Goal: Information Seeking & Learning: Learn about a topic

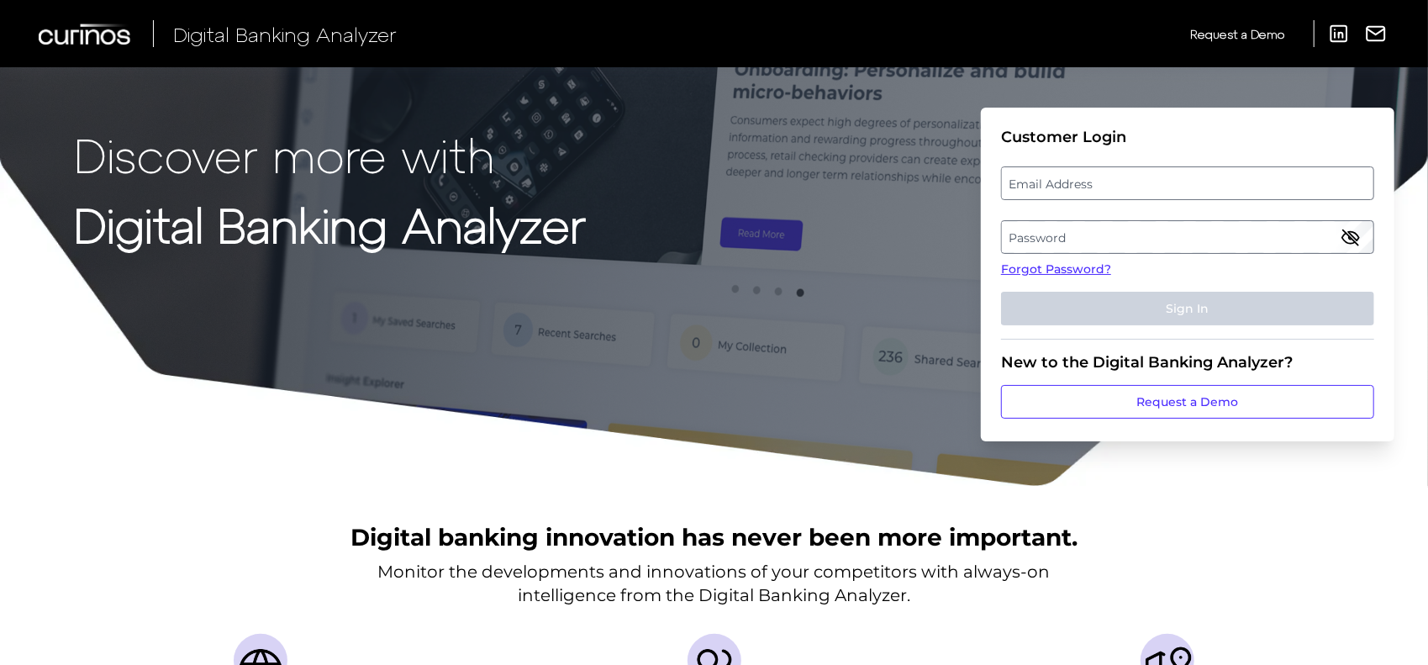
click at [1036, 189] on label "Email Address" at bounding box center [1187, 183] width 371 height 30
click at [1036, 189] on input "email" at bounding box center [1187, 183] width 373 height 34
click at [1027, 183] on input "Email Address" at bounding box center [1187, 183] width 373 height 34
type input "[PERSON_NAME][EMAIL_ADDRESS][PERSON_NAME][DOMAIN_NAME]"
click at [1164, 228] on label "Password" at bounding box center [1187, 237] width 371 height 30
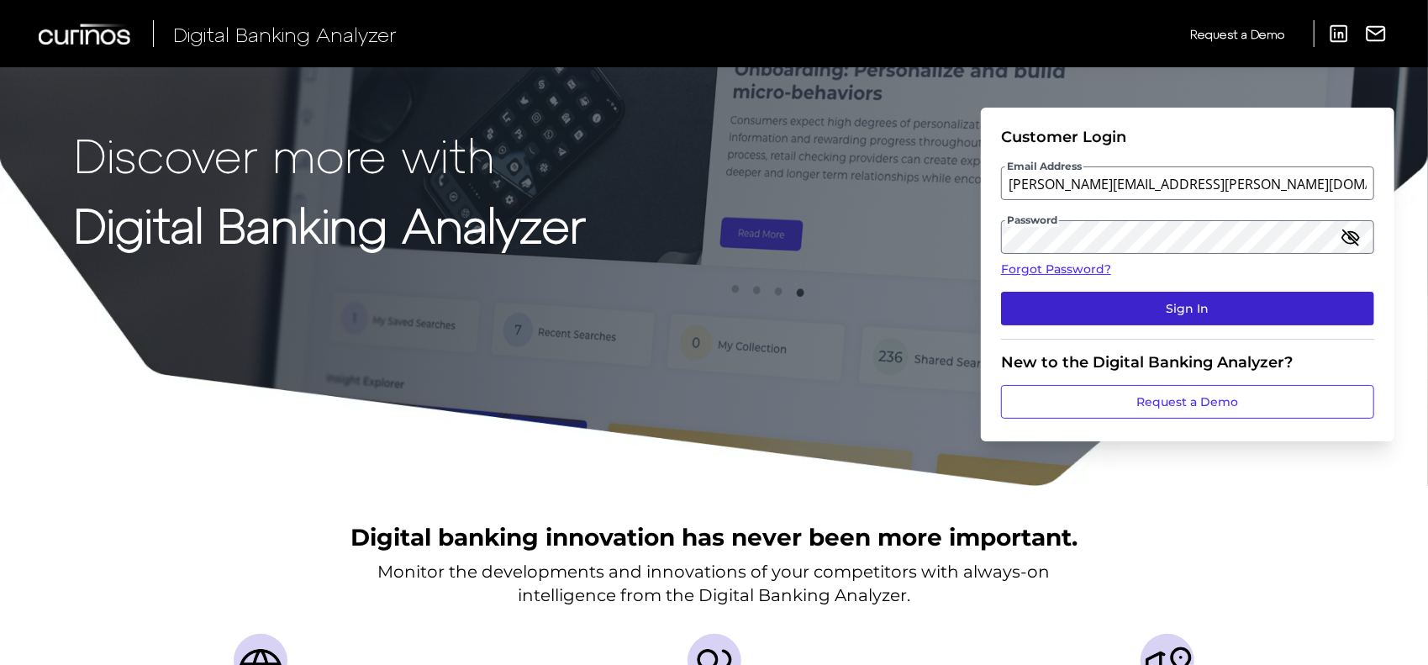
click at [1108, 310] on button "Sign In" at bounding box center [1187, 309] width 373 height 34
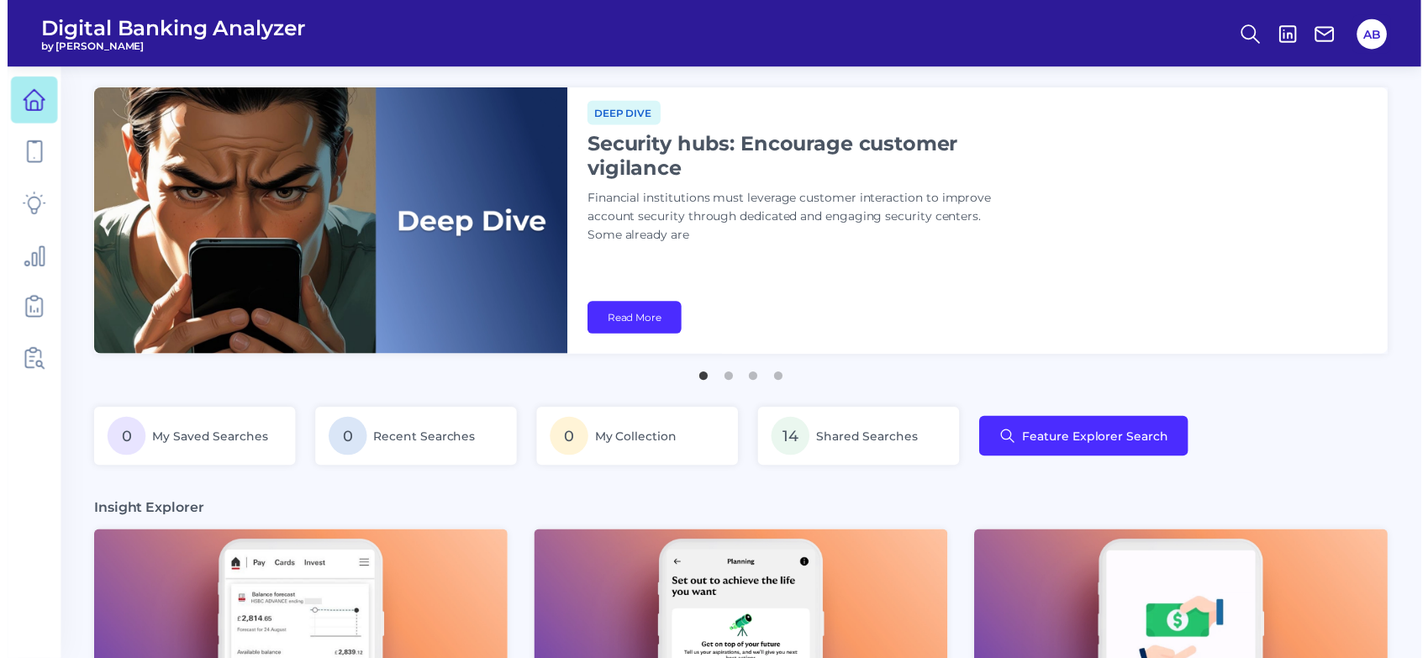
scroll to position [1, 77]
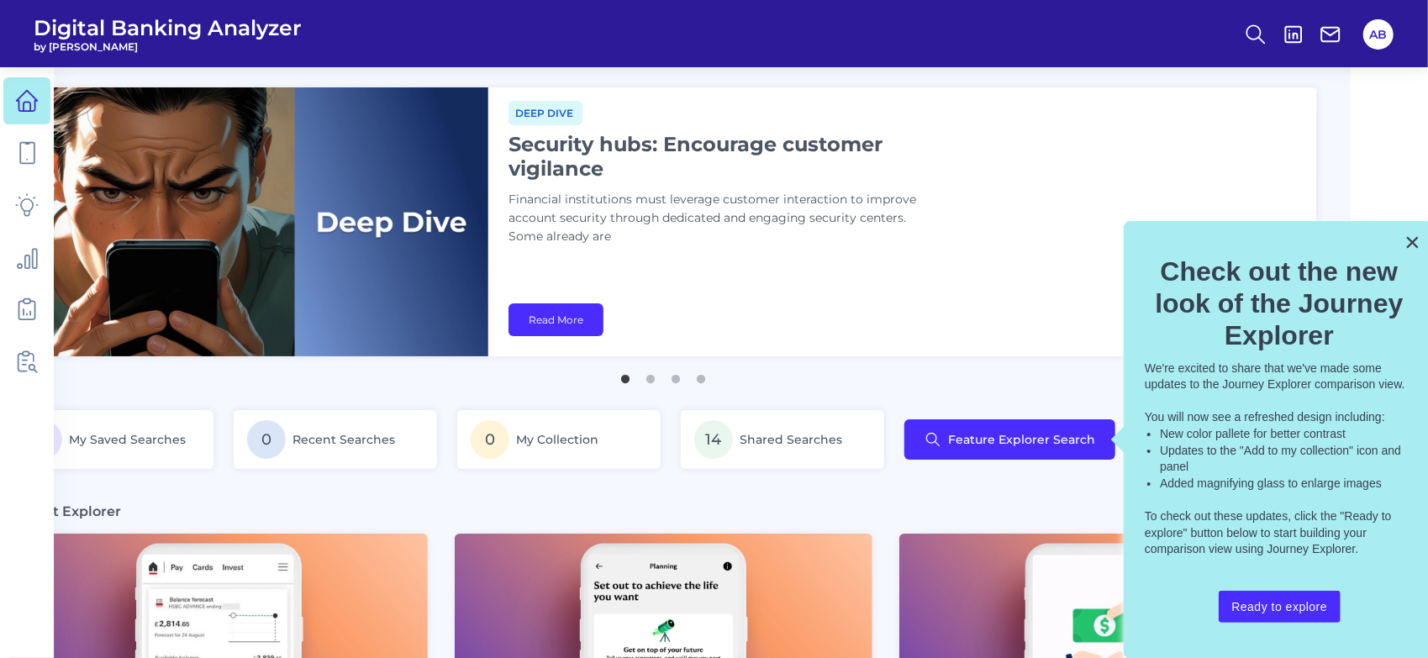
click at [1390, 22] on div "AB" at bounding box center [1378, 34] width 39 height 39
click at [1384, 26] on button "AB" at bounding box center [1379, 34] width 30 height 30
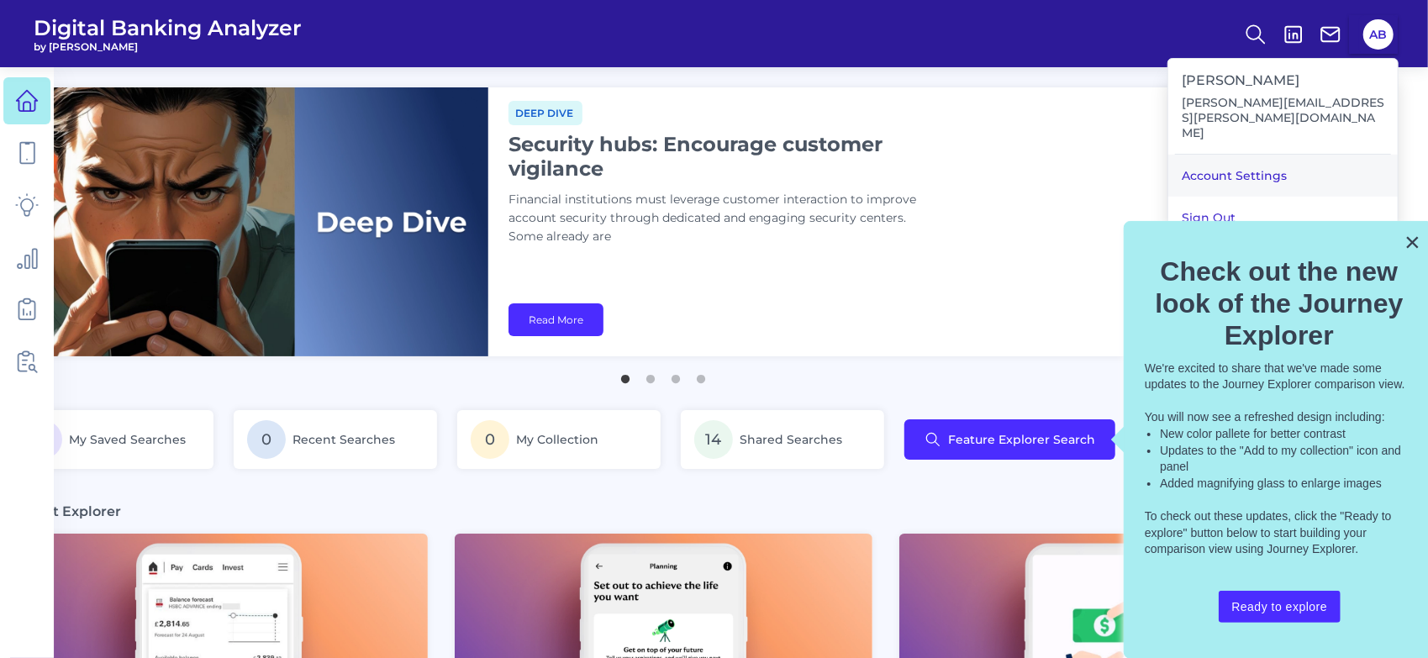
click at [1295, 155] on link "Account Settings" at bounding box center [1282, 176] width 229 height 42
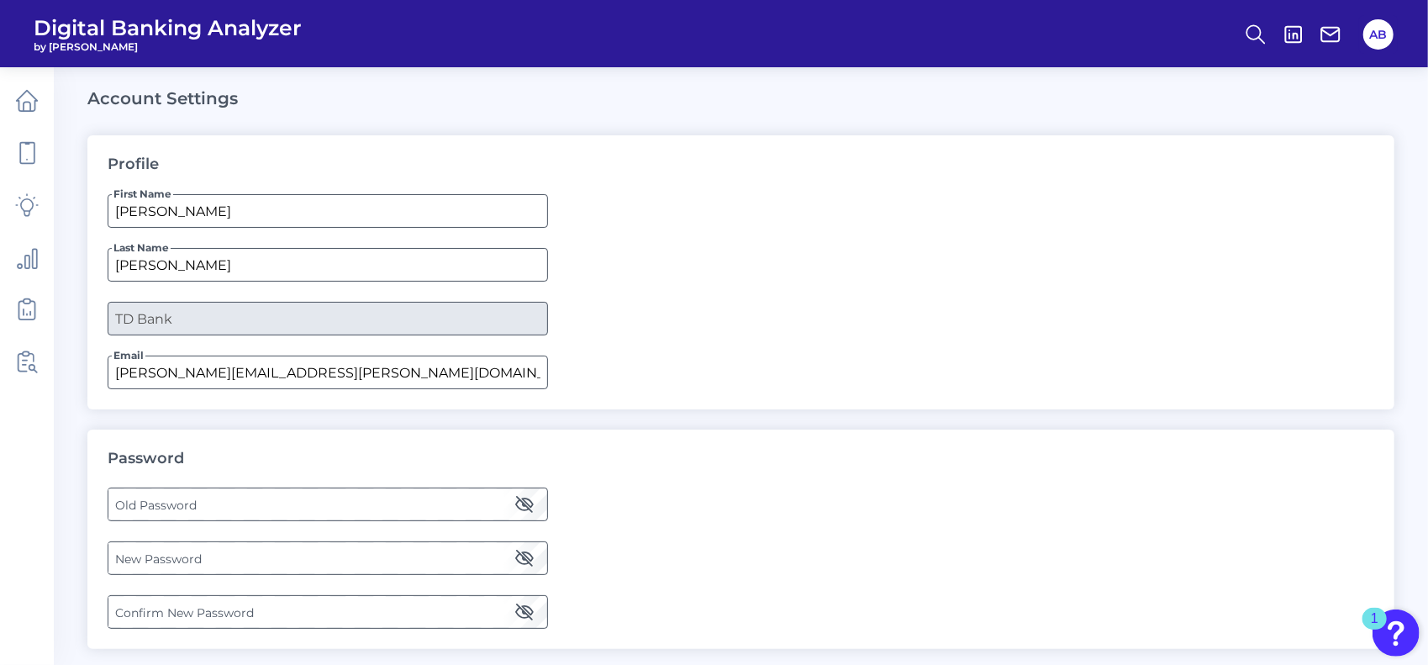
scroll to position [67, 0]
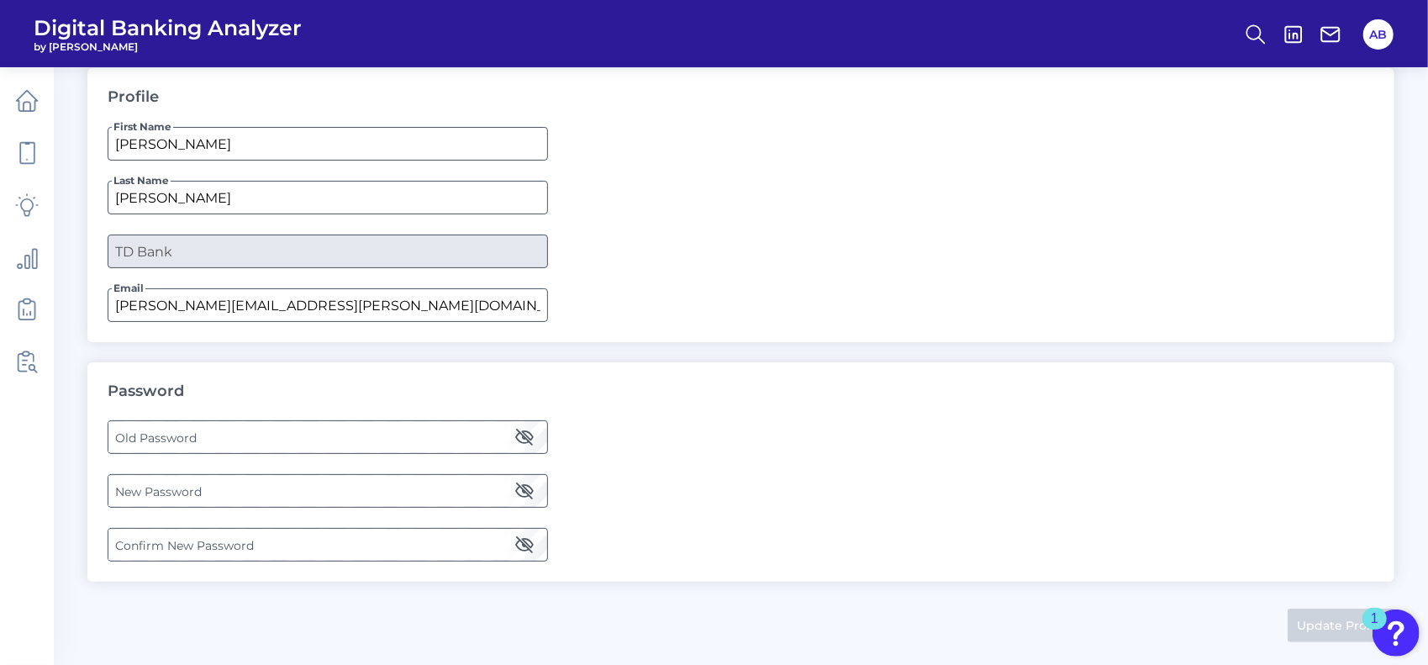
click at [424, 429] on label "Old Password" at bounding box center [327, 437] width 438 height 30
click at [520, 441] on icon "button" at bounding box center [524, 437] width 17 height 12
click at [526, 485] on icon "button" at bounding box center [524, 491] width 17 height 12
click at [411, 476] on label "New Password" at bounding box center [327, 491] width 438 height 30
click at [352, 541] on label "Confirm New Password" at bounding box center [327, 545] width 438 height 30
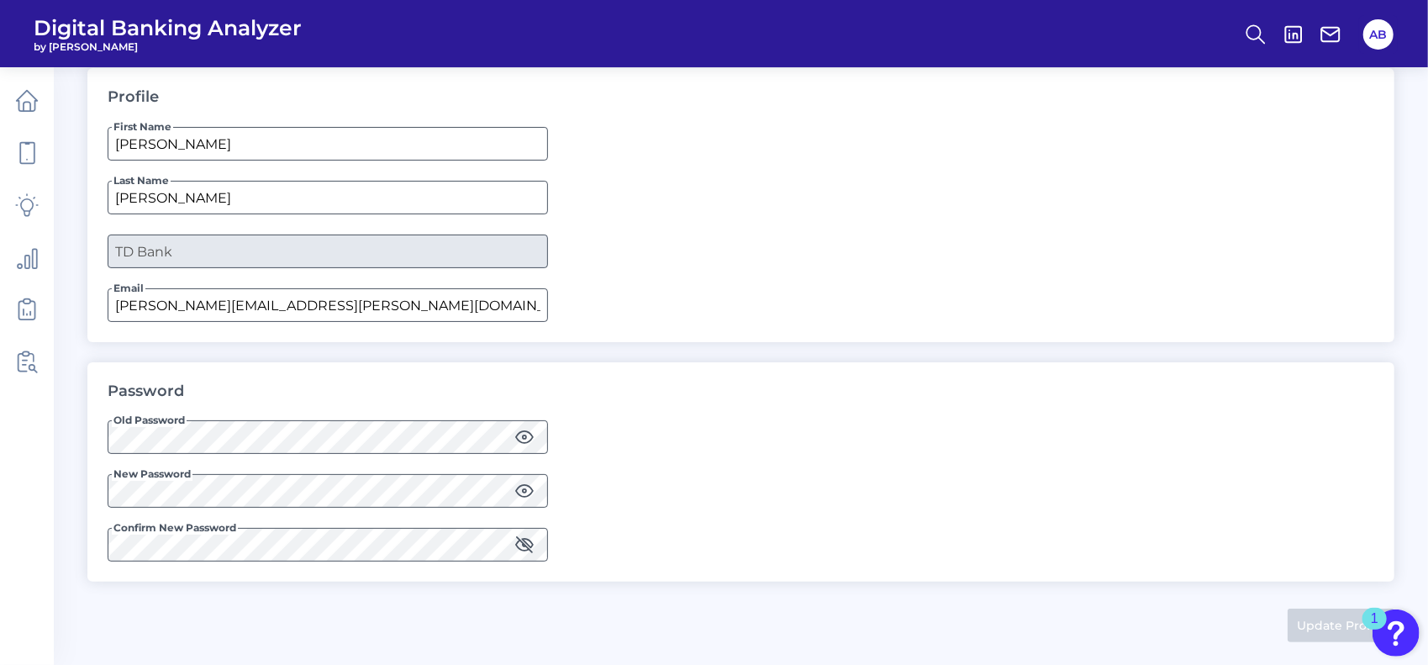
click at [523, 541] on icon "button" at bounding box center [524, 545] width 20 height 20
click at [739, 486] on div "Password Old Password New Password Confirm New Password" at bounding box center [740, 472] width 1307 height 220
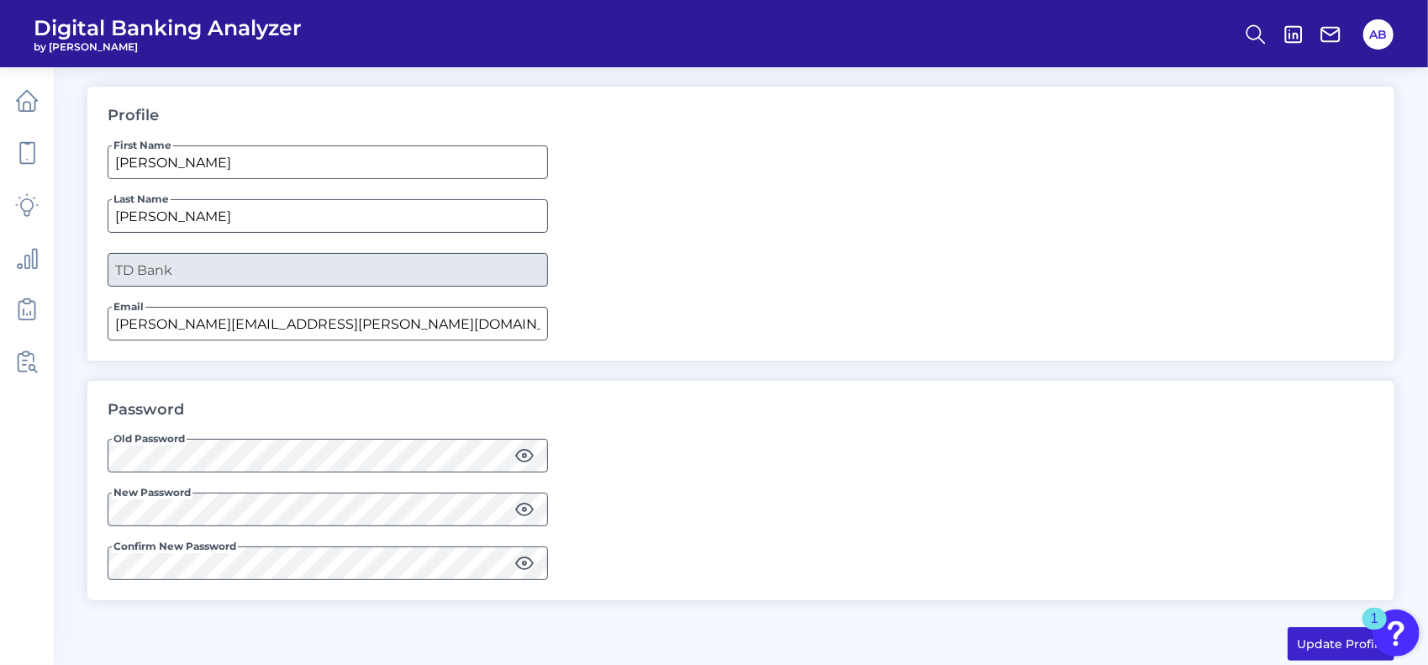
click at [1316, 636] on button "Update Profile" at bounding box center [1341, 644] width 107 height 34
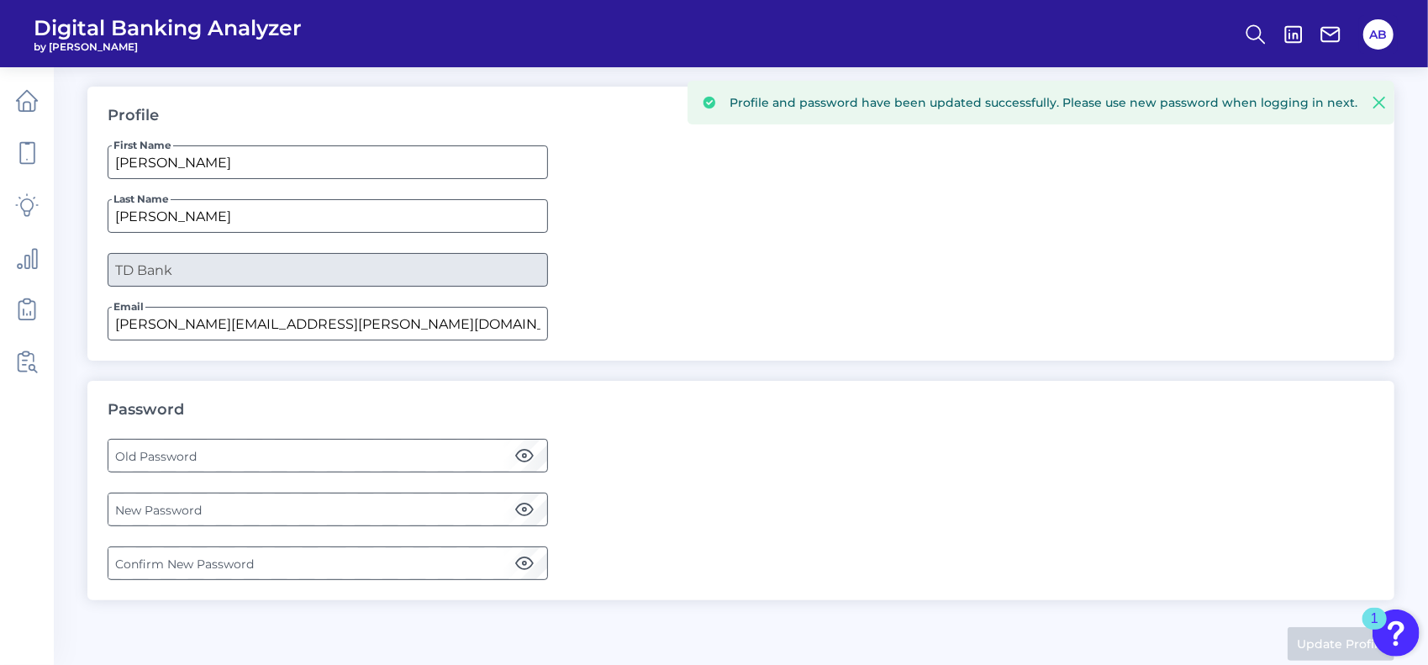
scroll to position [0, 0]
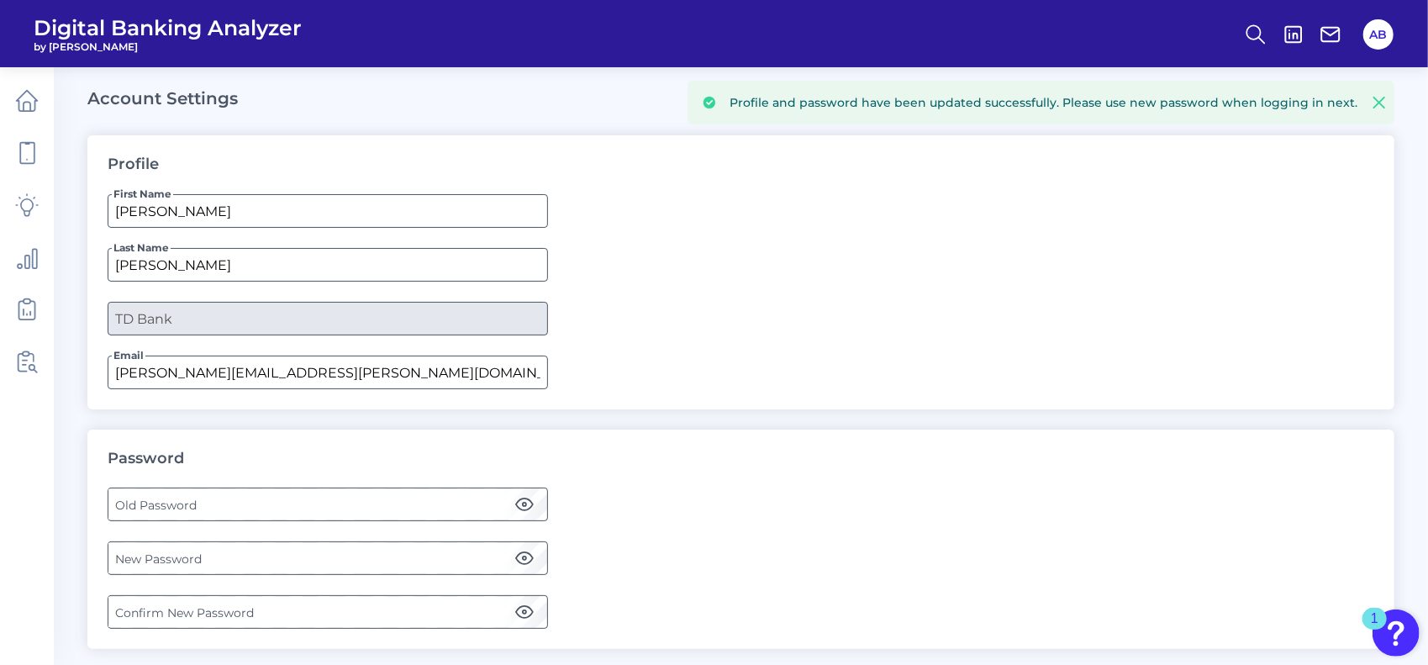
click at [1374, 97] on icon at bounding box center [1379, 102] width 17 height 17
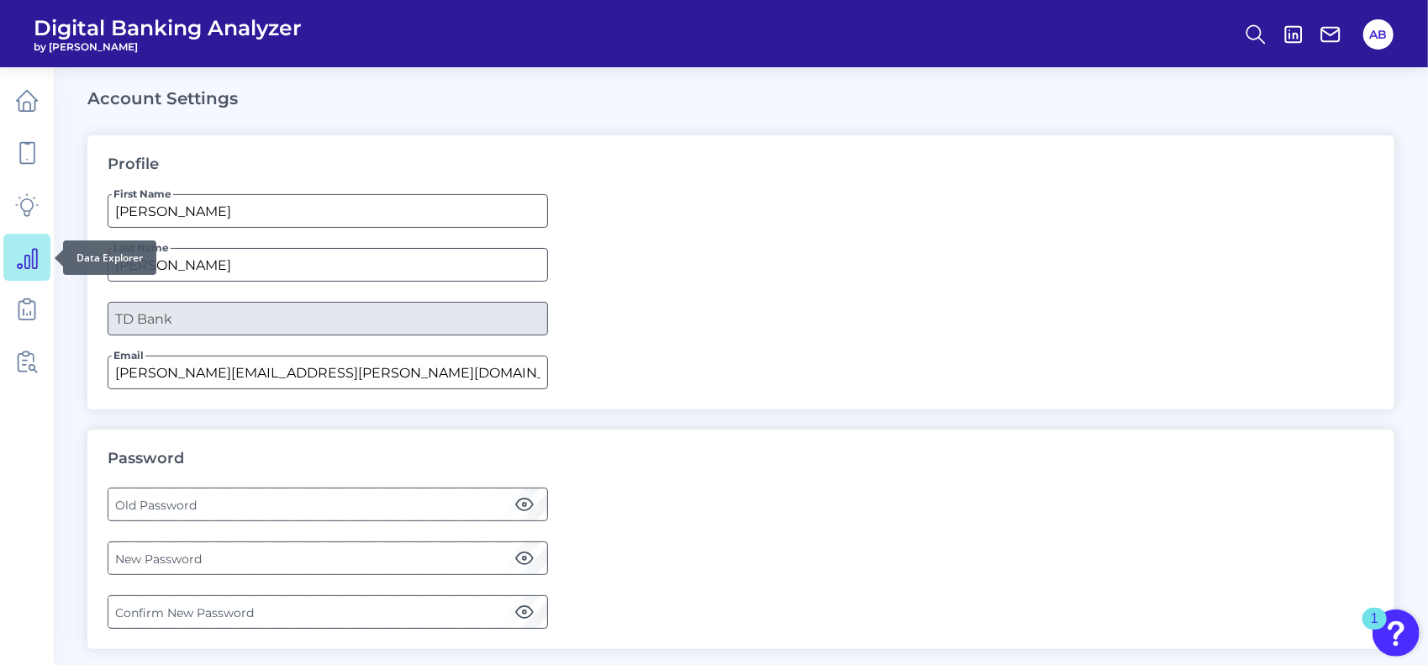
click at [28, 260] on icon at bounding box center [27, 257] width 24 height 24
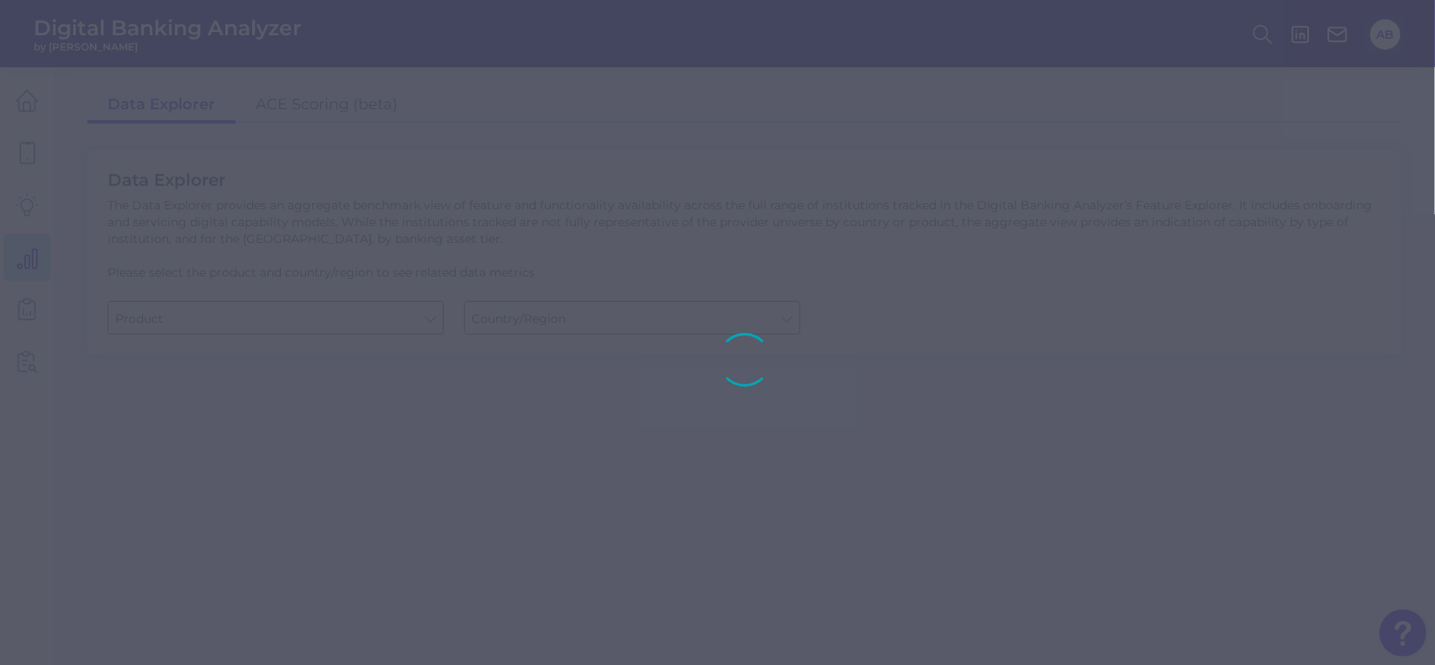
type input "Business Bank Account"
type input "[GEOGRAPHIC_DATA]"
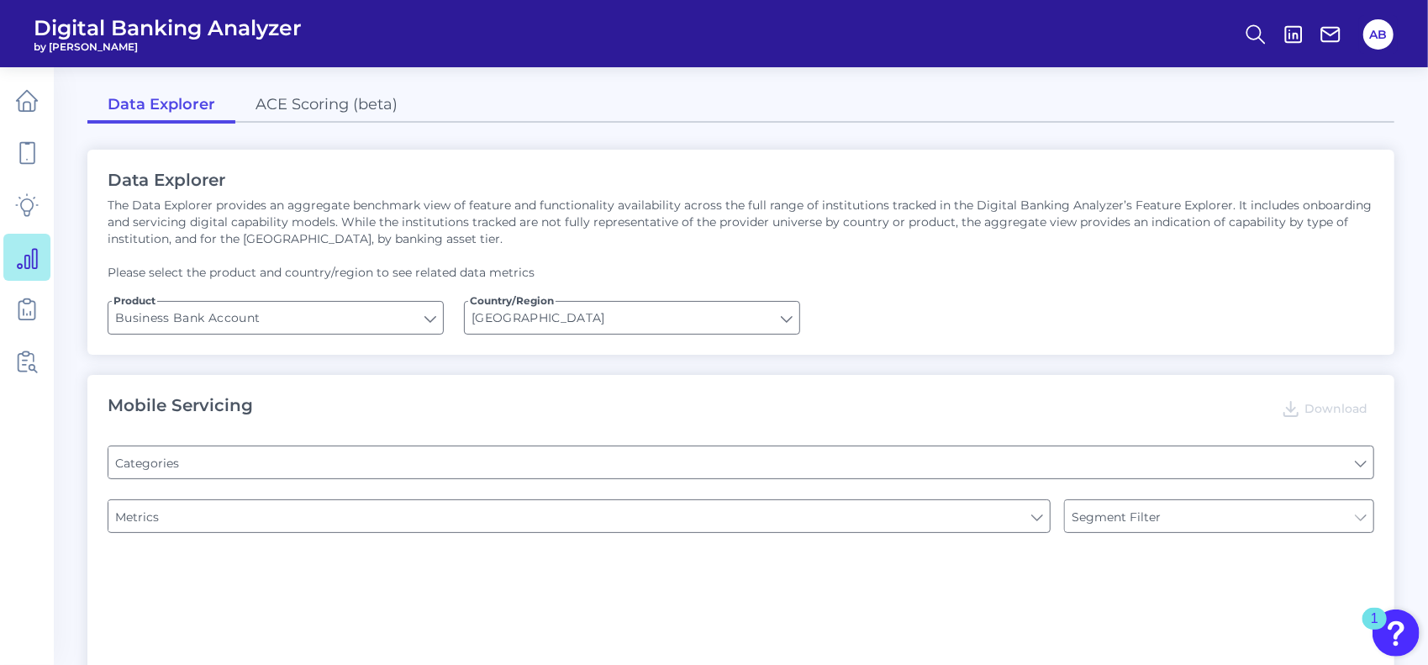
type input "Pre-login Features"
type input "Channel"
type input "Login"
type input "Type of Institution"
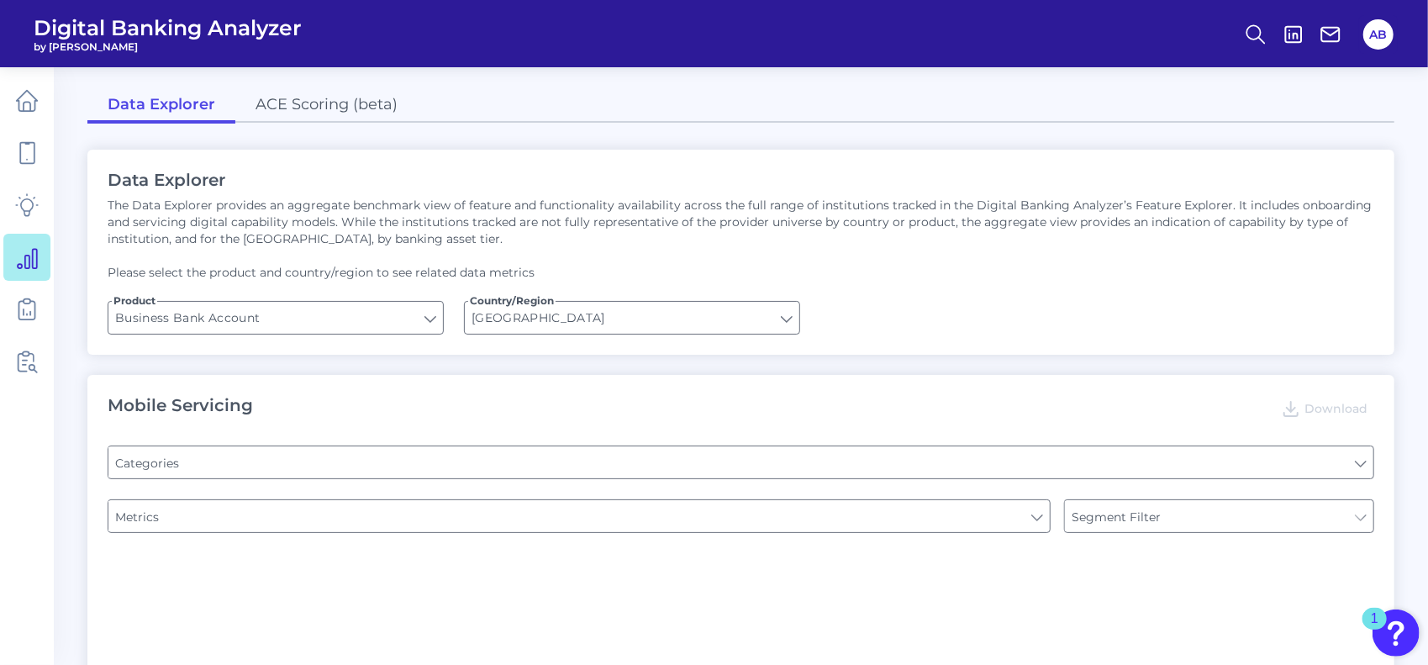
type input "Type of Institution"
type input "Upon opening the app are users immediately prompted to use Touch/Face ID to log…"
type input "Can you apply for the PRODUCT as a new to brand customer on ANY digital channel?"
type input "Does it offer third-party single sign on?"
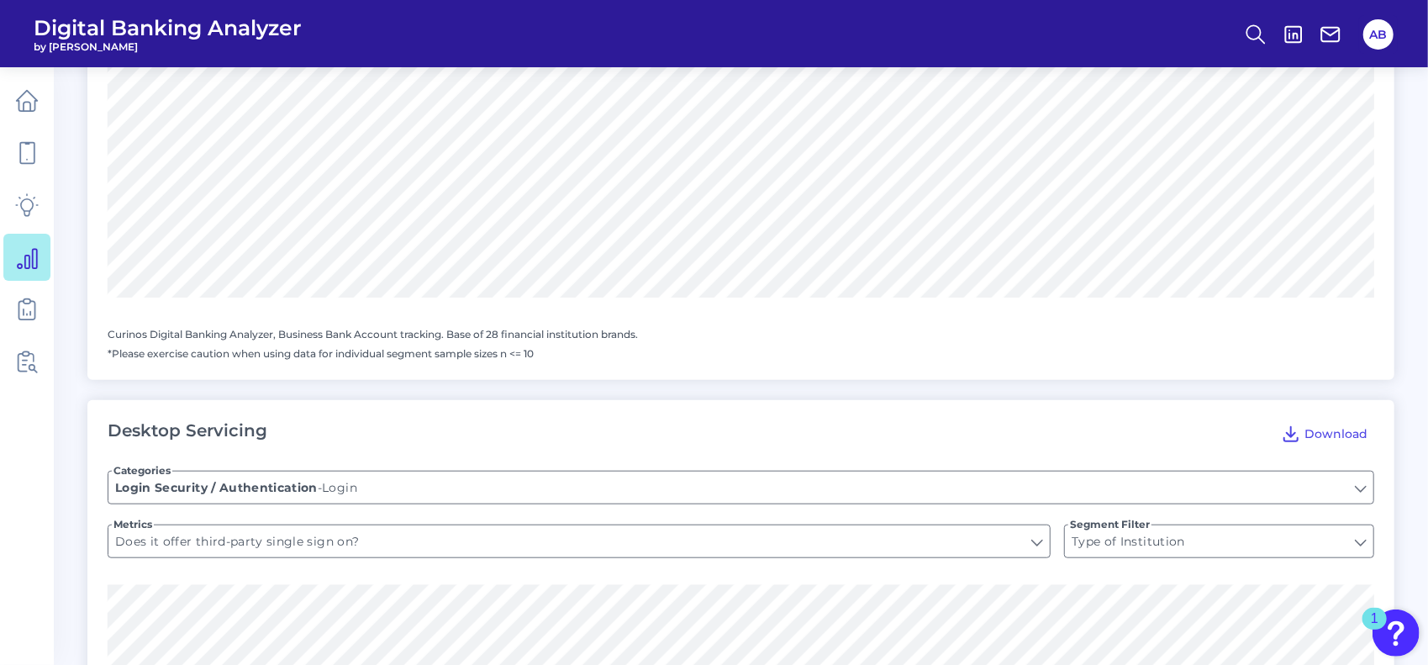
scroll to position [610, 0]
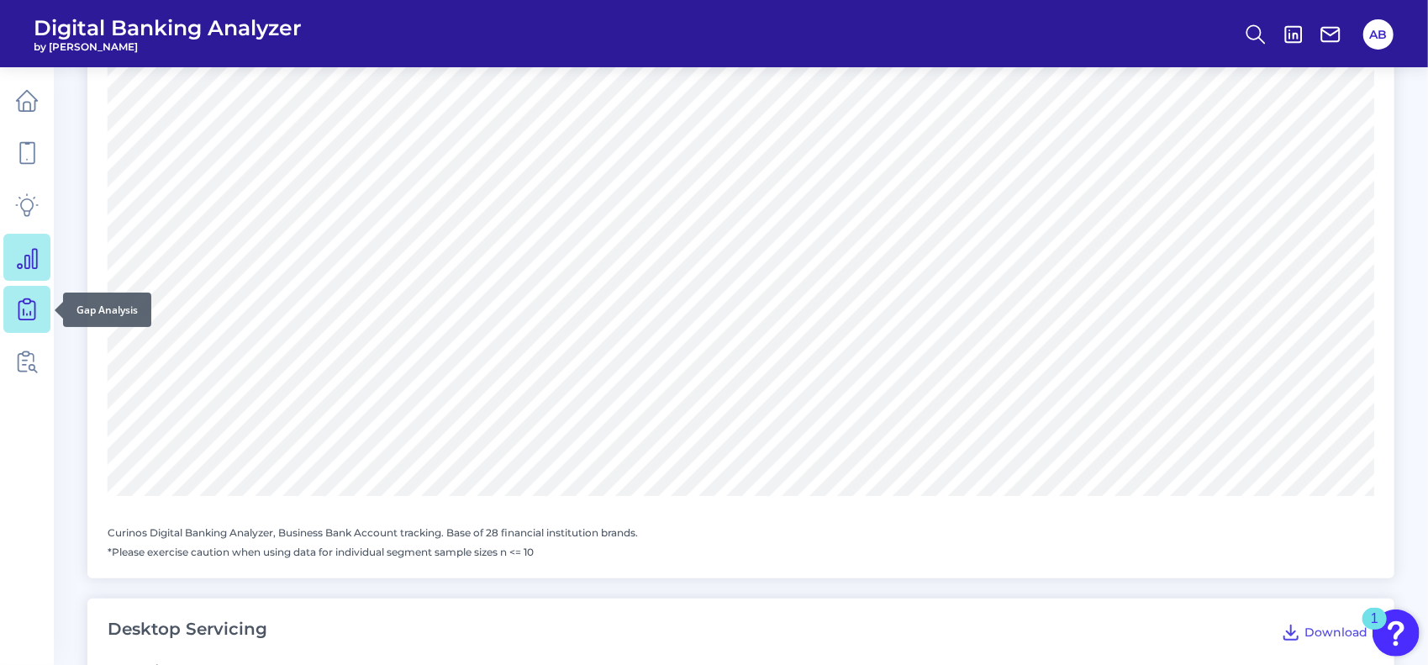
click at [35, 305] on icon at bounding box center [27, 310] width 24 height 24
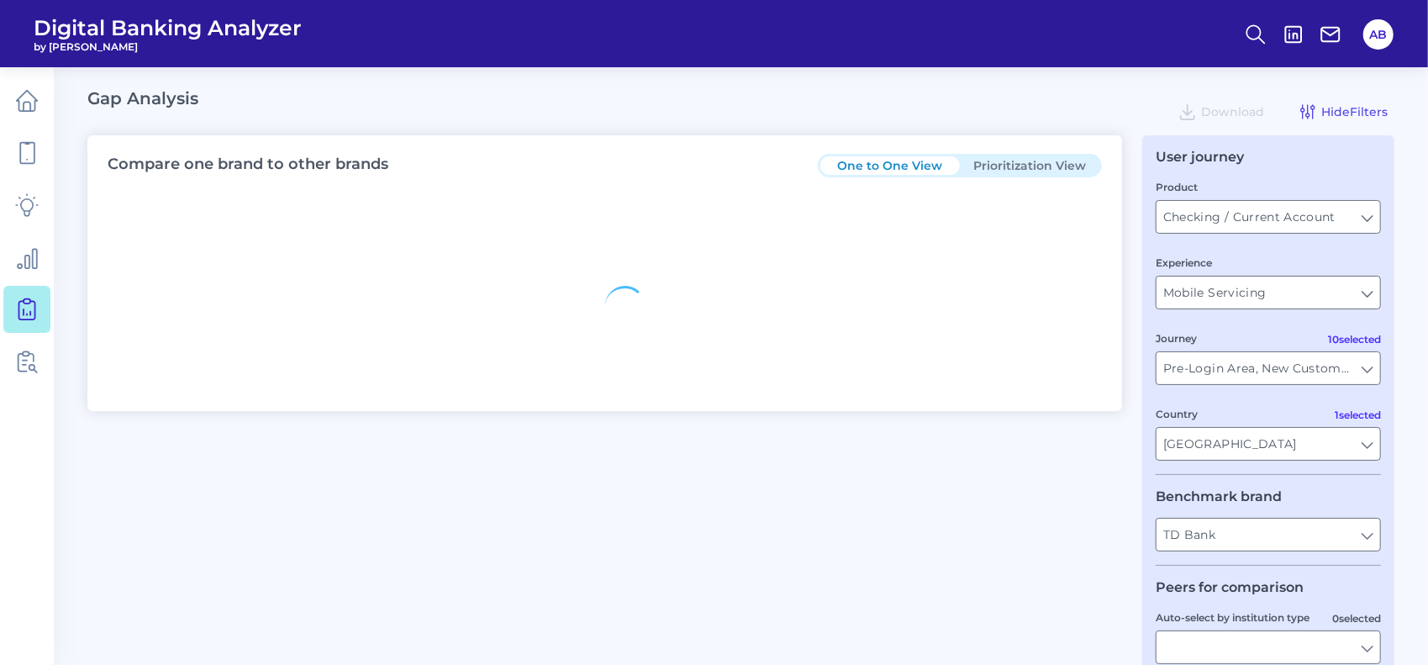
type input "All Countries"
type input "All Journeys"
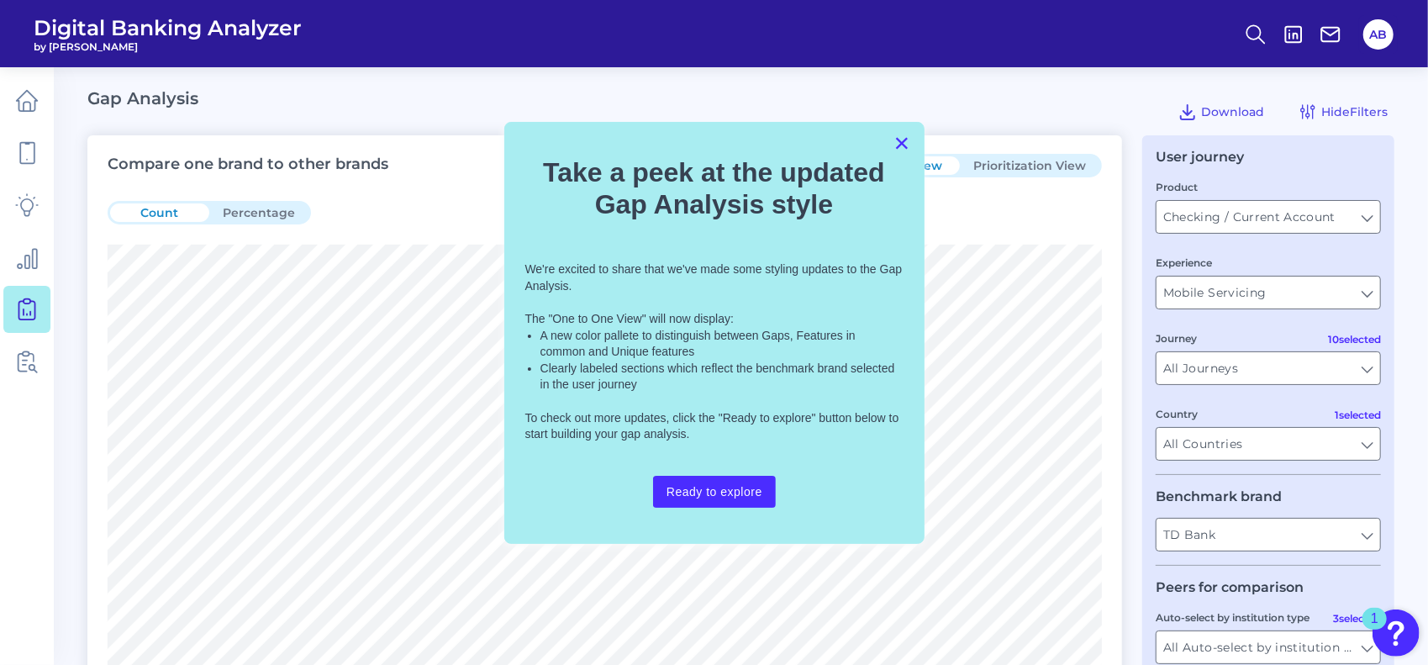
click at [899, 142] on button "×" at bounding box center [902, 142] width 16 height 27
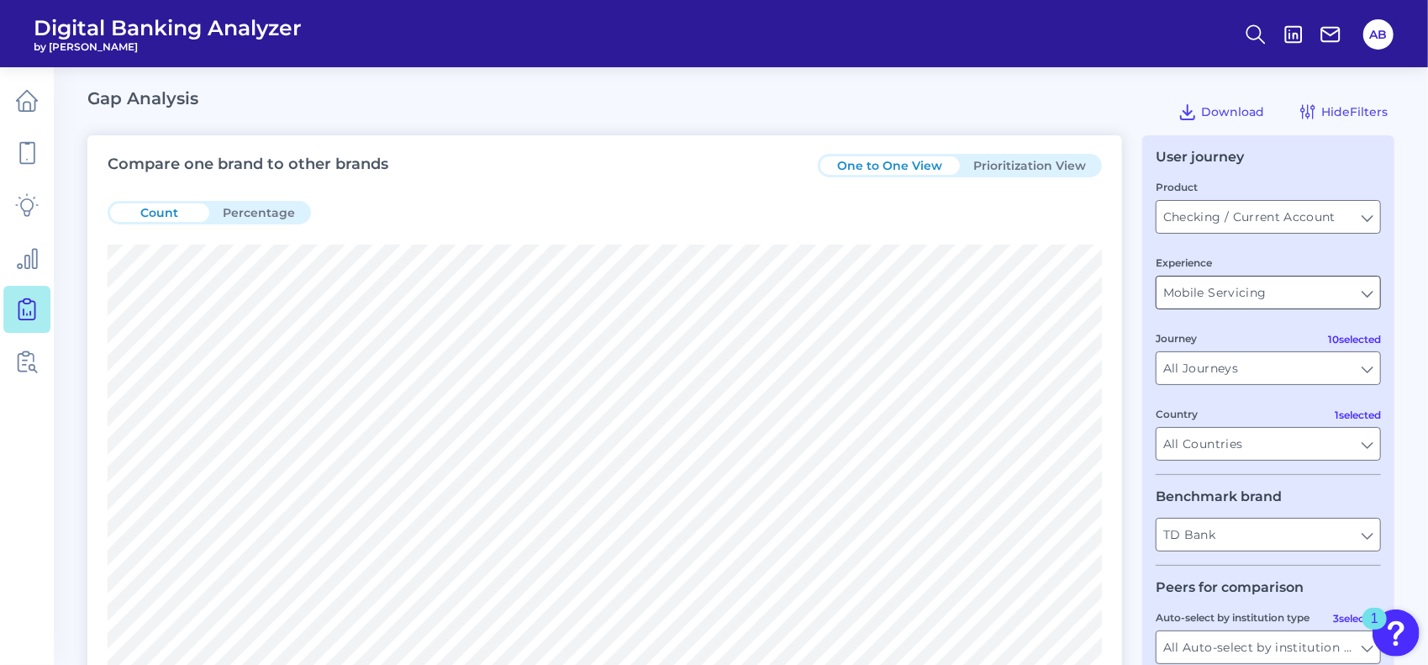
click at [1374, 297] on input "Mobile Servicing" at bounding box center [1269, 293] width 224 height 32
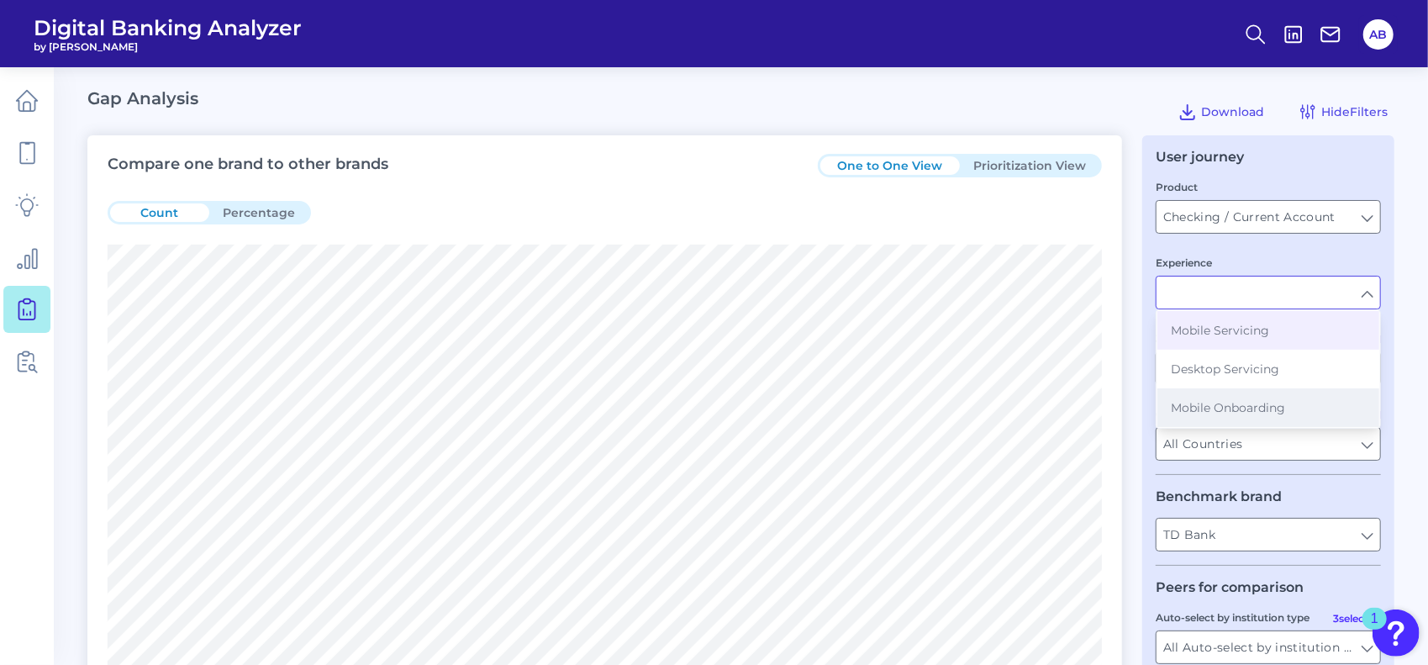
click at [1263, 416] on button "Mobile Onboarding" at bounding box center [1269, 407] width 222 height 39
type input "Mobile Onboarding"
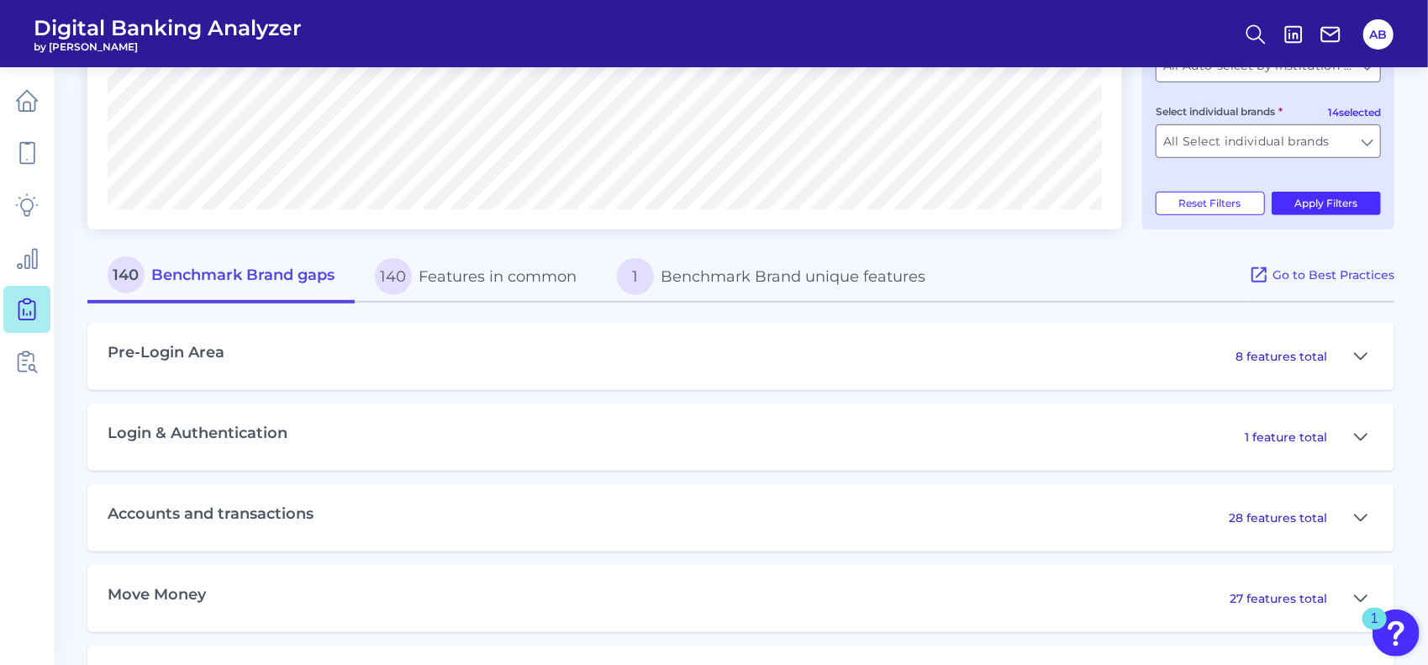
scroll to position [583, 0]
drag, startPoint x: 1364, startPoint y: 354, endPoint x: 1348, endPoint y: 355, distance: 16.8
click at [1348, 355] on div "8 features total" at bounding box center [1305, 355] width 139 height 27
click at [1369, 355] on button at bounding box center [1361, 355] width 27 height 27
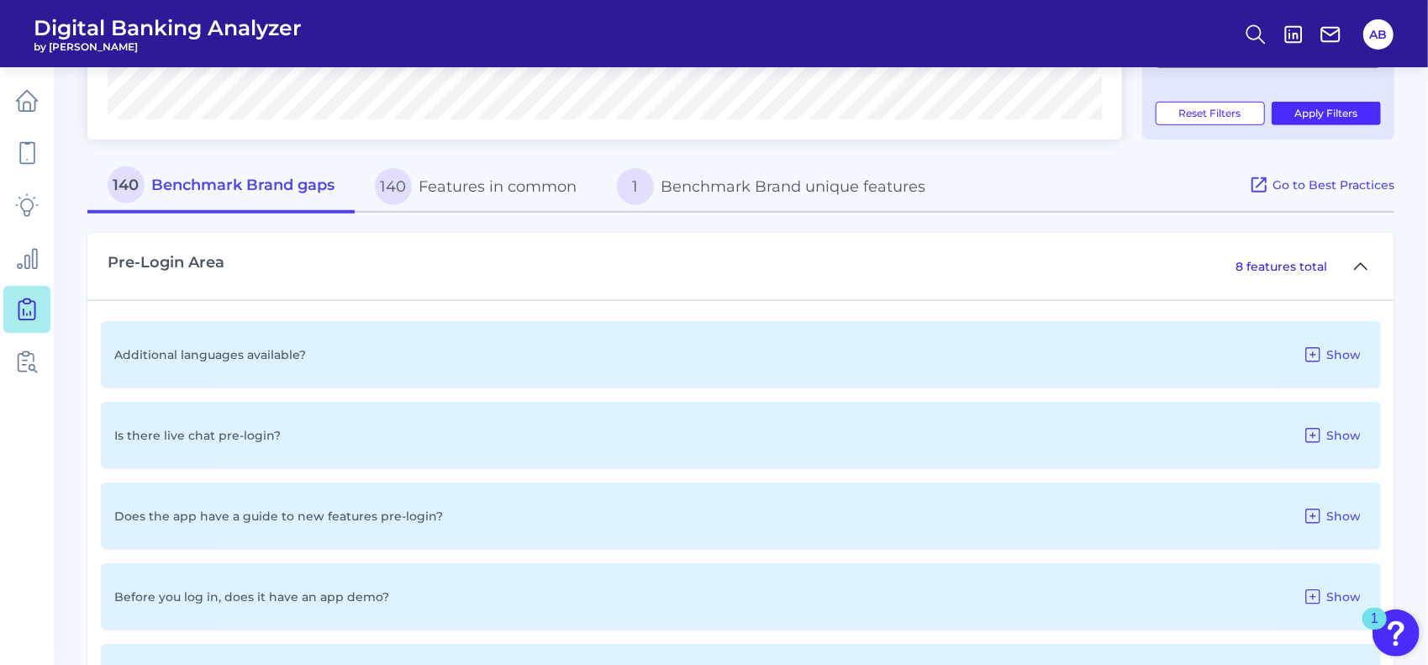
scroll to position [669, 0]
click at [1357, 279] on icon at bounding box center [1360, 269] width 13 height 20
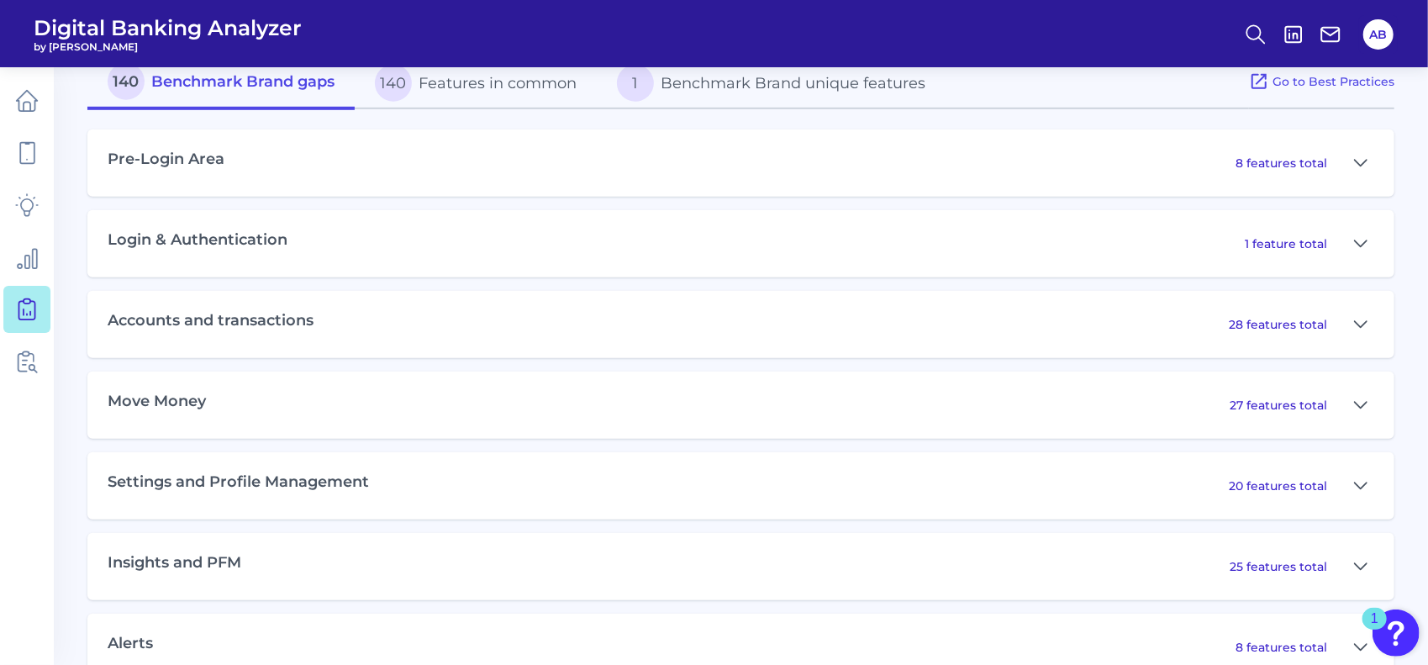
scroll to position [778, 0]
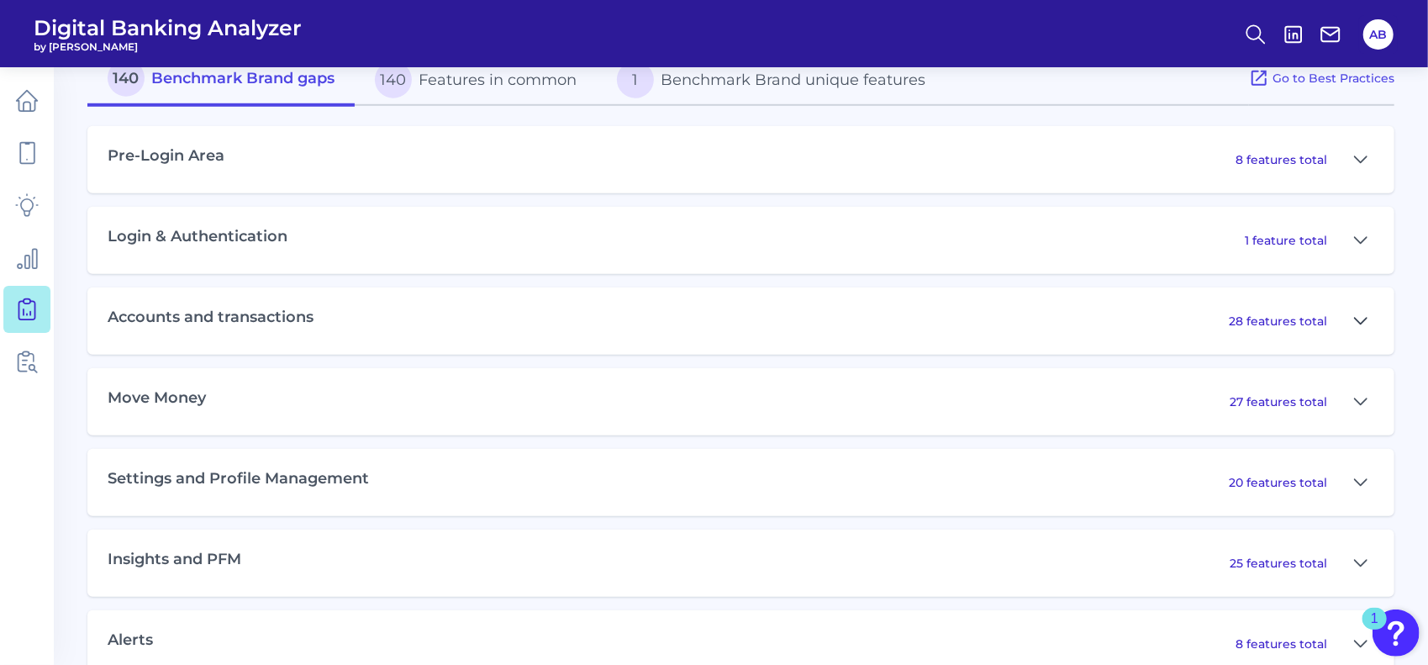
click at [1369, 323] on button at bounding box center [1361, 321] width 27 height 27
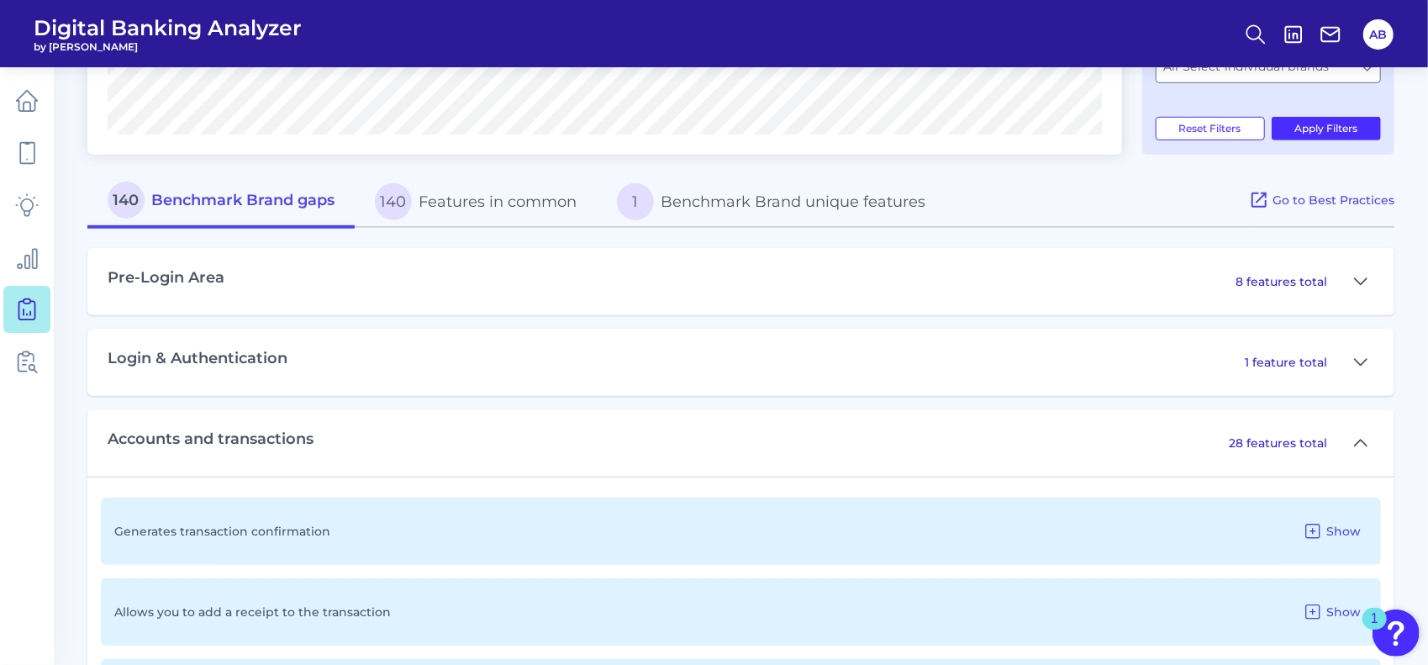
scroll to position [656, 0]
click at [1358, 440] on icon at bounding box center [1360, 444] width 13 height 20
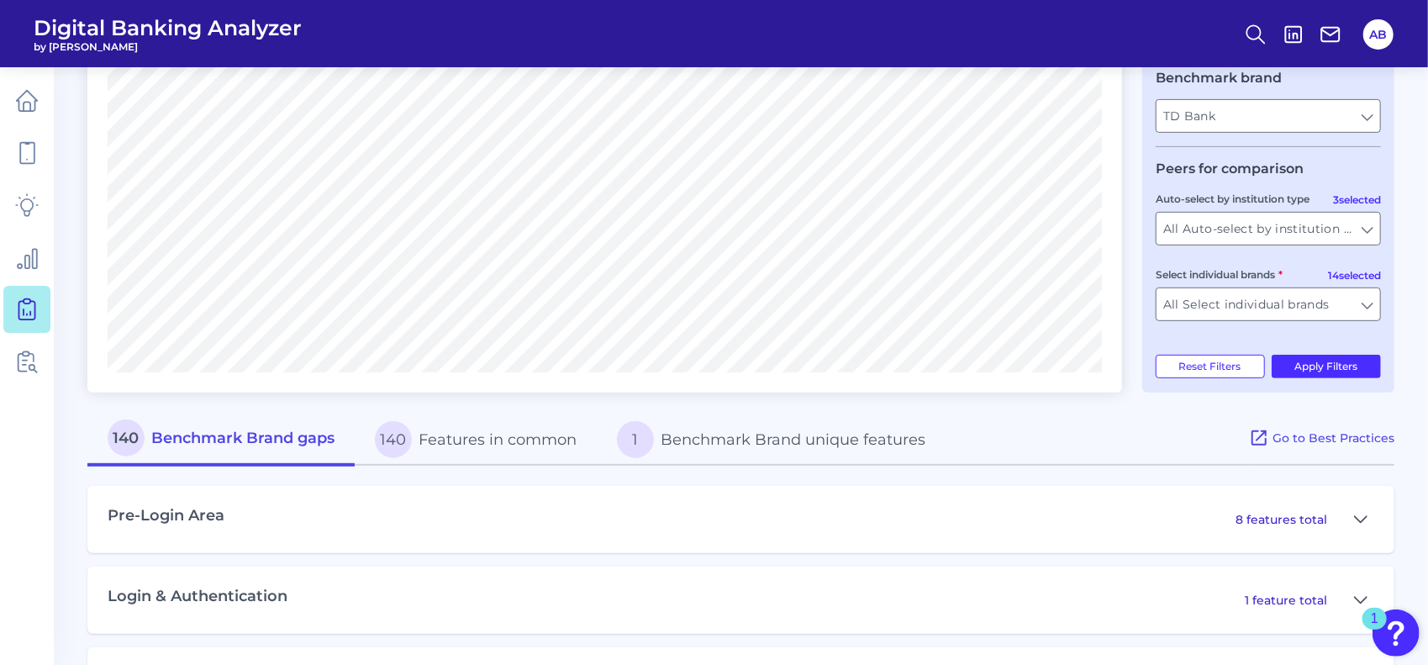
scroll to position [406, 0]
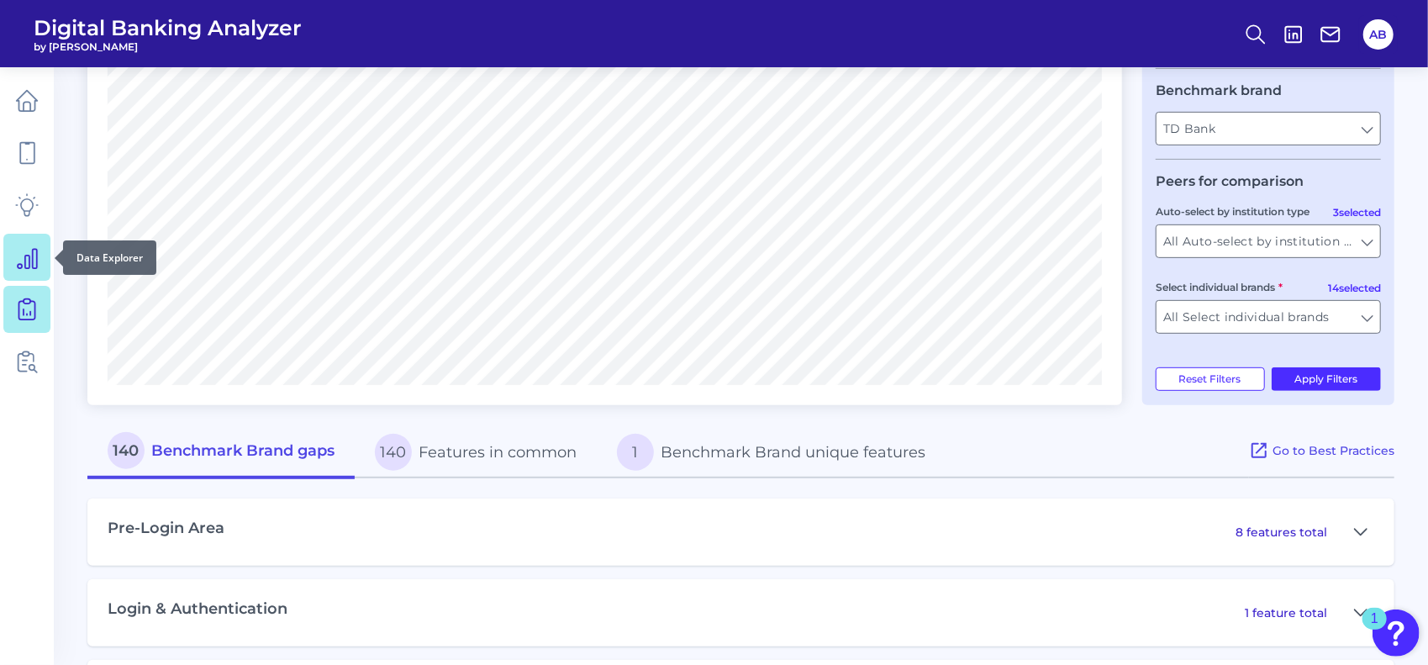
click at [27, 251] on icon at bounding box center [27, 257] width 24 height 24
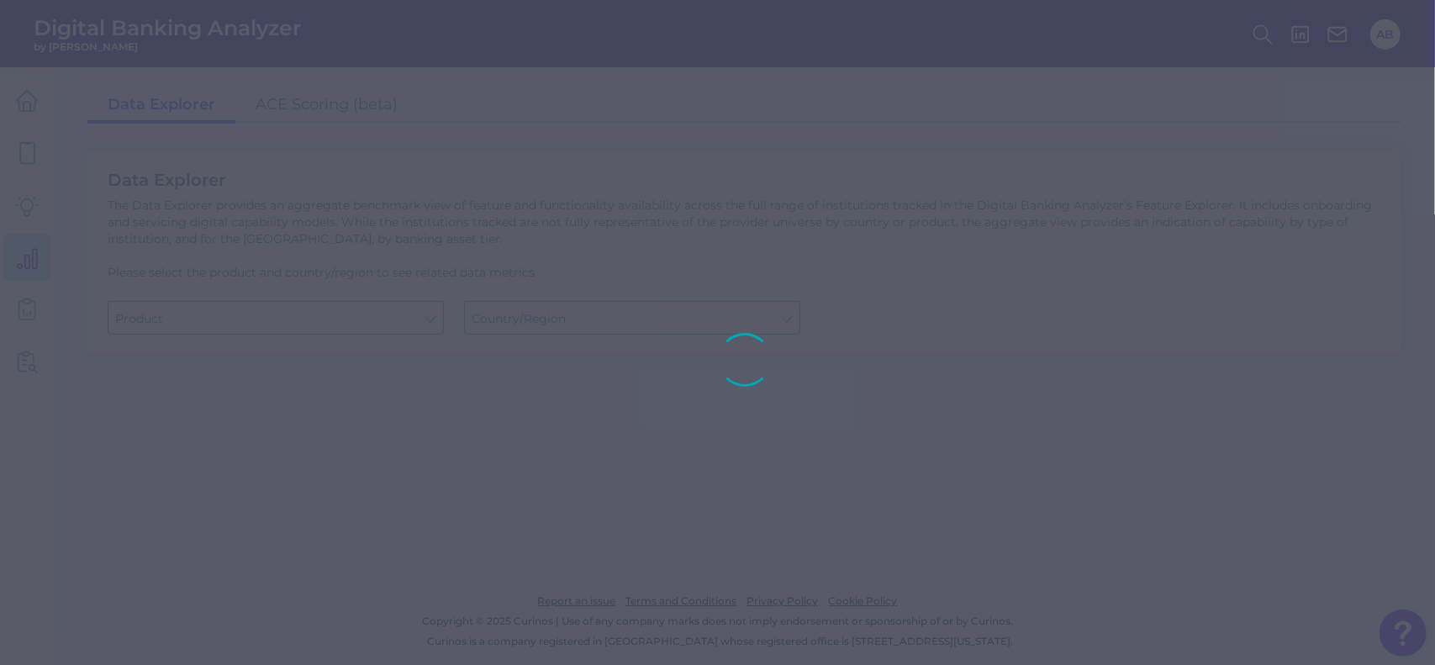
type input "Business Bank Account"
type input "[GEOGRAPHIC_DATA]"
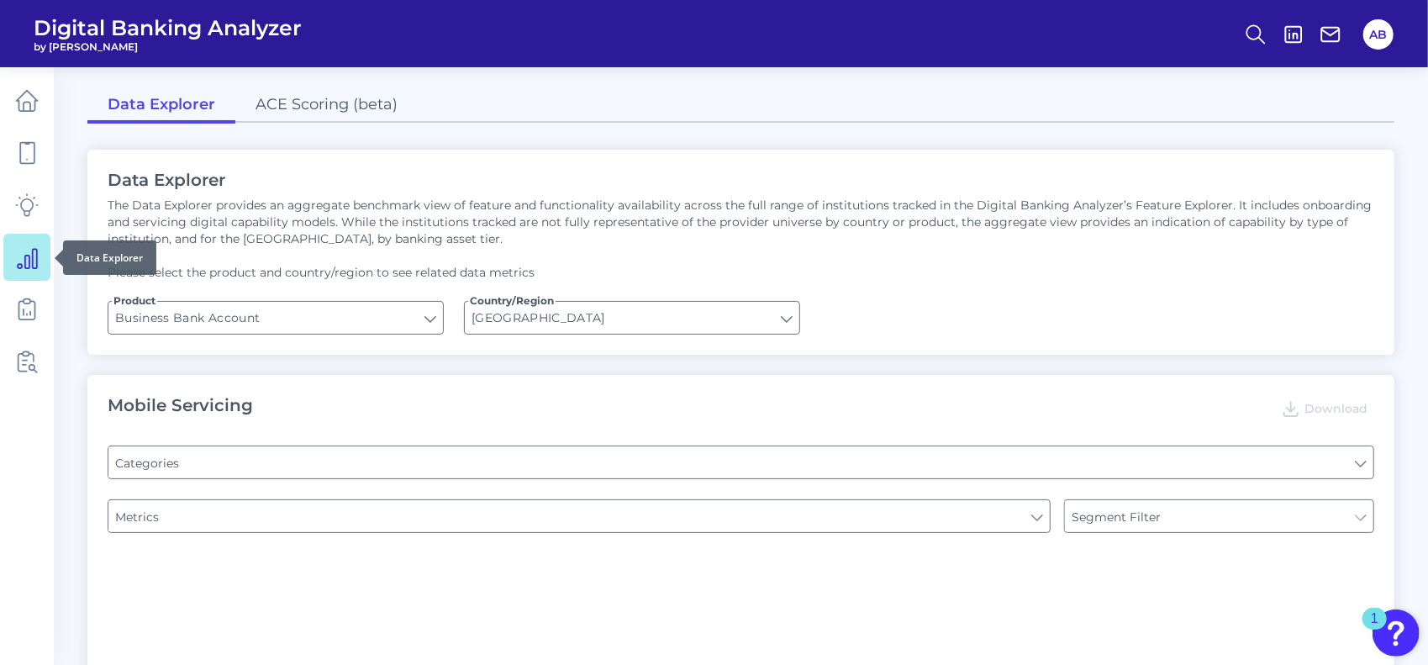
type input "Type of Institution"
type input "Login"
type input "Type of Institution"
type input "Channel"
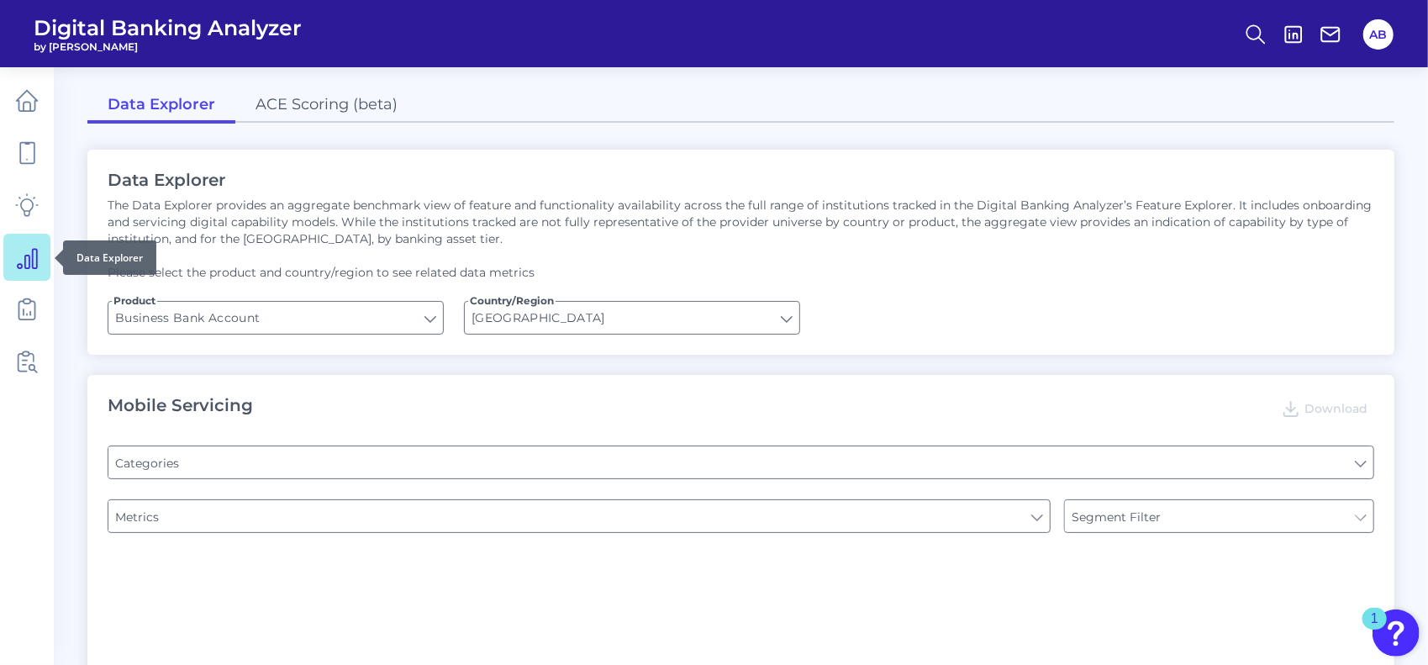
type input "Pre-login Features"
type input "Does it offer third-party single sign on?"
type input "Upon opening the app are users immediately prompted to use Touch/Face ID to log…"
type input "Can you apply for the PRODUCT as a new to brand customer on ANY digital channel?"
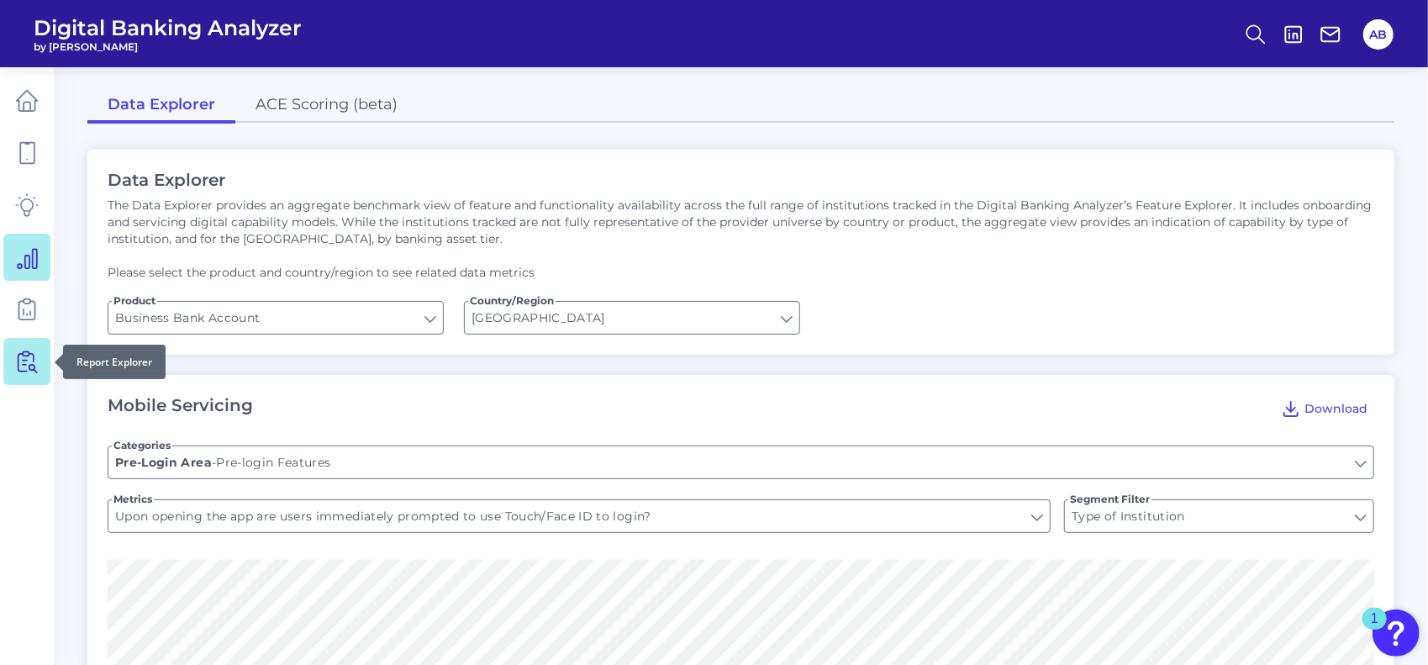
click at [29, 361] on icon at bounding box center [27, 362] width 24 height 24
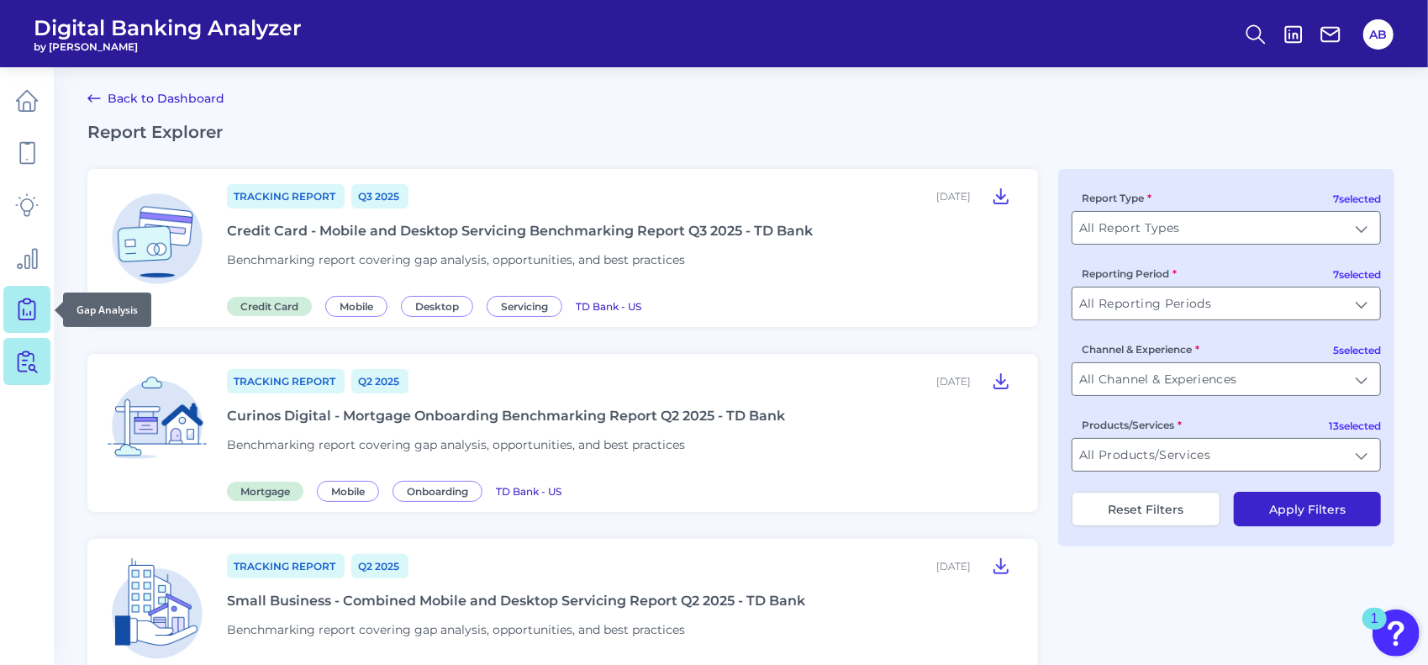
click at [32, 310] on icon at bounding box center [27, 310] width 24 height 24
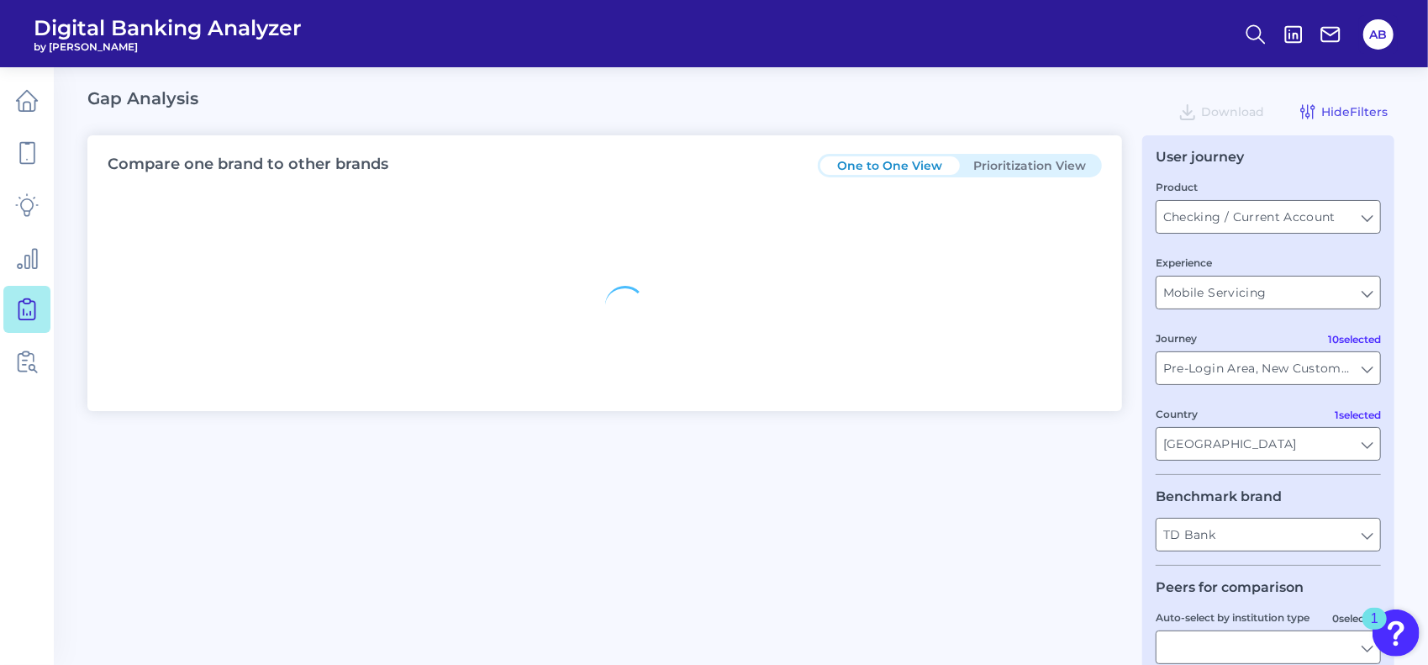
type input "All Countries"
type input "All Journeys"
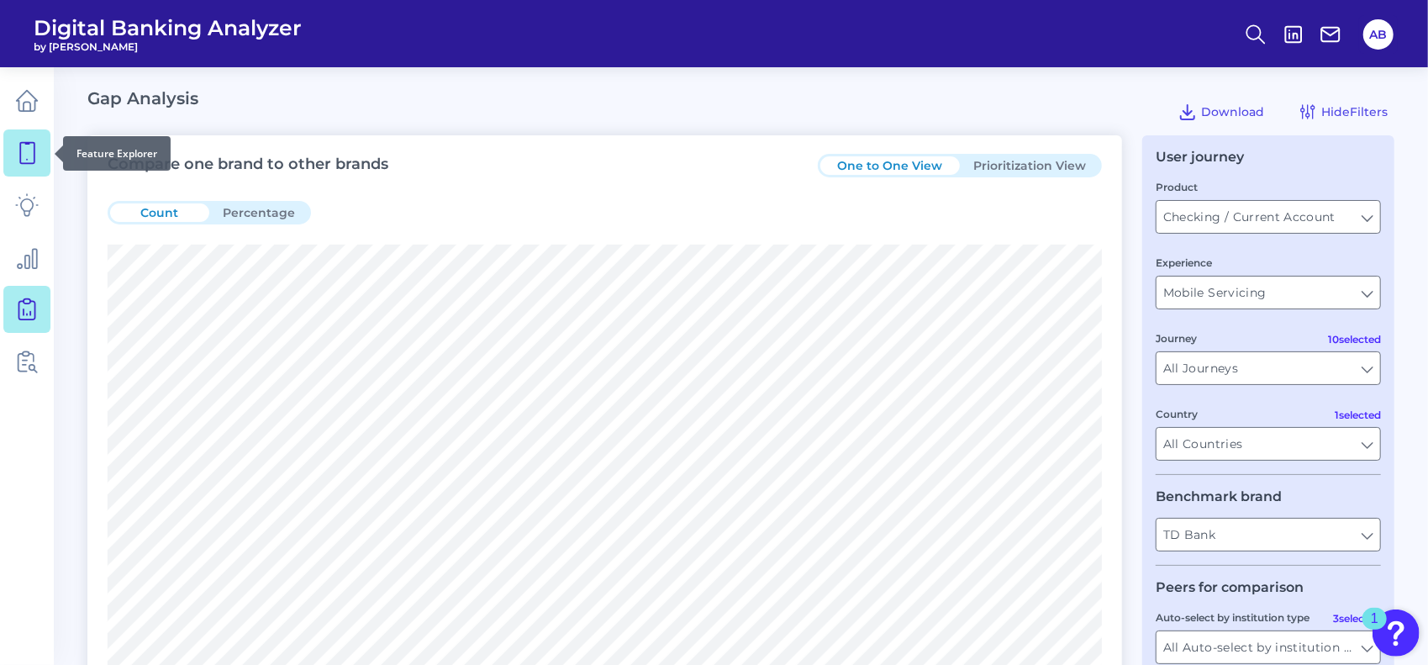
click at [24, 152] on icon at bounding box center [27, 153] width 24 height 24
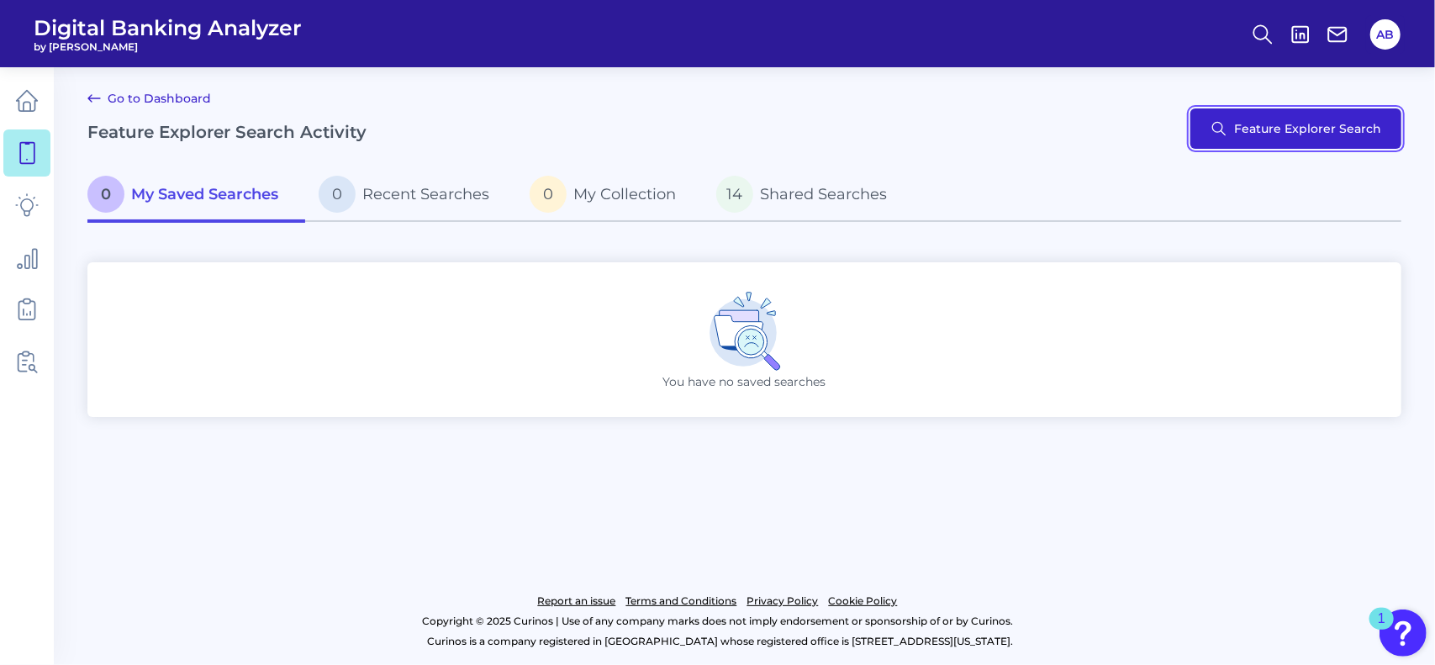
click at [1284, 119] on button "Feature Explorer Search" at bounding box center [1295, 128] width 211 height 40
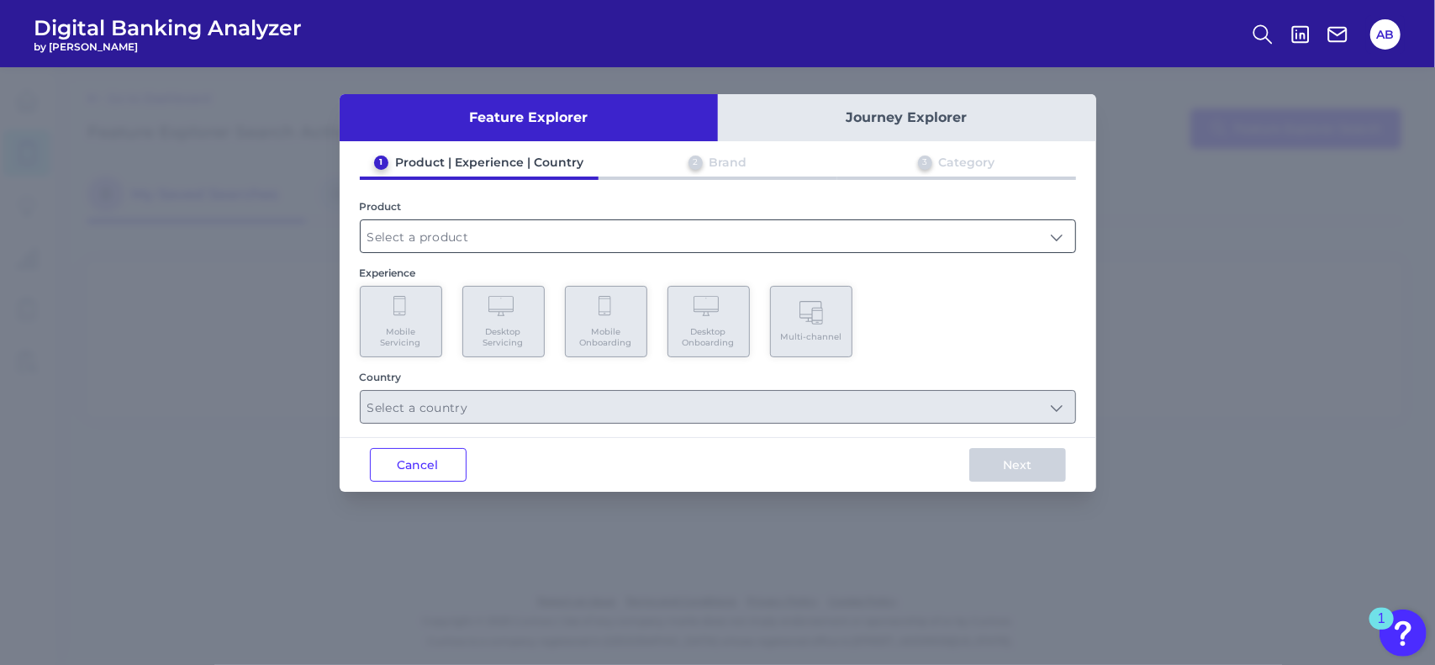
click at [547, 237] on input "text" at bounding box center [718, 236] width 715 height 32
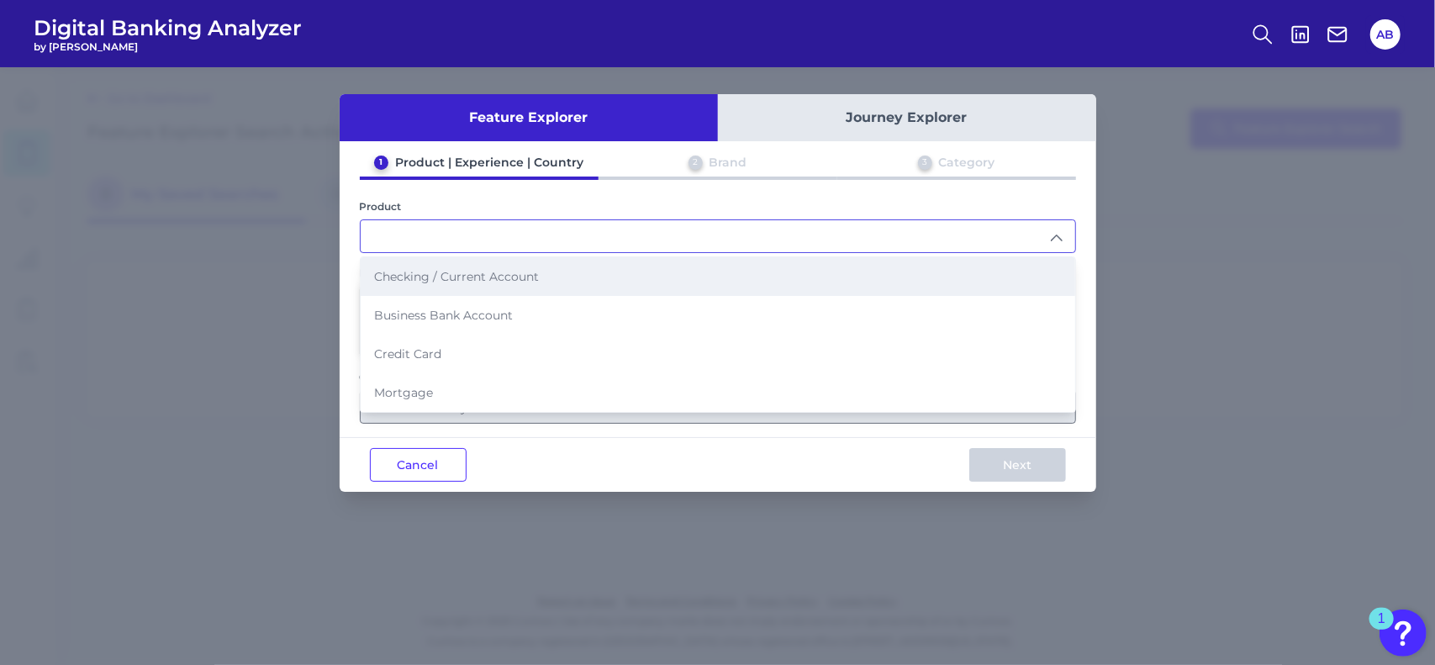
click at [540, 280] on li "Checking / Current Account" at bounding box center [718, 276] width 715 height 39
type input "Checking / Current Account"
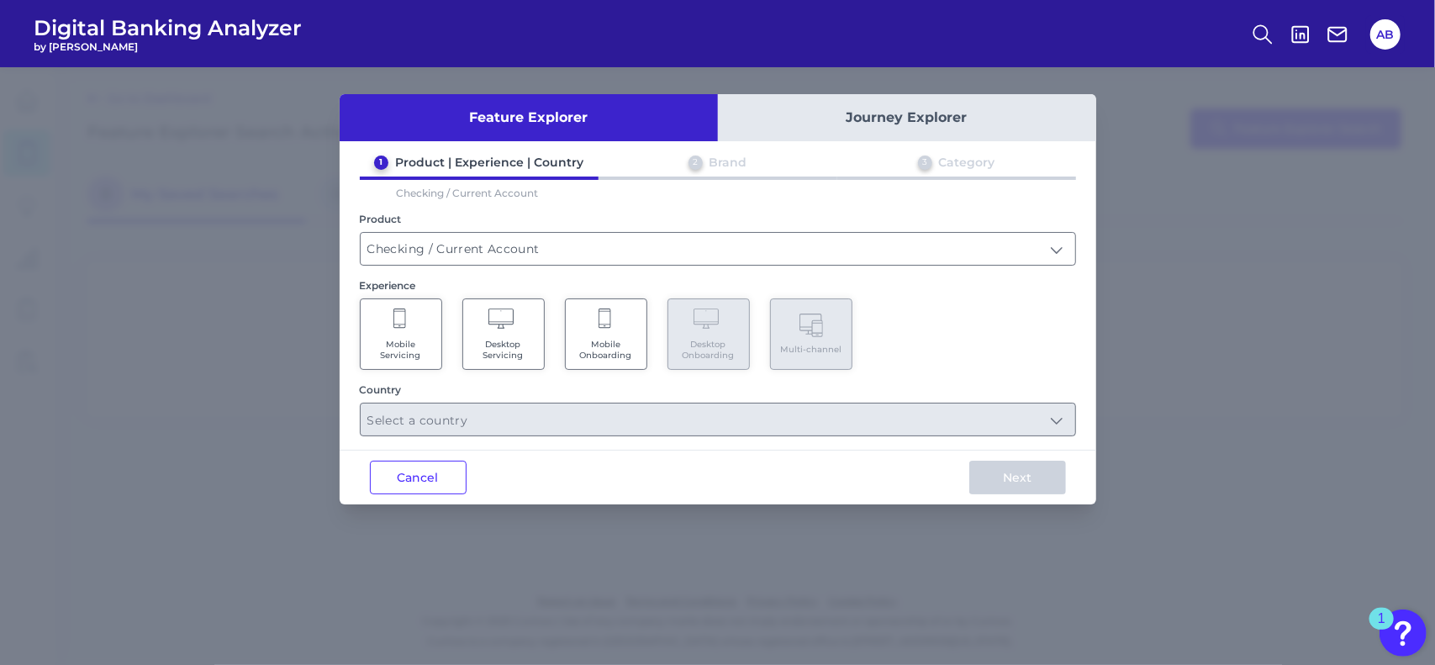
click at [594, 334] on Onboarding "Mobile Onboarding" at bounding box center [606, 333] width 82 height 71
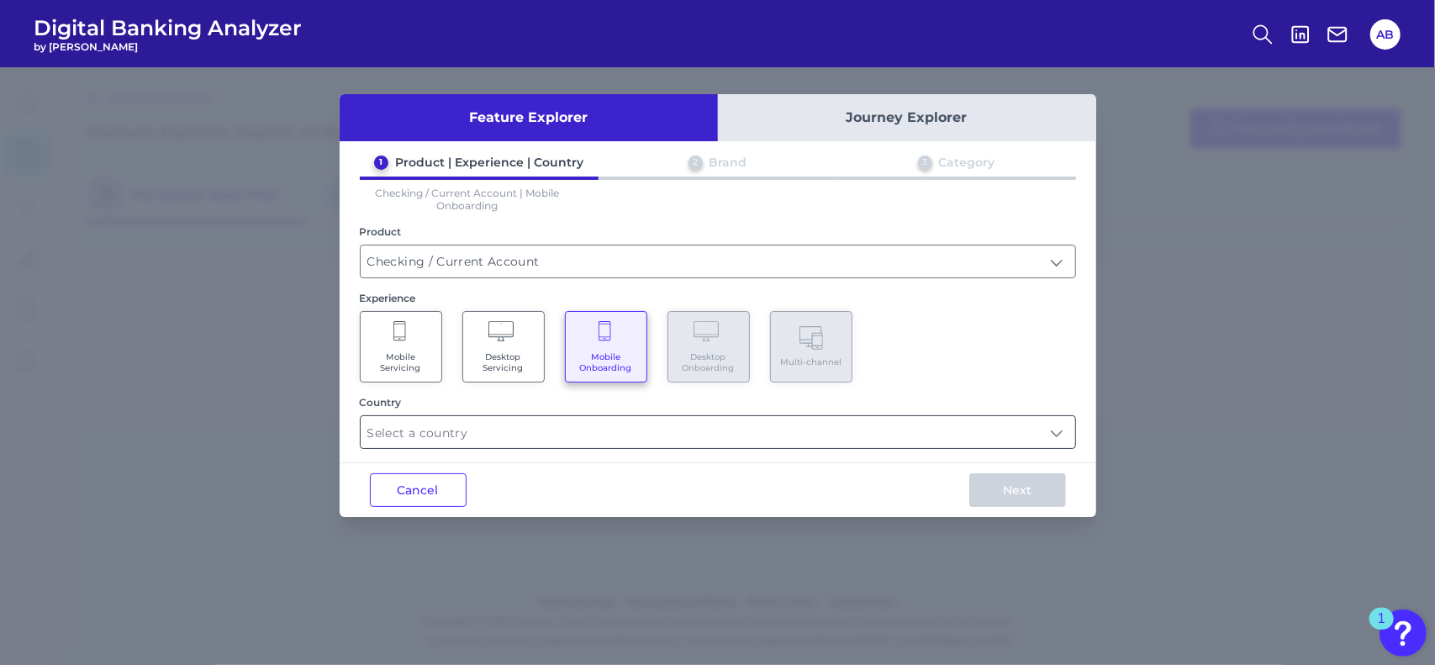
click at [757, 418] on input "text" at bounding box center [718, 432] width 715 height 32
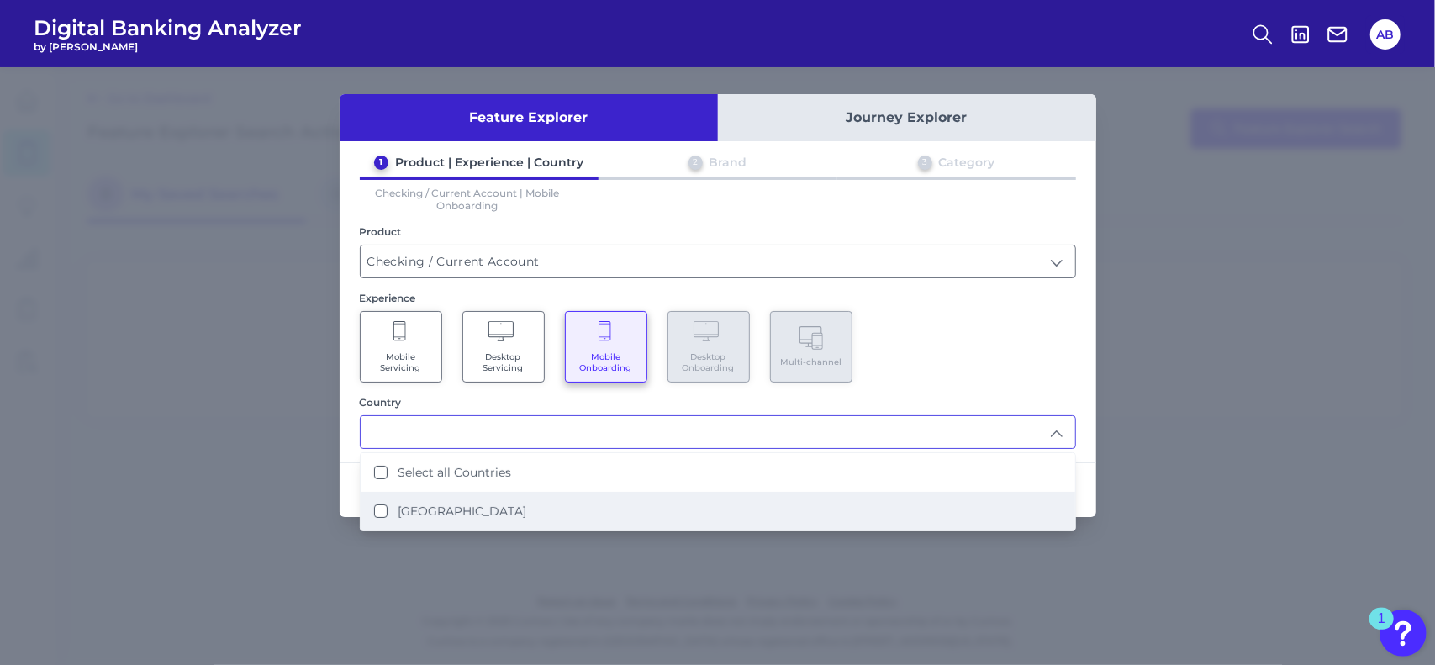
click at [379, 506] on States "[GEOGRAPHIC_DATA]" at bounding box center [380, 510] width 13 height 13
type input "Select all Countries"
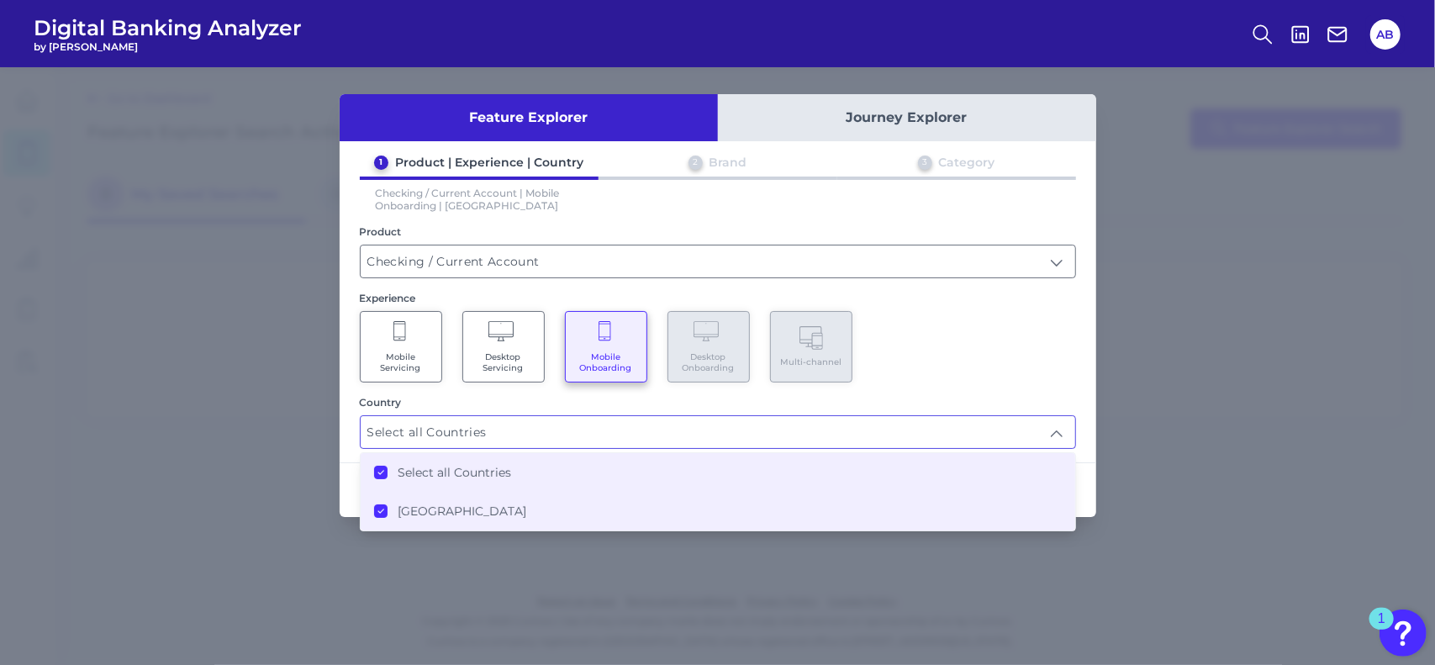
click at [929, 218] on div "1 Product | Experience | Country 2 Brand 3 Category Checking / Current Account …" at bounding box center [718, 302] width 757 height 294
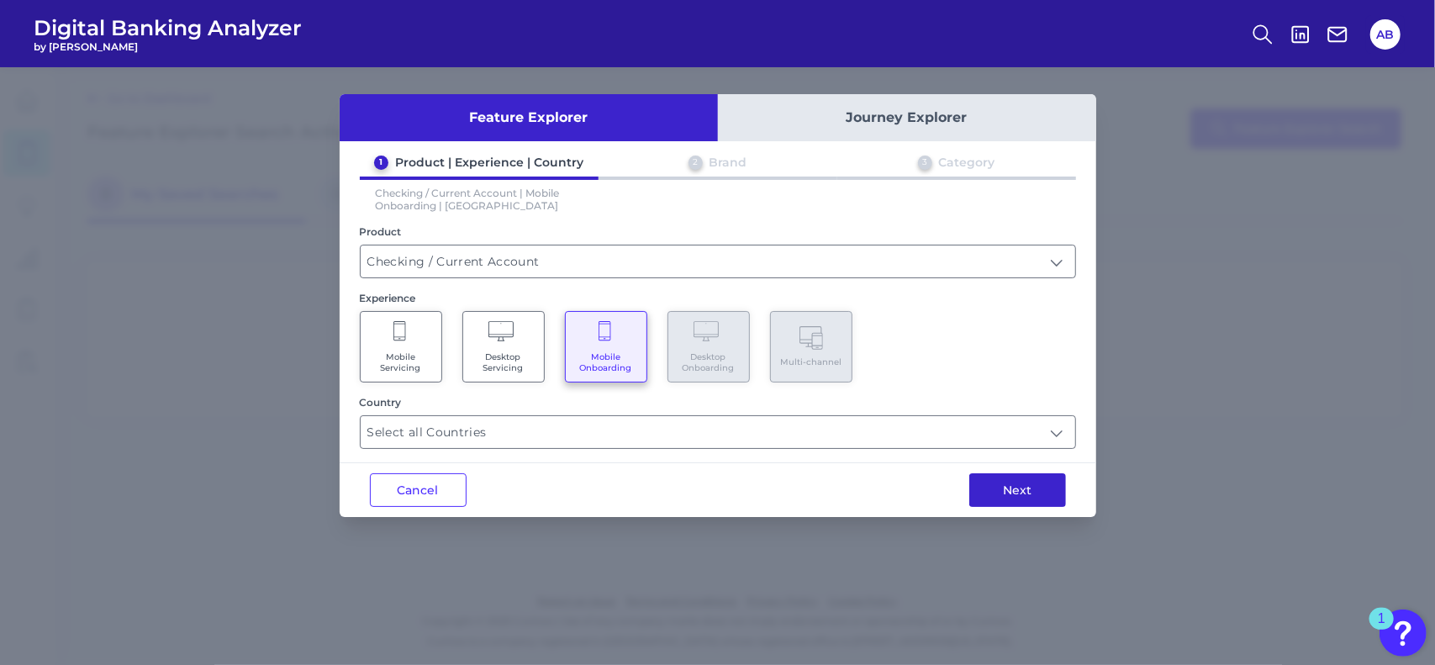
click at [1032, 477] on button "Next" at bounding box center [1017, 490] width 97 height 34
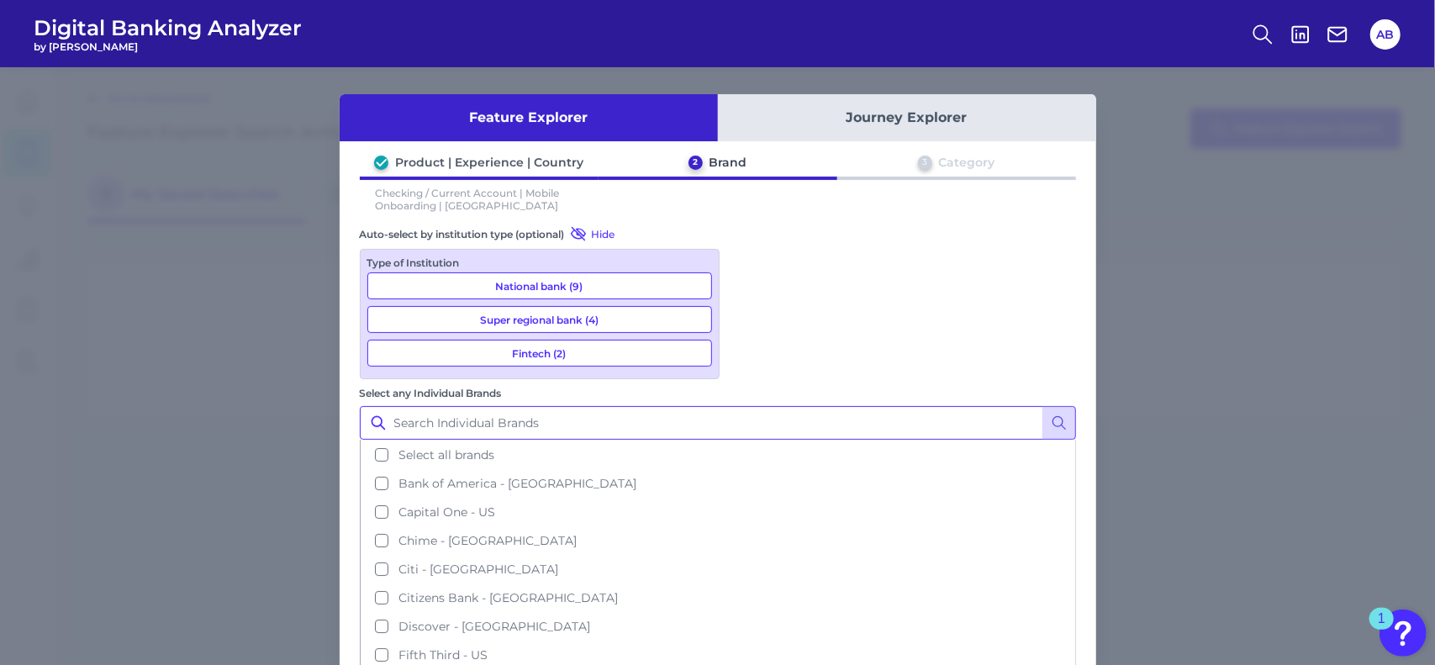
click at [761, 406] on input "Select any Individual Brands" at bounding box center [718, 423] width 716 height 34
type input "r"
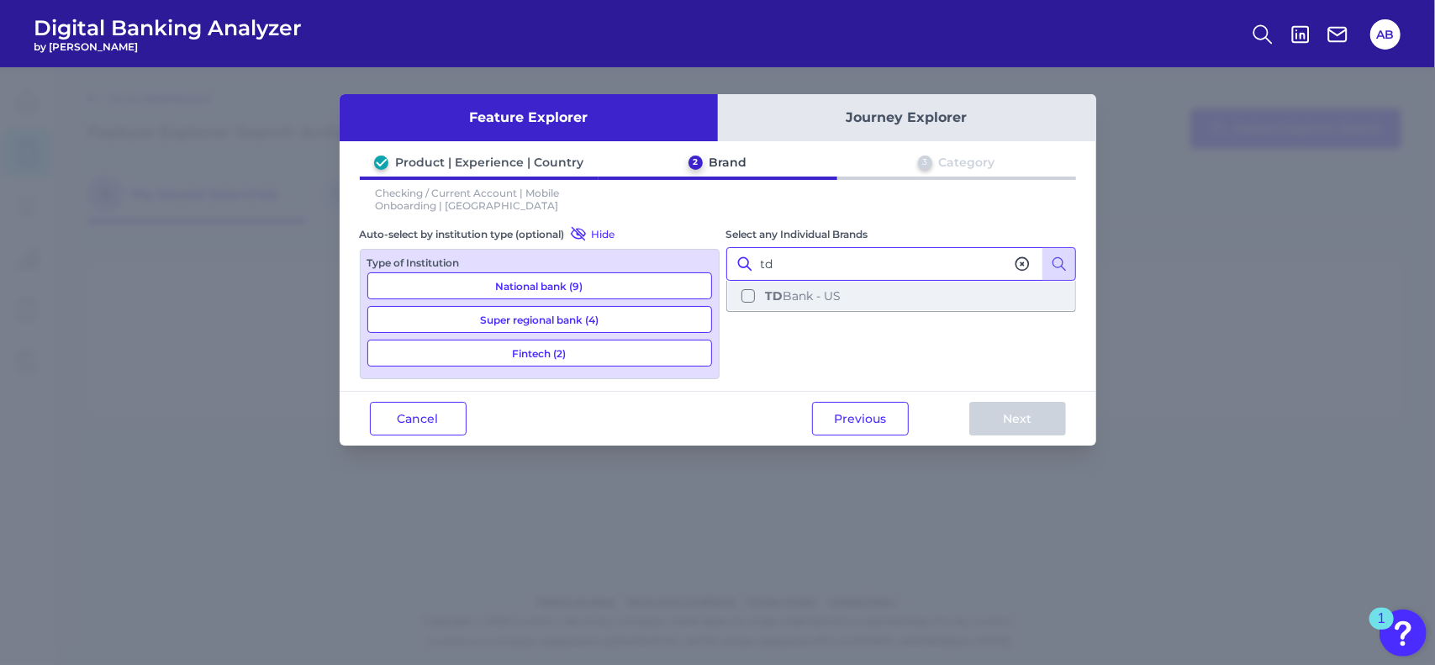
click at [829, 295] on span "TD Bank - US" at bounding box center [803, 295] width 76 height 15
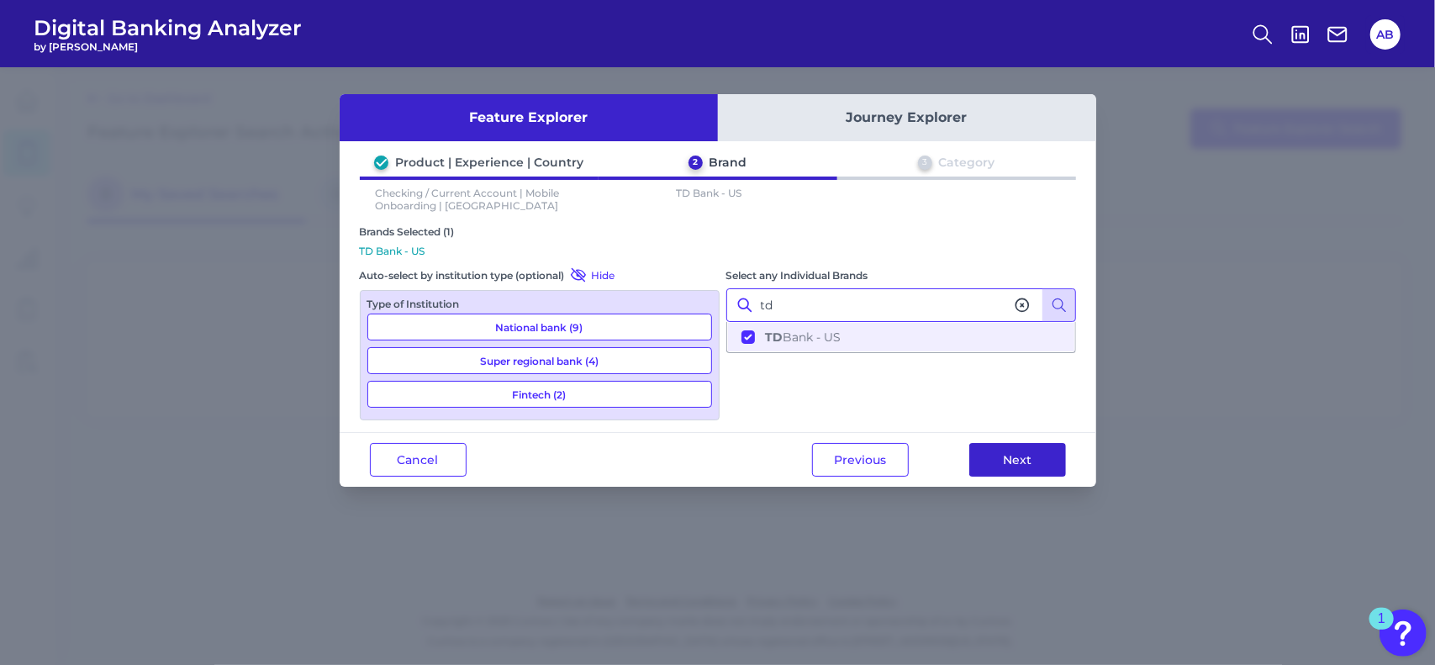
type input "td"
click at [1031, 454] on button "Next" at bounding box center [1017, 460] width 97 height 34
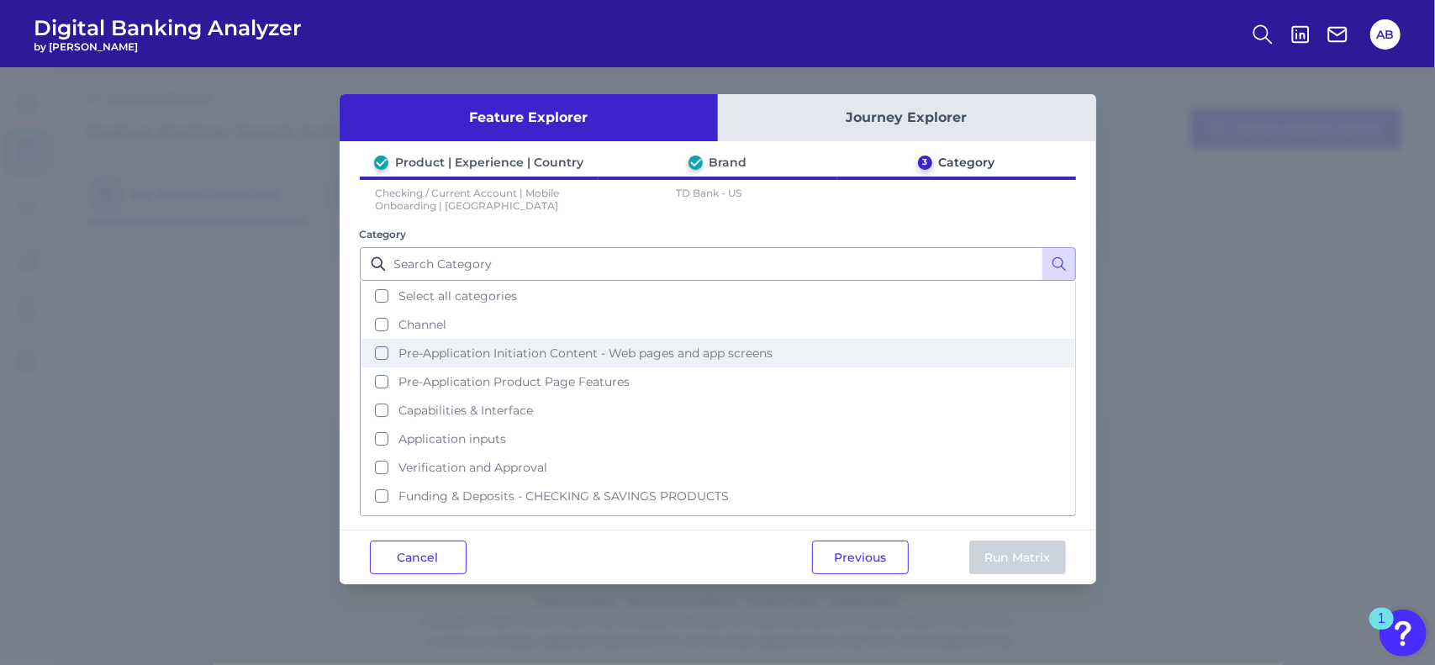
click at [377, 345] on button "Pre-Application Initiation Content - Web pages and app screens" at bounding box center [717, 353] width 713 height 29
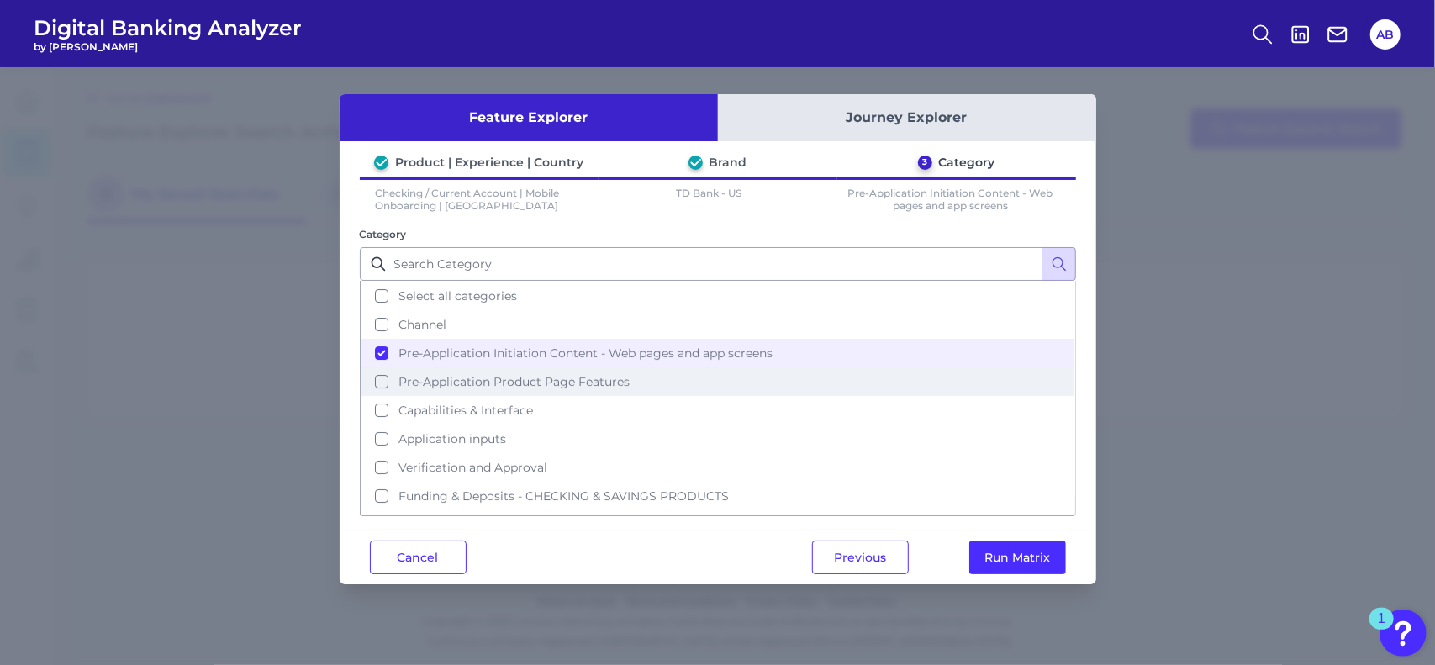
click at [380, 373] on button "Pre-Application Product Page Features" at bounding box center [717, 381] width 713 height 29
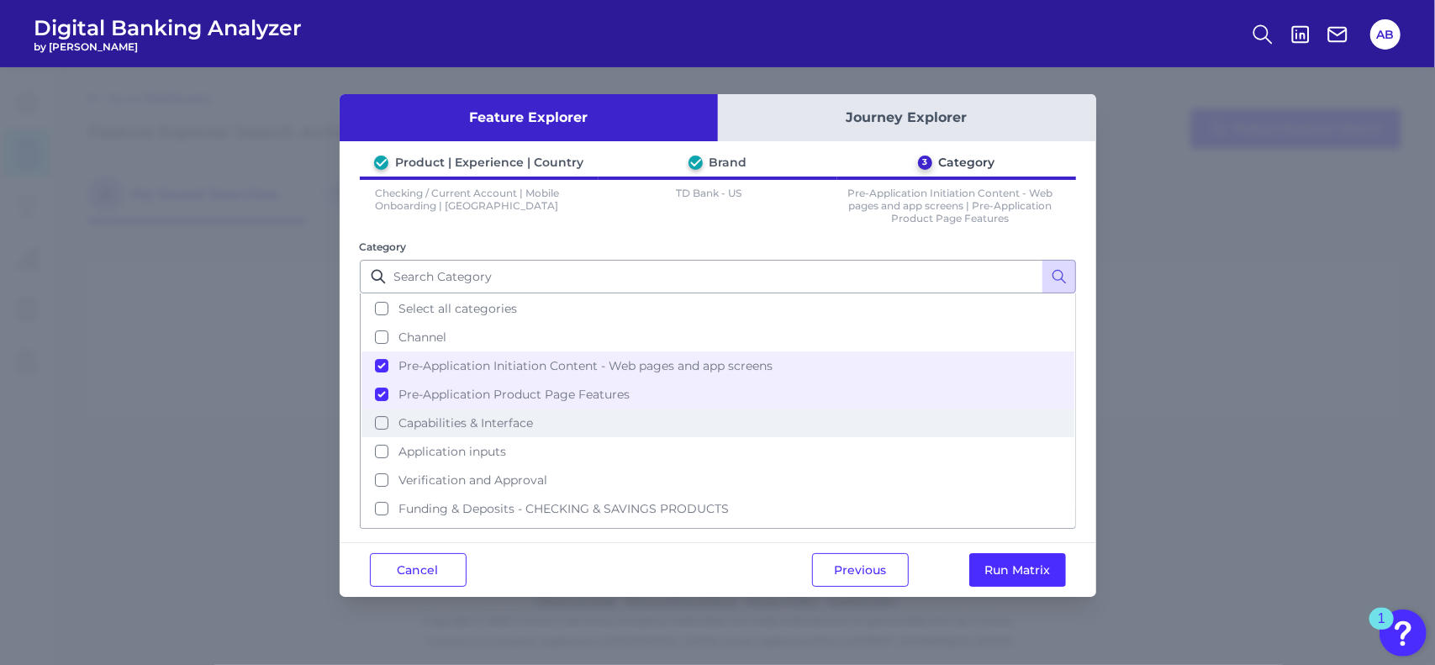
click at [380, 419] on button "Capabilities & Interface" at bounding box center [717, 423] width 713 height 29
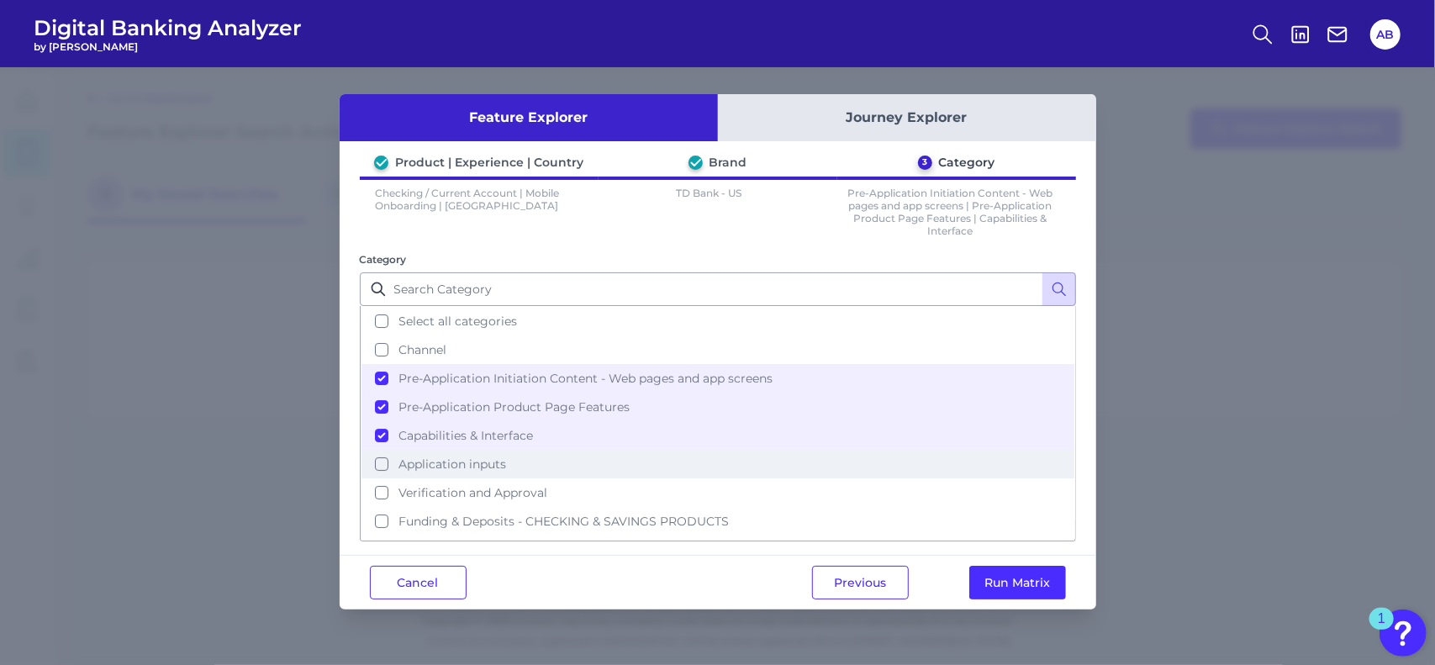
scroll to position [41, 0]
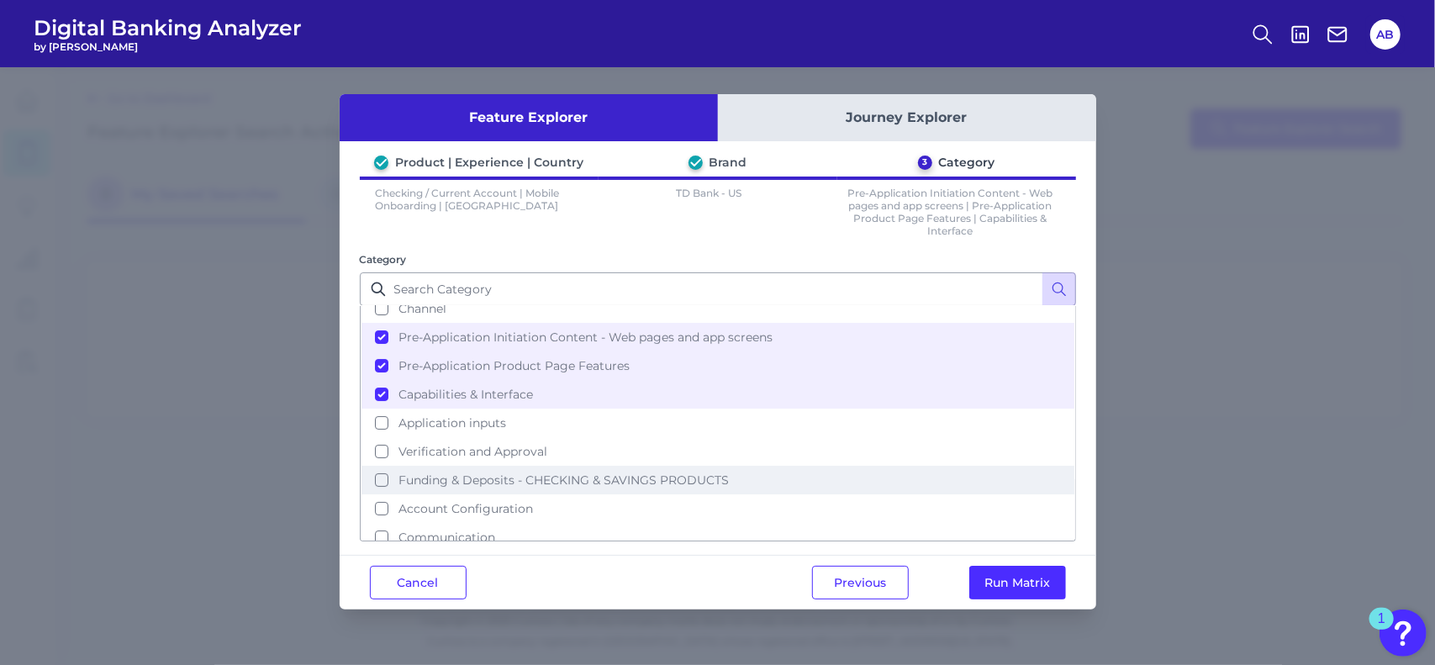
click at [378, 470] on button "Funding & Deposits - CHECKING & SAVINGS PRODUCTS" at bounding box center [717, 480] width 713 height 29
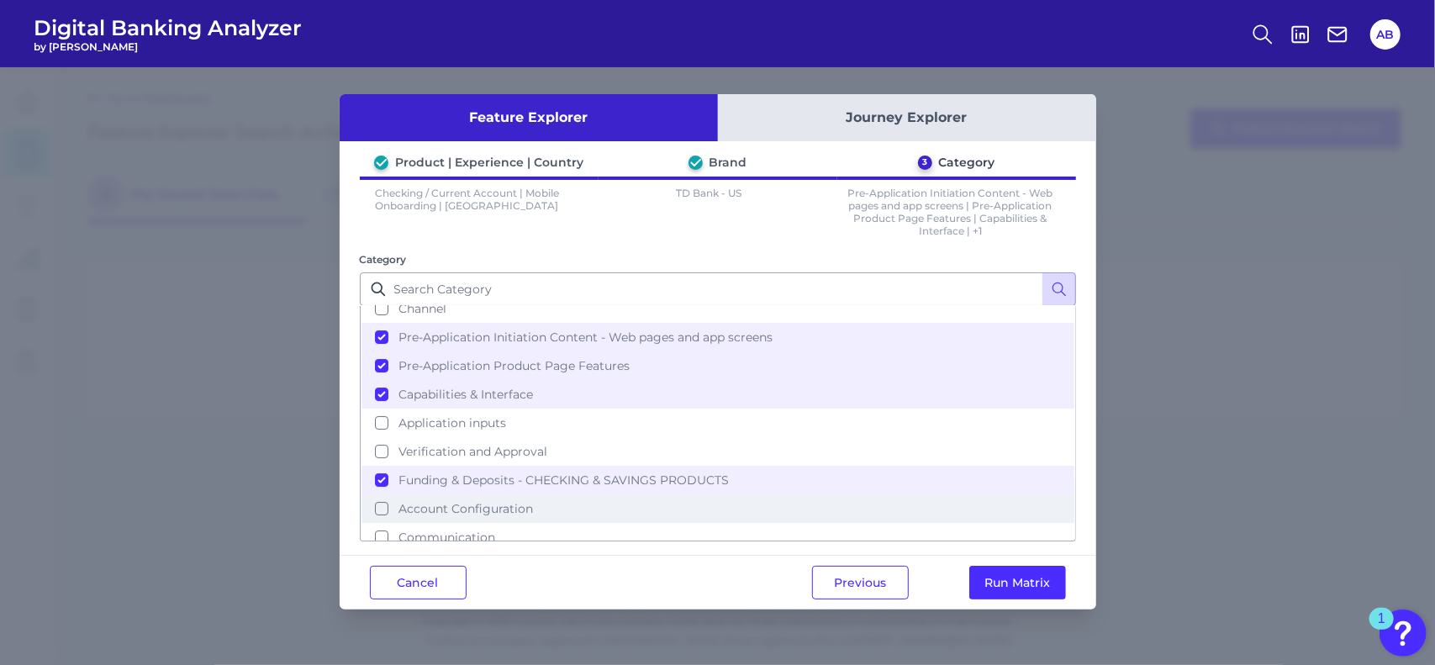
click at [380, 497] on button "Account Configuration" at bounding box center [717, 508] width 713 height 29
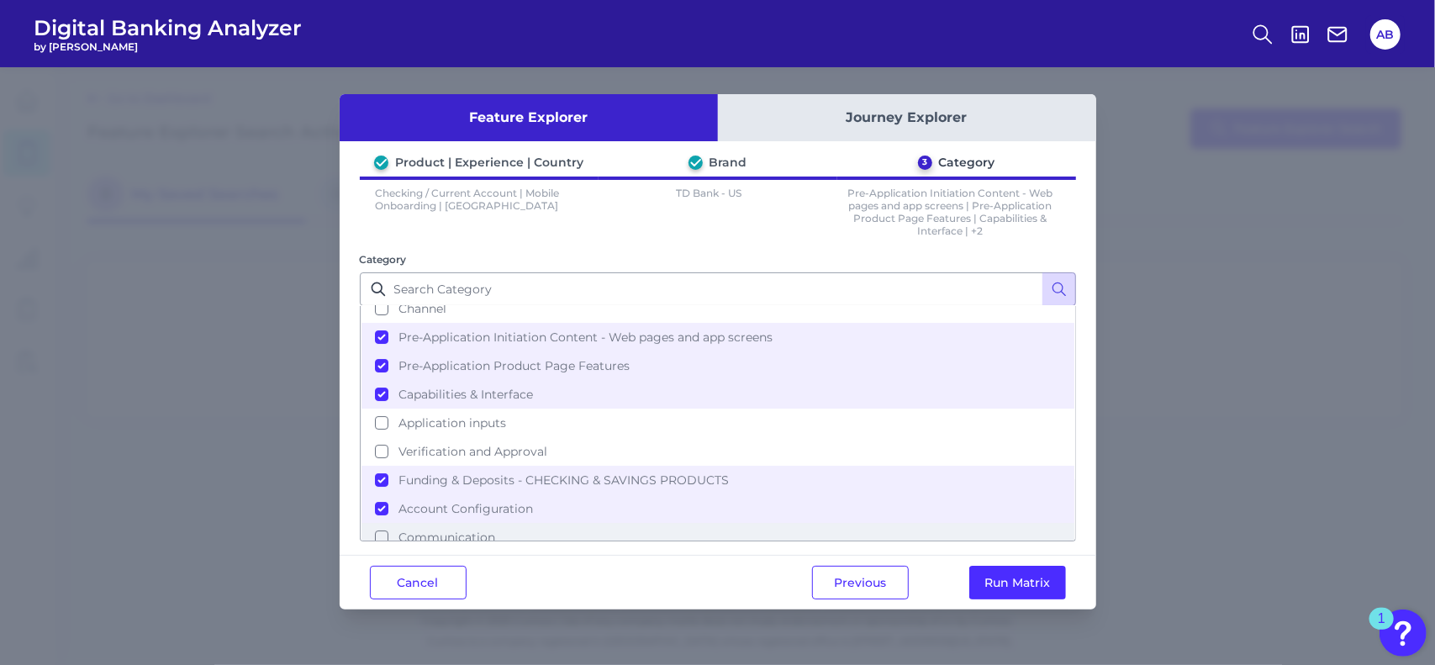
click at [377, 523] on button "Communication" at bounding box center [717, 537] width 713 height 29
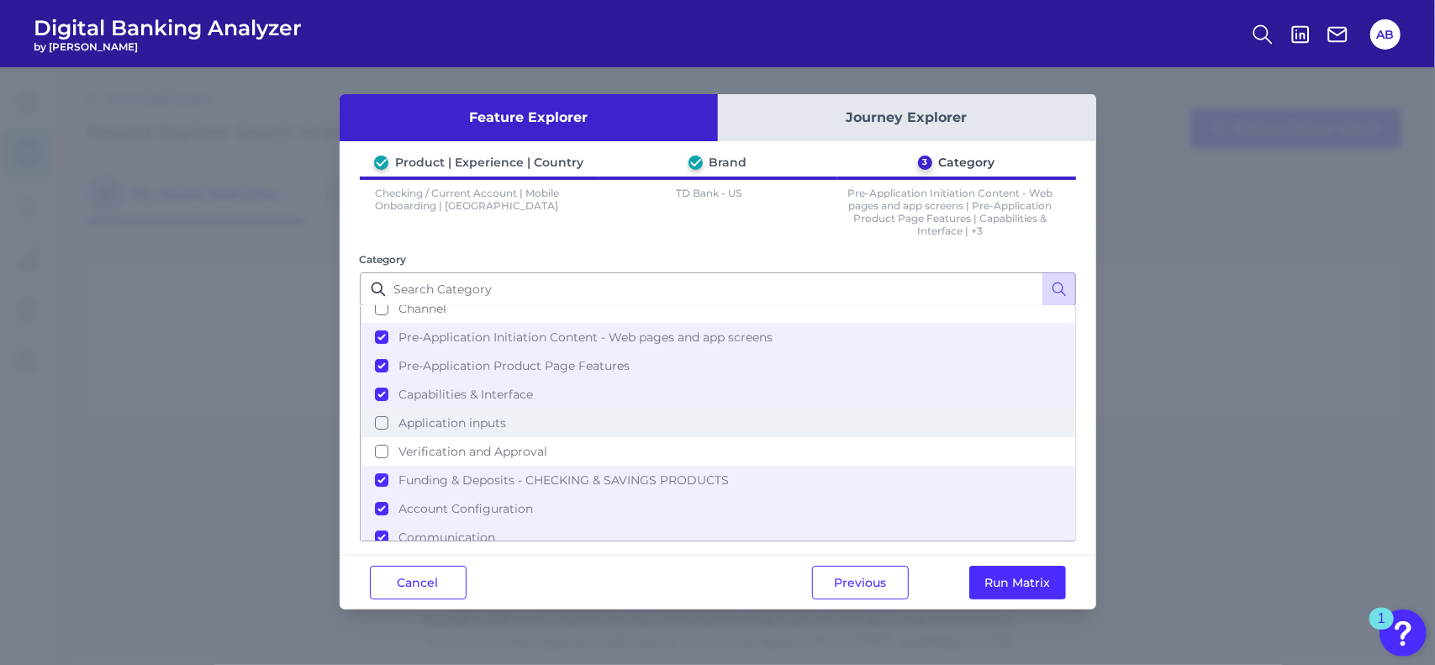
click at [380, 411] on button "Application inputs" at bounding box center [717, 423] width 713 height 29
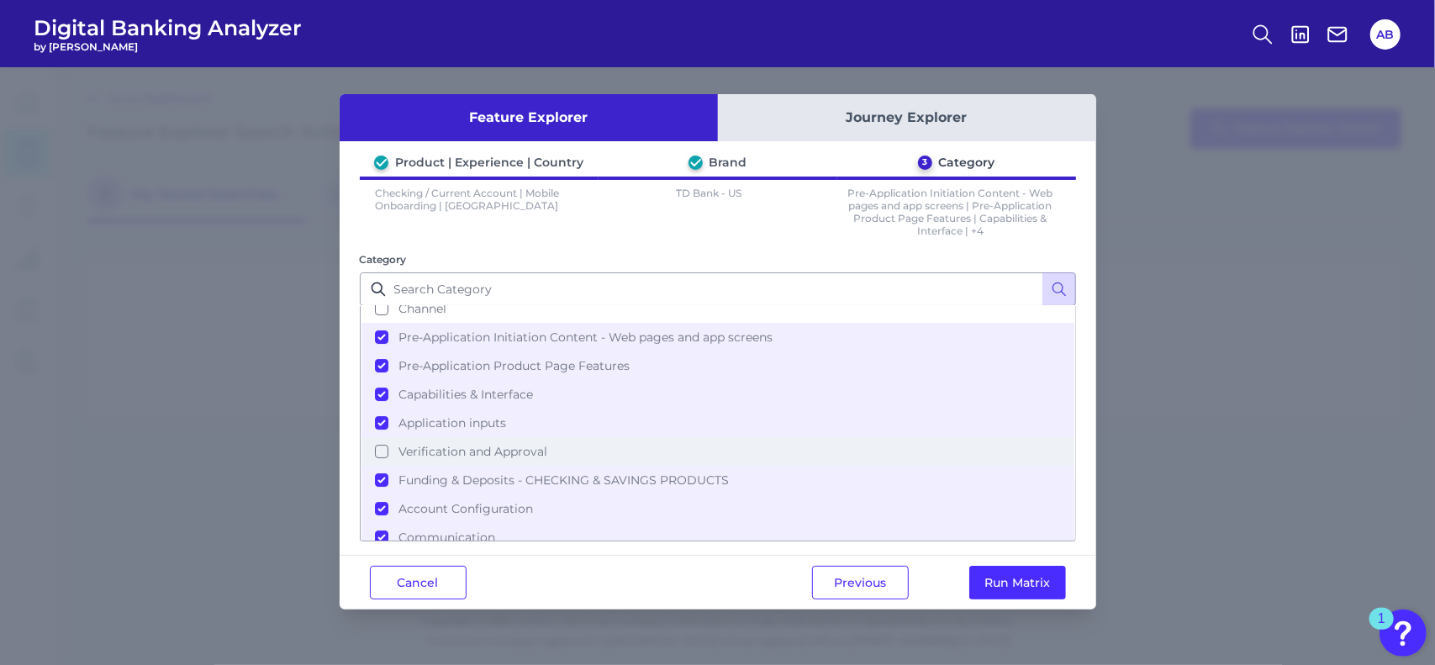
click at [387, 440] on button "Verification and Approval" at bounding box center [717, 451] width 713 height 29
click at [1044, 573] on button "Run Matrix" at bounding box center [1017, 583] width 97 height 34
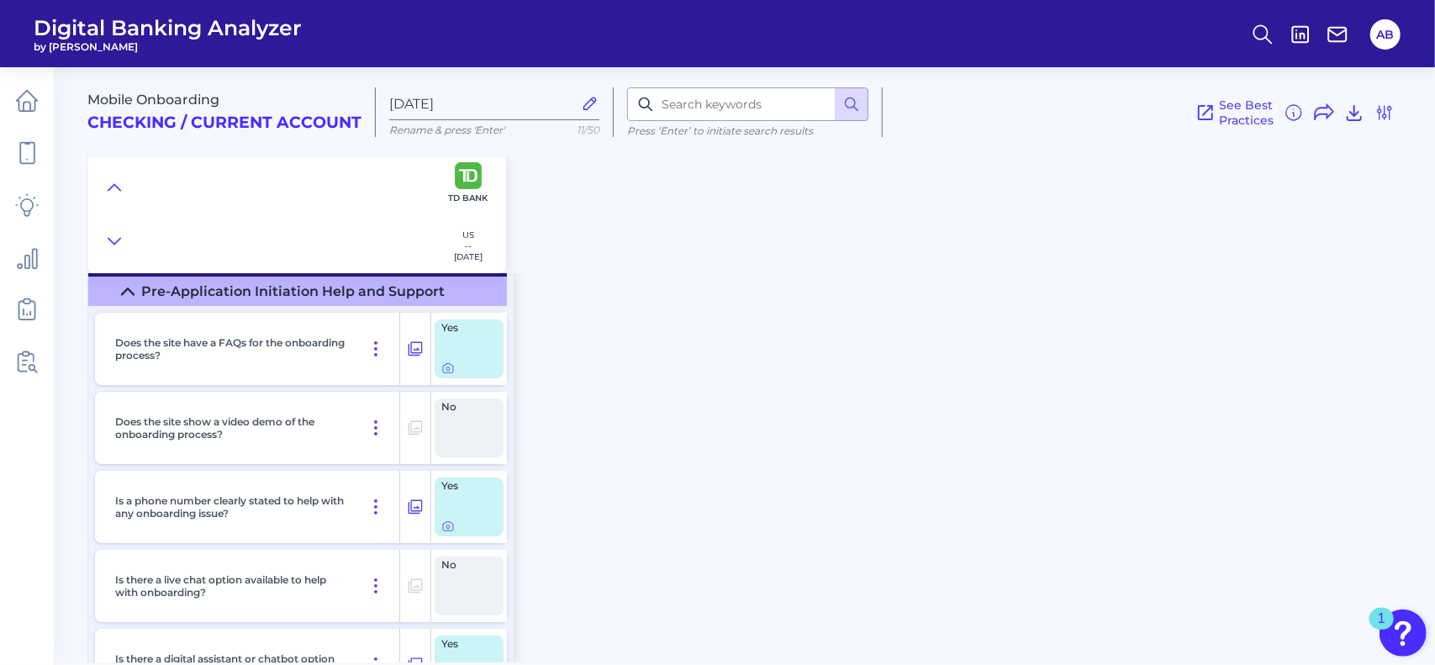
scroll to position [55, 0]
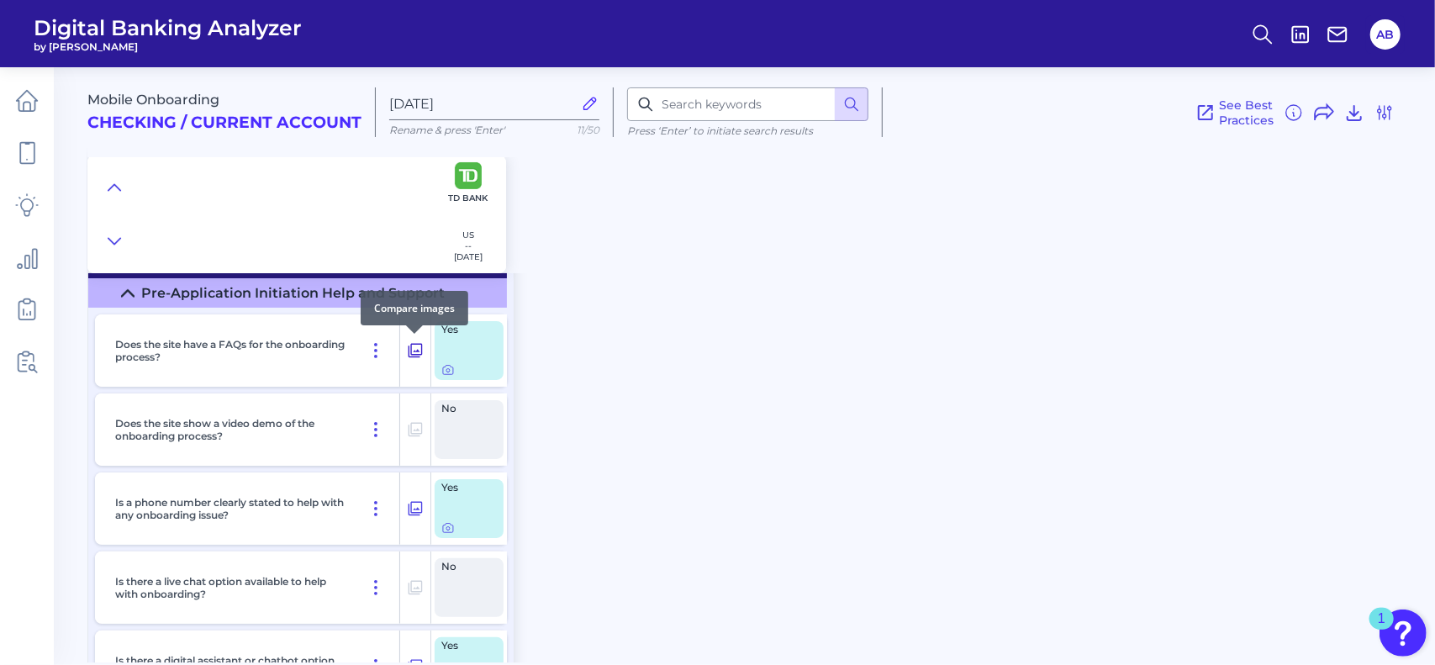
click at [417, 351] on icon at bounding box center [416, 351] width 14 height 14
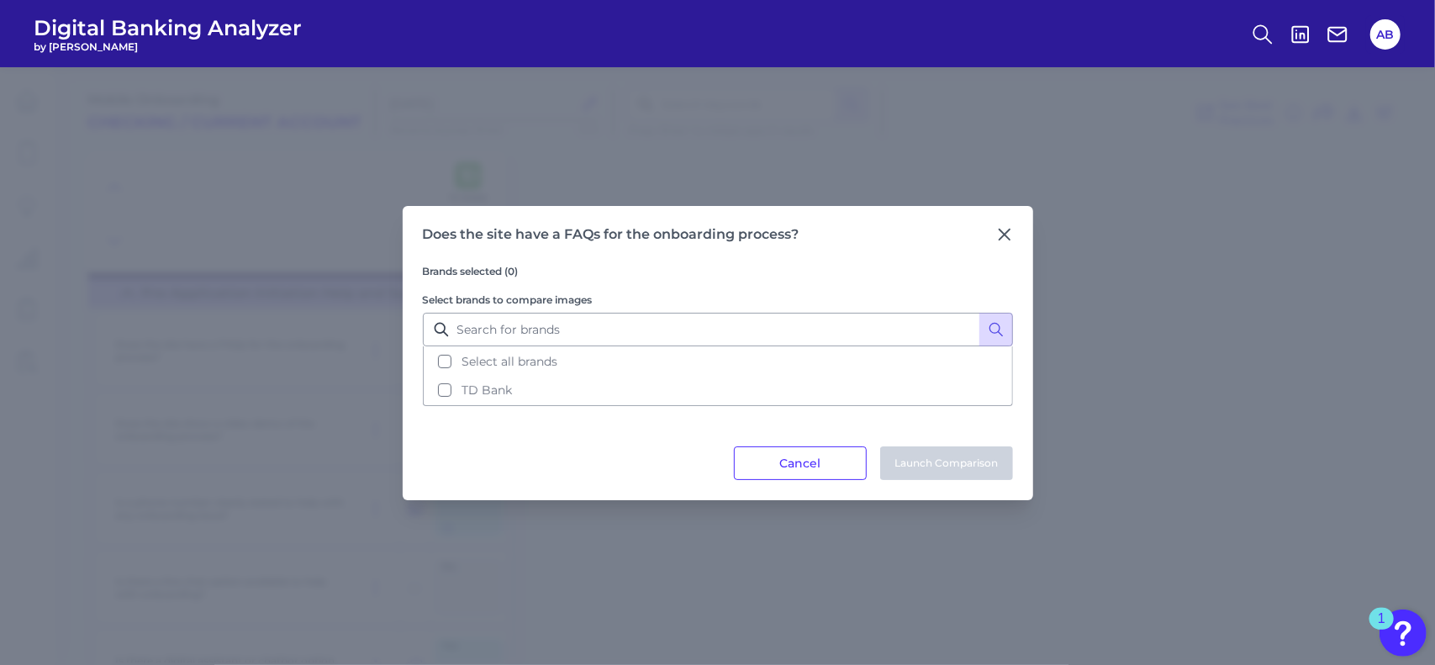
click at [1001, 229] on icon at bounding box center [1004, 234] width 17 height 17
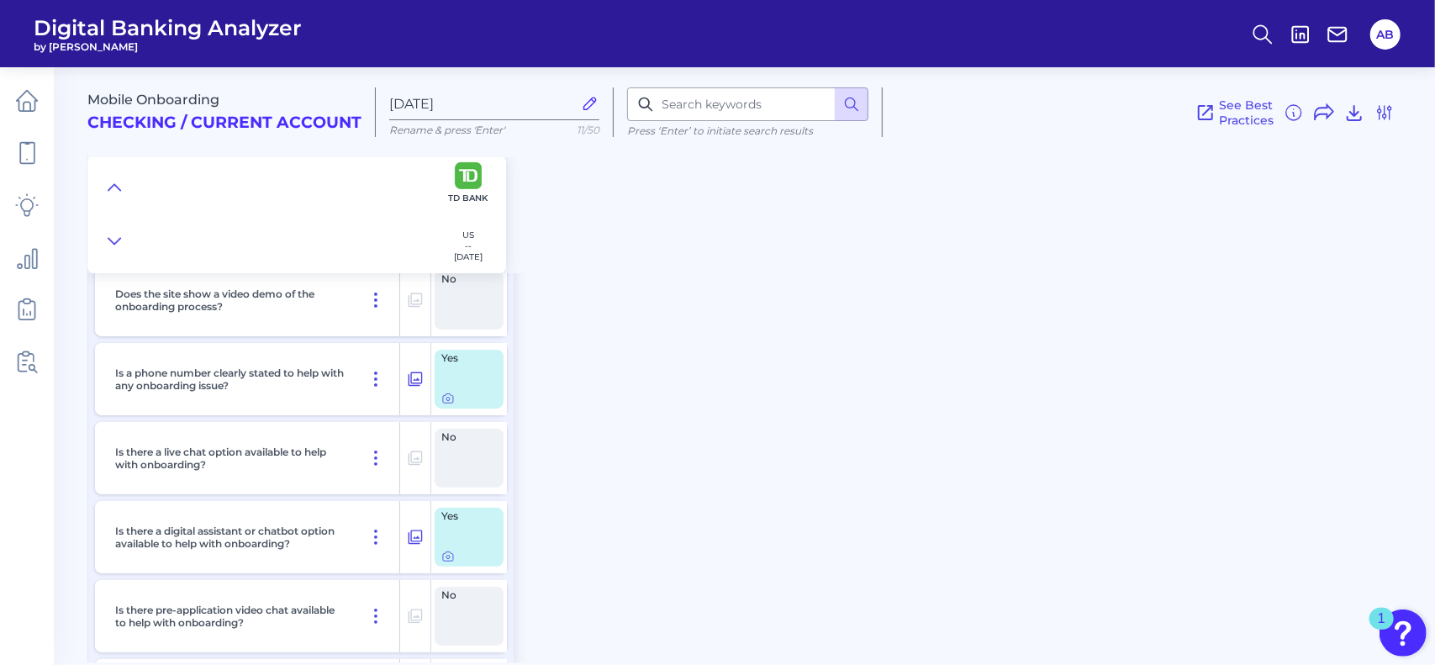
scroll to position [0, 0]
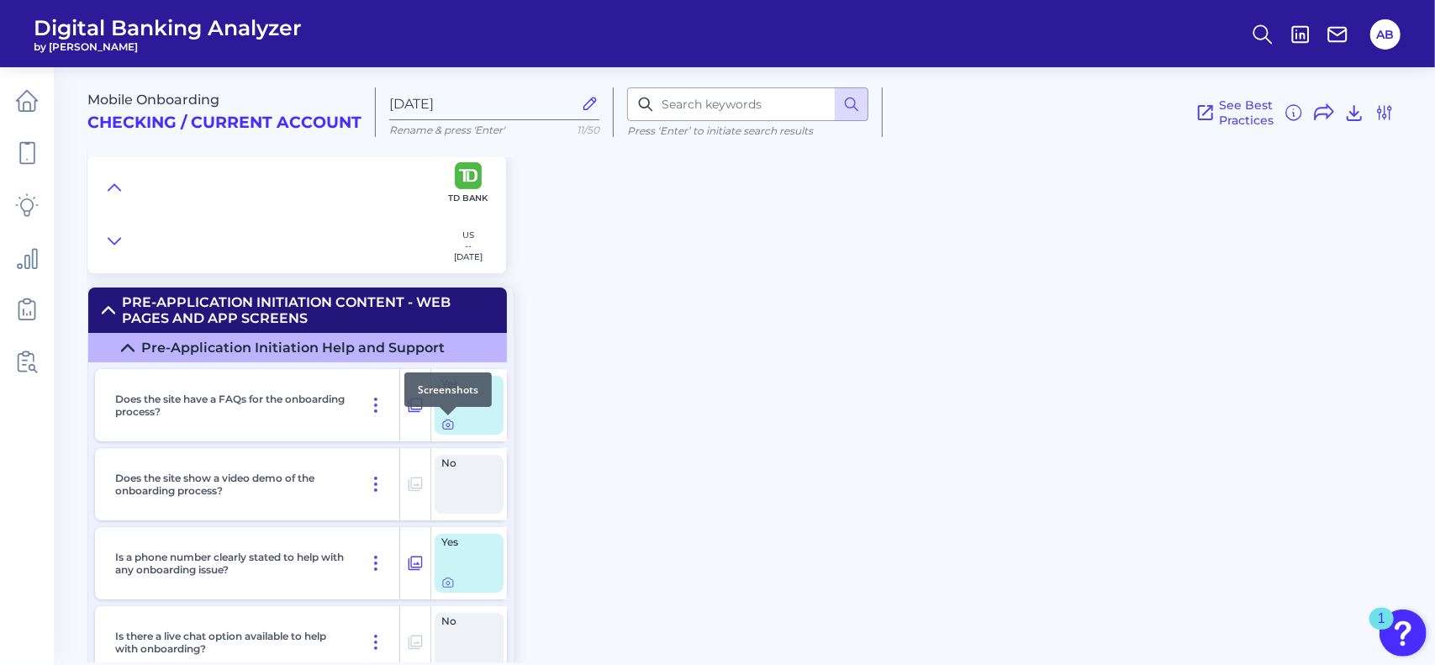
click at [443, 423] on icon at bounding box center [447, 424] width 13 height 13
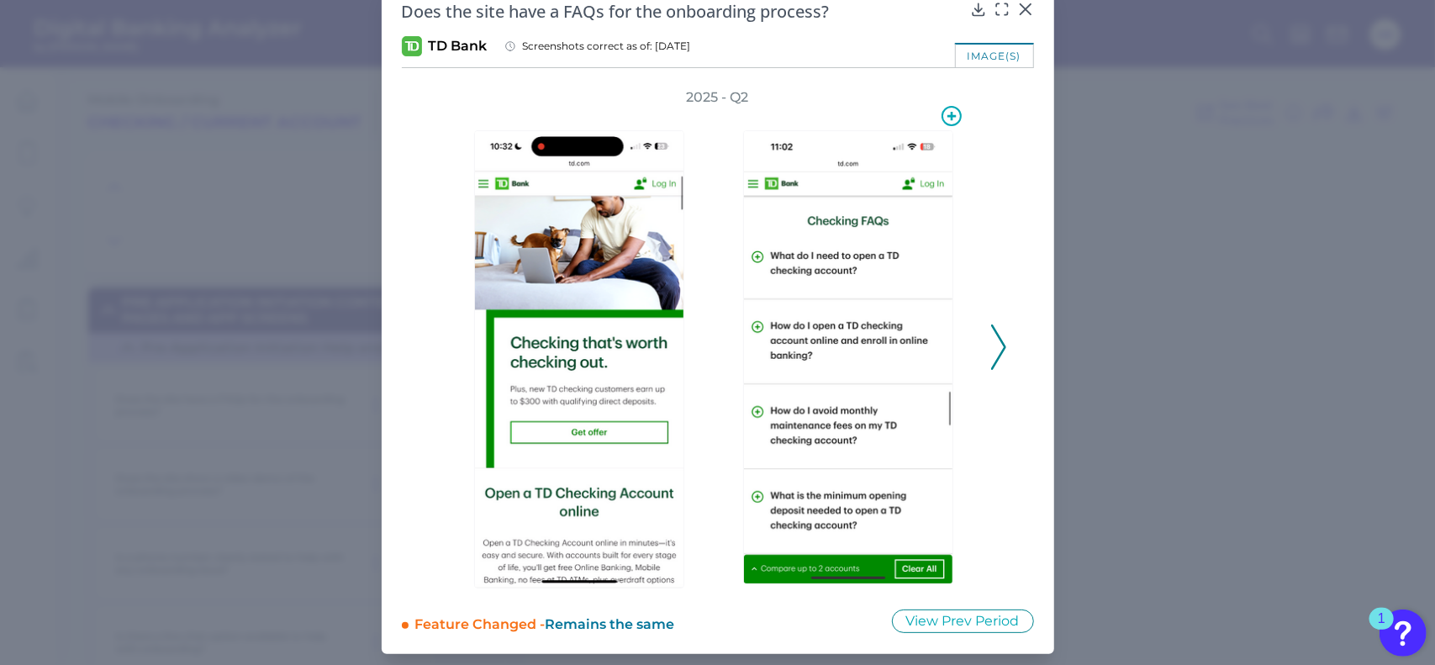
scroll to position [34, 0]
click at [1002, 350] on button at bounding box center [998, 346] width 17 height 45
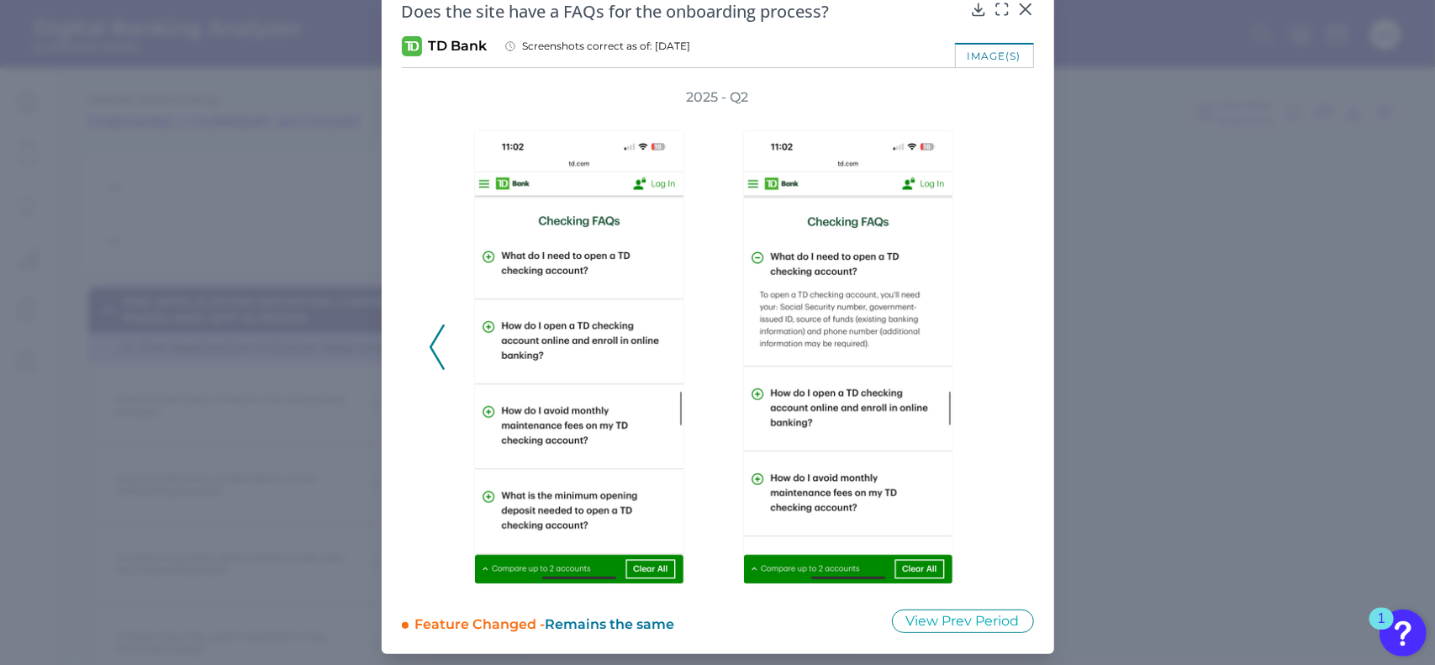
click at [430, 342] on polyline at bounding box center [436, 347] width 13 height 43
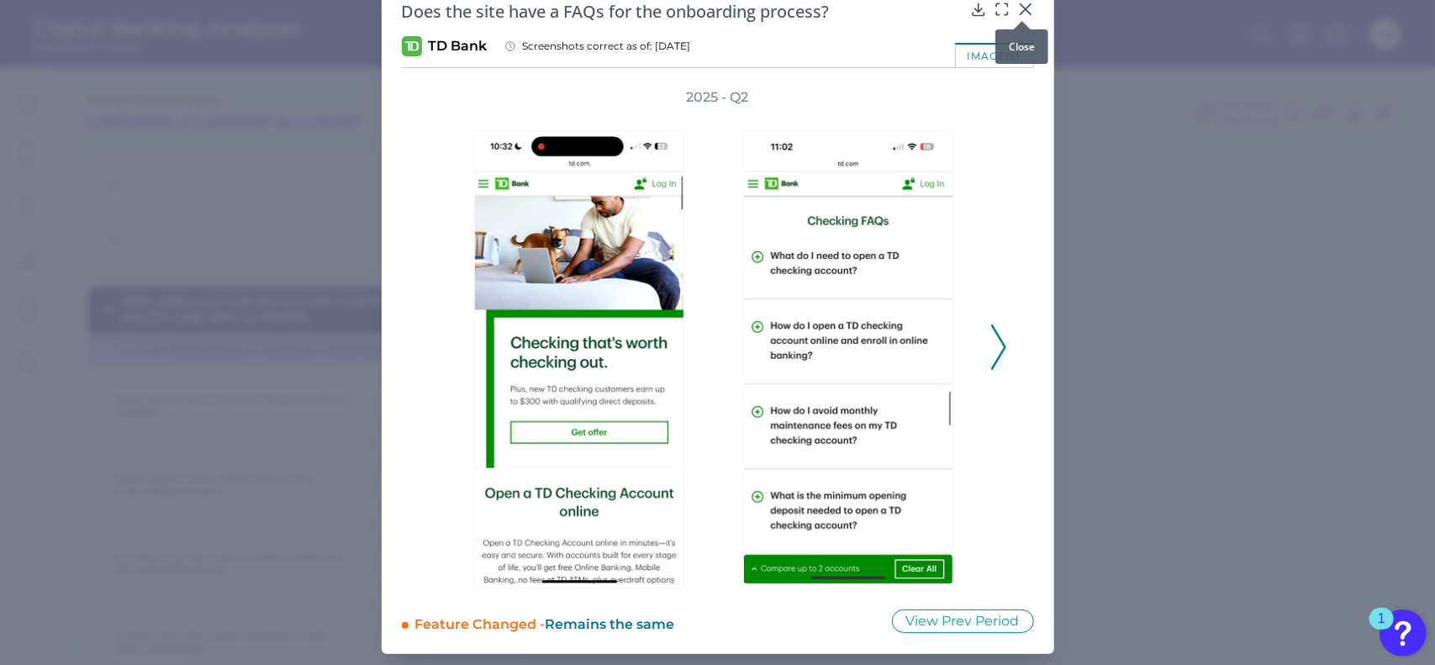
click at [1021, 8] on icon at bounding box center [1025, 9] width 10 height 10
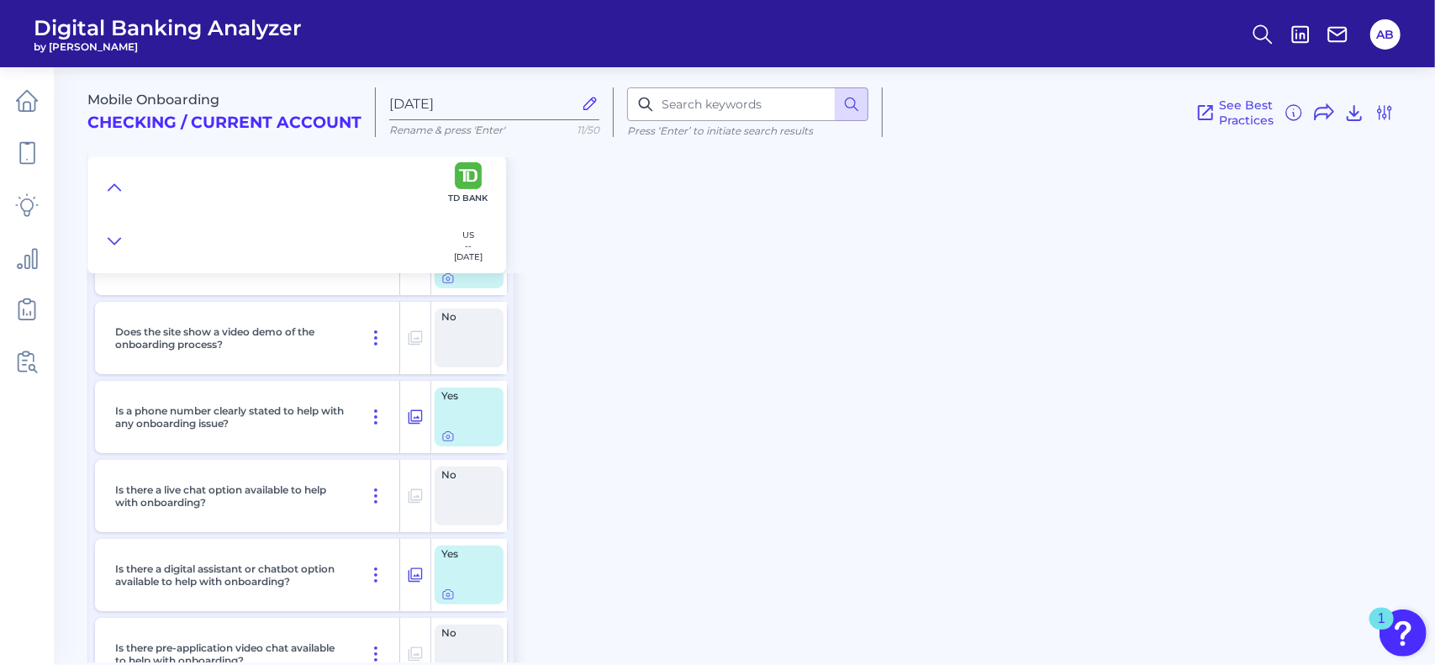
scroll to position [147, 0]
click at [444, 432] on div at bounding box center [448, 425] width 17 height 17
click at [446, 435] on icon at bounding box center [447, 435] width 13 height 13
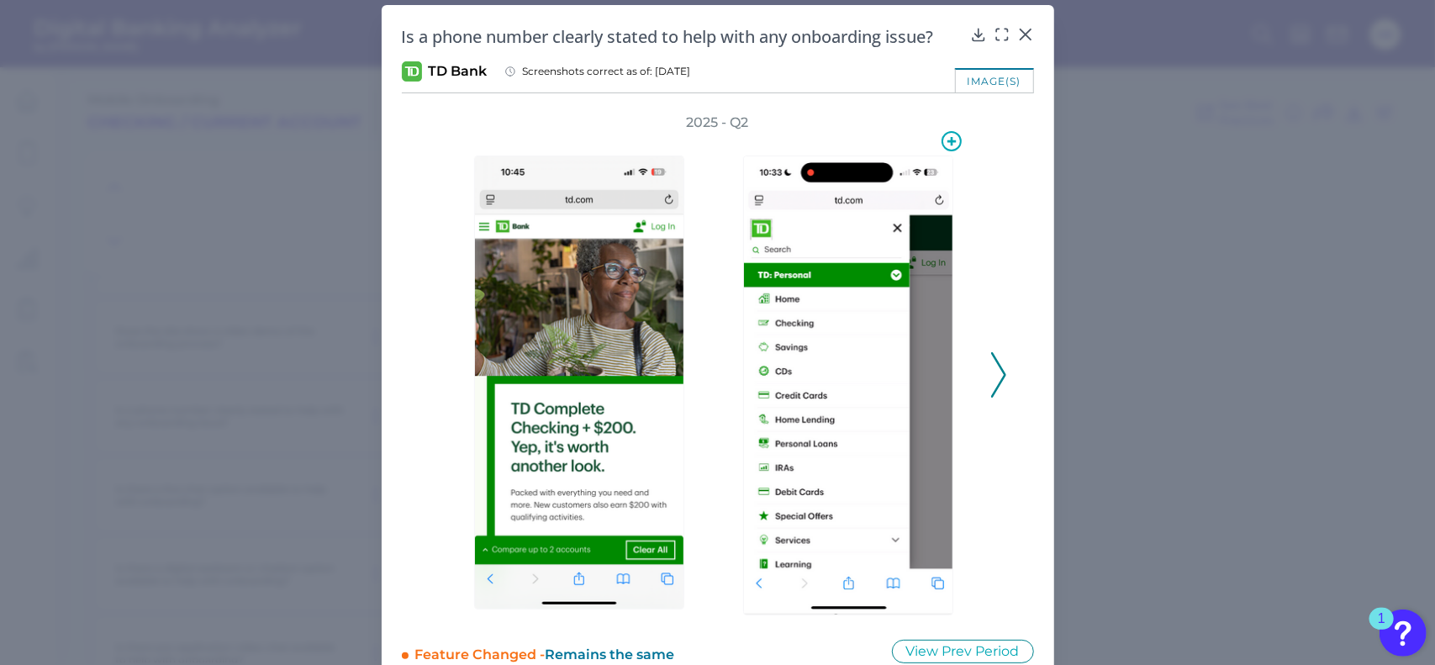
scroll to position [17, 0]
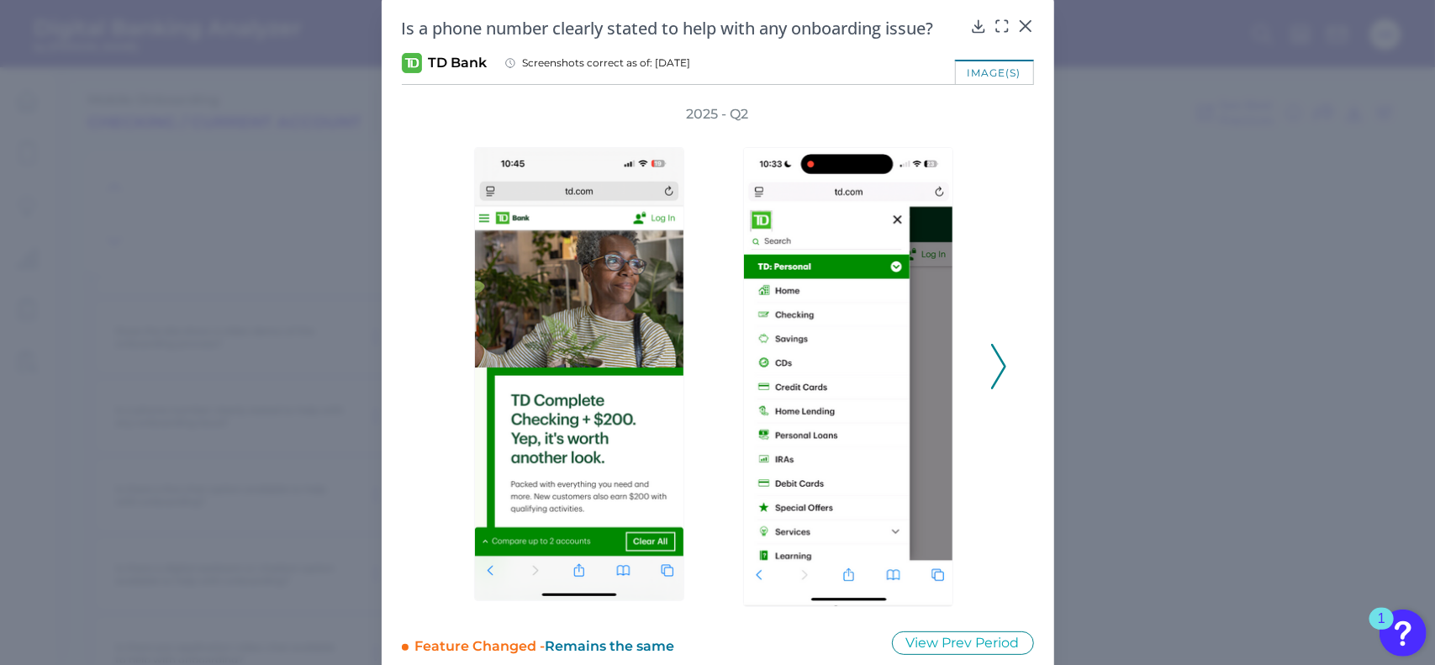
click at [997, 354] on icon at bounding box center [998, 366] width 15 height 45
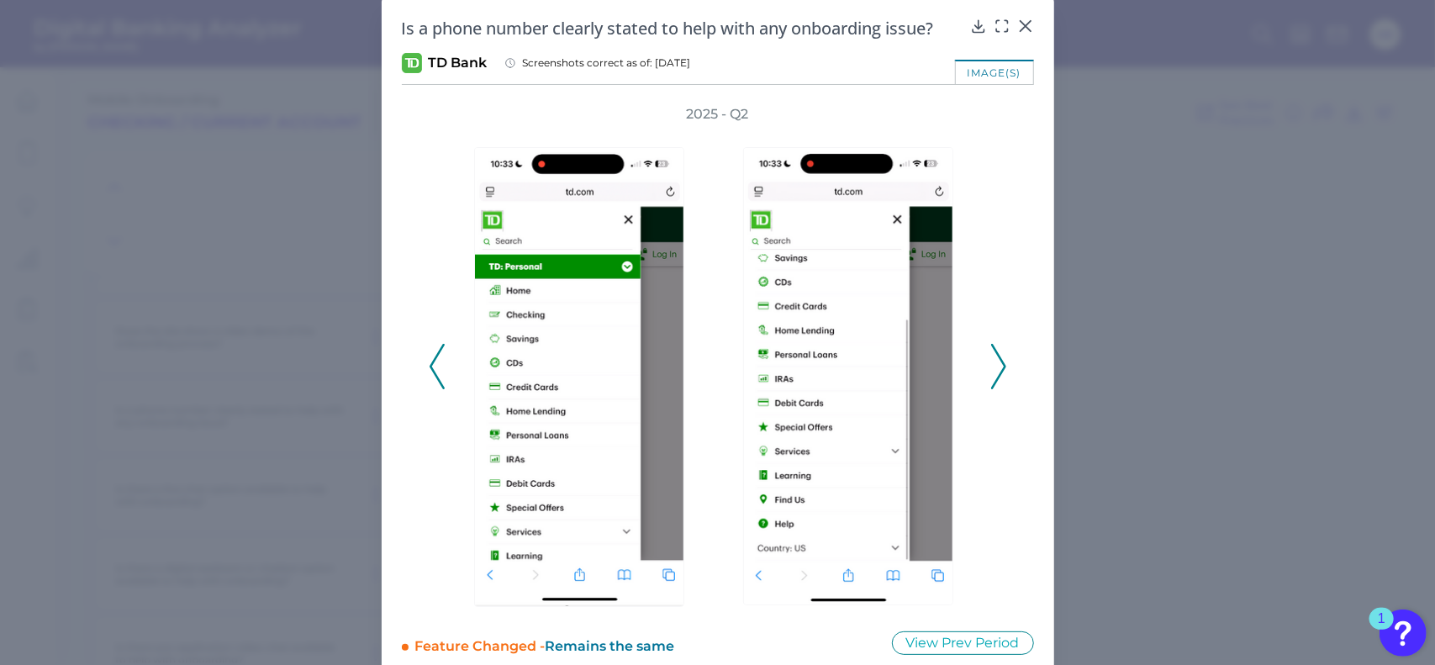
click at [996, 359] on polyline at bounding box center [998, 366] width 13 height 43
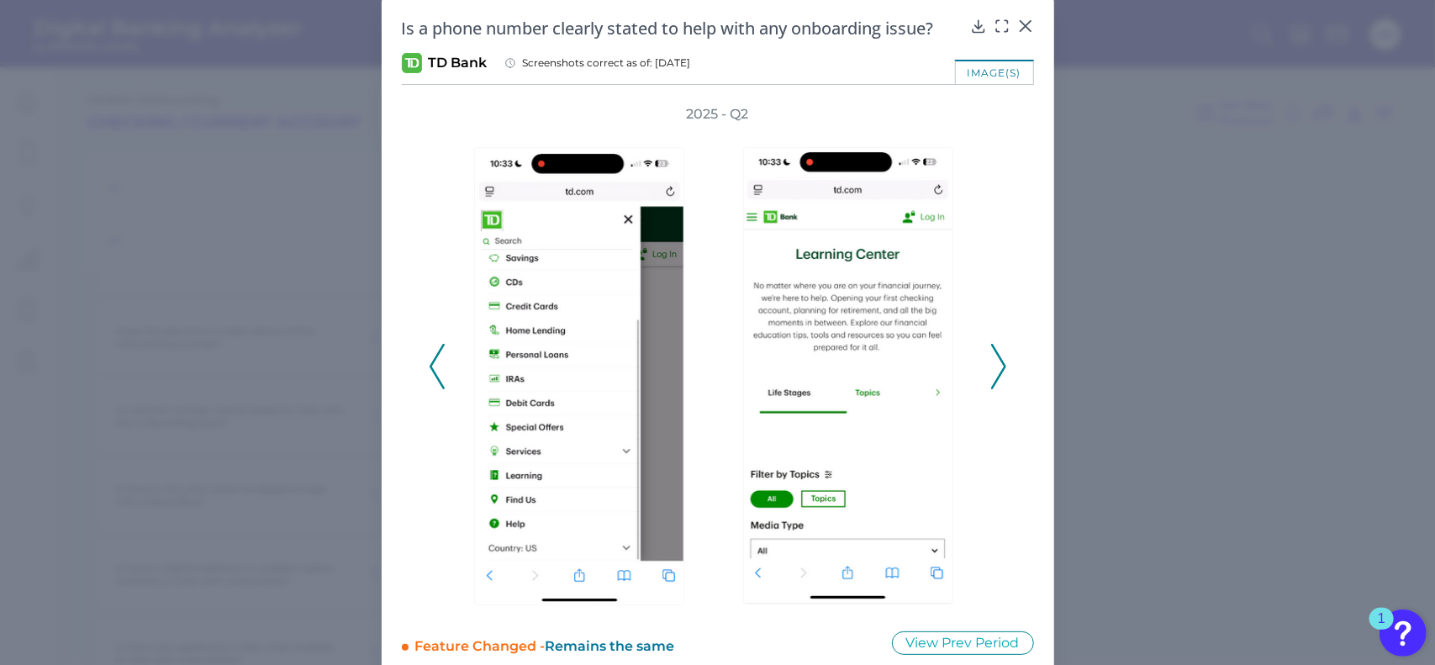
click at [996, 359] on polyline at bounding box center [998, 366] width 13 height 43
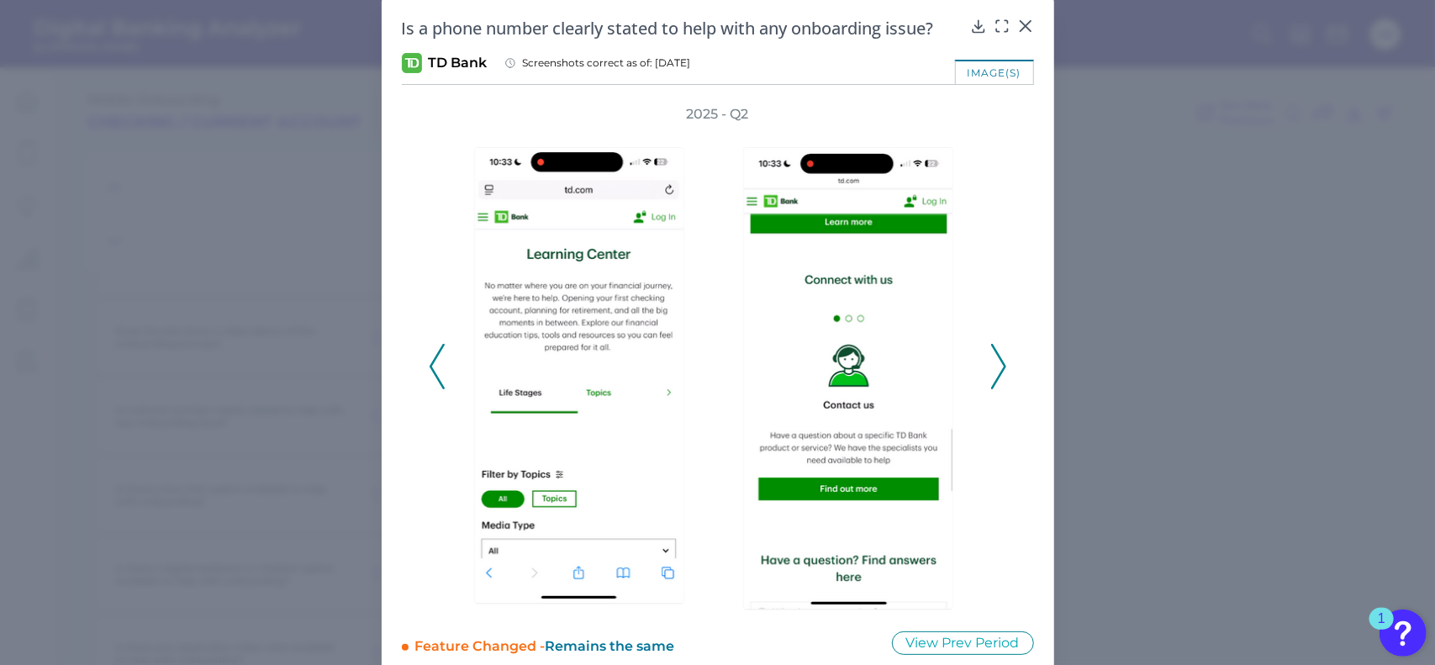
click at [996, 359] on polyline at bounding box center [998, 366] width 13 height 43
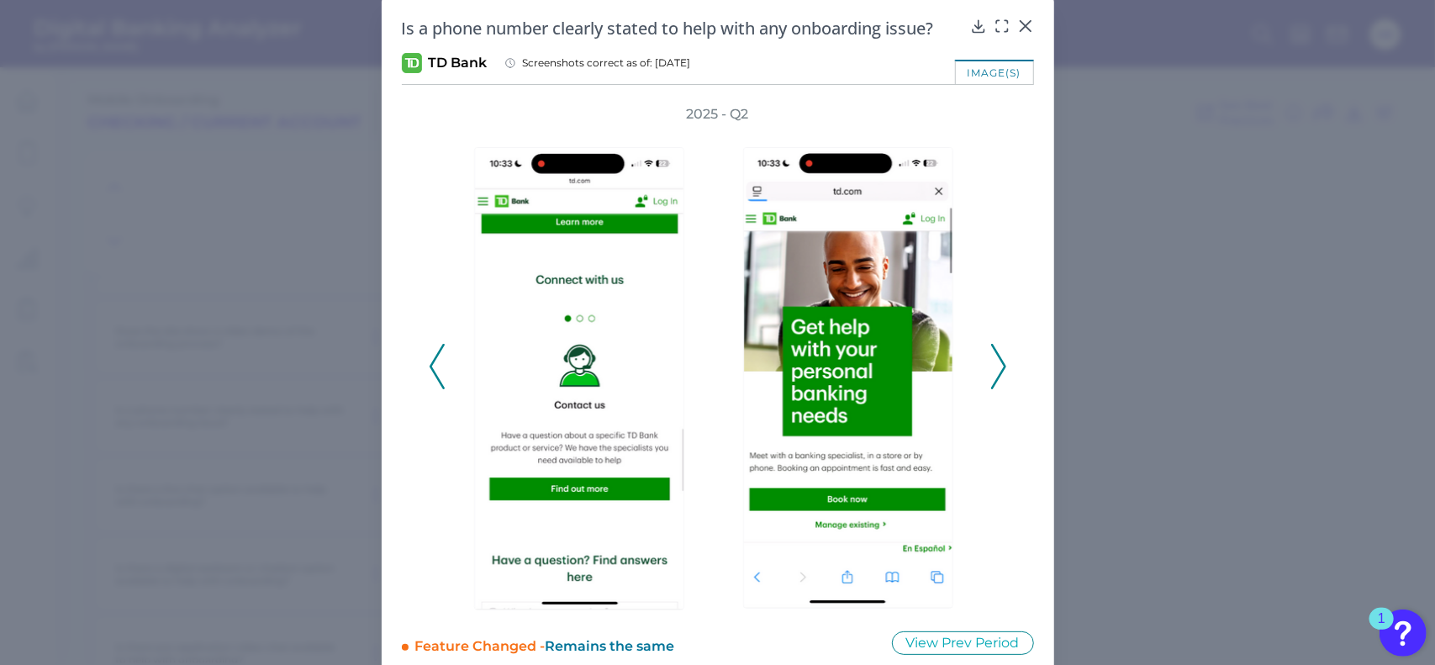
click at [996, 359] on polyline at bounding box center [998, 366] width 13 height 43
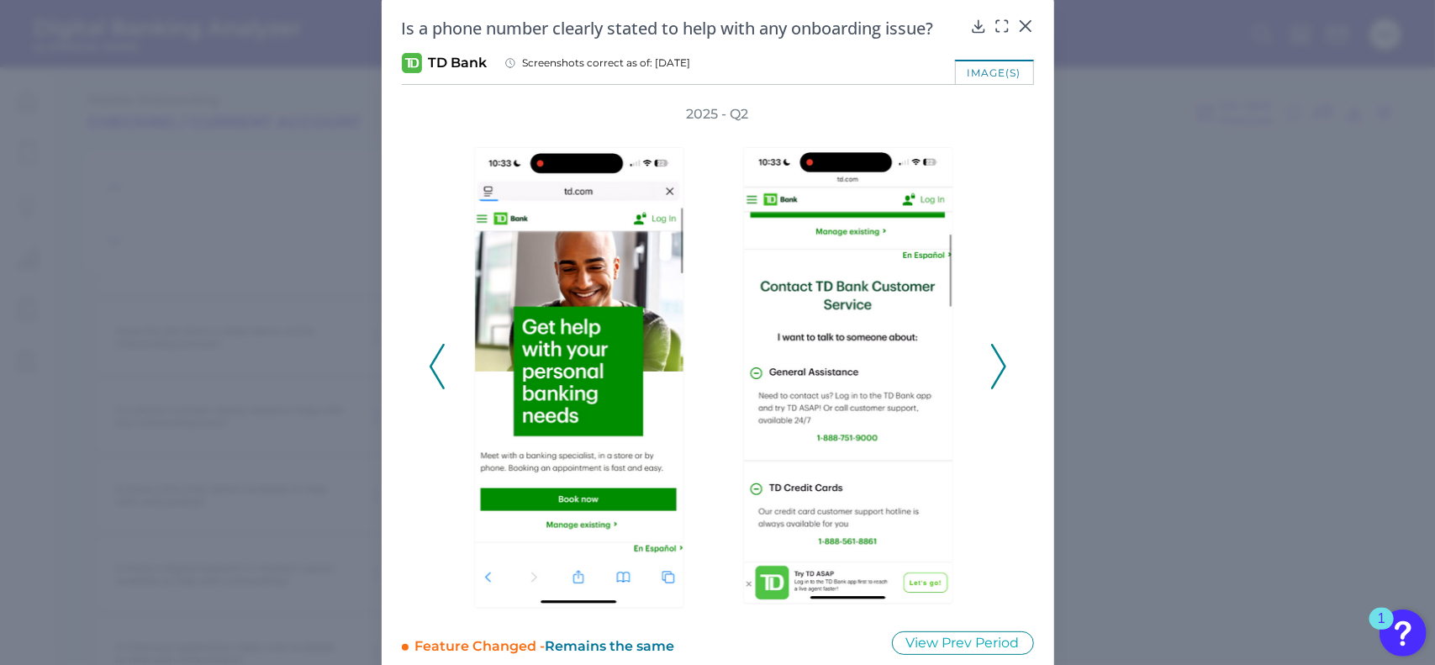
click at [434, 367] on icon at bounding box center [437, 366] width 15 height 45
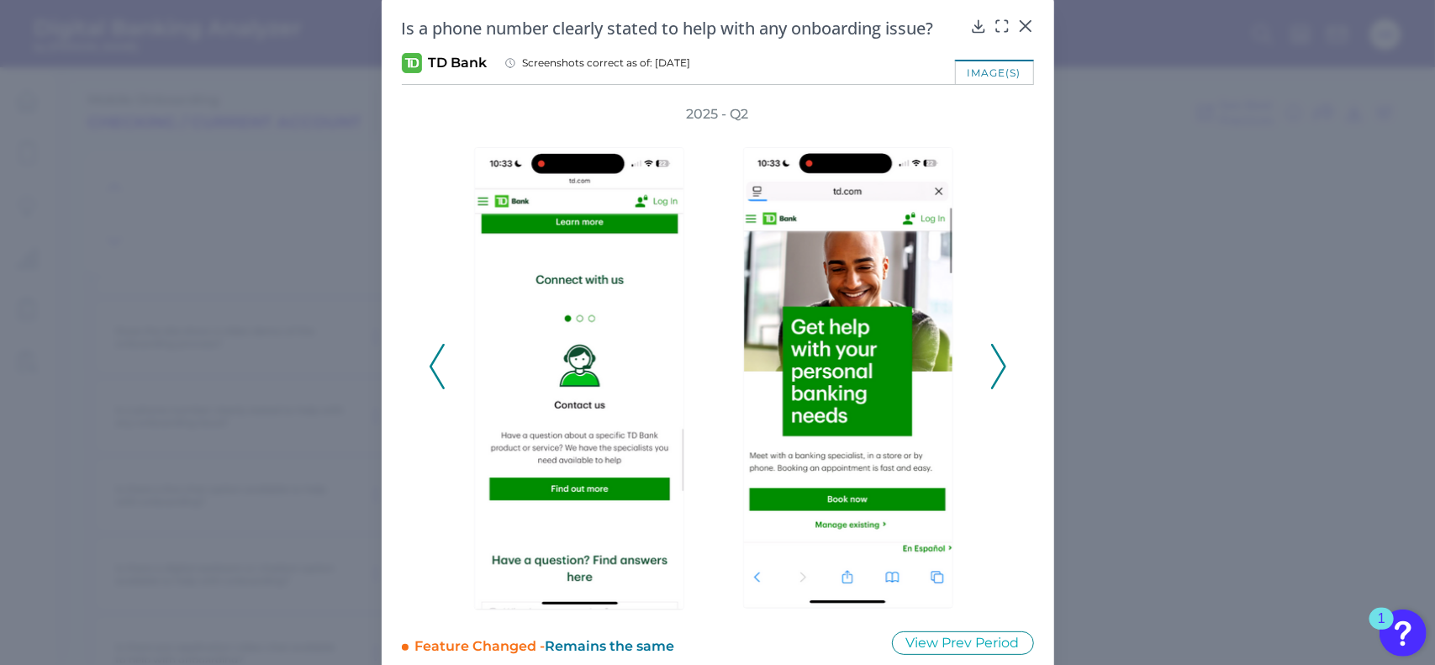
drag, startPoint x: 434, startPoint y: 367, endPoint x: 1016, endPoint y: 24, distance: 676.0
click at [1017, 24] on icon at bounding box center [1025, 26] width 17 height 17
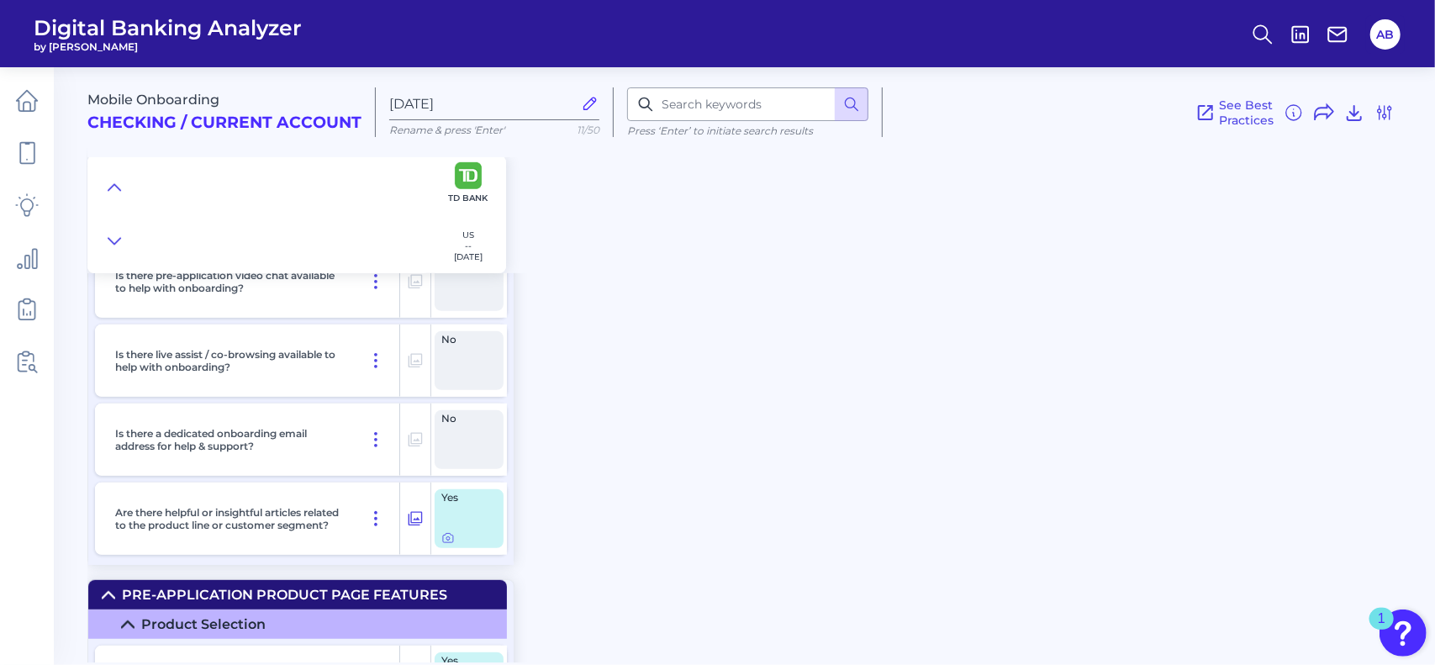
scroll to position [302, 0]
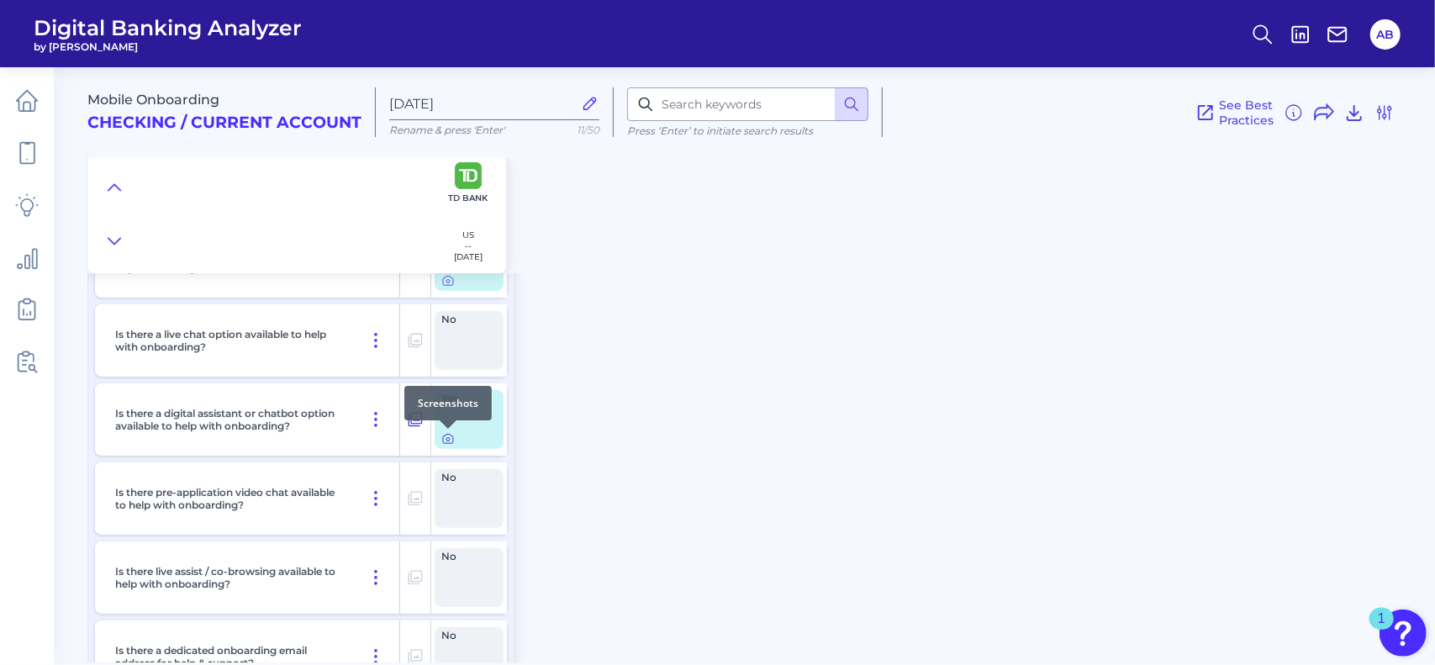
click at [446, 439] on icon at bounding box center [447, 439] width 3 height 3
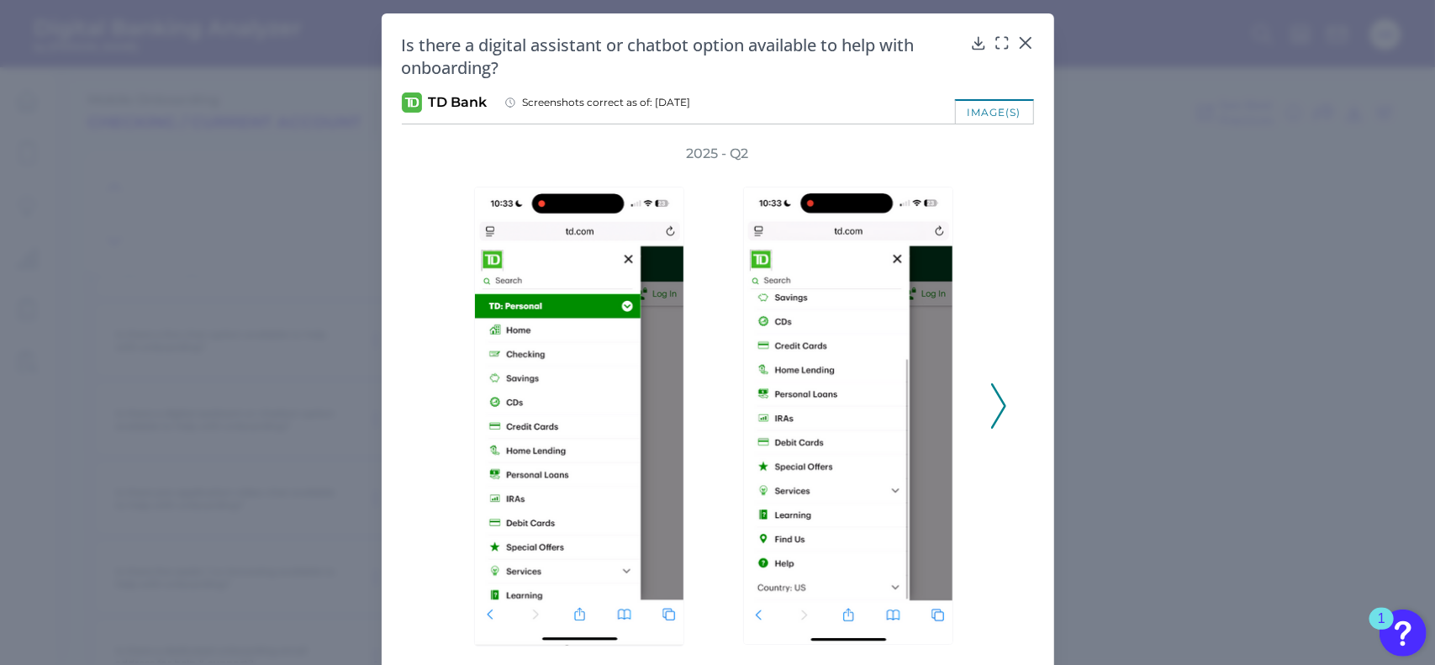
click at [995, 404] on icon at bounding box center [998, 405] width 15 height 45
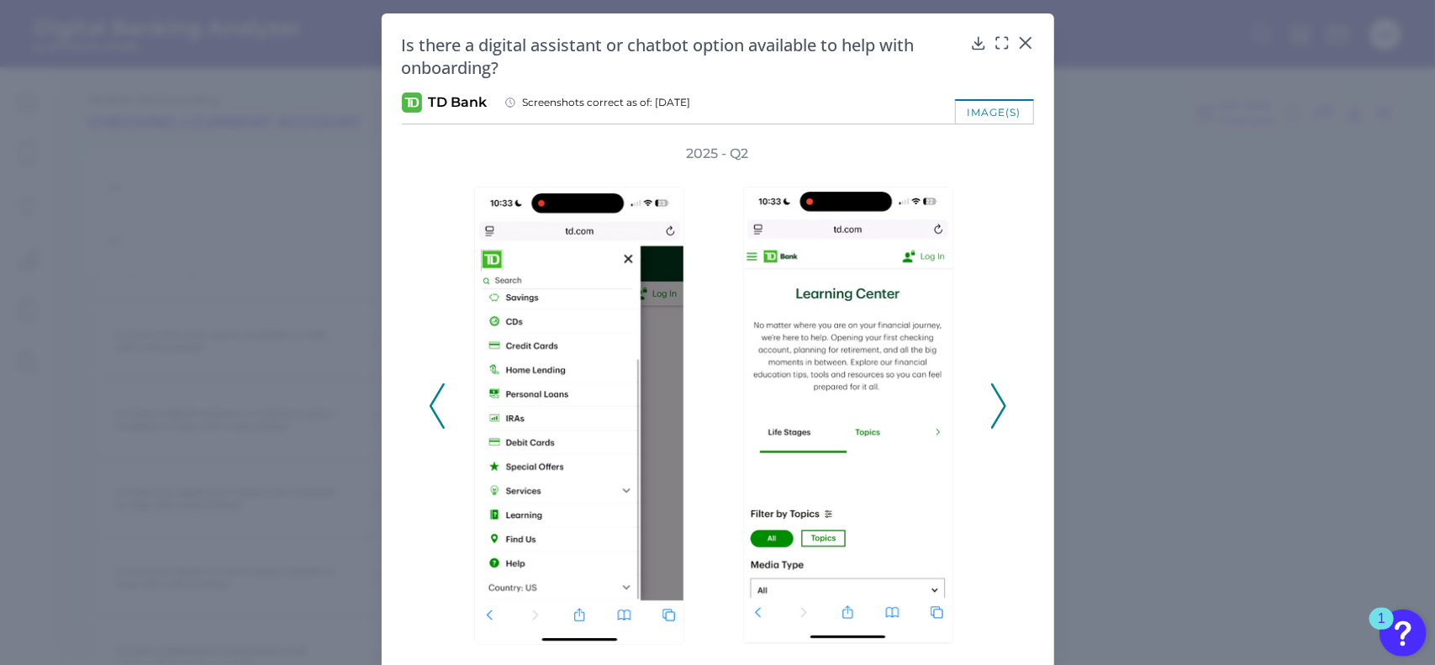
click at [996, 404] on icon at bounding box center [998, 405] width 15 height 45
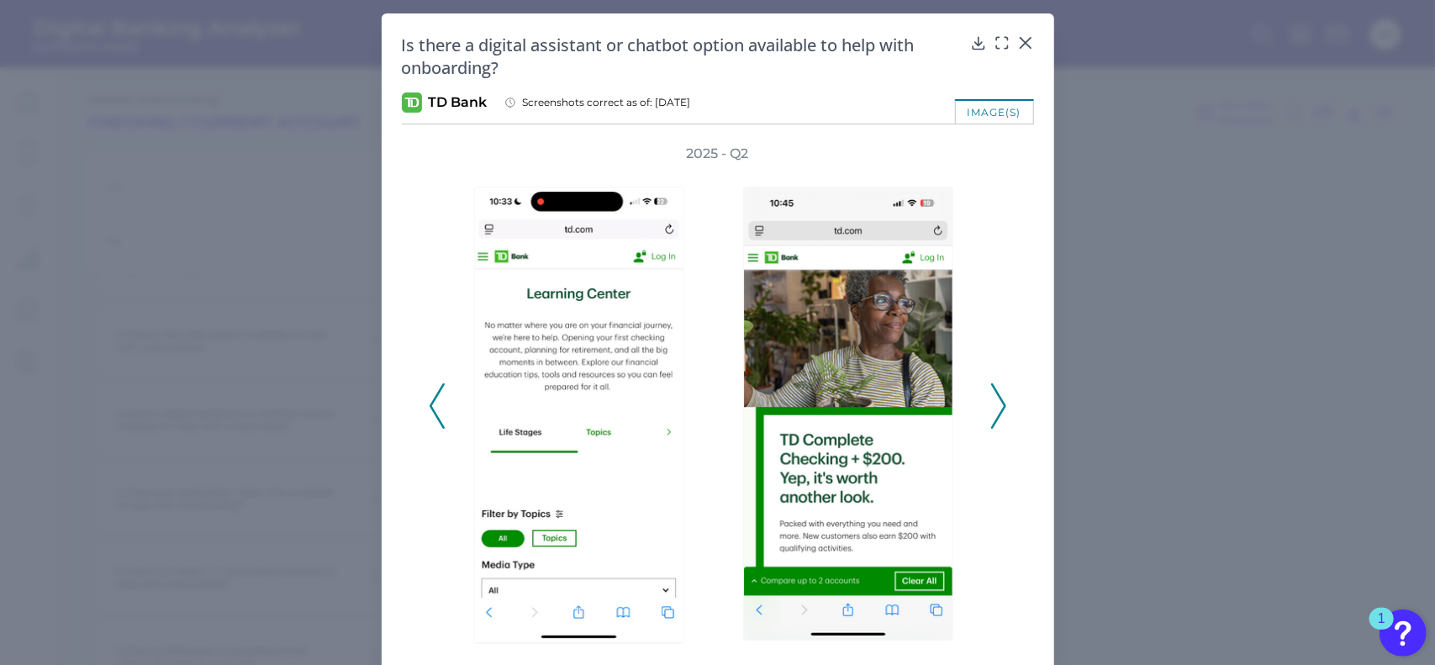
click at [996, 404] on icon at bounding box center [998, 405] width 15 height 45
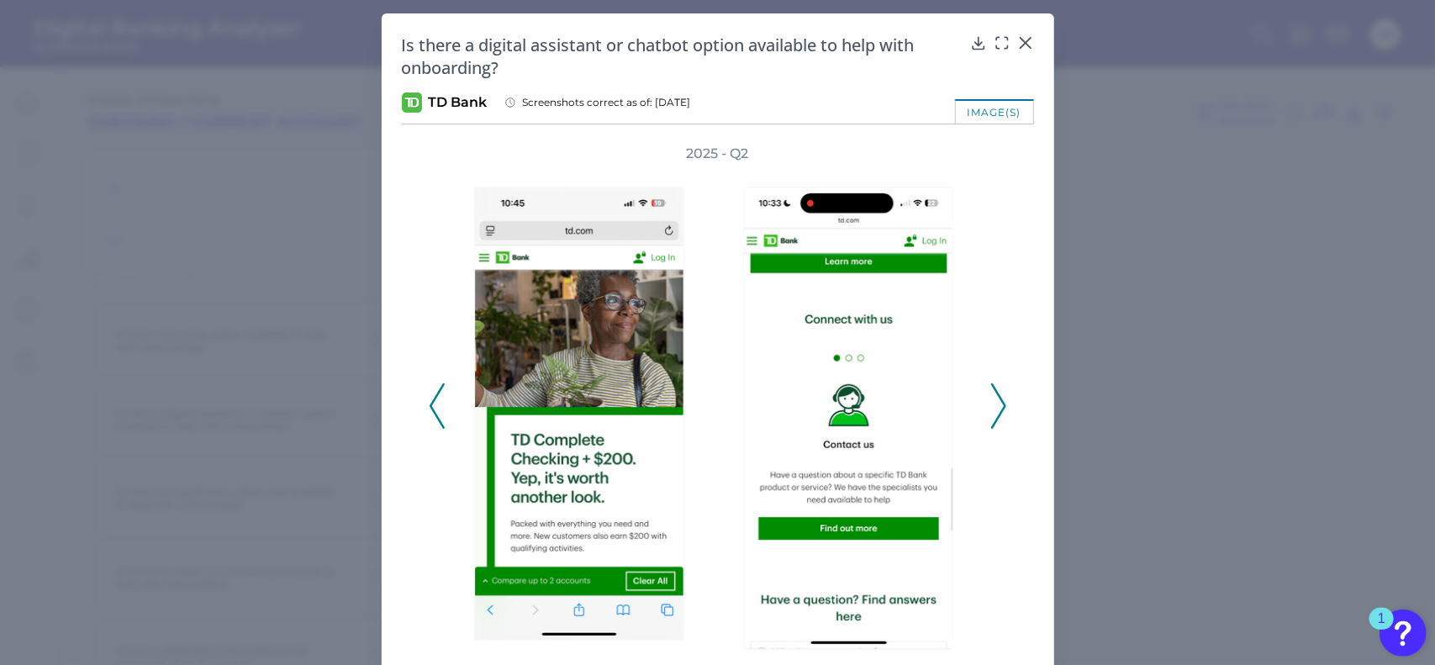
click at [996, 404] on icon at bounding box center [998, 405] width 15 height 45
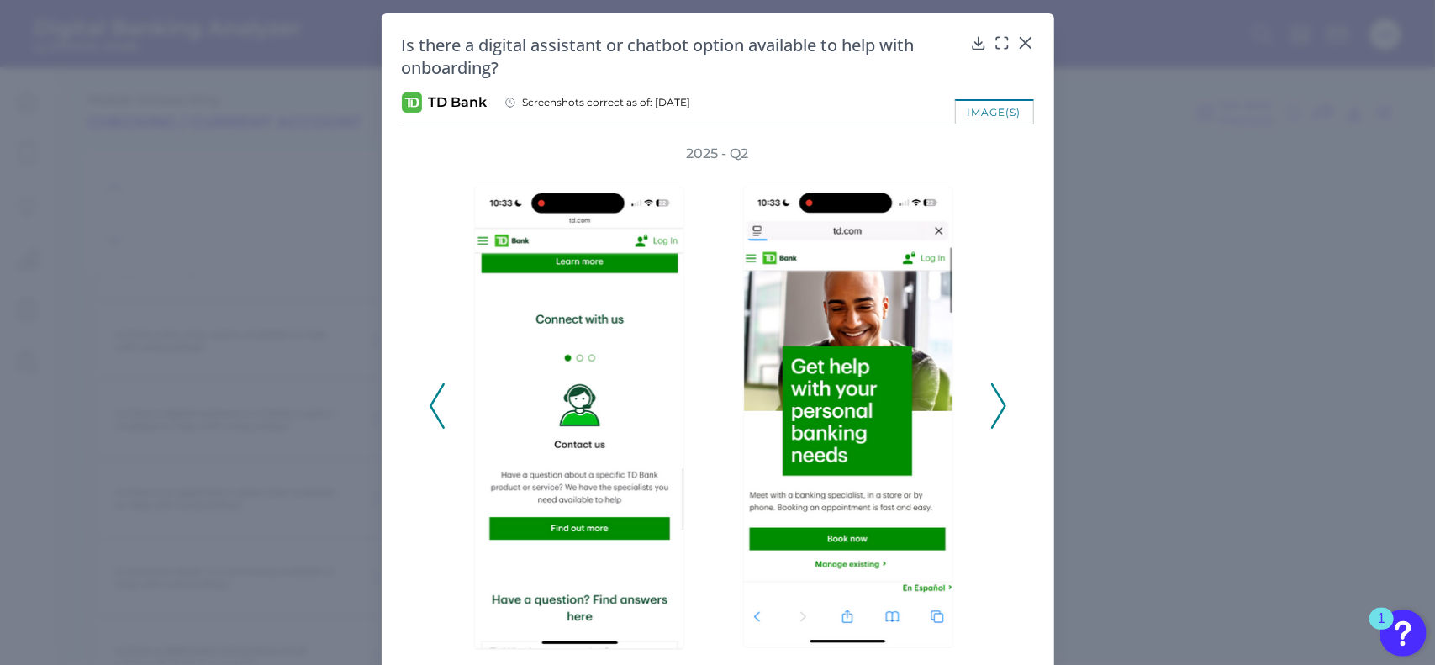
click at [996, 404] on icon at bounding box center [998, 405] width 15 height 45
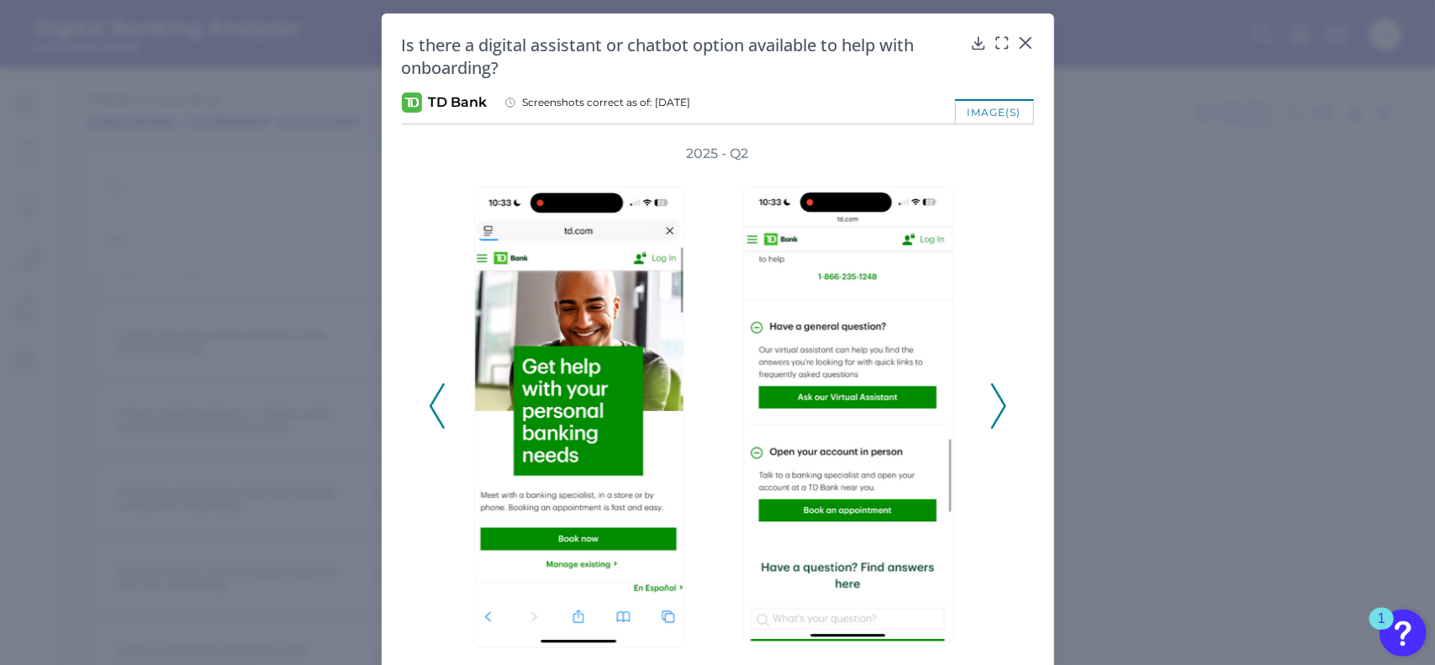
click at [996, 404] on icon at bounding box center [998, 405] width 15 height 45
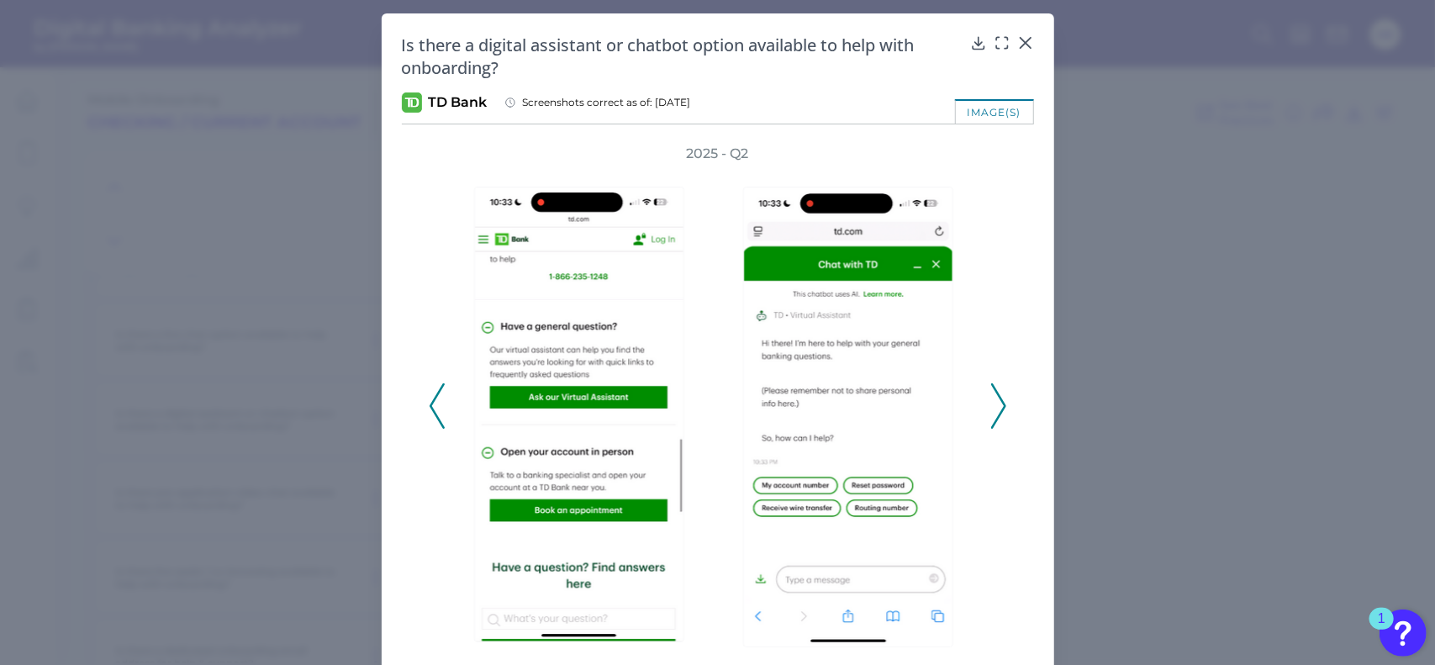
click at [996, 404] on icon at bounding box center [998, 405] width 15 height 45
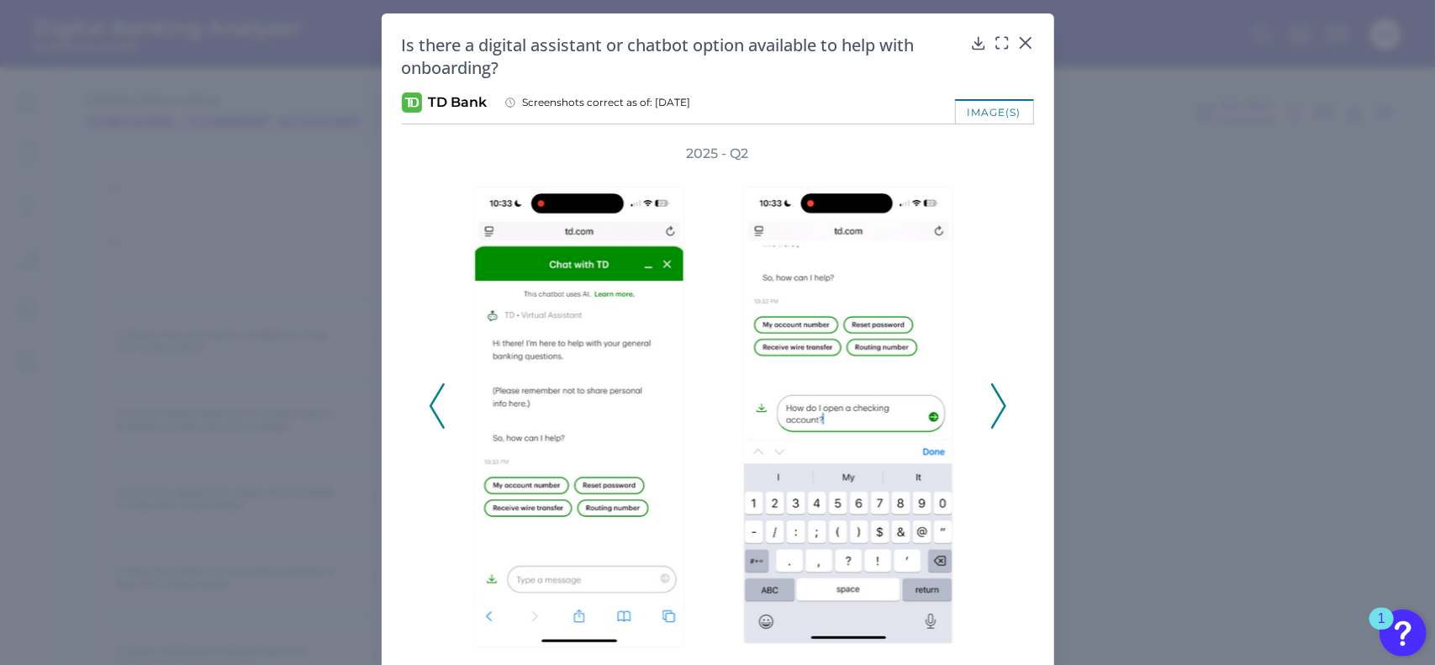
drag, startPoint x: 996, startPoint y: 404, endPoint x: 978, endPoint y: 417, distance: 22.4
drag, startPoint x: 978, startPoint y: 417, endPoint x: 993, endPoint y: 439, distance: 26.6
click at [993, 439] on div "2025 - Q2" at bounding box center [718, 397] width 578 height 505
click at [994, 418] on polyline at bounding box center [998, 406] width 13 height 43
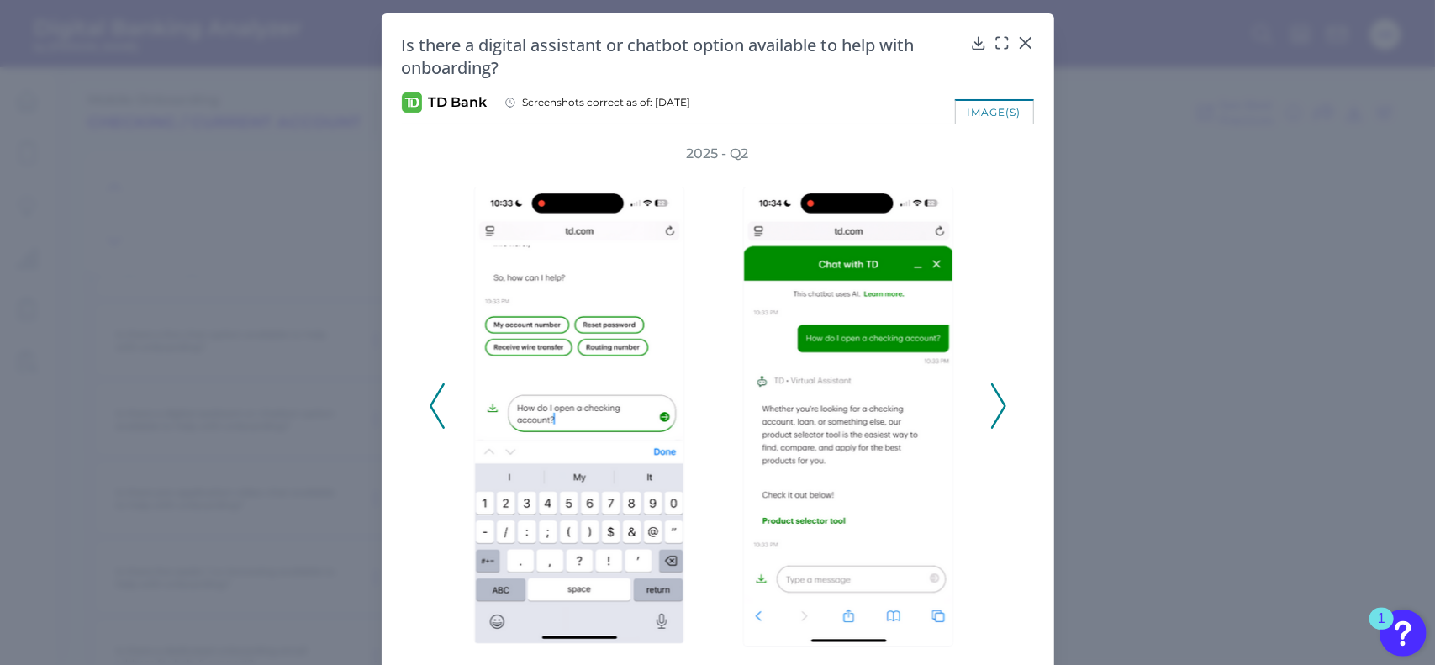
click at [994, 411] on icon at bounding box center [998, 405] width 15 height 45
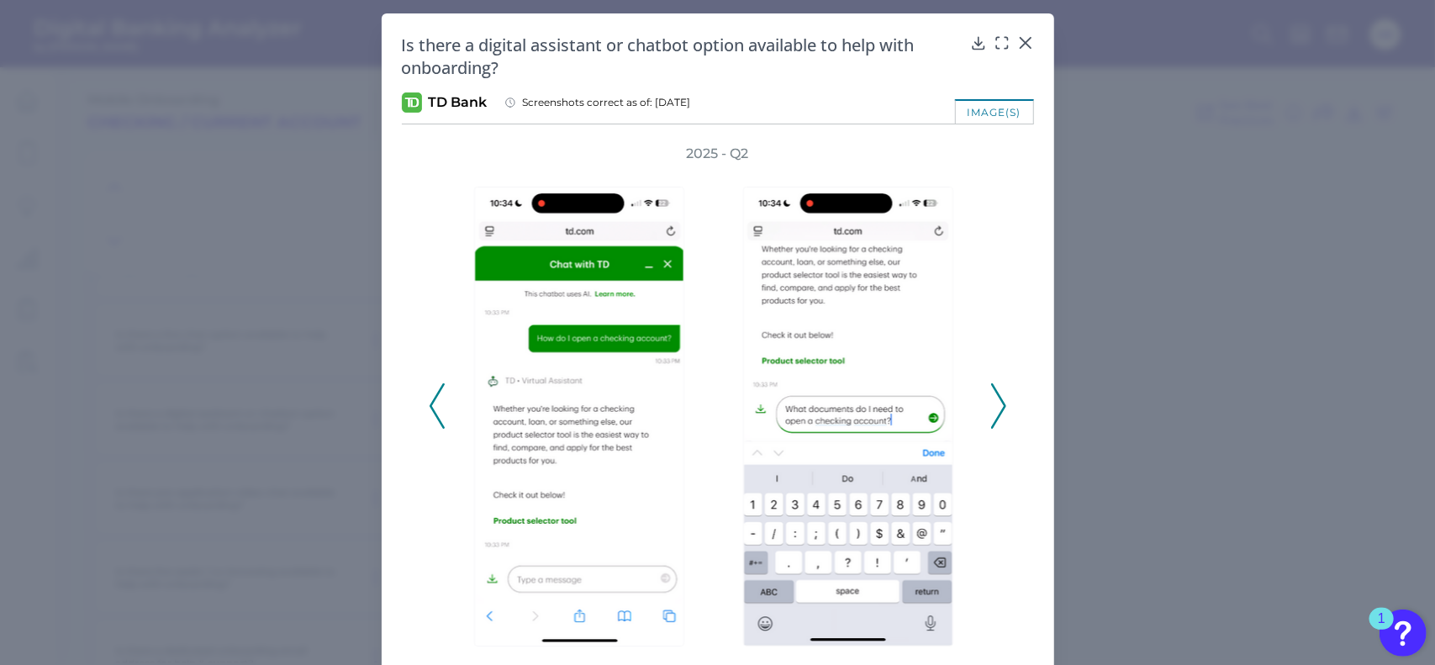
click at [994, 411] on icon at bounding box center [998, 405] width 15 height 45
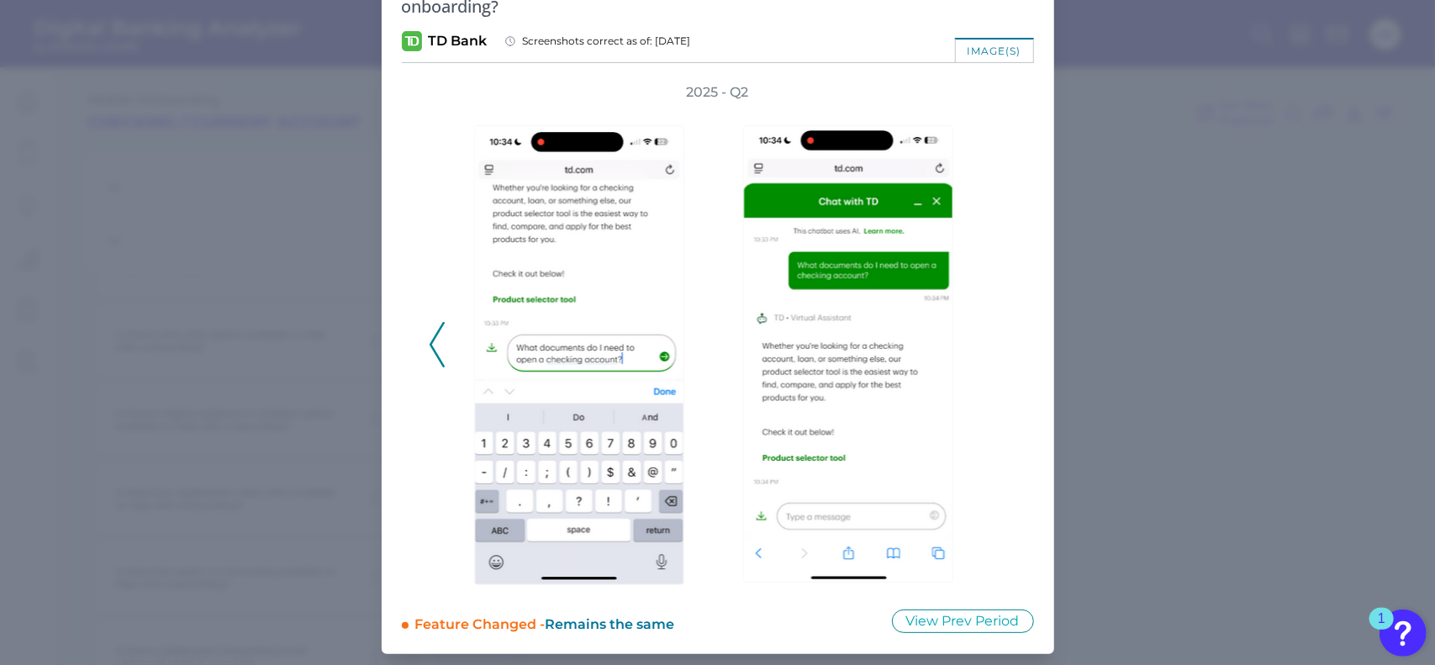
scroll to position [0, 0]
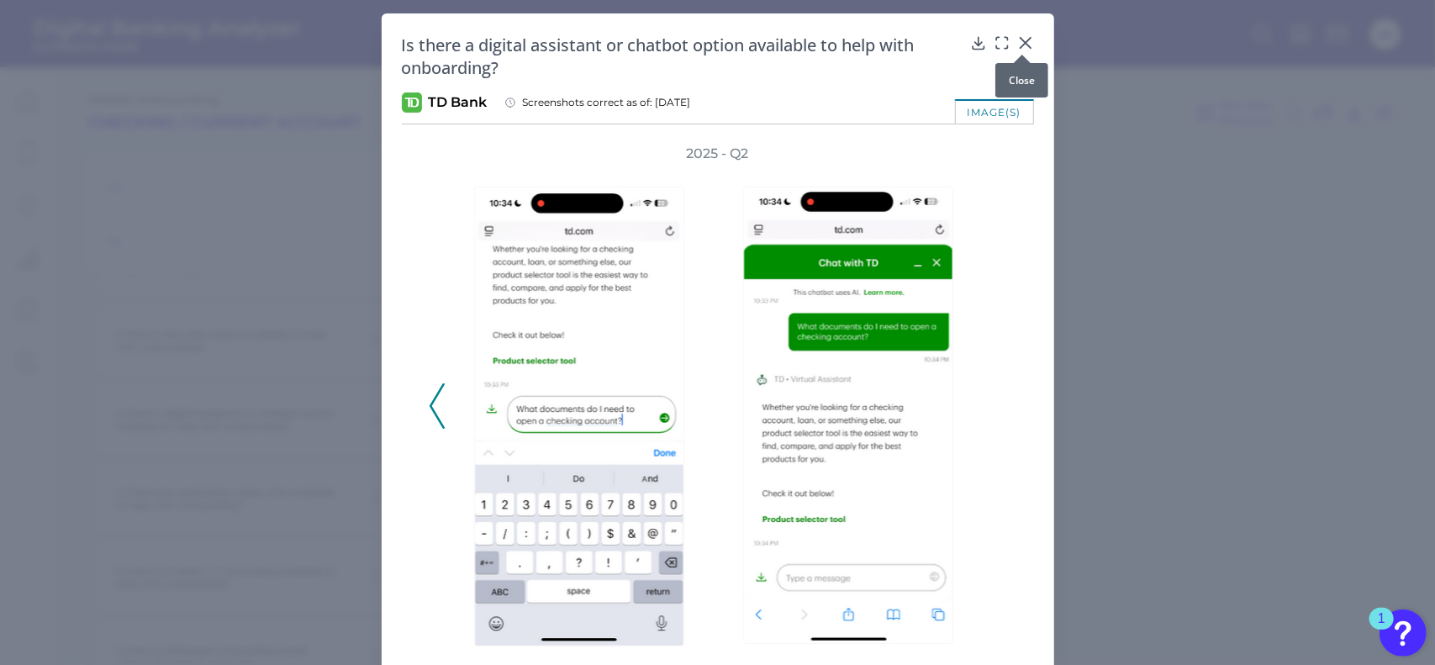
click at [1023, 47] on div at bounding box center [1022, 54] width 17 height 17
click at [1022, 34] on button at bounding box center [1025, 42] width 17 height 17
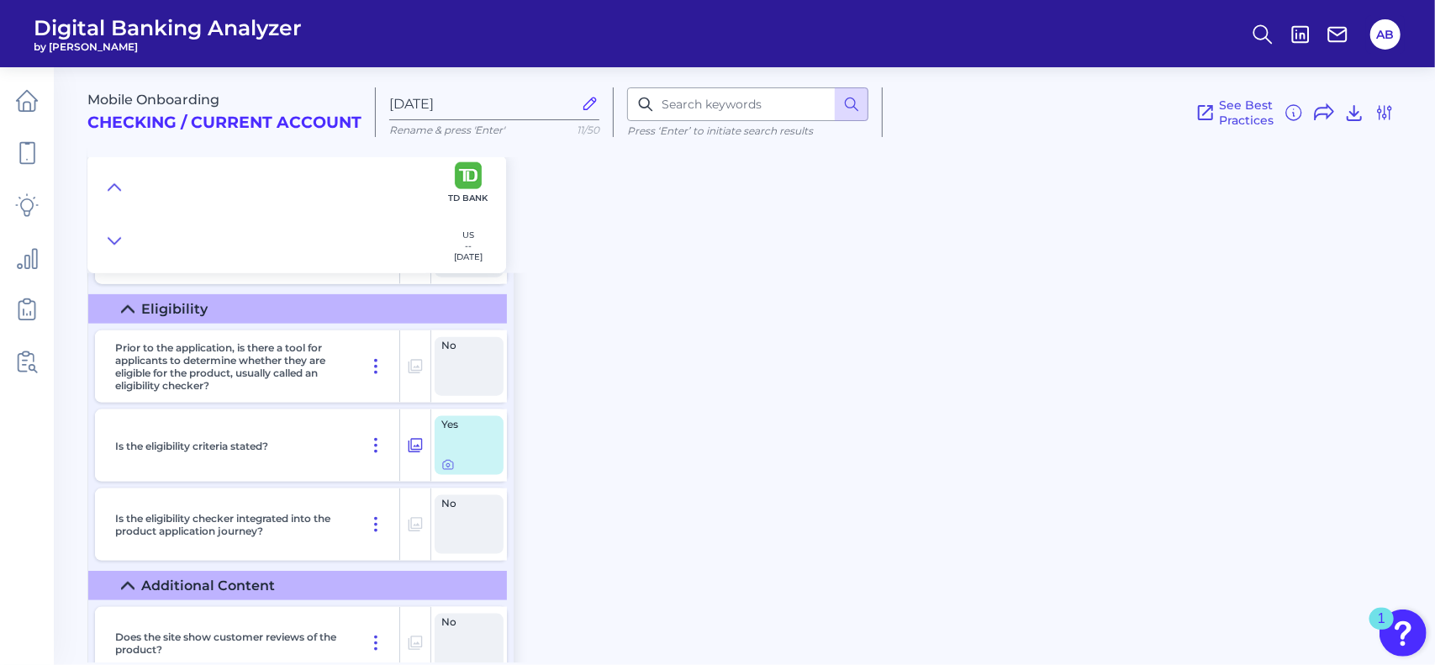
scroll to position [1268, 0]
click at [446, 465] on icon at bounding box center [447, 466] width 3 height 3
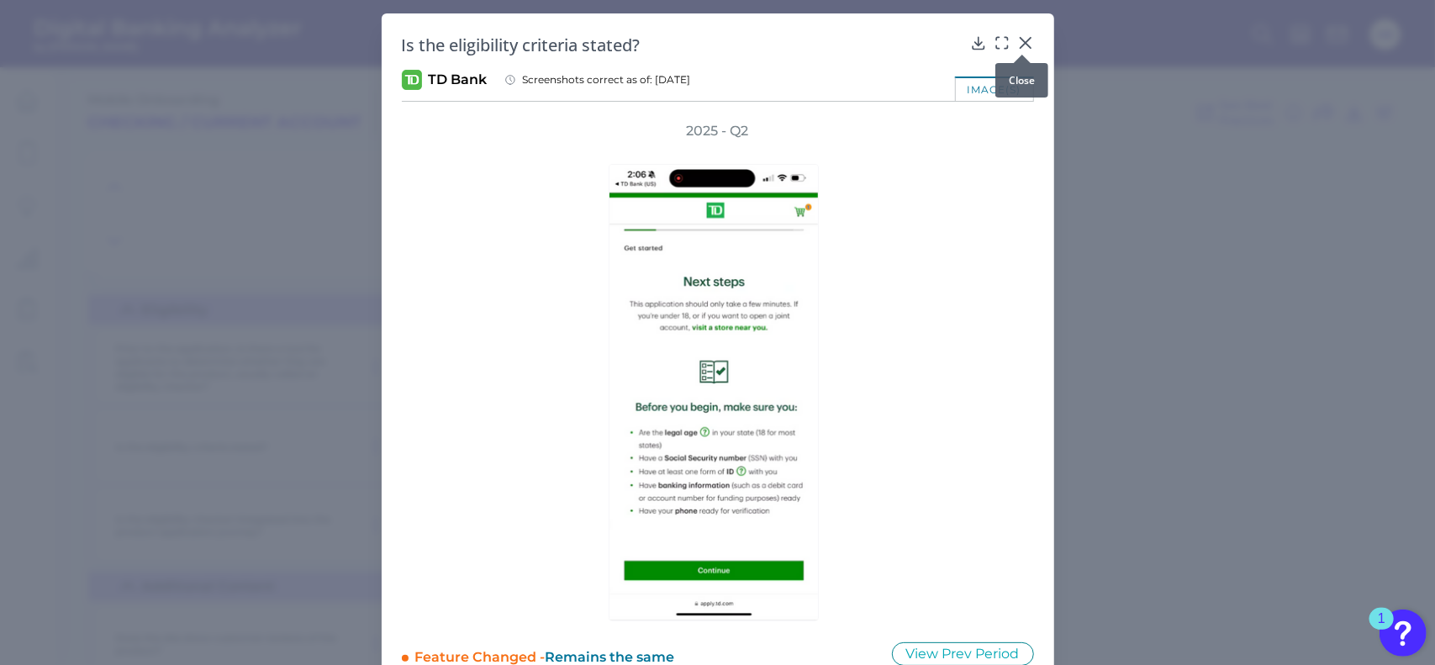
click at [1025, 40] on icon at bounding box center [1025, 43] width 10 height 10
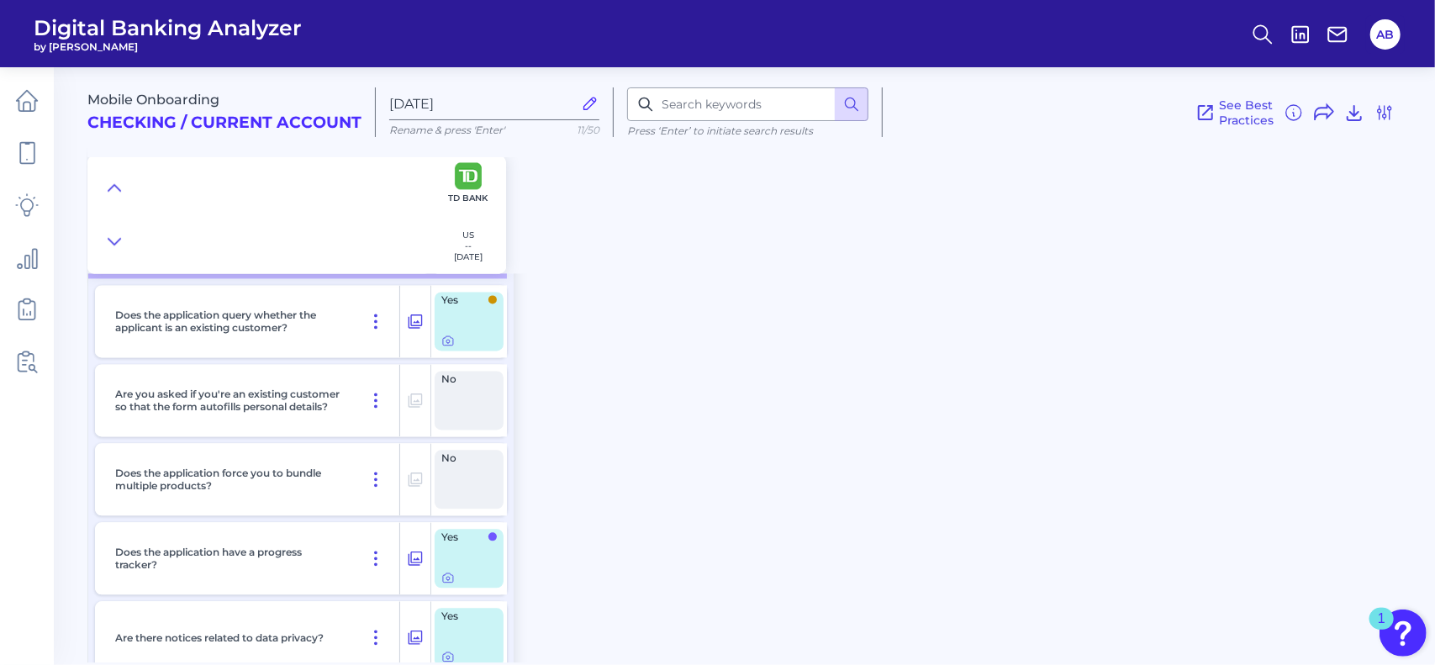
scroll to position [2318, 0]
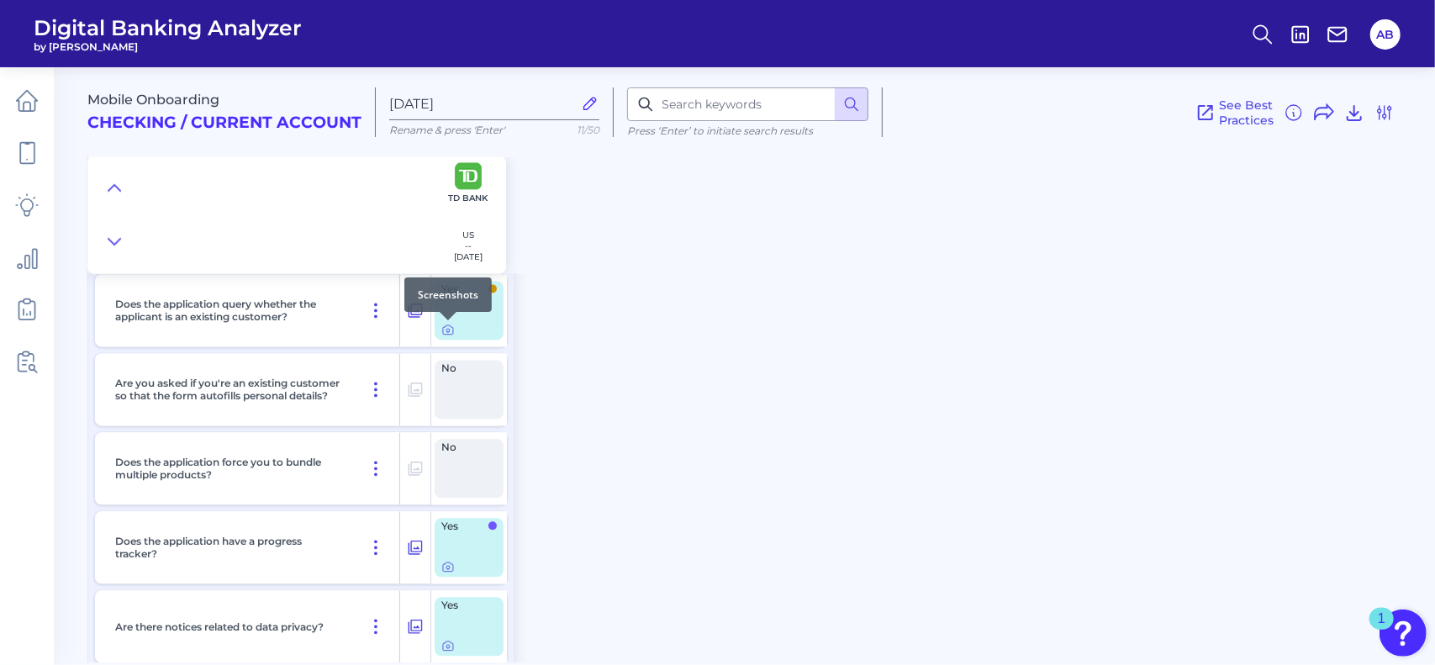
drag, startPoint x: 449, startPoint y: 330, endPoint x: 587, endPoint y: 379, distance: 146.2
click at [587, 379] on div "Mobile Onboarding Checking / Current Account Aug 20 2025 Rename & press 'Enter'…" at bounding box center [761, 359] width 1348 height 608
click at [448, 329] on icon at bounding box center [447, 330] width 3 height 3
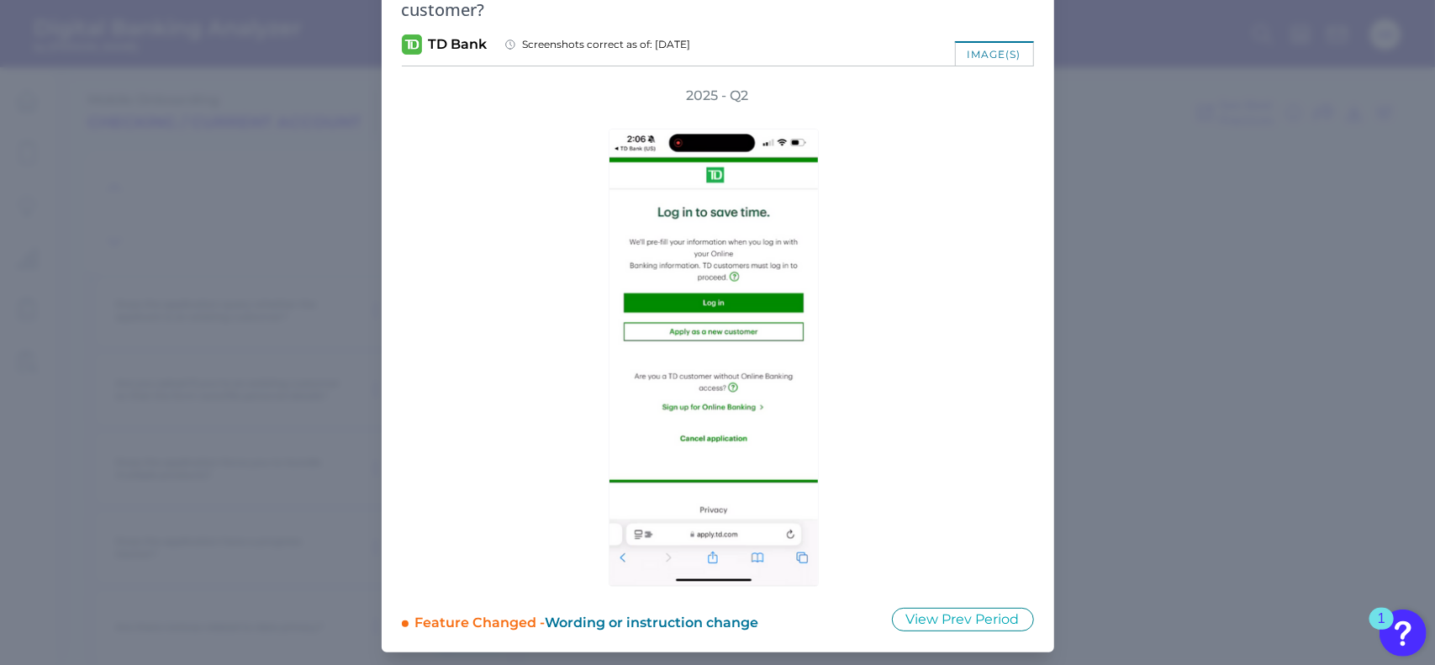
scroll to position [0, 0]
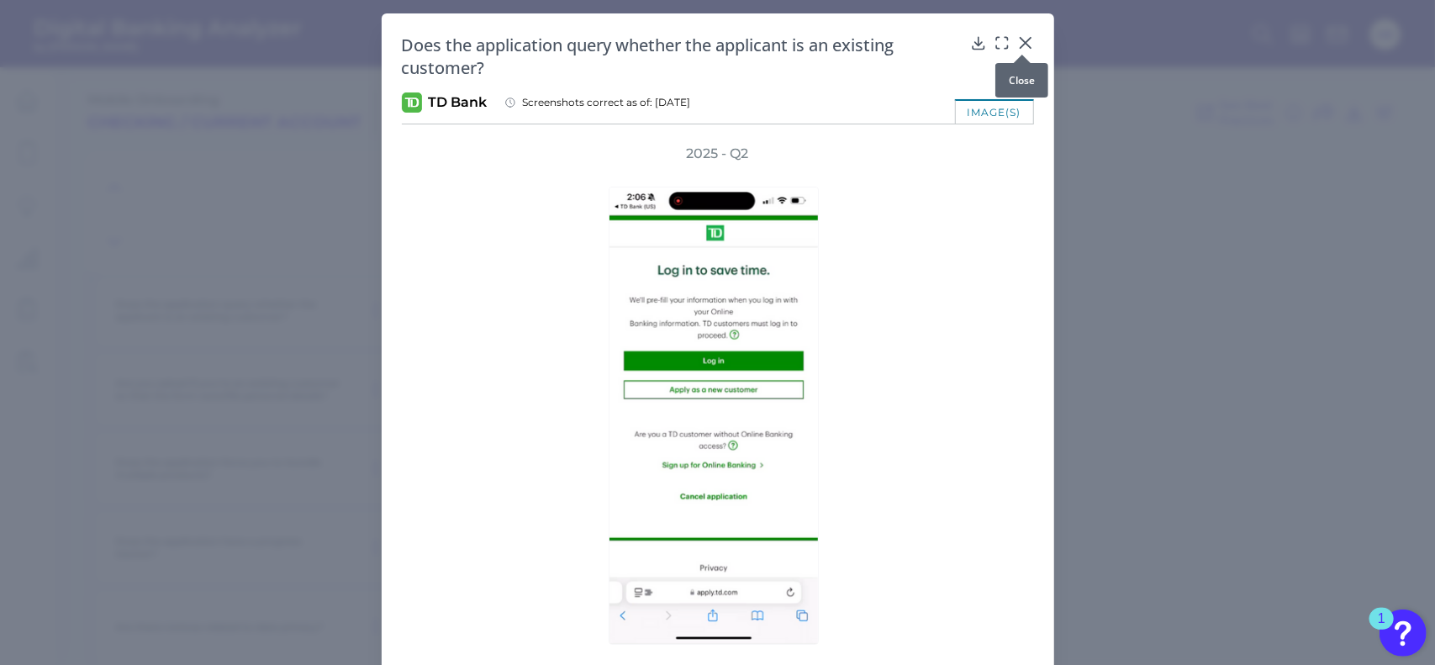
click at [1026, 39] on icon at bounding box center [1025, 43] width 10 height 10
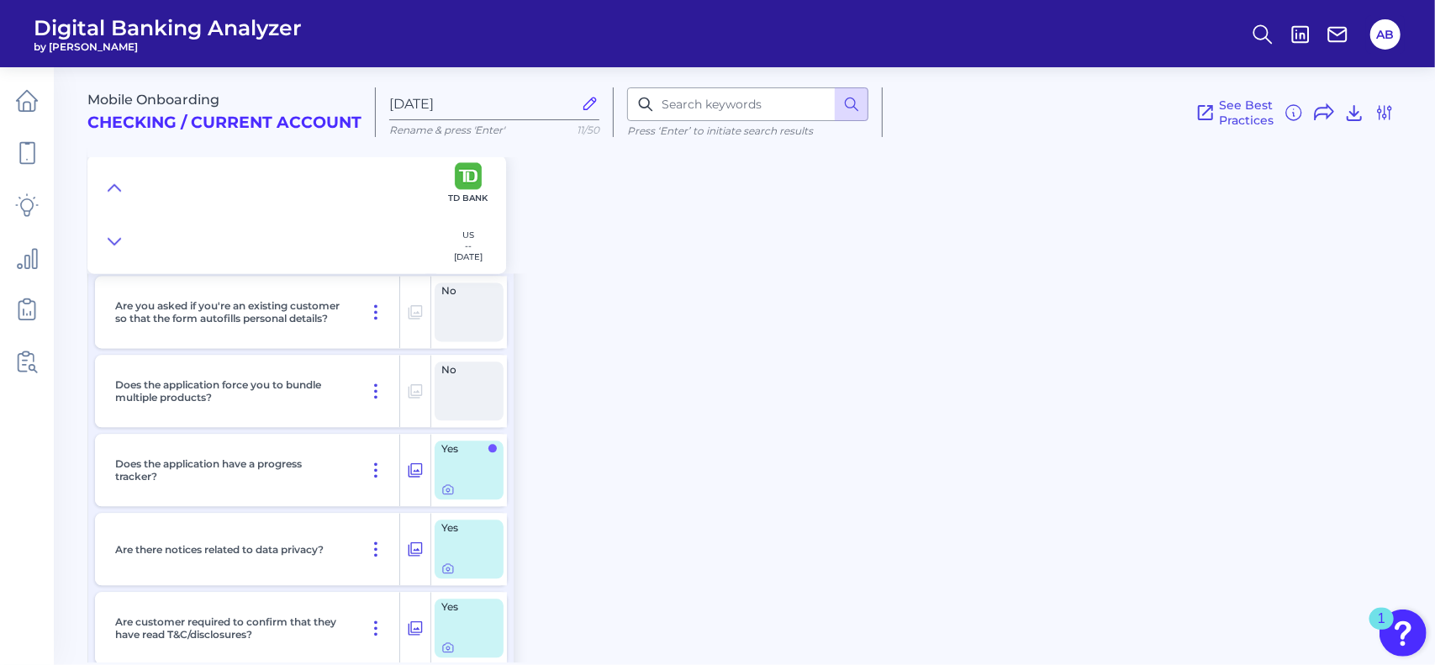
scroll to position [2396, 0]
click at [449, 481] on div at bounding box center [448, 479] width 17 height 17
click at [446, 492] on icon at bounding box center [447, 488] width 13 height 13
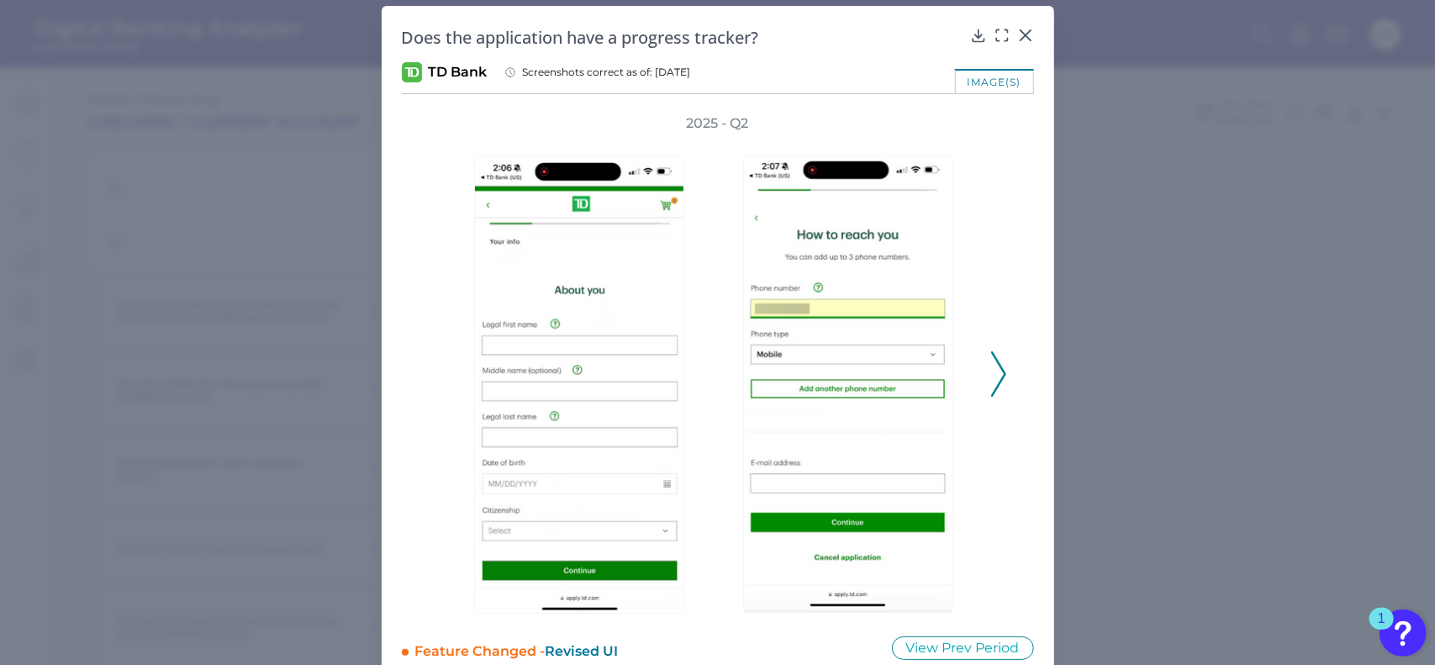
scroll to position [4, 0]
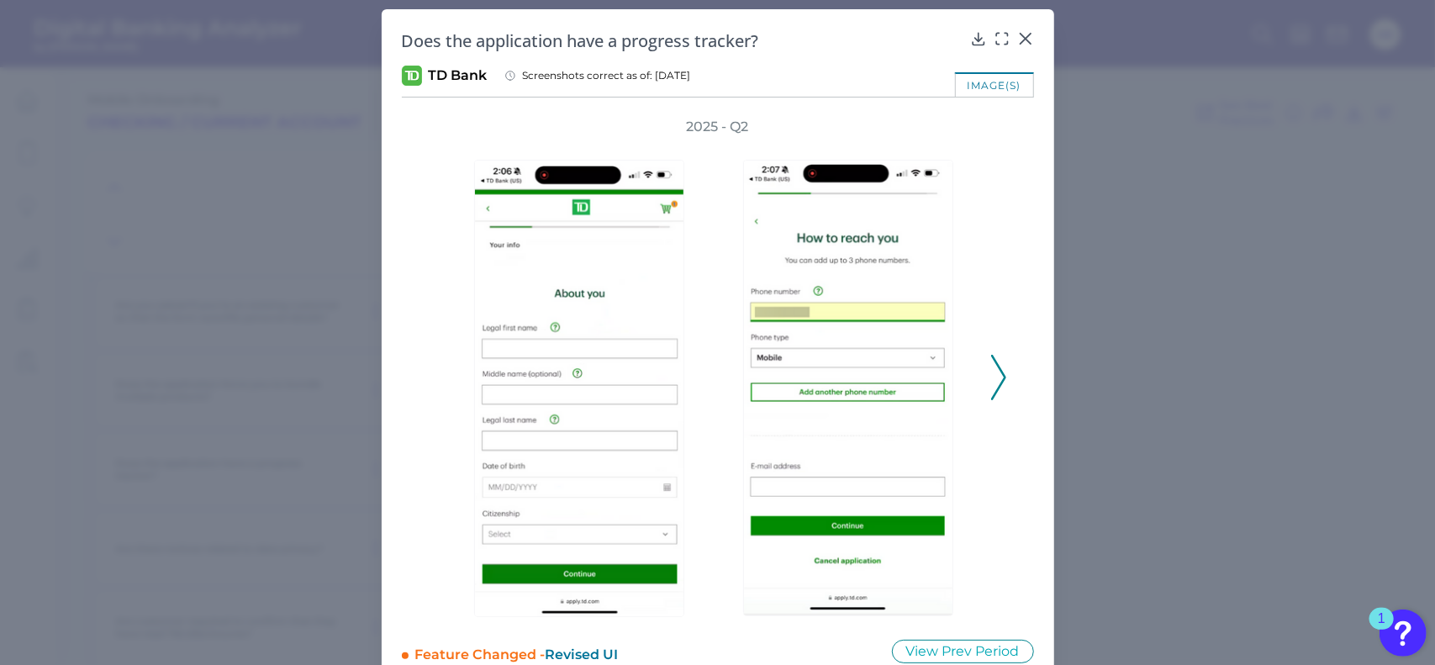
click at [999, 366] on icon at bounding box center [998, 377] width 15 height 45
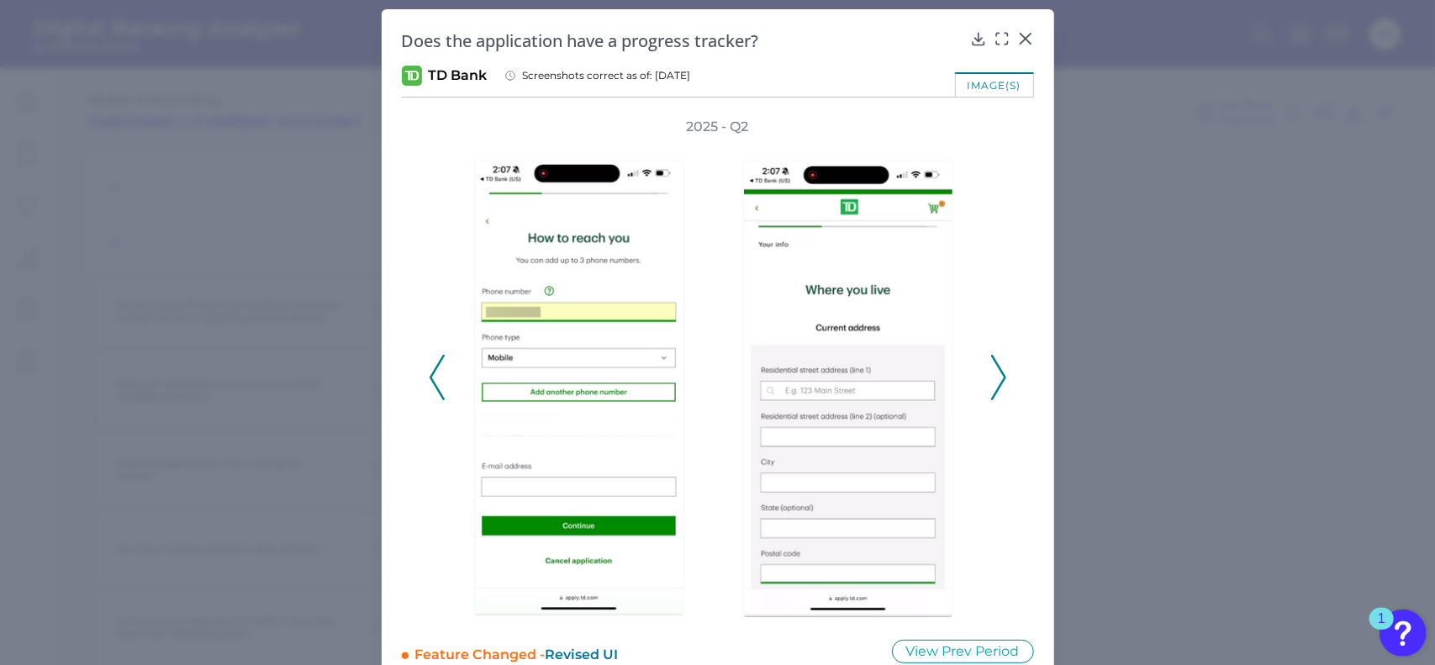
drag, startPoint x: 999, startPoint y: 366, endPoint x: 994, endPoint y: 409, distance: 43.1
drag, startPoint x: 994, startPoint y: 409, endPoint x: 425, endPoint y: 368, distance: 570.5
click at [429, 368] on button at bounding box center [437, 377] width 17 height 45
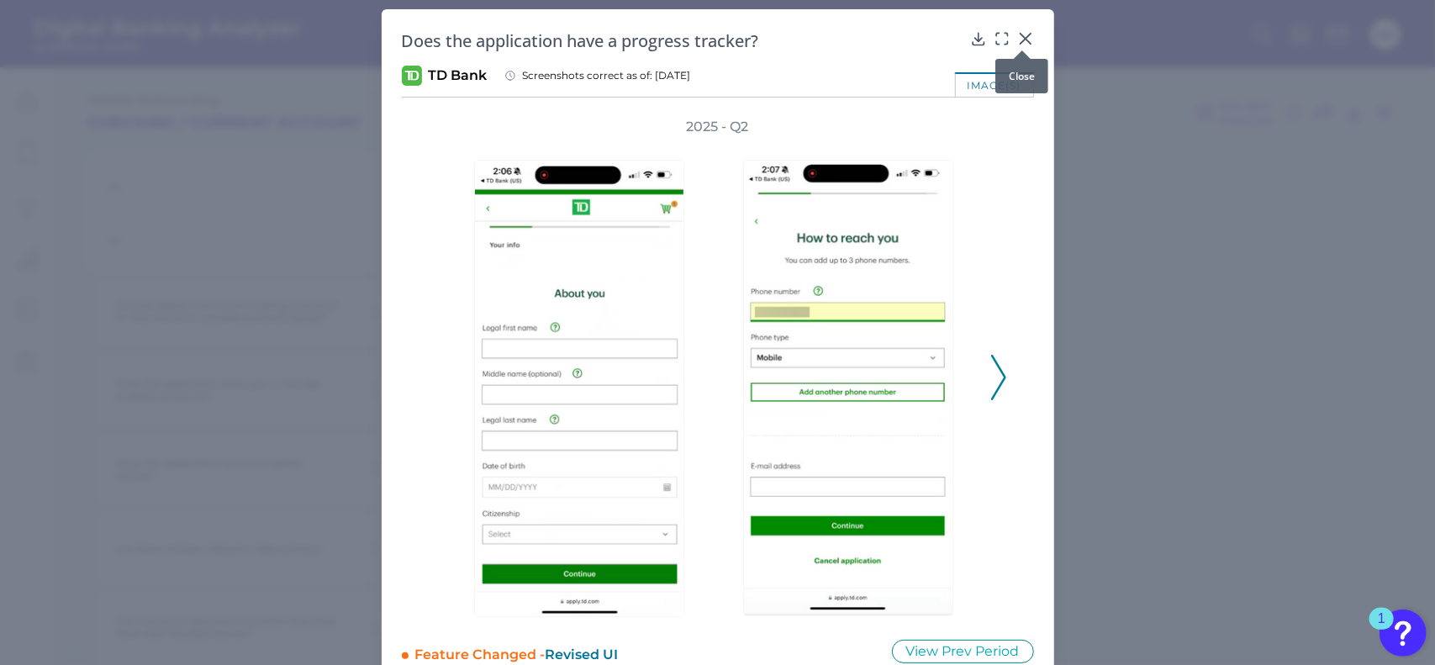
click at [1025, 33] on icon at bounding box center [1025, 38] width 17 height 17
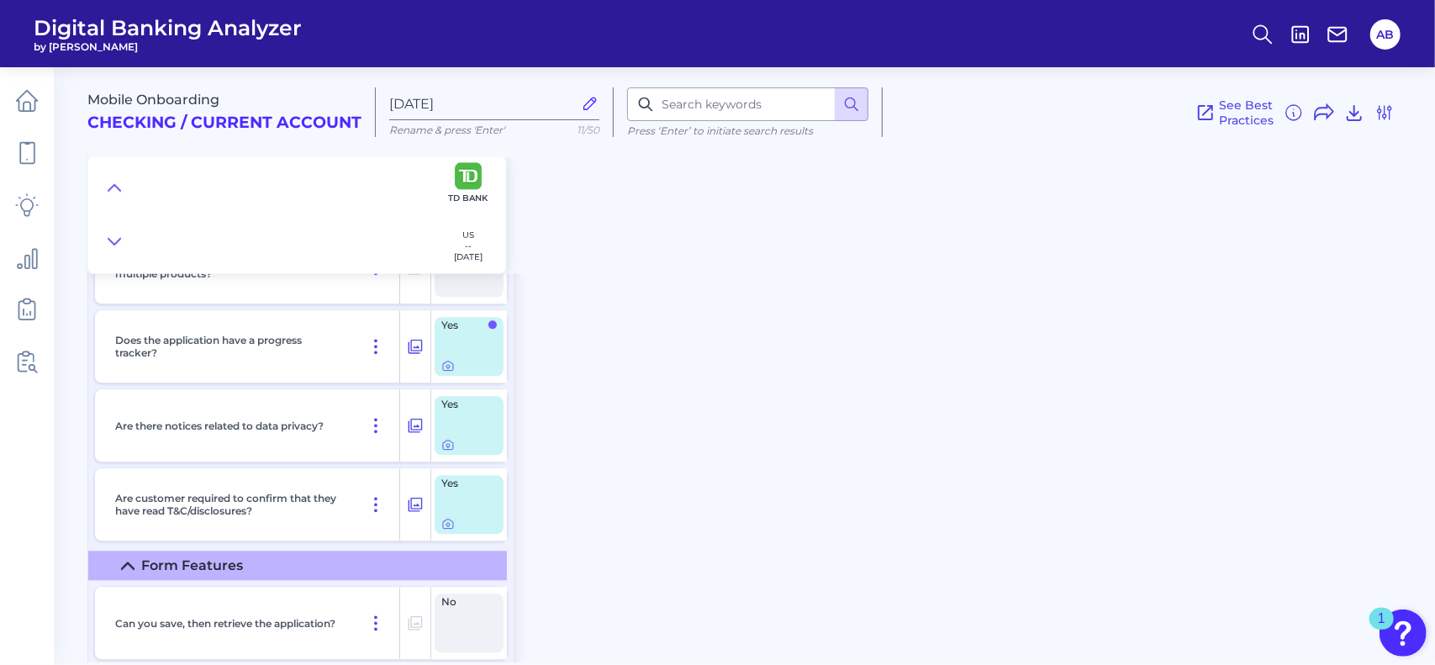
scroll to position [2524, 0]
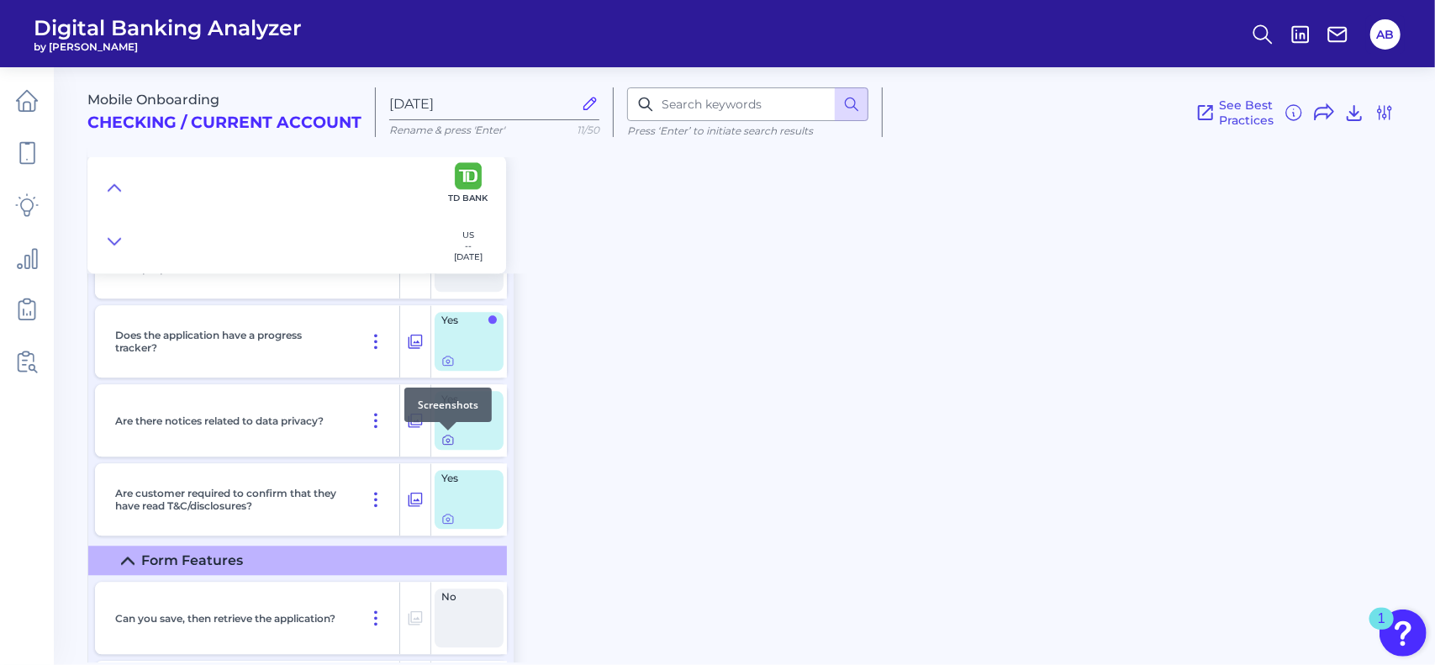
click at [447, 440] on icon at bounding box center [447, 439] width 13 height 13
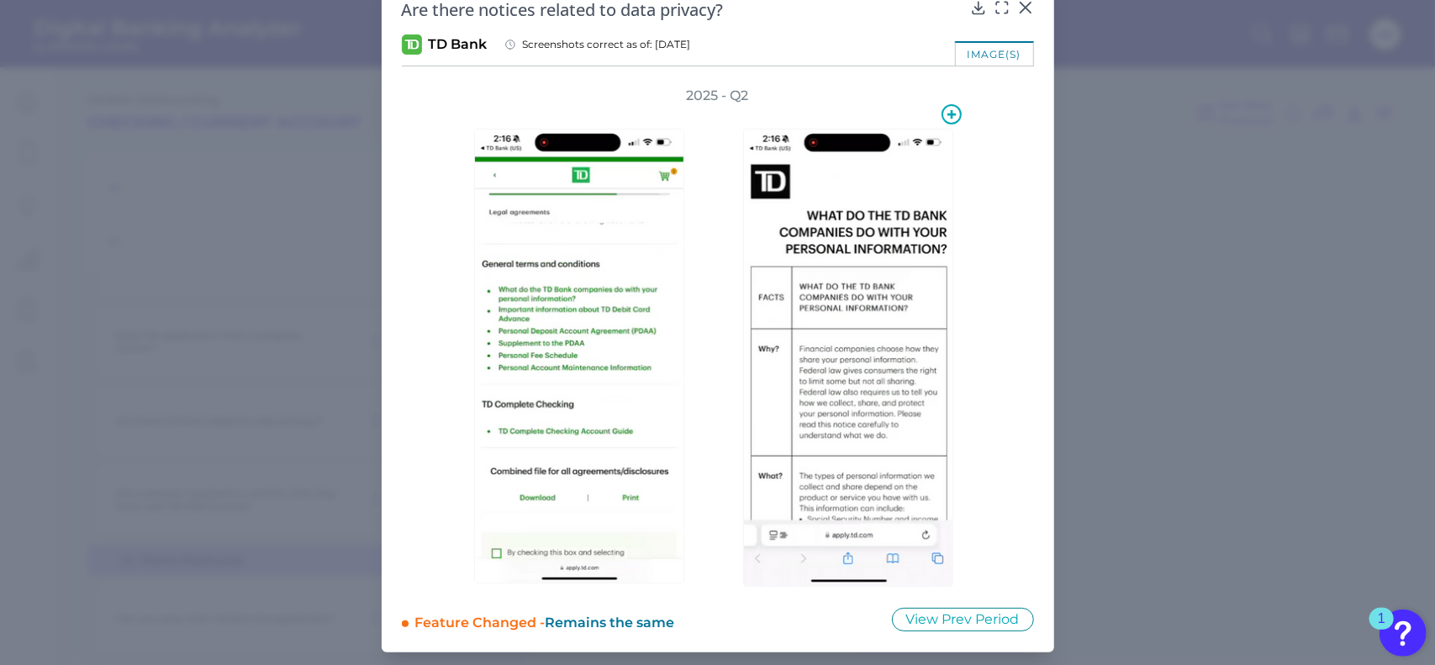
scroll to position [0, 0]
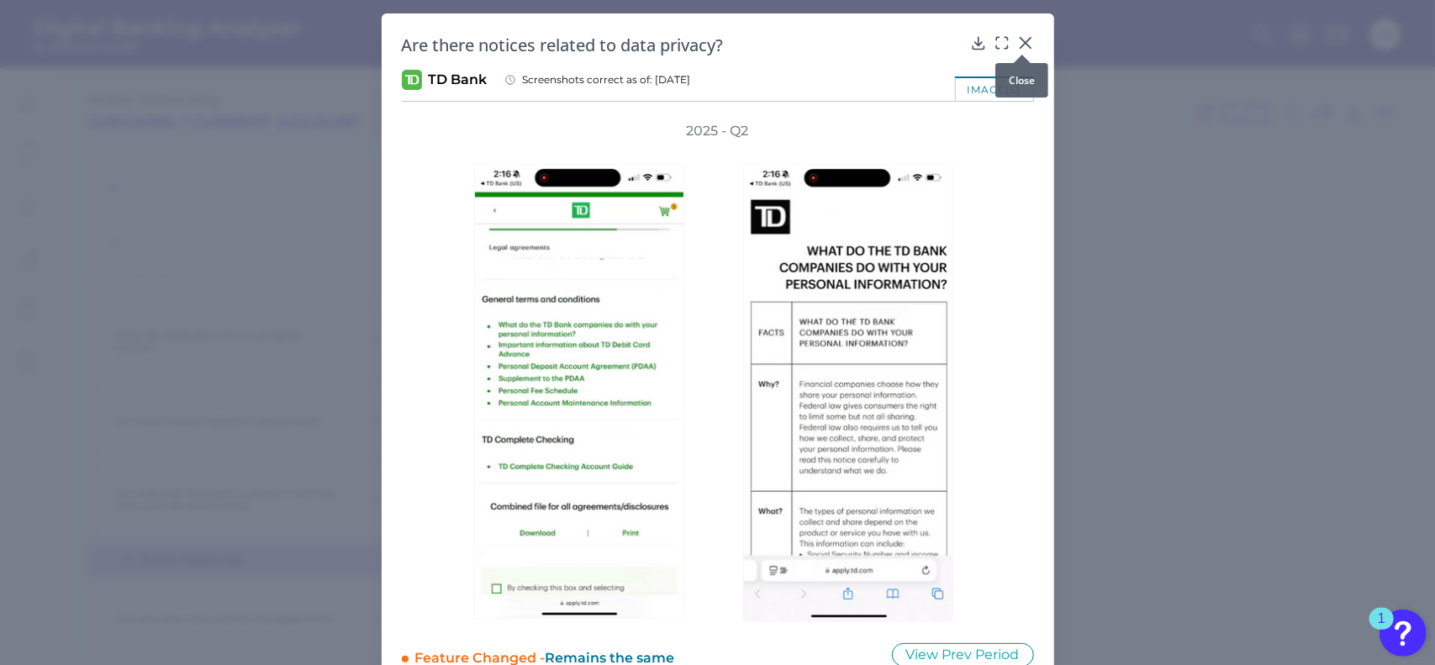
click at [1024, 36] on icon at bounding box center [1025, 42] width 17 height 17
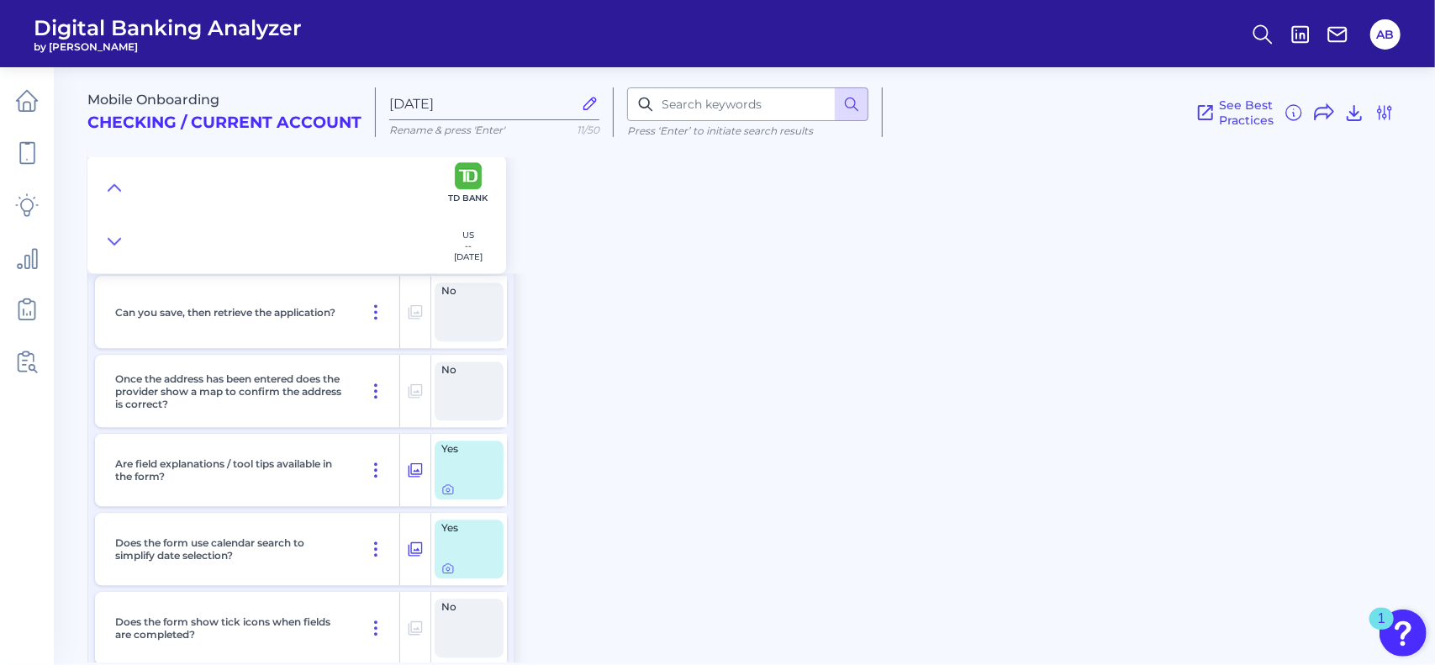
scroll to position [2829, 0]
click at [447, 487] on div at bounding box center [448, 480] width 17 height 17
click at [448, 493] on icon at bounding box center [447, 489] width 13 height 13
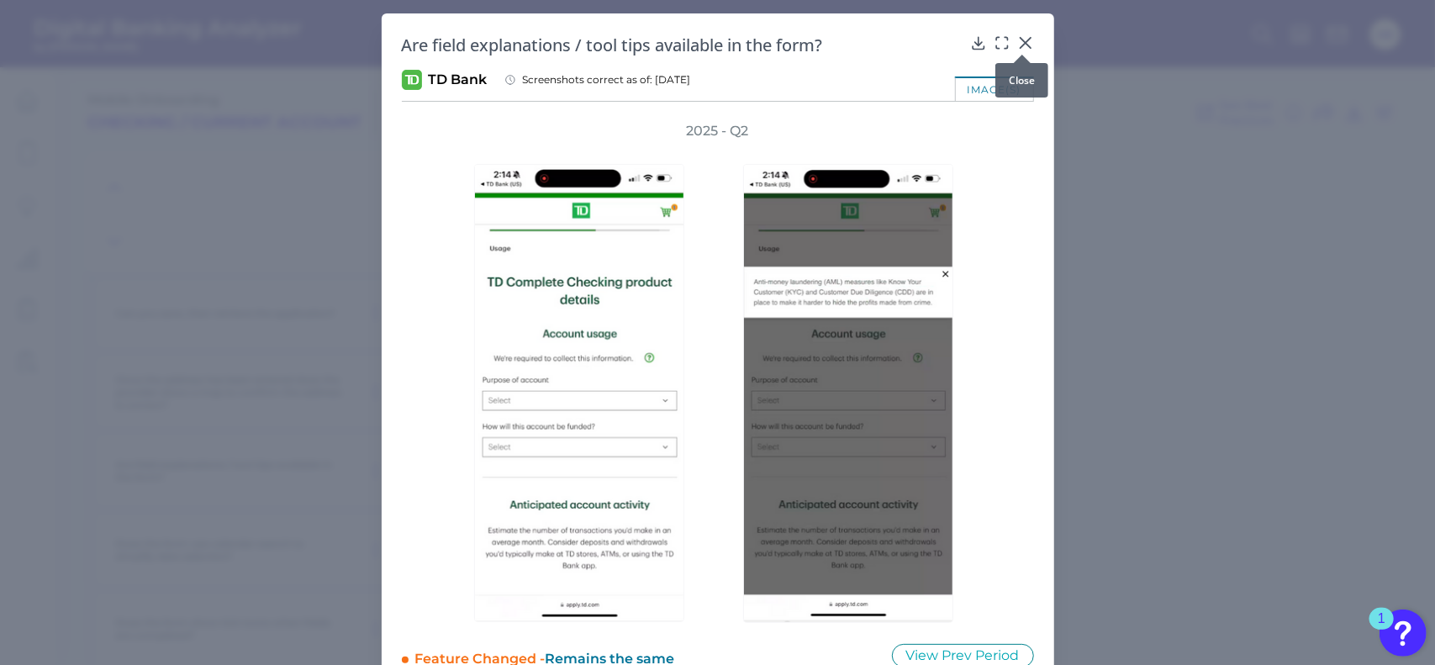
click at [1023, 46] on div at bounding box center [1022, 54] width 17 height 17
click at [1025, 45] on icon at bounding box center [1025, 43] width 10 height 10
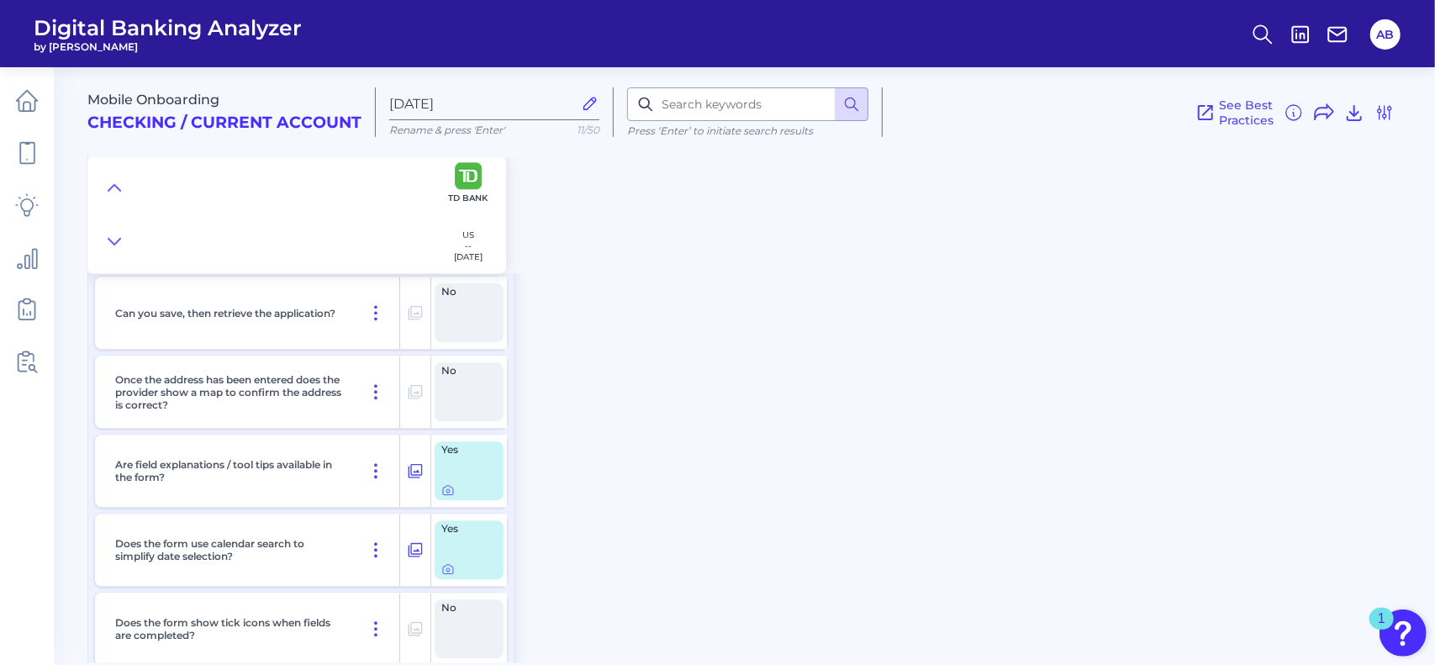
scroll to position [2882, 0]
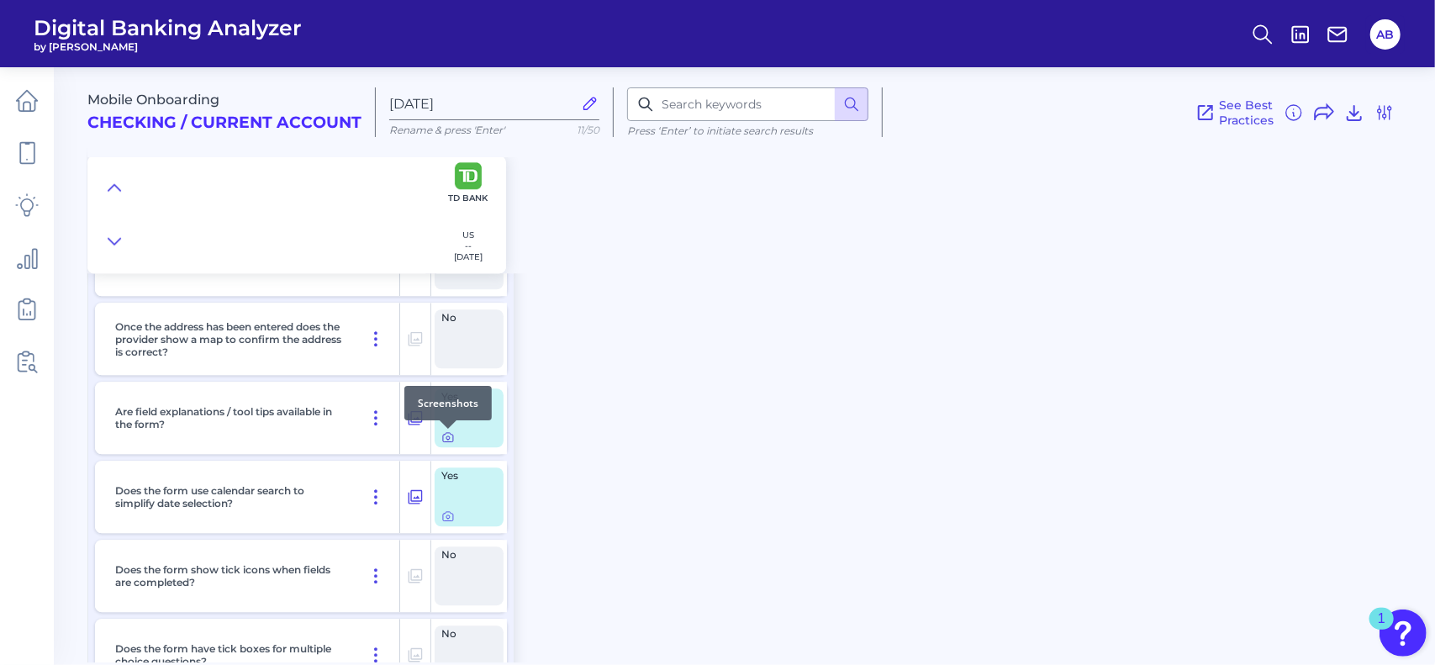
click at [442, 435] on div at bounding box center [448, 428] width 17 height 17
click at [451, 439] on icon at bounding box center [447, 436] width 13 height 13
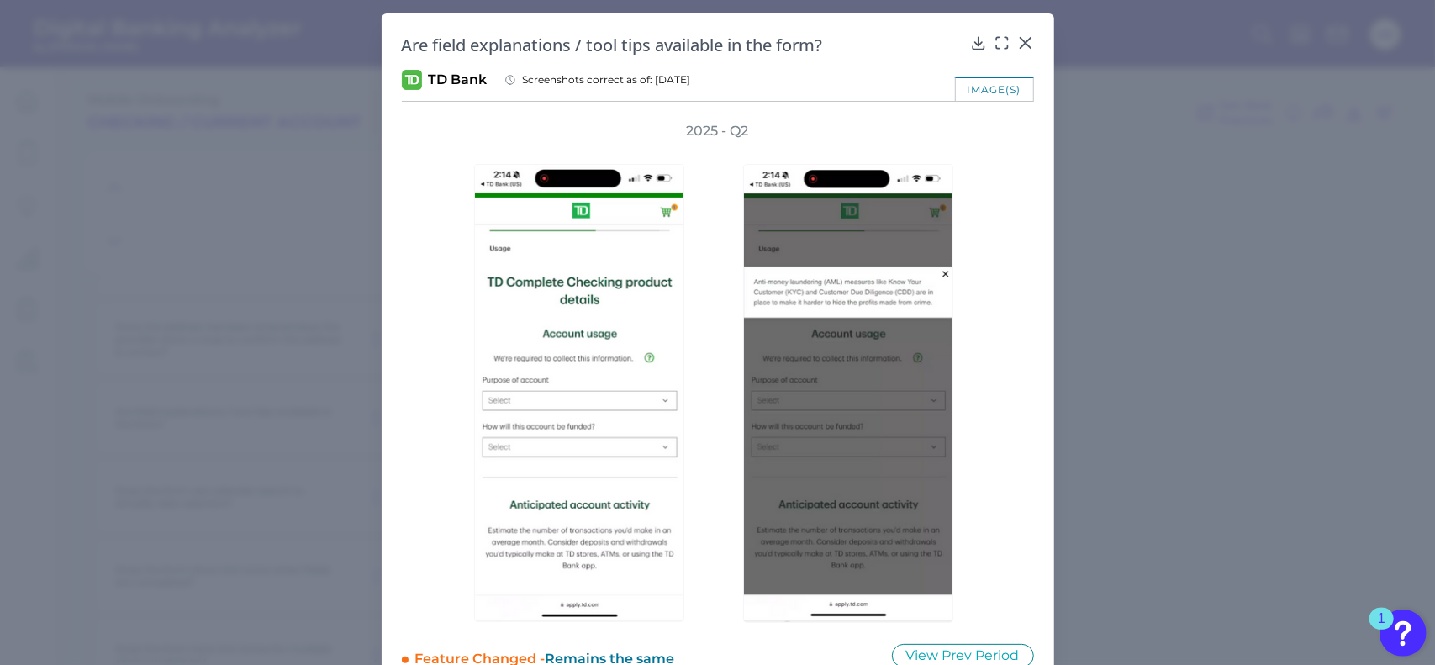
click at [1026, 39] on icon at bounding box center [1025, 43] width 10 height 10
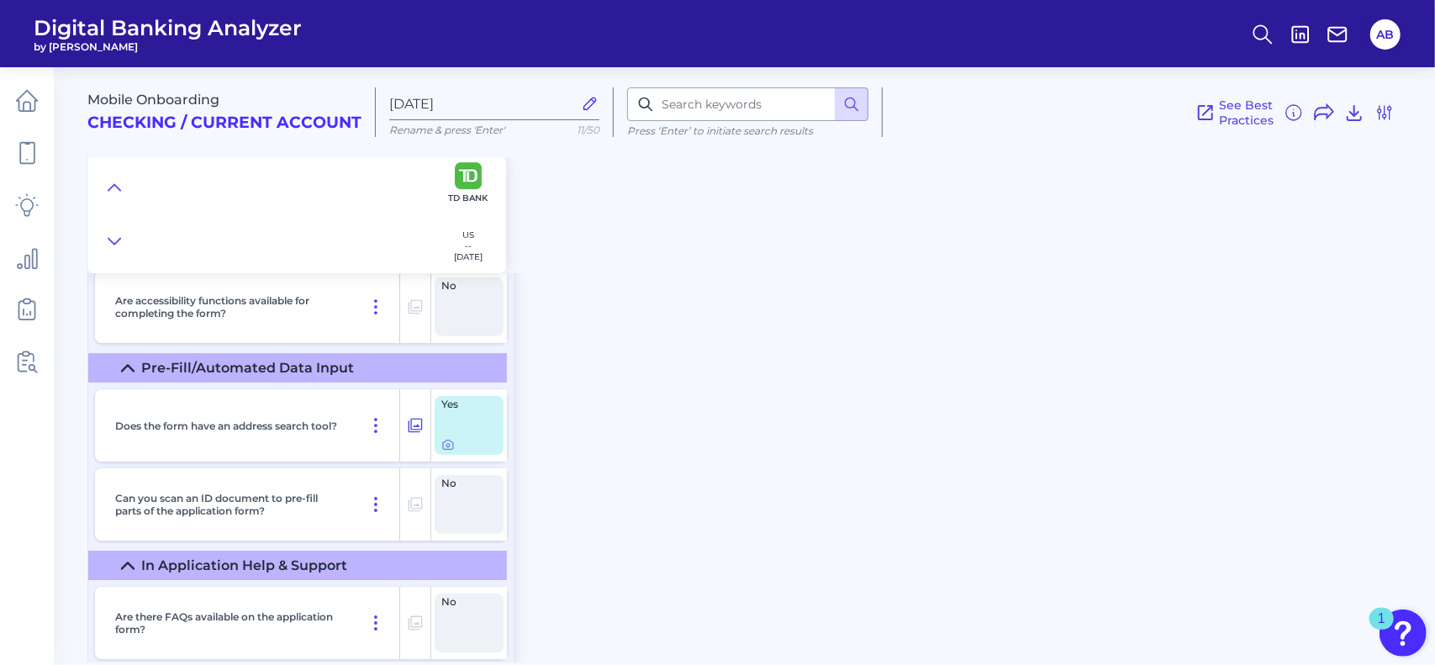
scroll to position [3781, 0]
drag, startPoint x: 449, startPoint y: 444, endPoint x: 479, endPoint y: 493, distance: 58.1
click at [479, 493] on div "No" at bounding box center [469, 506] width 69 height 59
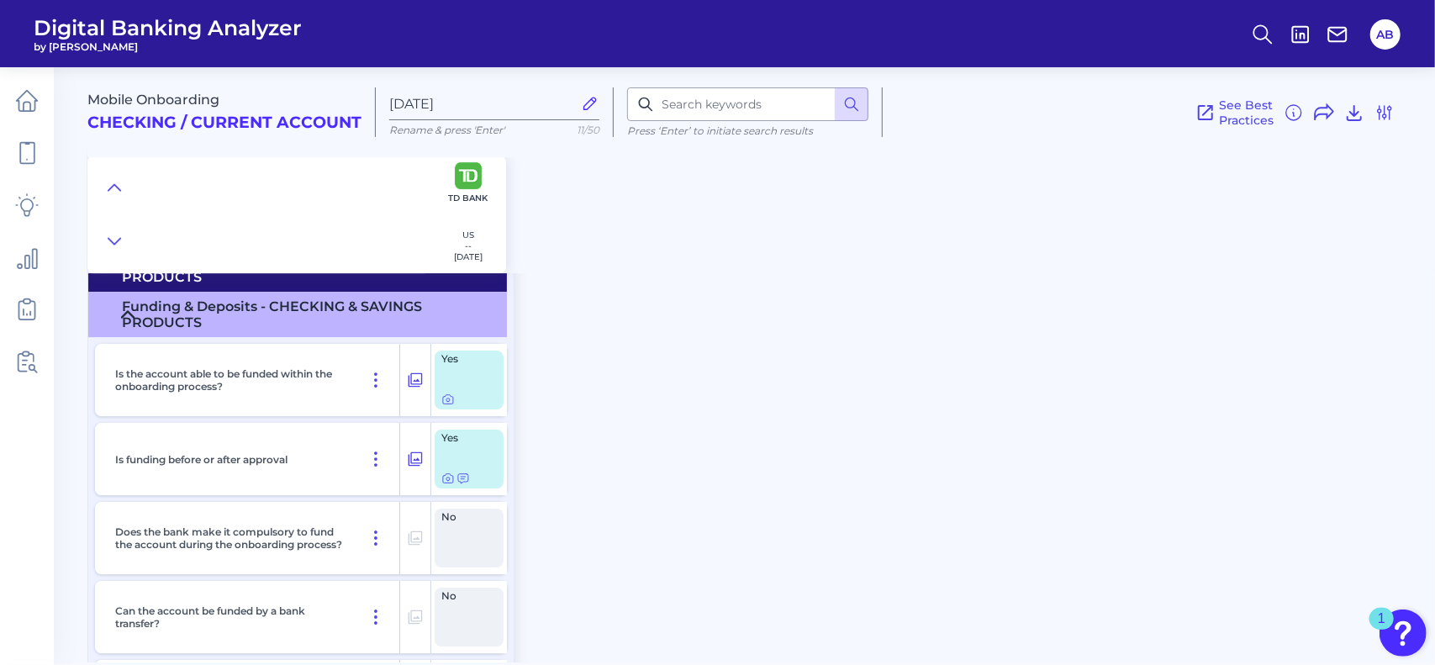
scroll to position [8052, 0]
click at [446, 404] on icon at bounding box center [447, 401] width 3 height 3
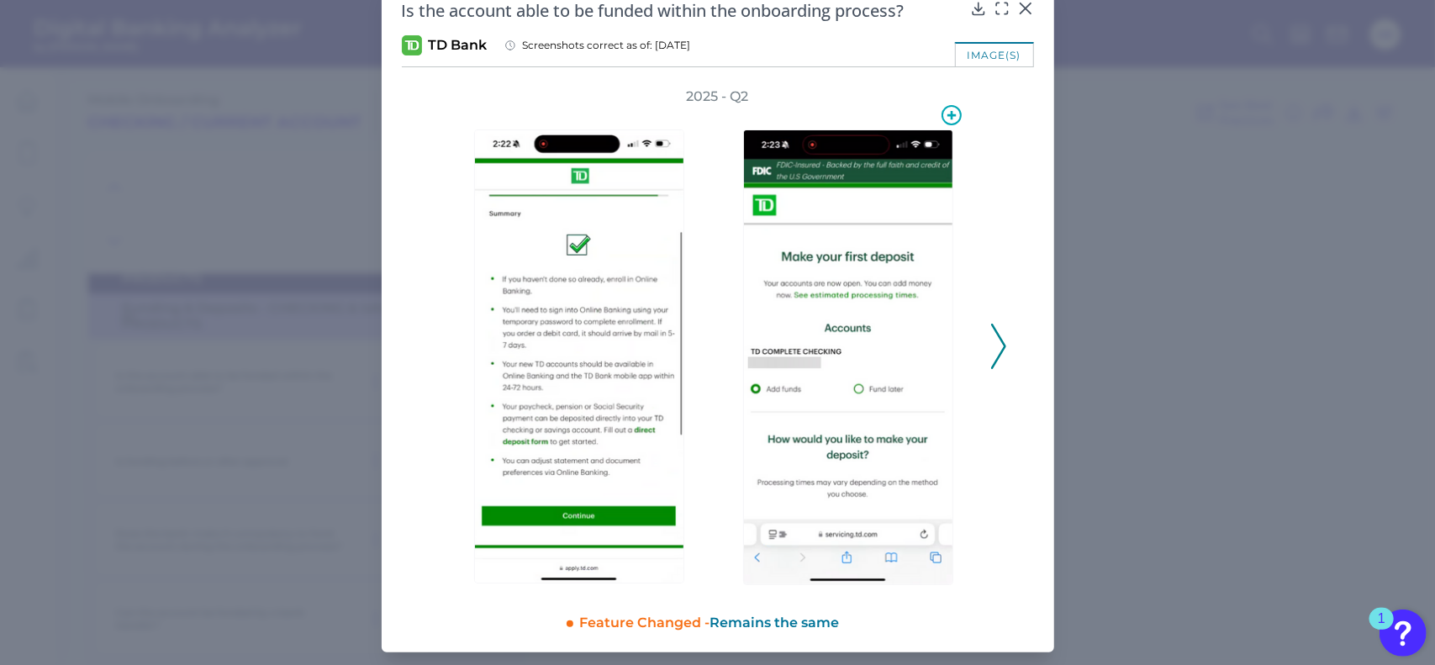
scroll to position [0, 0]
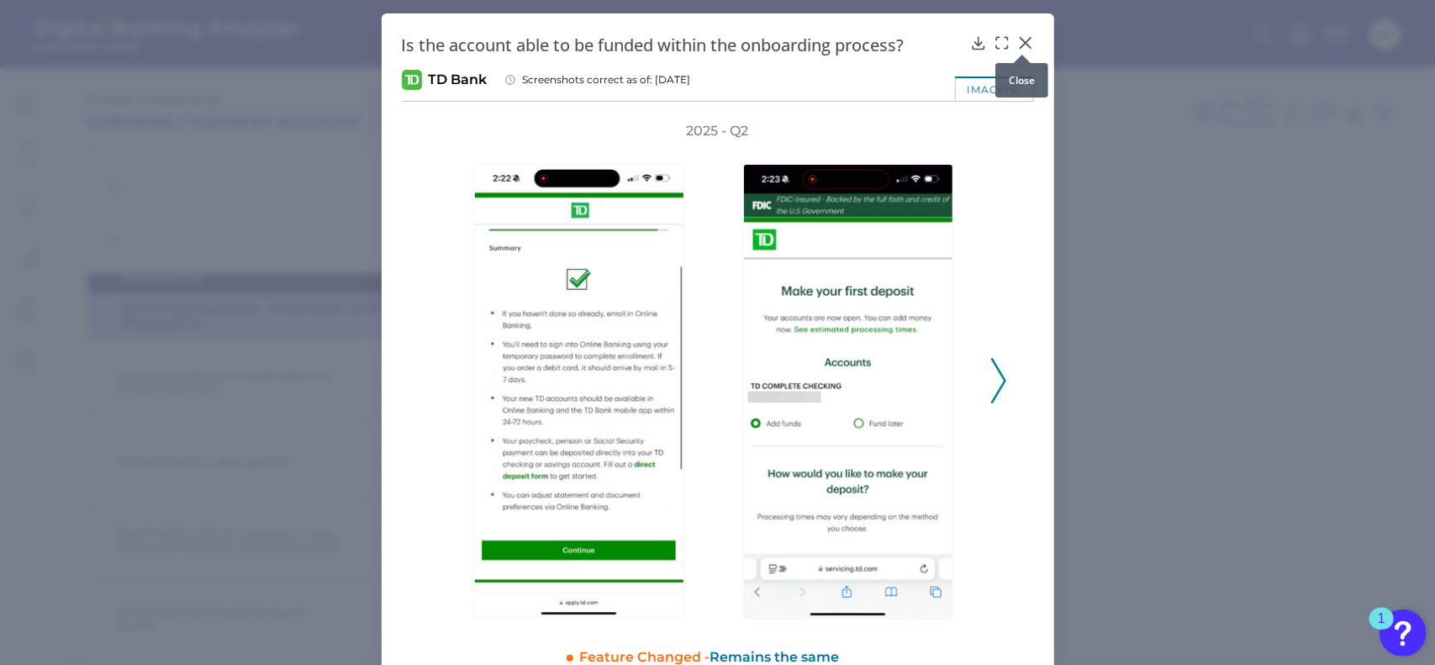
click at [1021, 40] on icon at bounding box center [1025, 42] width 17 height 17
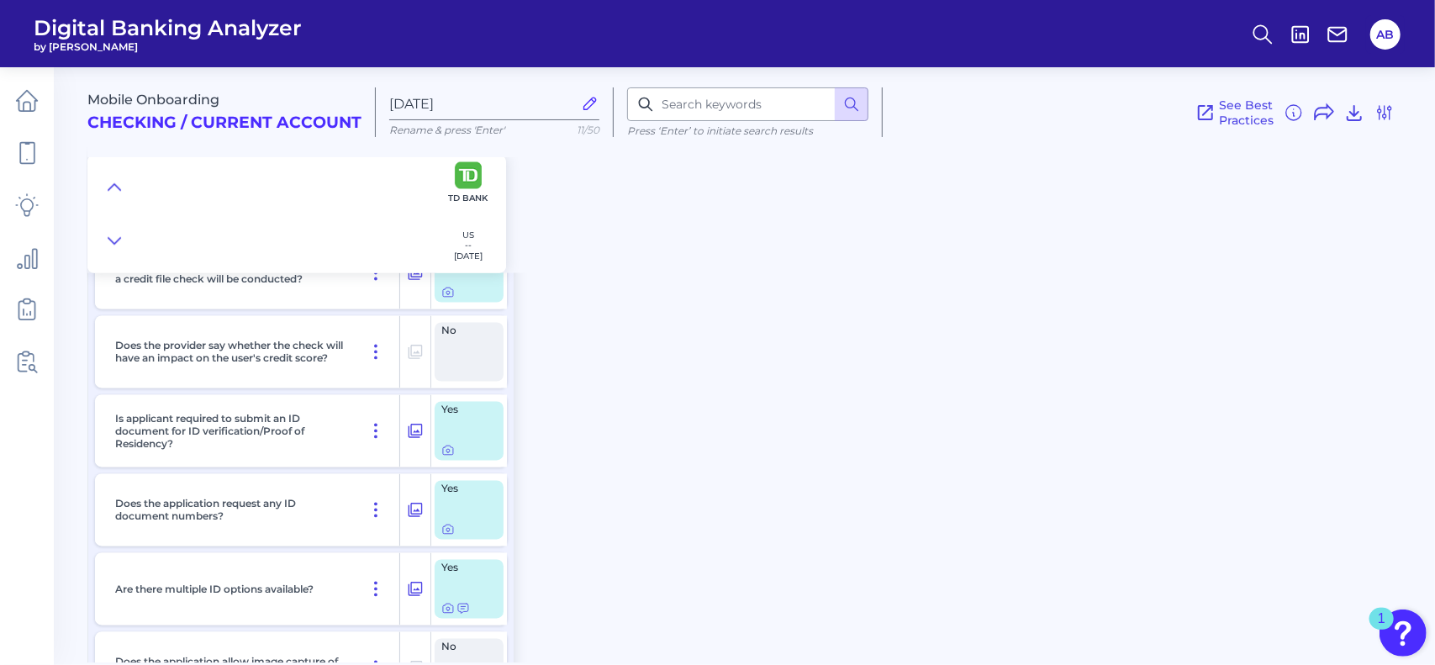
scroll to position [6271, 0]
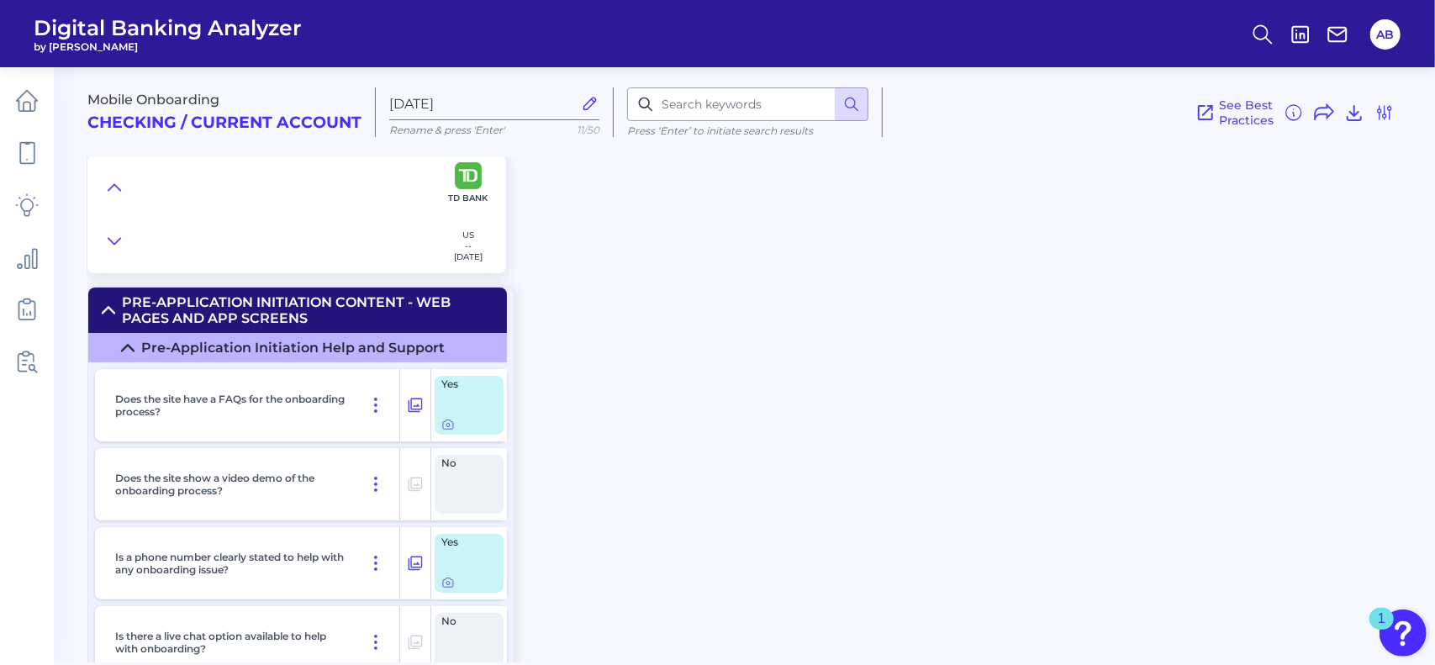
click at [290, 129] on h2 "Checking / Current Account" at bounding box center [224, 122] width 274 height 19
click at [852, 103] on icon at bounding box center [851, 104] width 17 height 17
click at [427, 93] on label "[DATE]" at bounding box center [494, 103] width 210 height 33
click at [427, 96] on input "[DATE]" at bounding box center [480, 104] width 183 height 16
click at [295, 124] on h2 "Checking / Current Account" at bounding box center [224, 122] width 274 height 19
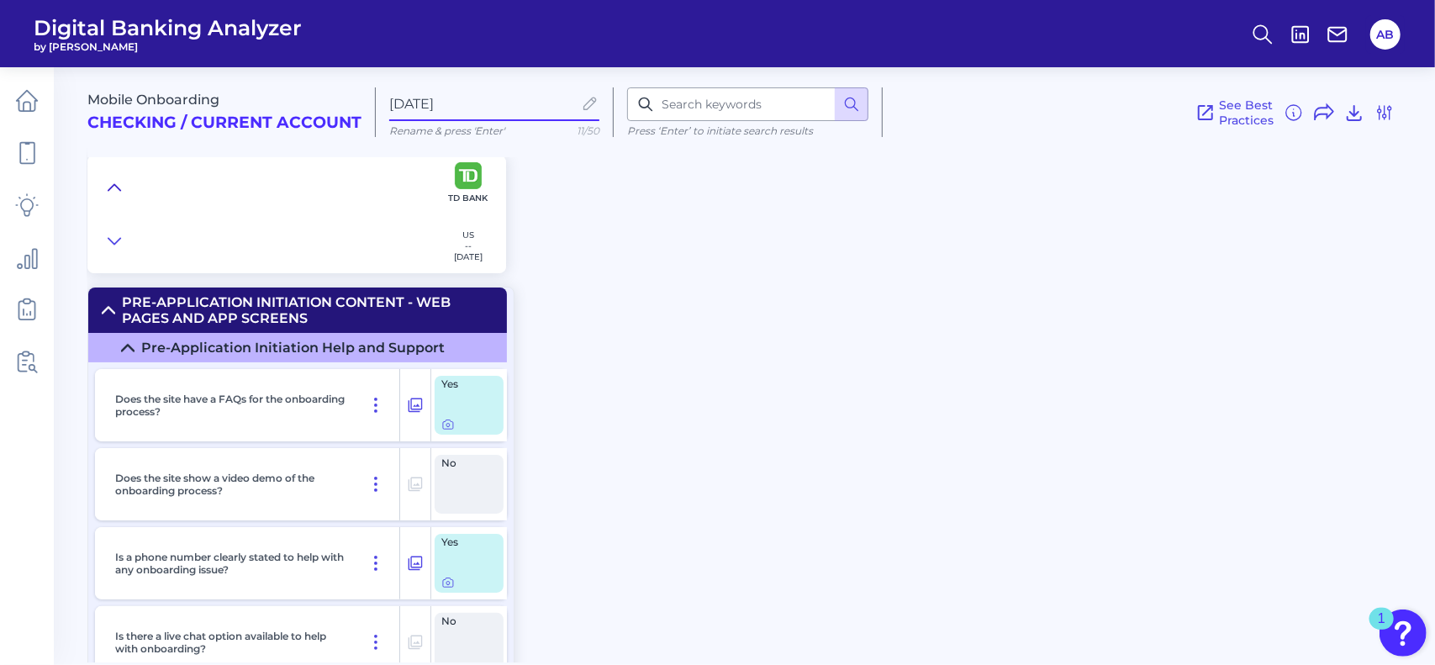
click at [124, 187] on button at bounding box center [114, 188] width 27 height 24
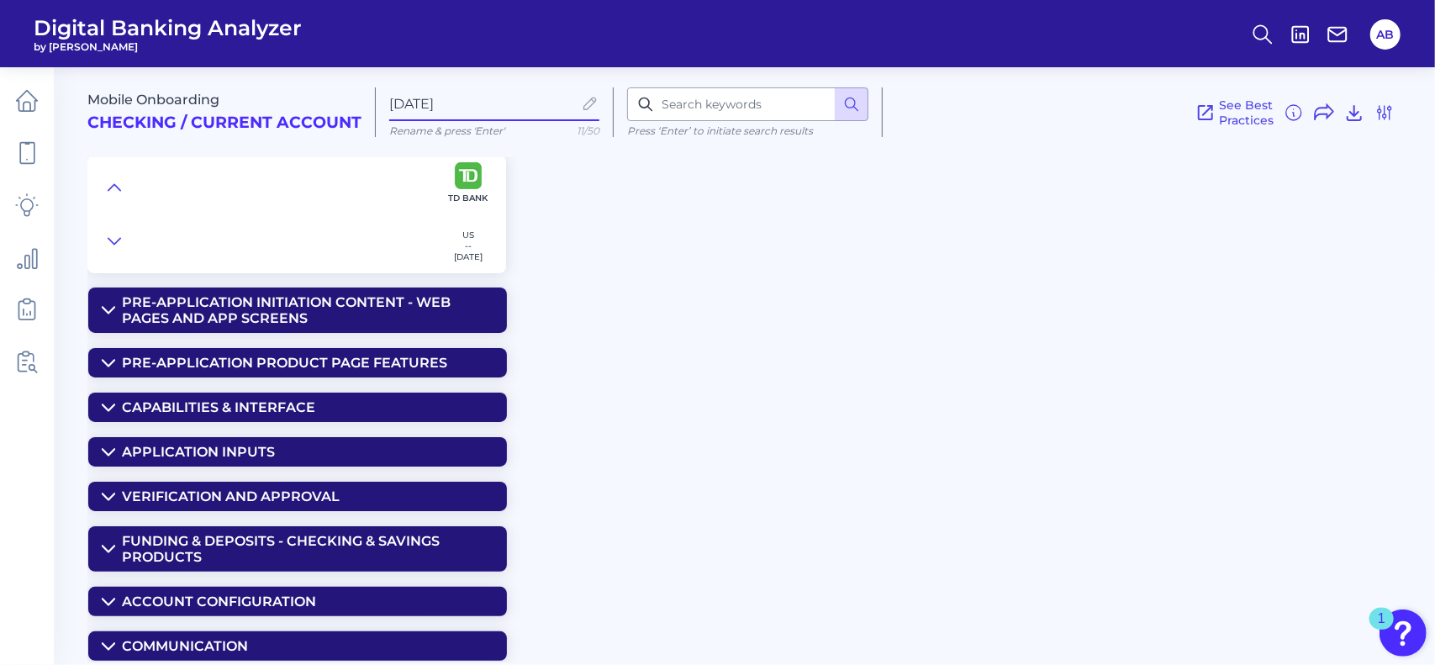
click at [280, 124] on h2 "Checking / Current Account" at bounding box center [224, 122] width 274 height 19
click at [217, 90] on div "Mobile Onboarding Checking / Current Account" at bounding box center [231, 112] width 288 height 50
click at [23, 145] on icon at bounding box center [27, 153] width 24 height 24
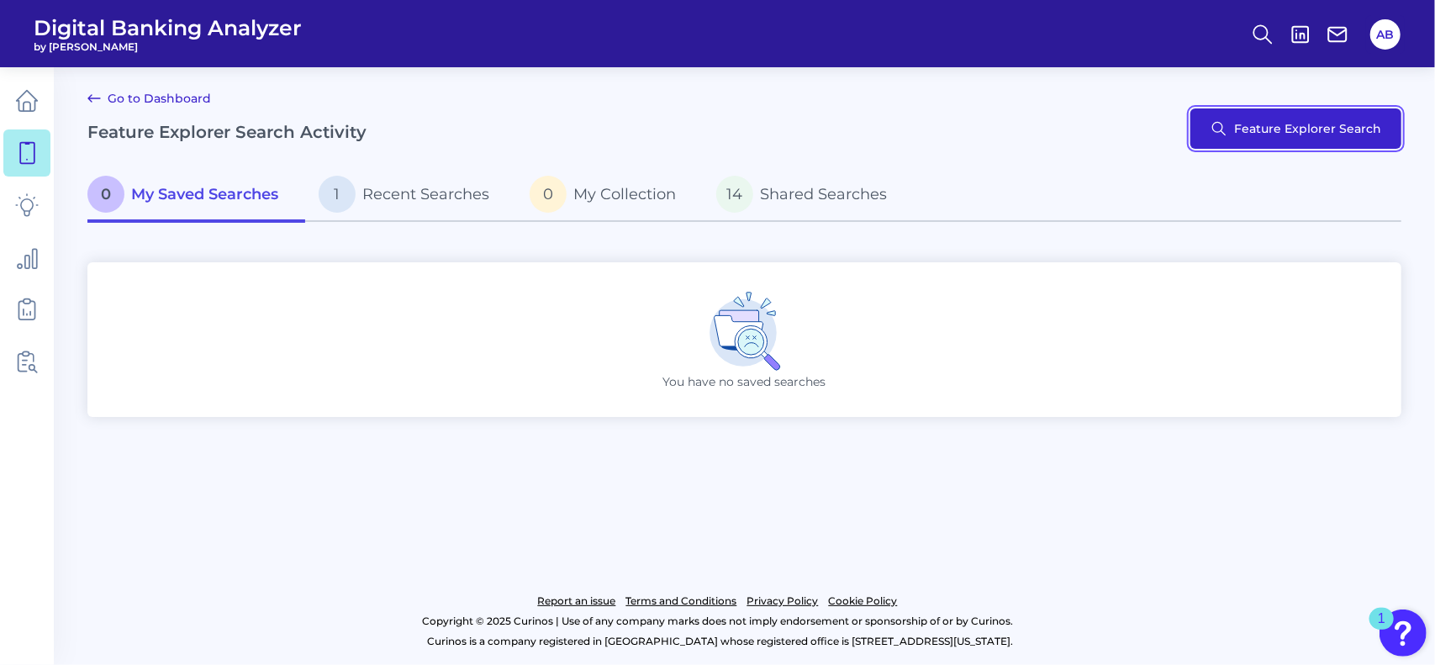
click at [1234, 119] on button "Feature Explorer Search" at bounding box center [1295, 128] width 211 height 40
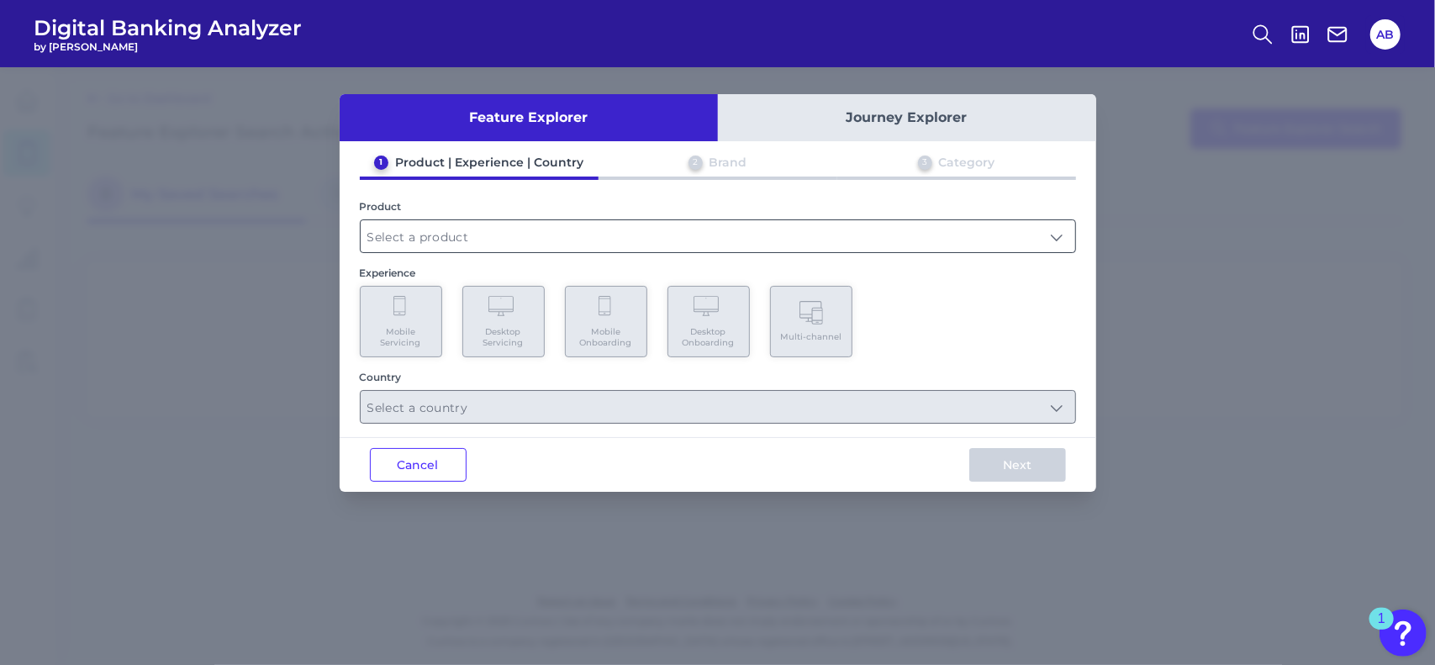
click at [526, 232] on input "text" at bounding box center [718, 236] width 715 height 32
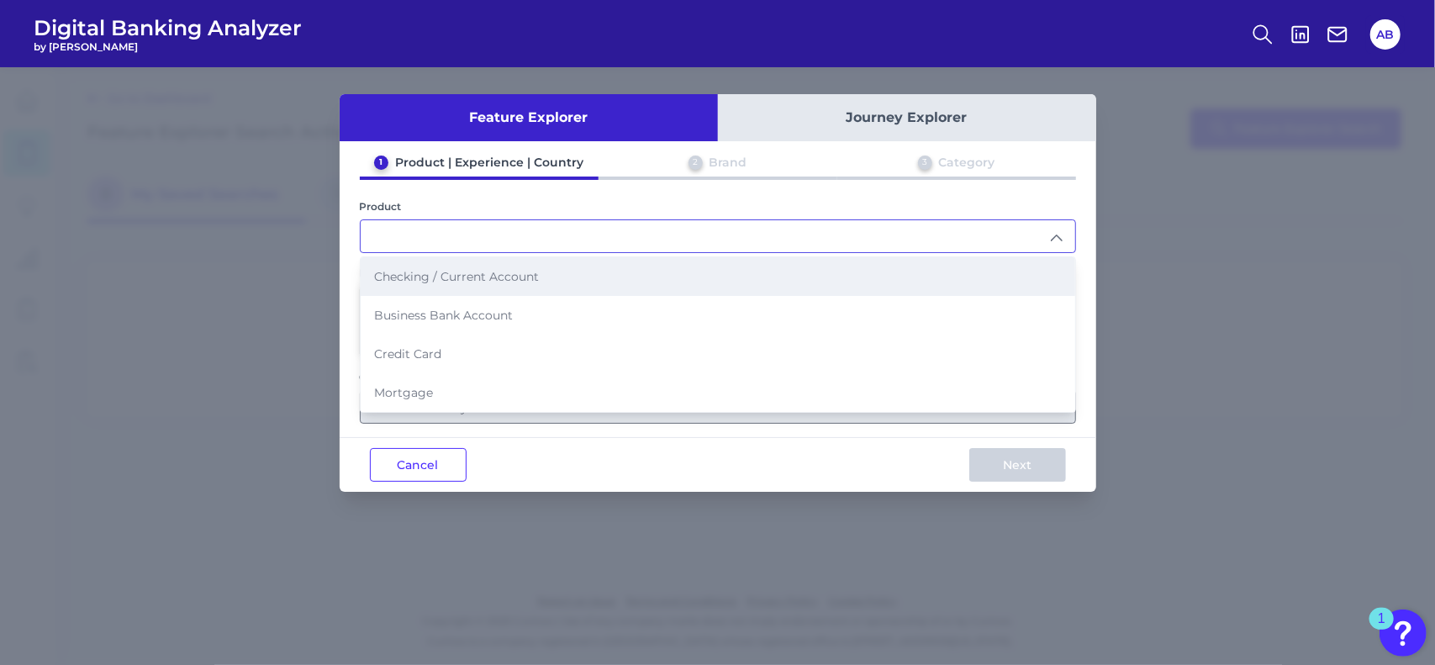
click at [511, 279] on span "Checking / Current Account" at bounding box center [456, 276] width 165 height 15
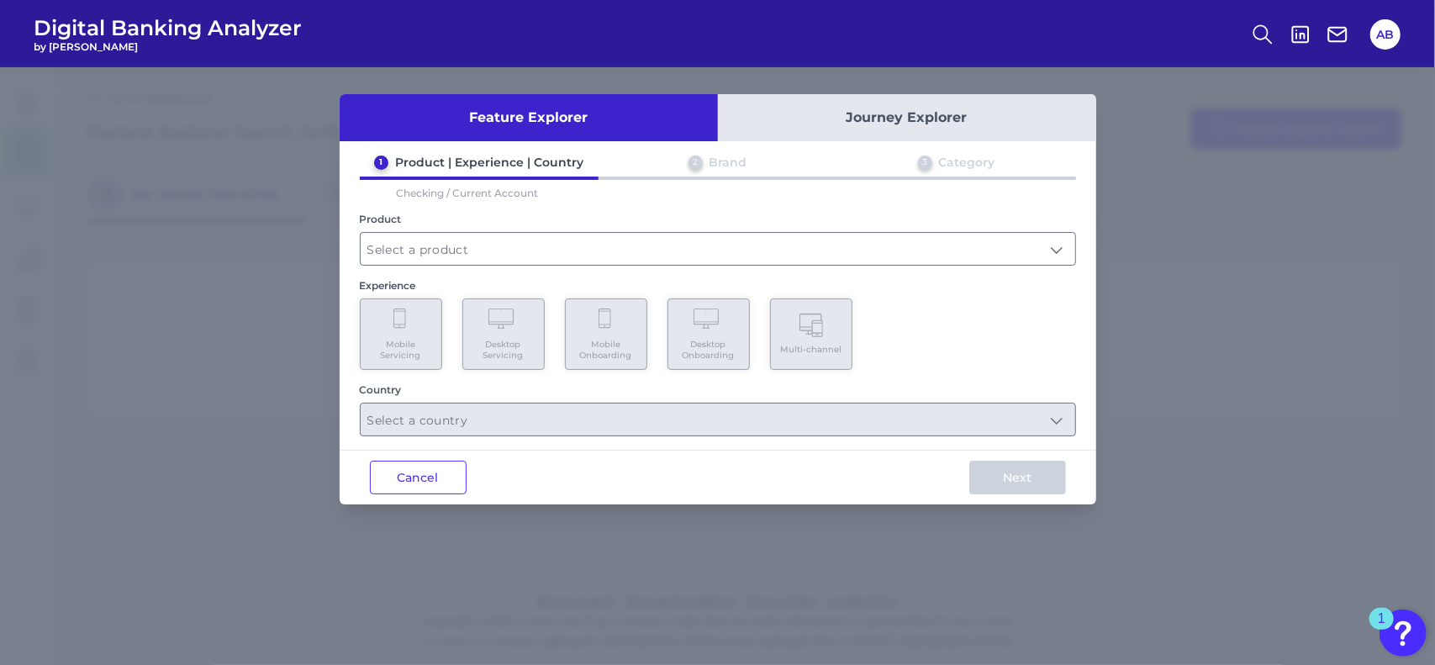
type input "Checking / Current Account"
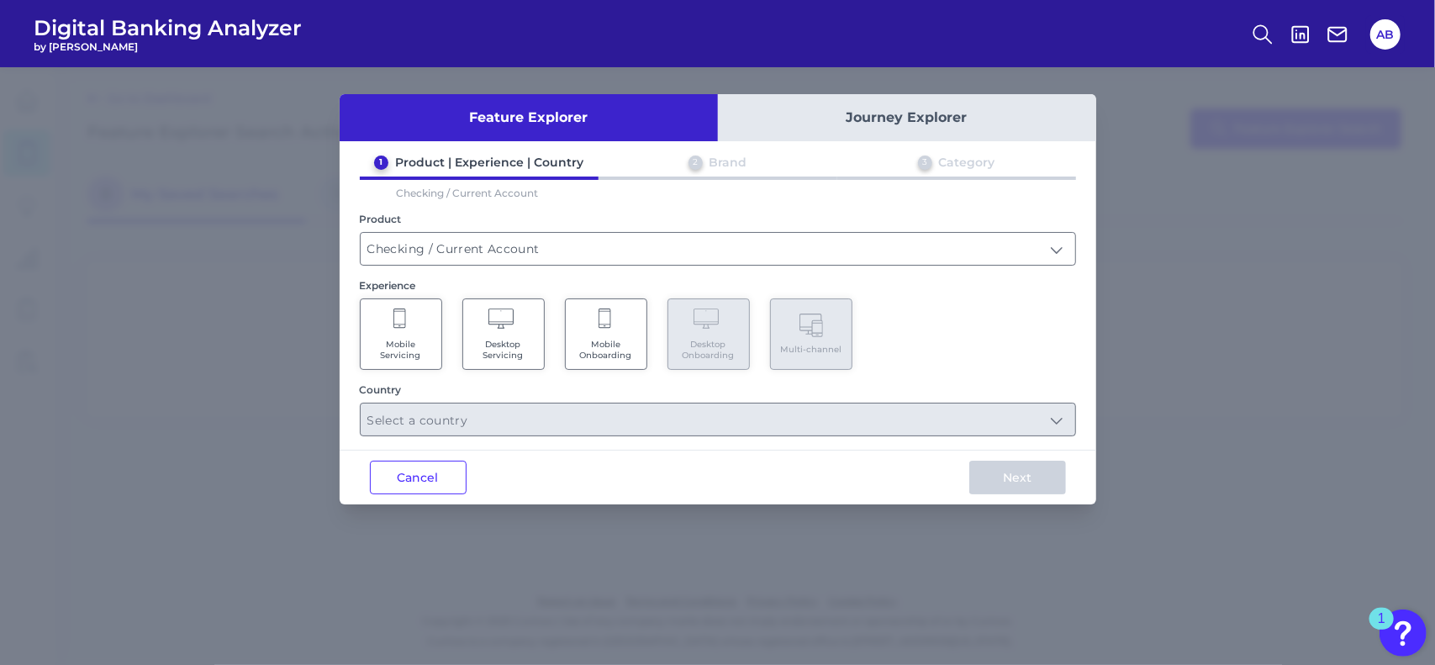
click at [404, 347] on span "Mobile Servicing" at bounding box center [401, 350] width 64 height 22
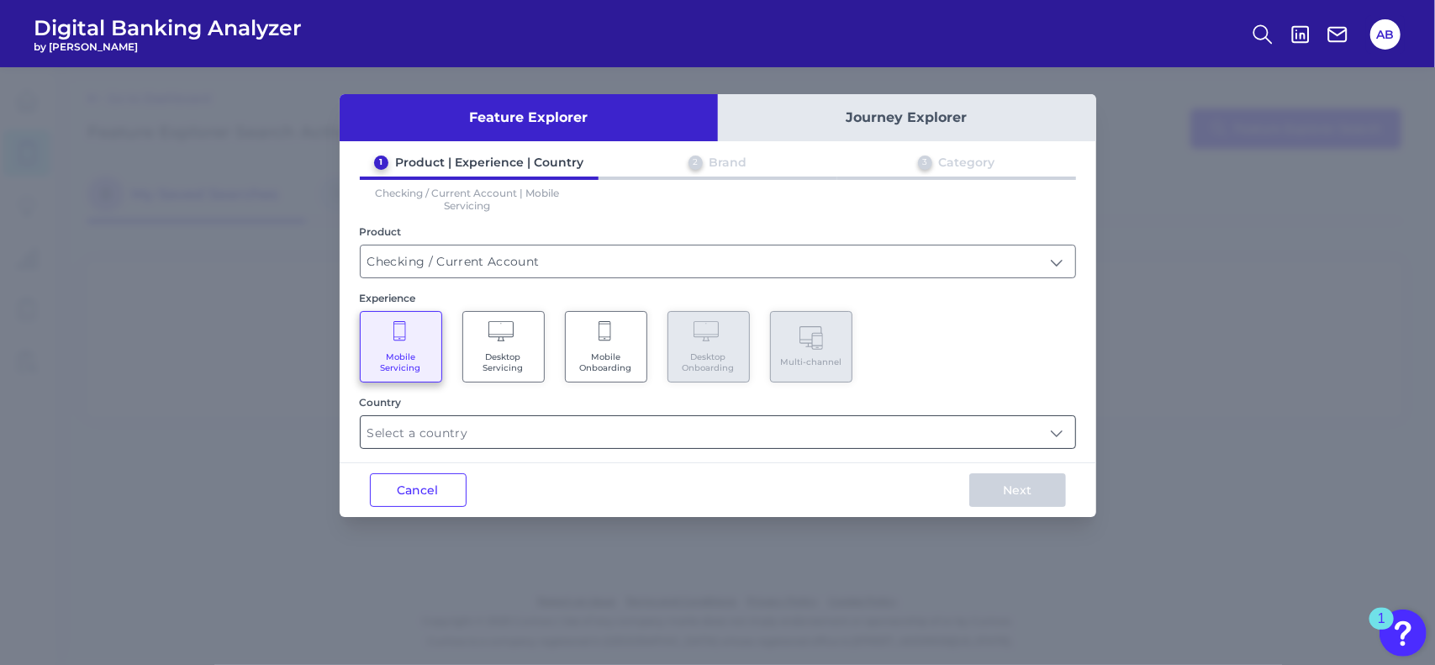
click at [930, 436] on input "text" at bounding box center [718, 432] width 715 height 32
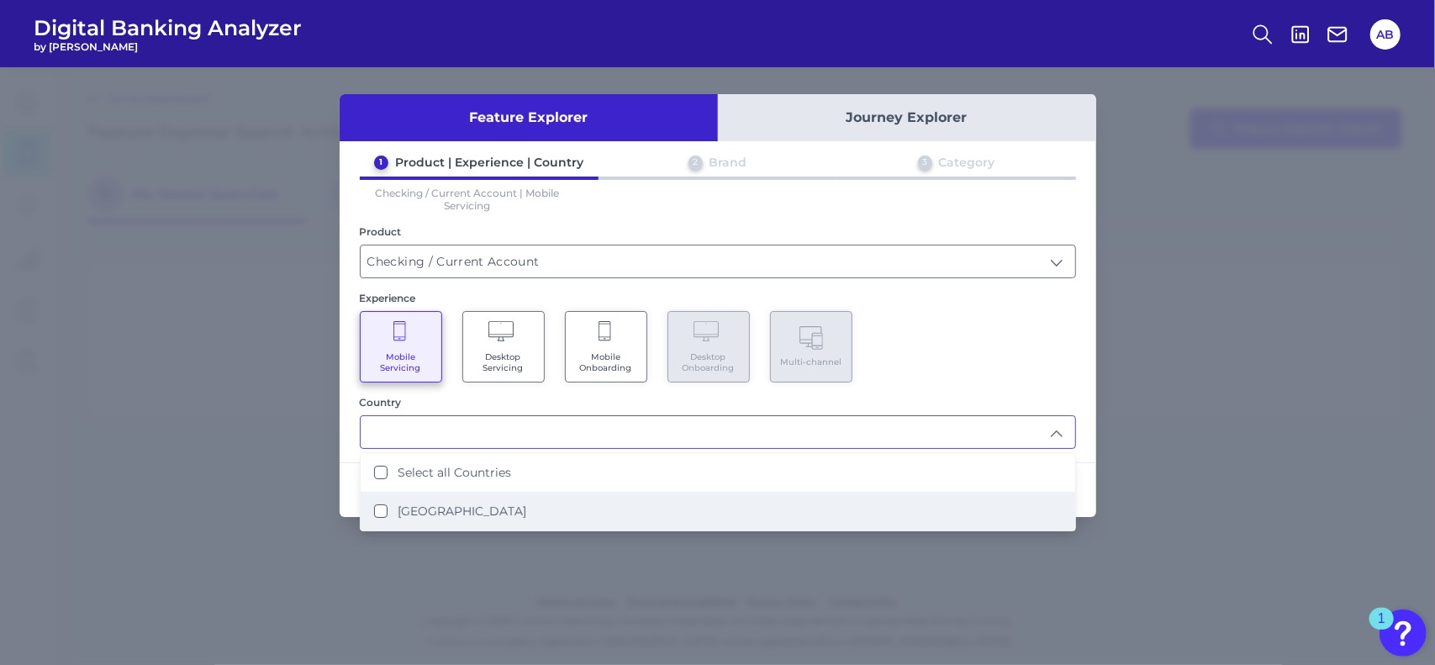
click at [750, 515] on li "[GEOGRAPHIC_DATA]" at bounding box center [718, 511] width 715 height 39
type input "Select all Countries"
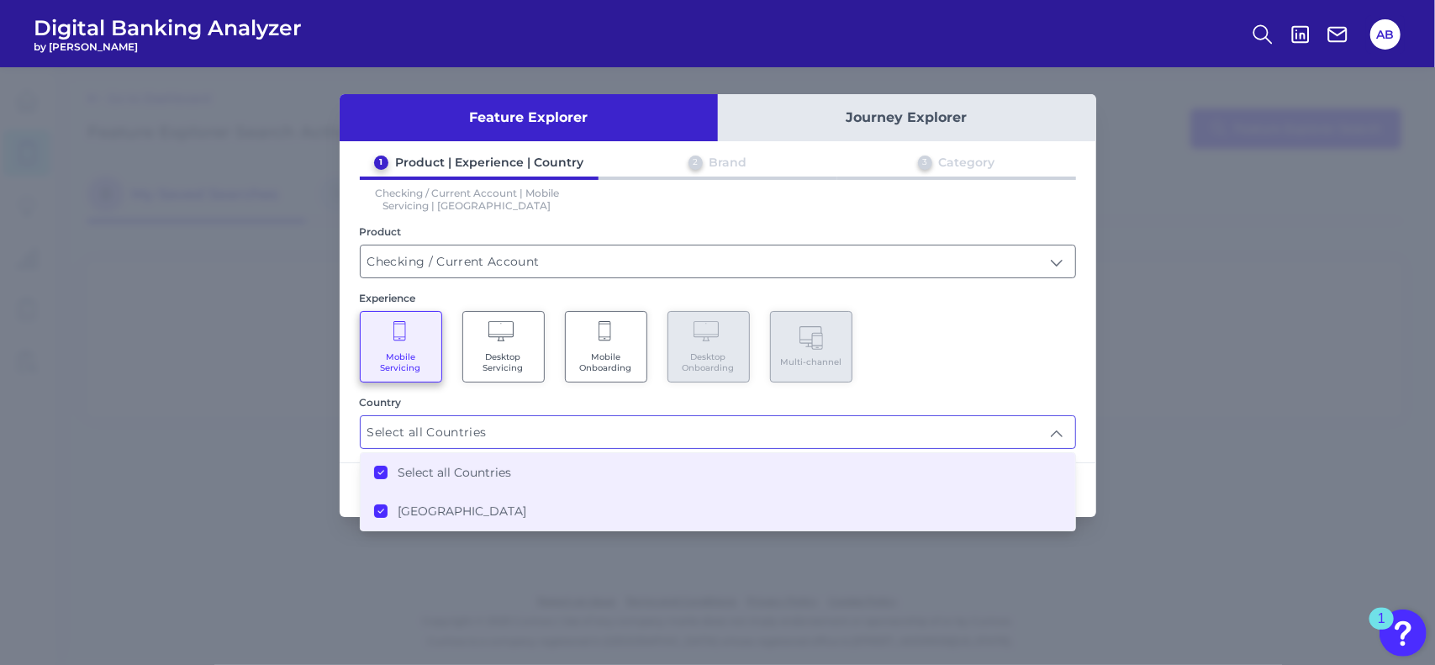
click at [1037, 354] on div "Mobile Servicing Desktop Servicing Mobile Onboarding Desktop Onboarding Multi-c…" at bounding box center [718, 346] width 716 height 71
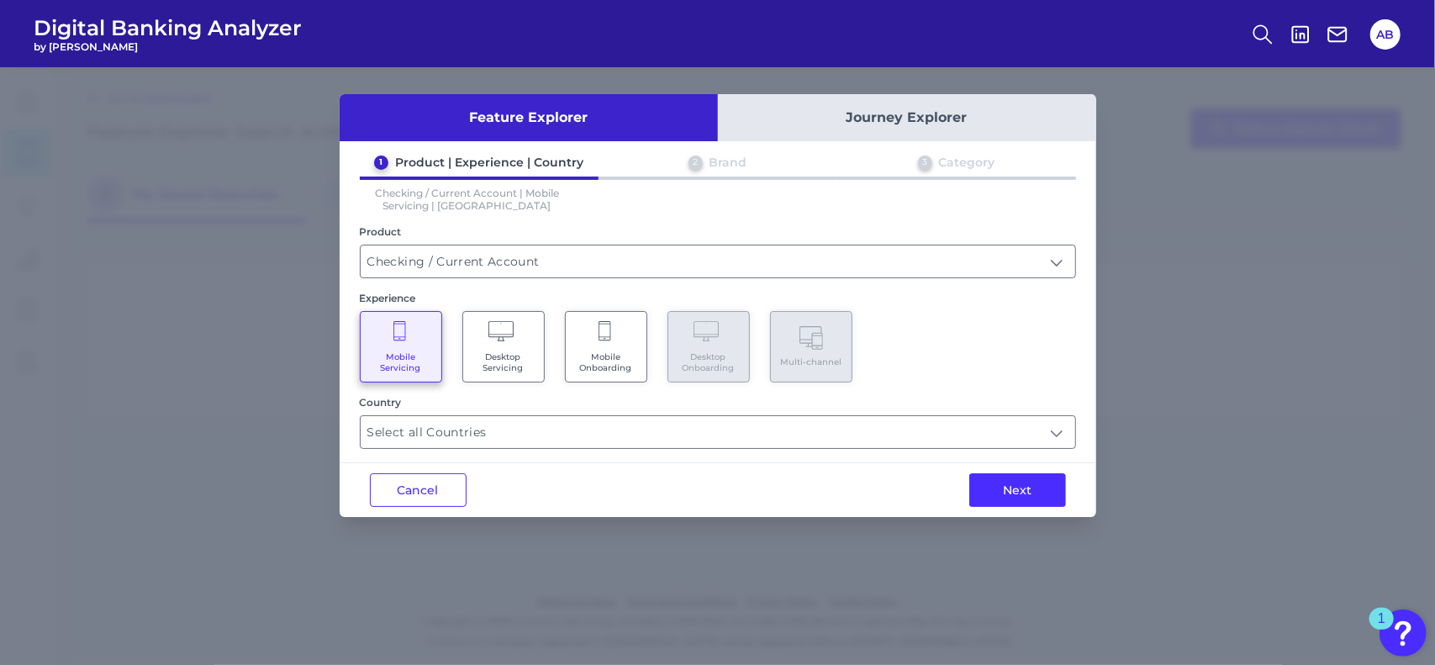
drag, startPoint x: 1041, startPoint y: 480, endPoint x: 1024, endPoint y: 335, distance: 145.6
click at [1024, 335] on div "Feature Explorer Journey Explorer 1 Product | Experience | Country 2 Brand 3 Ca…" at bounding box center [718, 305] width 757 height 423
click at [498, 343] on Servicing "Desktop Servicing" at bounding box center [503, 346] width 82 height 71
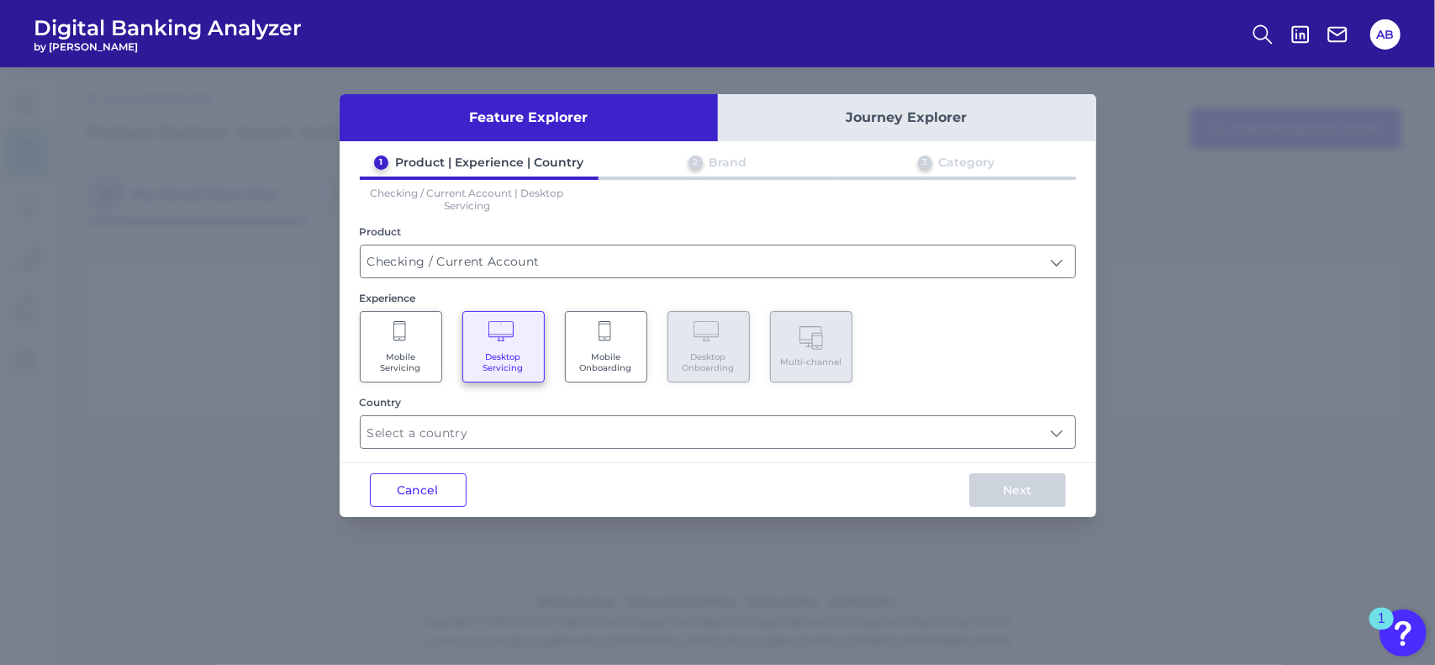
click at [399, 355] on span "Mobile Servicing" at bounding box center [401, 362] width 64 height 22
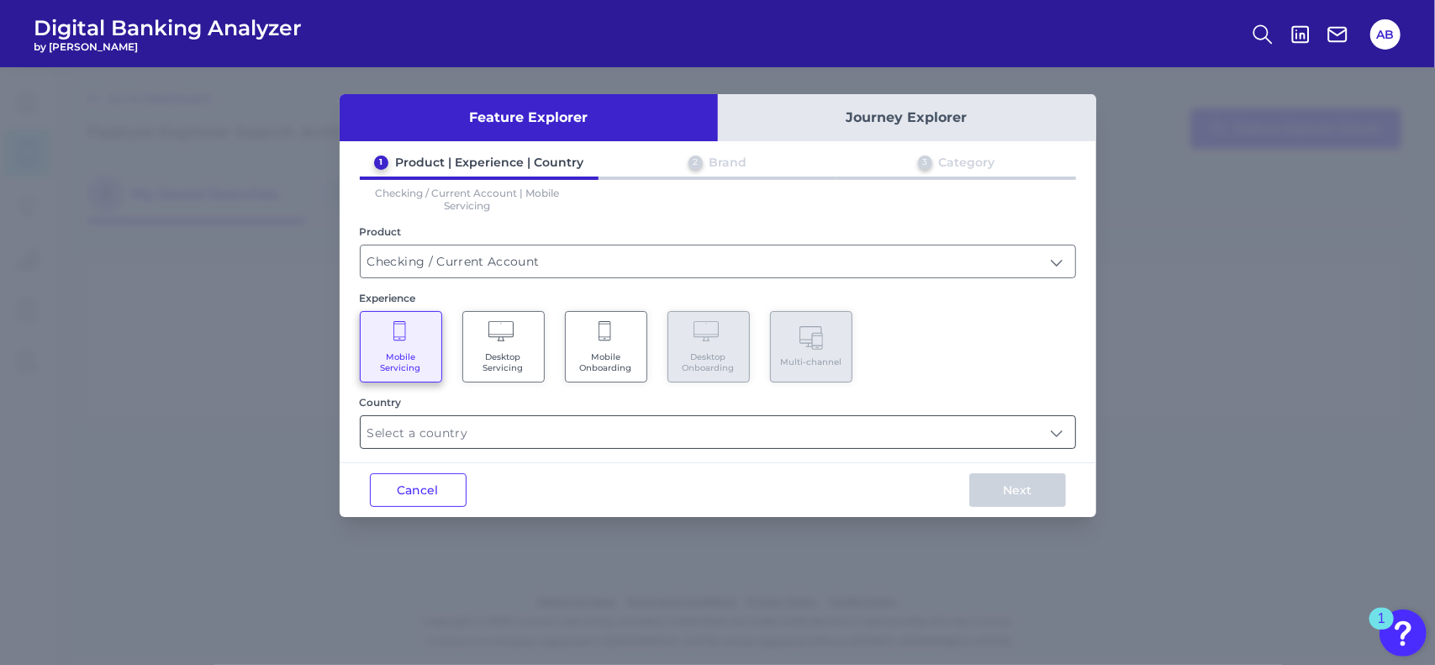
click at [551, 431] on input "text" at bounding box center [718, 432] width 715 height 32
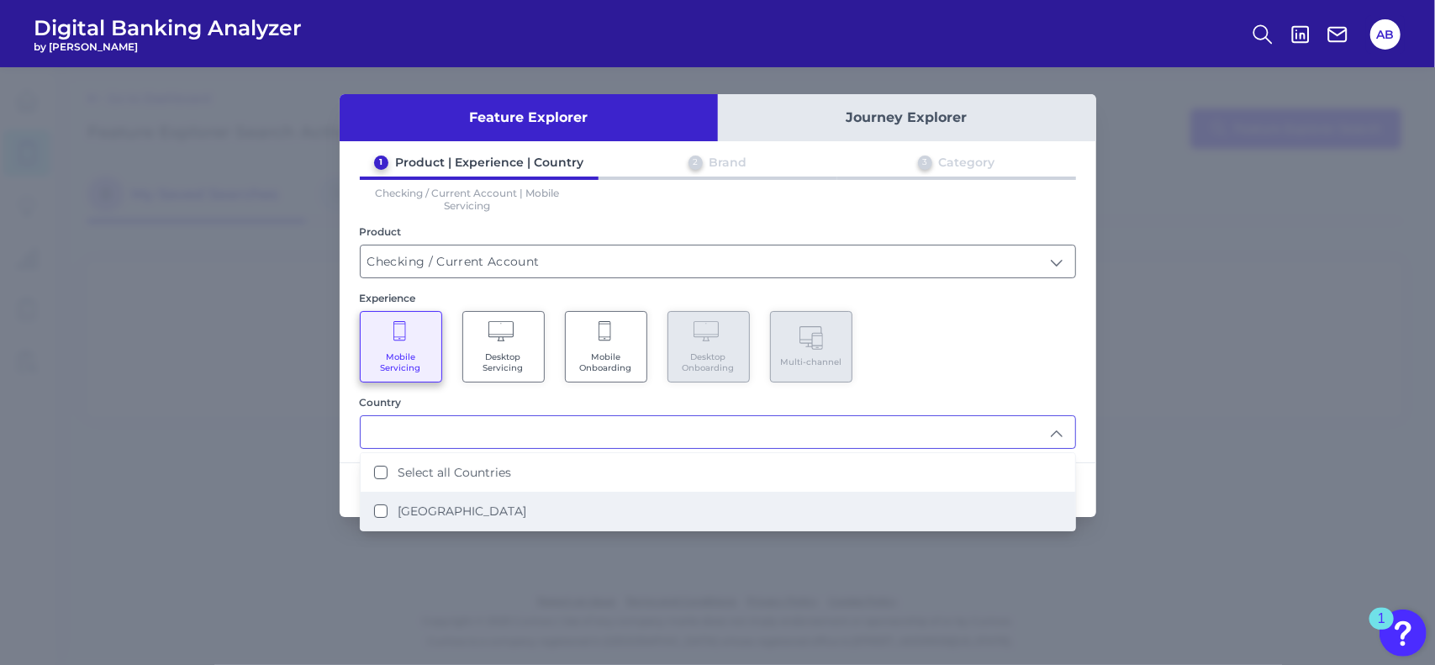
click at [474, 504] on label "[GEOGRAPHIC_DATA]" at bounding box center [462, 511] width 129 height 15
type input "Select all Countries"
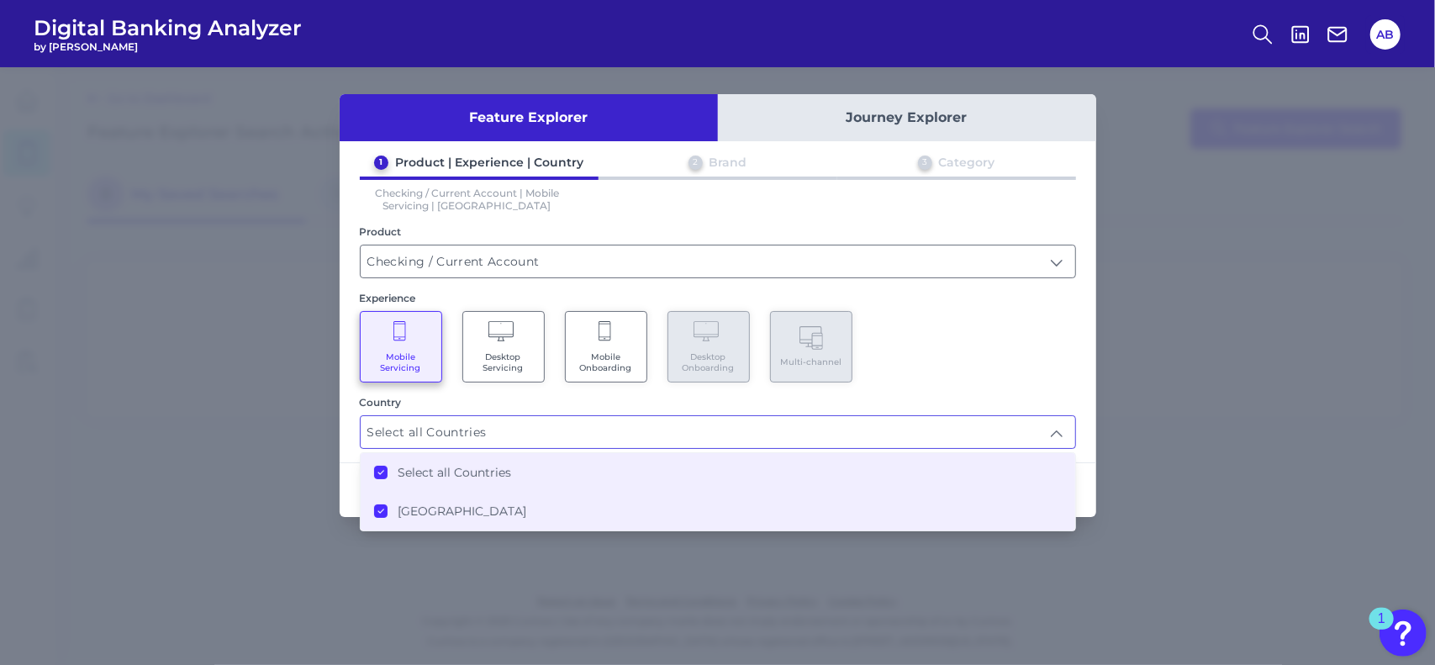
click at [905, 347] on div "Mobile Servicing Desktop Servicing Mobile Onboarding Desktop Onboarding Multi-c…" at bounding box center [718, 346] width 716 height 71
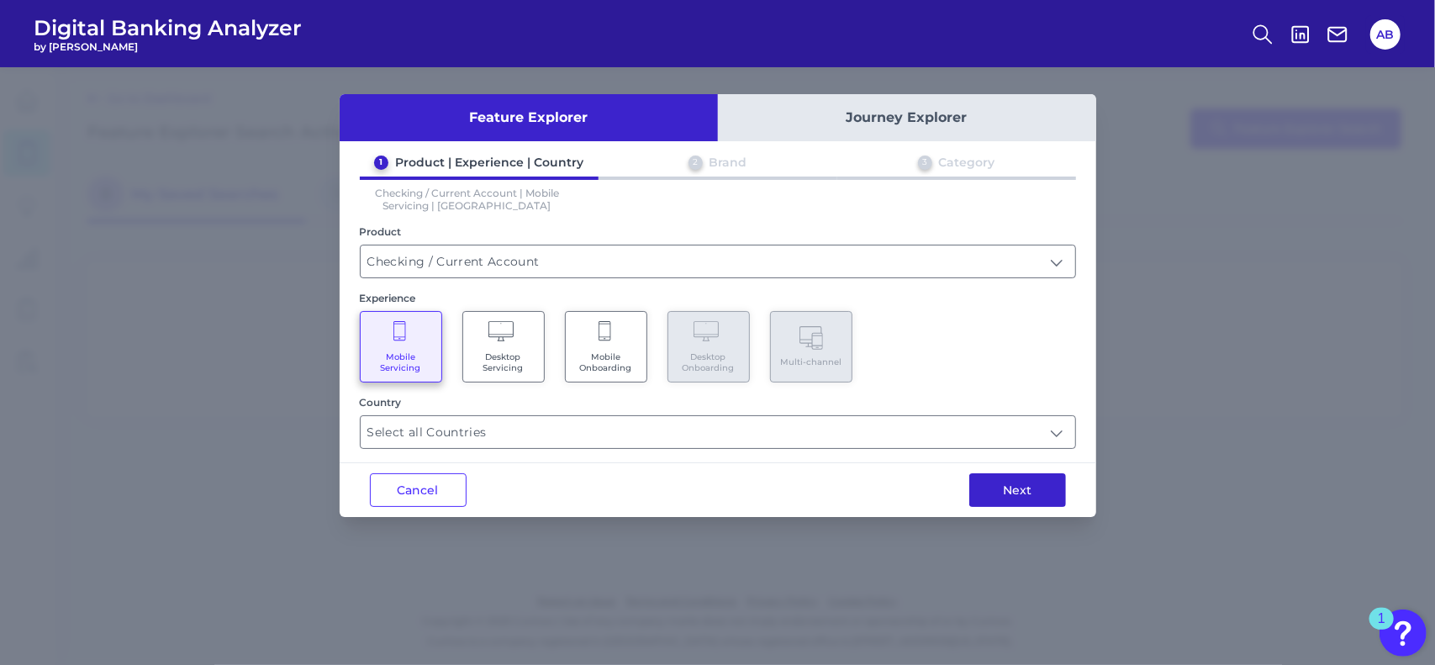
click at [1009, 489] on button "Next" at bounding box center [1017, 490] width 97 height 34
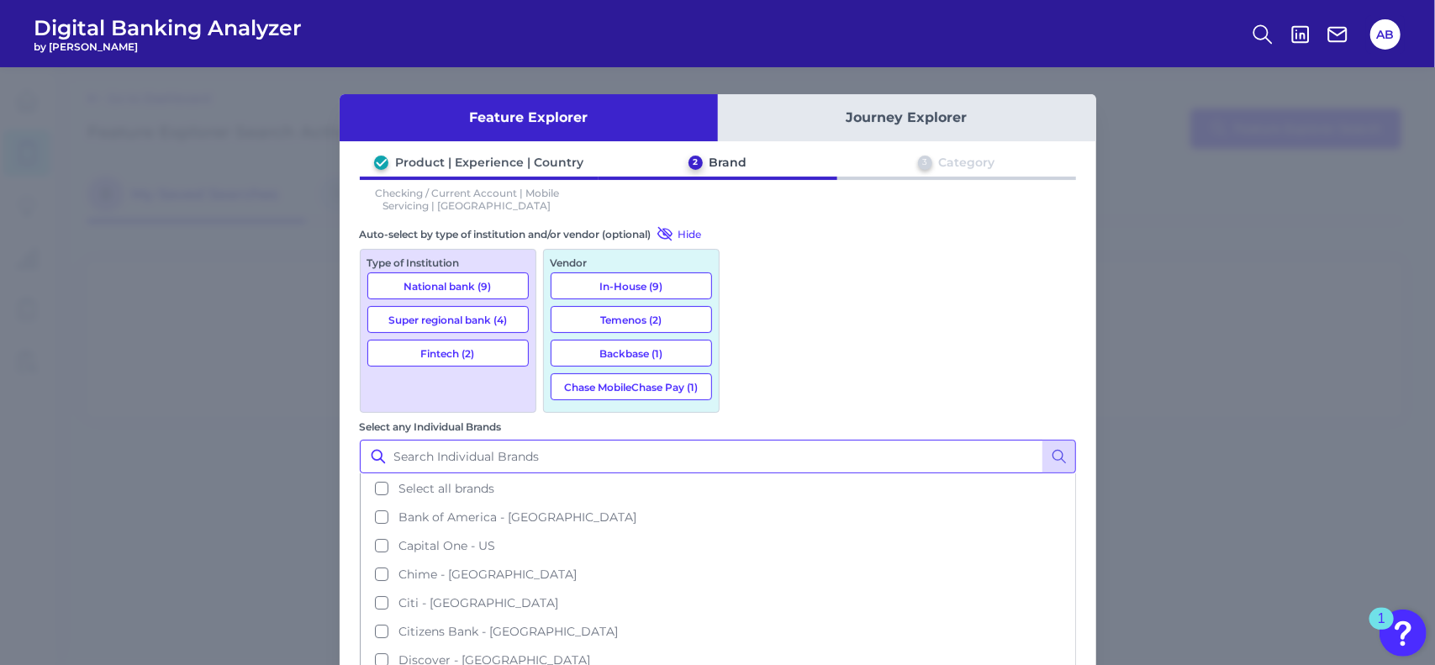
click at [780, 440] on input "Select any Individual Brands" at bounding box center [718, 457] width 716 height 34
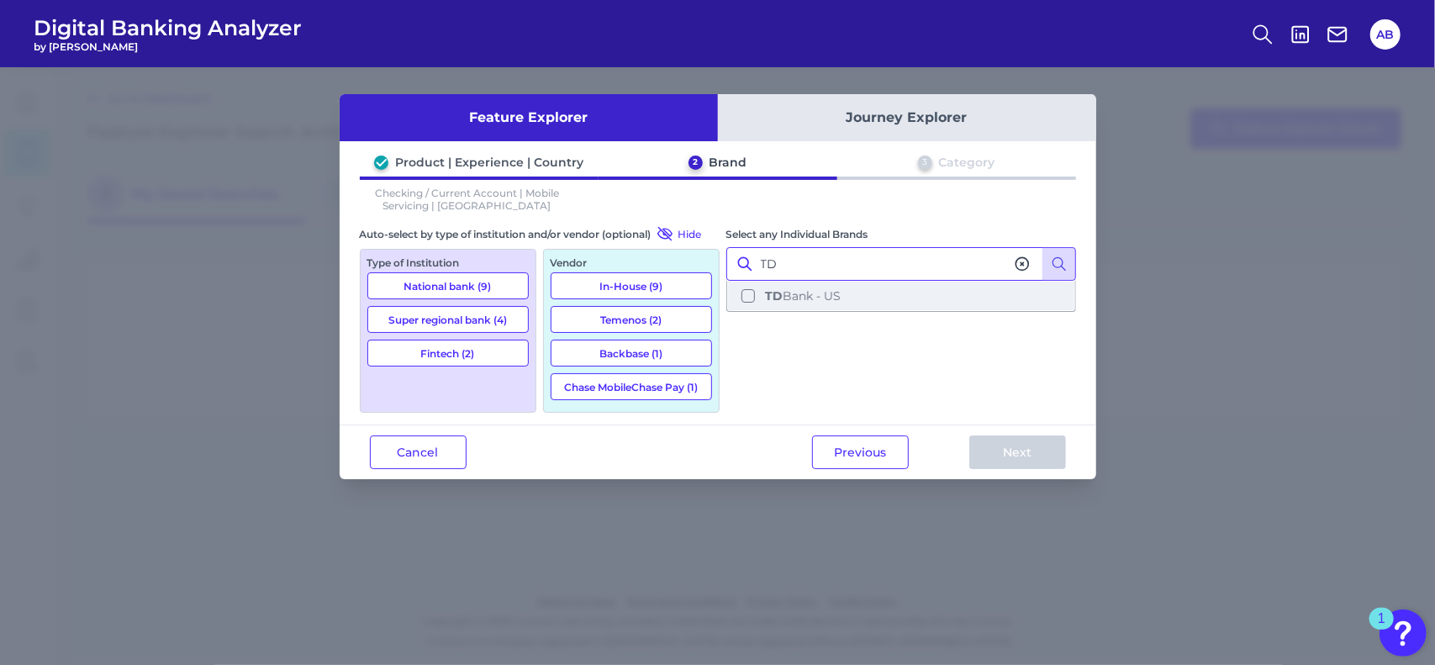
click at [745, 292] on button "TD Bank - US" at bounding box center [901, 296] width 346 height 29
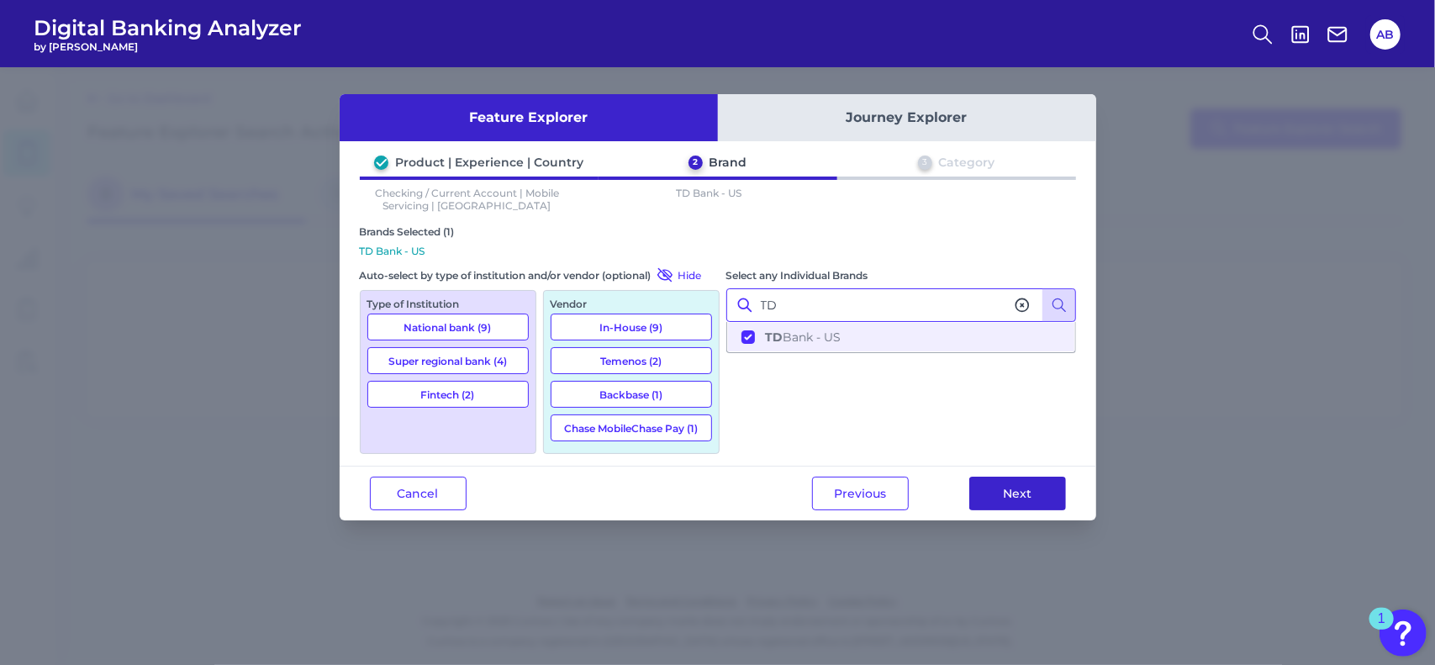
type input "TD"
click at [1026, 491] on button "Next" at bounding box center [1017, 494] width 97 height 34
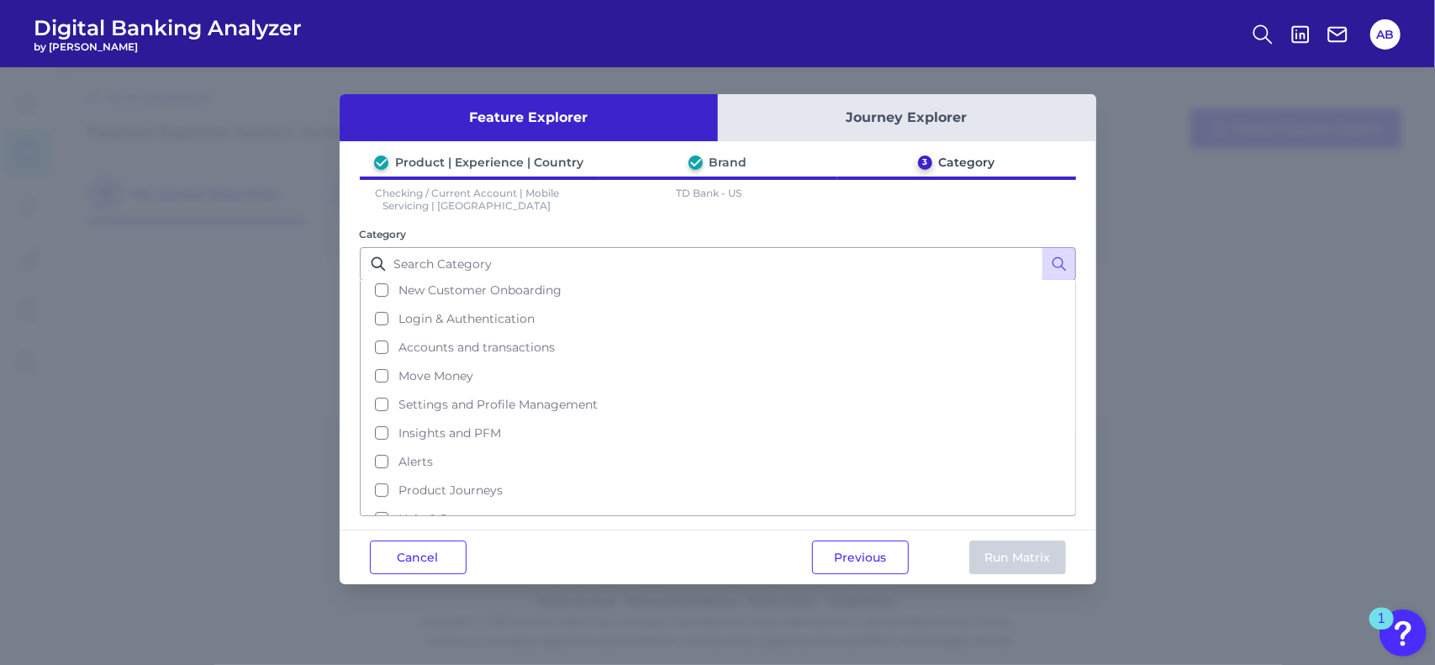
scroll to position [64, 0]
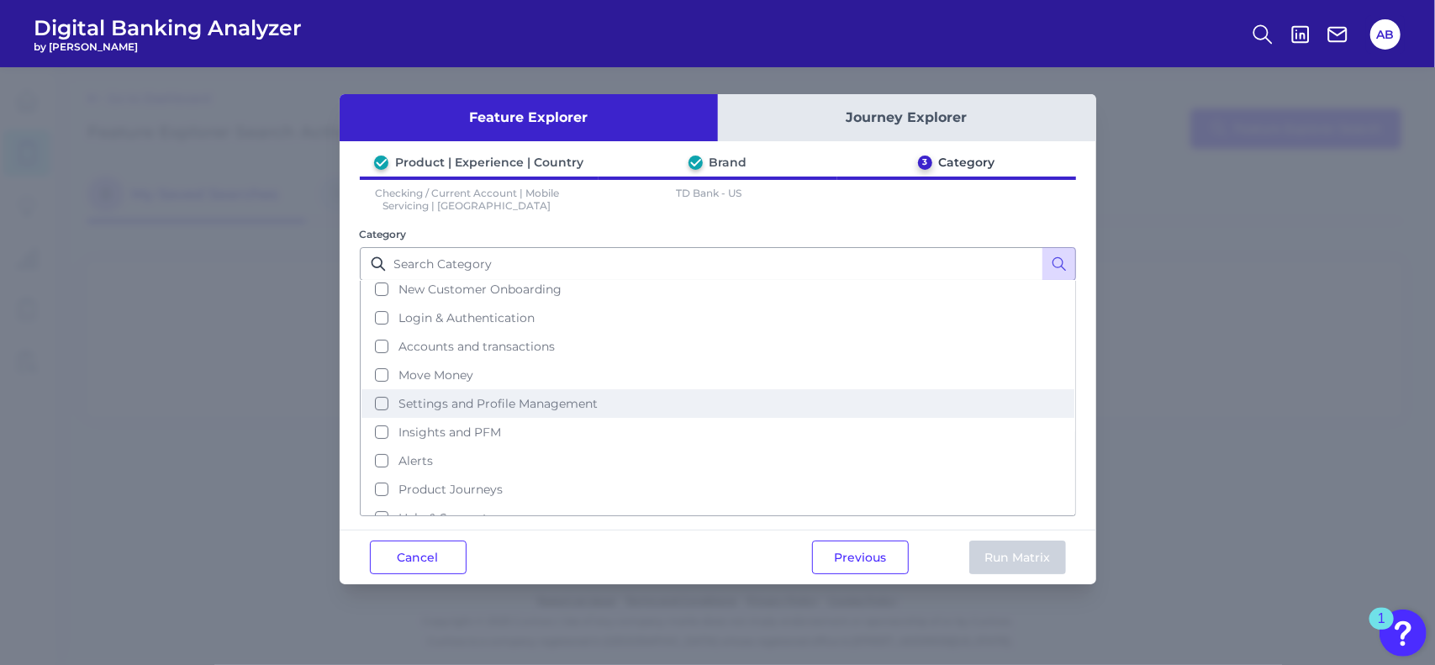
click at [526, 396] on span "Settings and Profile Management" at bounding box center [497, 403] width 199 height 15
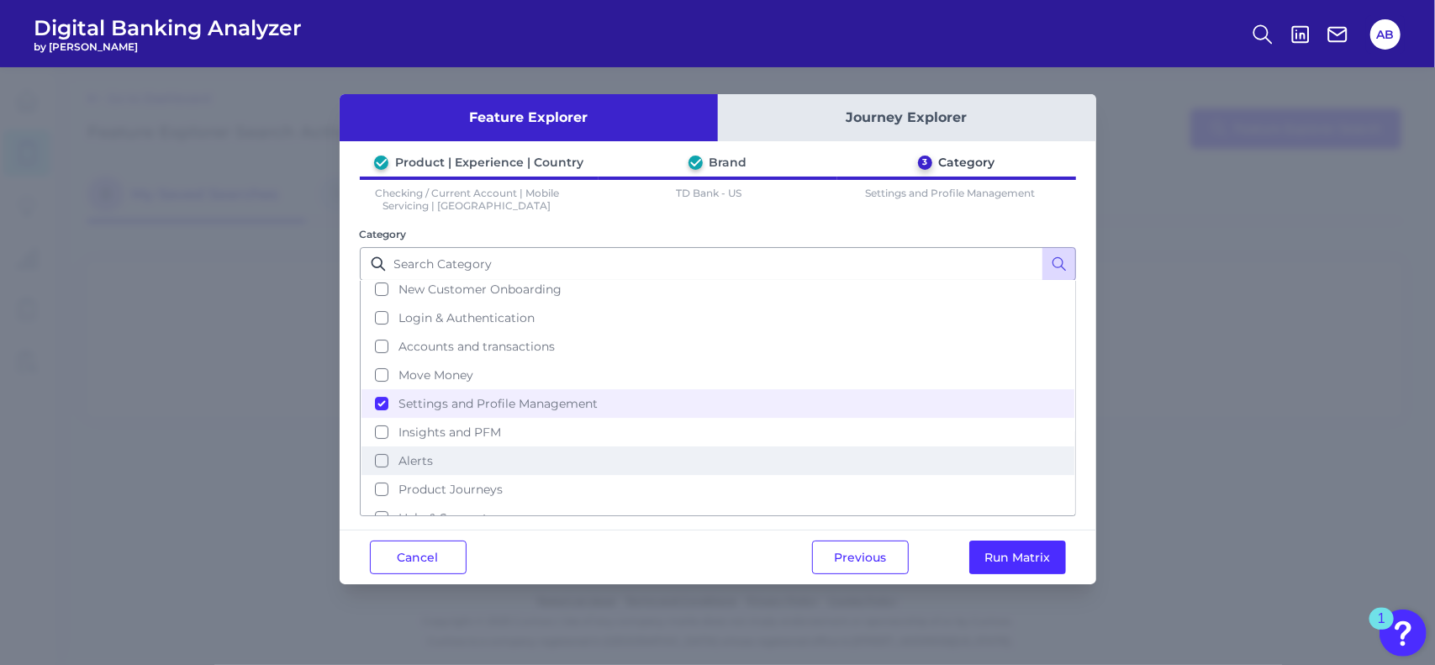
scroll to position [69, 0]
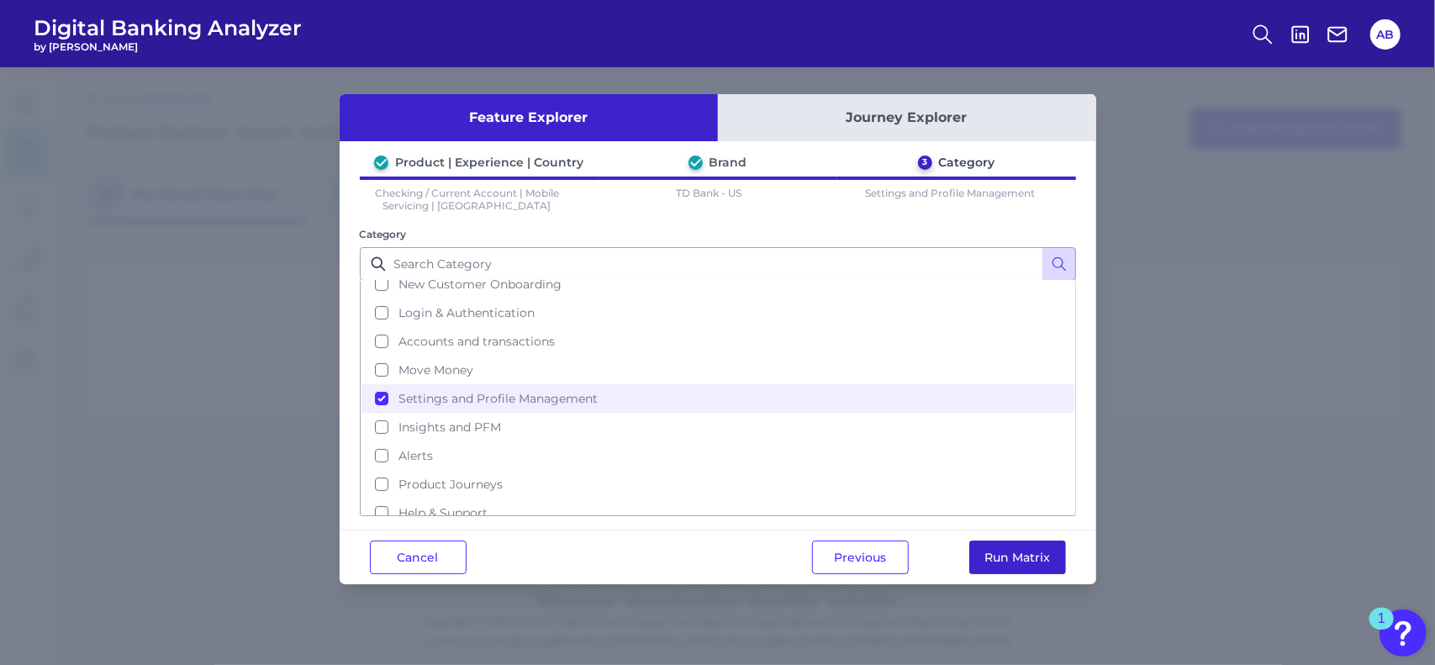
click at [1029, 552] on button "Run Matrix" at bounding box center [1017, 558] width 97 height 34
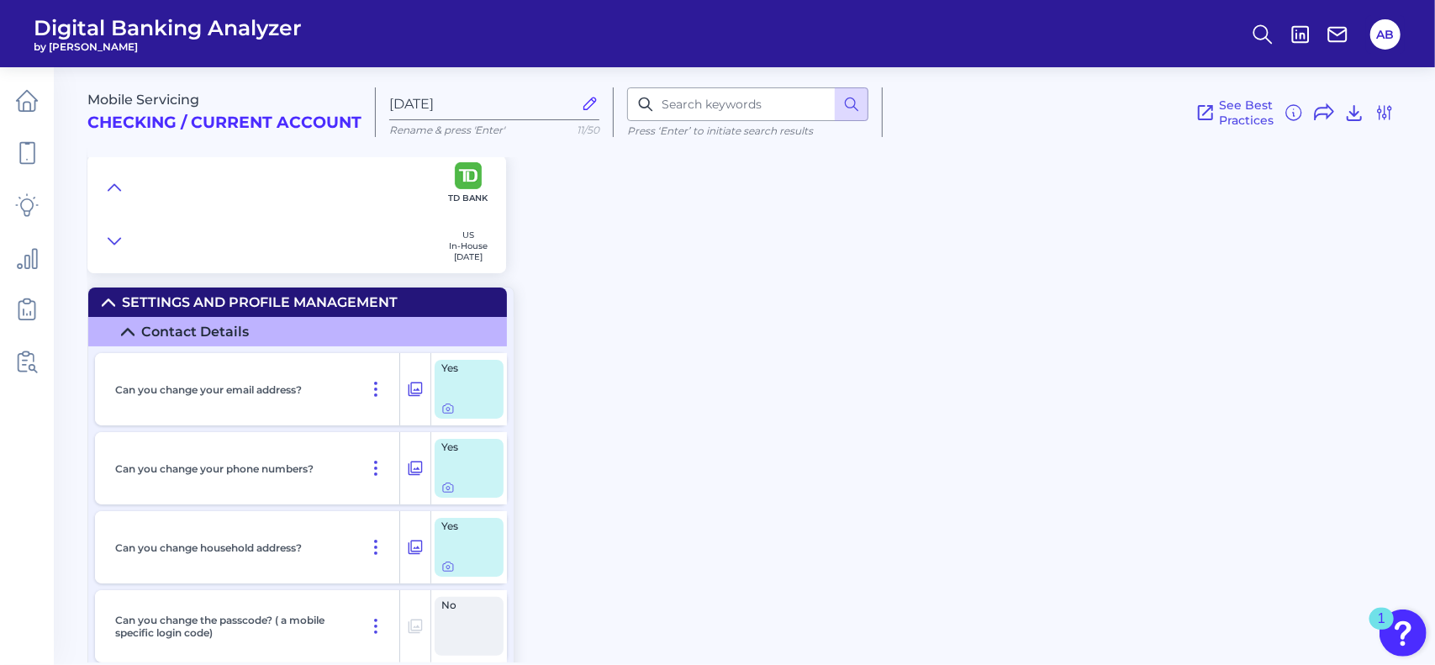
click at [131, 325] on icon at bounding box center [127, 331] width 13 height 13
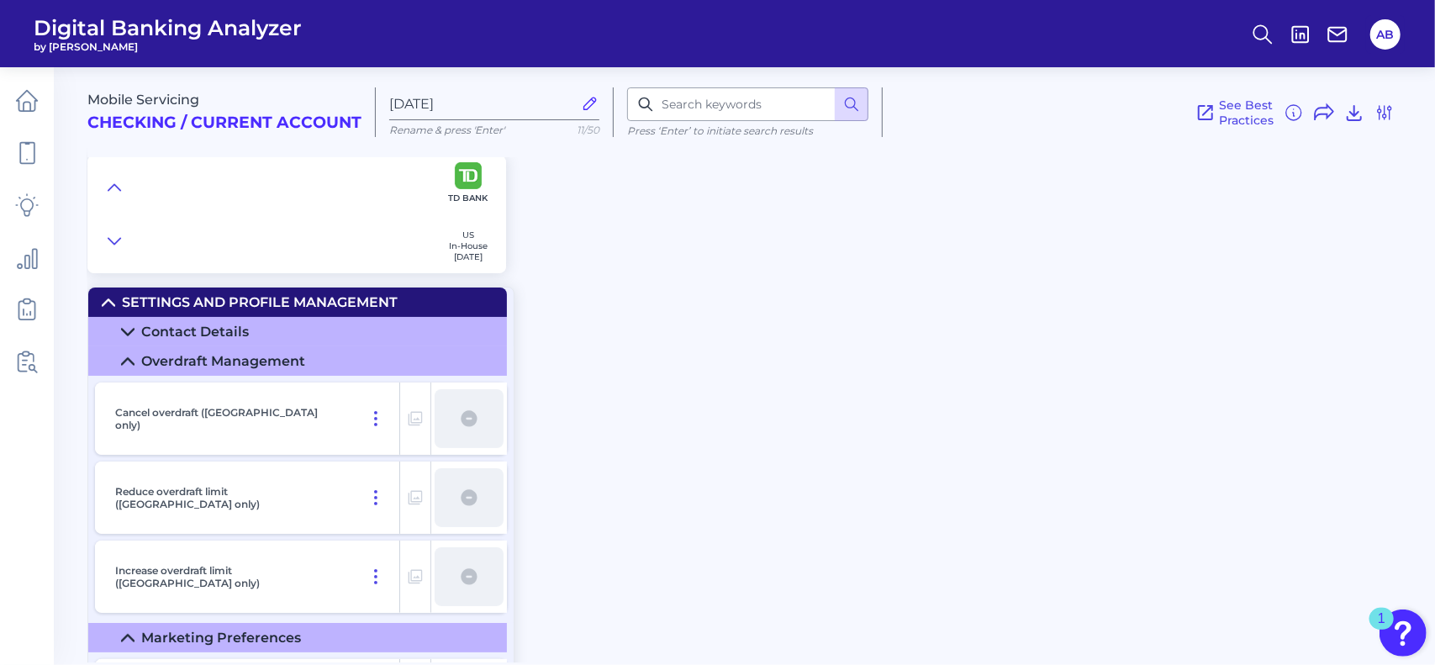
click at [114, 363] on summary "Overdraft Management" at bounding box center [297, 360] width 419 height 29
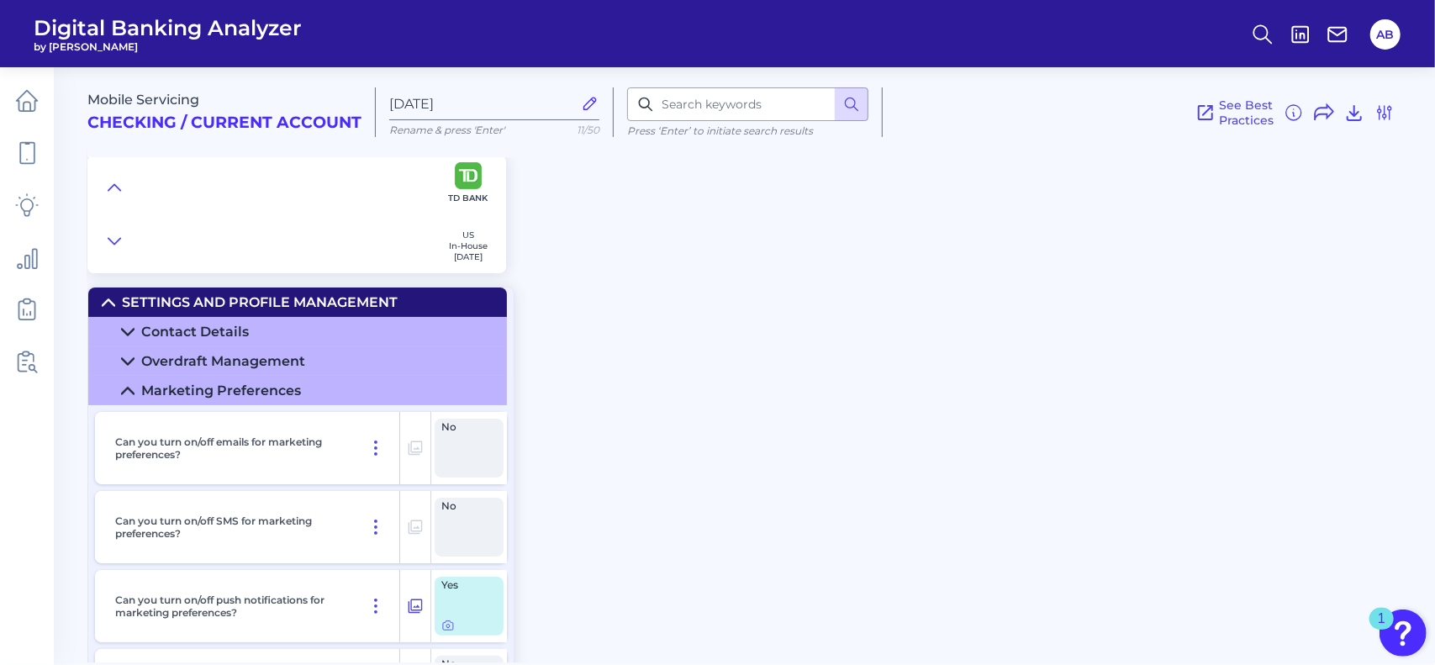
click at [124, 393] on icon at bounding box center [127, 390] width 13 height 13
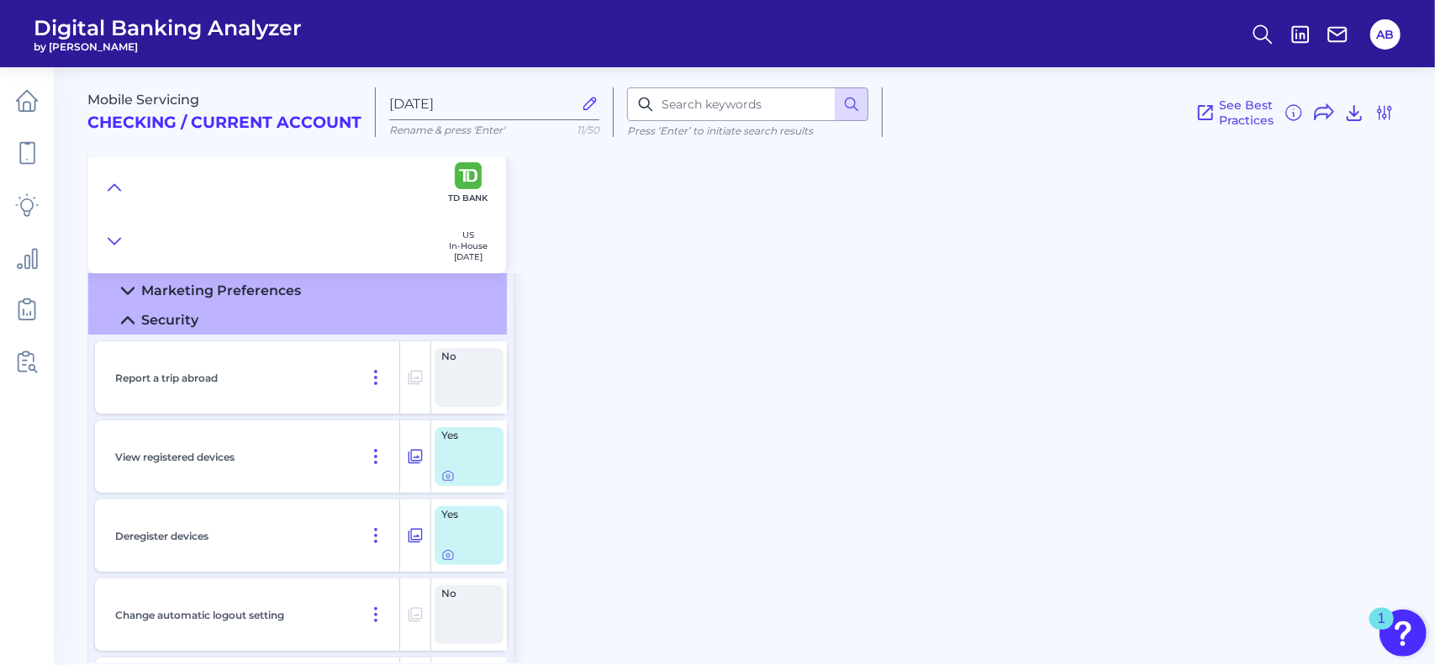
scroll to position [101, 0]
click at [137, 319] on summary "Security" at bounding box center [297, 318] width 419 height 29
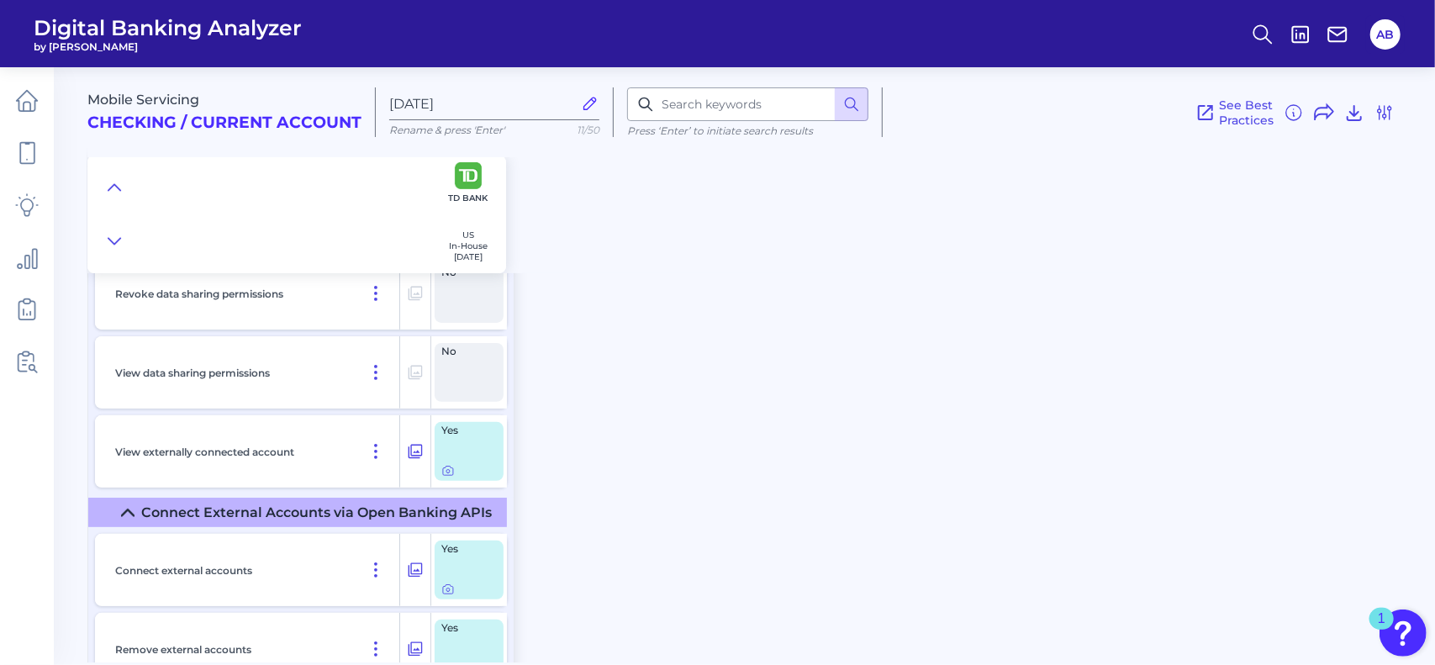
scroll to position [135, 0]
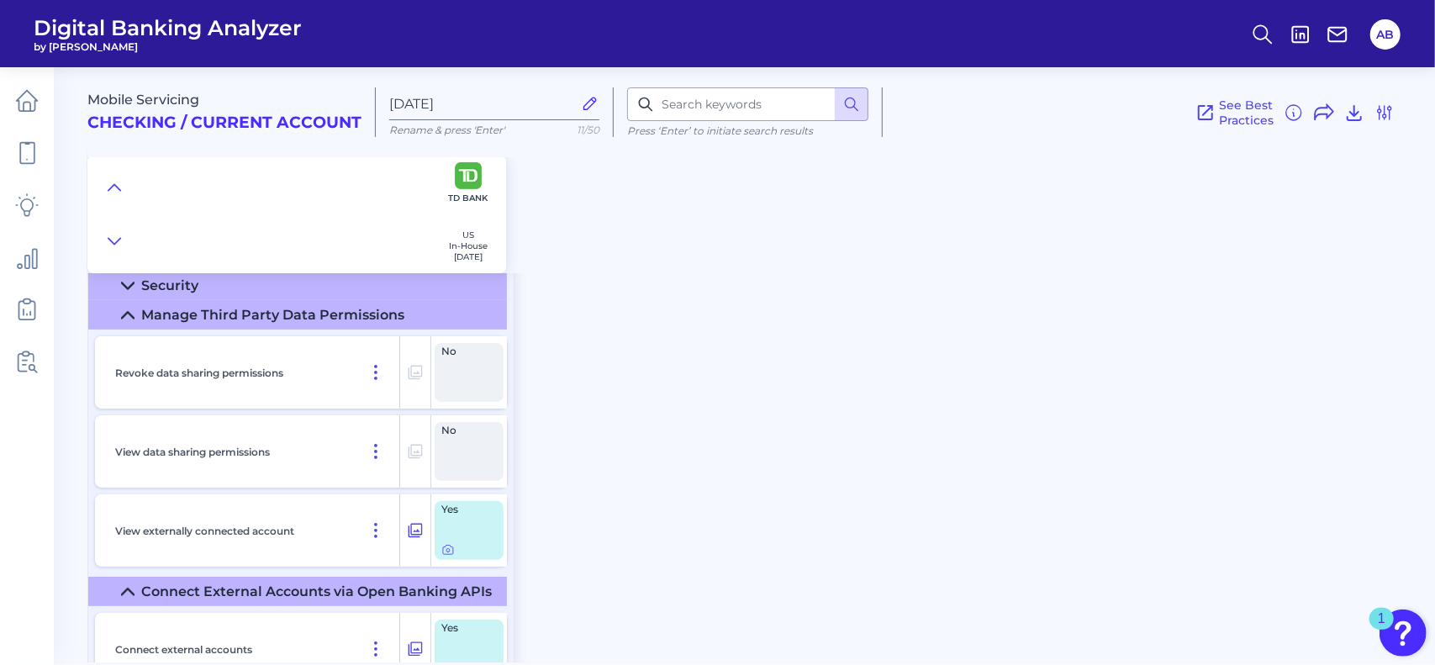
click at [130, 311] on icon at bounding box center [127, 315] width 13 height 13
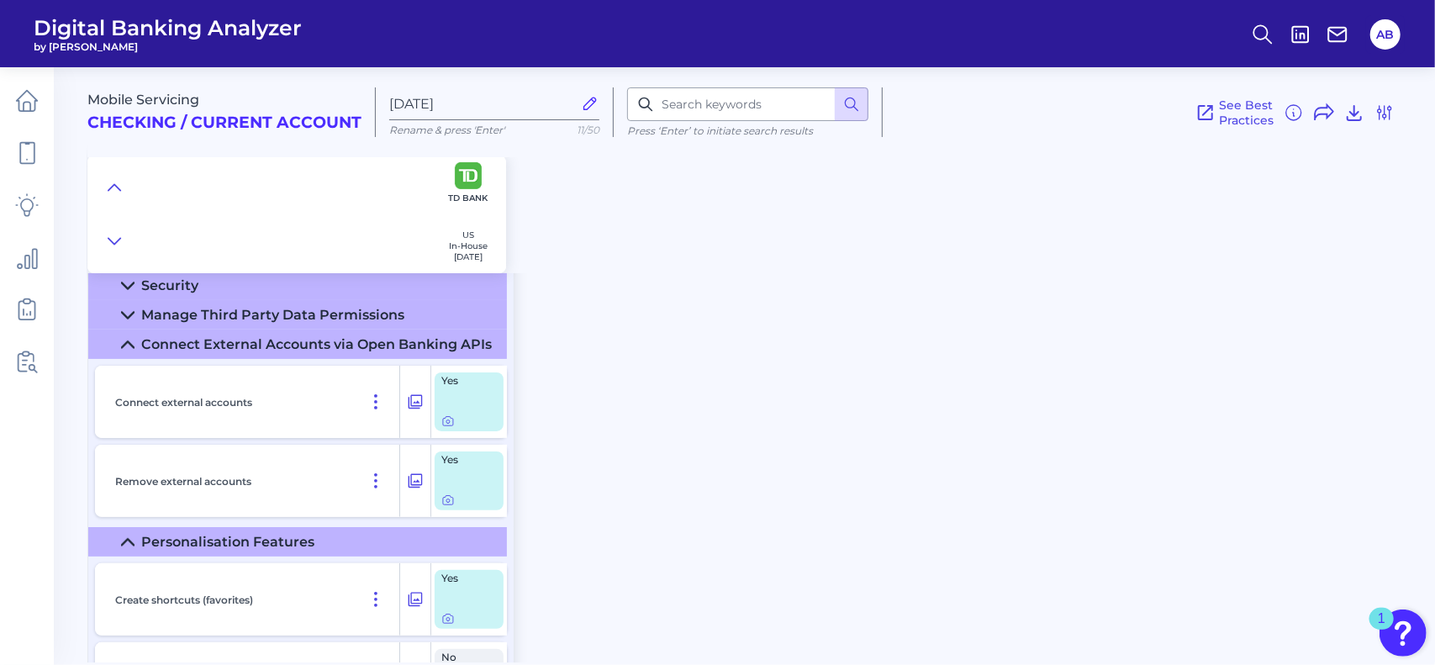
click at [123, 344] on icon at bounding box center [127, 344] width 13 height 13
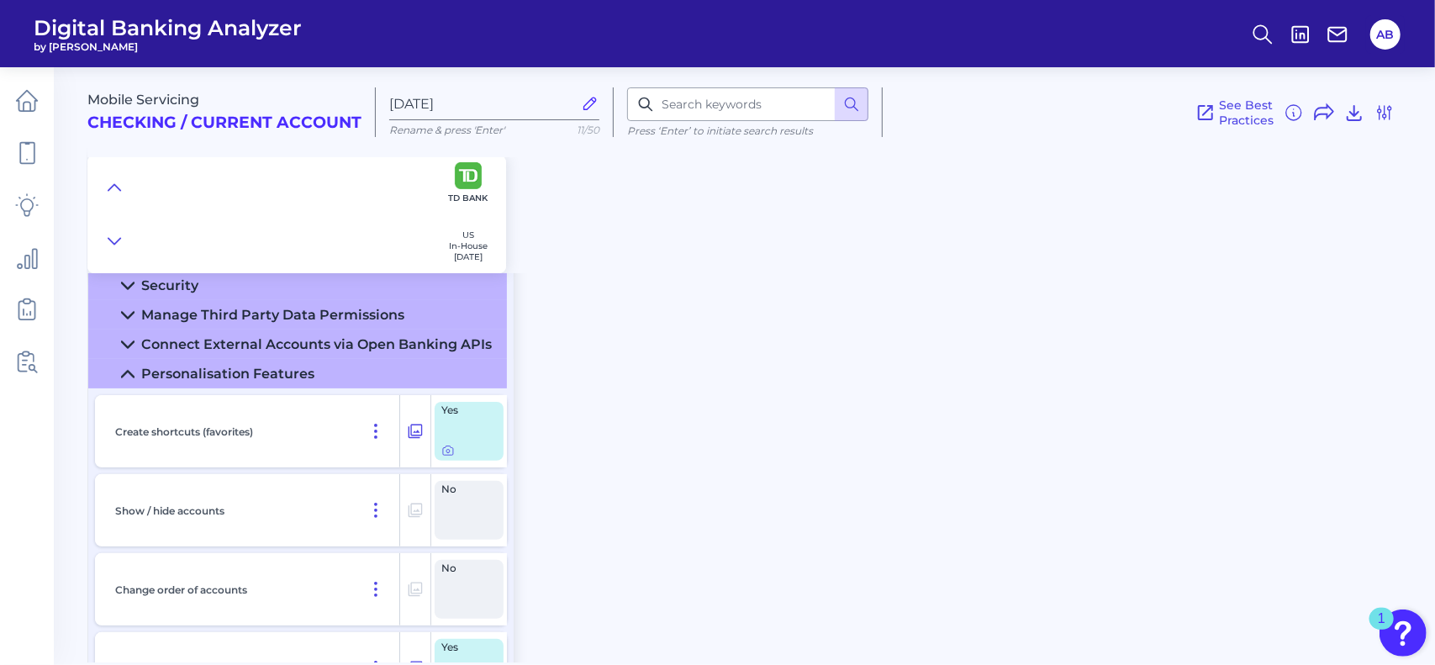
click at [125, 374] on icon at bounding box center [128, 374] width 12 height 6
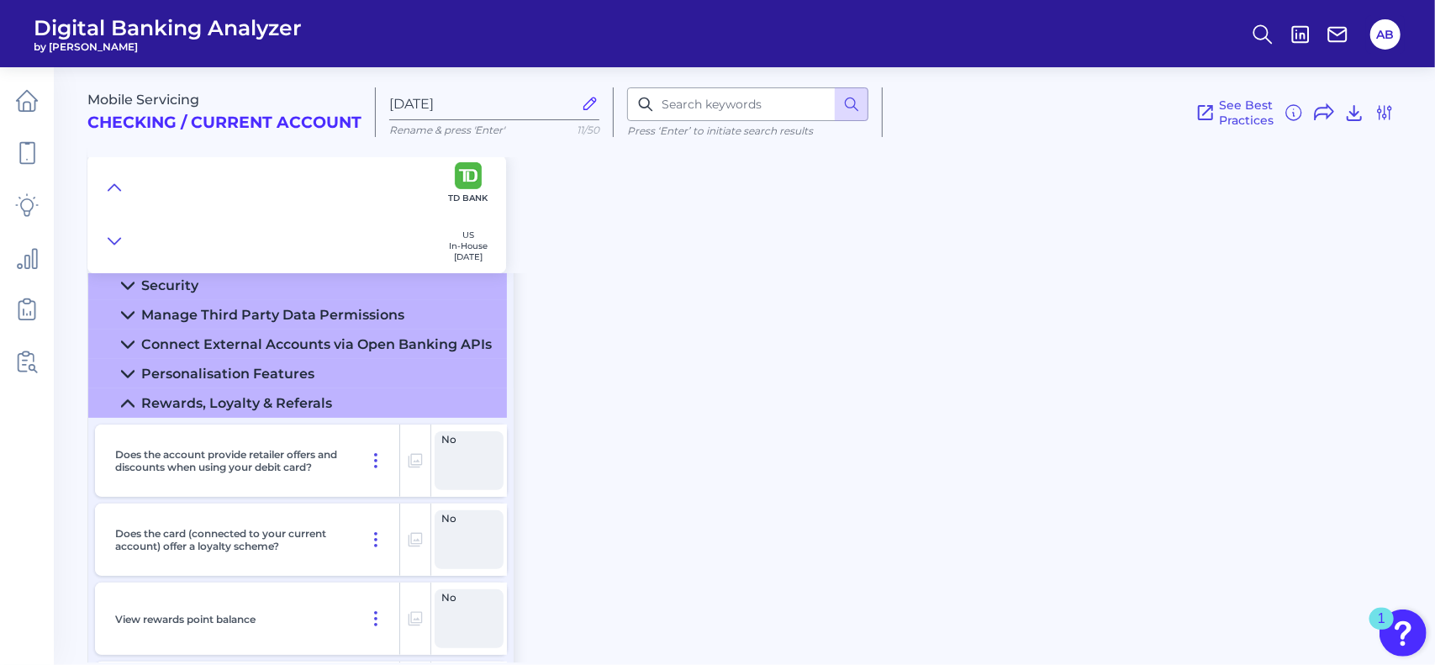
click at [126, 401] on icon at bounding box center [127, 403] width 13 height 13
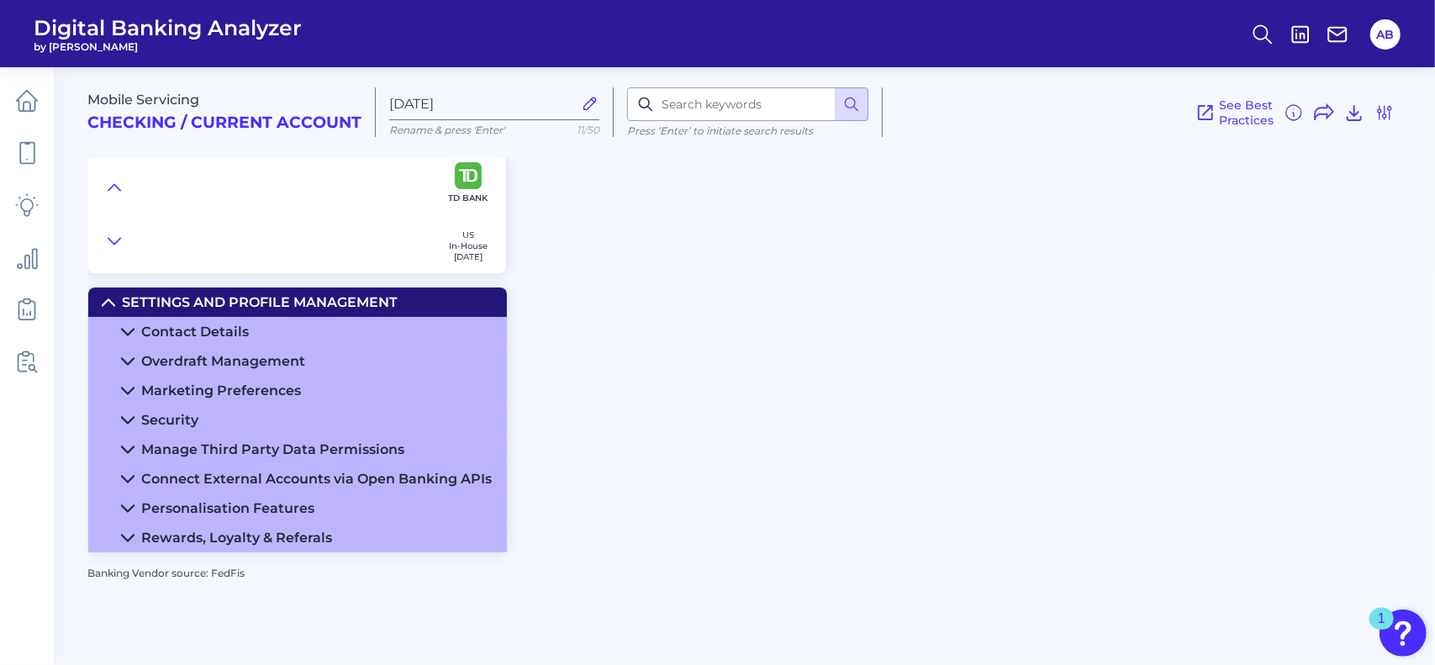
click at [128, 325] on icon at bounding box center [127, 331] width 13 height 13
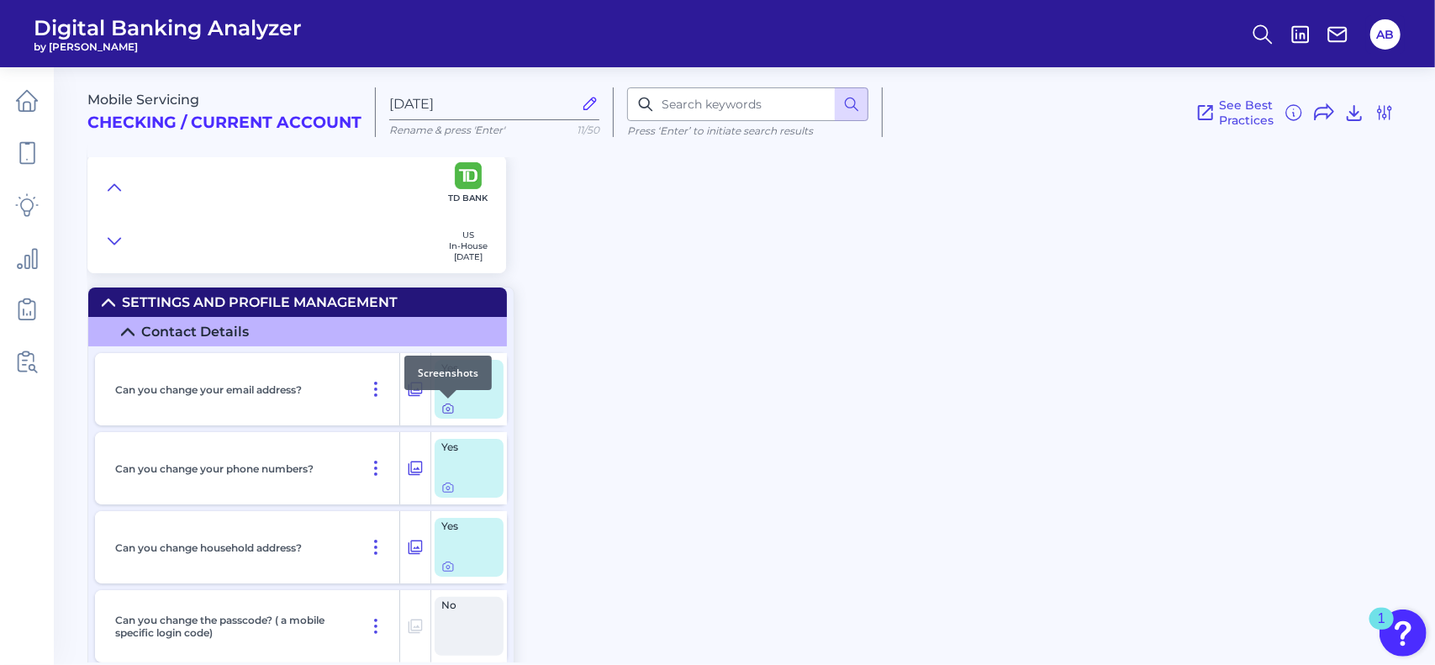
click at [449, 406] on icon at bounding box center [447, 408] width 13 height 13
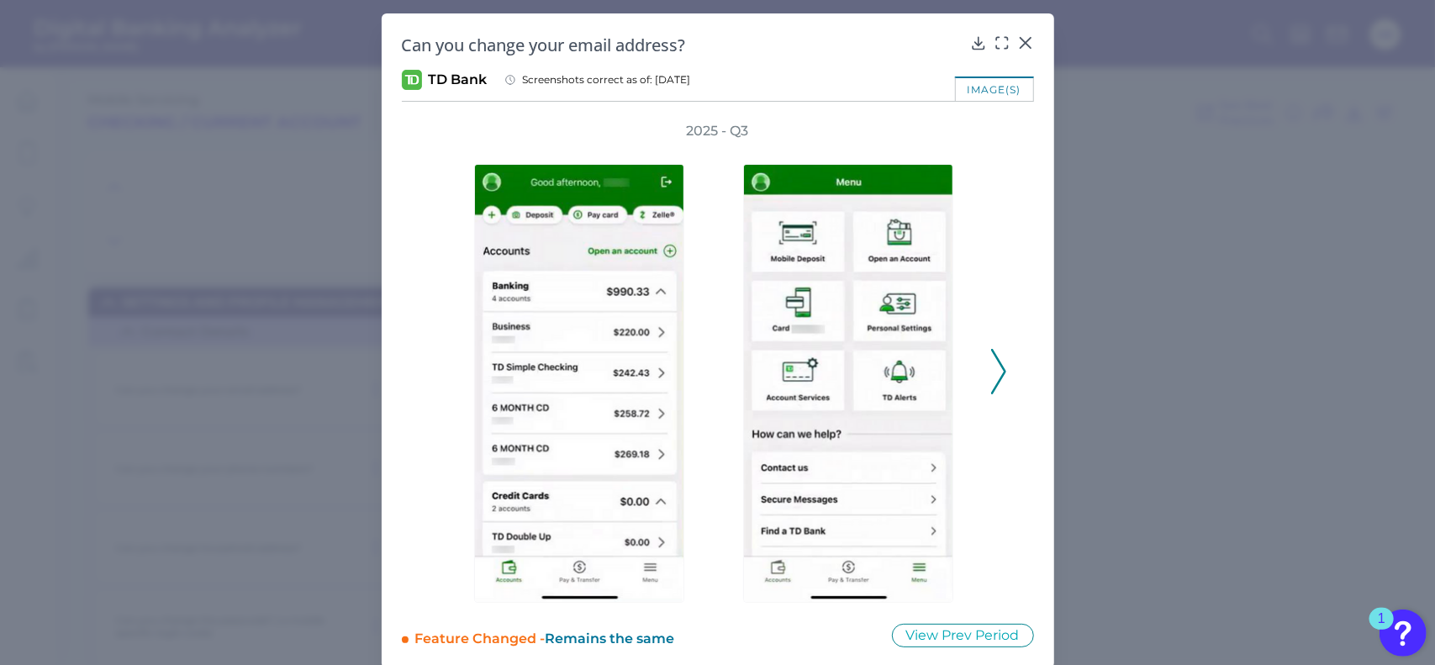
click at [999, 375] on polyline at bounding box center [998, 371] width 13 height 43
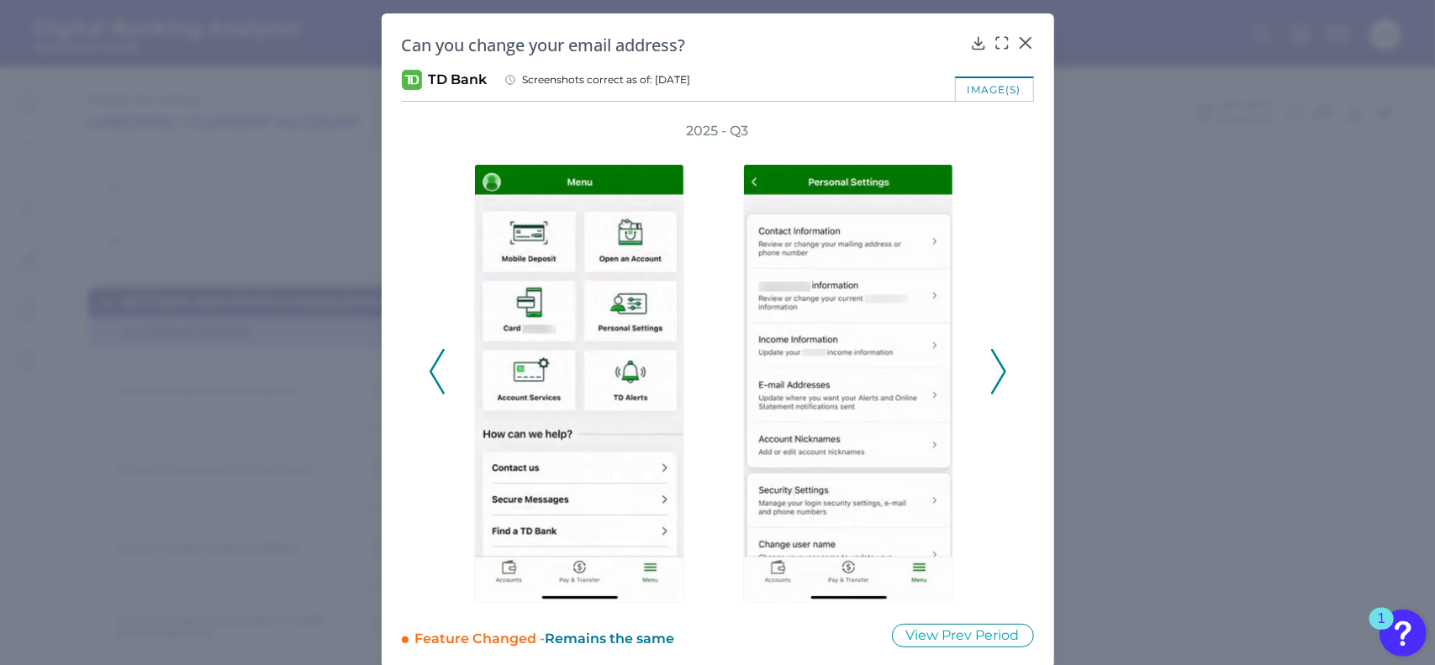
click at [992, 363] on icon at bounding box center [998, 371] width 15 height 45
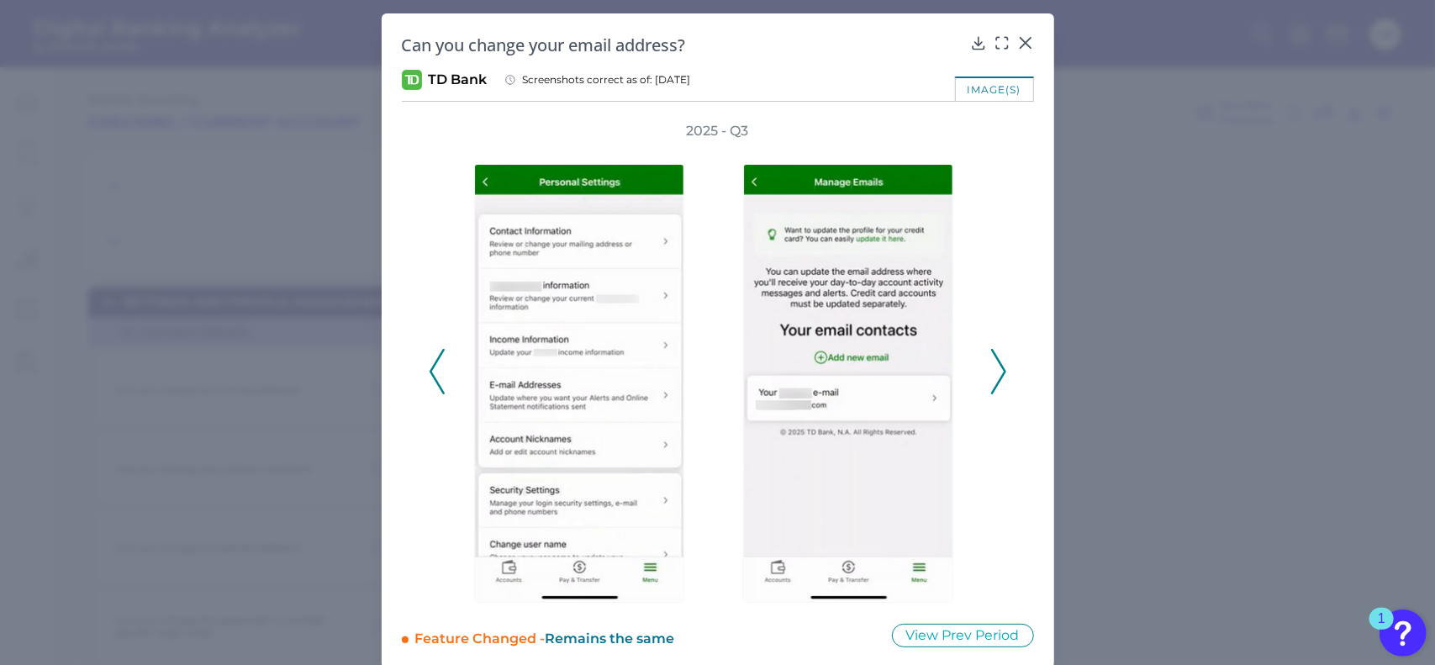
click at [436, 361] on icon at bounding box center [437, 371] width 15 height 45
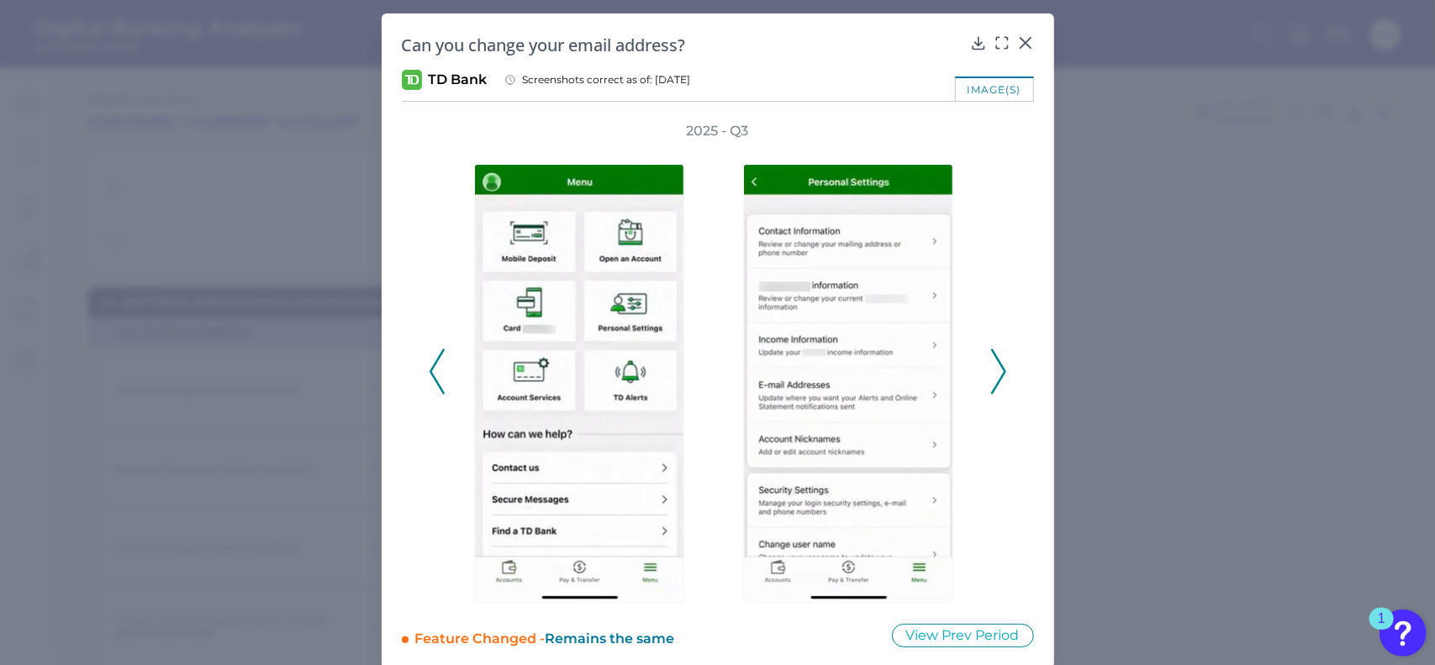
click at [432, 366] on icon at bounding box center [437, 371] width 15 height 45
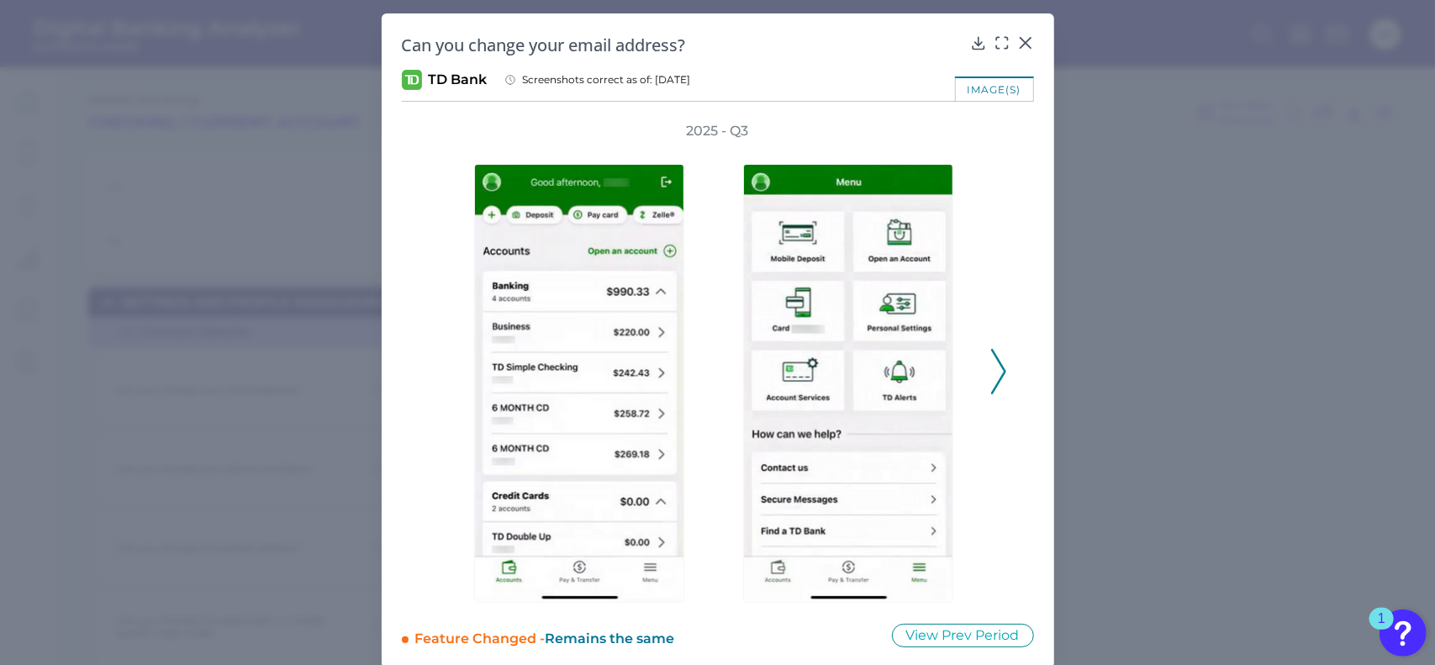
click at [997, 367] on icon at bounding box center [998, 371] width 15 height 45
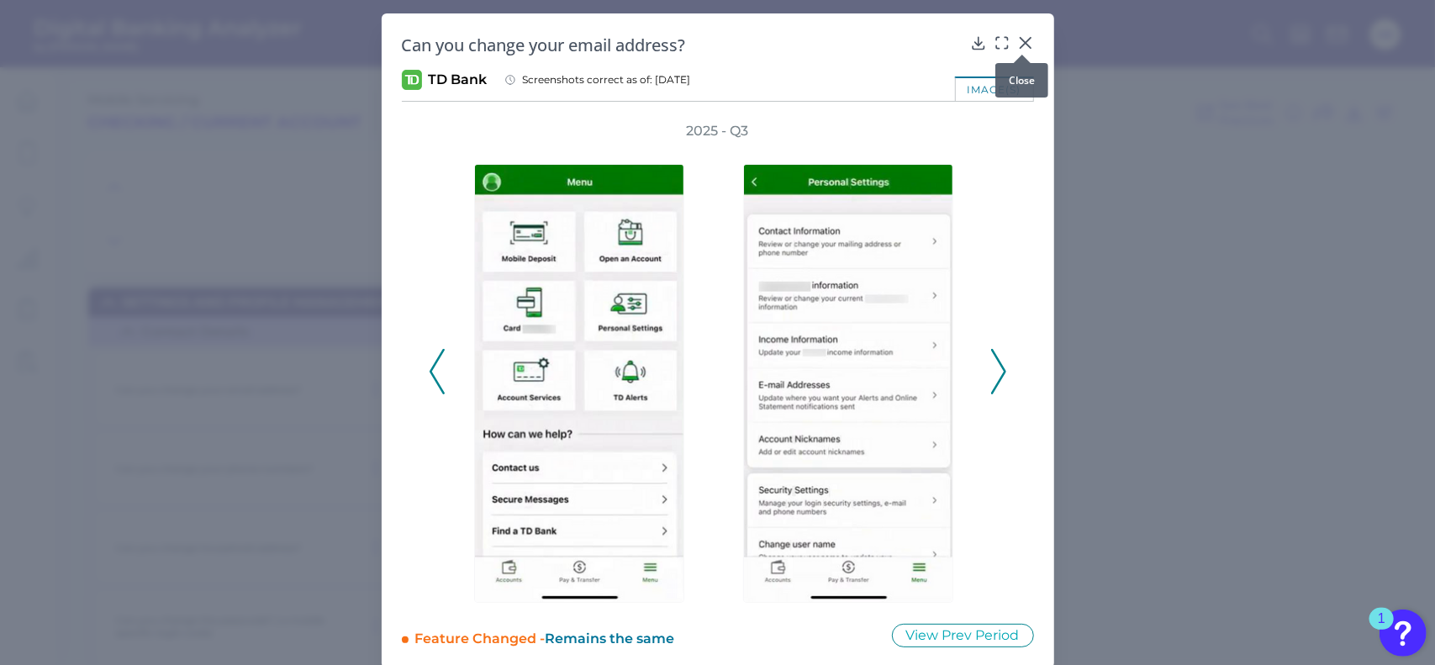
click at [1024, 50] on div at bounding box center [1022, 54] width 17 height 17
click at [1021, 43] on icon at bounding box center [1025, 43] width 10 height 10
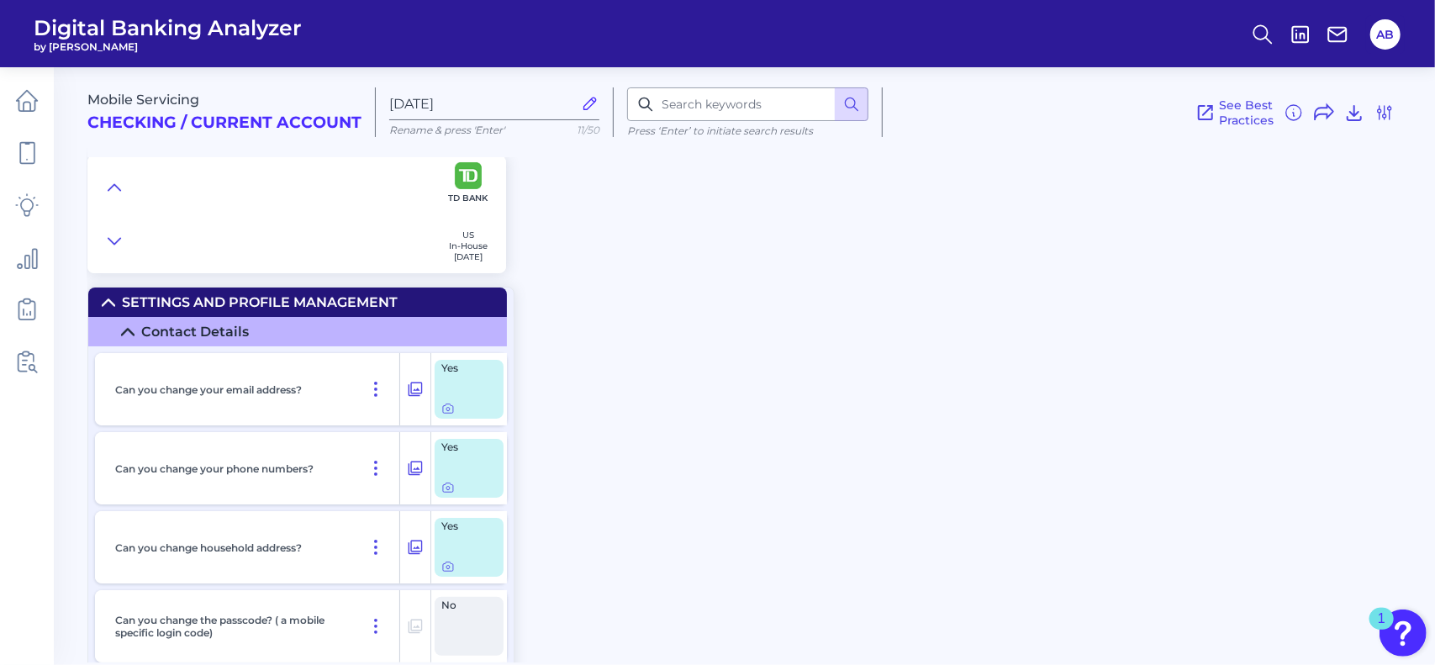
scroll to position [32, 0]
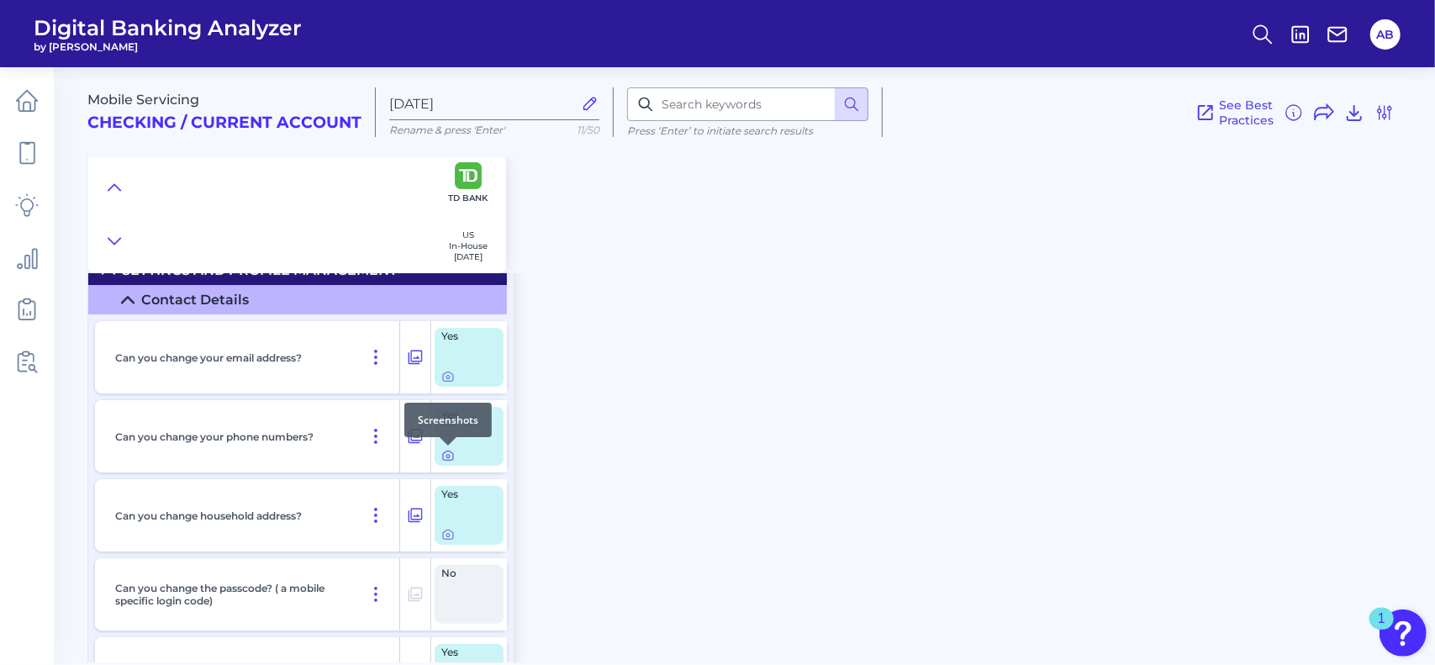
click at [447, 454] on icon at bounding box center [447, 455] width 13 height 13
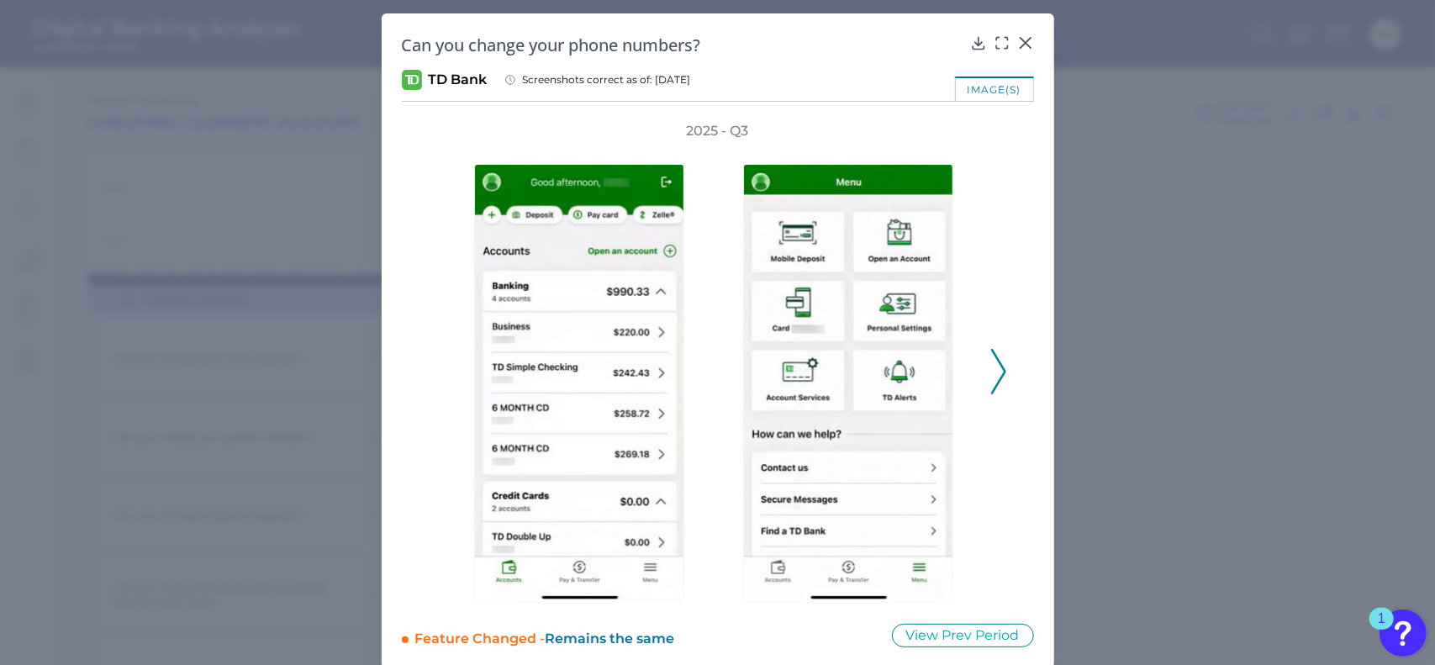
click at [1004, 367] on div "2025 - Q3" at bounding box center [718, 362] width 632 height 481
click at [994, 364] on icon at bounding box center [998, 371] width 15 height 45
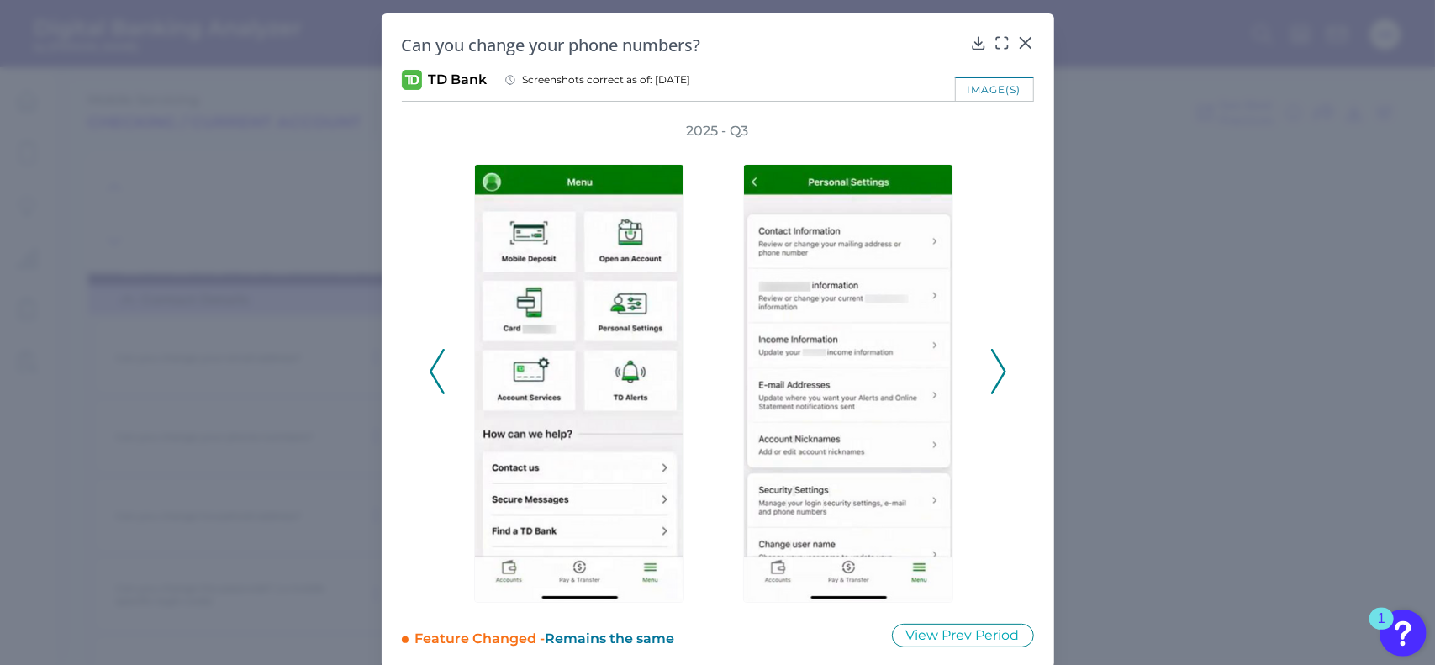
click at [1017, 43] on icon at bounding box center [1025, 42] width 17 height 17
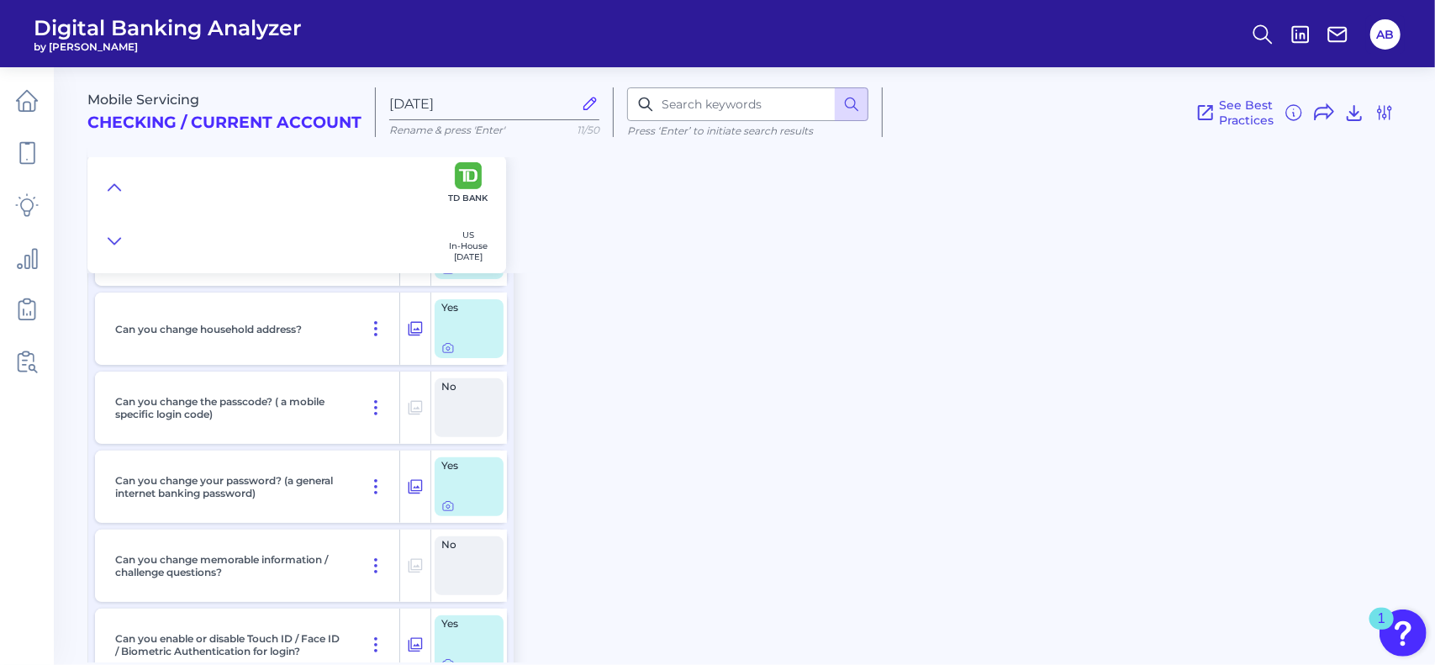
scroll to position [221, 0]
click at [448, 340] on div at bounding box center [448, 335] width 17 height 17
click at [448, 348] on icon at bounding box center [447, 345] width 13 height 13
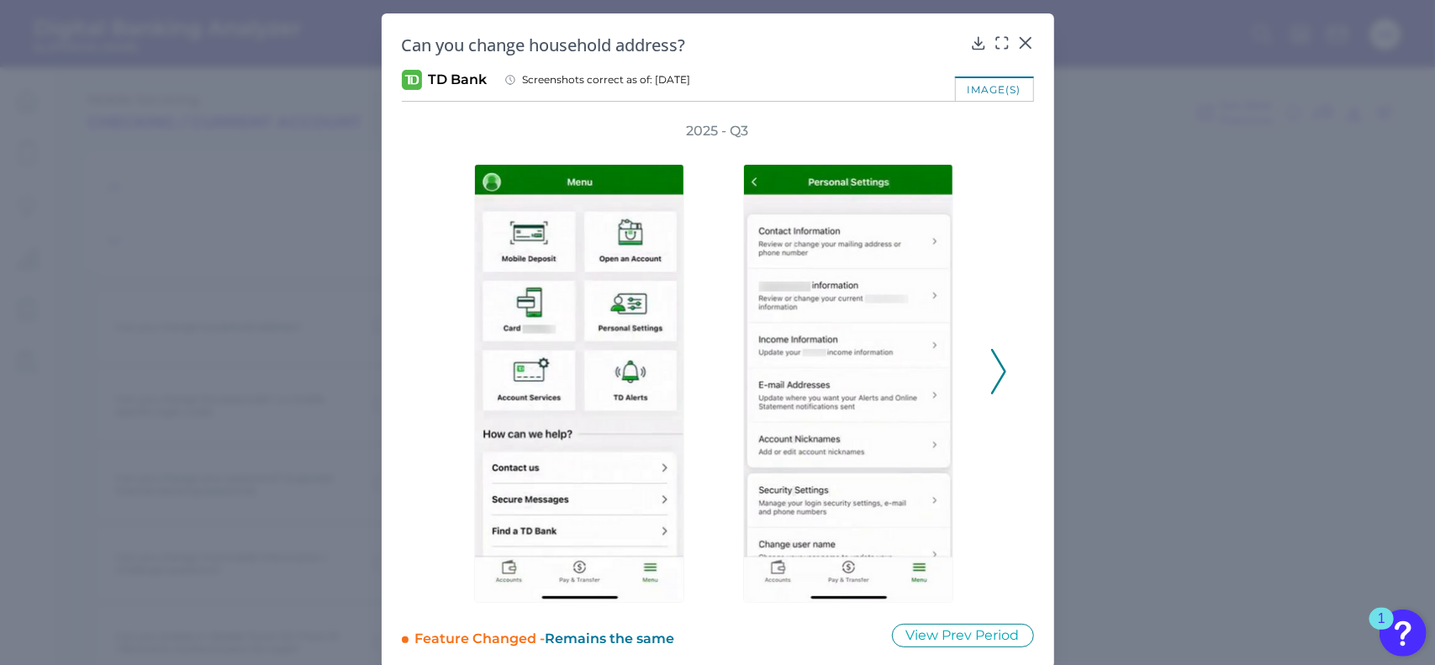
click at [999, 344] on div "2025 - Q3" at bounding box center [718, 362] width 578 height 481
click at [997, 360] on icon at bounding box center [998, 371] width 15 height 45
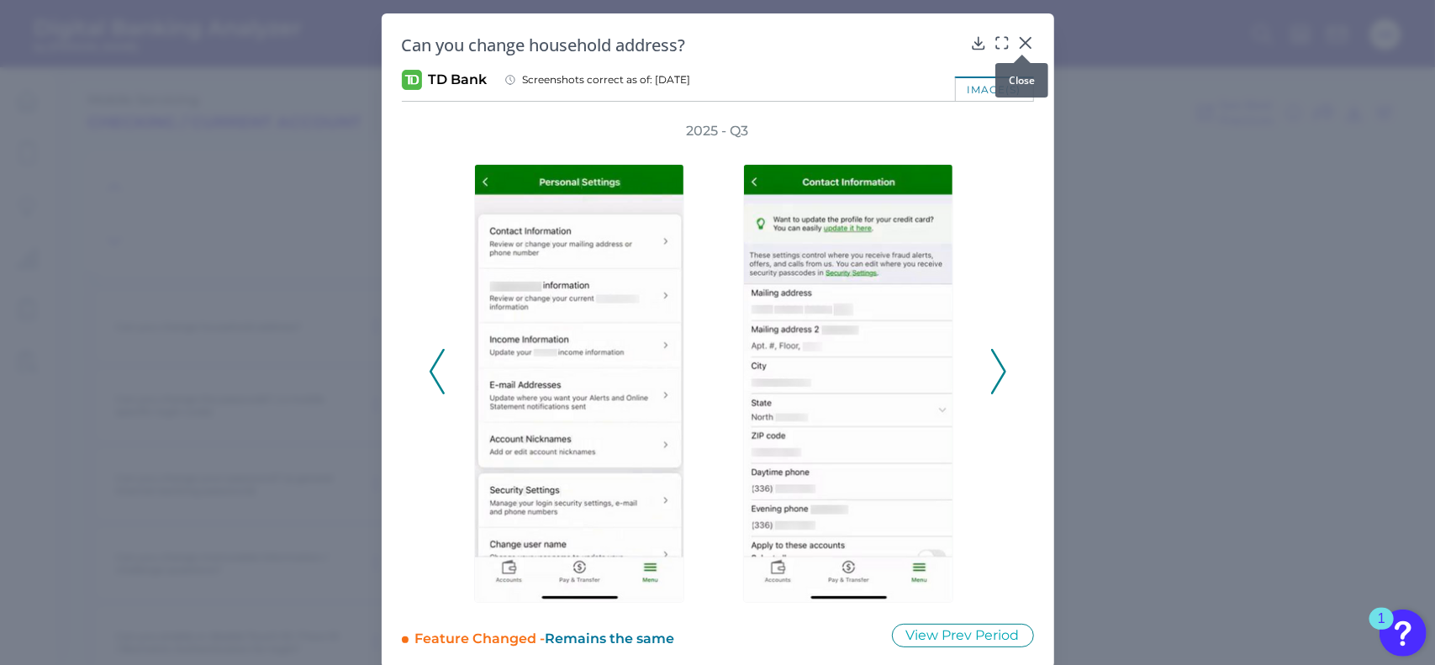
click at [1026, 41] on icon at bounding box center [1025, 42] width 17 height 17
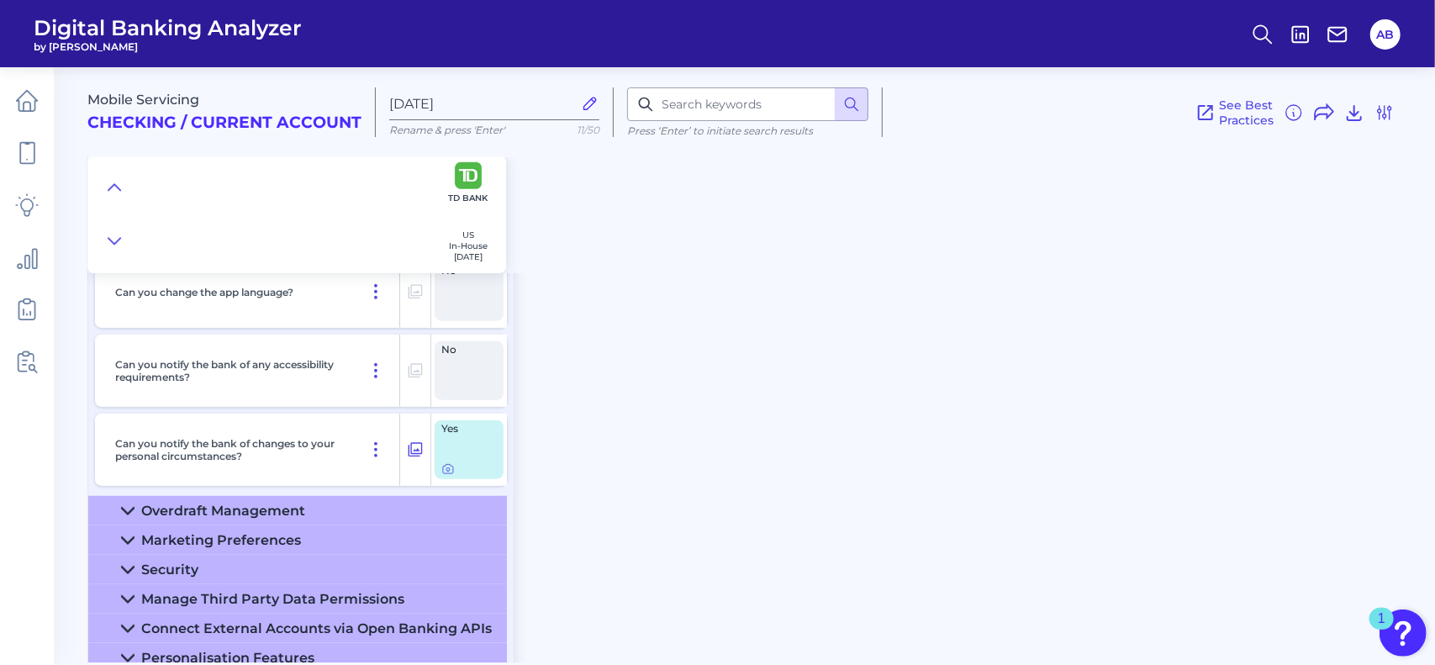
scroll to position [884, 0]
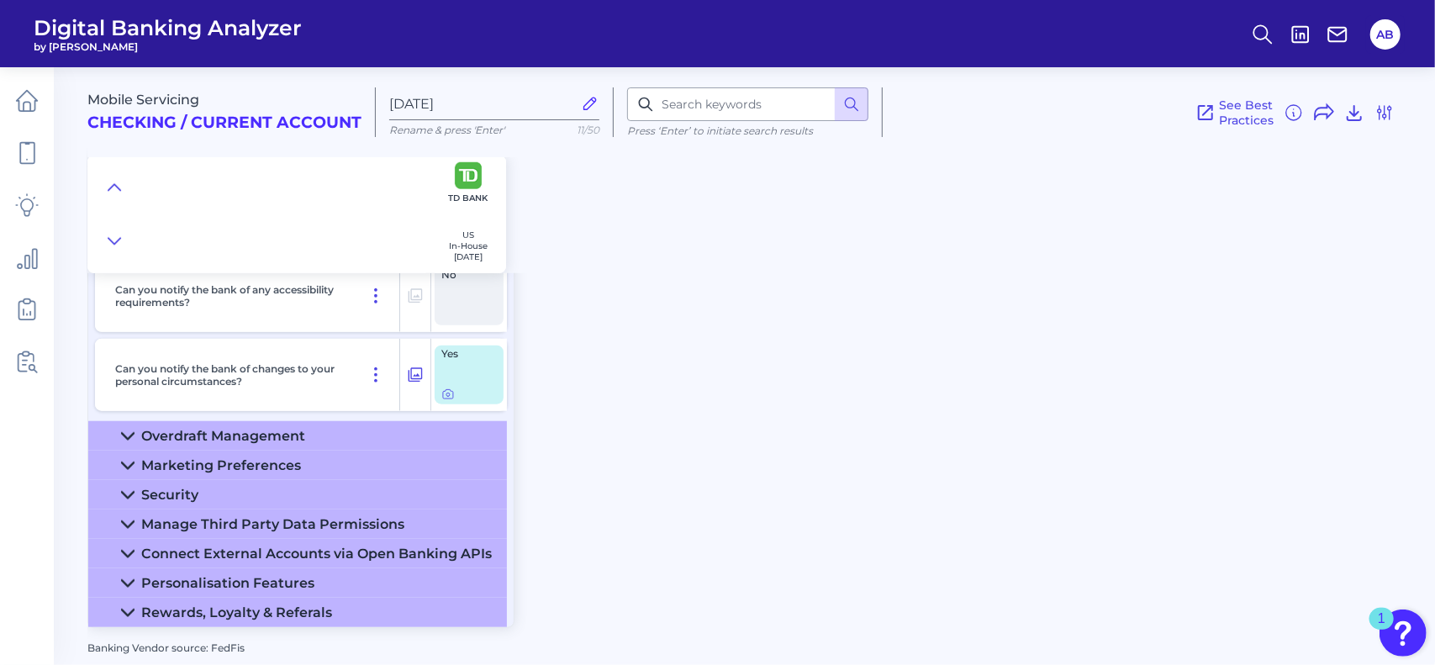
click at [134, 430] on icon at bounding box center [127, 436] width 13 height 13
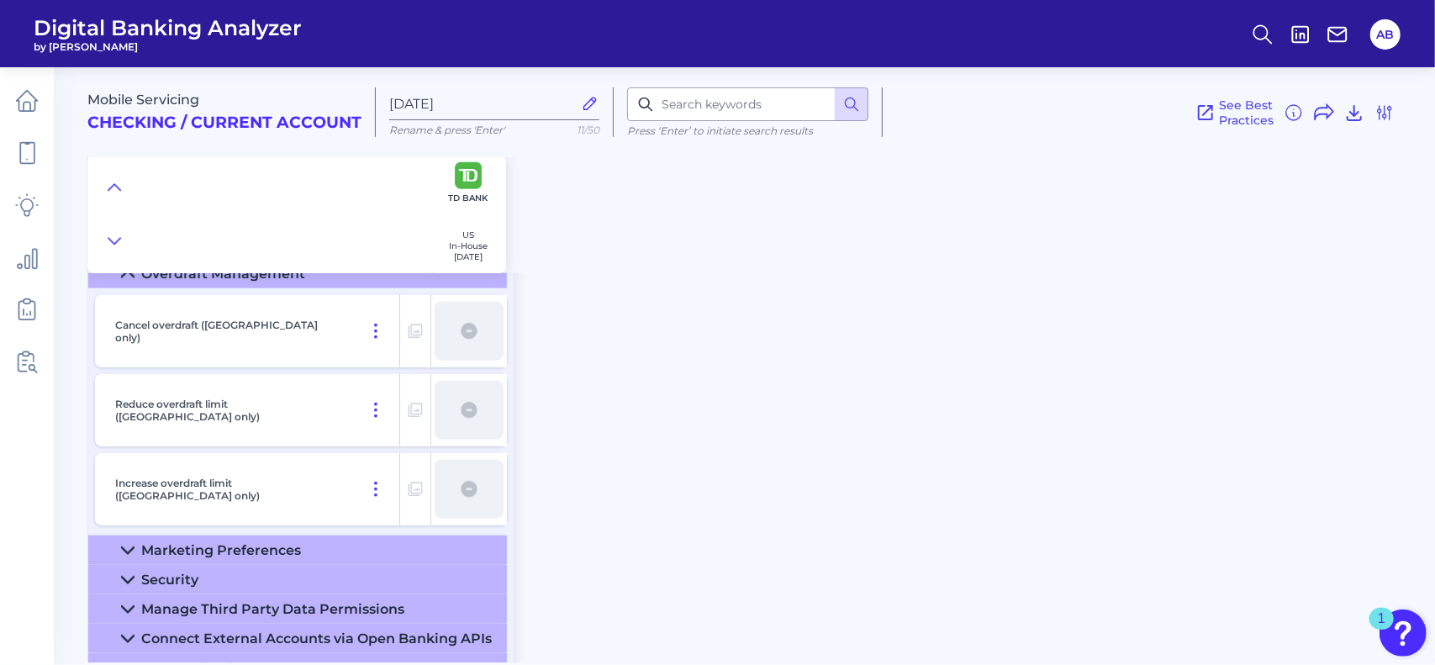
scroll to position [1131, 0]
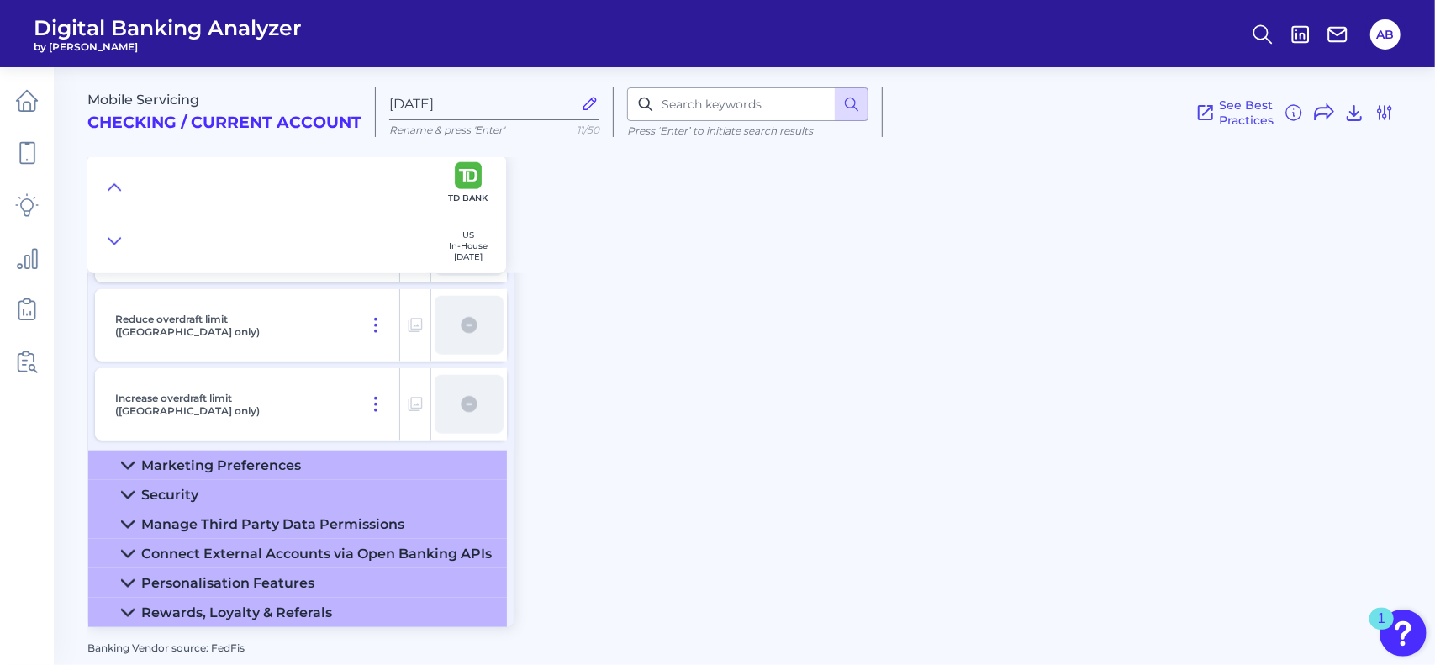
click at [129, 467] on icon at bounding box center [127, 465] width 13 height 13
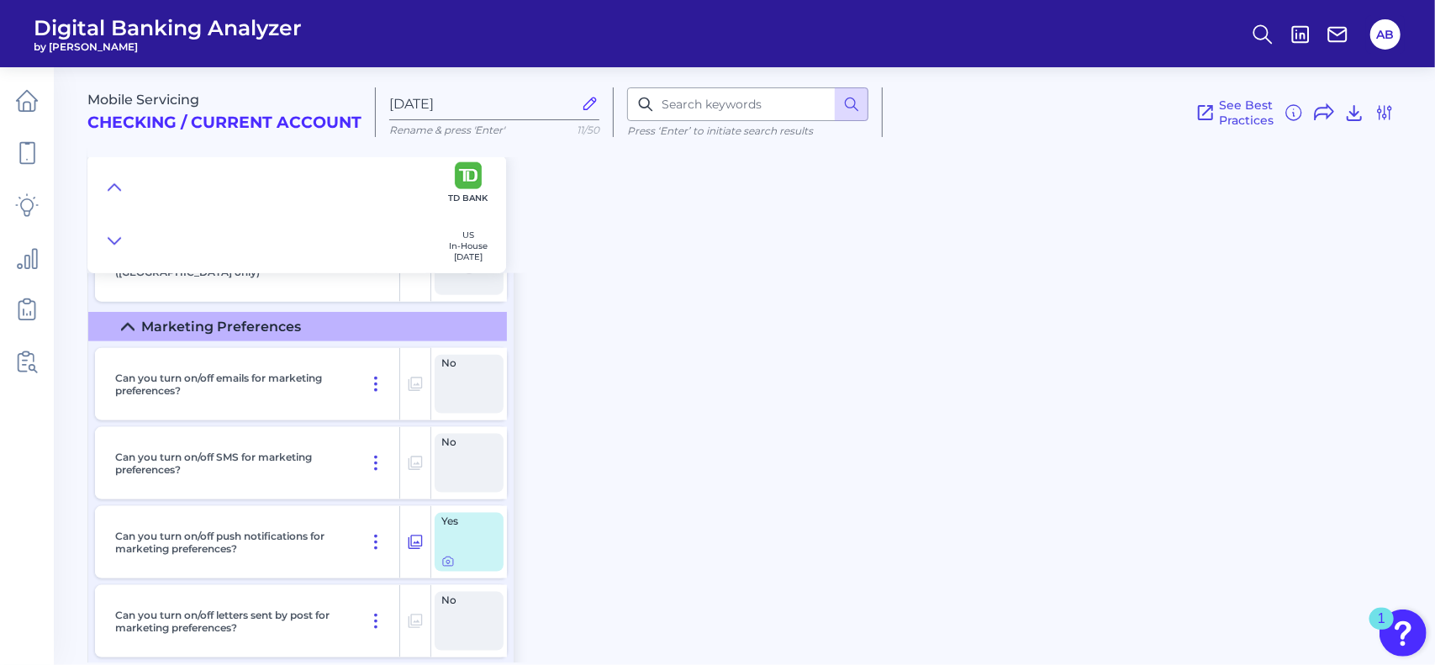
scroll to position [1268, 0]
click at [451, 562] on icon at bounding box center [447, 562] width 13 height 13
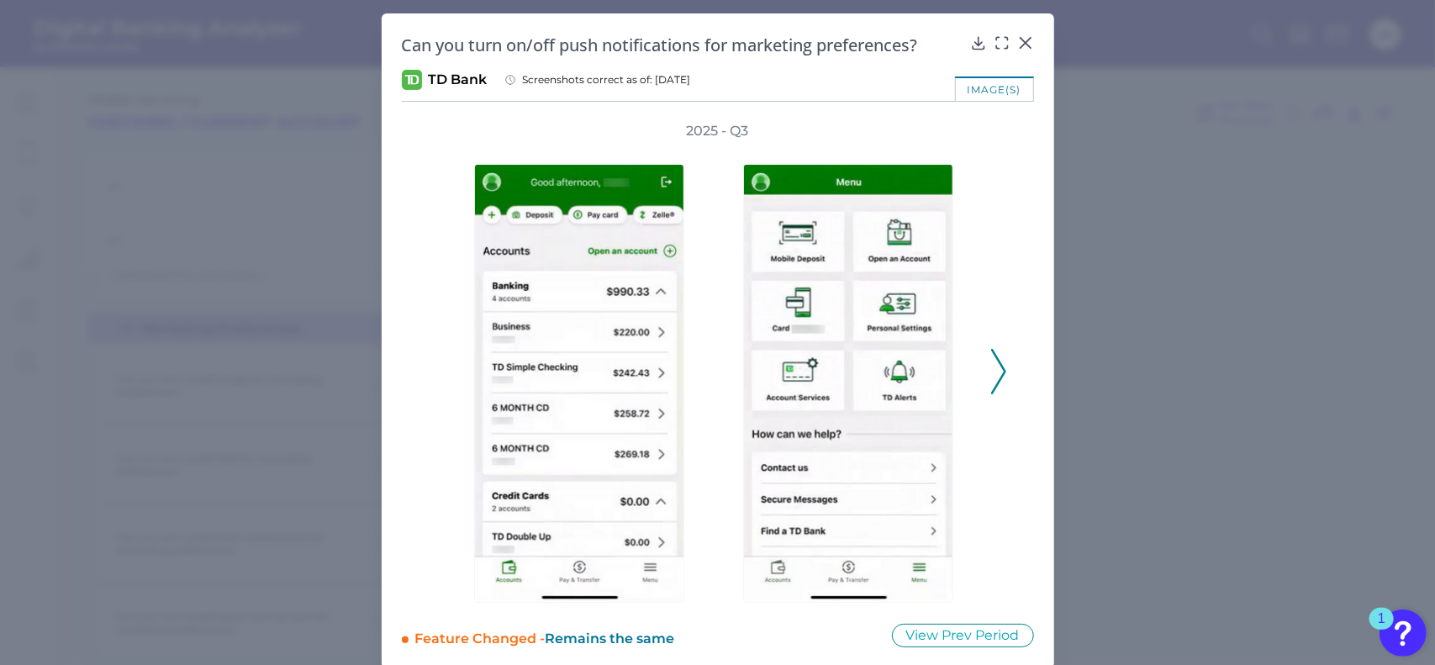
click at [991, 356] on icon at bounding box center [998, 371] width 15 height 45
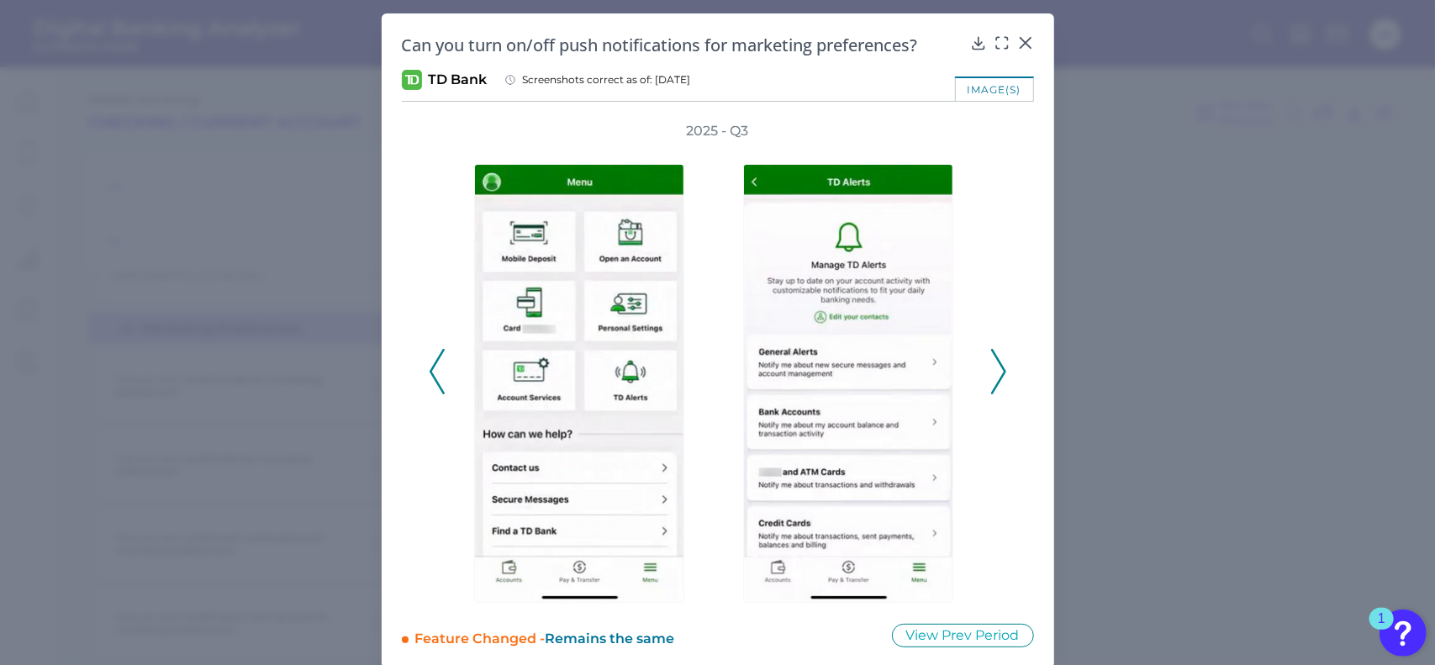
click at [437, 358] on icon at bounding box center [437, 371] width 15 height 45
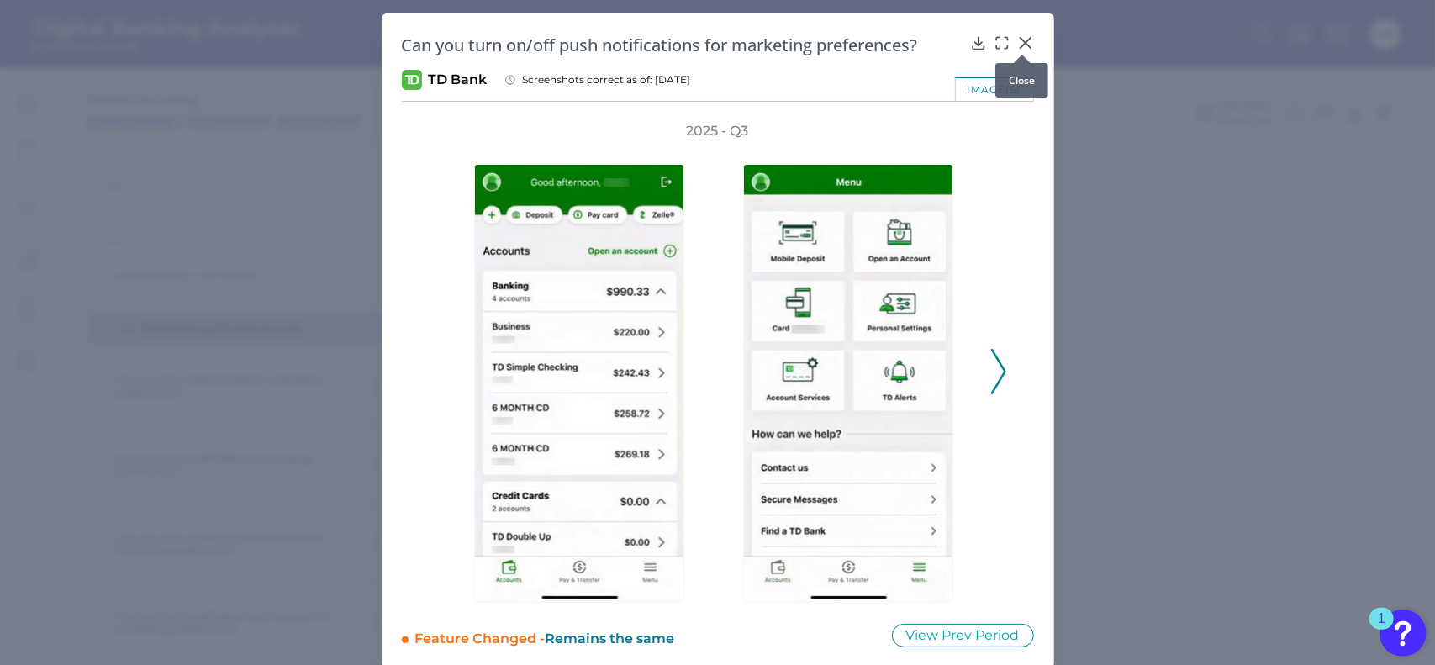
click at [1022, 35] on icon at bounding box center [1025, 42] width 17 height 17
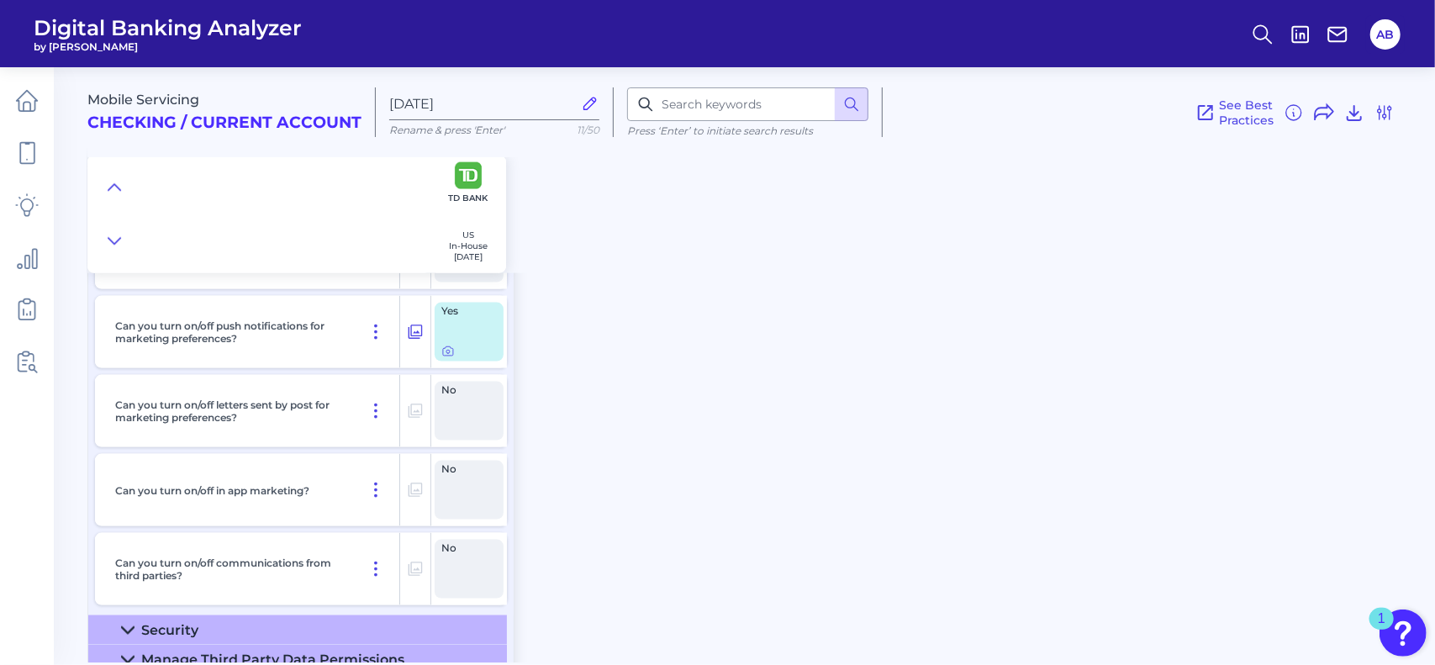
scroll to position [1616, 0]
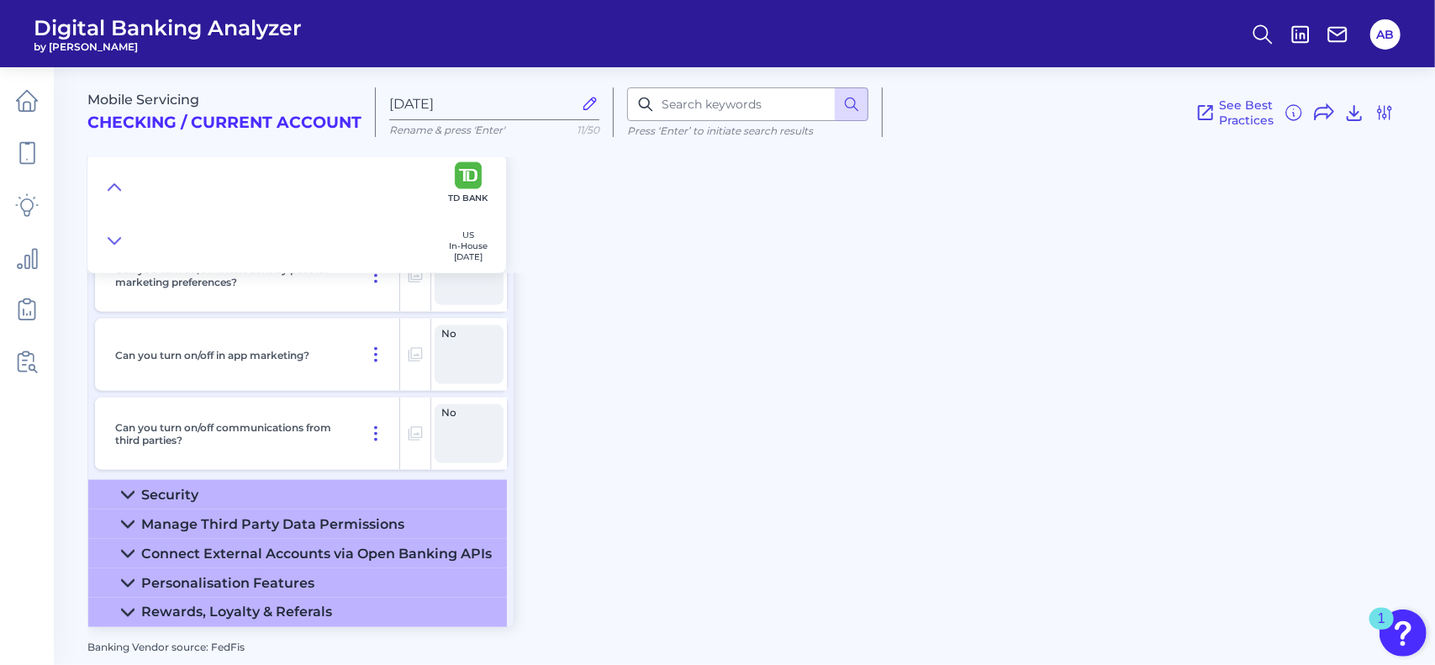
click at [133, 488] on icon at bounding box center [127, 494] width 13 height 13
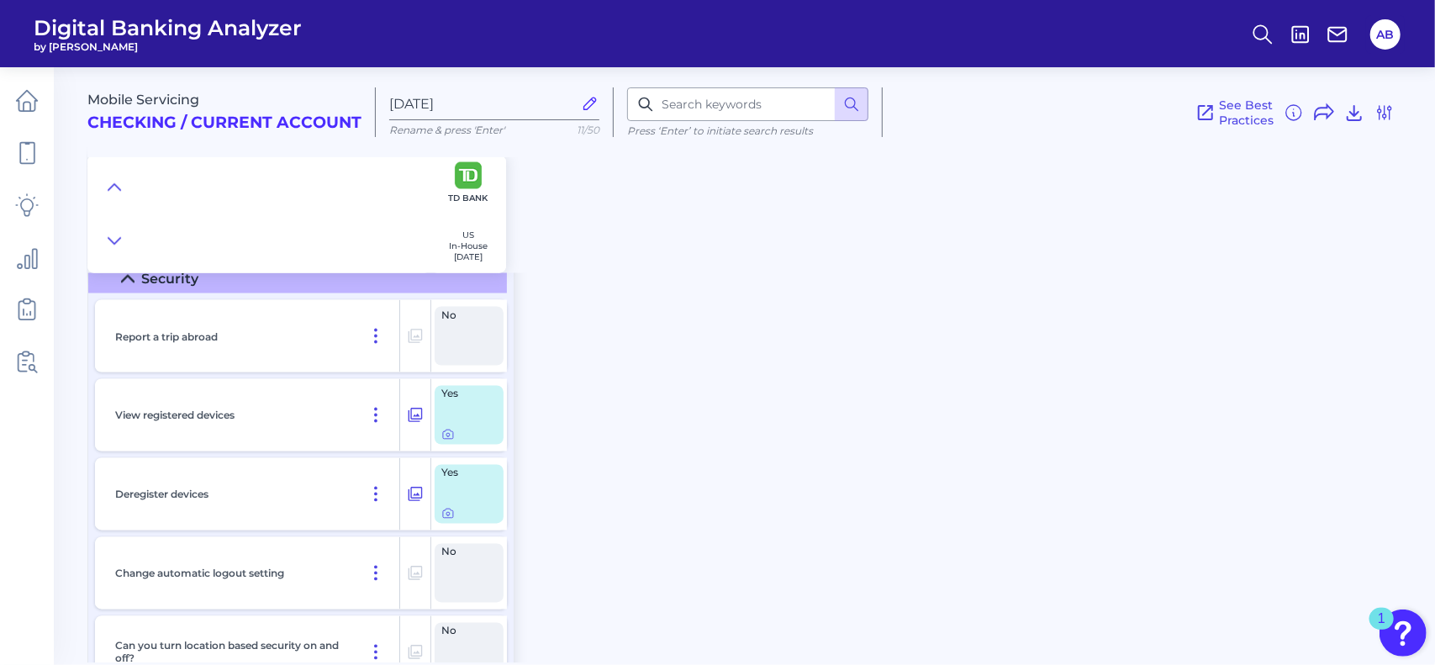
scroll to position [1838, 0]
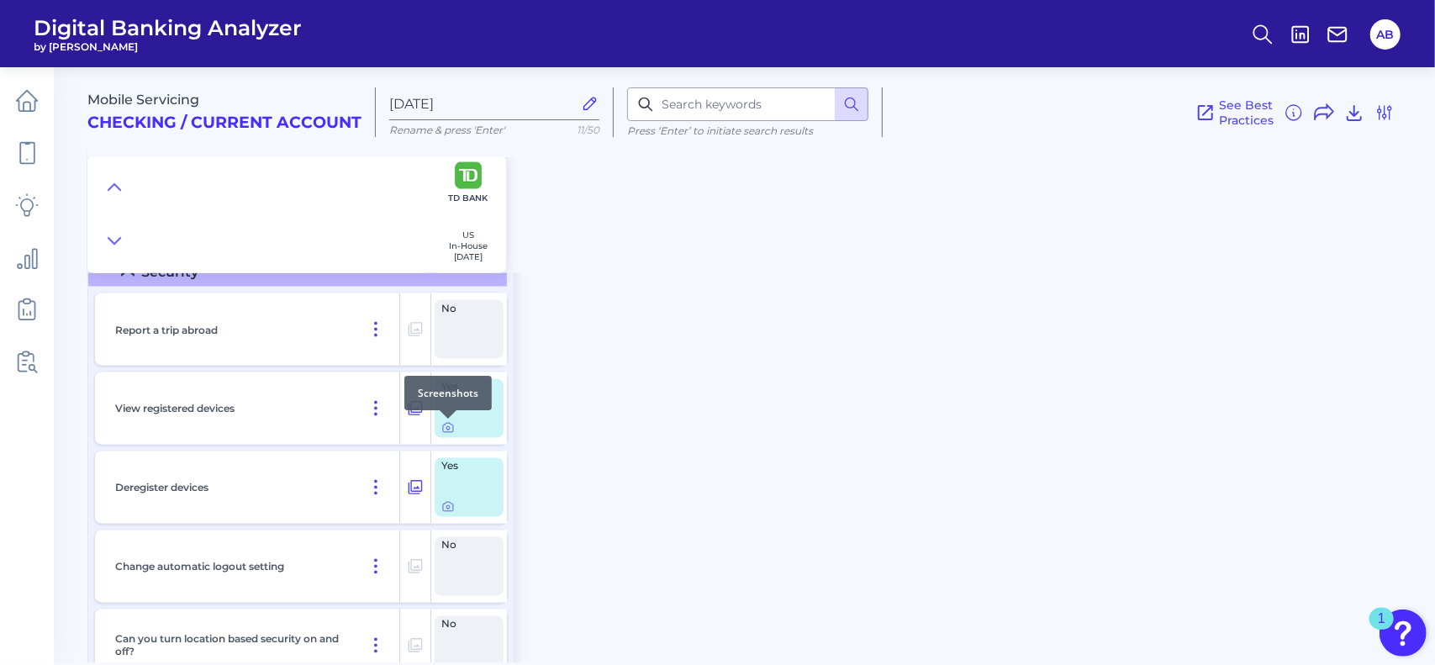
click at [450, 423] on div at bounding box center [448, 418] width 17 height 17
click at [449, 425] on div at bounding box center [448, 418] width 17 height 17
click at [449, 433] on icon at bounding box center [447, 427] width 13 height 13
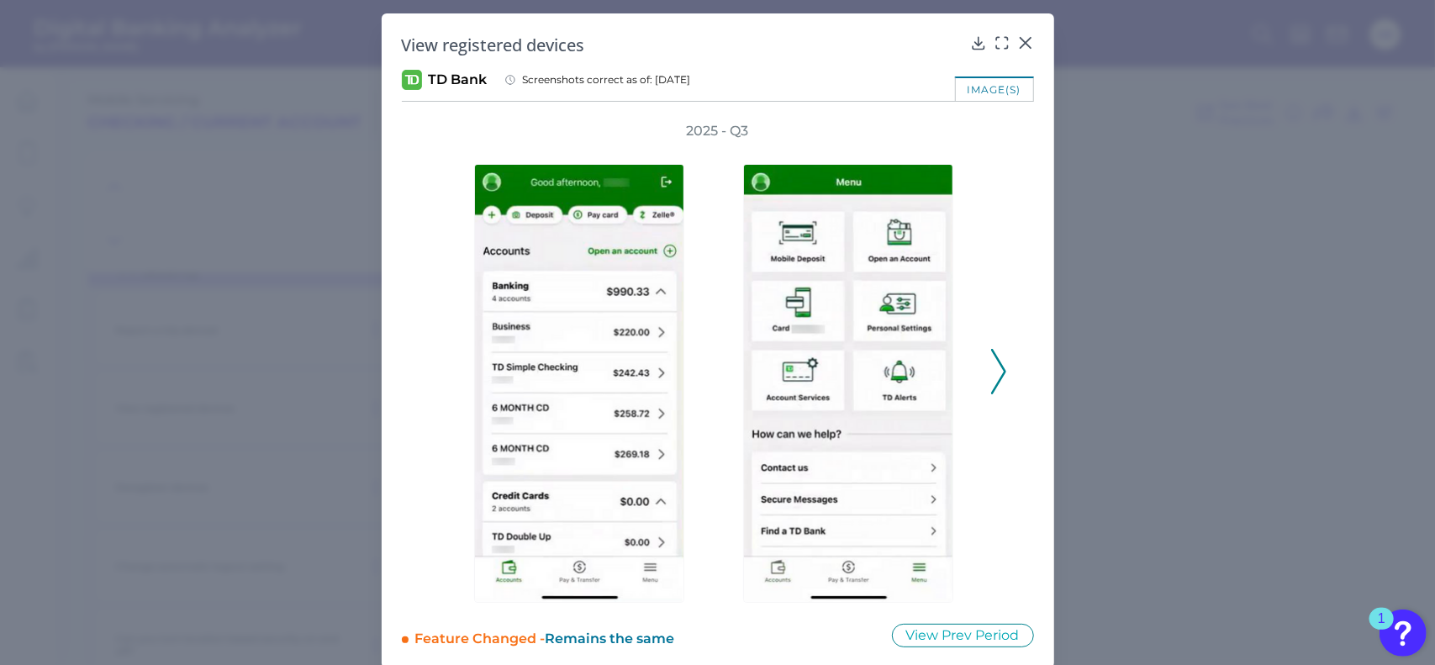
click at [991, 377] on icon at bounding box center [998, 371] width 15 height 45
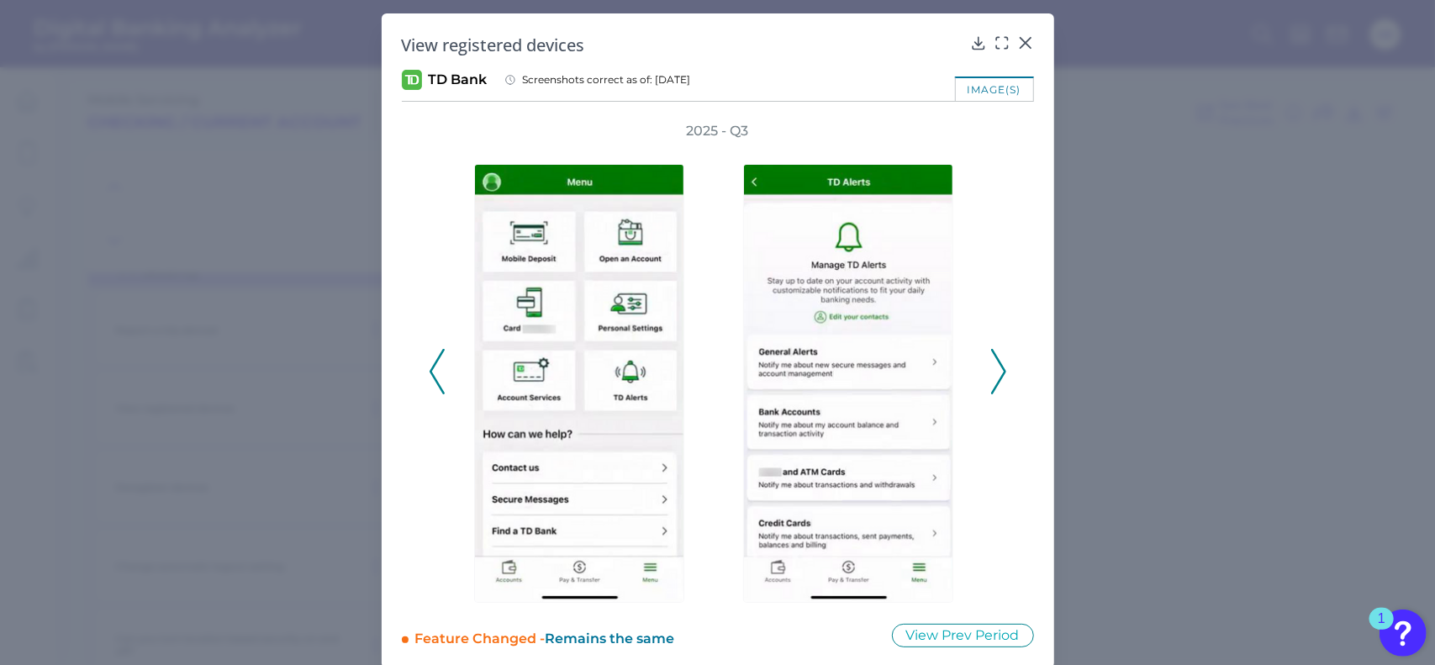
click at [992, 376] on icon at bounding box center [998, 371] width 15 height 45
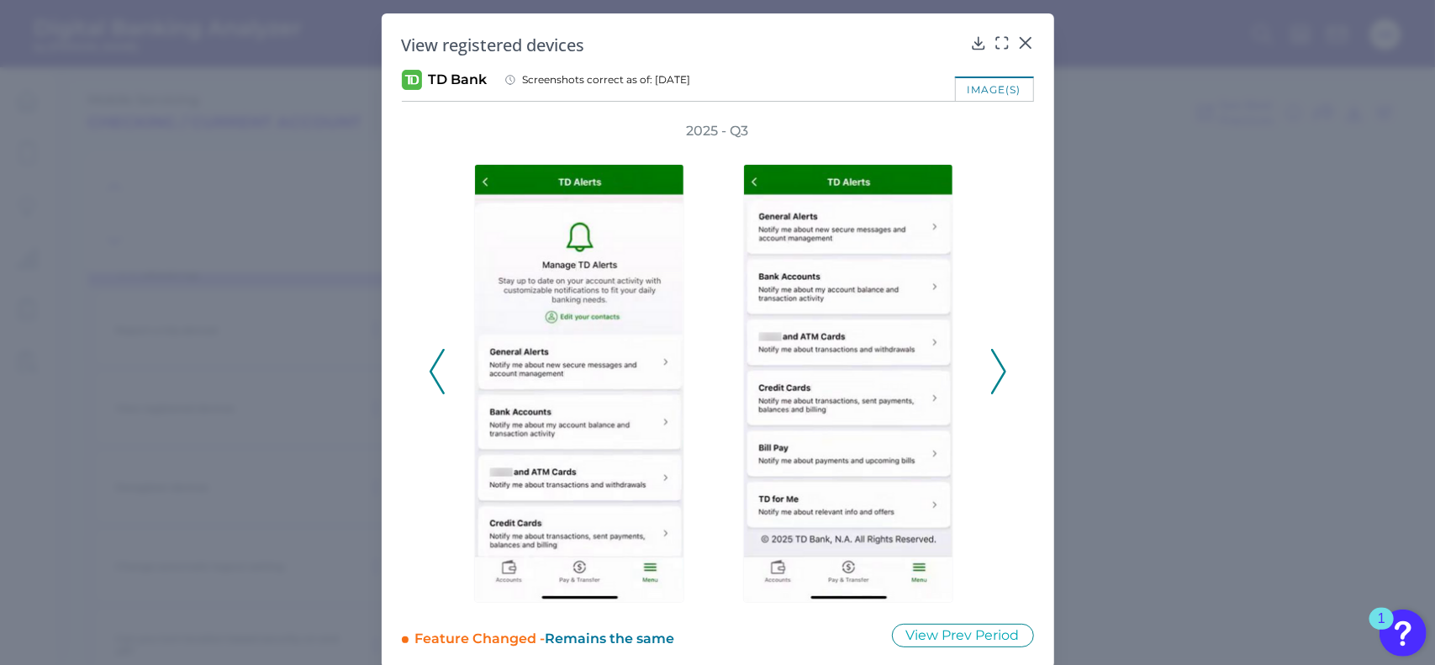
click at [992, 376] on icon at bounding box center [998, 371] width 15 height 45
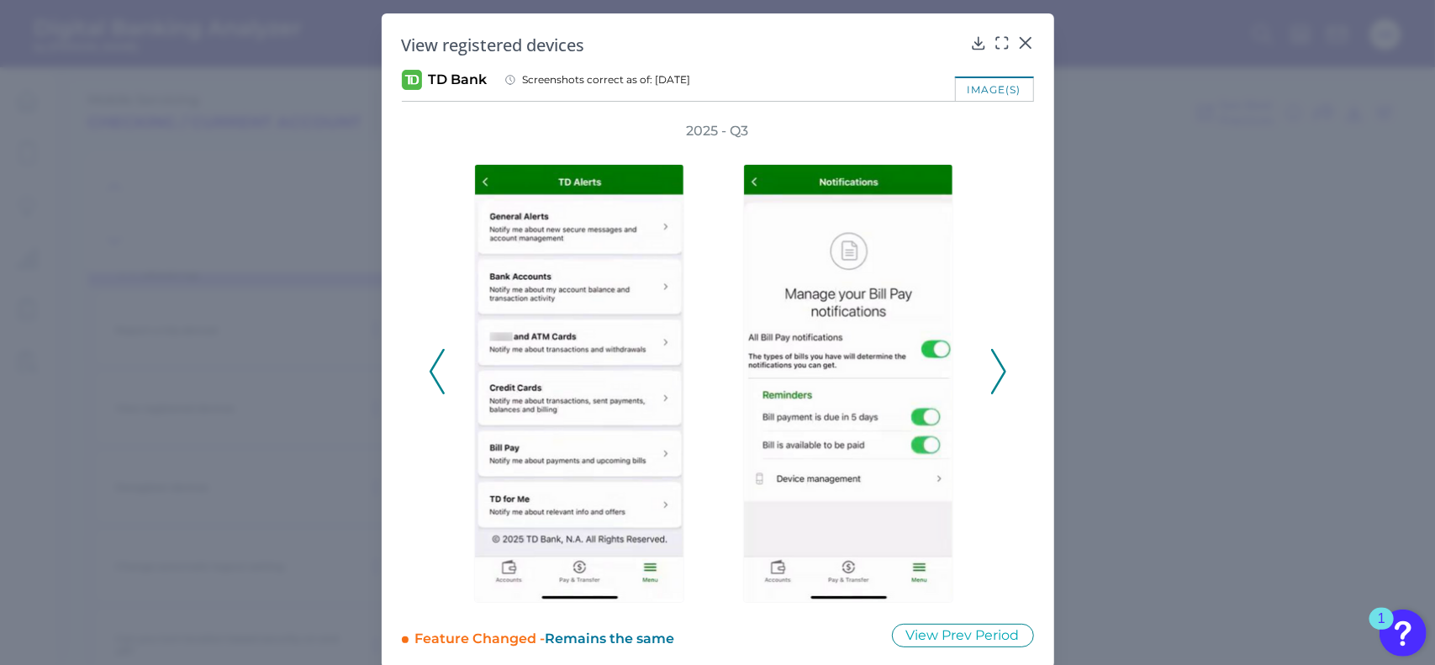
click at [438, 361] on icon at bounding box center [437, 371] width 15 height 45
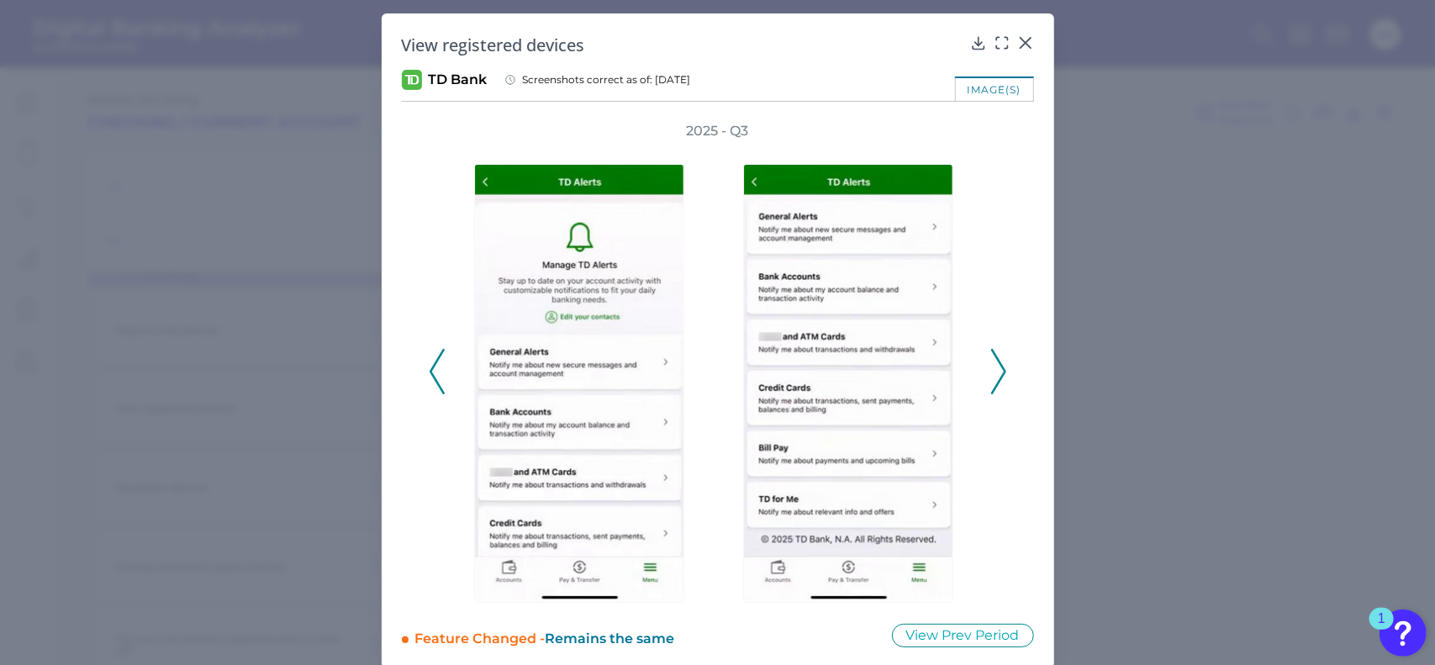
click at [433, 362] on polyline at bounding box center [436, 371] width 13 height 43
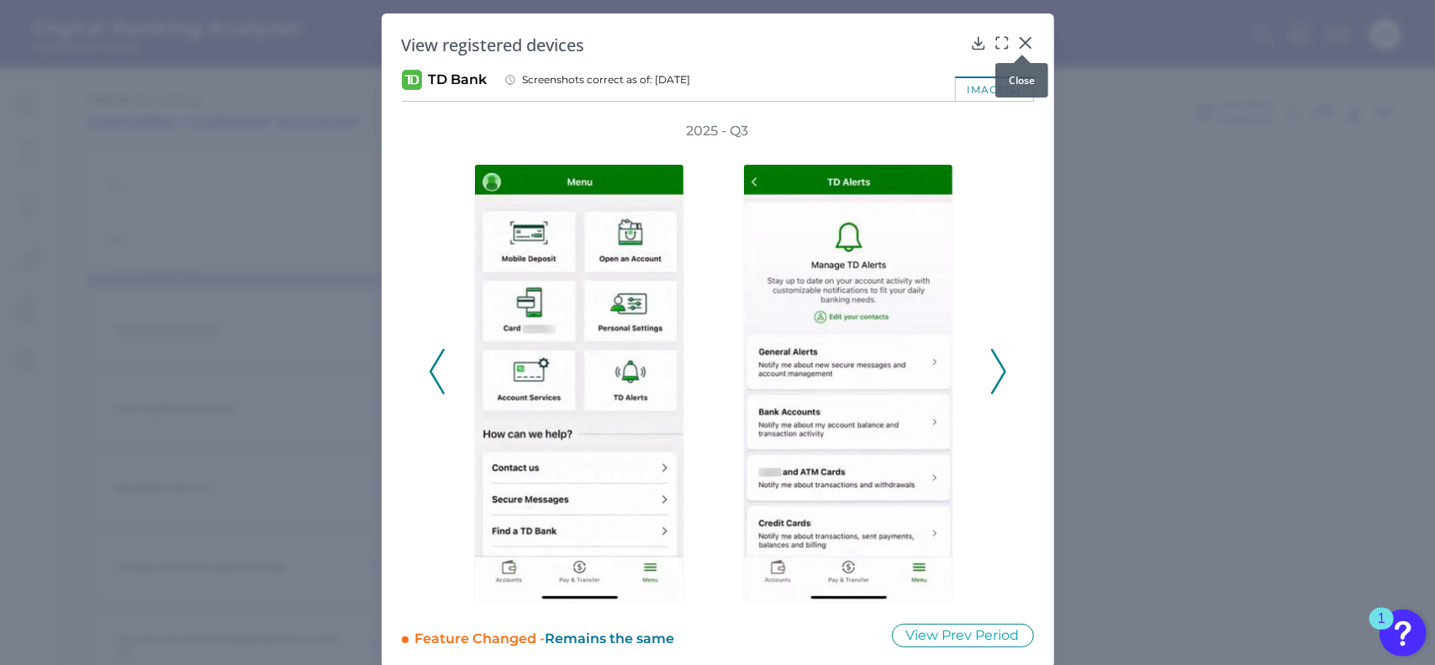
click at [1026, 45] on icon at bounding box center [1025, 42] width 17 height 17
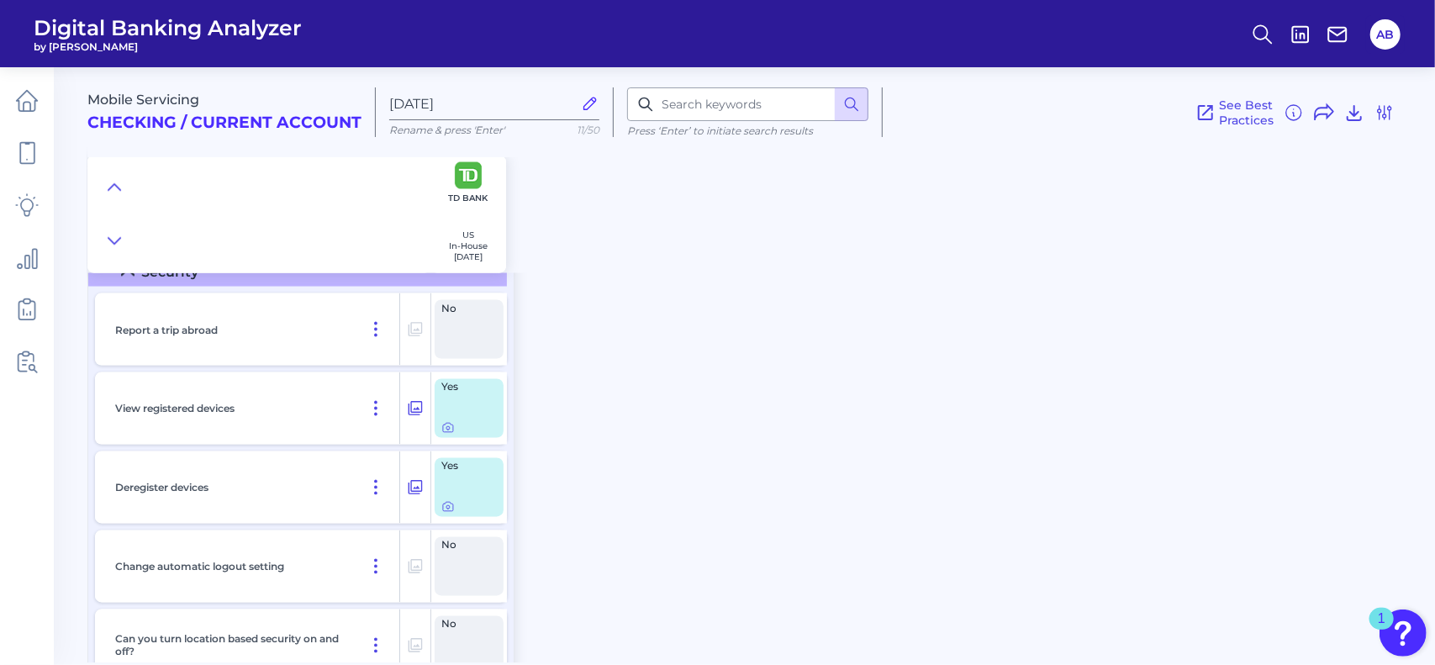
click at [556, 646] on div "Mobile Servicing Checking / Current Account Aug 20 2025 Rename & press 'Enter' …" at bounding box center [761, 359] width 1348 height 608
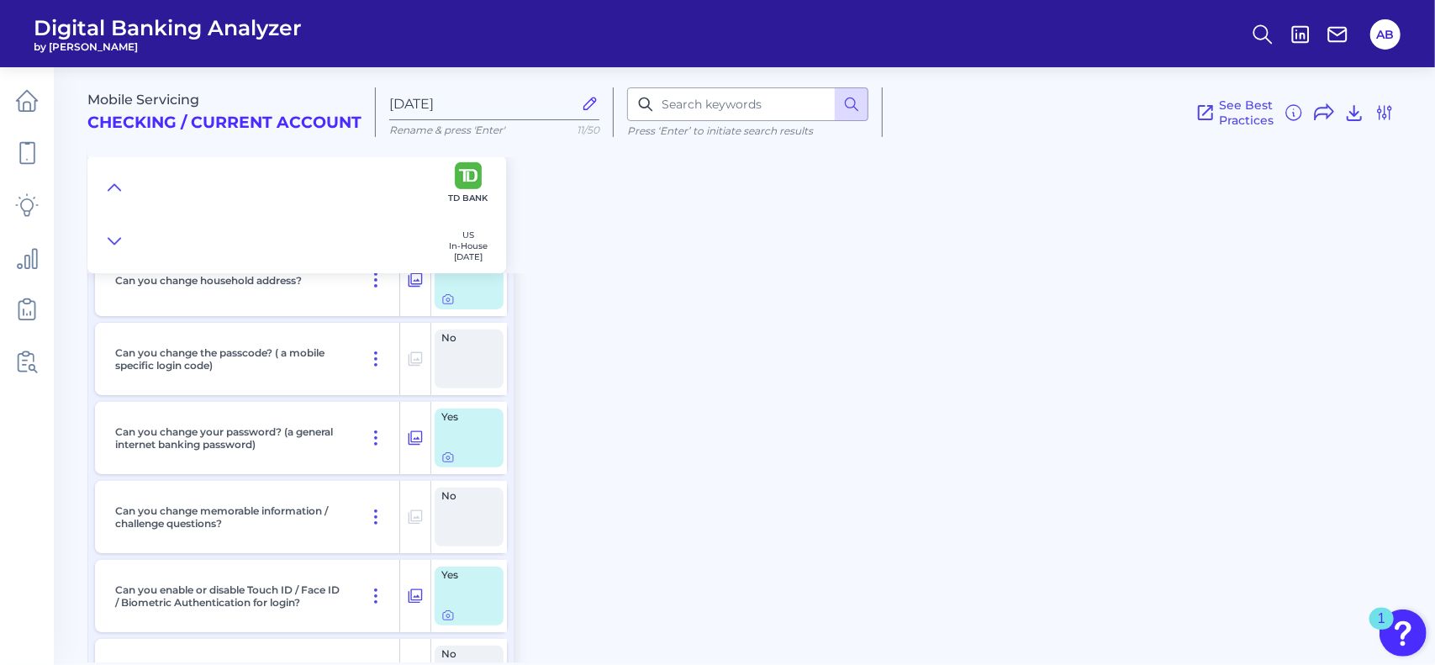
scroll to position [0, 0]
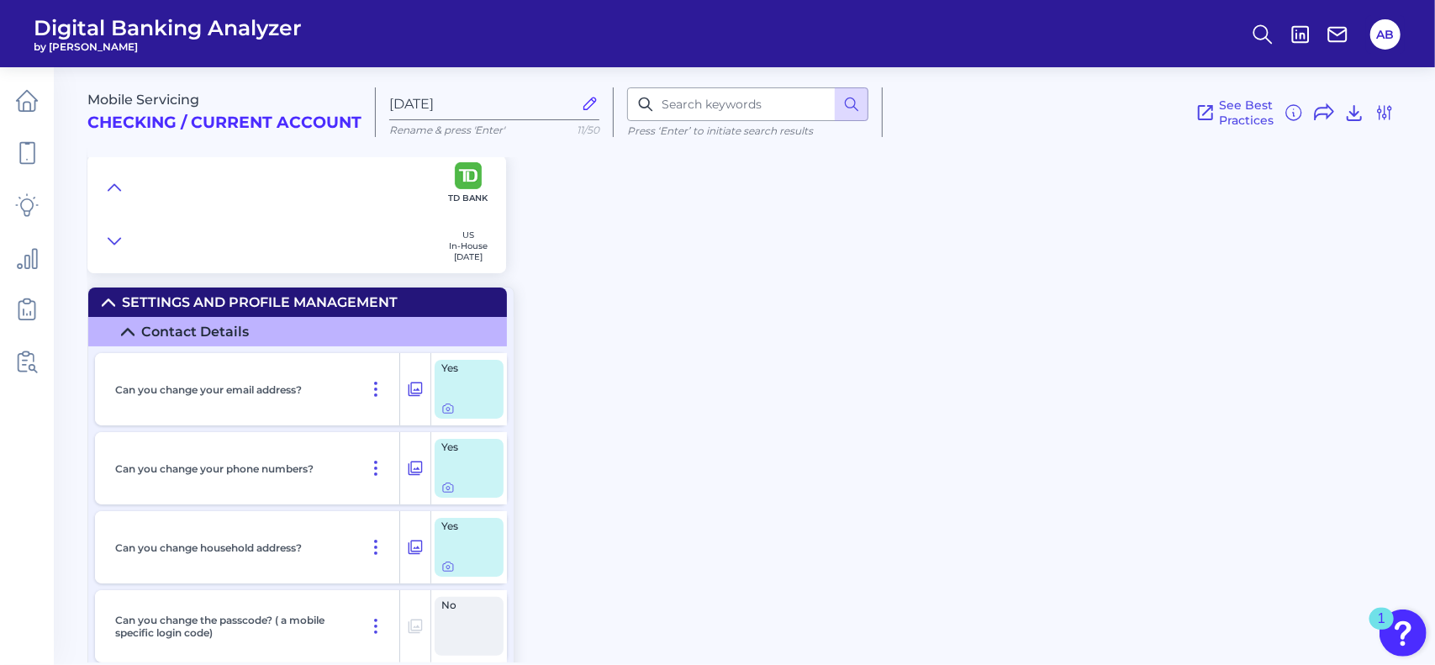
click at [454, 372] on span "Yes" at bounding box center [463, 368] width 45 height 10
click at [451, 406] on div at bounding box center [448, 398] width 17 height 17
click at [446, 409] on icon at bounding box center [447, 408] width 13 height 13
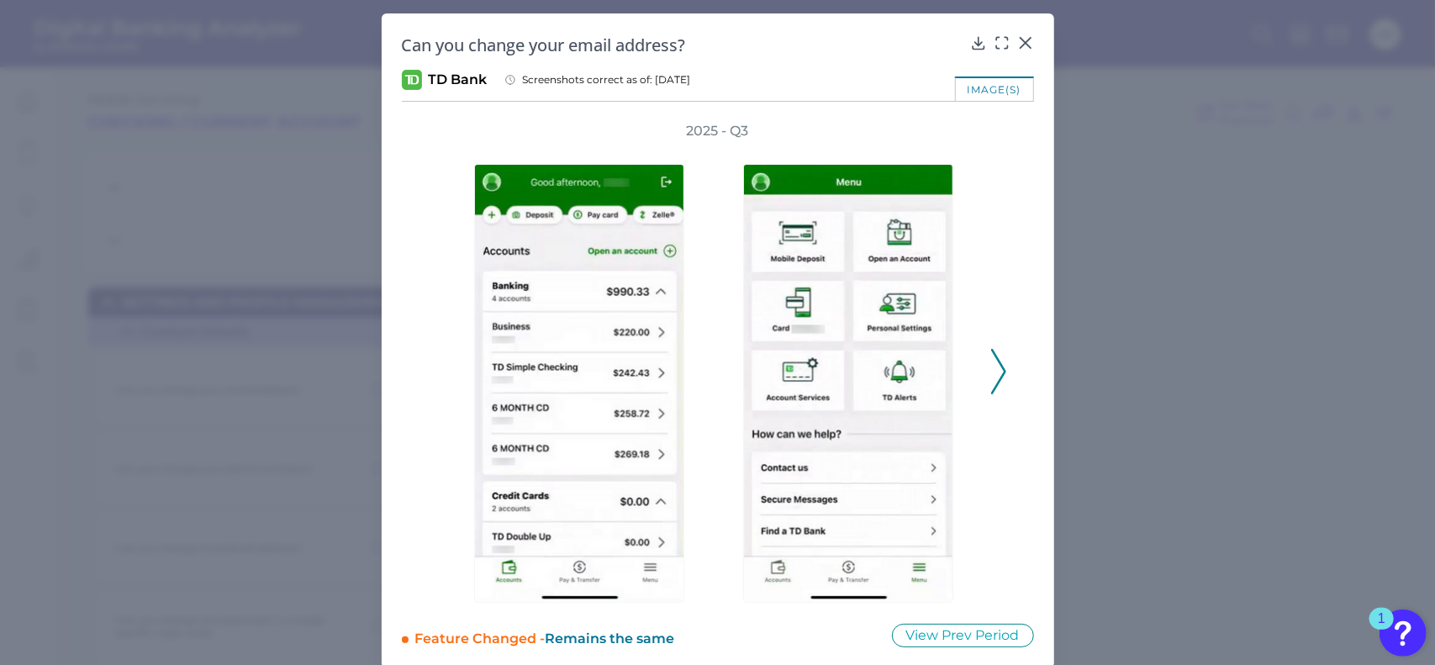
click at [987, 375] on div at bounding box center [1121, 371] width 269 height 462
click at [994, 376] on icon at bounding box center [998, 371] width 15 height 45
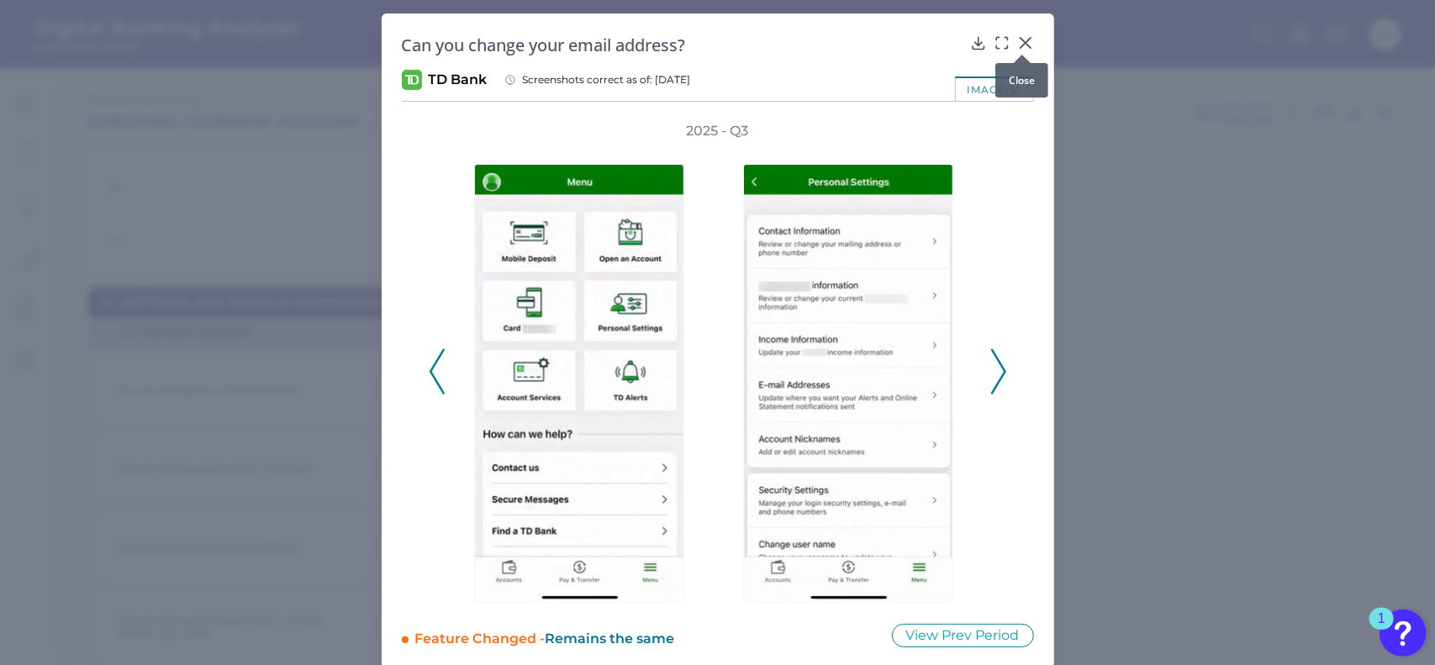
click at [1021, 50] on div at bounding box center [1022, 54] width 17 height 17
click at [1019, 36] on icon at bounding box center [1025, 42] width 17 height 17
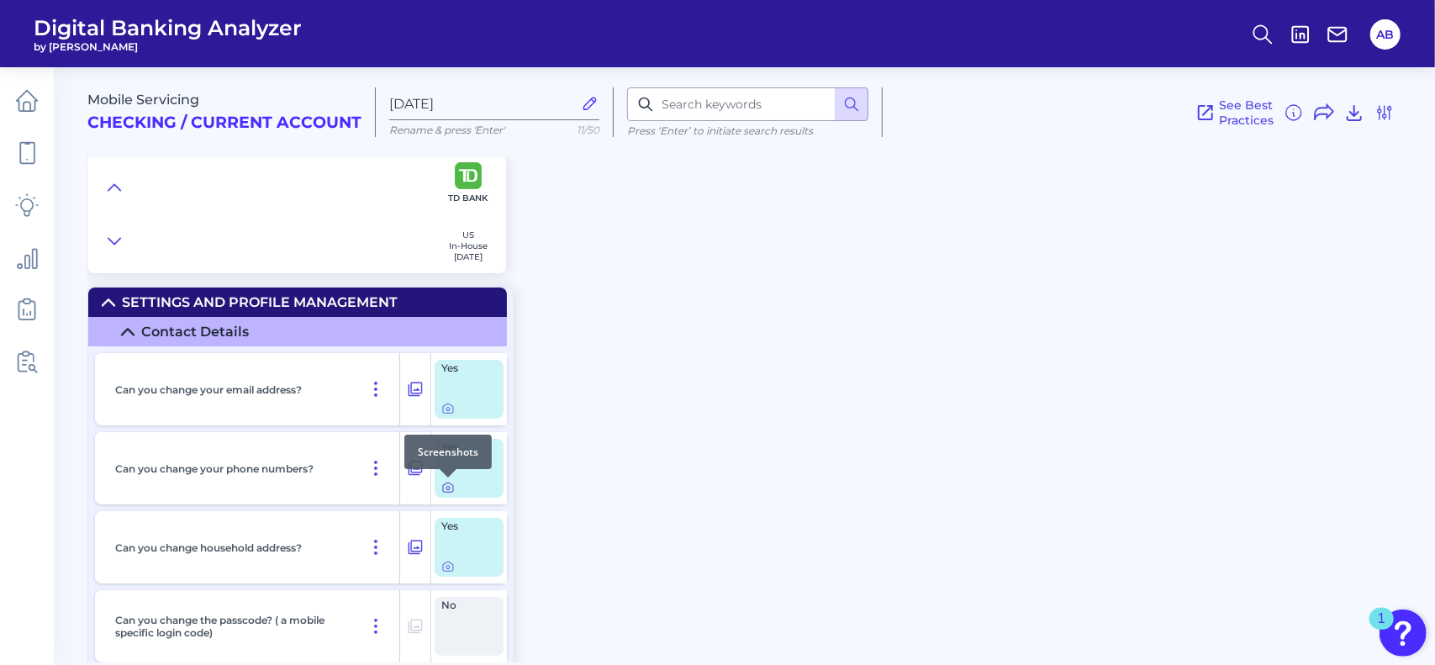
click at [446, 485] on div at bounding box center [448, 477] width 17 height 17
click at [450, 487] on icon at bounding box center [447, 487] width 13 height 13
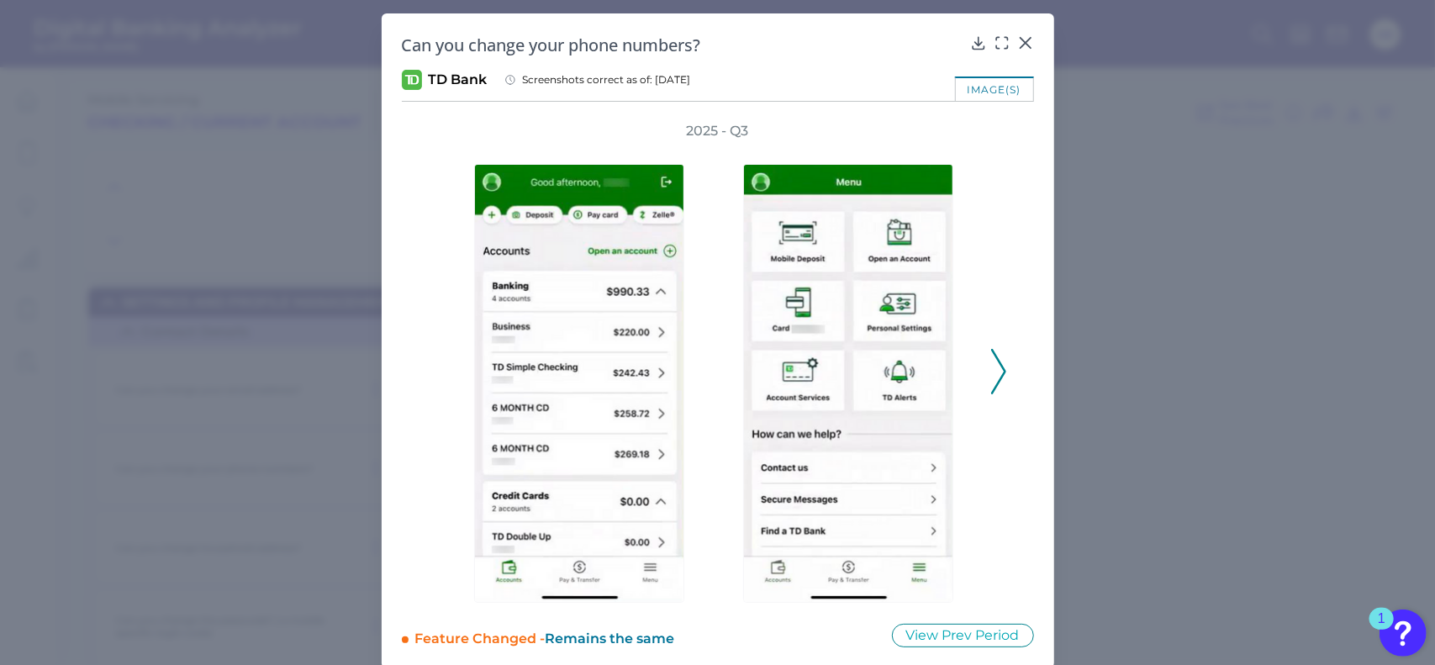
click at [1002, 370] on button at bounding box center [998, 371] width 17 height 45
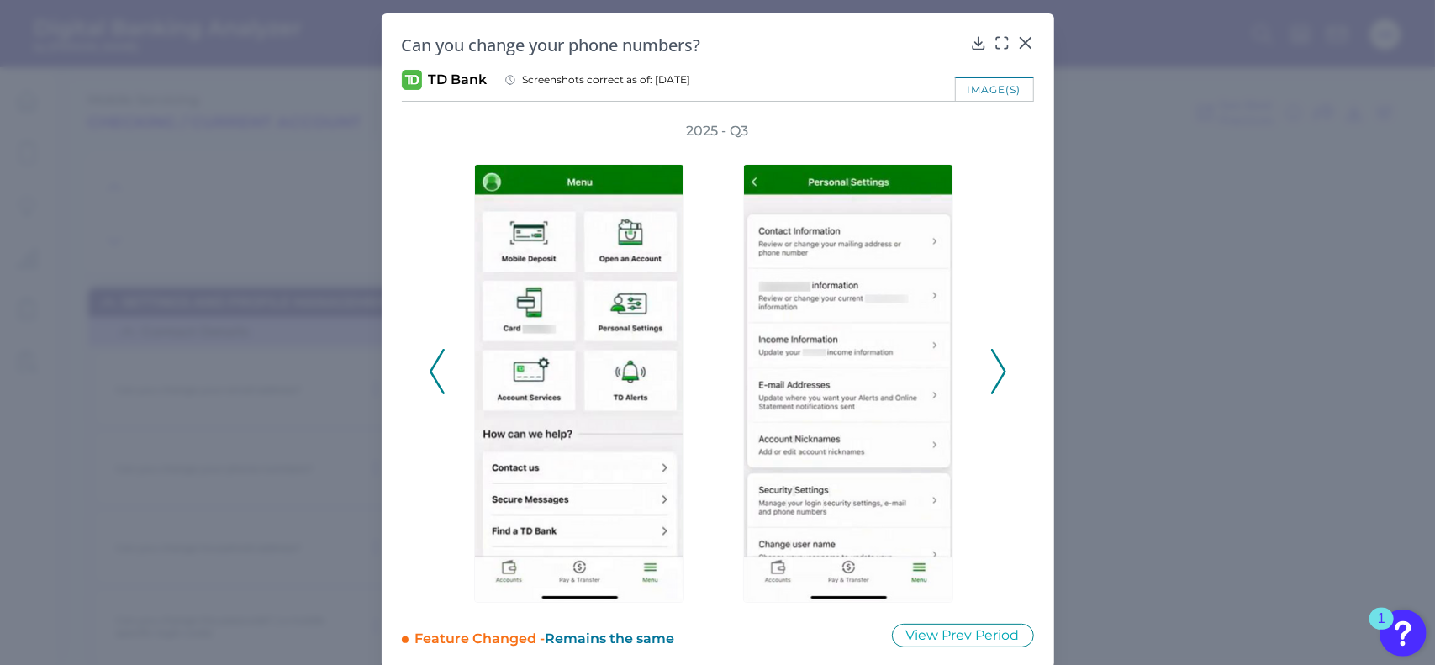
click at [995, 93] on div "image(s)" at bounding box center [994, 88] width 79 height 24
click at [1026, 36] on icon at bounding box center [1025, 42] width 17 height 17
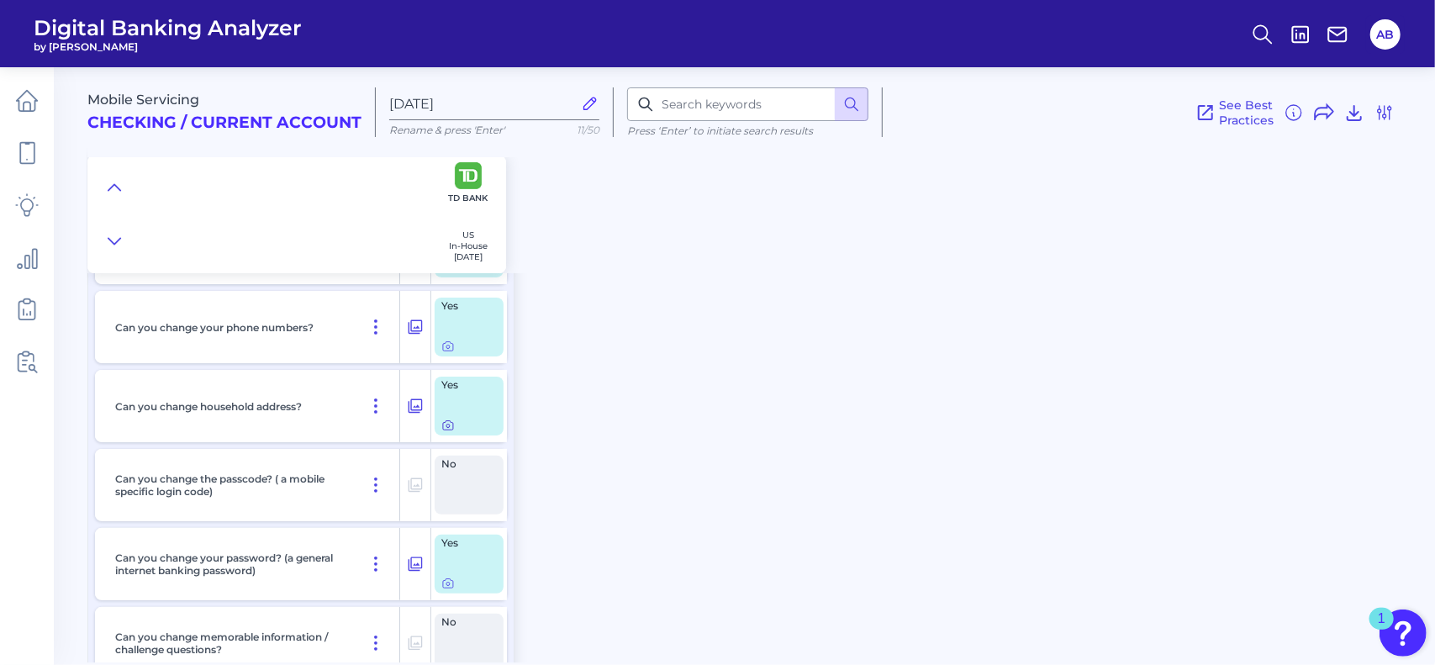
scroll to position [168, 0]
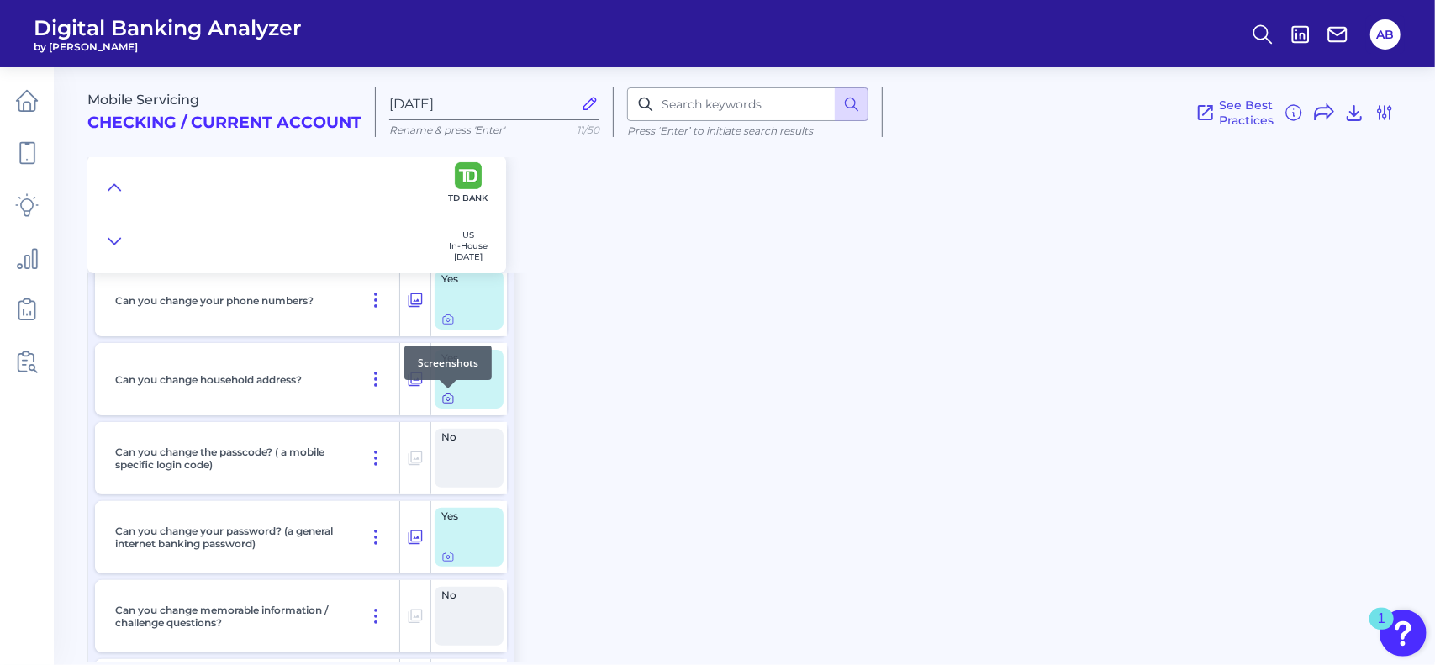
click at [447, 401] on icon at bounding box center [447, 398] width 13 height 13
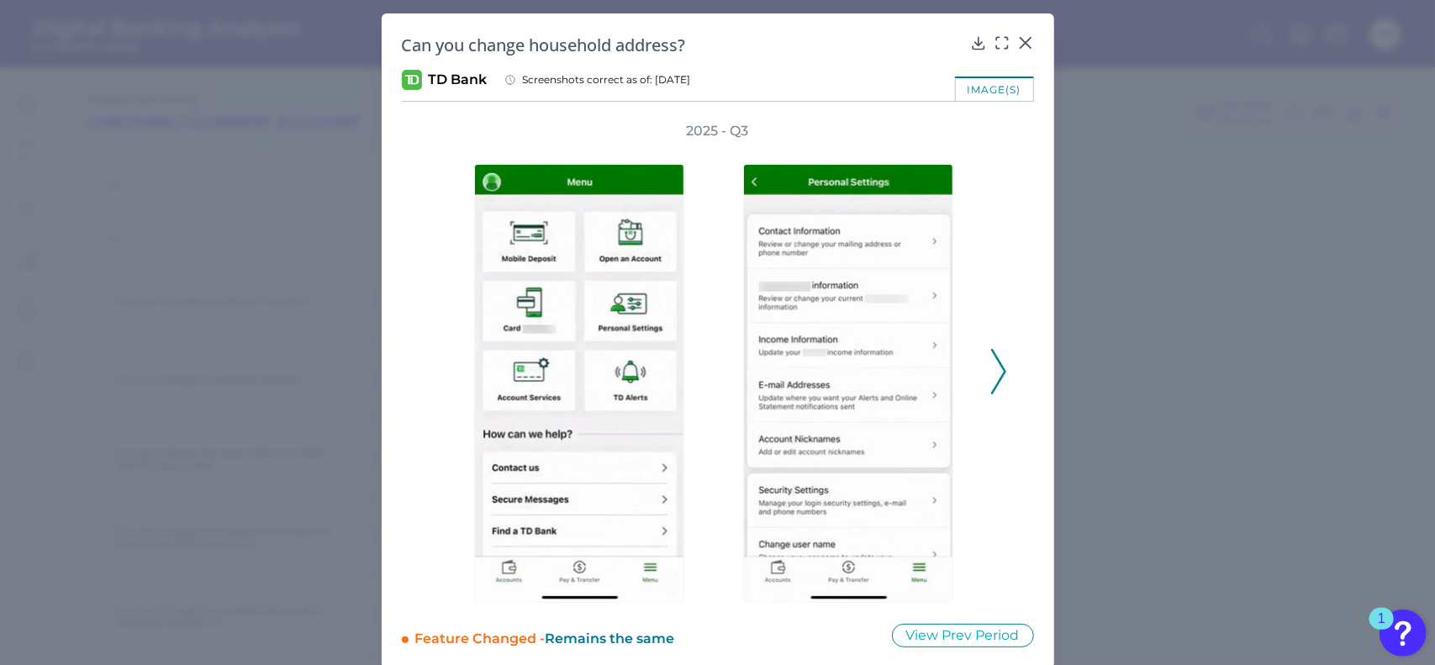
click at [999, 376] on polyline at bounding box center [998, 371] width 13 height 43
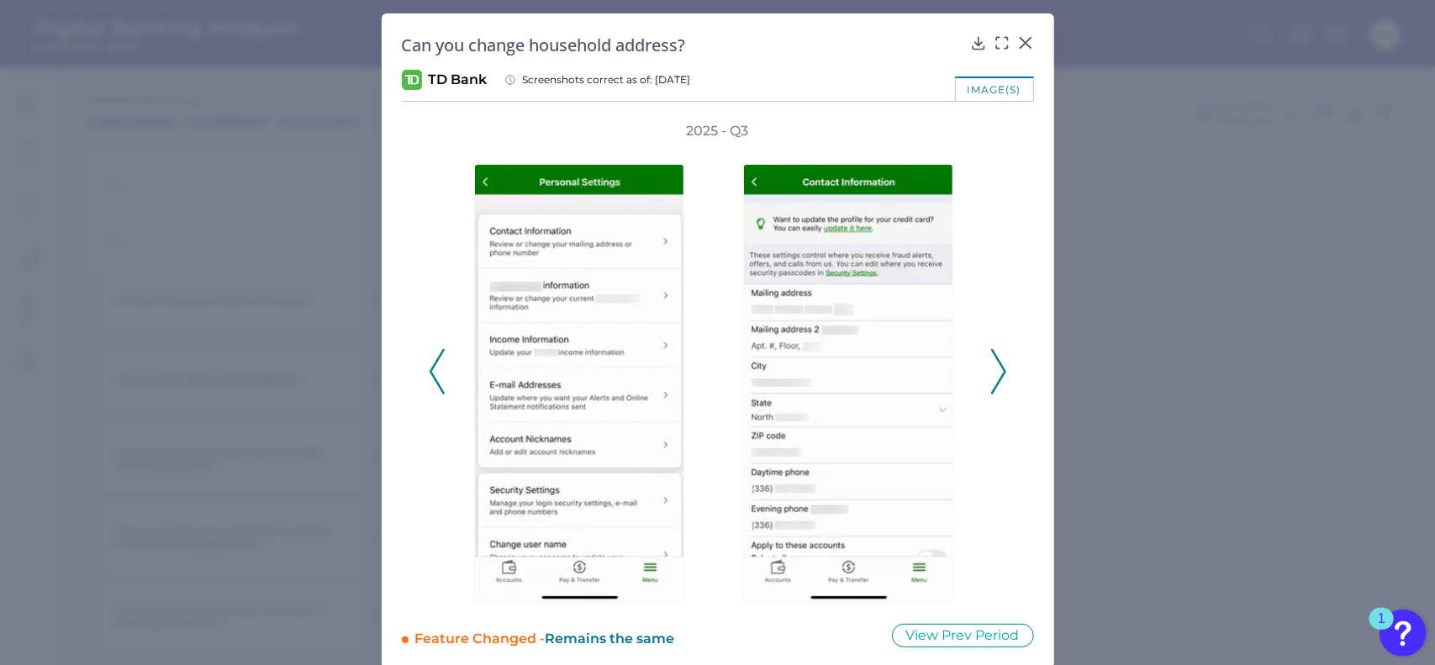
click at [995, 377] on icon at bounding box center [998, 371] width 15 height 45
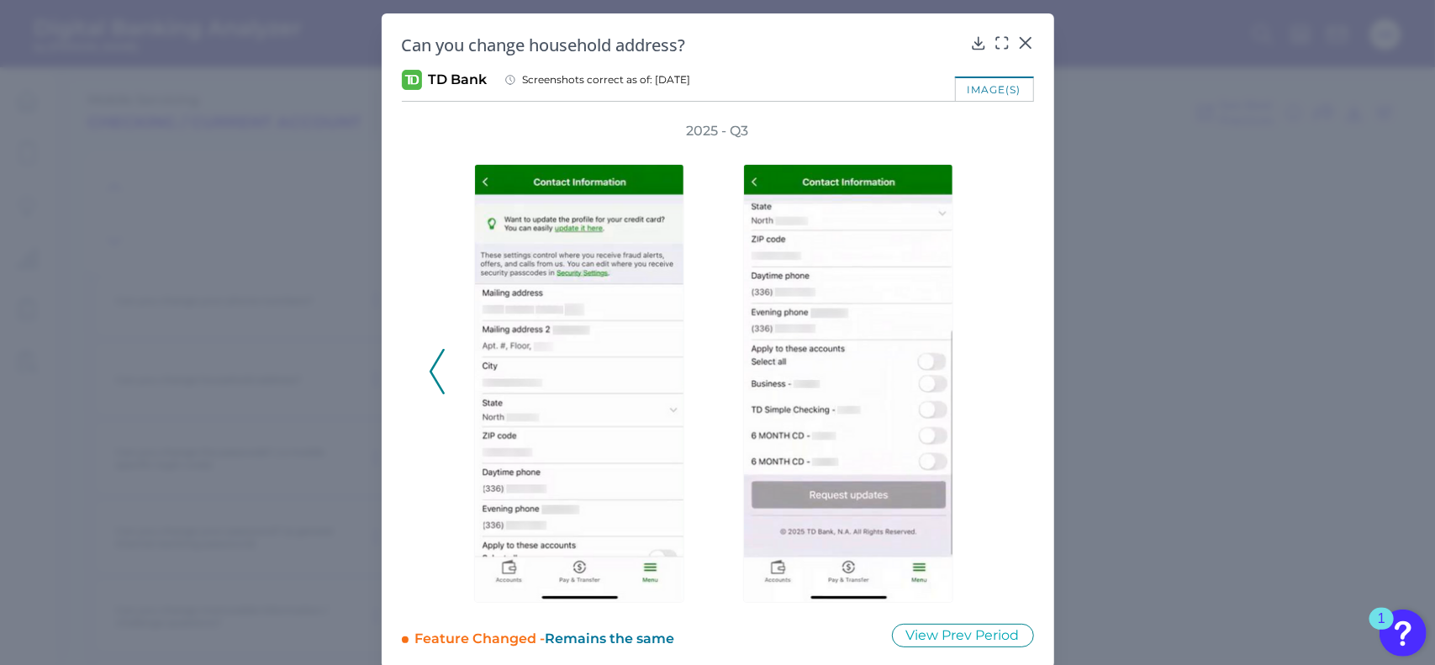
click at [995, 377] on div "2025 - Q3" at bounding box center [718, 362] width 578 height 481
click at [1021, 45] on icon at bounding box center [1025, 42] width 17 height 17
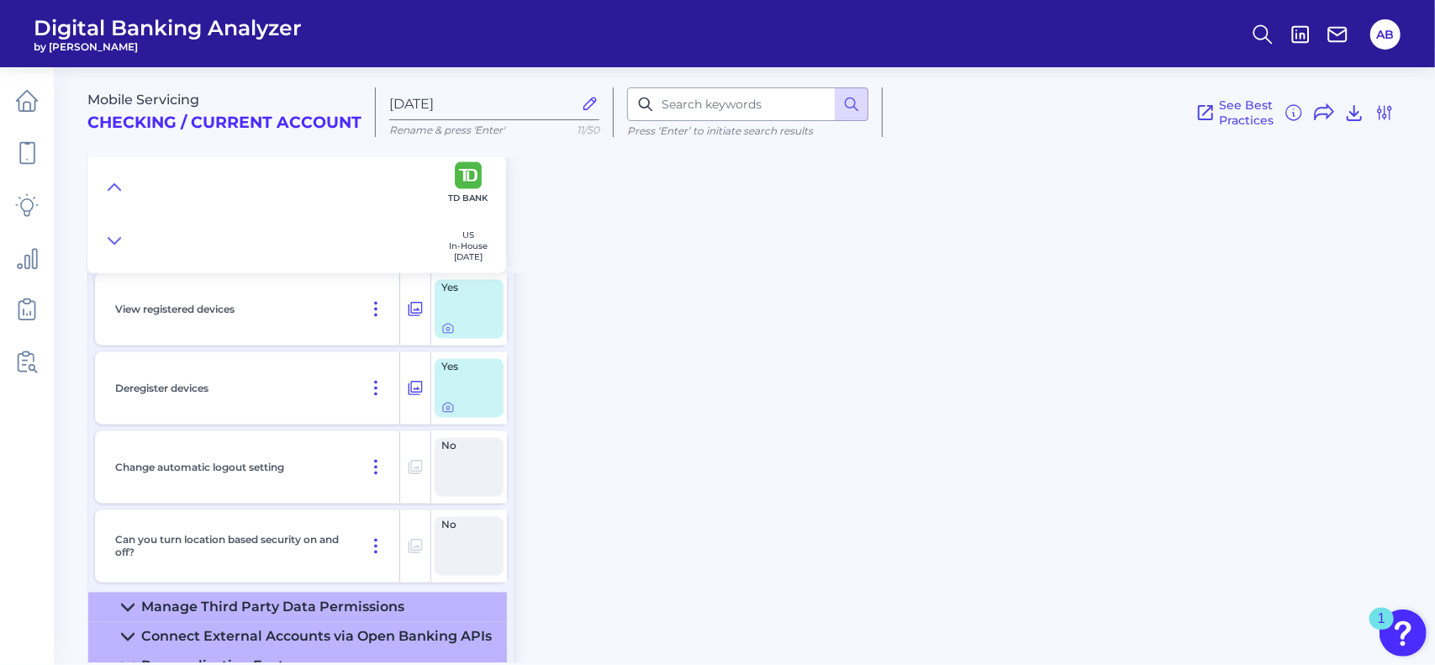
scroll to position [2021, 0]
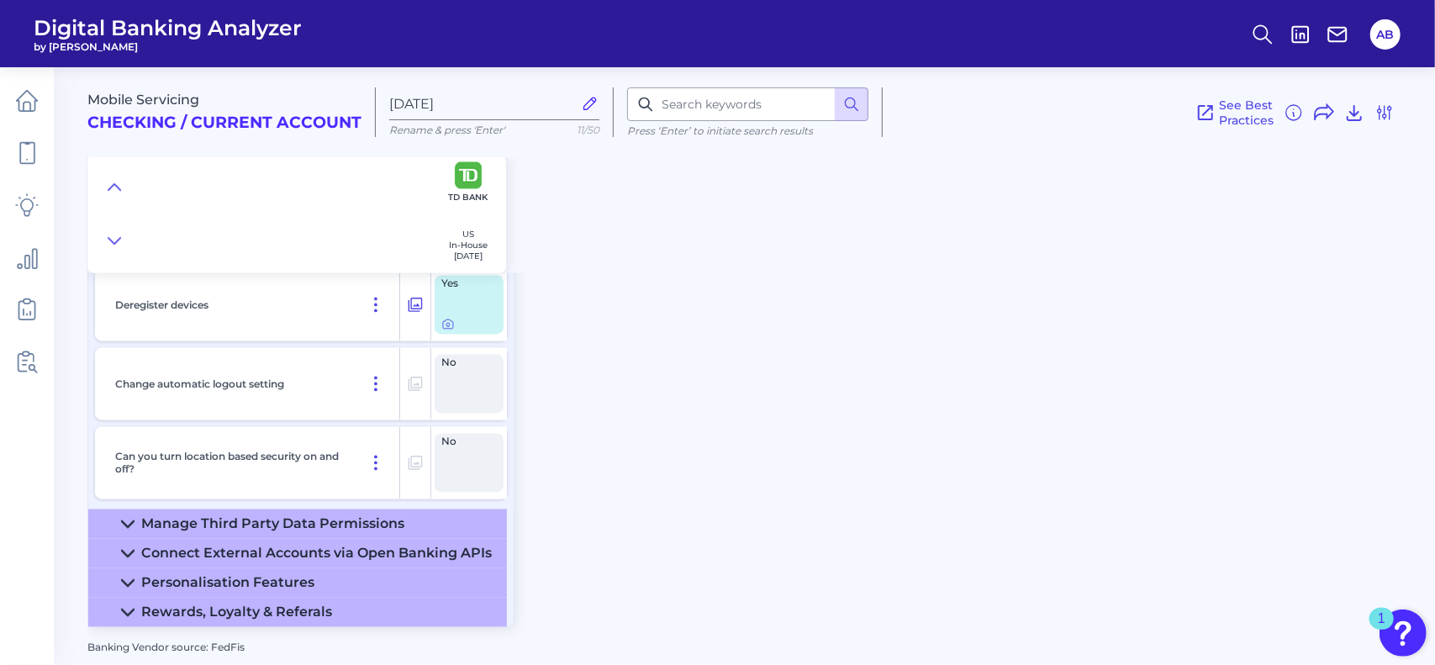
click at [135, 517] on summary "Manage Third Party Data Permissions" at bounding box center [297, 523] width 419 height 29
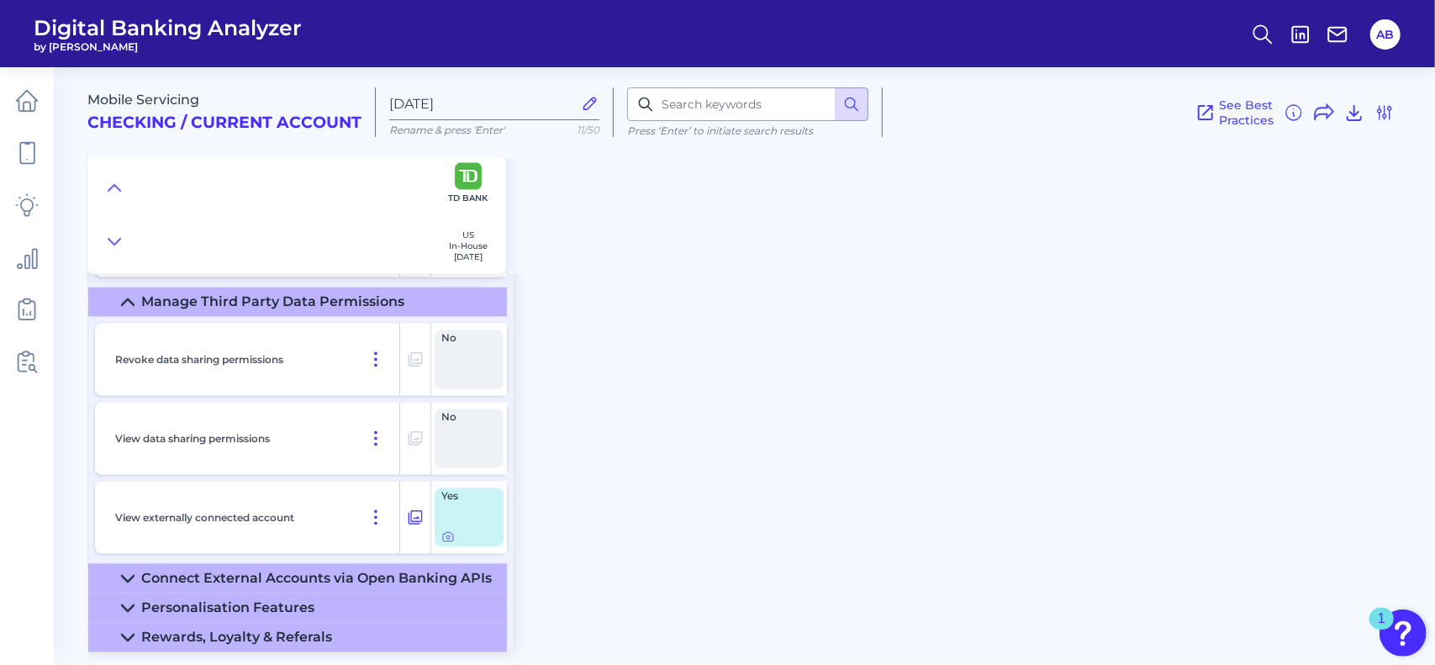
scroll to position [2268, 0]
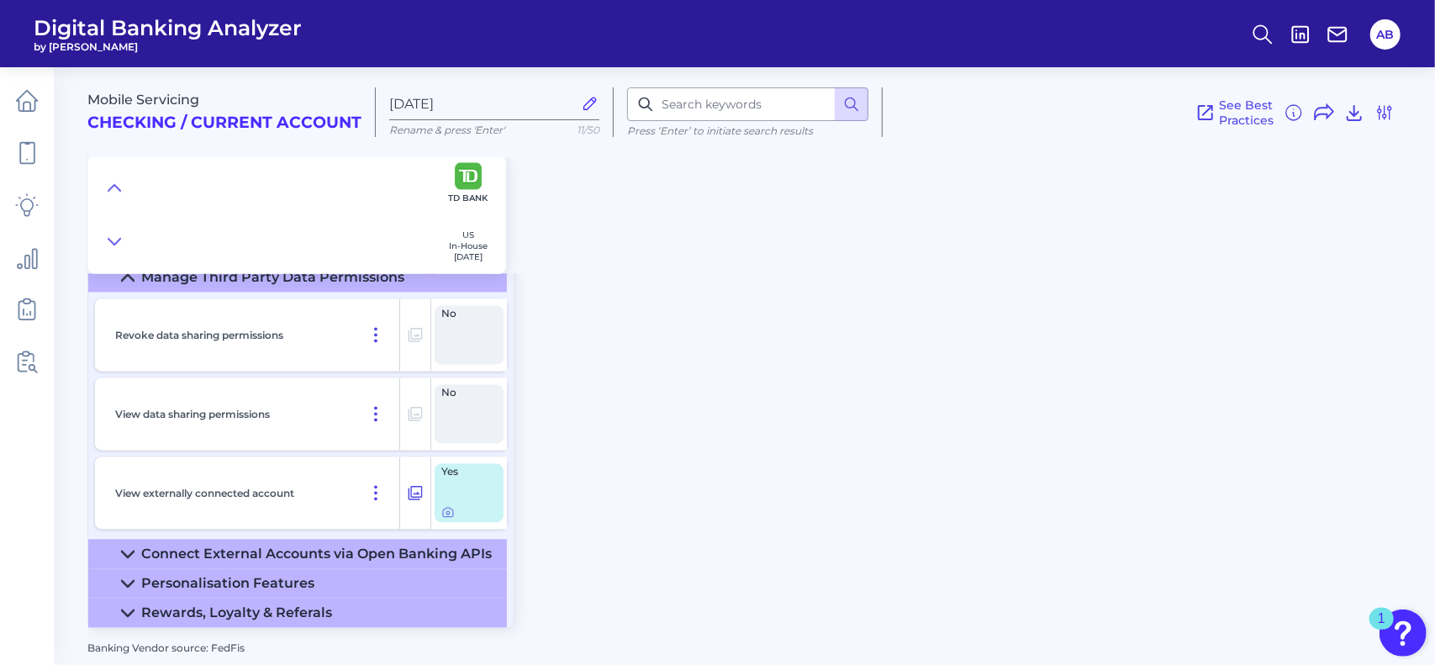
click at [168, 546] on div "Connect External Accounts via Open Banking APIs" at bounding box center [316, 554] width 351 height 16
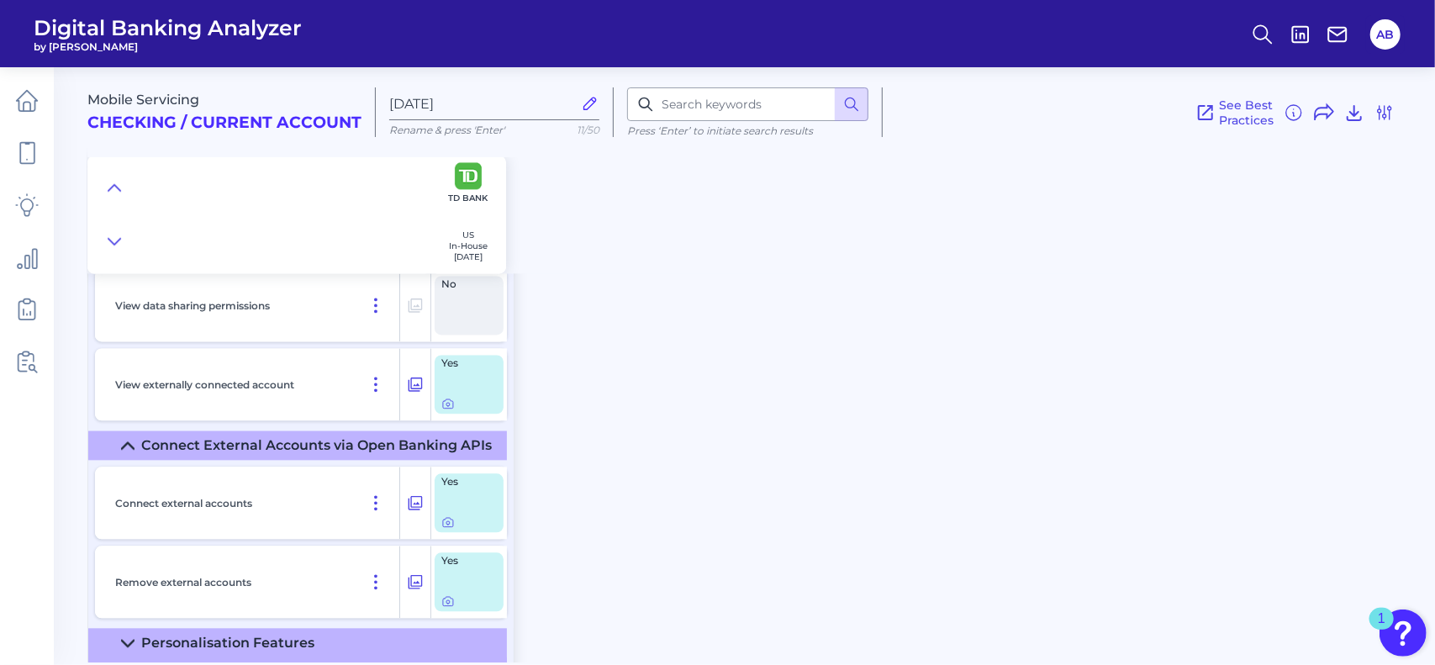
scroll to position [2436, 0]
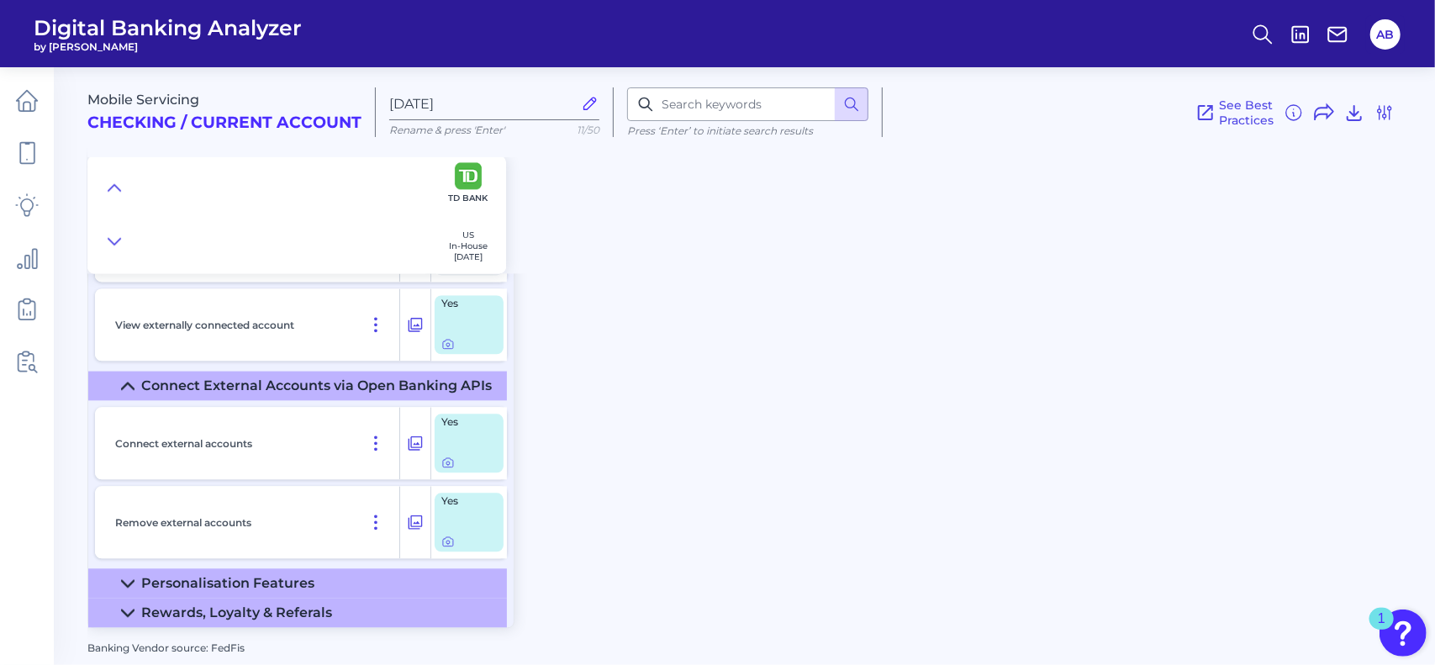
click at [132, 574] on summary "Personalisation Features" at bounding box center [297, 582] width 419 height 29
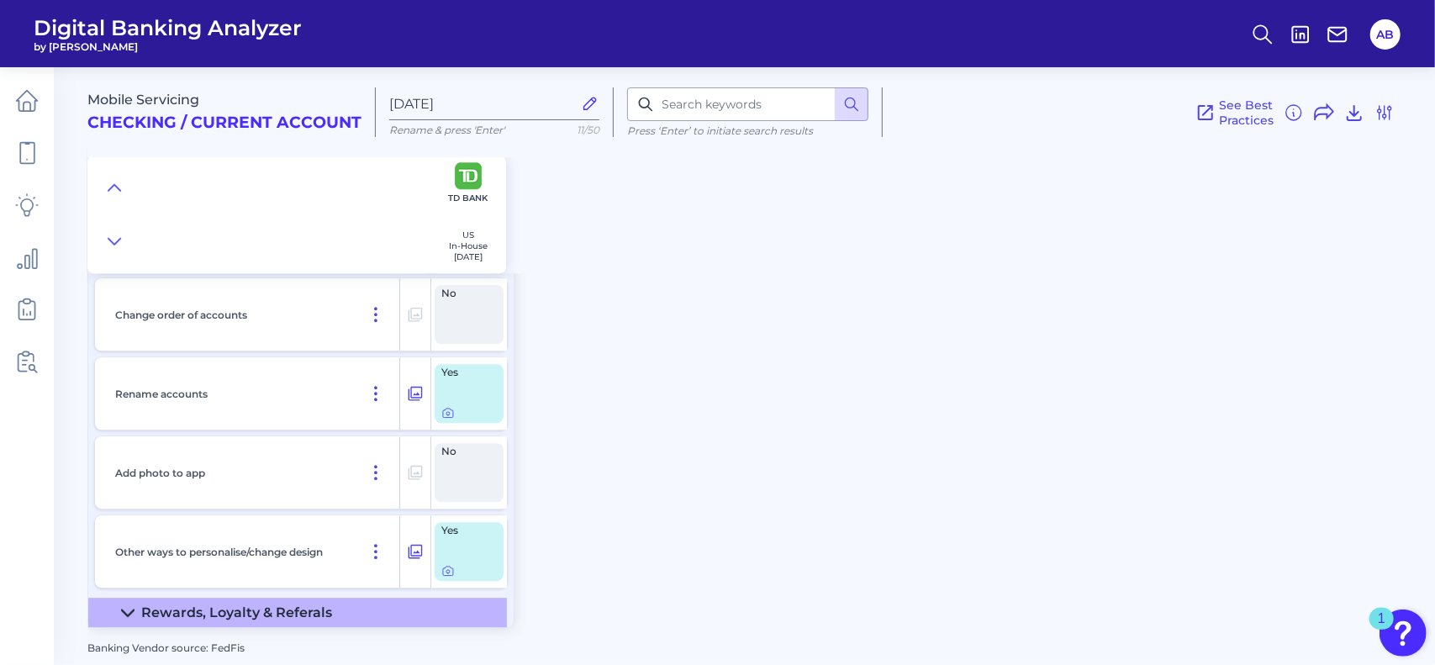
scroll to position [2920, 0]
click at [445, 566] on div at bounding box center [448, 561] width 17 height 17
click at [446, 575] on icon at bounding box center [447, 570] width 13 height 13
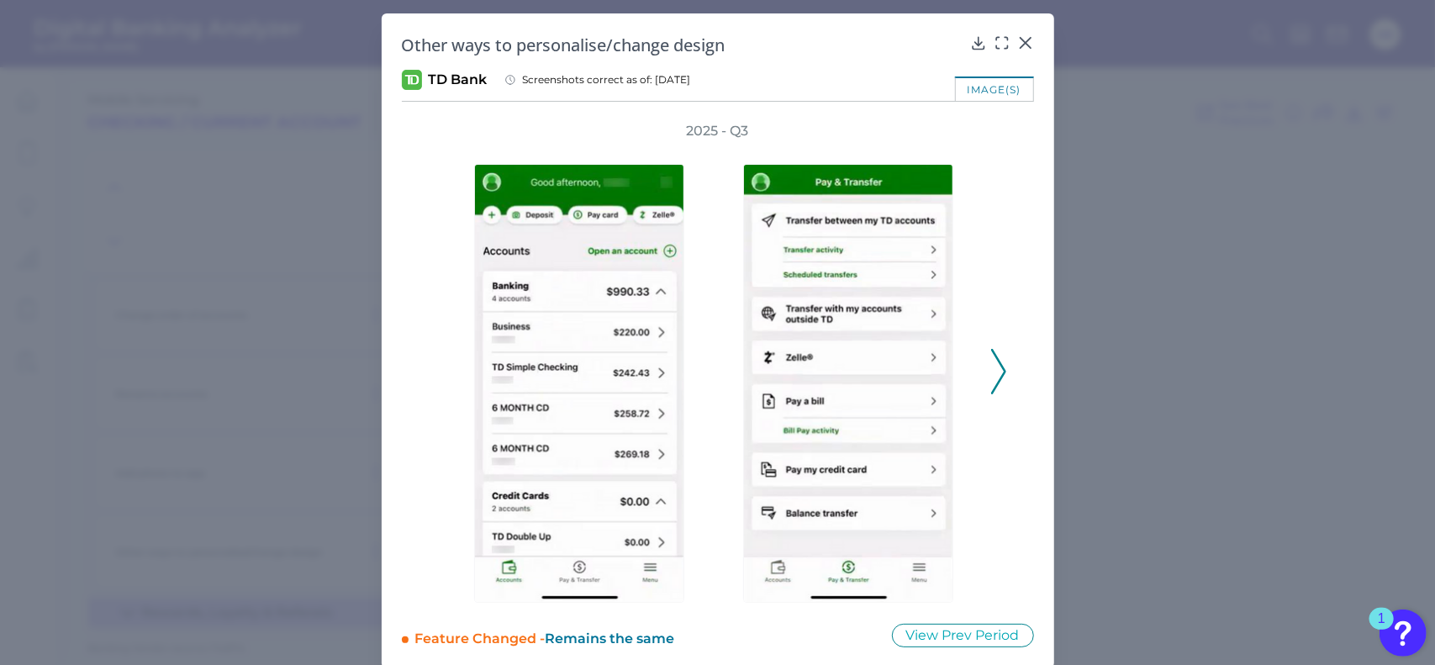
click at [991, 363] on icon at bounding box center [998, 371] width 15 height 45
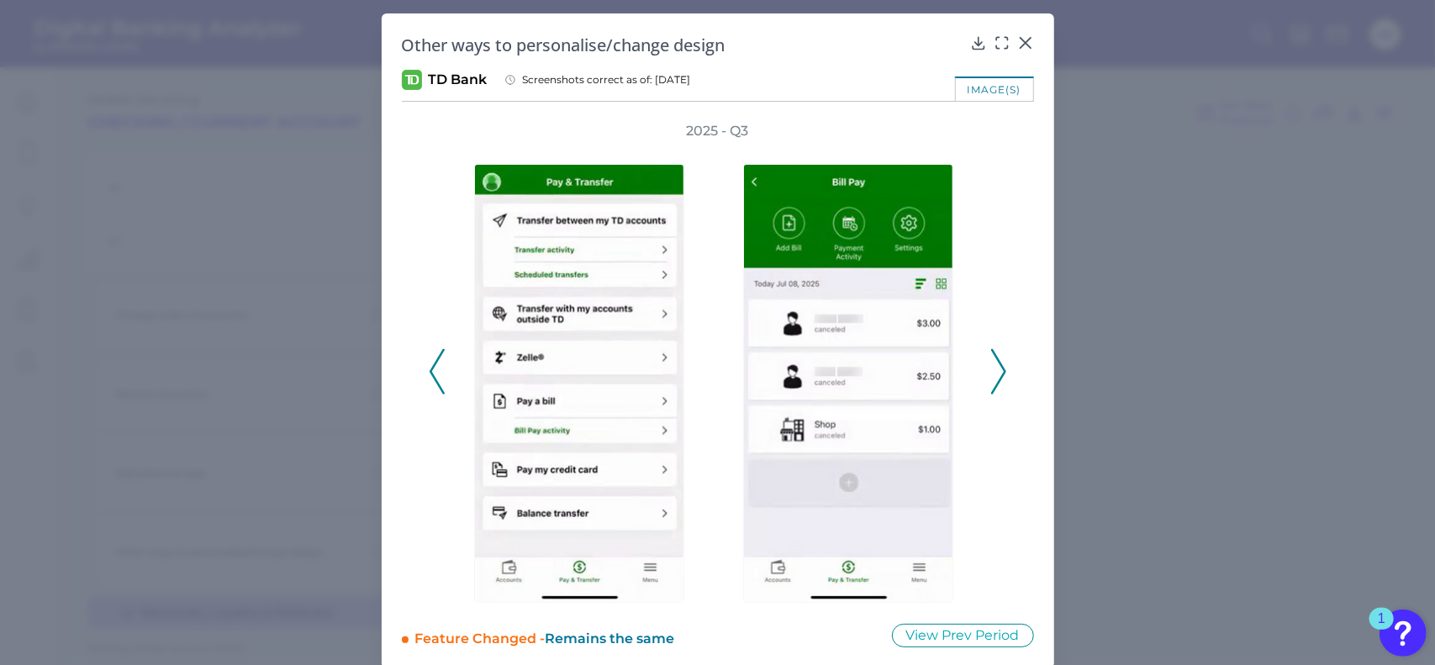
click at [991, 363] on icon at bounding box center [998, 371] width 15 height 45
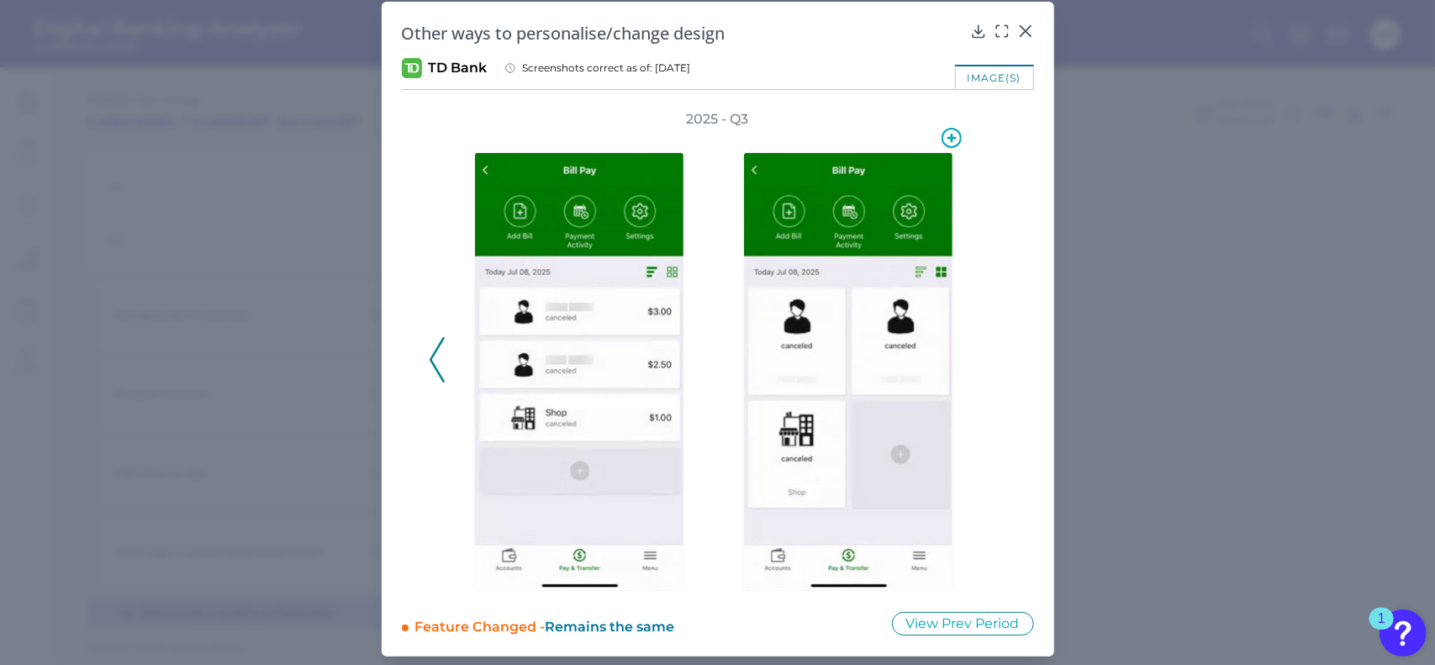
scroll to position [16, 0]
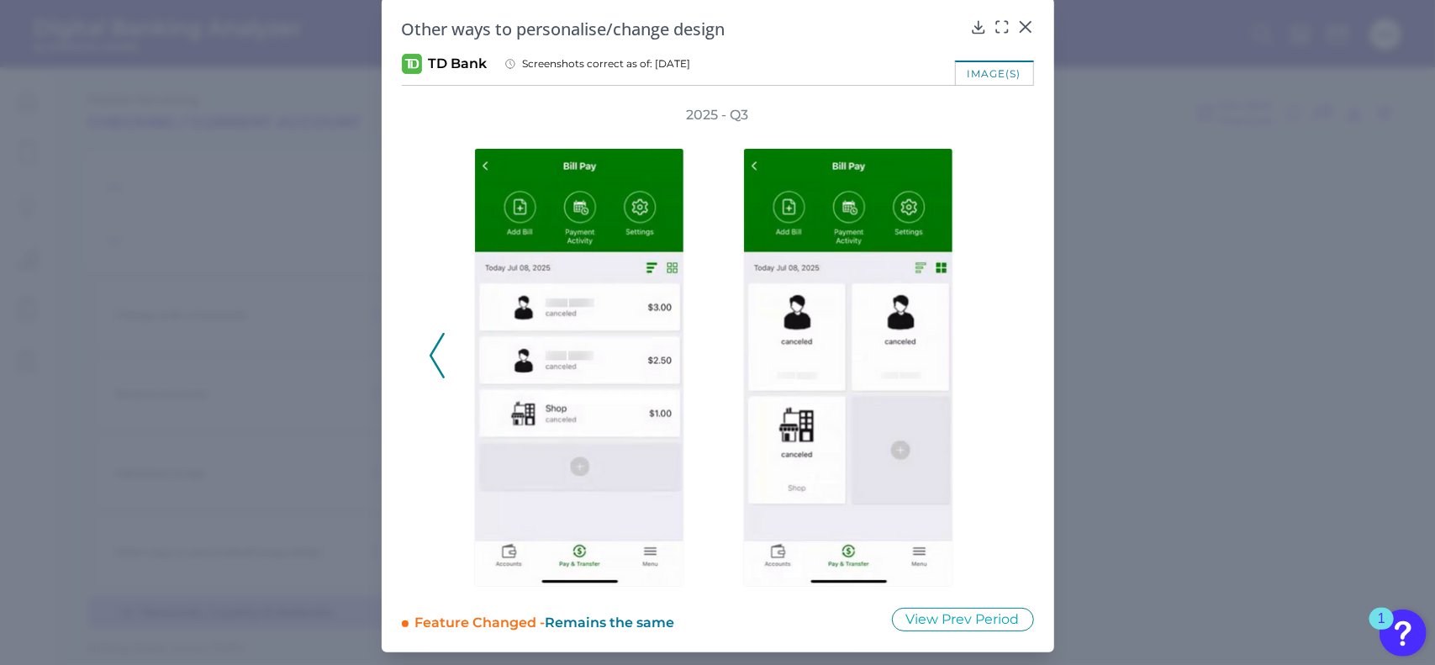
click at [439, 350] on icon at bounding box center [437, 355] width 15 height 45
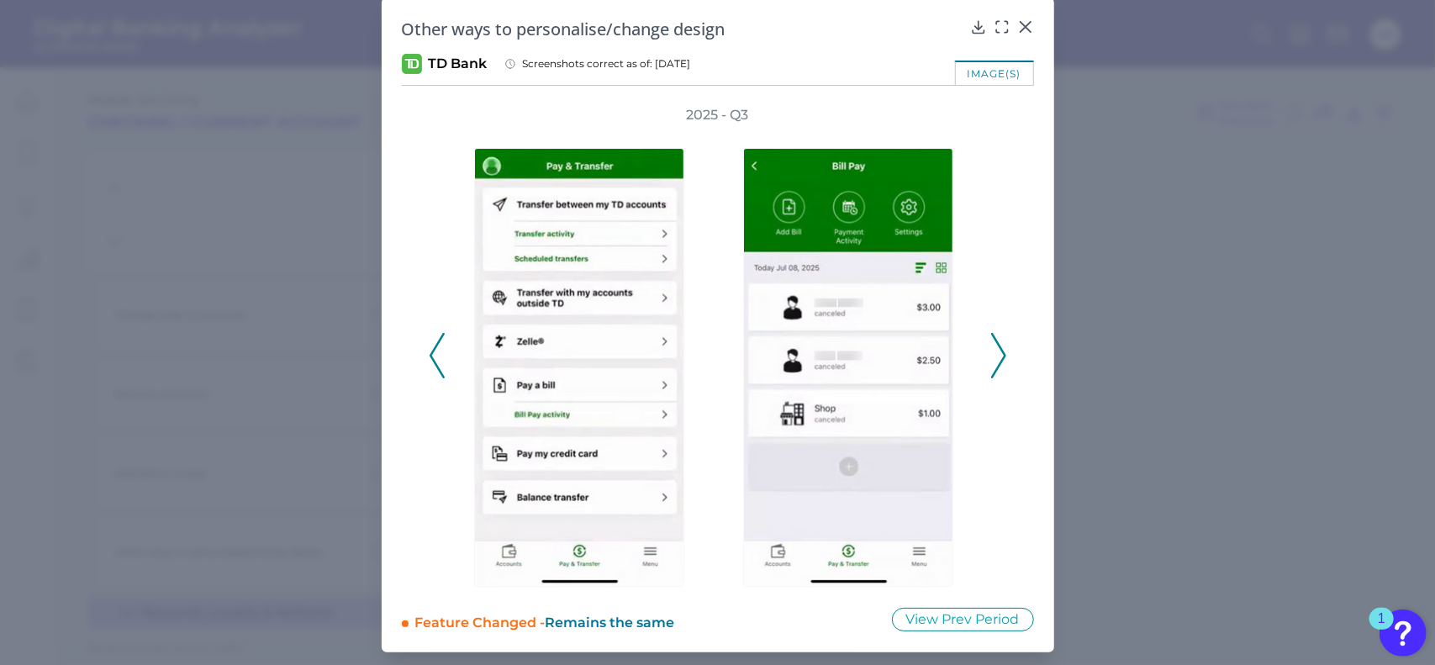
click at [439, 350] on icon at bounding box center [437, 355] width 15 height 45
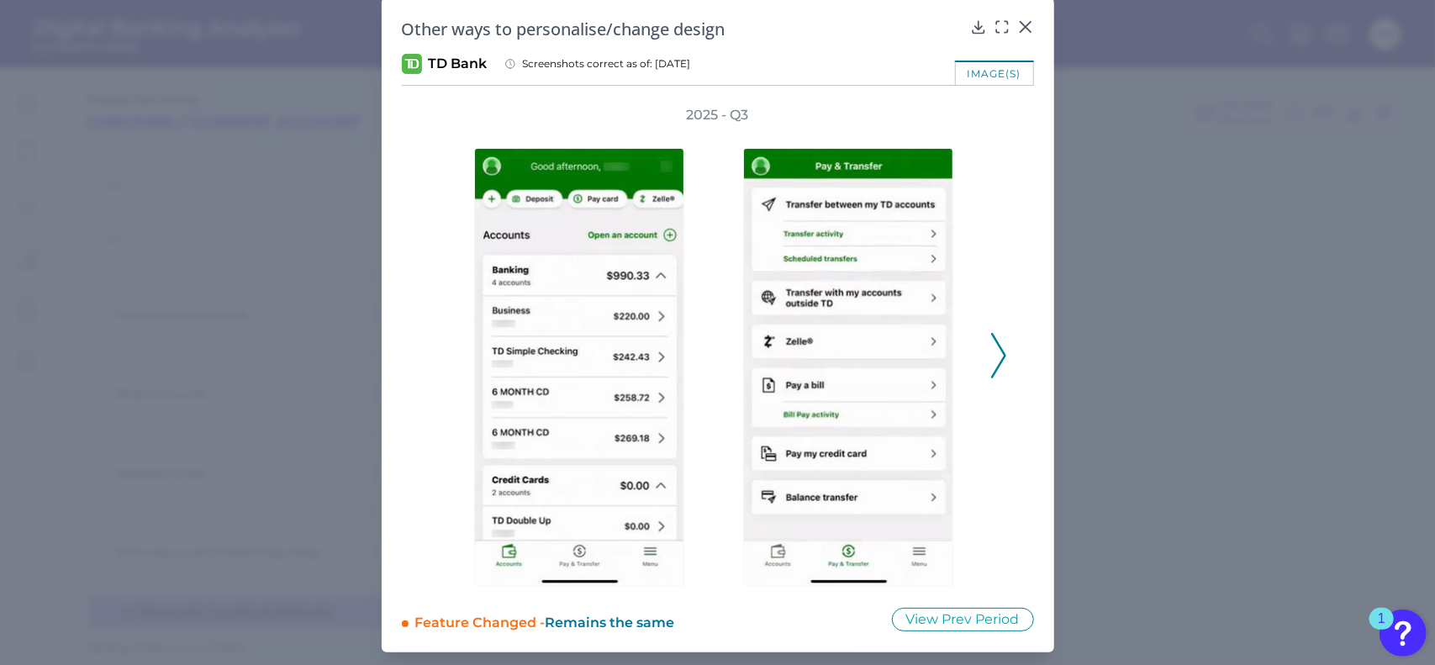
click at [439, 350] on div "2025 - Q3" at bounding box center [718, 346] width 578 height 481
click at [1025, 21] on icon at bounding box center [1025, 26] width 17 height 17
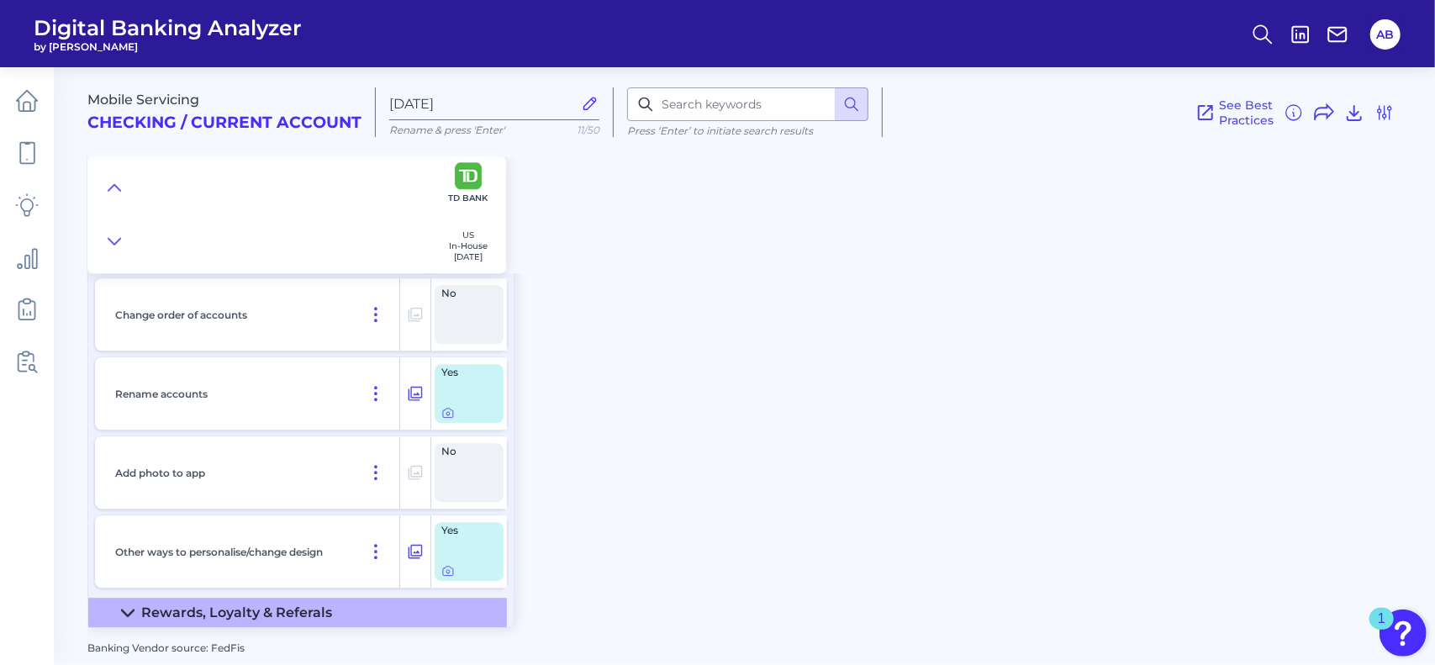
click at [192, 609] on div "Rewards, Loyalty & Referals" at bounding box center [236, 612] width 191 height 16
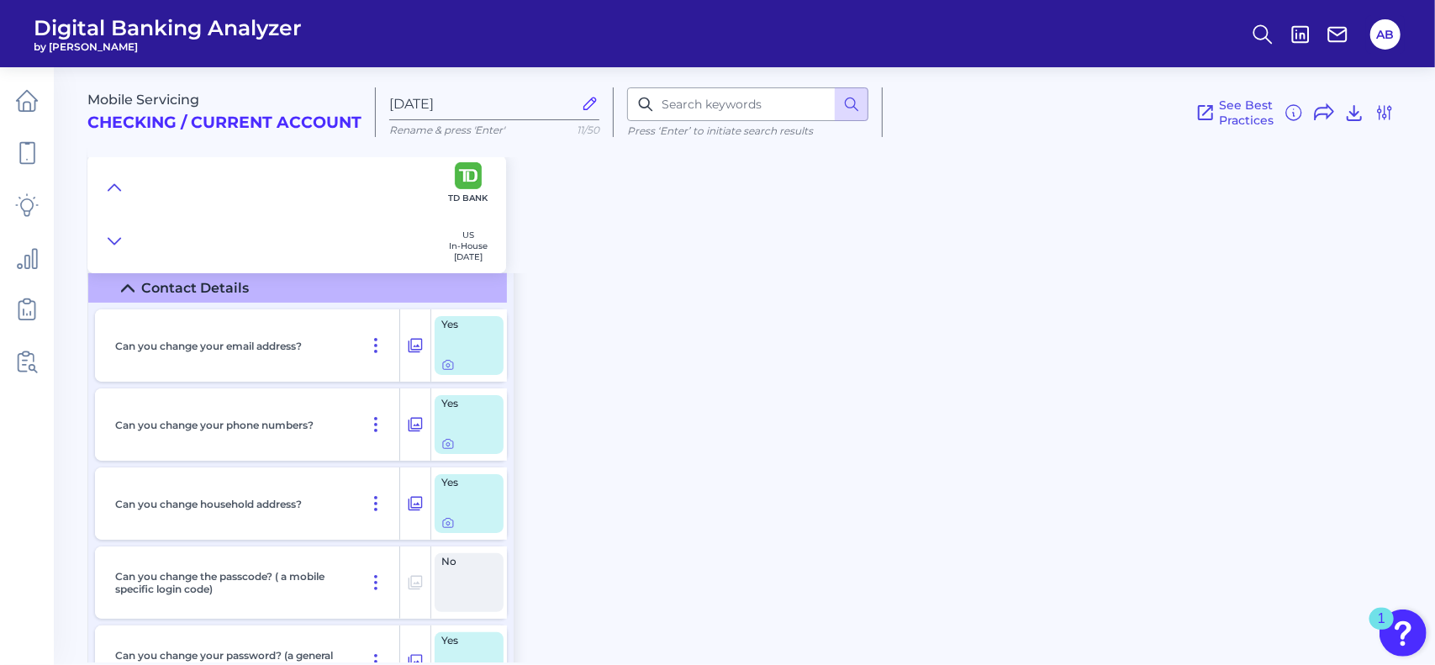
scroll to position [0, 0]
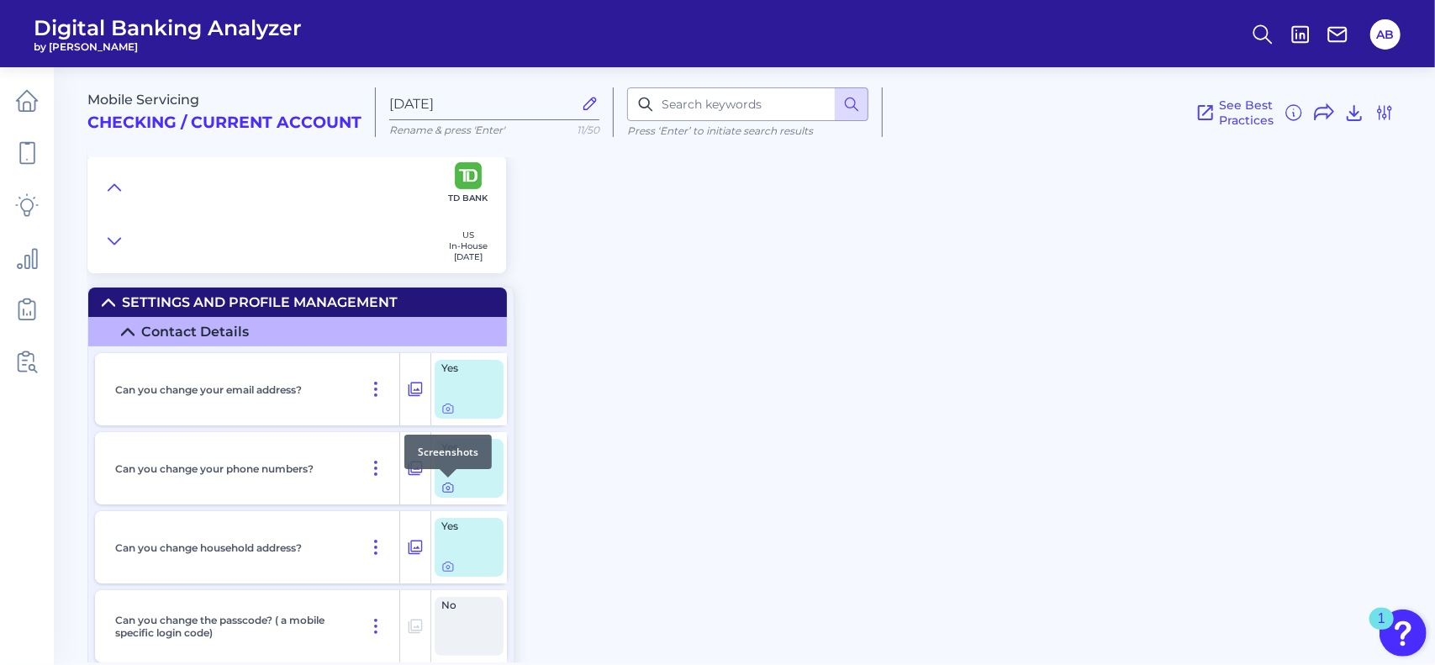
click at [442, 485] on div at bounding box center [448, 477] width 17 height 17
click at [447, 491] on icon at bounding box center [447, 487] width 13 height 13
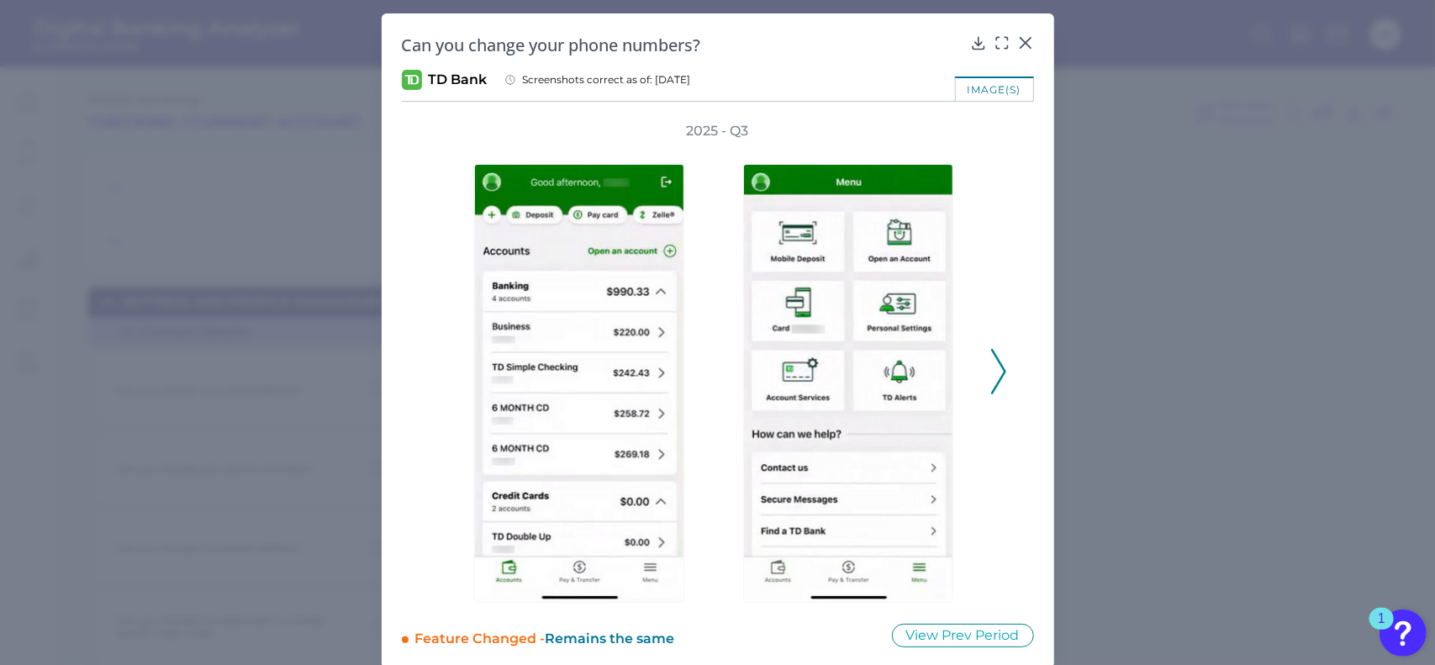
click at [991, 363] on icon at bounding box center [998, 371] width 15 height 45
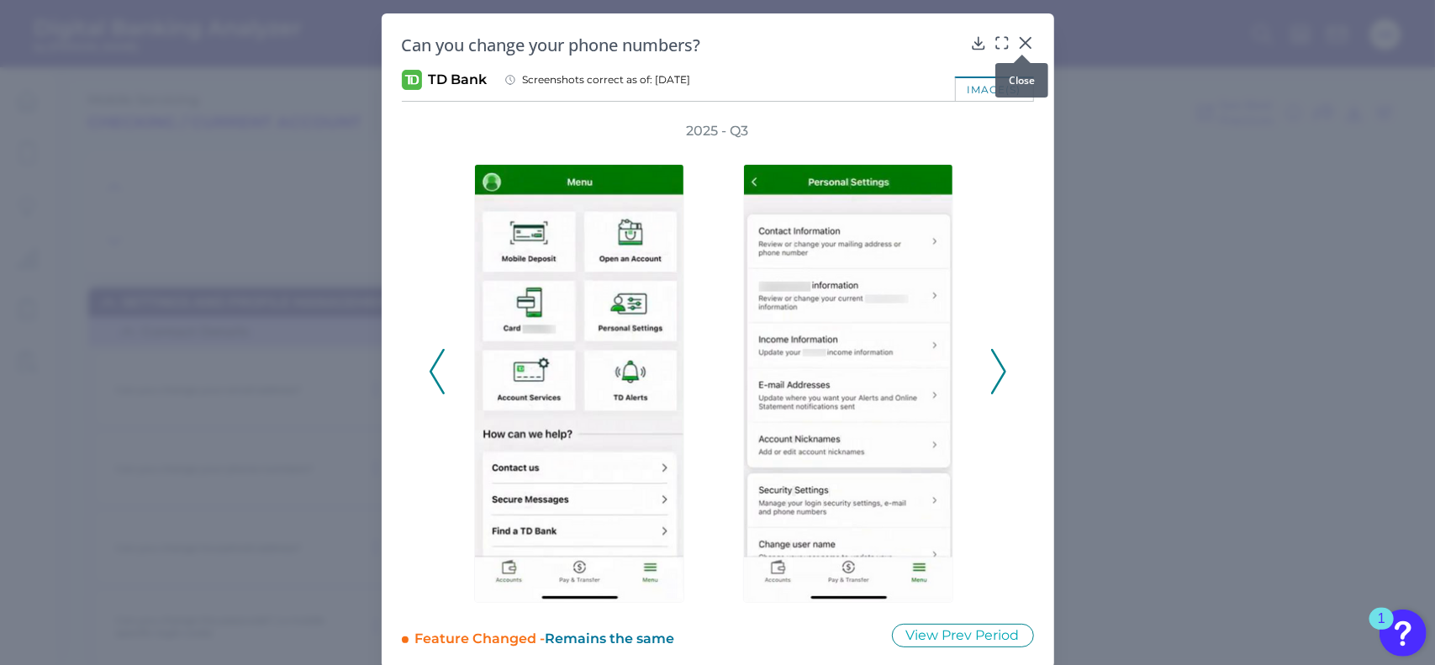
click at [1020, 41] on icon at bounding box center [1025, 43] width 10 height 10
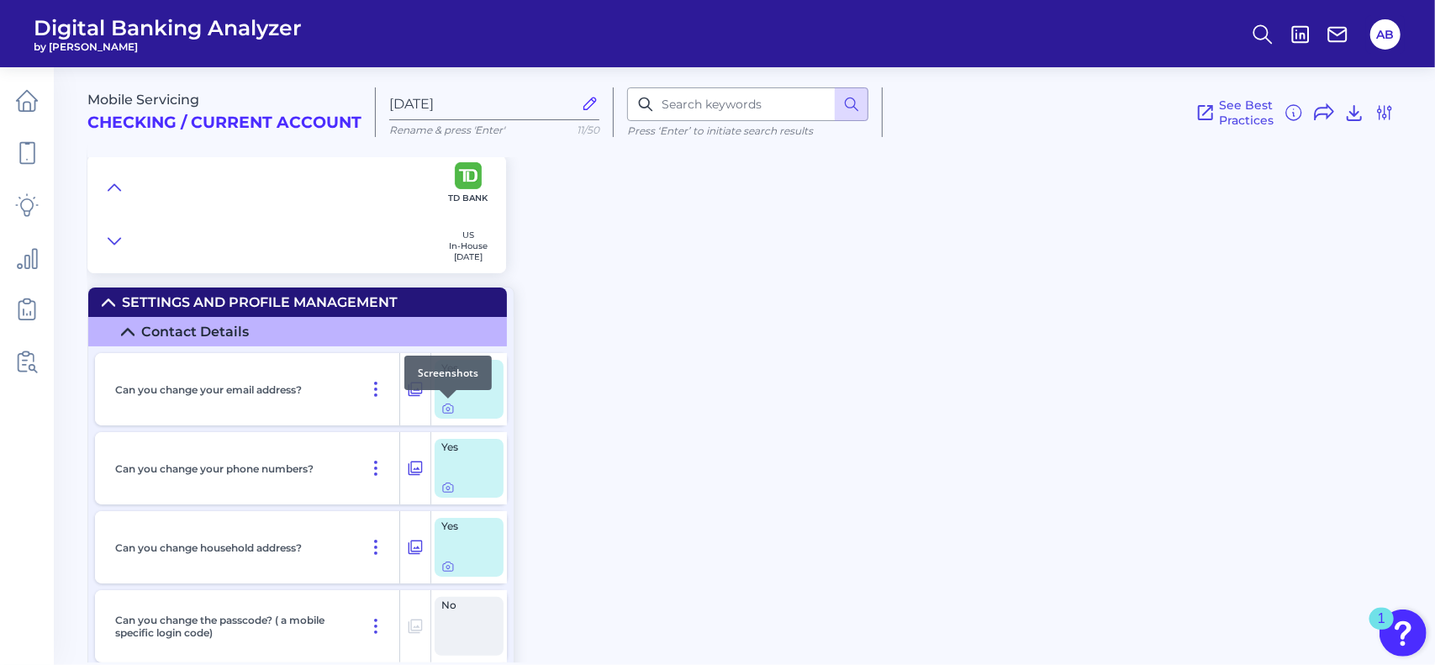
click at [447, 405] on div at bounding box center [448, 398] width 17 height 17
click at [448, 413] on icon at bounding box center [448, 408] width 10 height 9
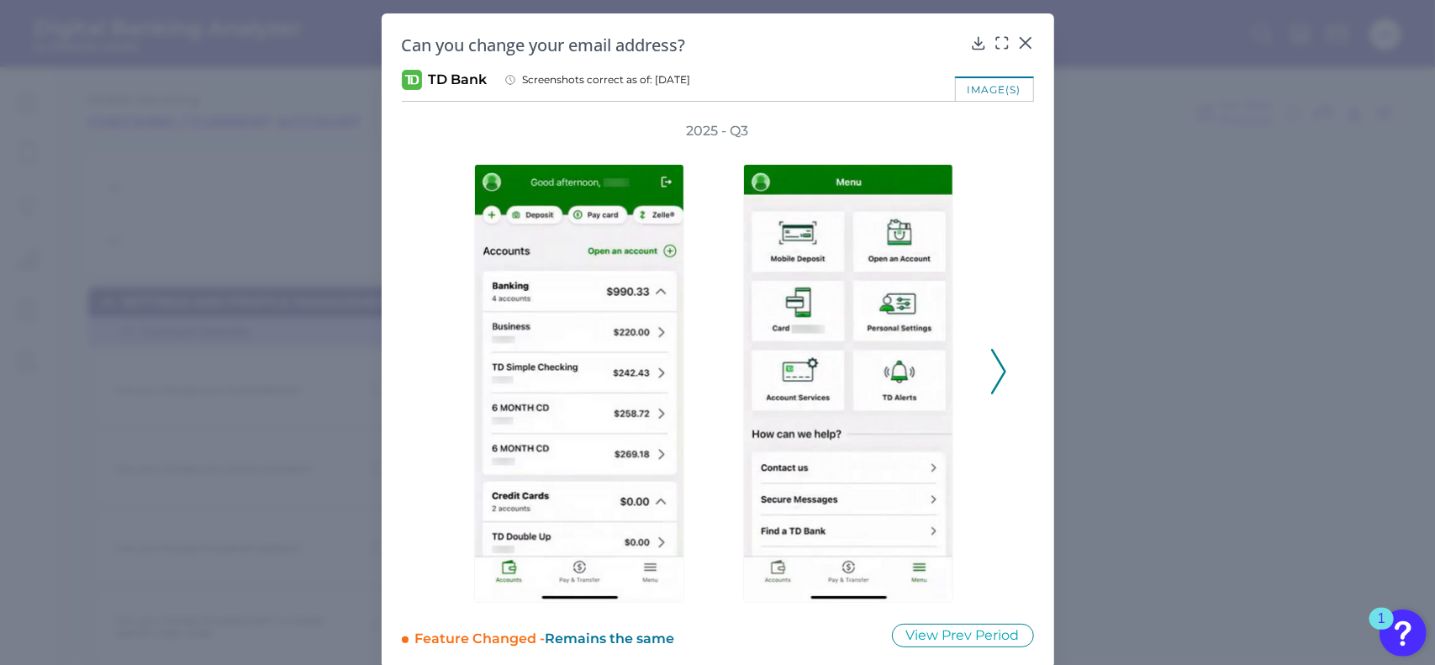
click at [1000, 372] on polyline at bounding box center [998, 371] width 13 height 43
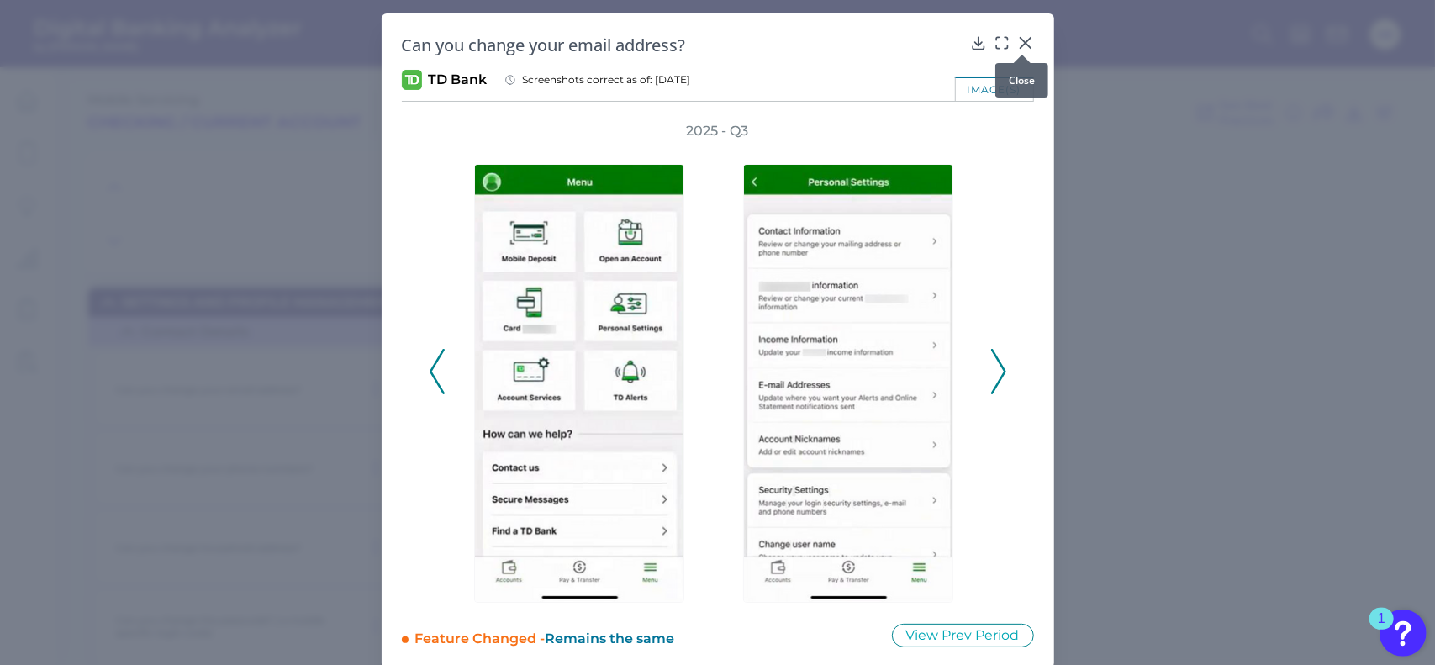
click at [1024, 37] on icon at bounding box center [1025, 42] width 17 height 17
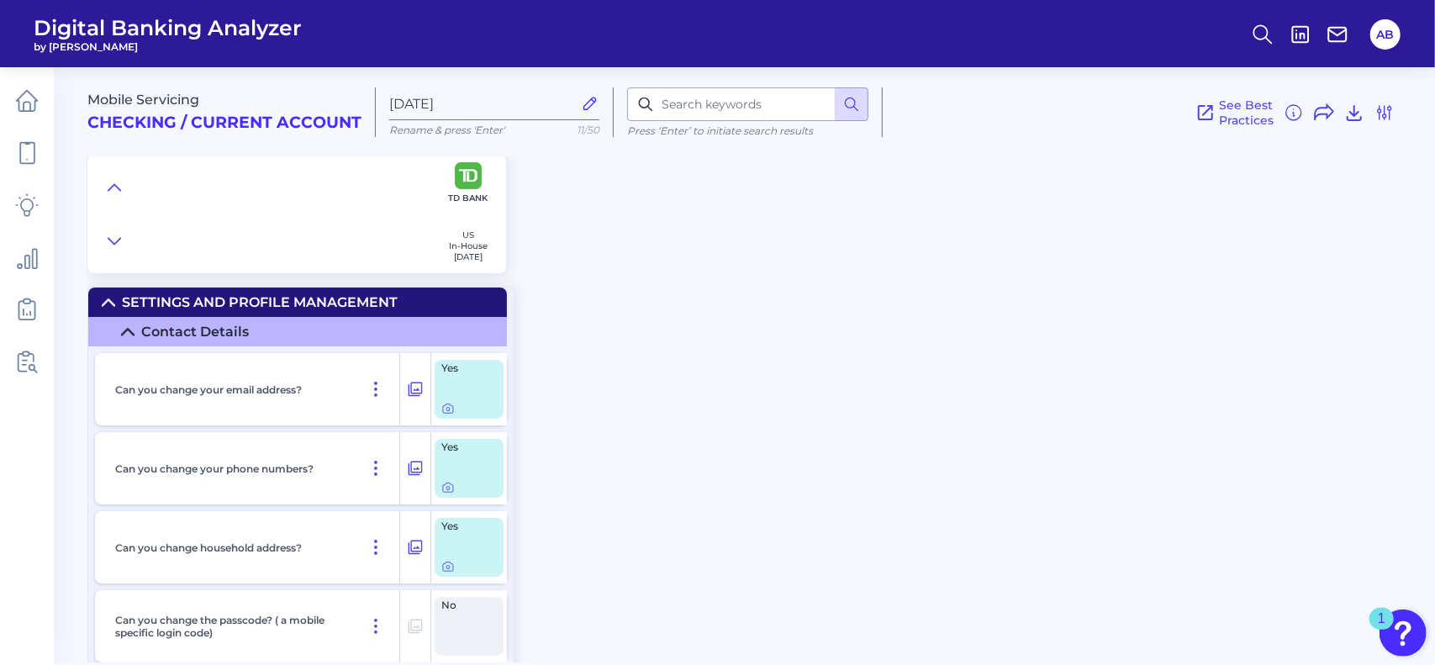
click at [107, 305] on icon at bounding box center [108, 302] width 13 height 13
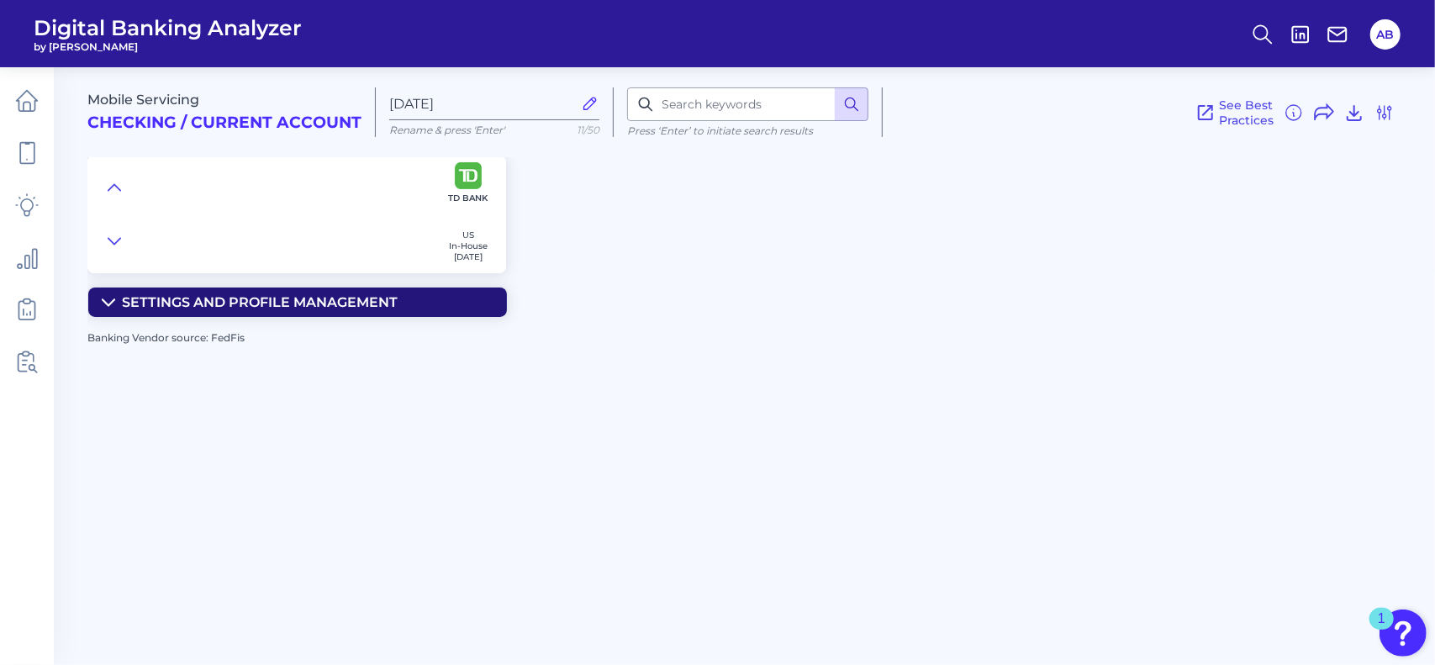
click at [852, 110] on icon at bounding box center [851, 104] width 17 height 17
click at [596, 100] on icon at bounding box center [590, 103] width 18 height 18
click at [572, 100] on input "[DATE]" at bounding box center [480, 104] width 183 height 16
click at [586, 98] on icon at bounding box center [590, 103] width 18 height 18
click at [572, 98] on input "[DATE]" at bounding box center [480, 104] width 183 height 16
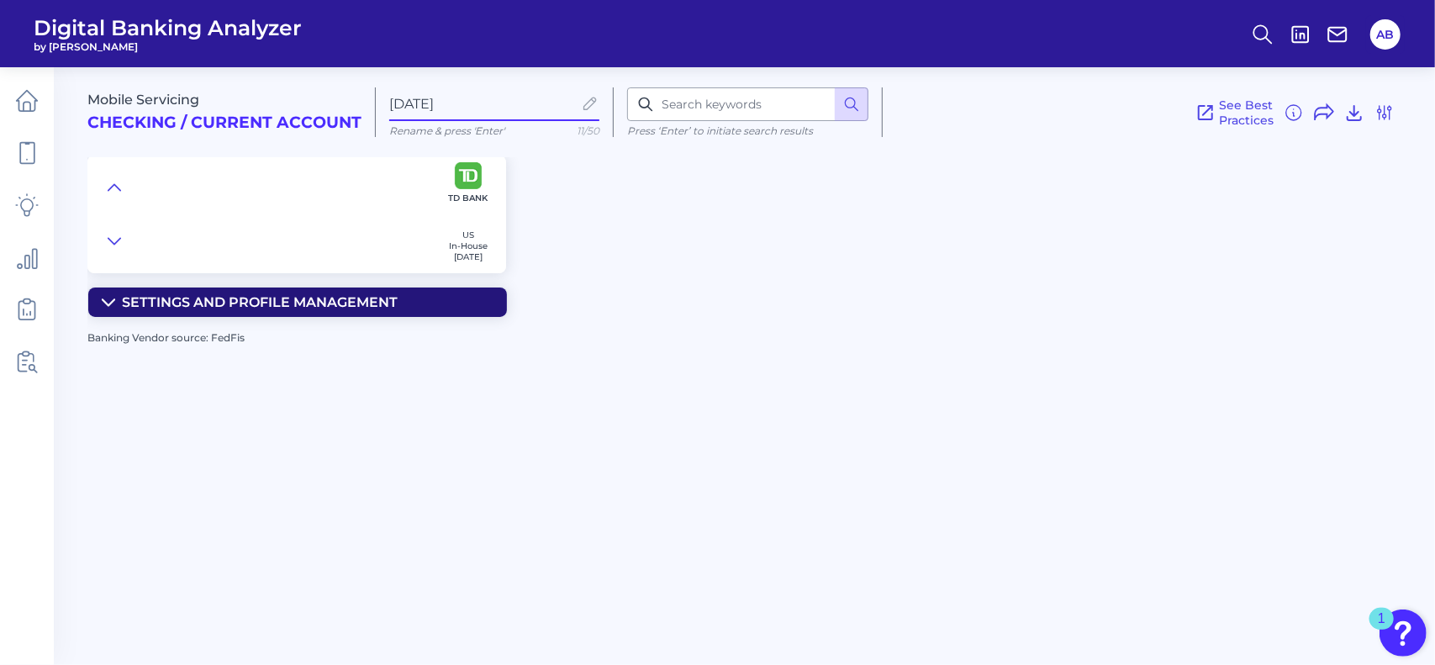
click at [298, 115] on h2 "Checking / Current Account" at bounding box center [224, 122] width 274 height 19
click at [1387, 115] on icon at bounding box center [1384, 113] width 20 height 20
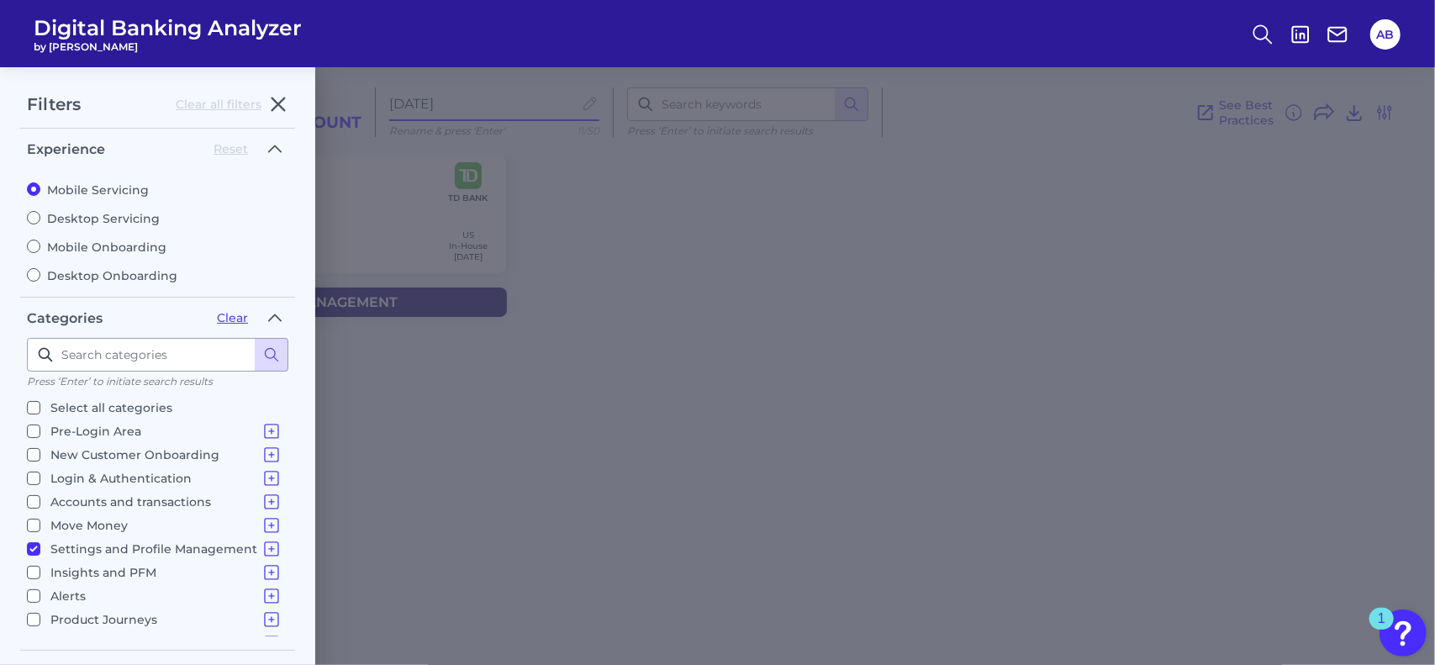
click at [32, 542] on input "Settings and Profile Management Contact Details Overdraft Management Marketing …" at bounding box center [33, 548] width 13 height 13
checkbox input "false"
click at [36, 494] on input "Accounts and transactions Home Screen & Navigation Individual Account Overview …" at bounding box center [33, 500] width 13 height 13
checkbox input "true"
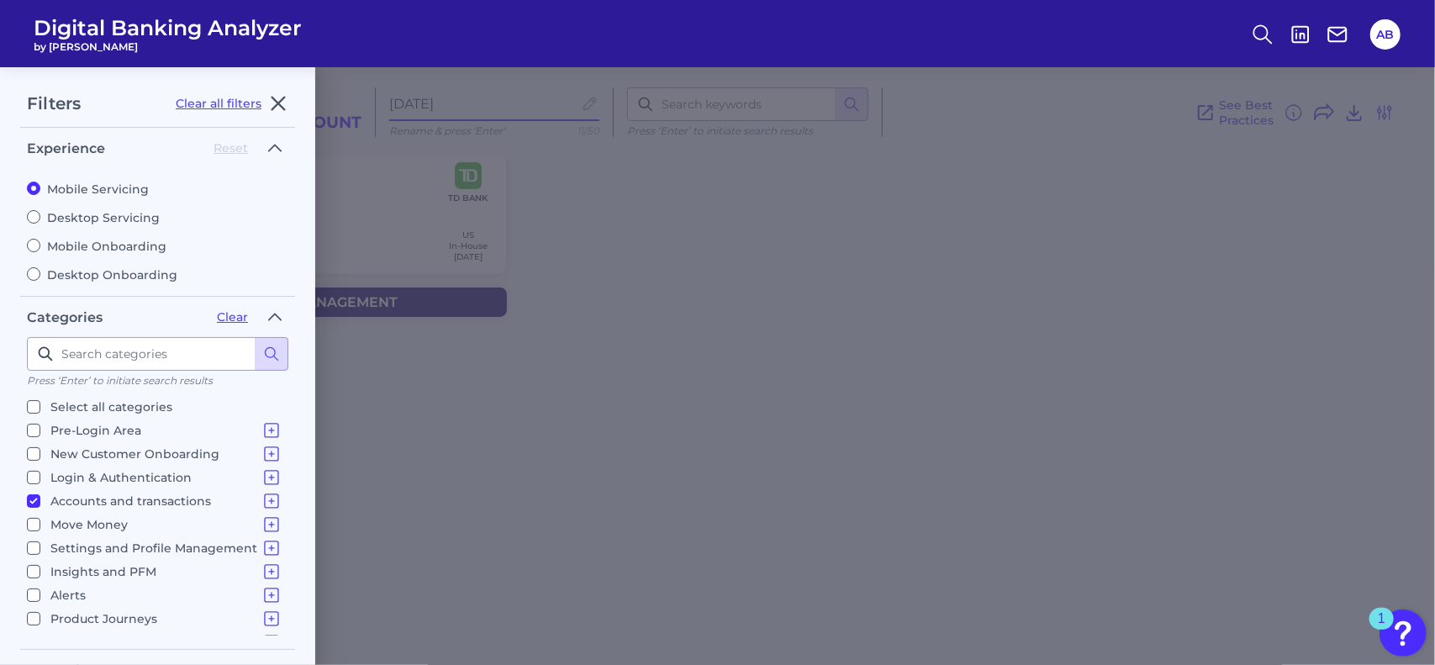
click at [32, 565] on input "Insights and PFM Spending Analysis Sustainability Budgets Savings Financial Hea…" at bounding box center [33, 571] width 13 height 13
checkbox input "true"
click at [271, 359] on button at bounding box center [272, 354] width 34 height 34
click at [272, 337] on button at bounding box center [272, 354] width 34 height 34
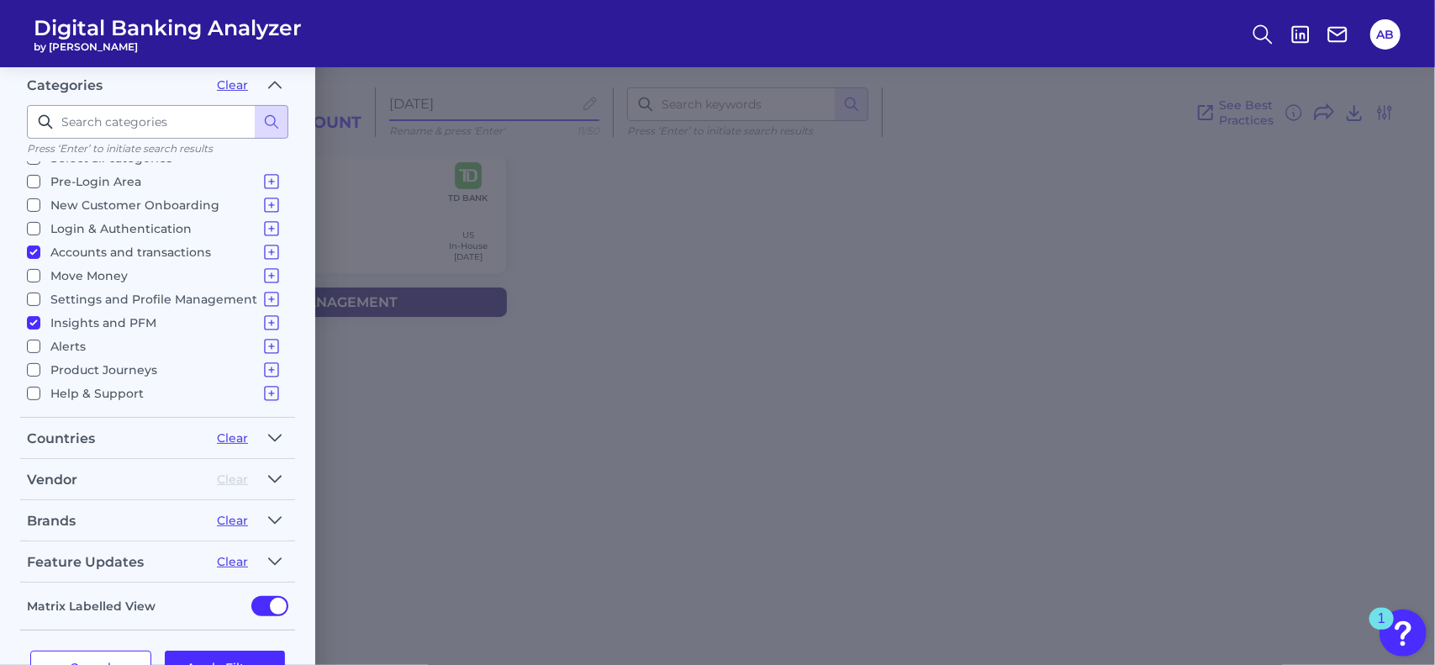
scroll to position [277, 0]
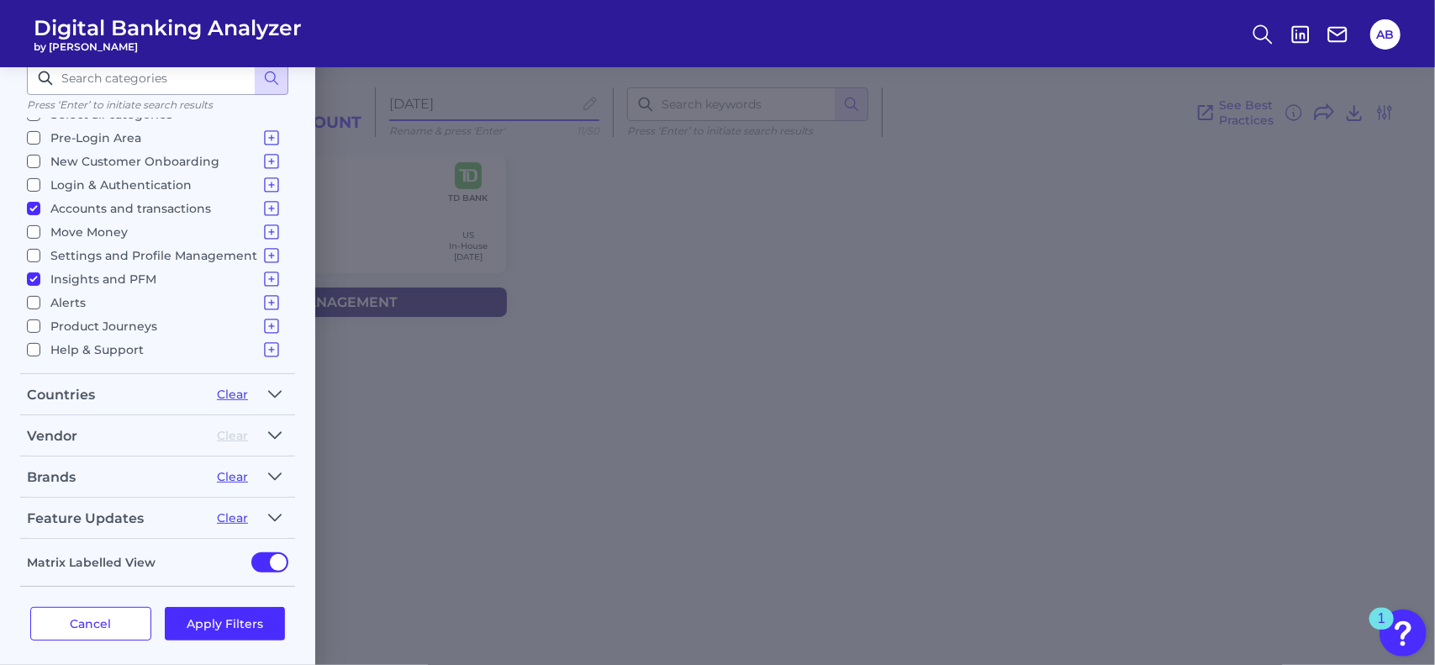
click at [183, 631] on button "Apply Filters" at bounding box center [225, 624] width 121 height 34
click at [211, 610] on button "Apply Filters" at bounding box center [225, 624] width 121 height 34
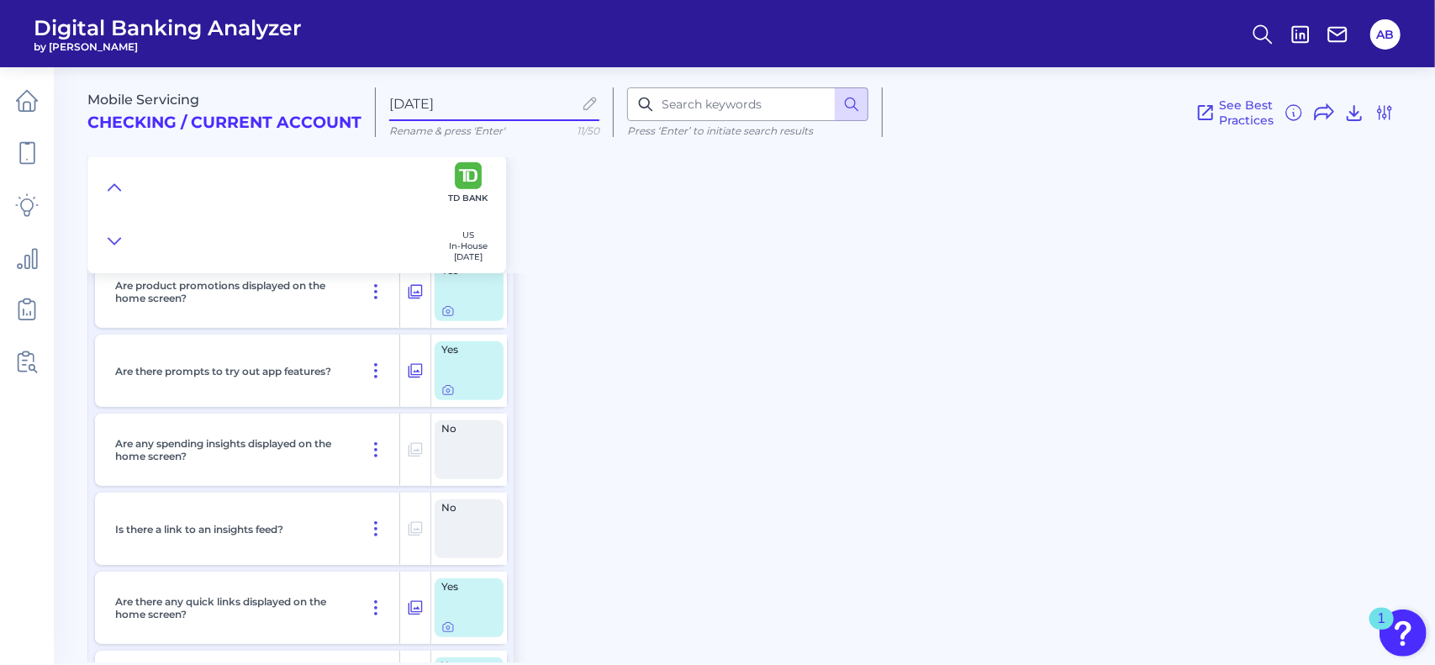
scroll to position [0, 0]
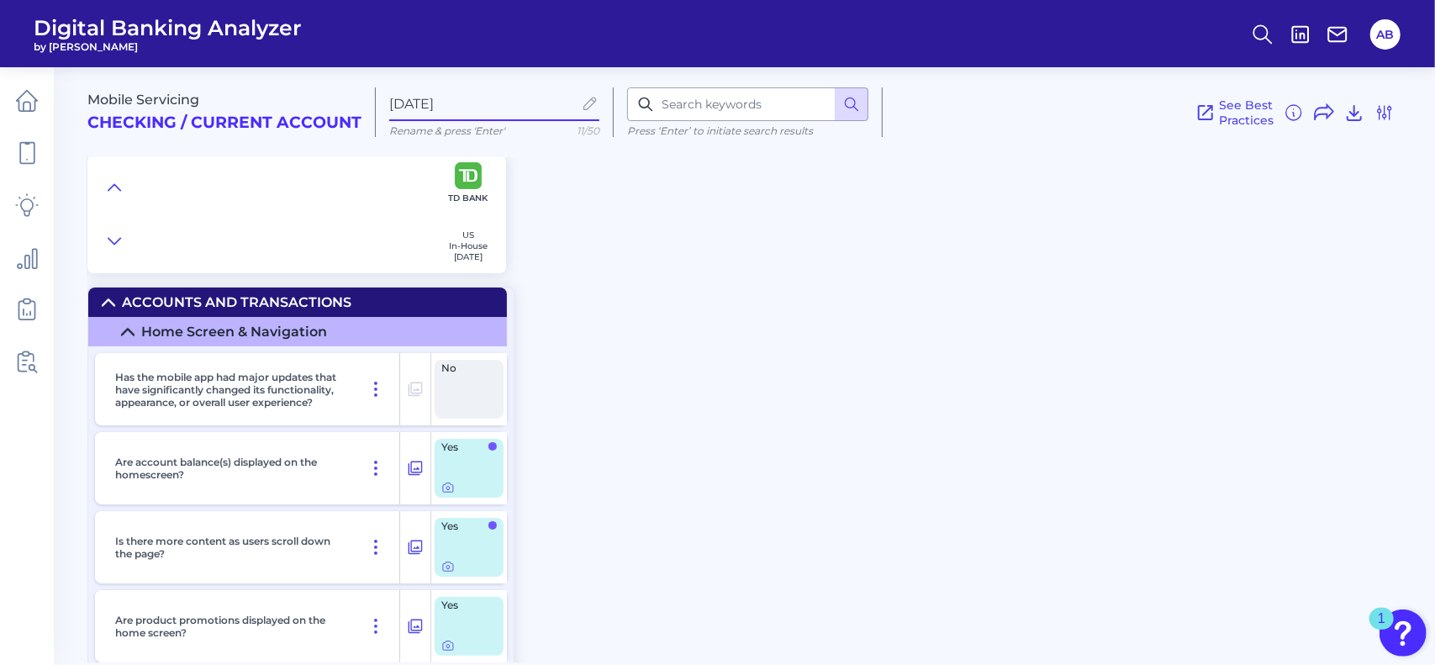
click at [124, 324] on summary "Home Screen & Navigation" at bounding box center [297, 331] width 419 height 29
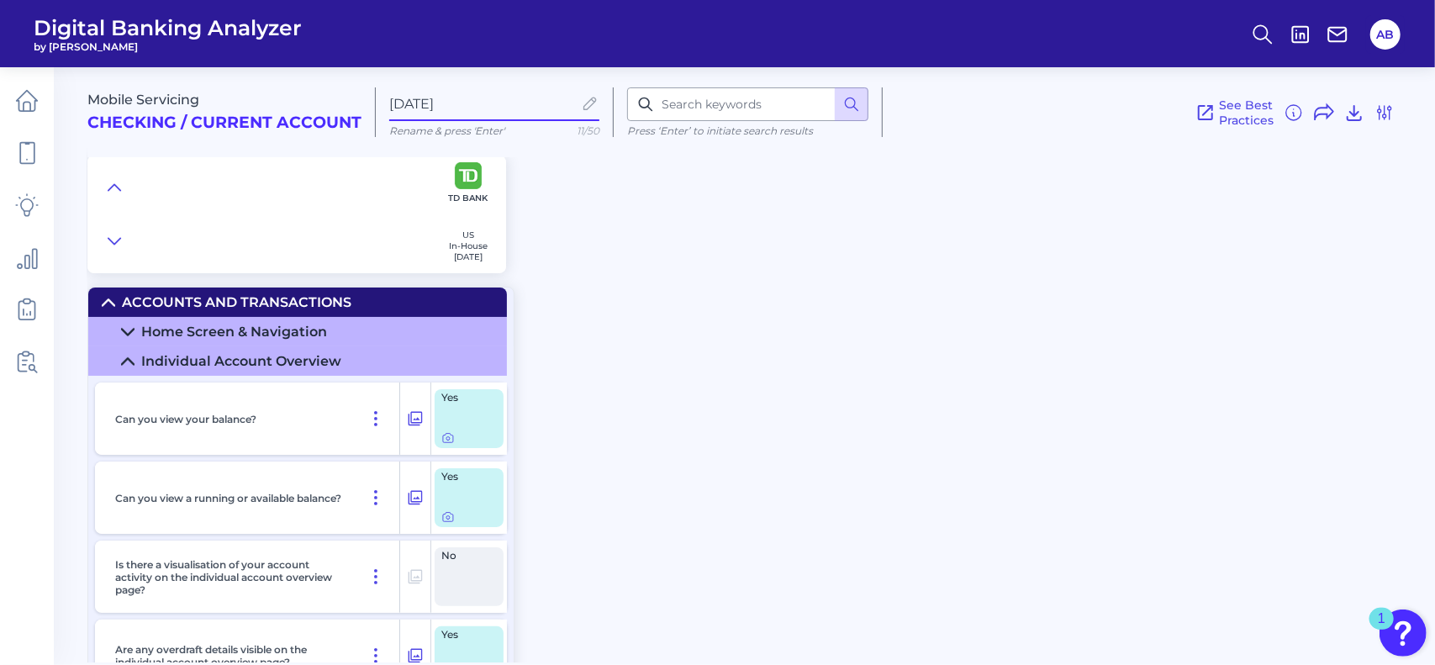
click at [111, 300] on icon at bounding box center [108, 302] width 13 height 13
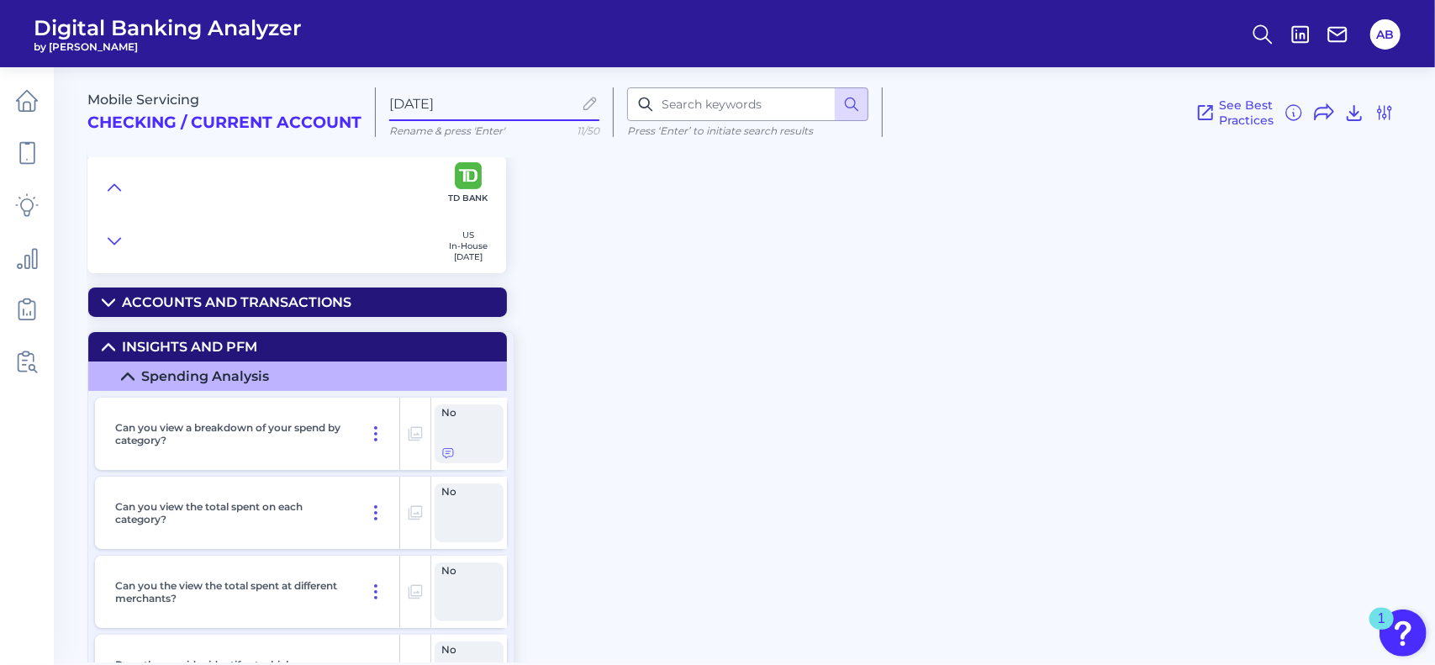
click at [103, 345] on icon at bounding box center [108, 346] width 13 height 13
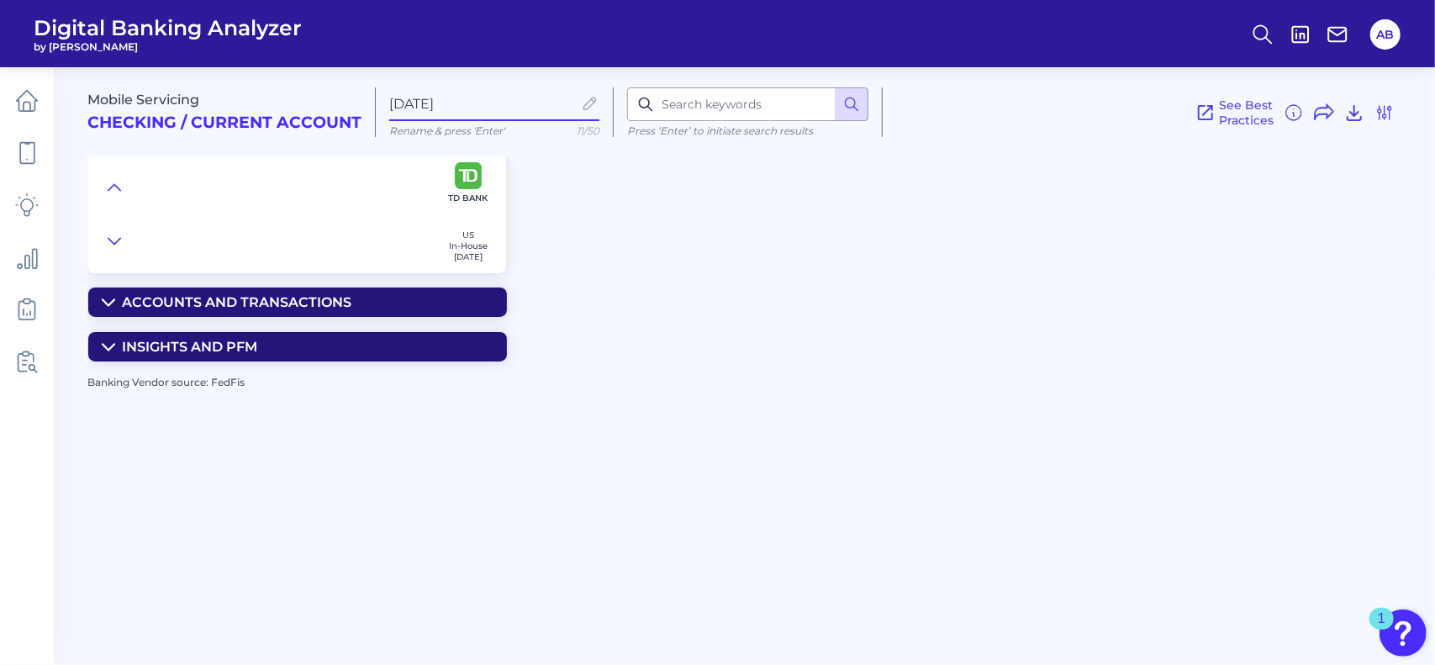
click at [103, 351] on icon at bounding box center [108, 346] width 13 height 13
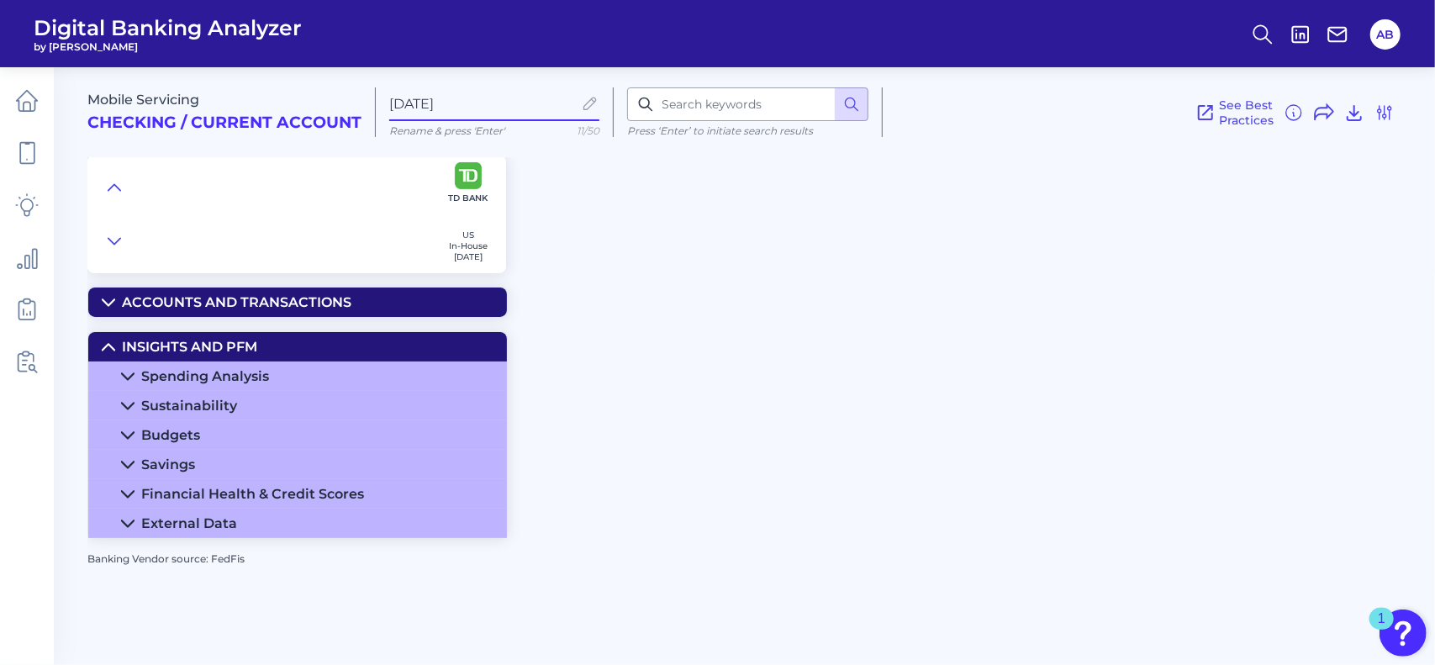
click at [103, 297] on icon at bounding box center [108, 302] width 13 height 13
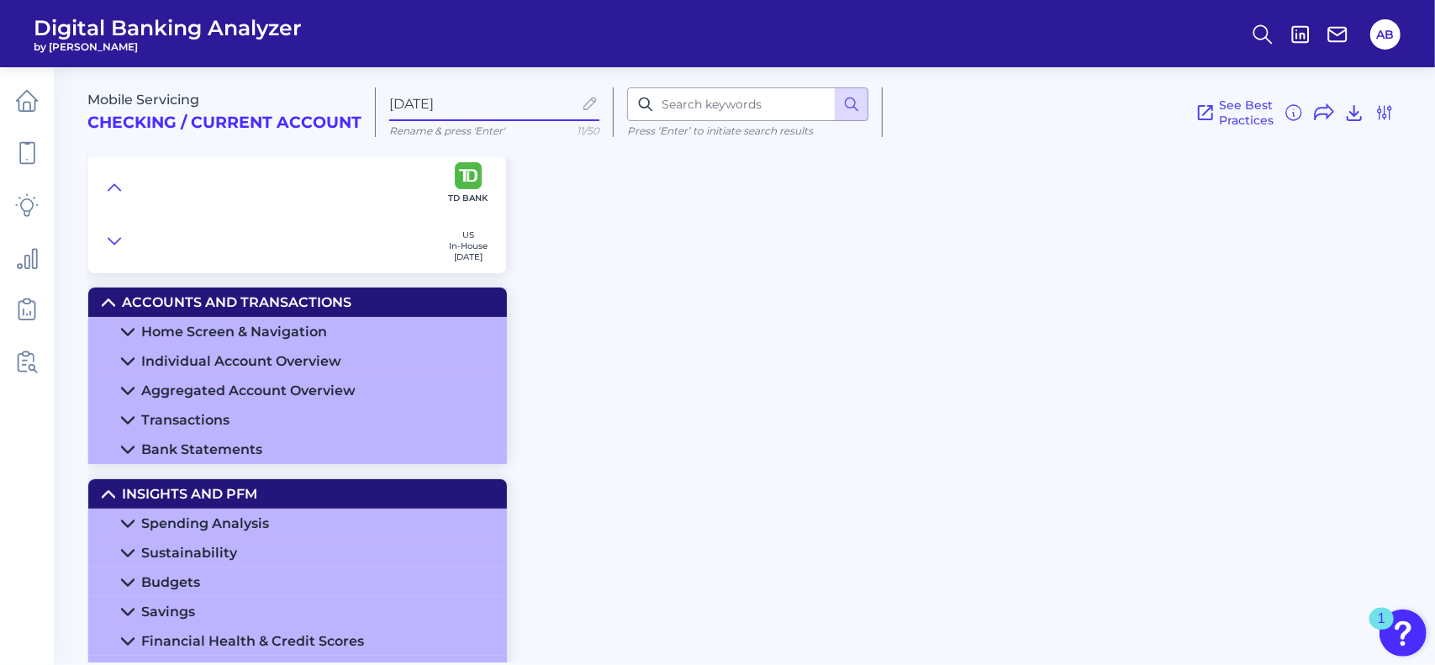
click at [125, 325] on icon at bounding box center [127, 331] width 13 height 13
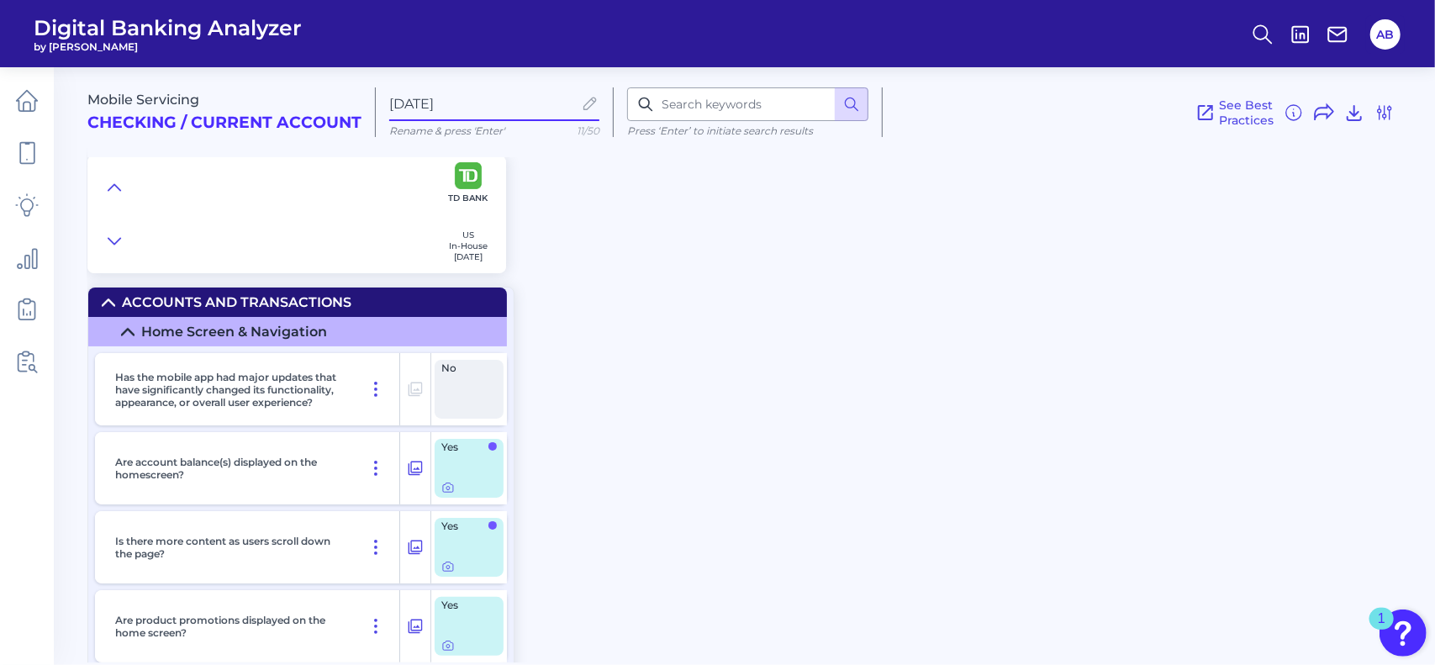
click at [132, 333] on icon at bounding box center [128, 332] width 12 height 6
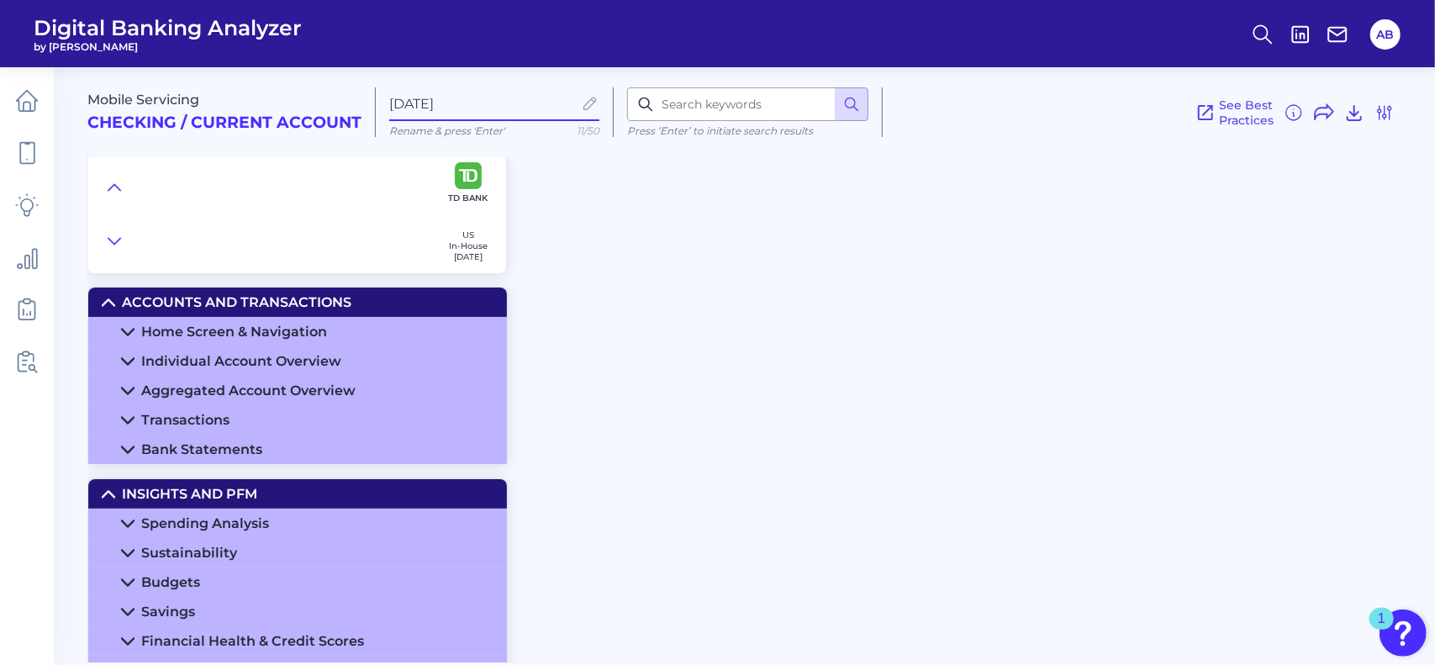
click at [124, 357] on icon at bounding box center [127, 361] width 13 height 13
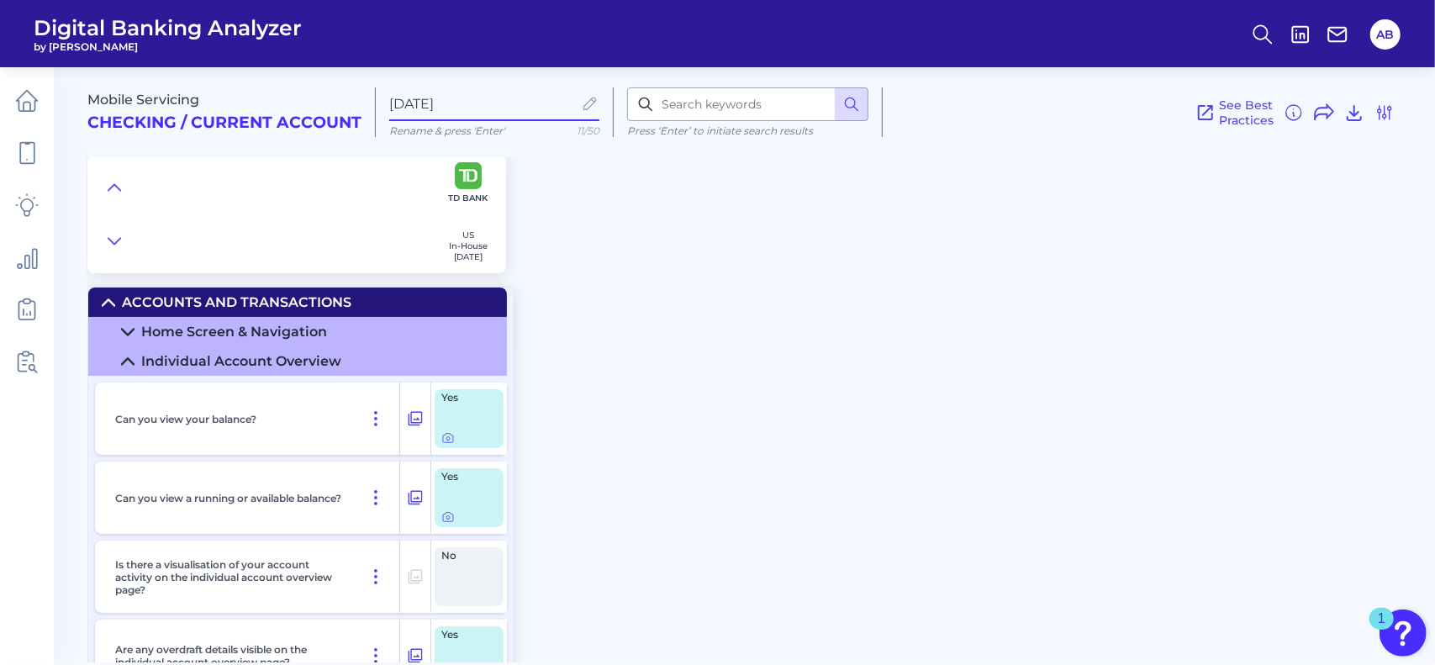
click at [459, 502] on div "Yes" at bounding box center [469, 497] width 69 height 59
click at [446, 513] on div at bounding box center [448, 507] width 17 height 17
click at [448, 520] on icon at bounding box center [447, 516] width 13 height 13
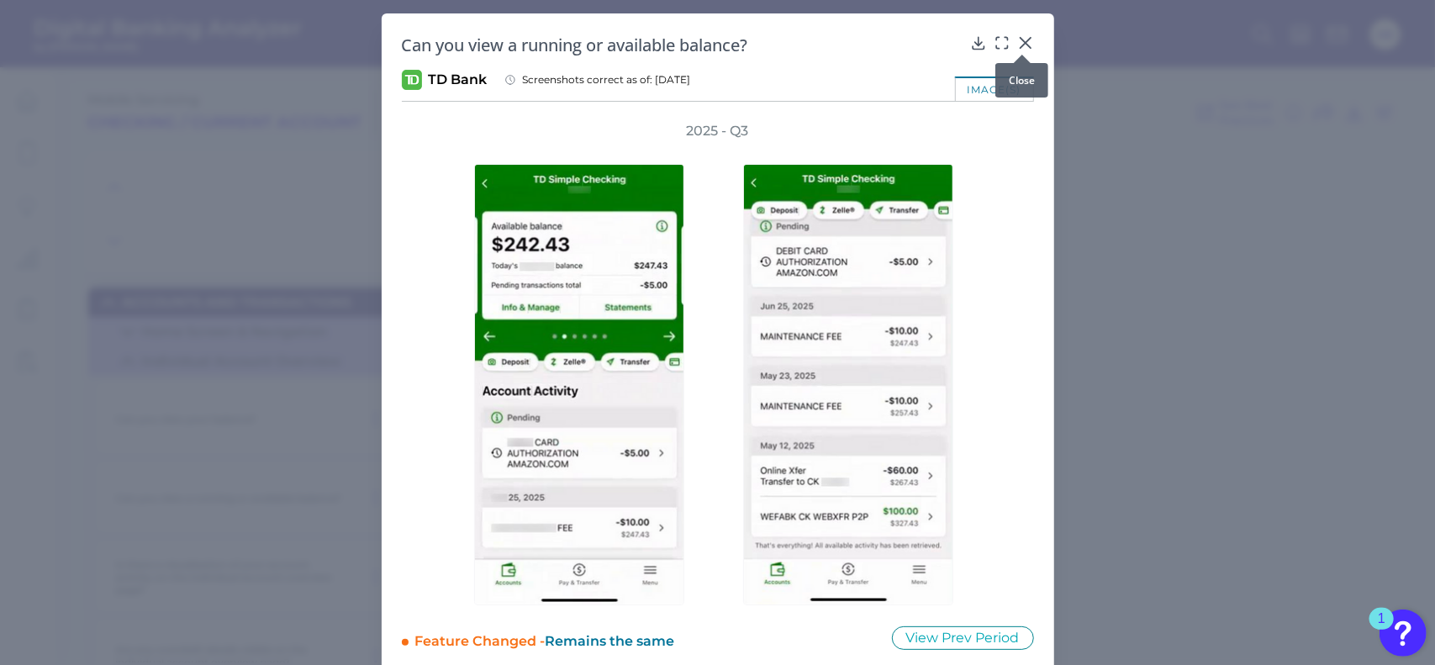
click at [1017, 39] on icon at bounding box center [1025, 42] width 17 height 17
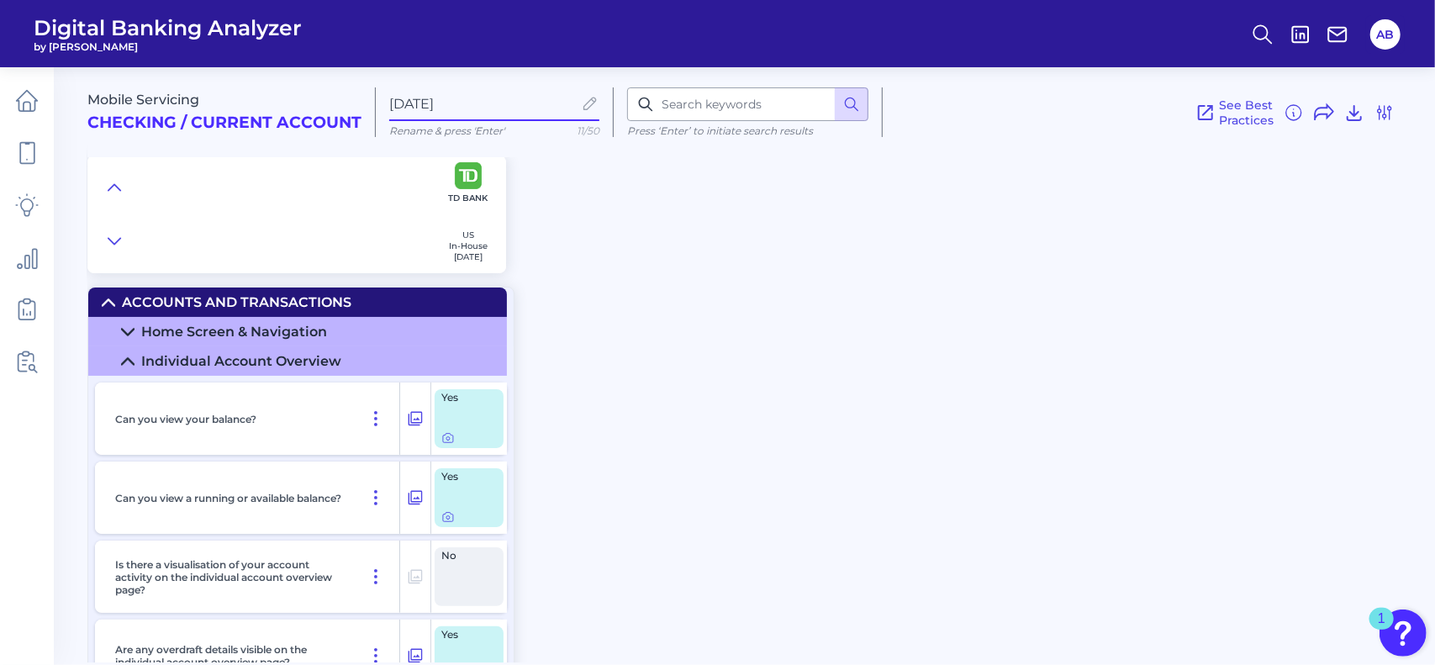
click at [121, 361] on icon at bounding box center [127, 361] width 13 height 13
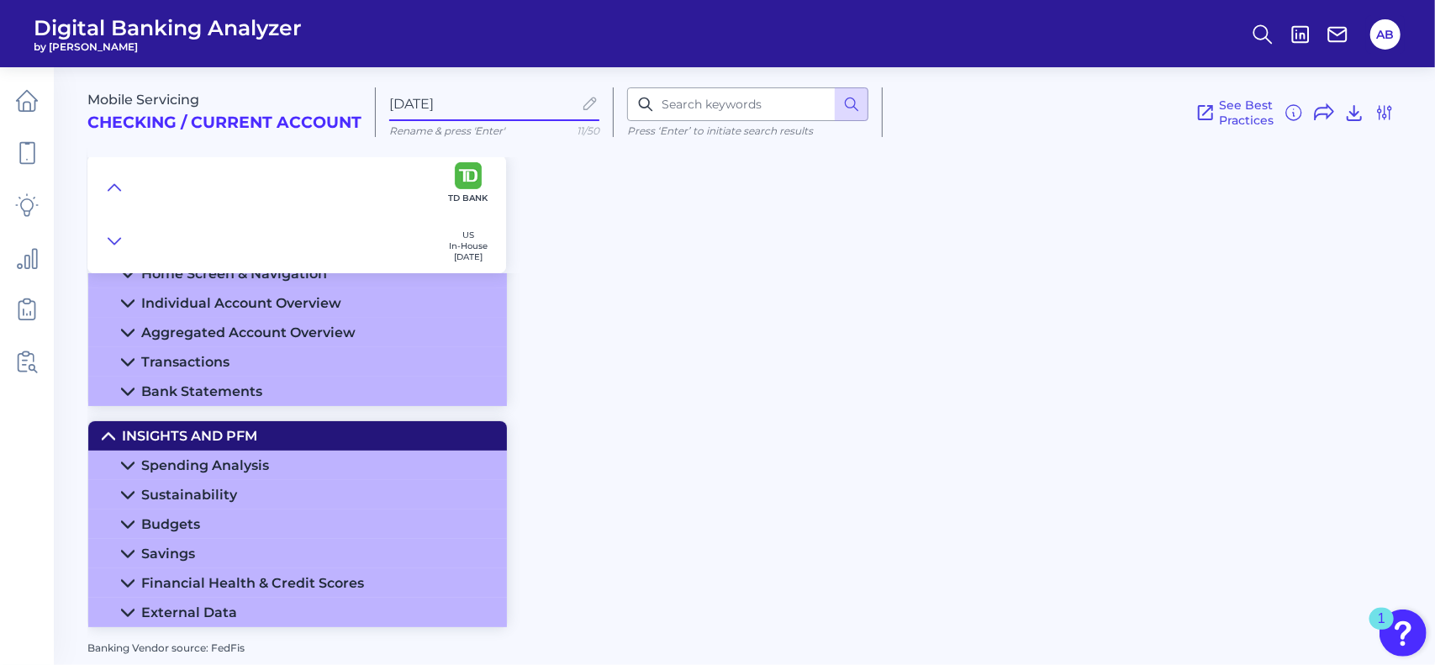
scroll to position [57, 0]
click at [140, 466] on summary "Spending Analysis" at bounding box center [297, 465] width 419 height 29
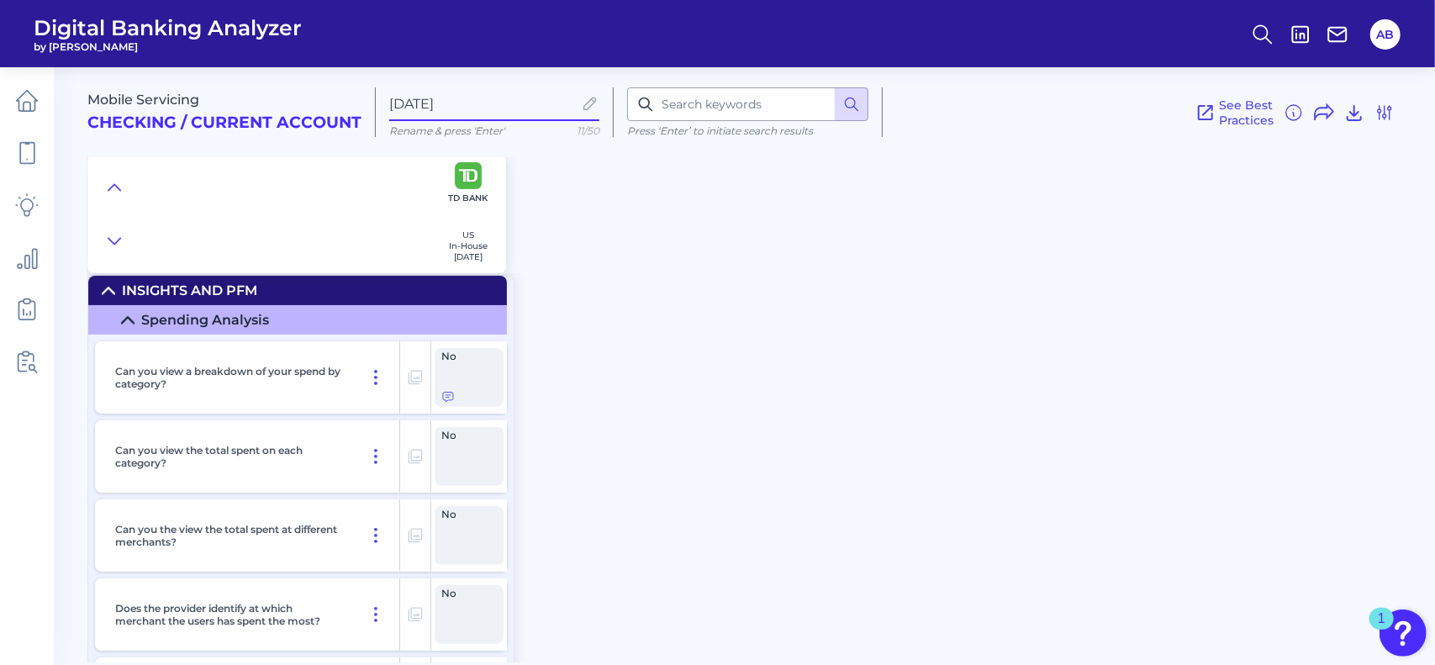
scroll to position [0, 0]
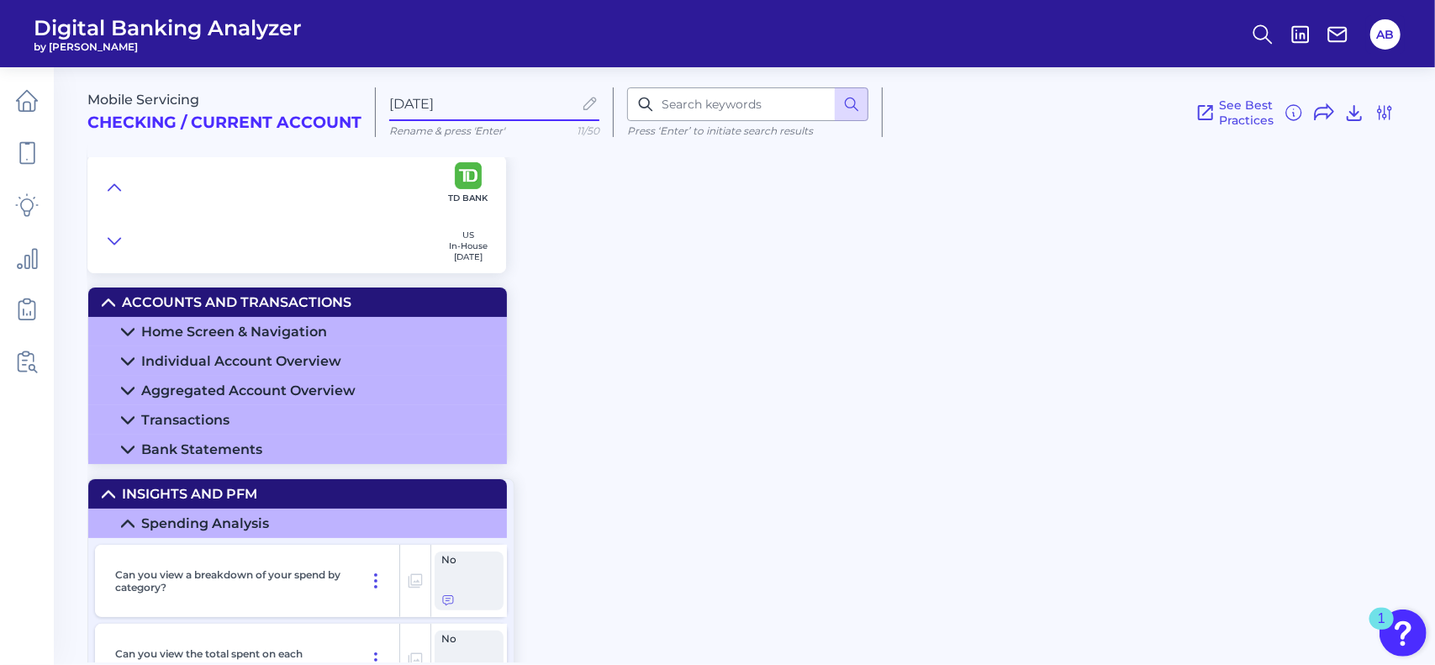
click at [123, 528] on icon at bounding box center [127, 523] width 13 height 13
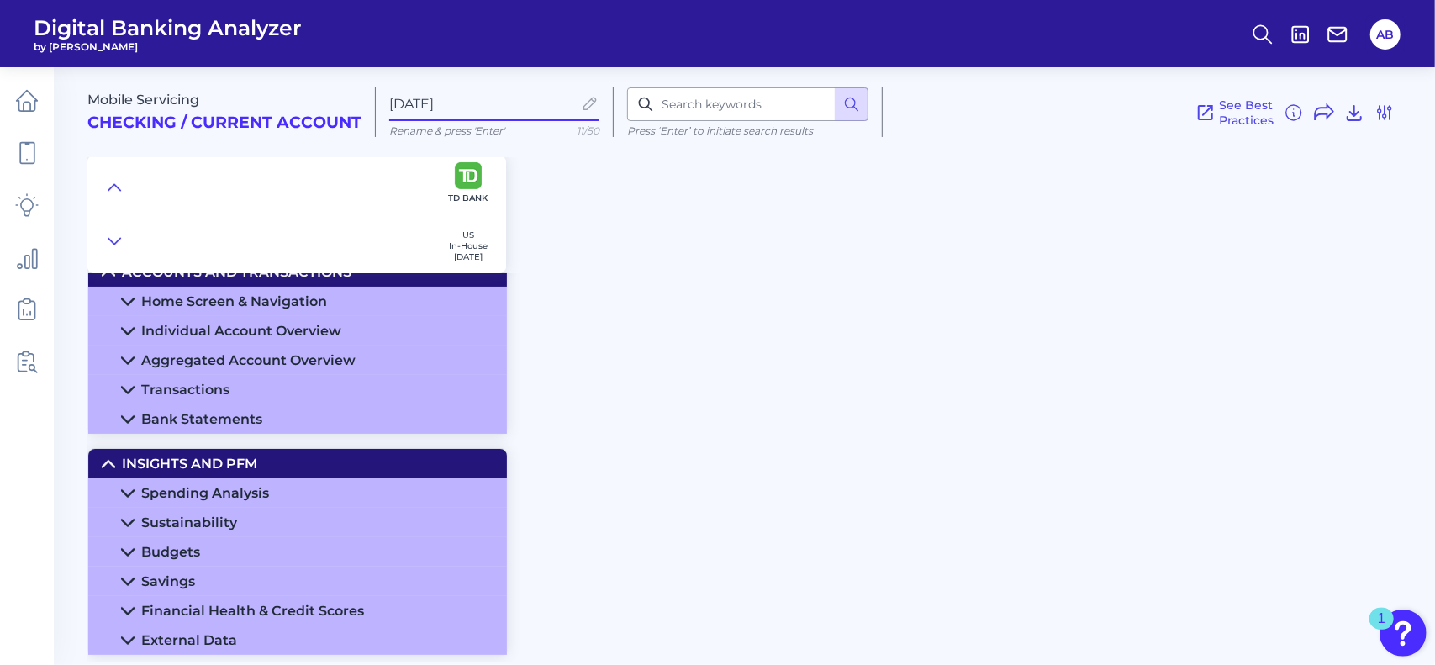
scroll to position [60, 0]
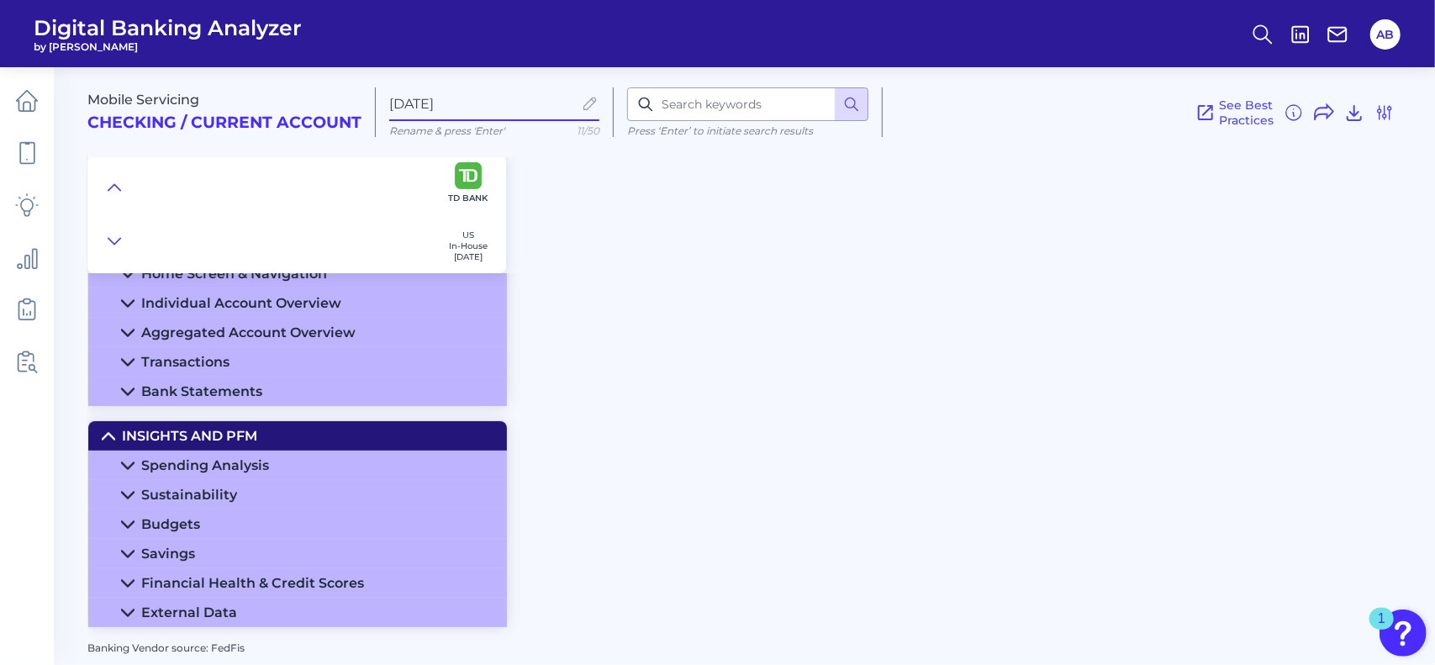
click at [129, 551] on icon at bounding box center [127, 553] width 13 height 13
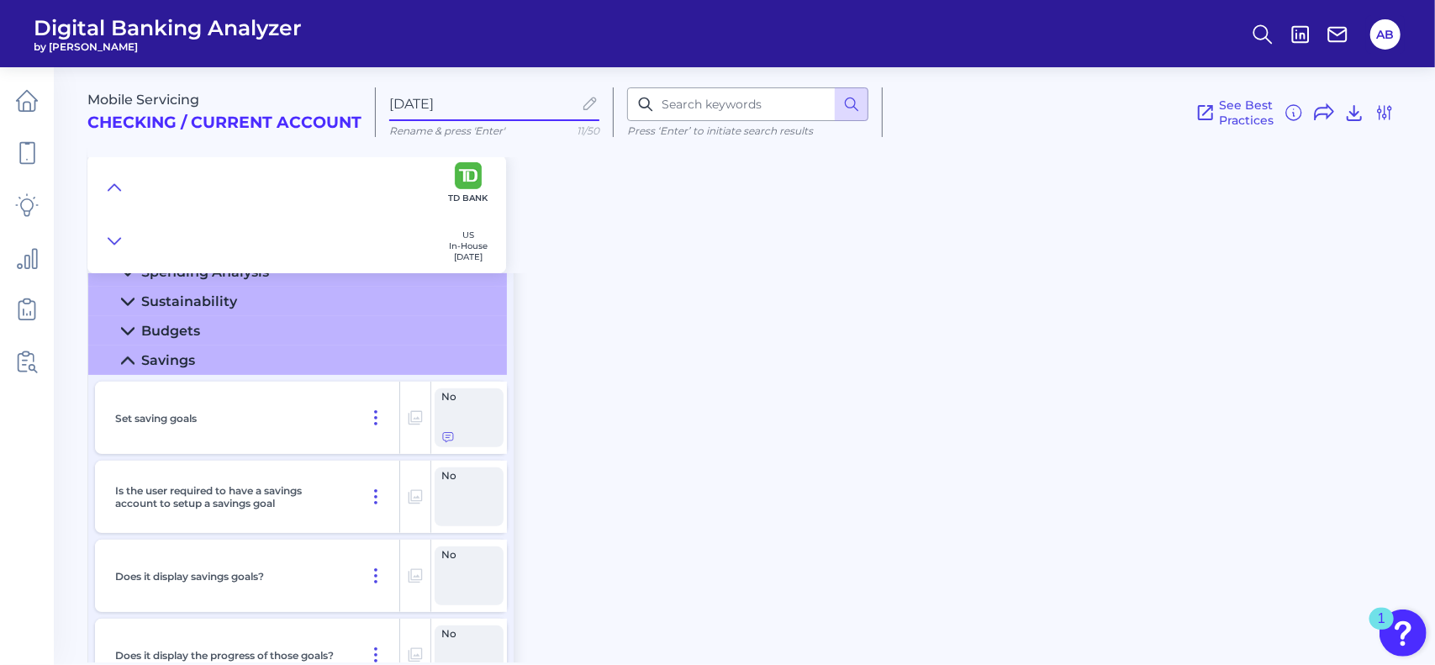
scroll to position [264, 0]
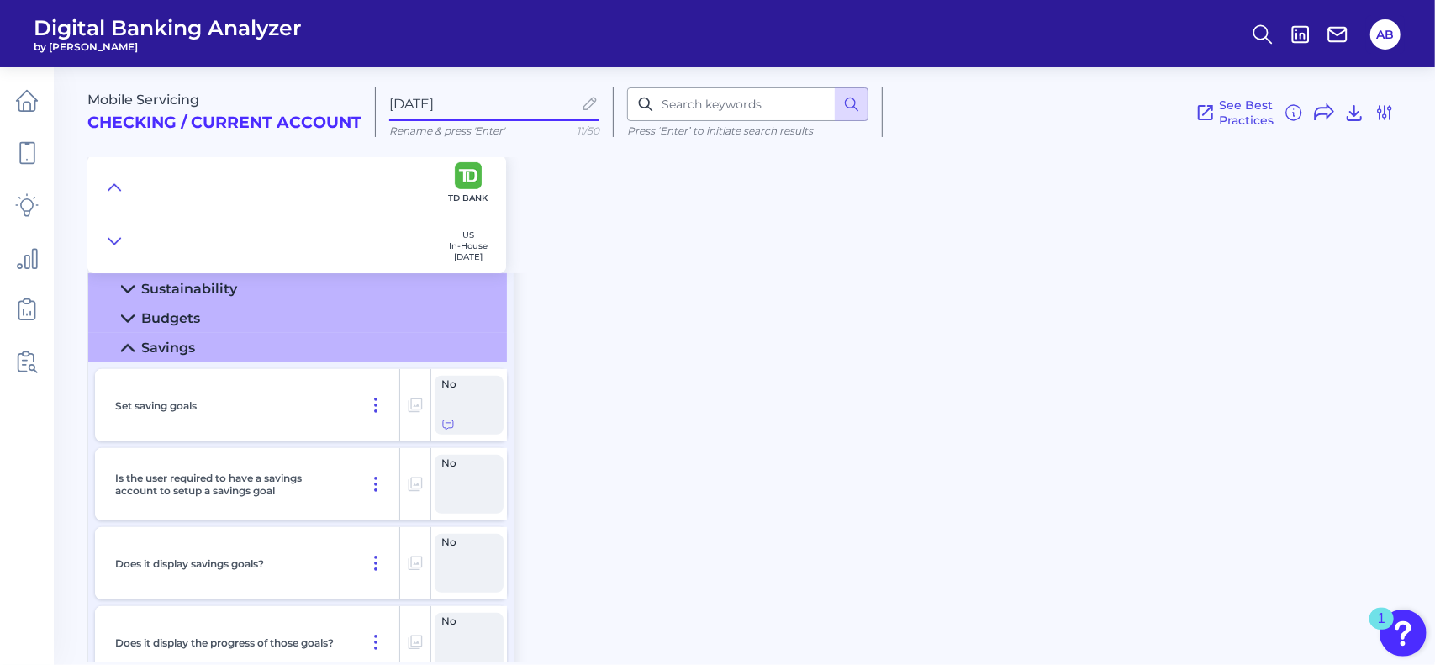
click at [122, 349] on icon at bounding box center [127, 347] width 13 height 13
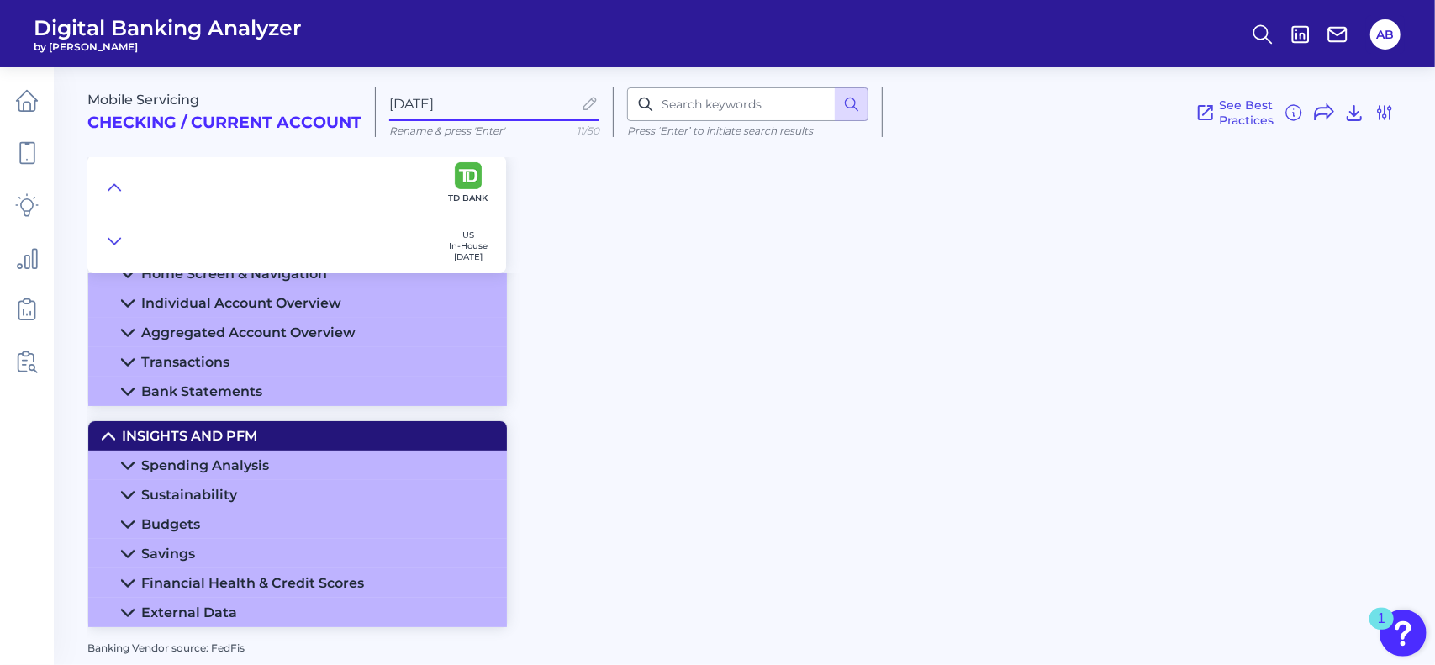
scroll to position [0, 0]
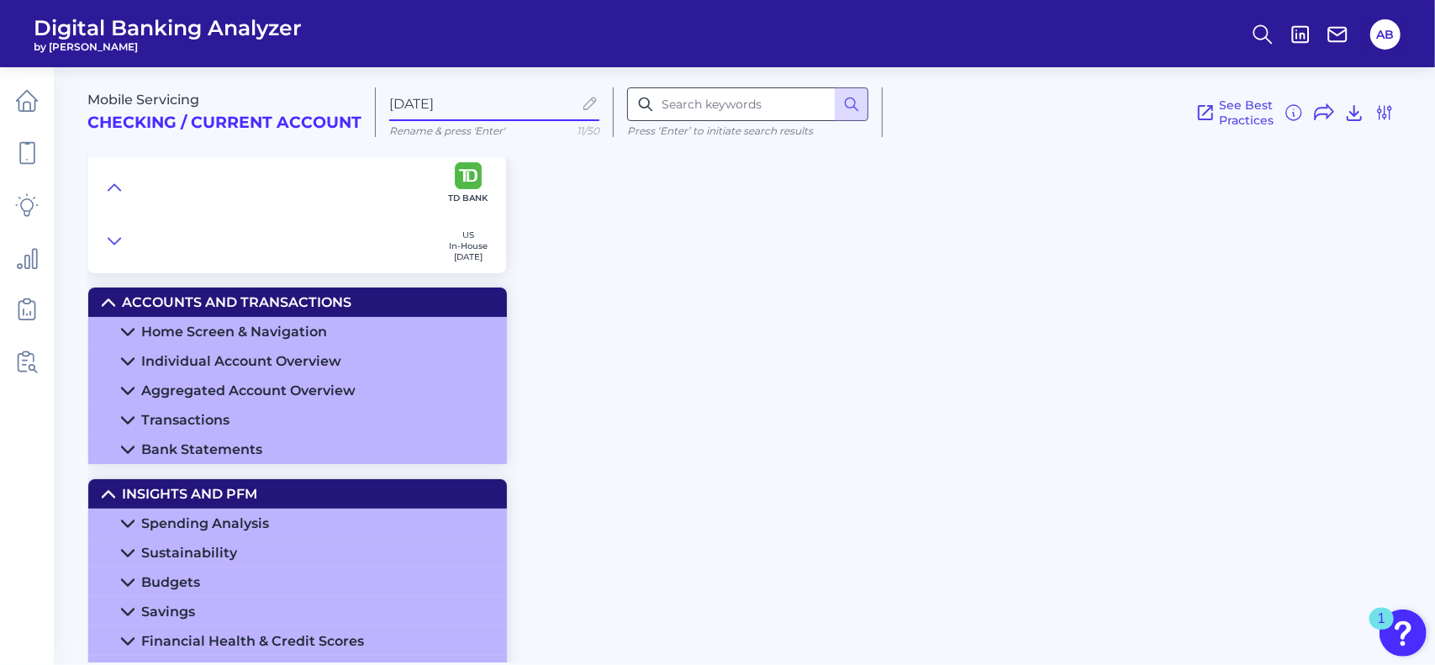
click at [681, 104] on input at bounding box center [747, 104] width 241 height 34
click at [783, 103] on input at bounding box center [747, 104] width 241 height 34
click at [554, 101] on label "Aug 20 2025dashboard" at bounding box center [494, 103] width 210 height 33
click at [554, 101] on input "Aug 20 2025dashboard" at bounding box center [480, 104] width 183 height 16
type input "[DATE]"
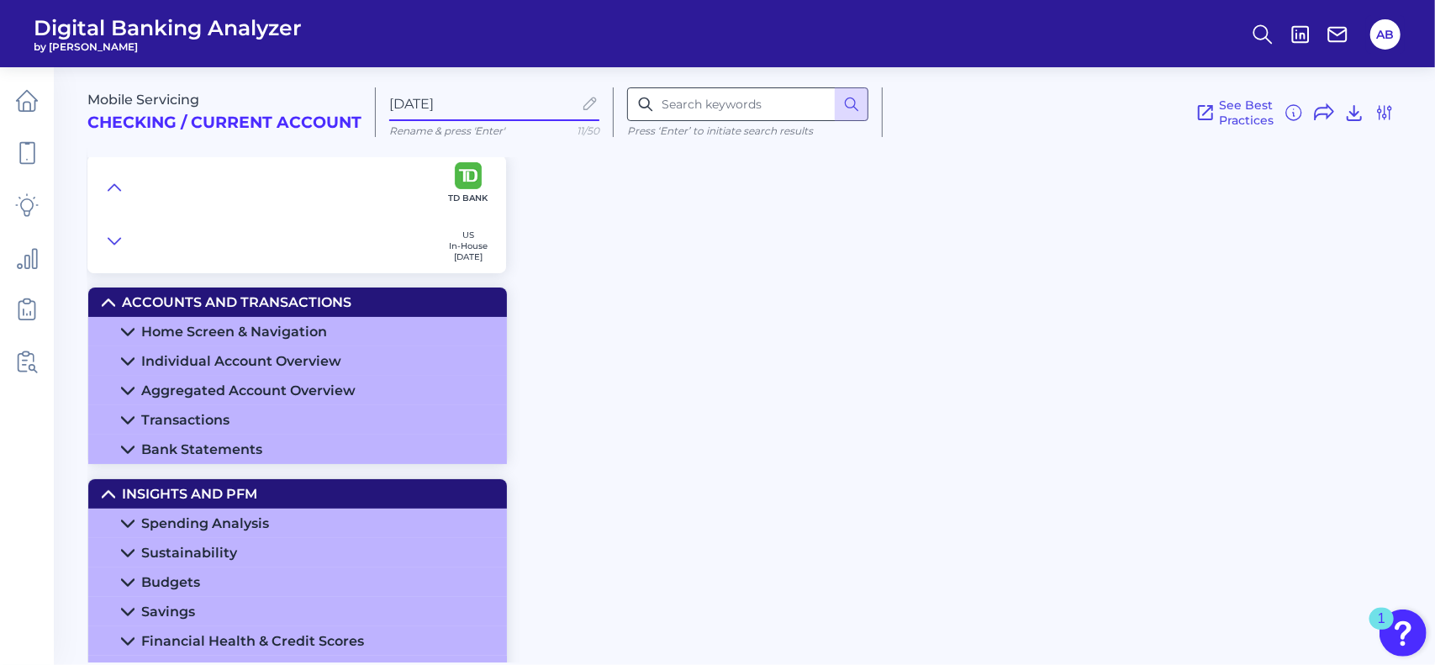
click at [716, 111] on input at bounding box center [747, 104] width 241 height 34
click at [699, 100] on input at bounding box center [747, 104] width 241 height 34
click at [1010, 265] on div "Mobile Servicing Checking / Current Account Aug 20 2025 Rename & press 'Enter' …" at bounding box center [761, 164] width 1348 height 219
click at [852, 103] on icon at bounding box center [851, 104] width 17 height 17
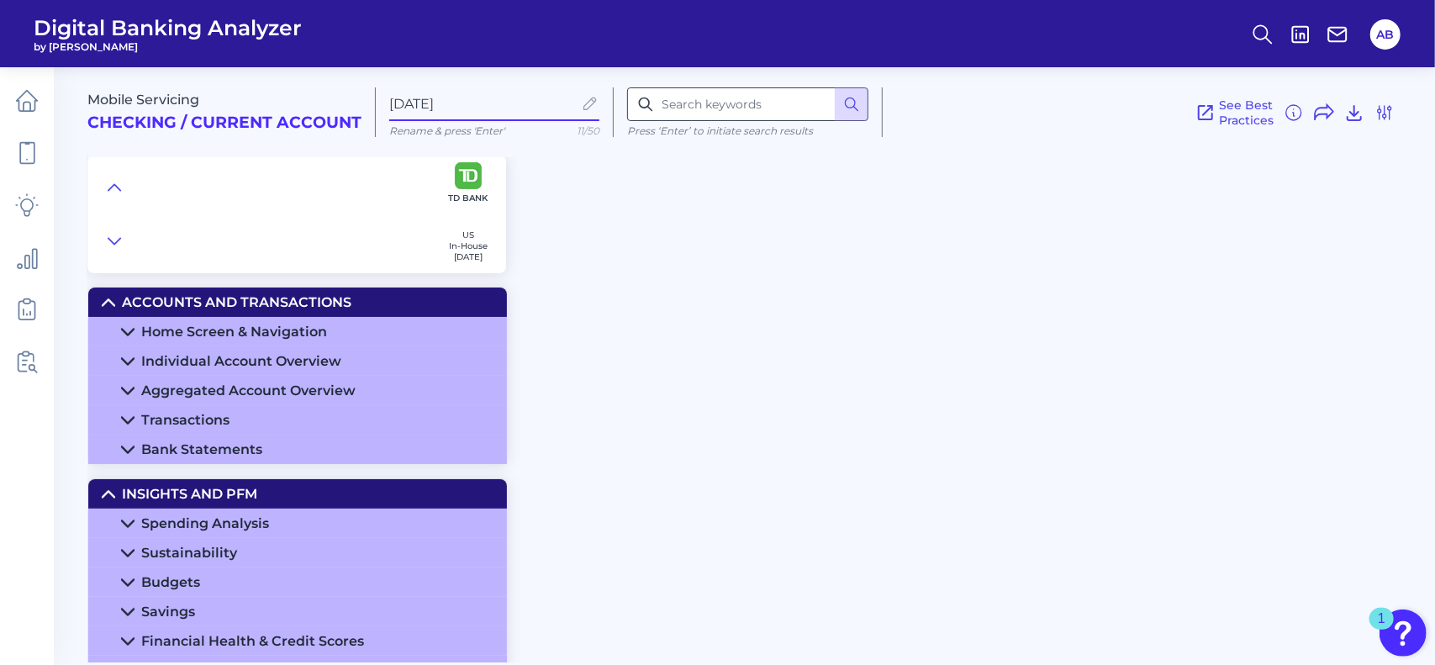
click at [752, 105] on input at bounding box center [747, 104] width 241 height 34
click at [647, 98] on icon at bounding box center [645, 104] width 17 height 17
click at [810, 234] on div "Mobile Servicing Checking / Current Account Aug 20 2025 Rename & press 'Enter' …" at bounding box center [761, 164] width 1348 height 219
click at [743, 112] on input at bounding box center [747, 104] width 241 height 34
click at [688, 364] on div "Mobile Servicing Checking / Current Account Aug 20 2025 Rename & press 'Enter' …" at bounding box center [761, 359] width 1348 height 608
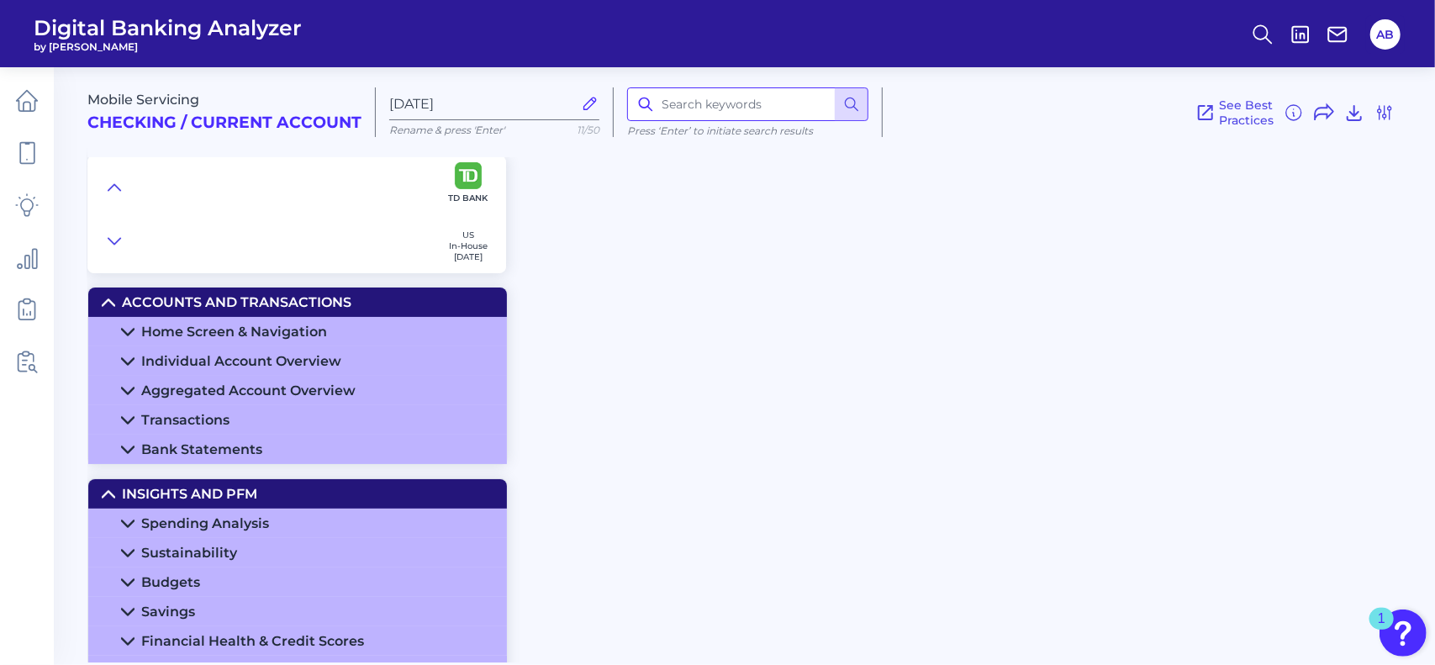
click at [669, 102] on input at bounding box center [747, 104] width 241 height 34
type input "dashboard"
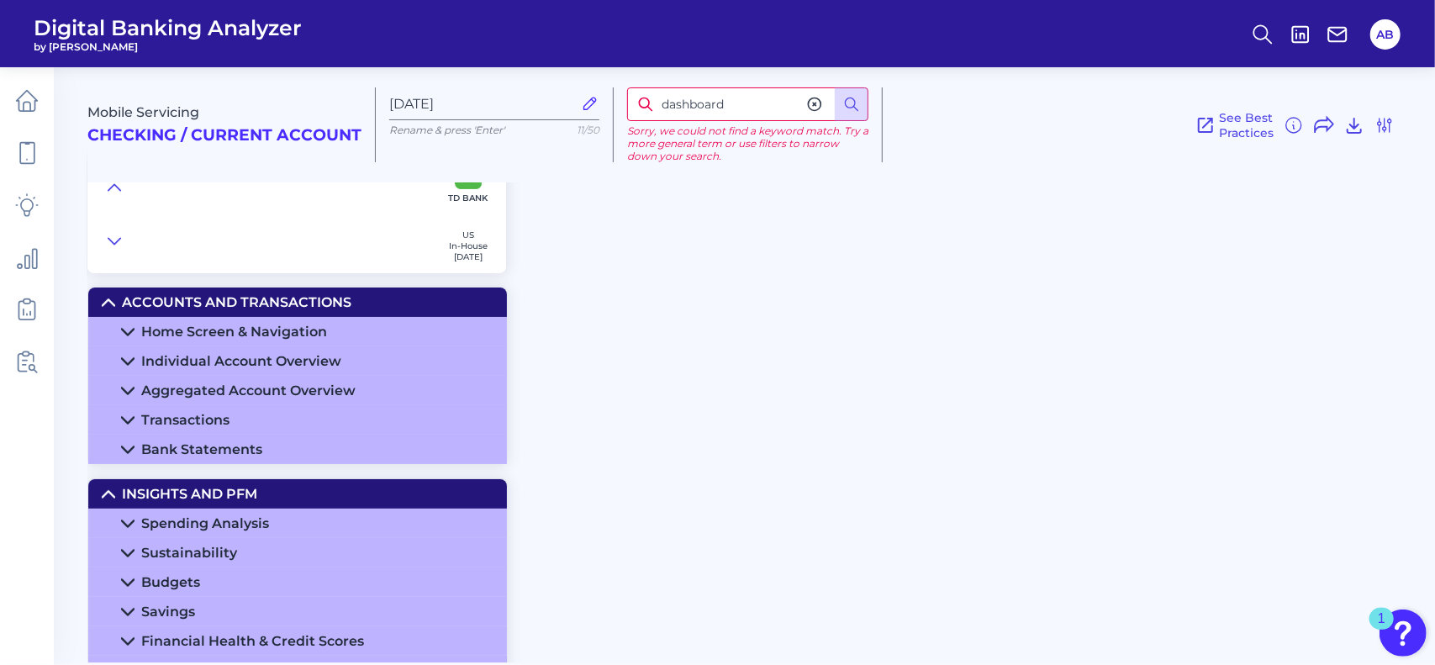
click at [123, 324] on summary "Home Screen & Navigation" at bounding box center [297, 331] width 419 height 29
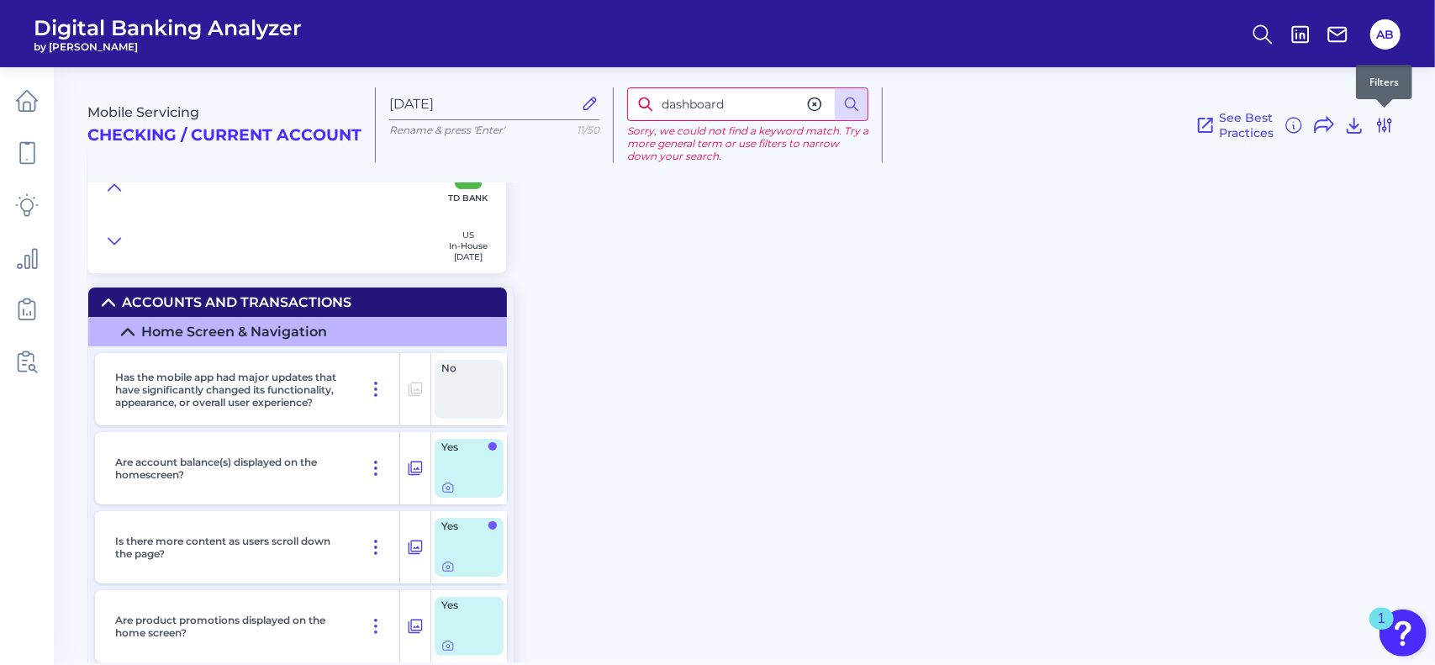
click at [1389, 119] on icon at bounding box center [1384, 125] width 13 height 13
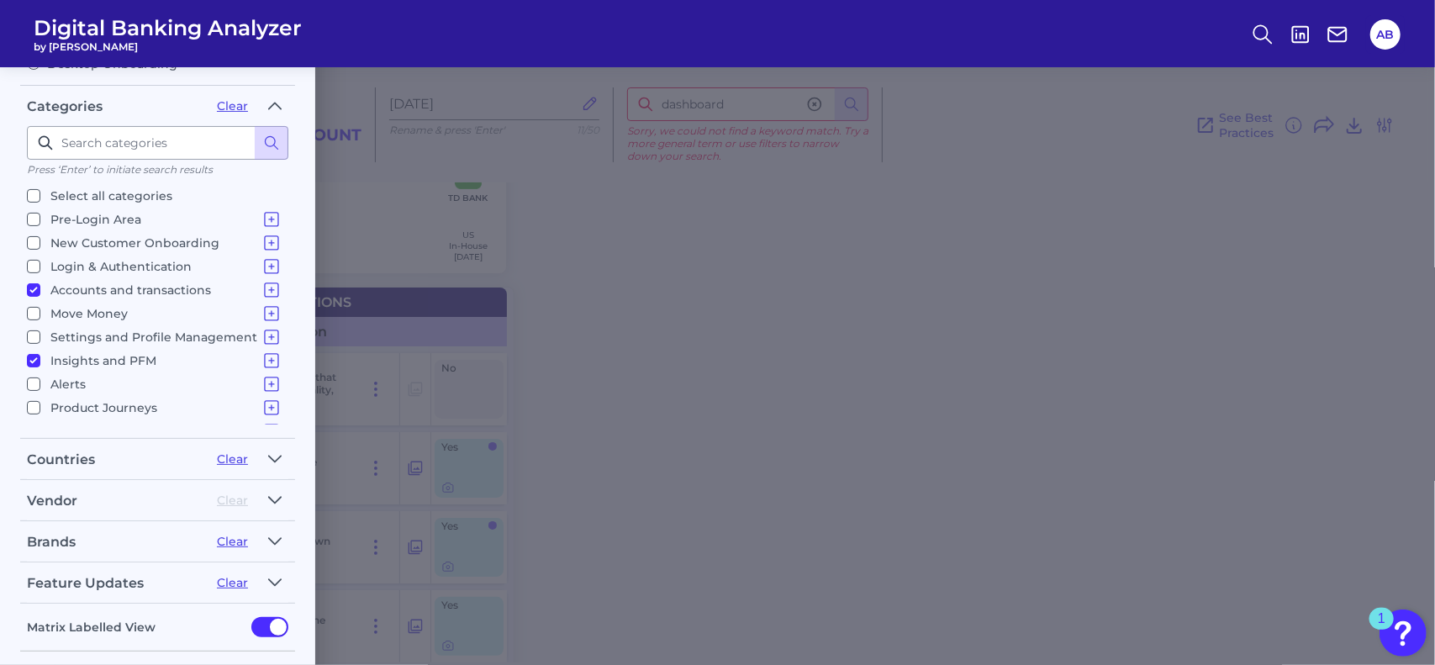
scroll to position [218, 0]
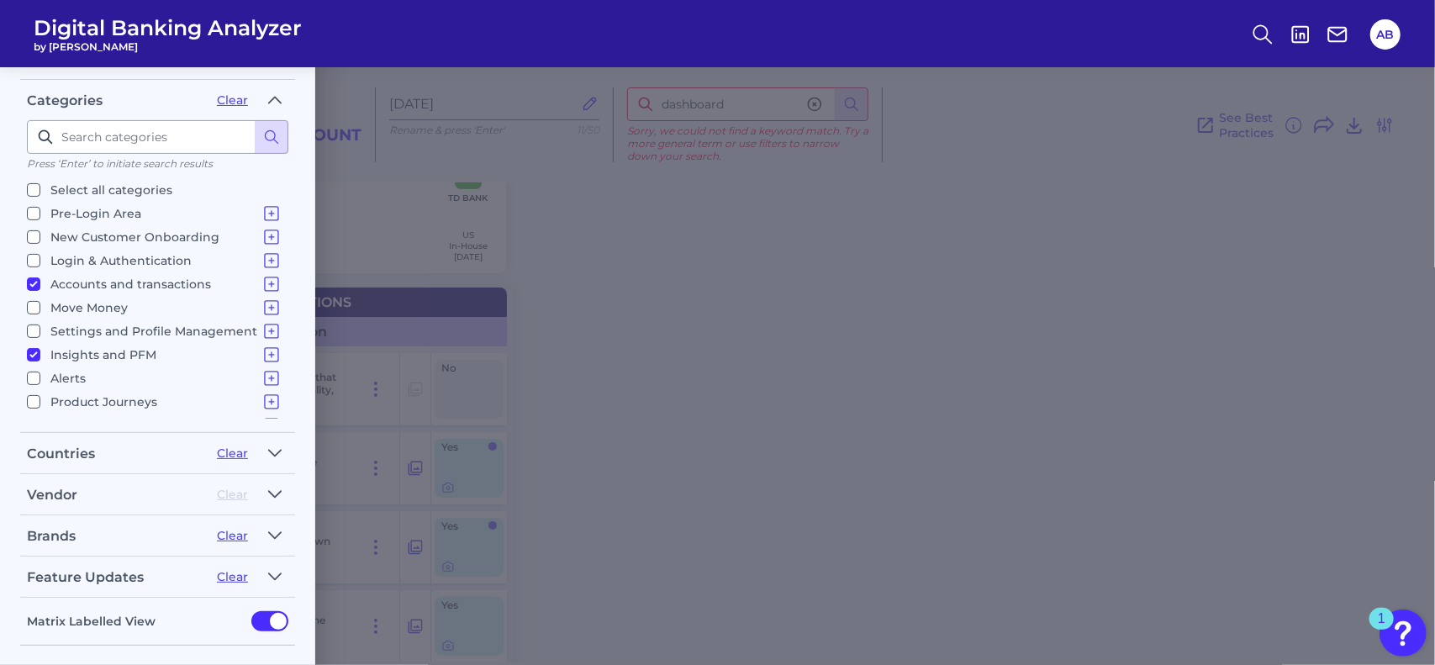
click at [30, 398] on input "Product Journeys Product Discovery Financial Products - Internal Bank Products …" at bounding box center [33, 401] width 13 height 13
checkbox input "true"
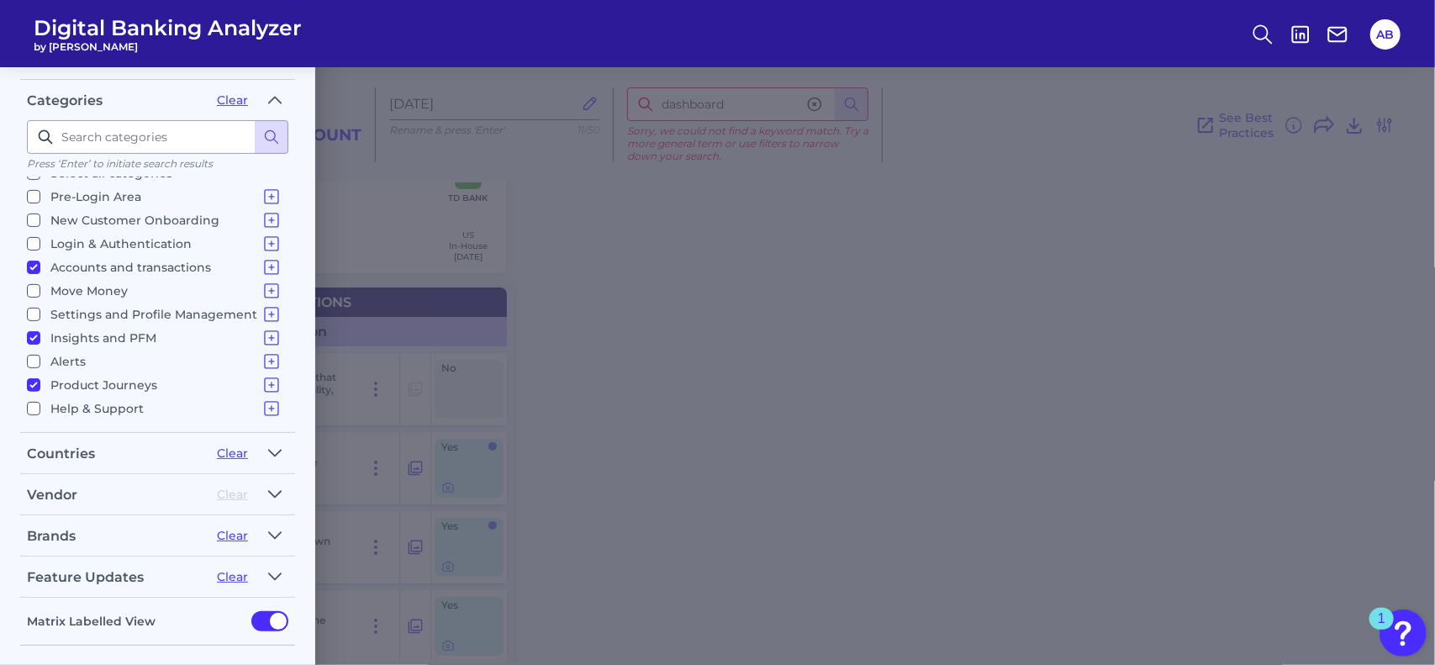
scroll to position [277, 0]
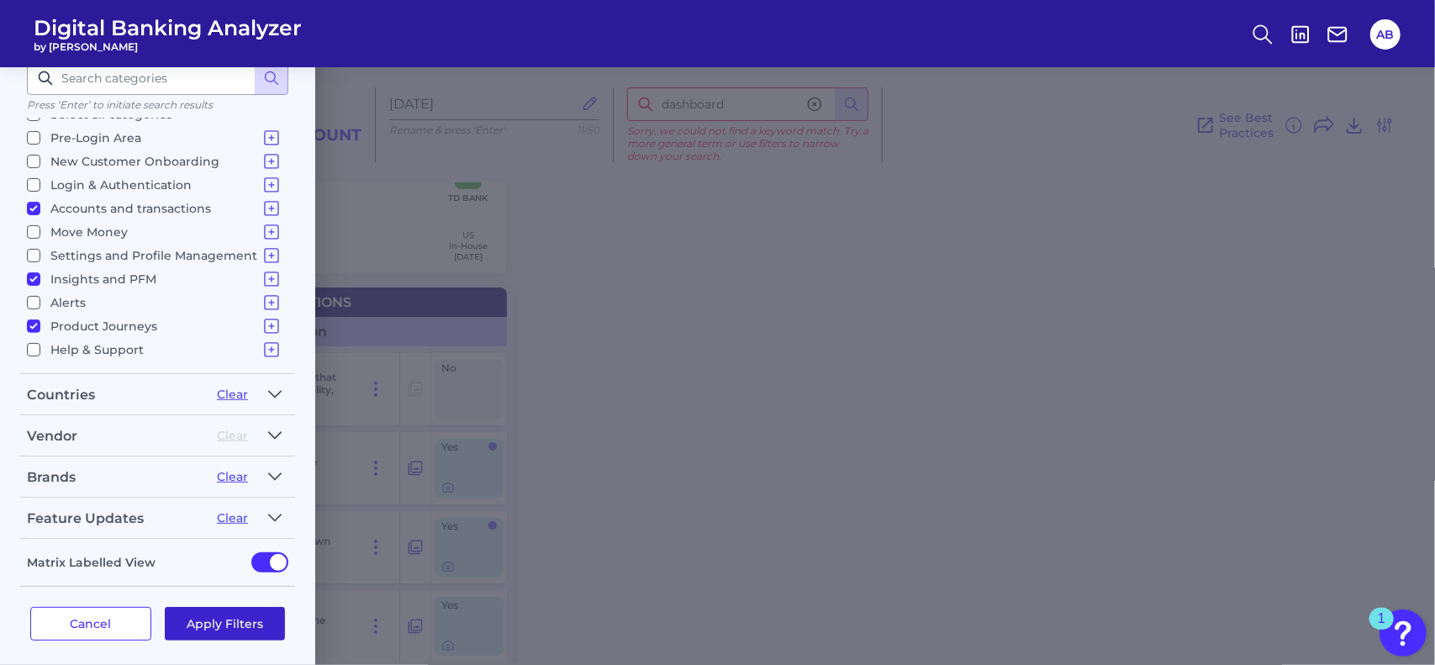
click at [199, 613] on button "Apply Filters" at bounding box center [225, 624] width 121 height 34
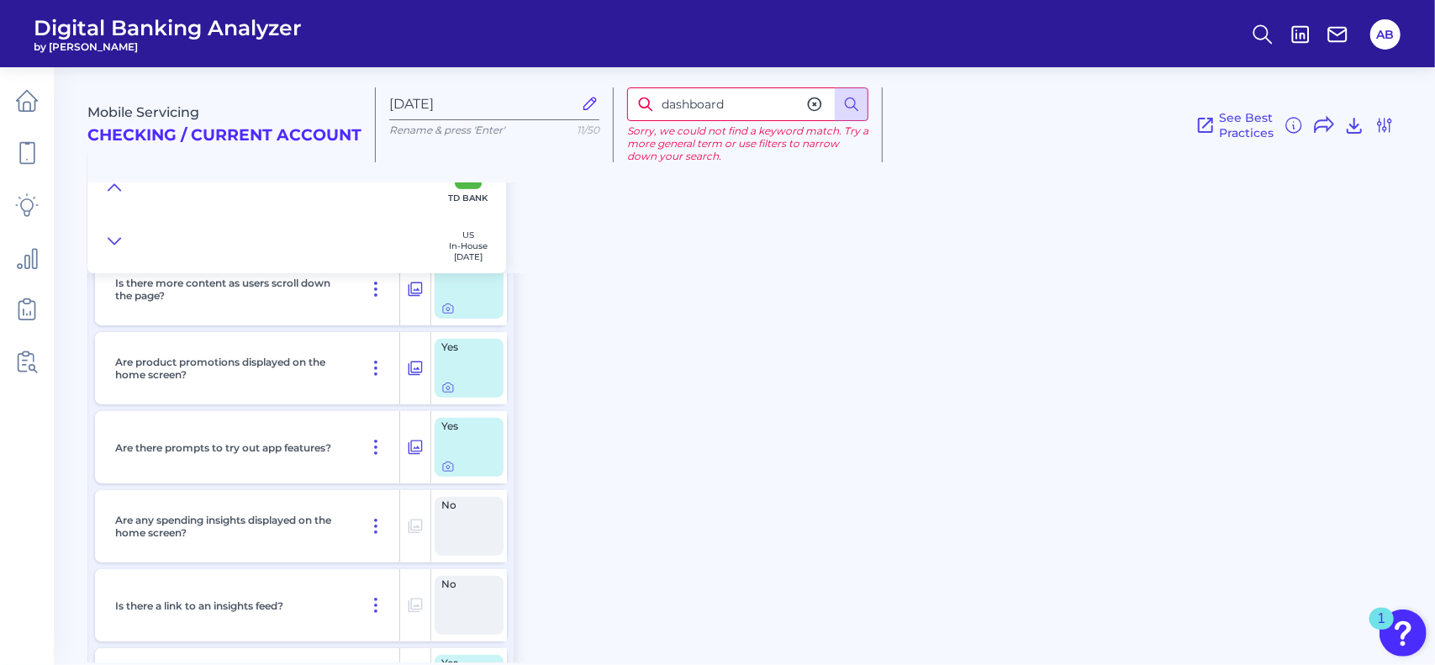
scroll to position [0, 0]
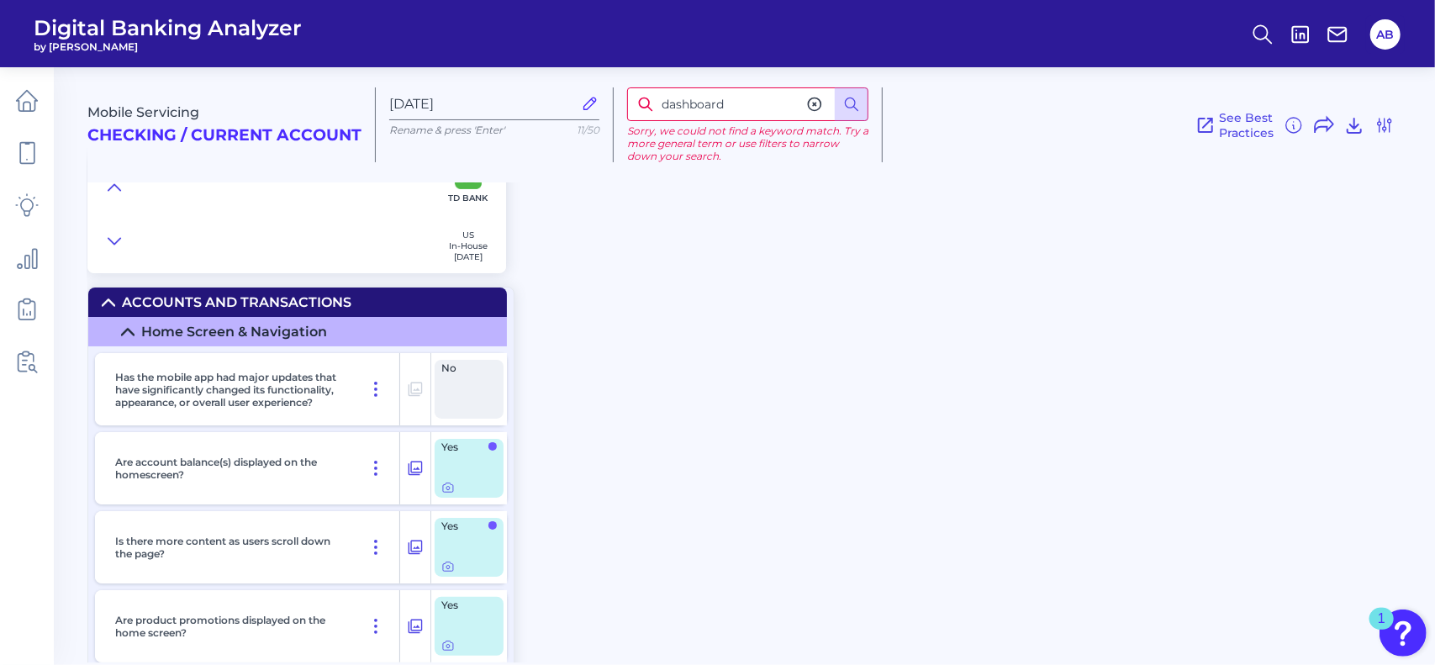
click at [103, 298] on icon at bounding box center [108, 302] width 13 height 13
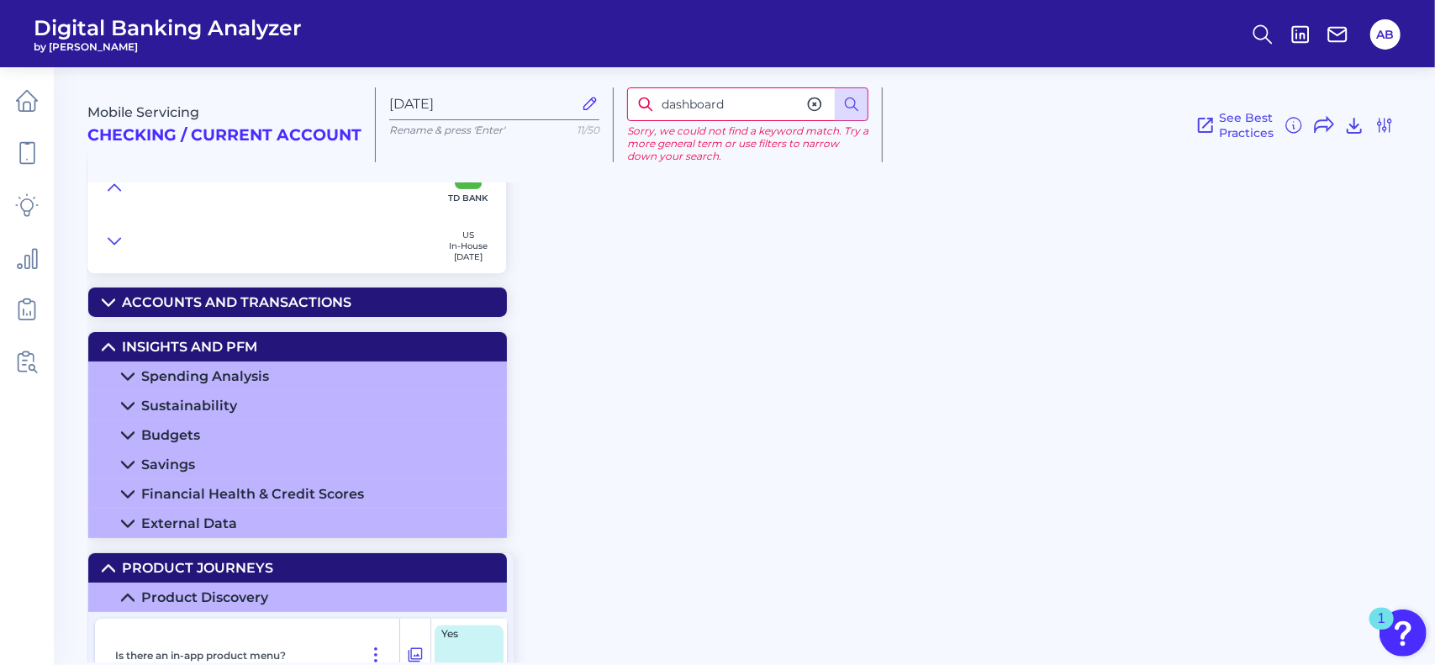
click at [110, 352] on icon at bounding box center [108, 346] width 13 height 13
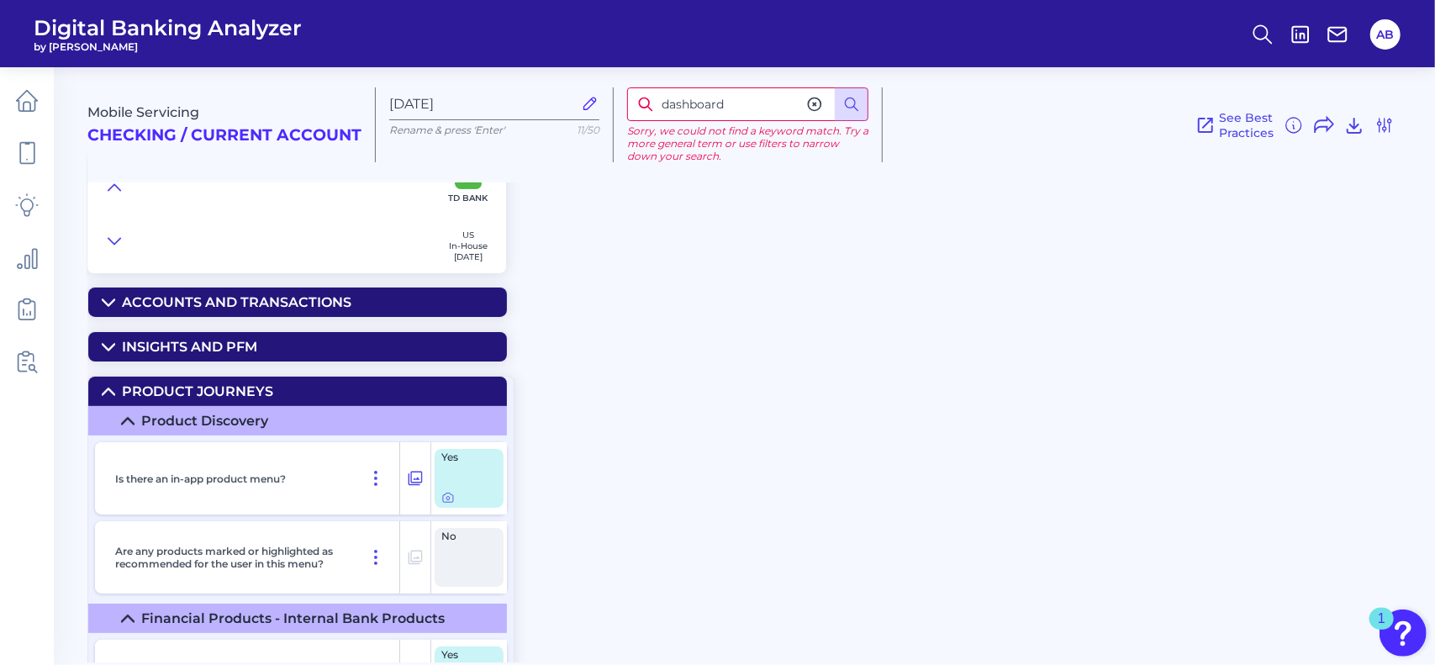
click at [102, 296] on icon at bounding box center [108, 302] width 13 height 13
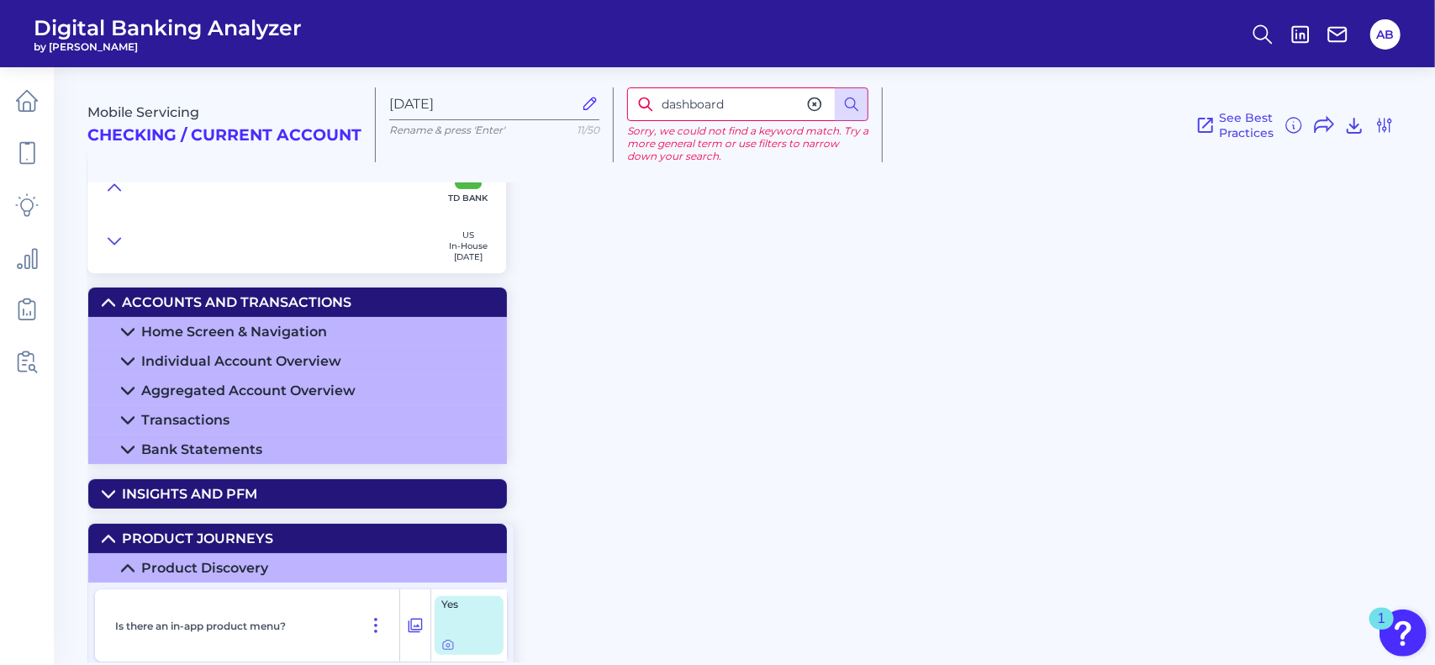
click at [116, 329] on summary "Home Screen & Navigation" at bounding box center [297, 331] width 419 height 29
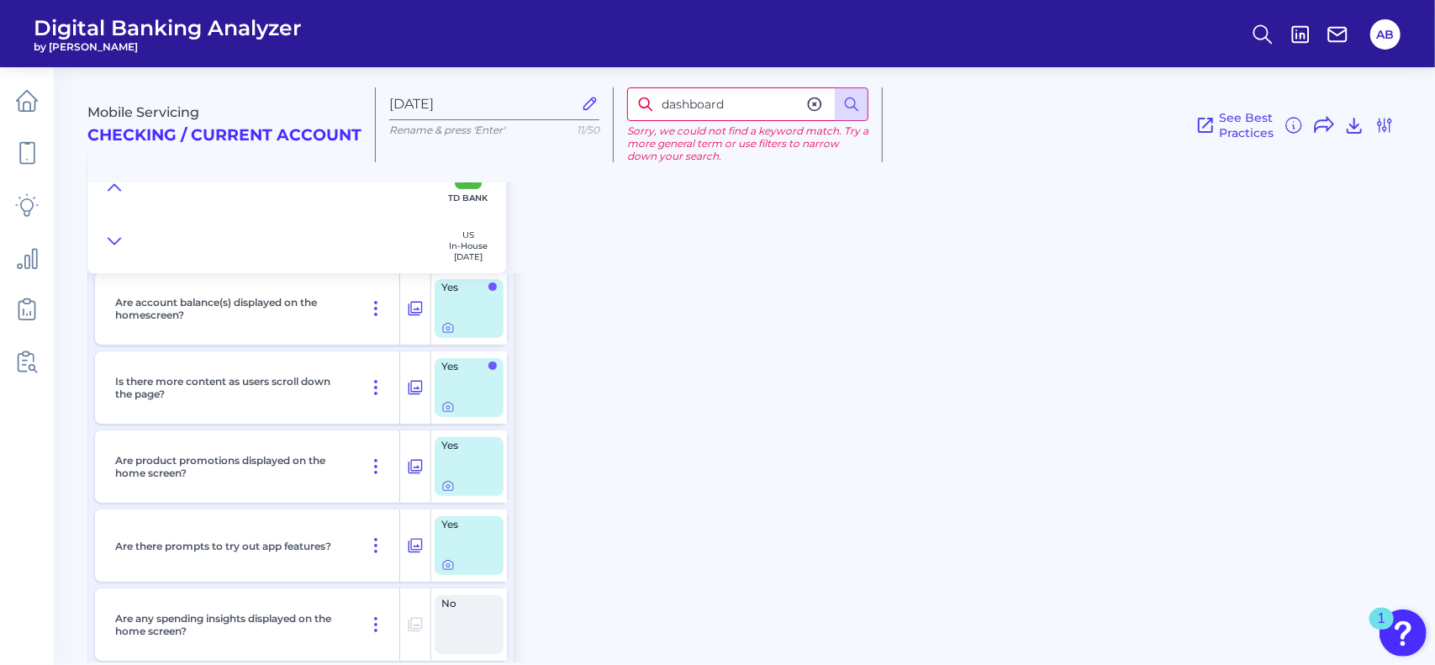
scroll to position [155, 0]
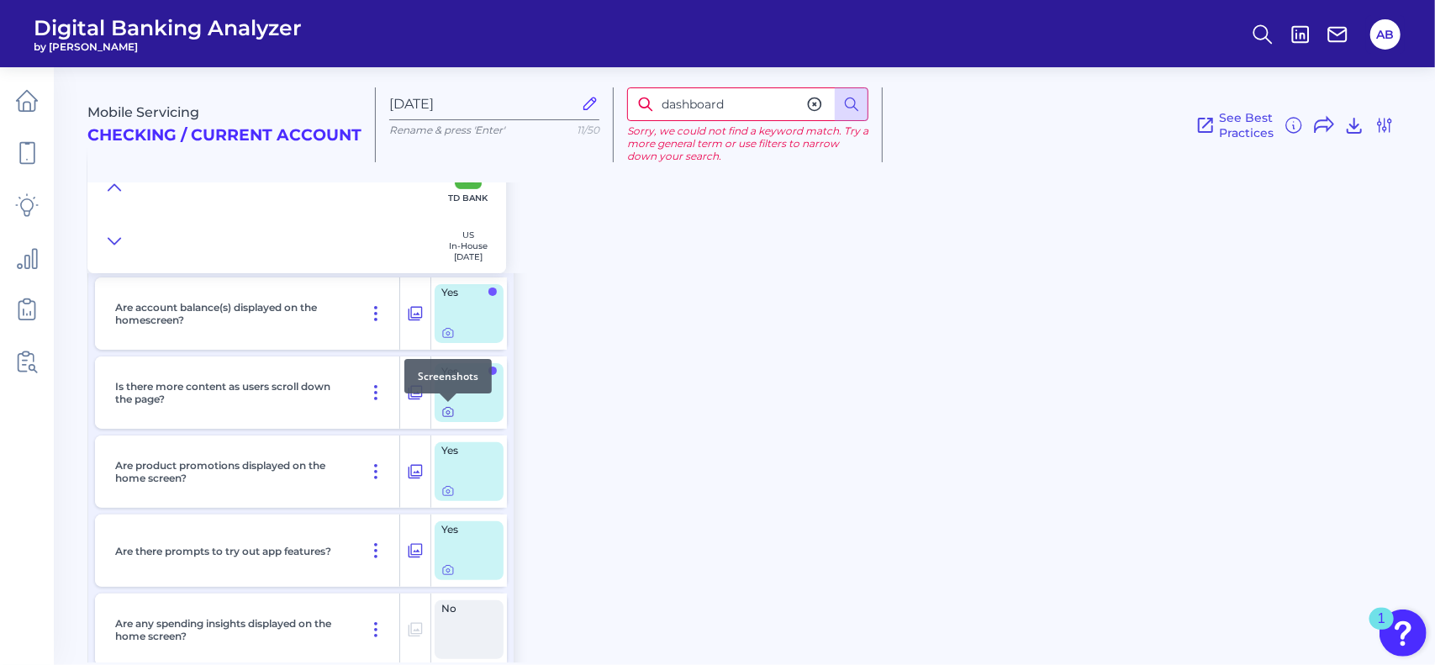
click at [448, 415] on icon at bounding box center [447, 411] width 13 height 13
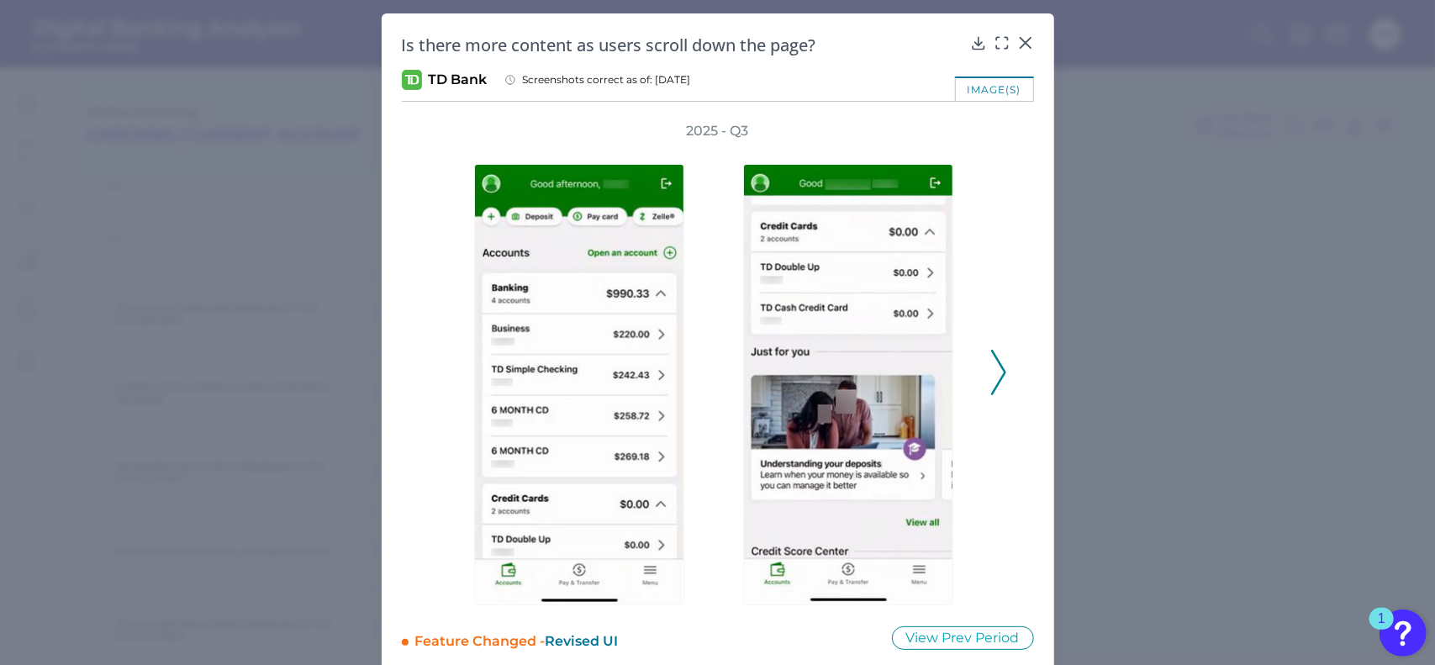
click at [1000, 381] on icon at bounding box center [998, 372] width 15 height 45
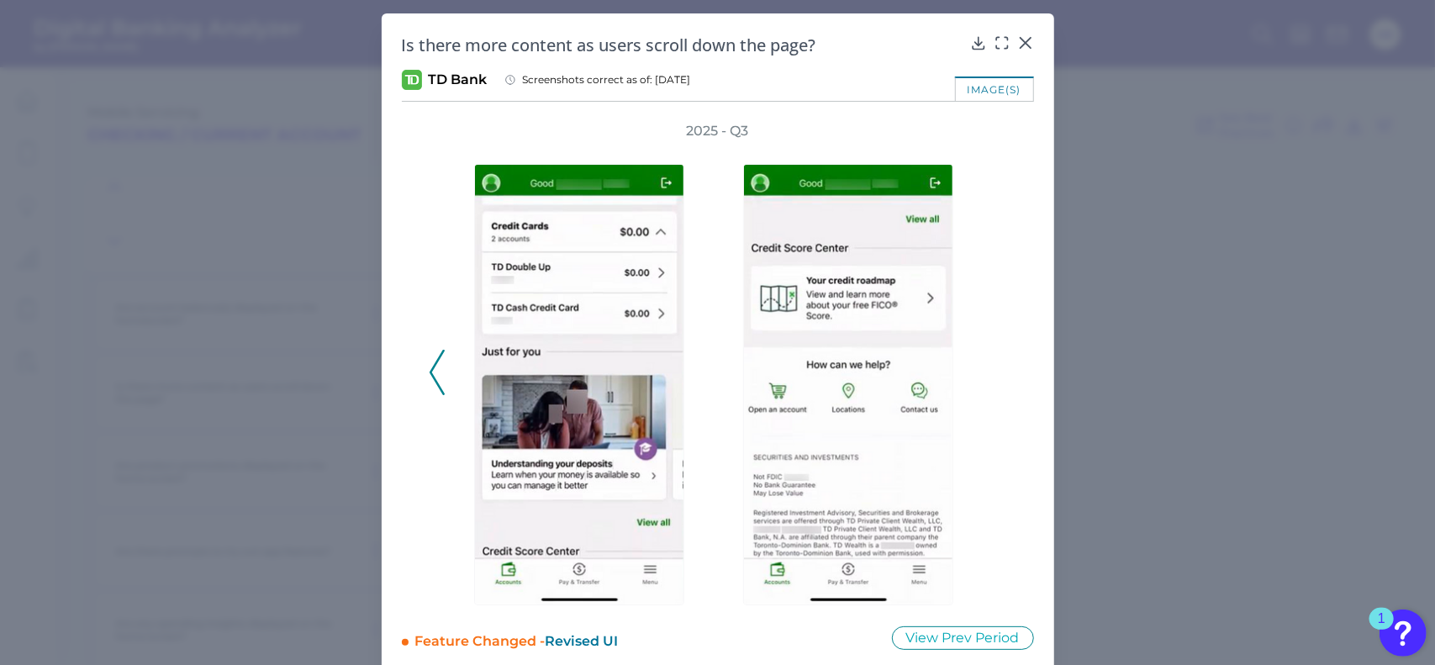
click at [435, 373] on icon at bounding box center [437, 372] width 15 height 45
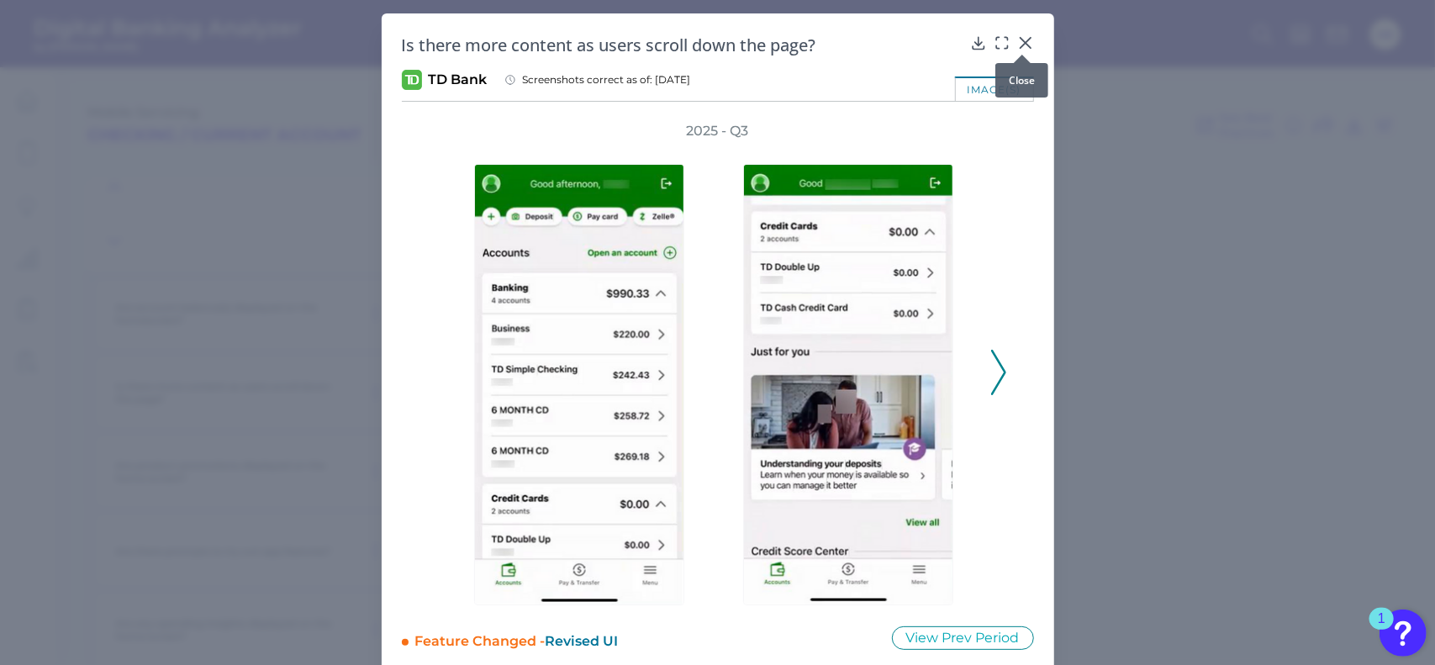
click at [1022, 53] on div at bounding box center [1022, 54] width 17 height 17
click at [1019, 43] on icon at bounding box center [1025, 42] width 17 height 17
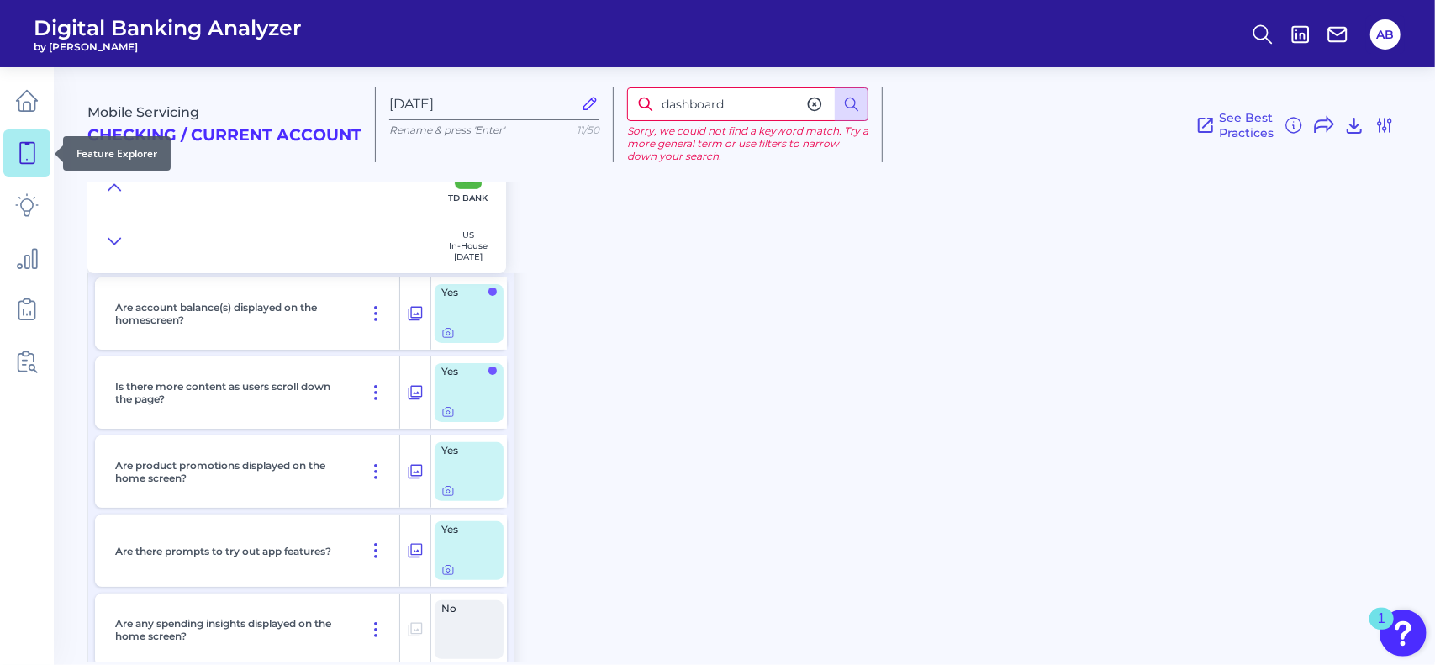
click at [37, 148] on icon at bounding box center [27, 153] width 24 height 24
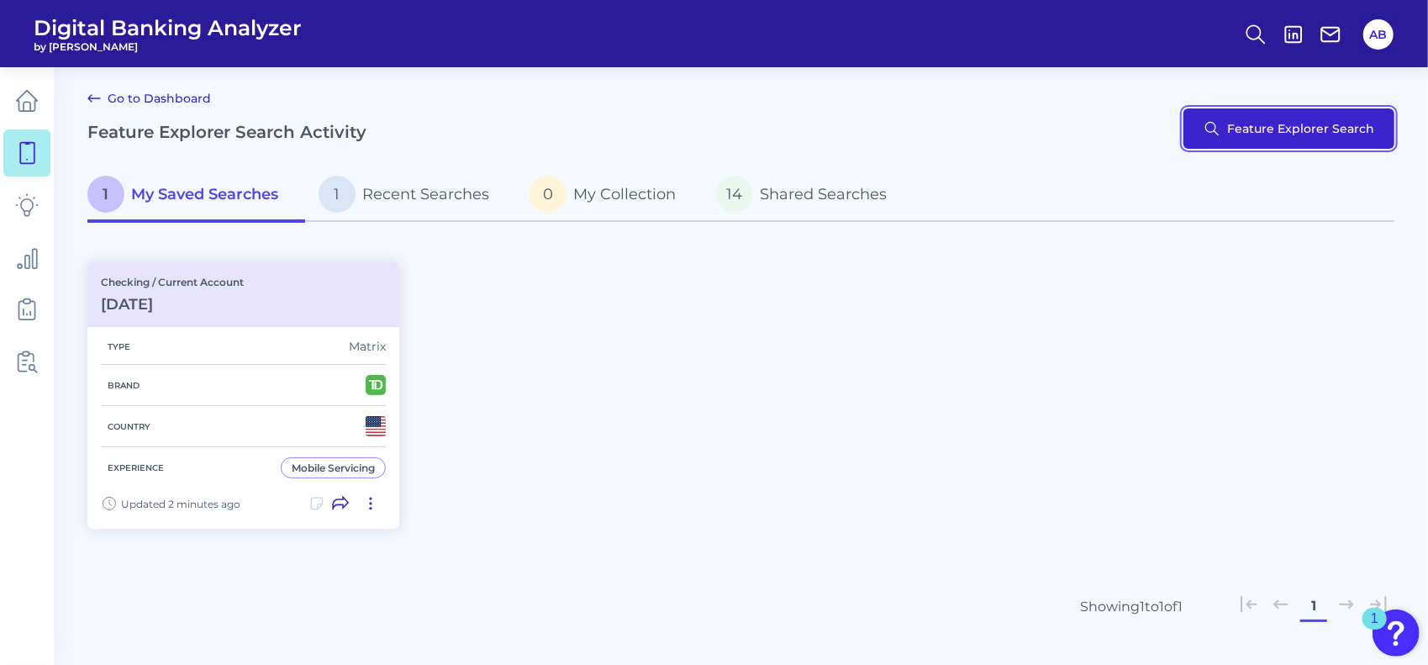
click at [1236, 122] on button "Feature Explorer Search" at bounding box center [1289, 128] width 211 height 40
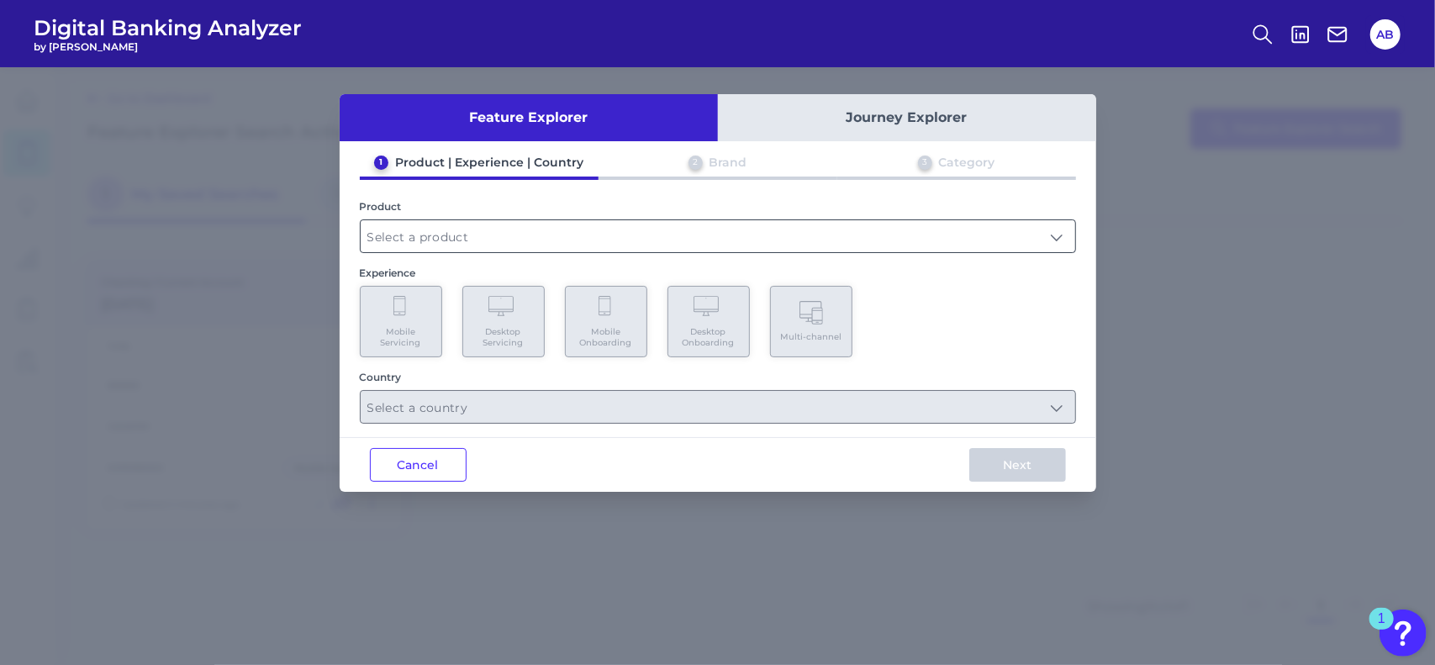
click at [506, 240] on input "text" at bounding box center [718, 236] width 715 height 32
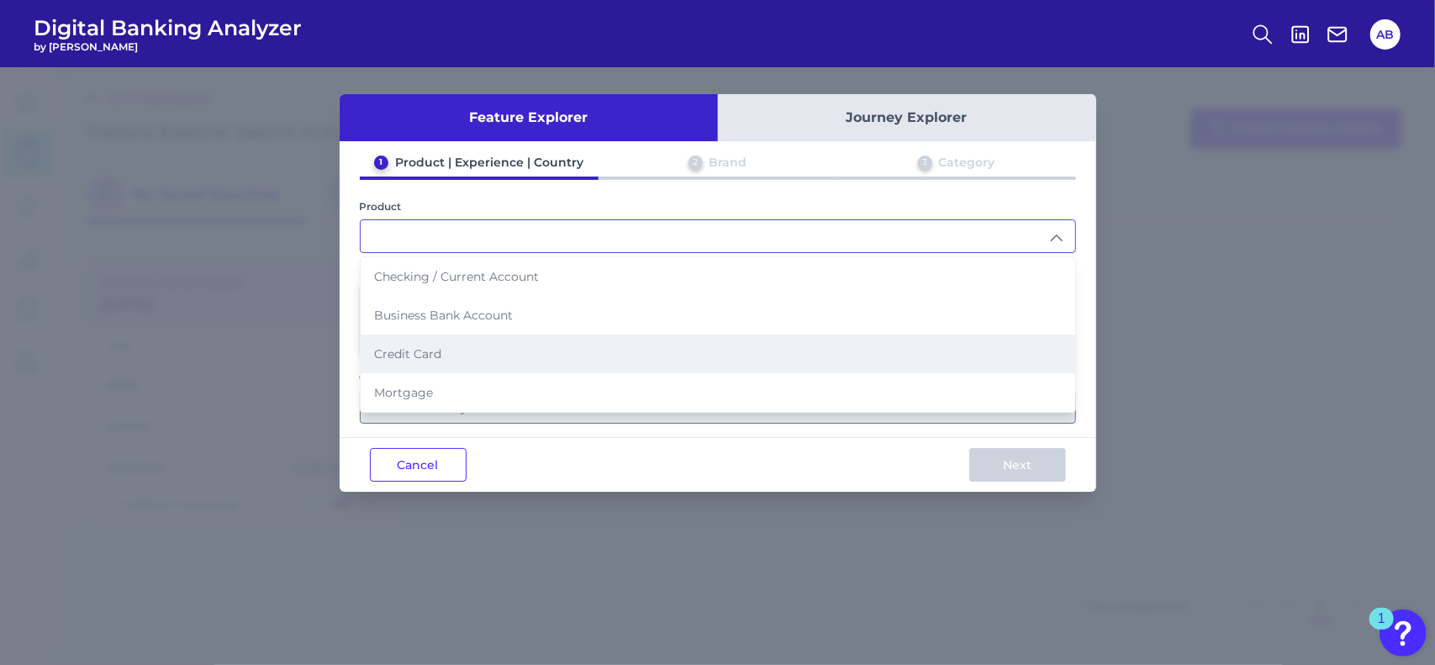
click at [471, 351] on li "Credit Card" at bounding box center [718, 354] width 715 height 39
type input "Credit Card"
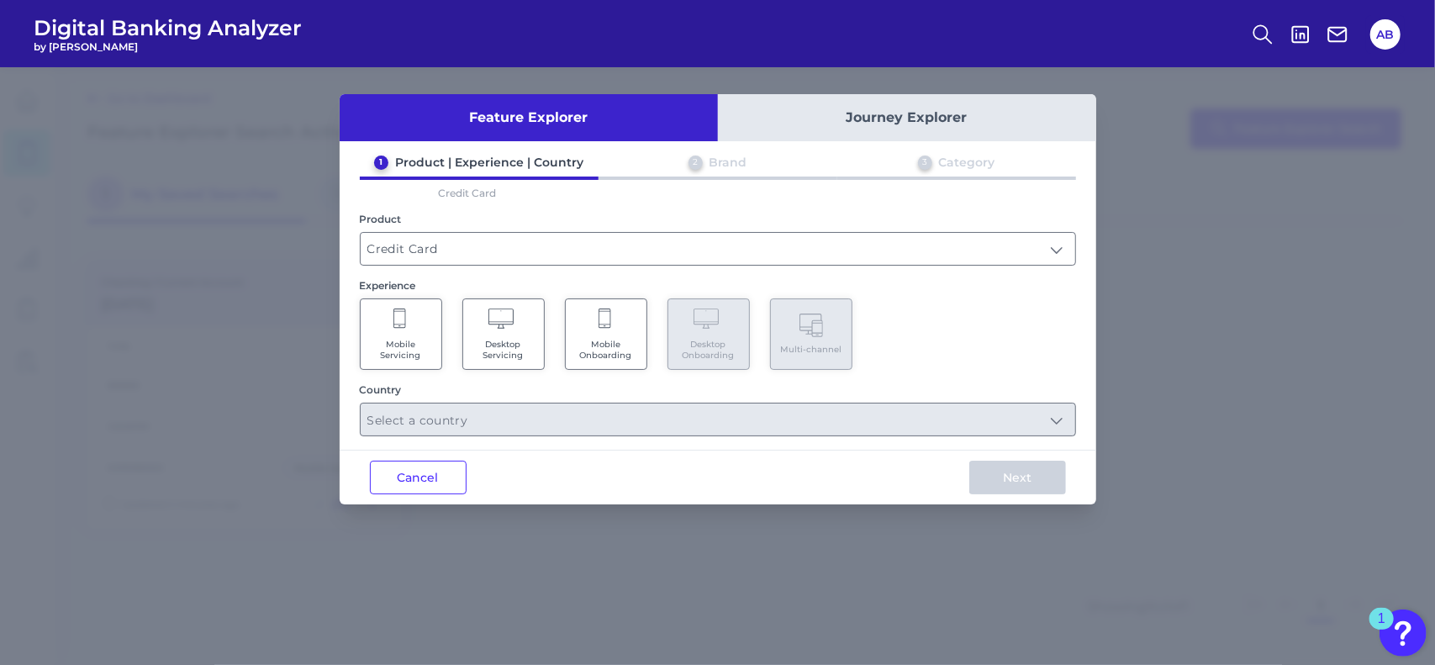
click at [609, 334] on Onboarding "Mobile Onboarding" at bounding box center [606, 333] width 82 height 71
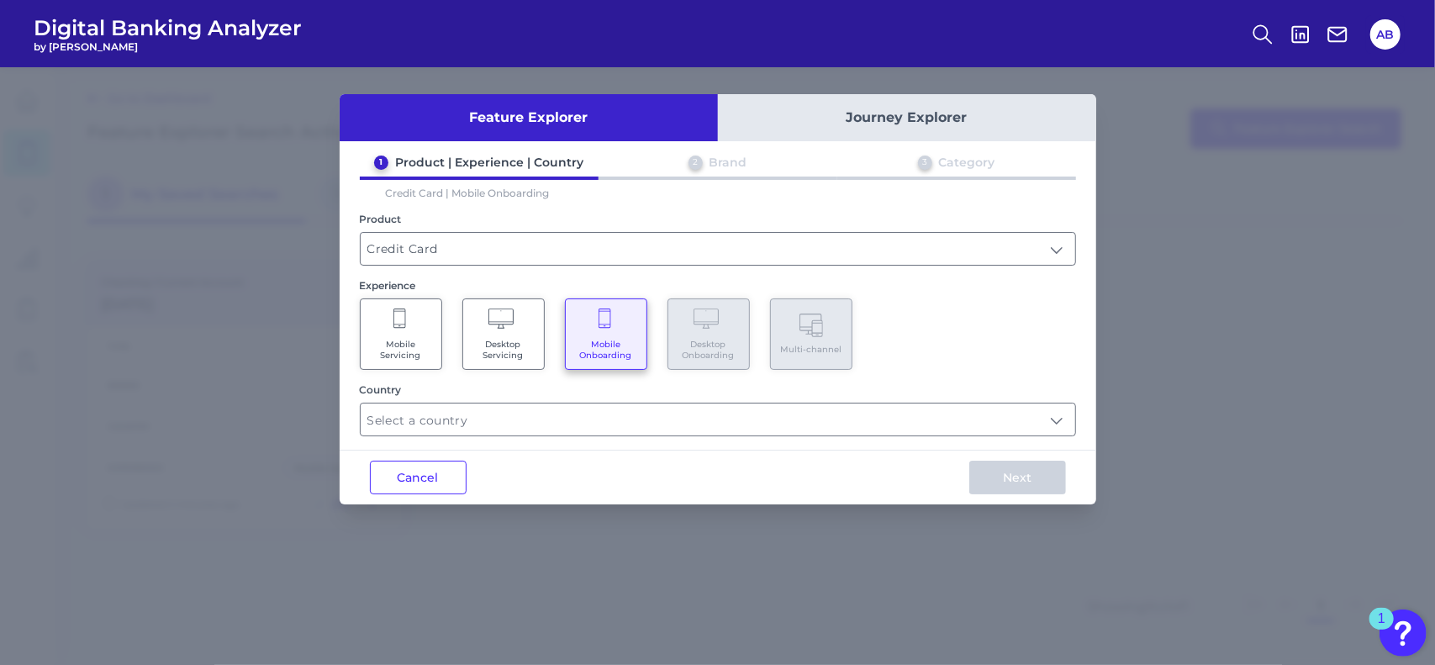
click at [399, 340] on span "Mobile Servicing" at bounding box center [401, 350] width 64 height 22
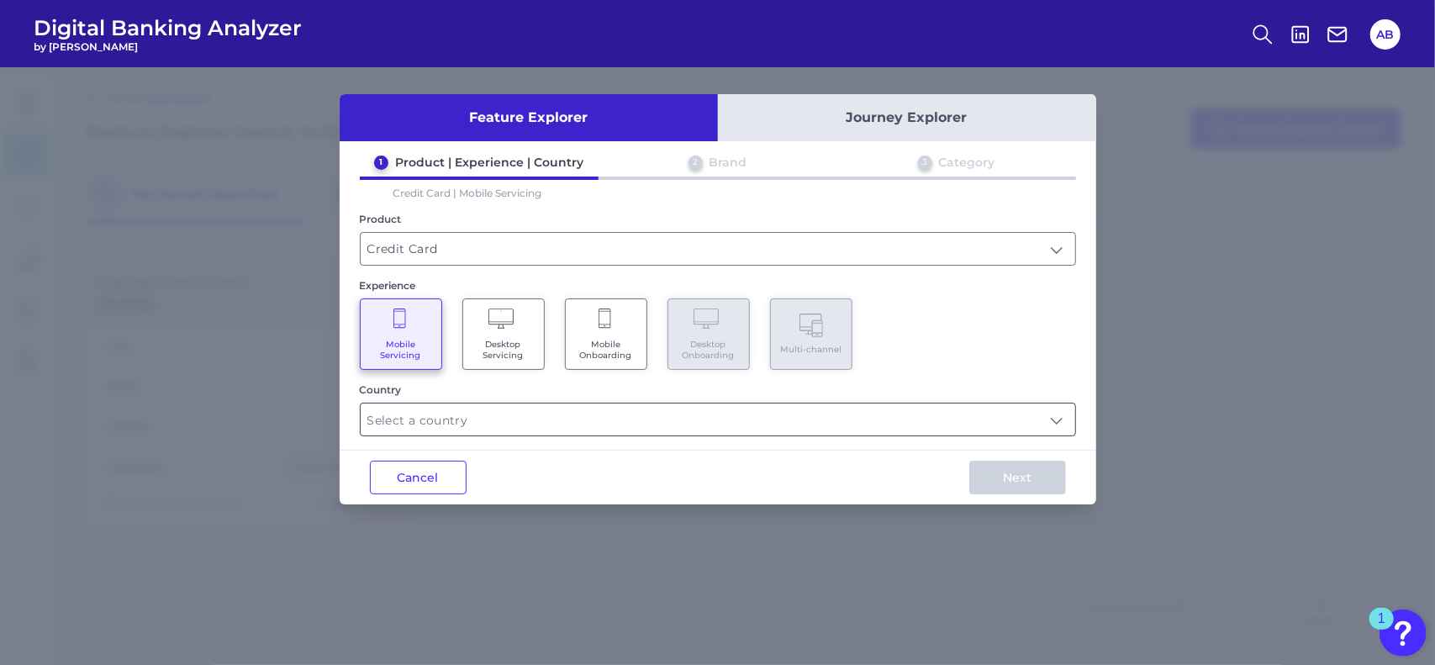
click at [619, 416] on input "text" at bounding box center [718, 420] width 715 height 32
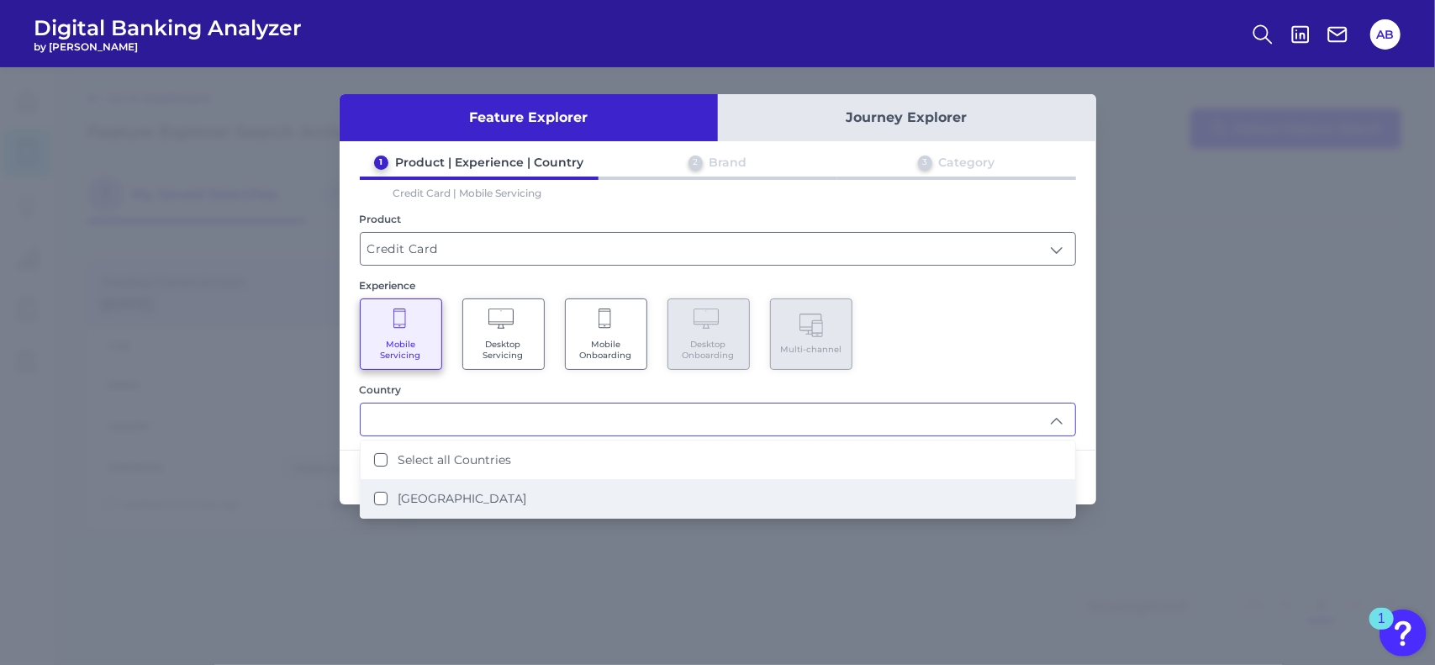
click at [614, 498] on li "[GEOGRAPHIC_DATA]" at bounding box center [718, 498] width 715 height 39
type input "Select all Countries"
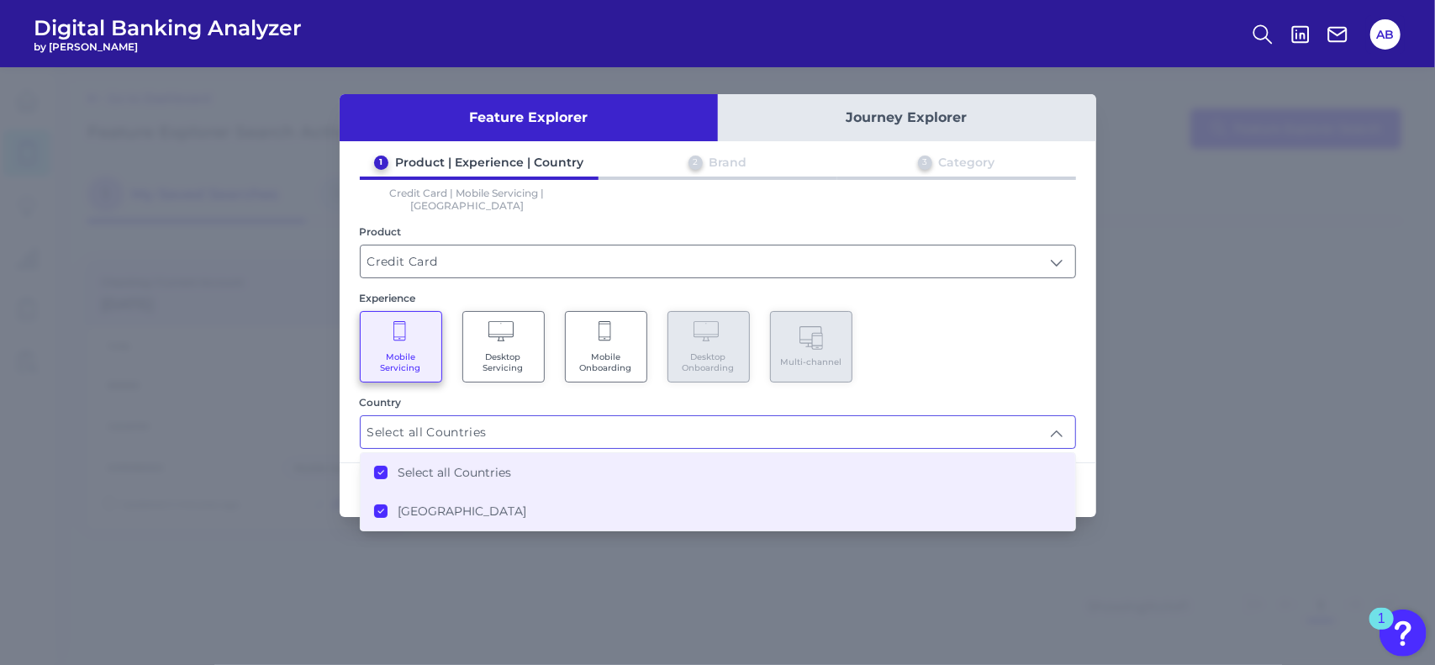
click at [989, 332] on div "Mobile Servicing Desktop Servicing Mobile Onboarding Desktop Onboarding Multi-c…" at bounding box center [718, 346] width 716 height 71
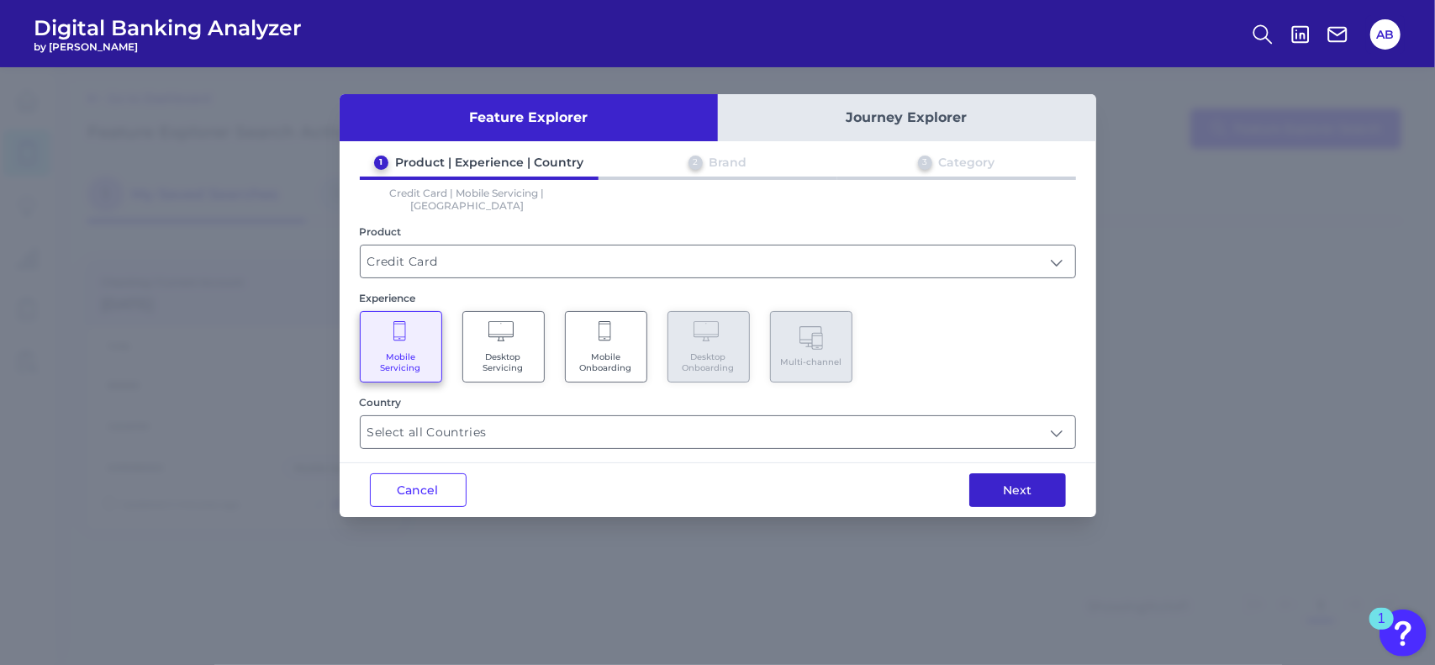
click at [1046, 473] on button "Next" at bounding box center [1017, 490] width 97 height 34
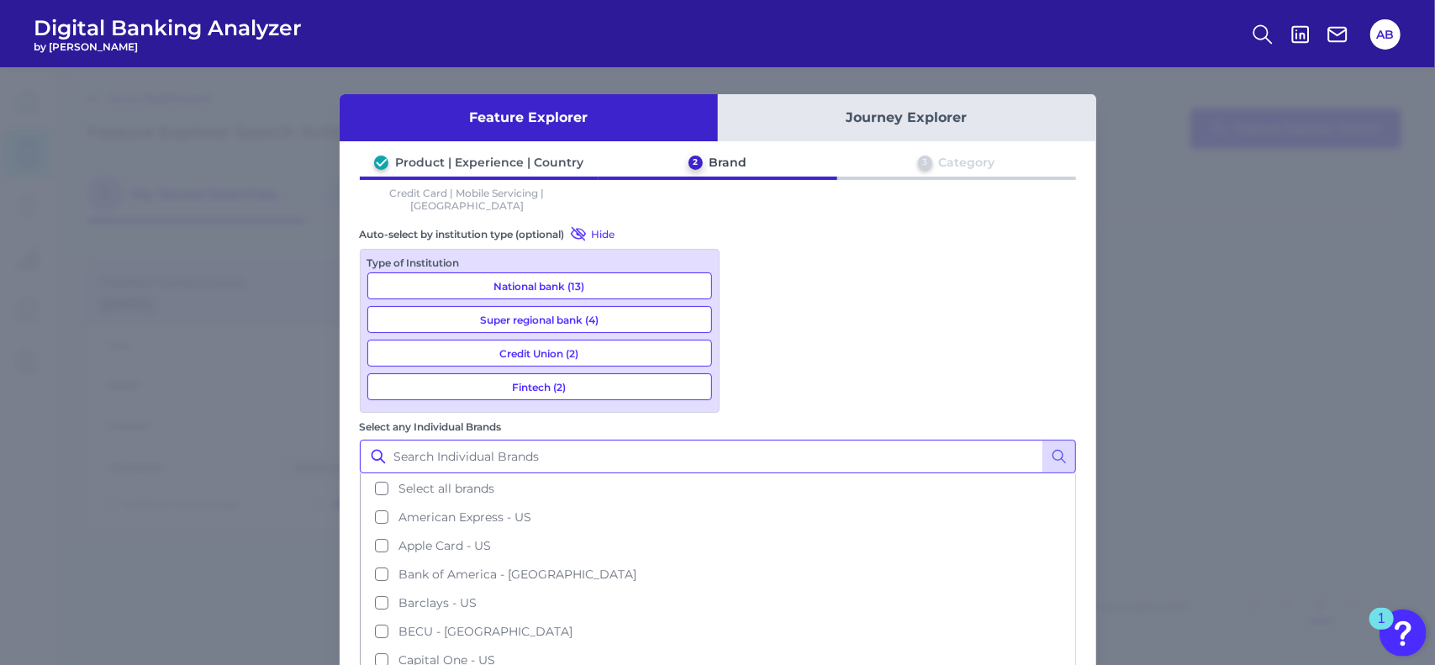
click at [903, 440] on input "Select any Individual Brands" at bounding box center [718, 457] width 716 height 34
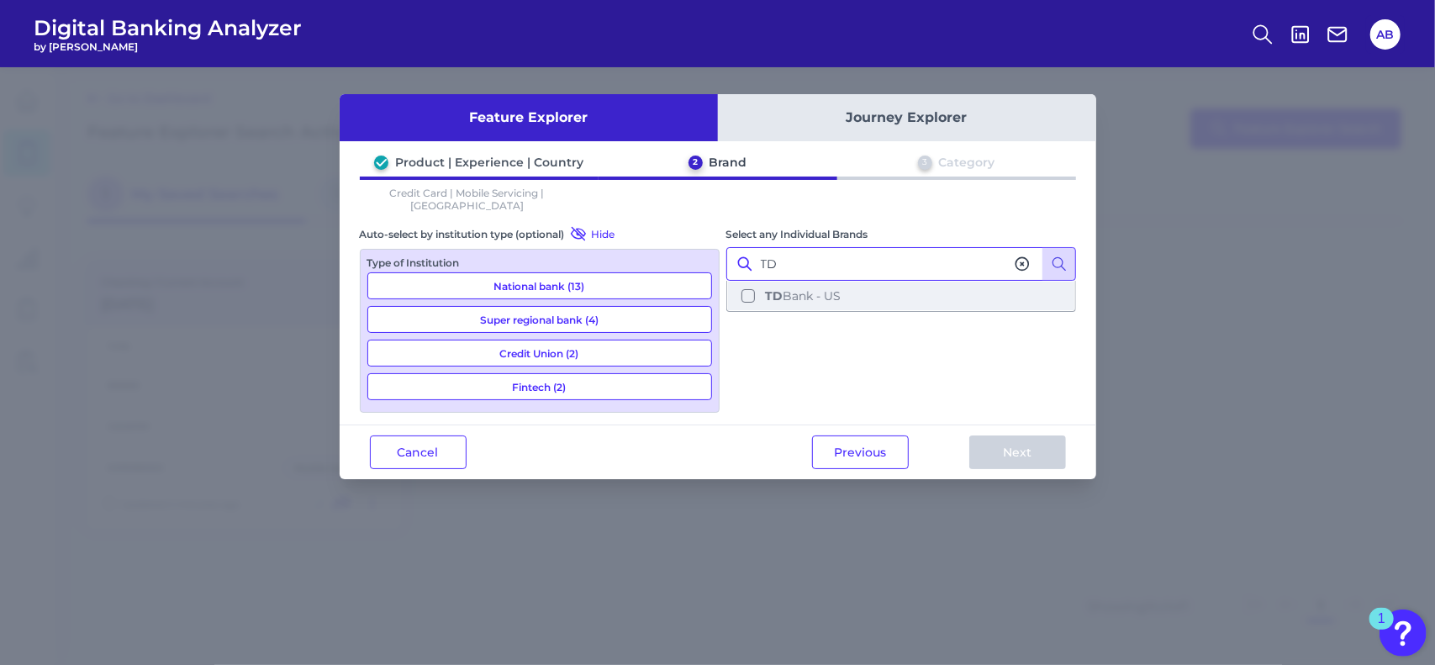
click at [804, 288] on span "TD Bank - US" at bounding box center [803, 295] width 76 height 15
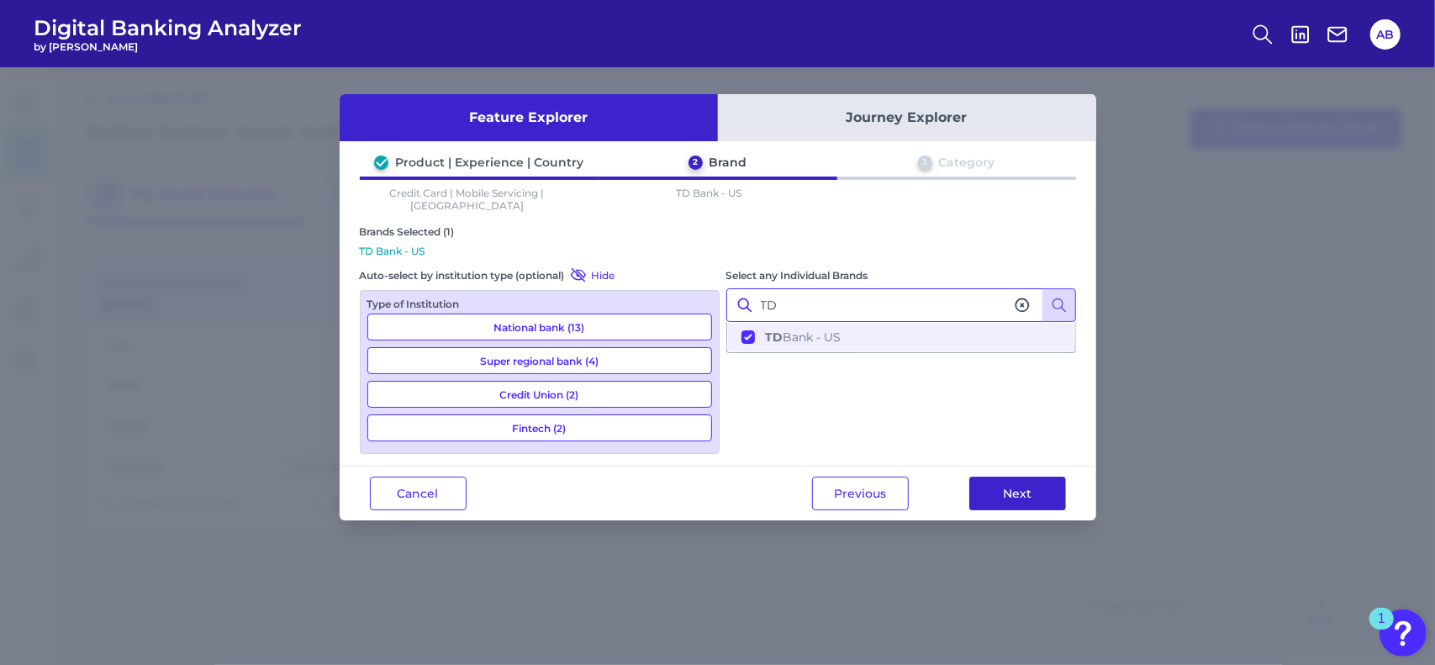
type input "TD"
click at [1031, 477] on button "Next" at bounding box center [1017, 494] width 97 height 34
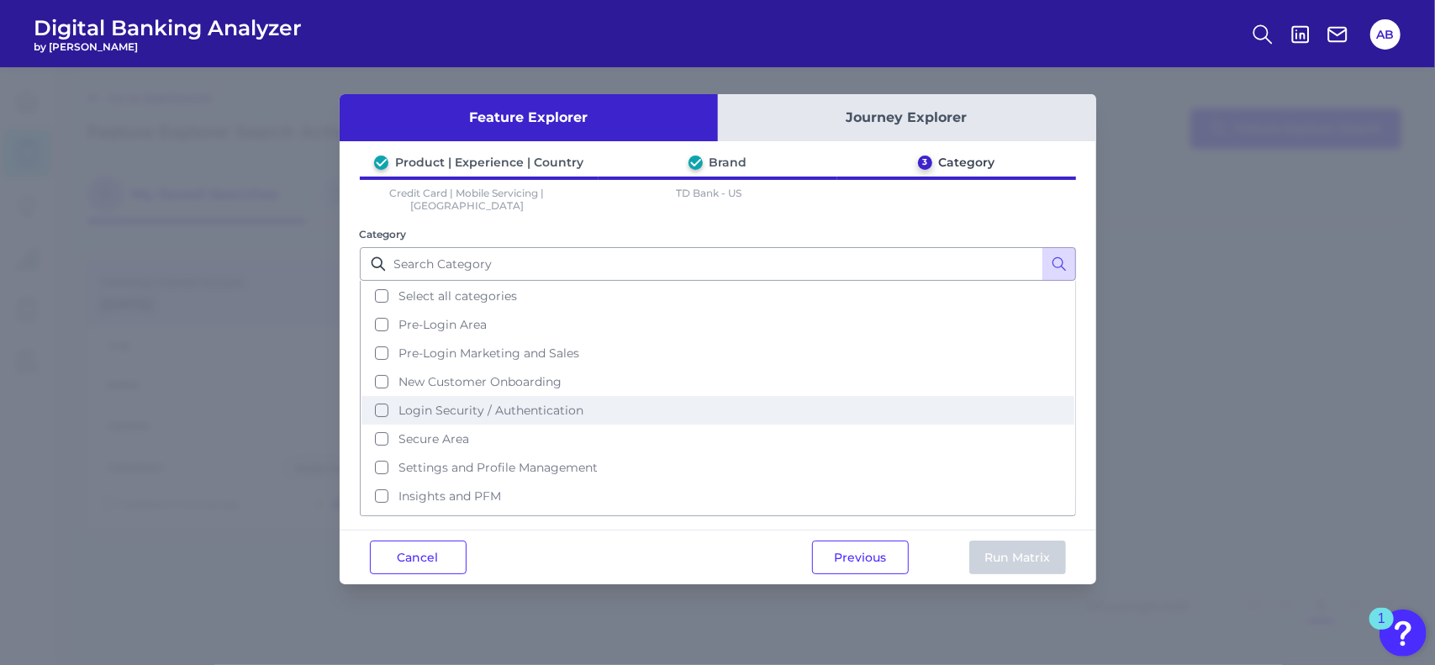
scroll to position [40, 0]
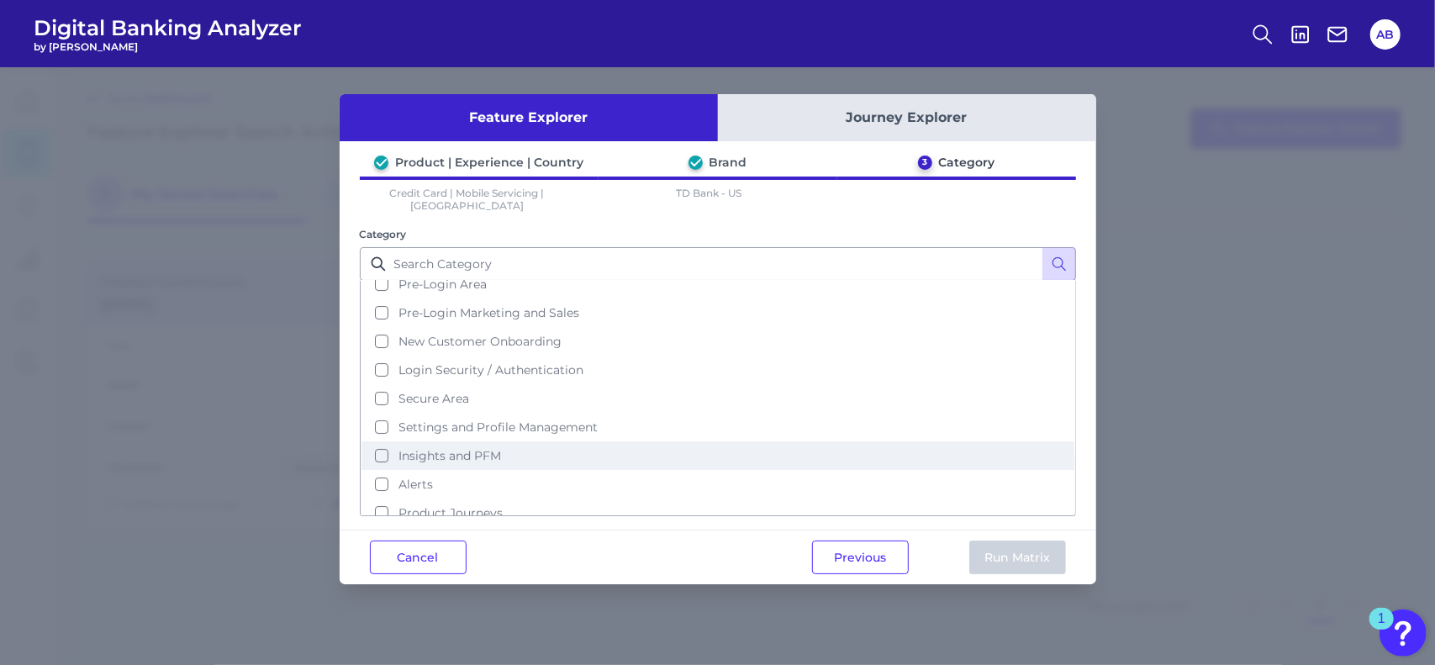
click at [382, 441] on button "Insights and PFM" at bounding box center [717, 455] width 713 height 29
click at [1021, 541] on button "Run Matrix" at bounding box center [1017, 558] width 97 height 34
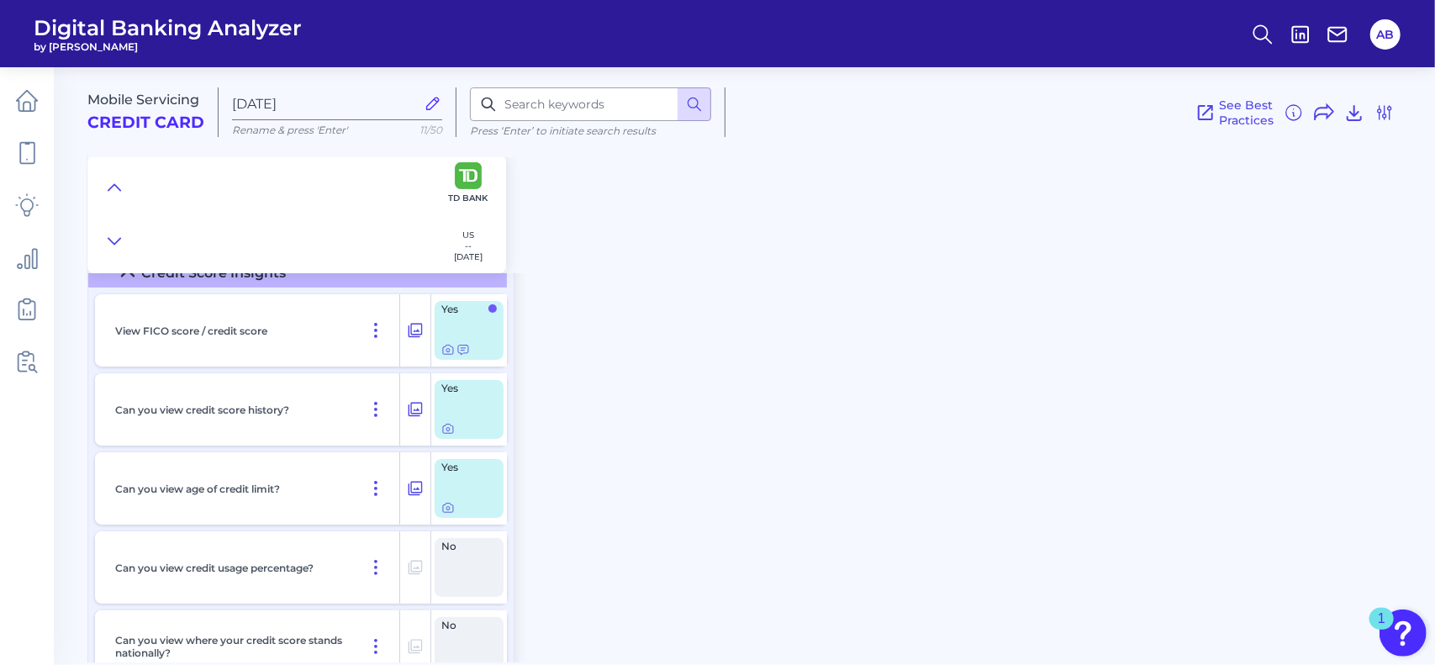
scroll to position [59, 0]
click at [447, 350] on icon at bounding box center [447, 349] width 13 height 13
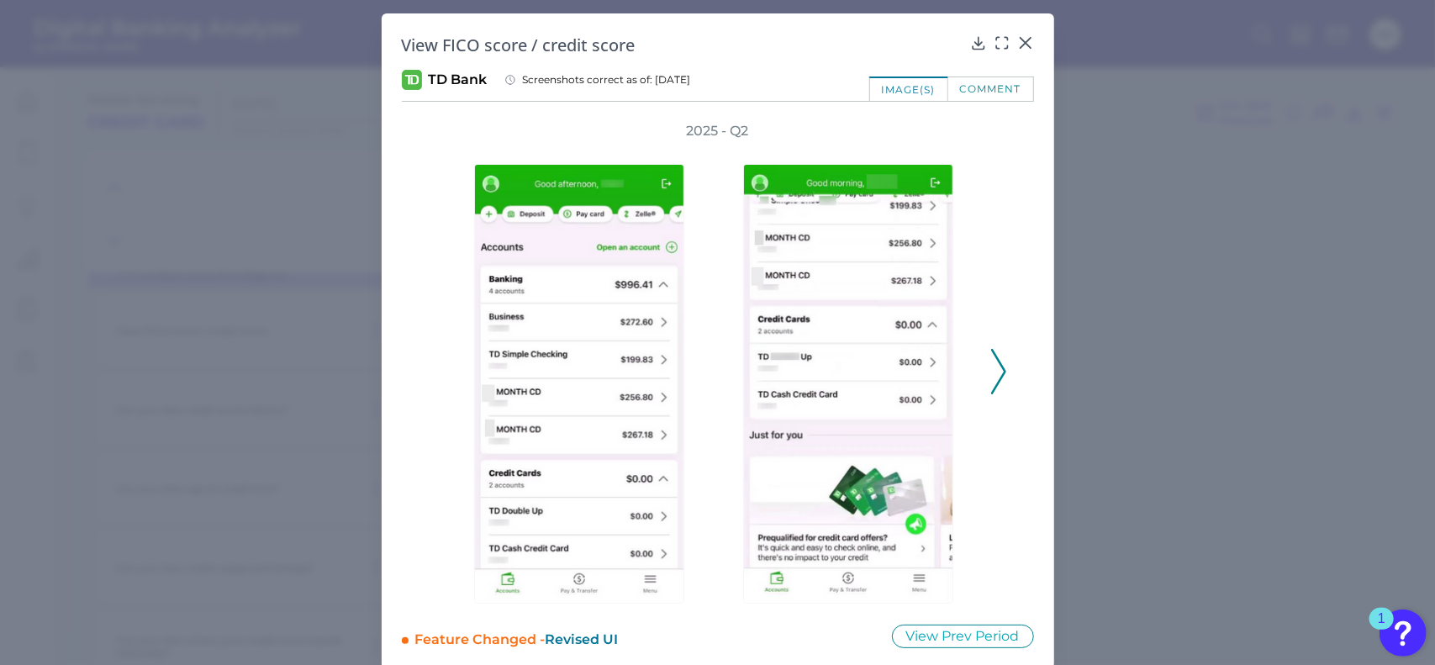
click at [985, 364] on div "2025 - Q2" at bounding box center [718, 363] width 578 height 482
click at [994, 373] on icon at bounding box center [998, 371] width 15 height 45
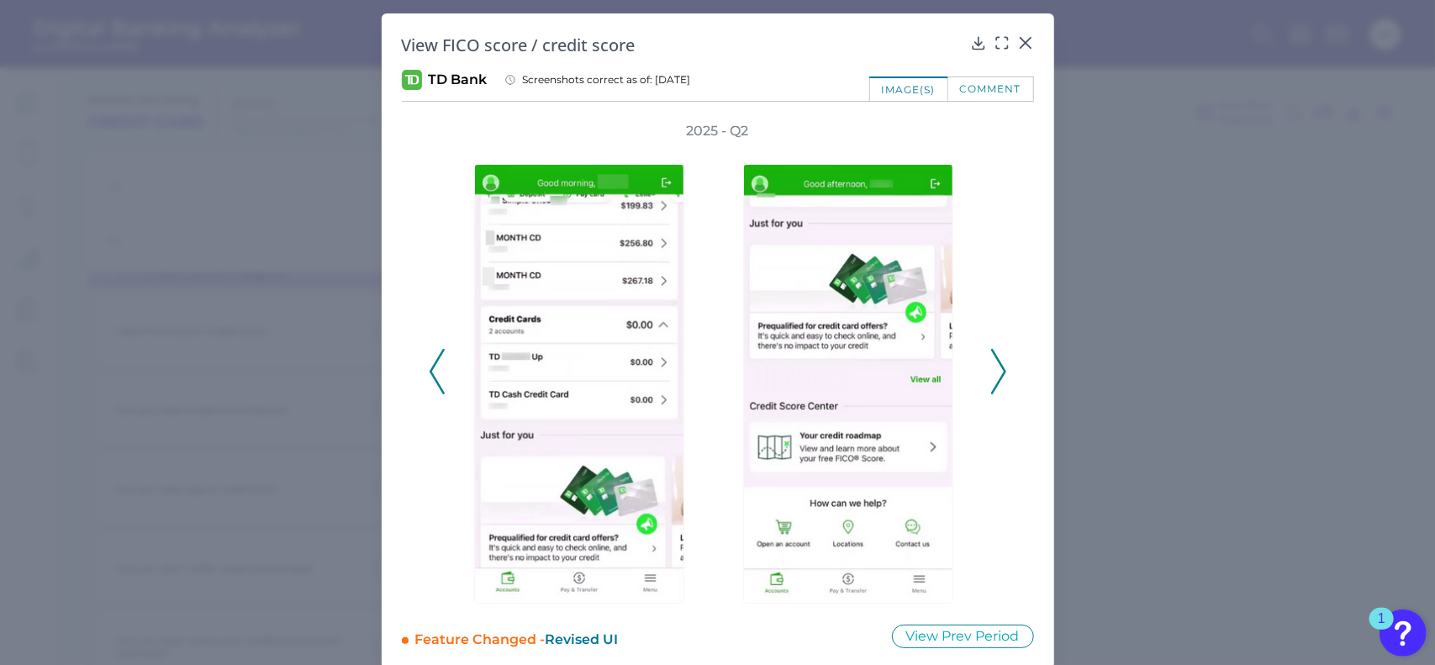
click at [994, 373] on icon at bounding box center [998, 371] width 15 height 45
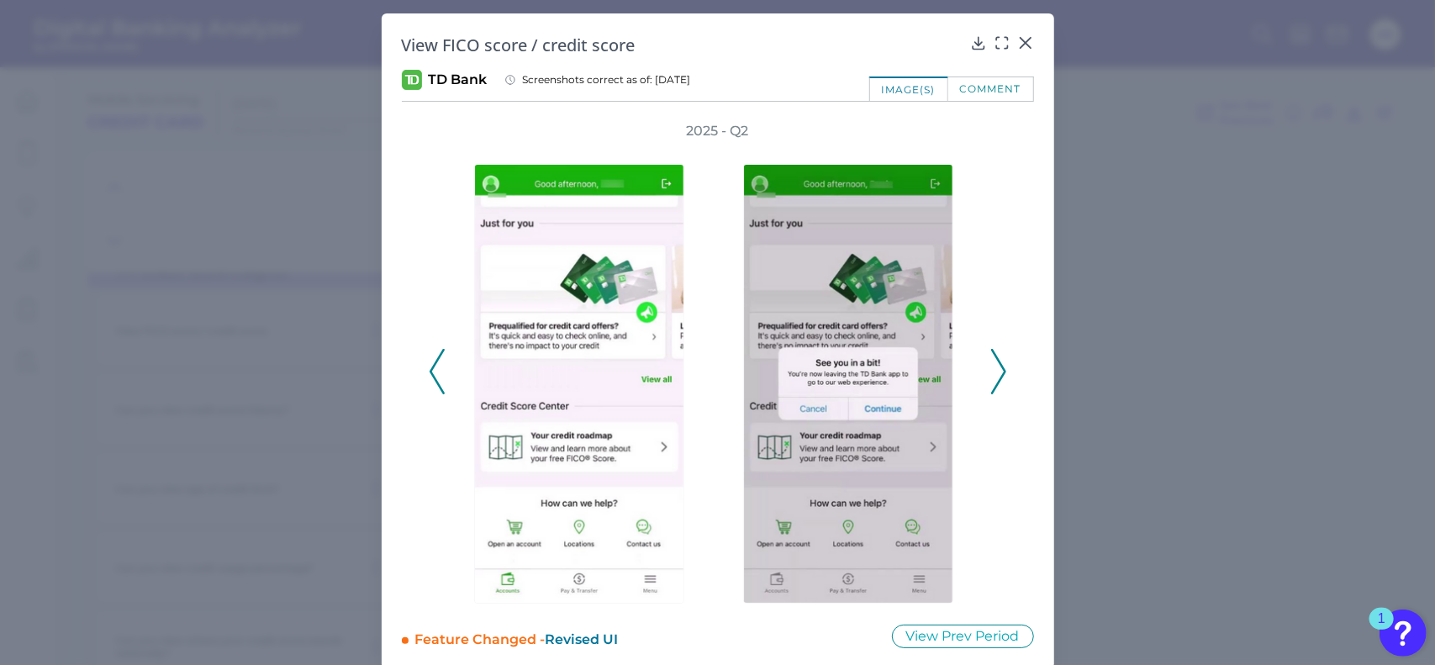
click at [994, 373] on icon at bounding box center [998, 371] width 15 height 45
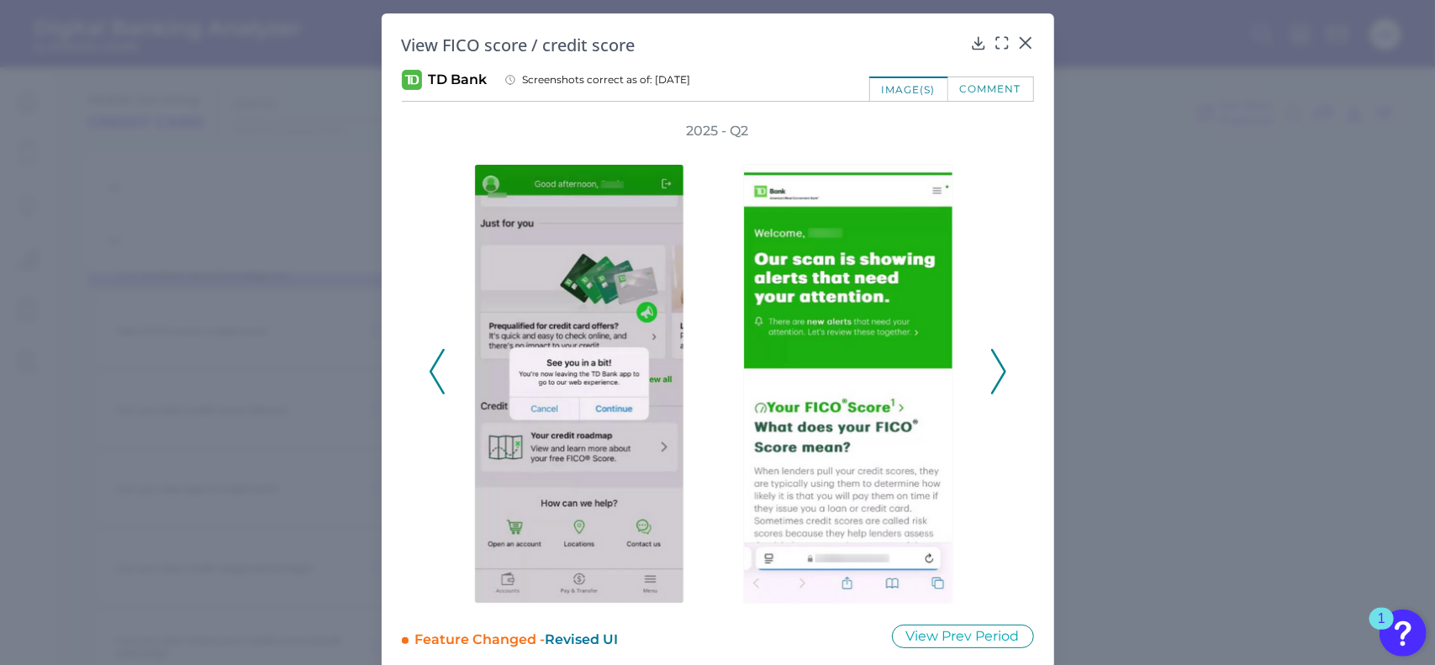
click at [994, 374] on icon at bounding box center [998, 371] width 15 height 45
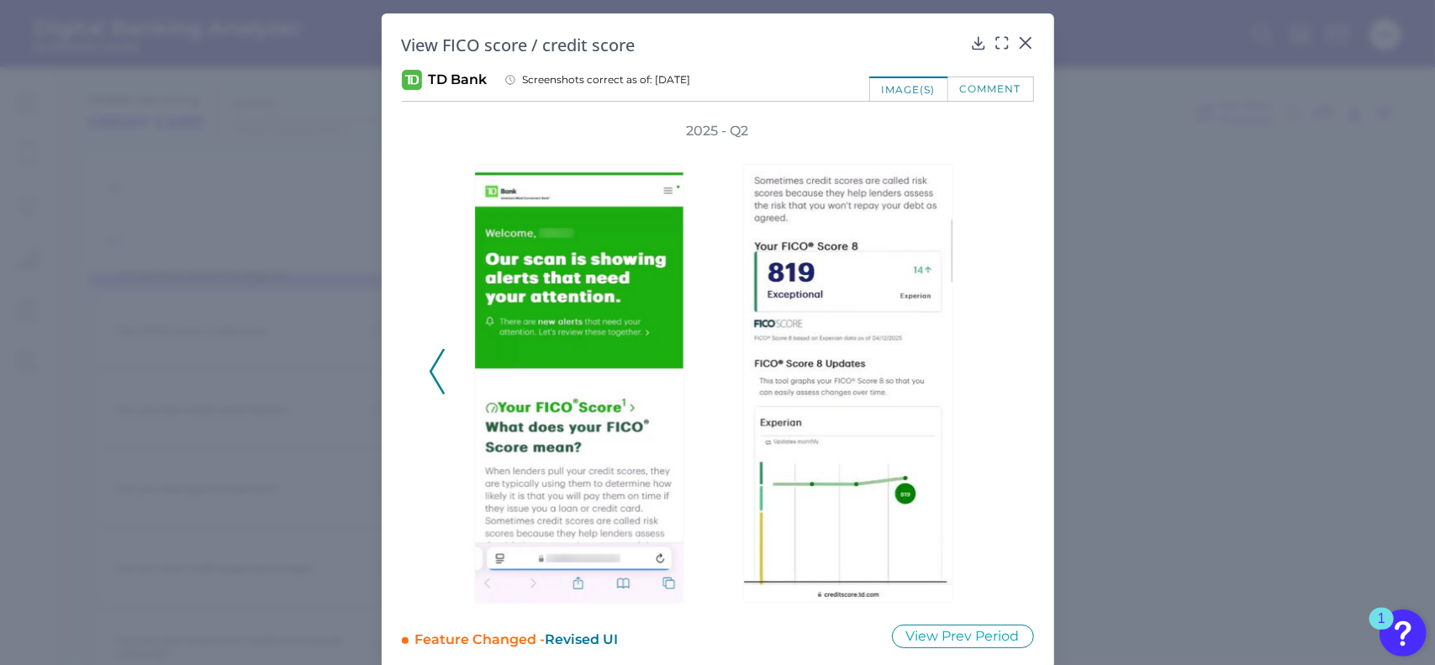
click at [994, 374] on div "2025 - Q2" at bounding box center [718, 363] width 578 height 482
click at [442, 386] on div "2025 - Q2" at bounding box center [718, 363] width 578 height 482
click at [434, 382] on polyline at bounding box center [436, 372] width 13 height 43
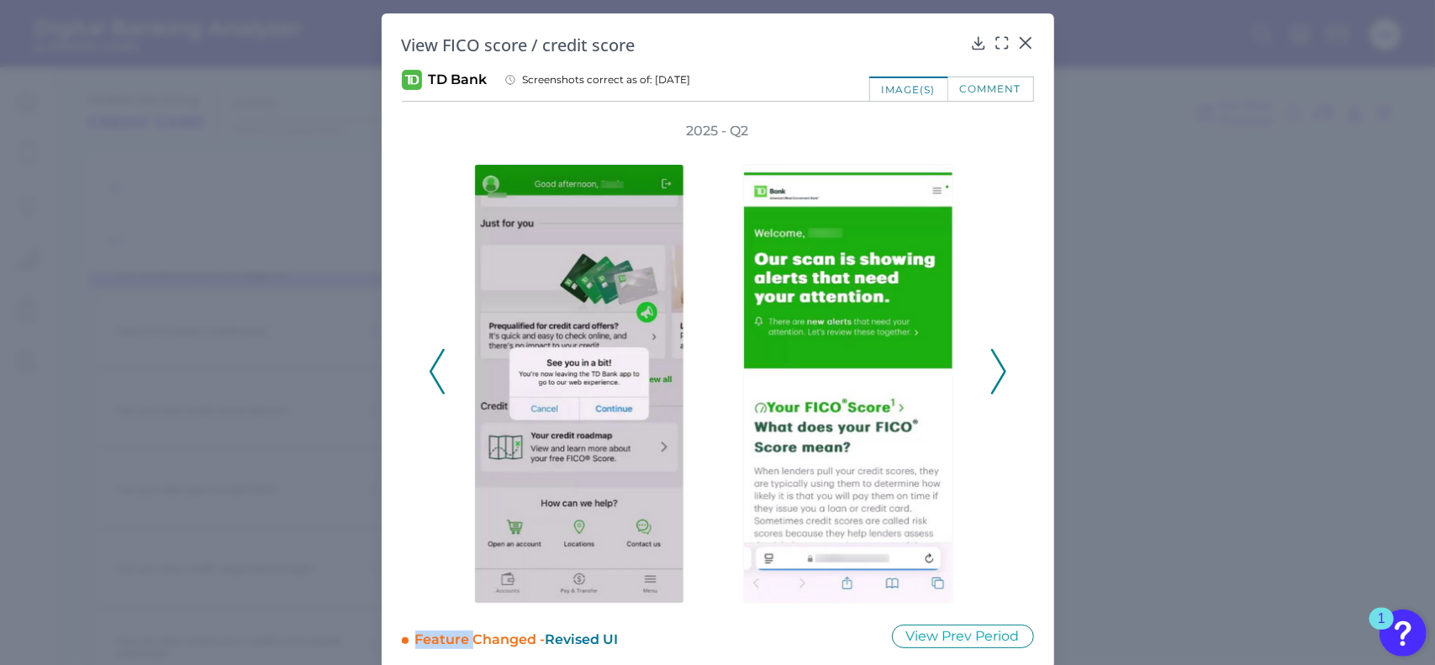
click at [434, 382] on polyline at bounding box center [436, 372] width 13 height 43
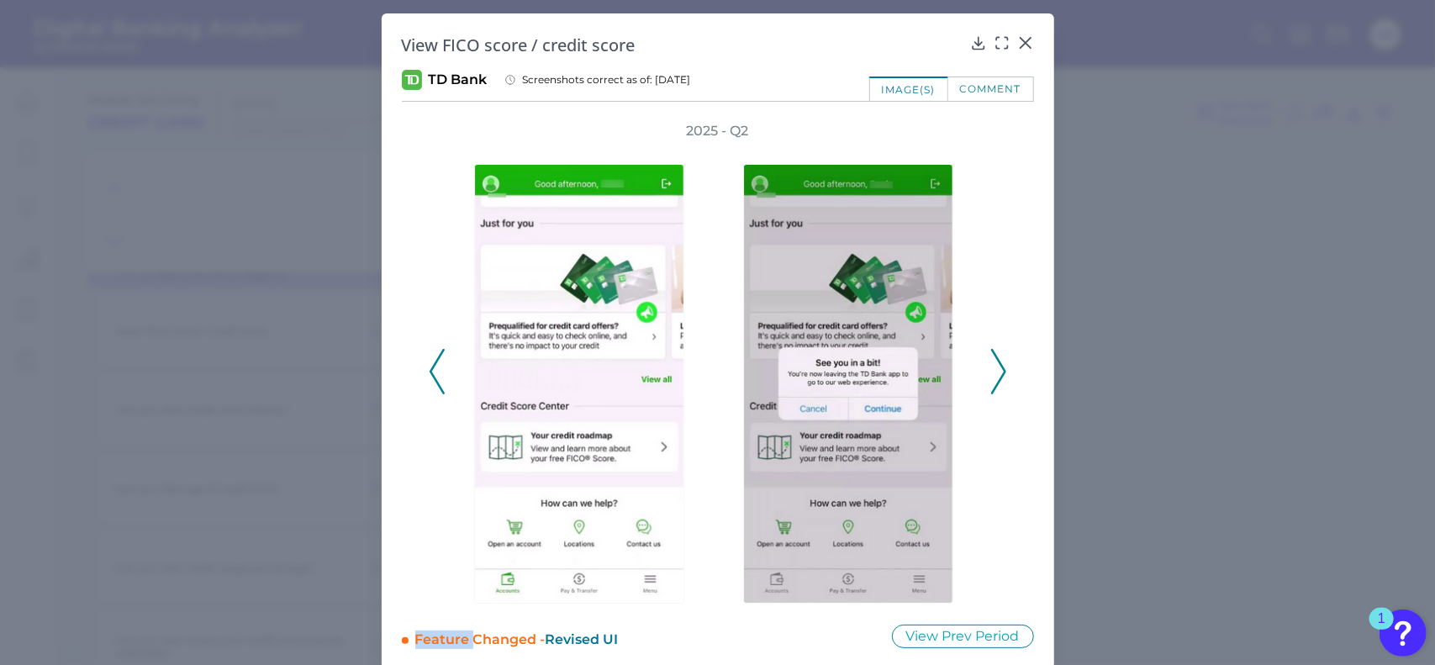
click at [434, 382] on polyline at bounding box center [436, 372] width 13 height 43
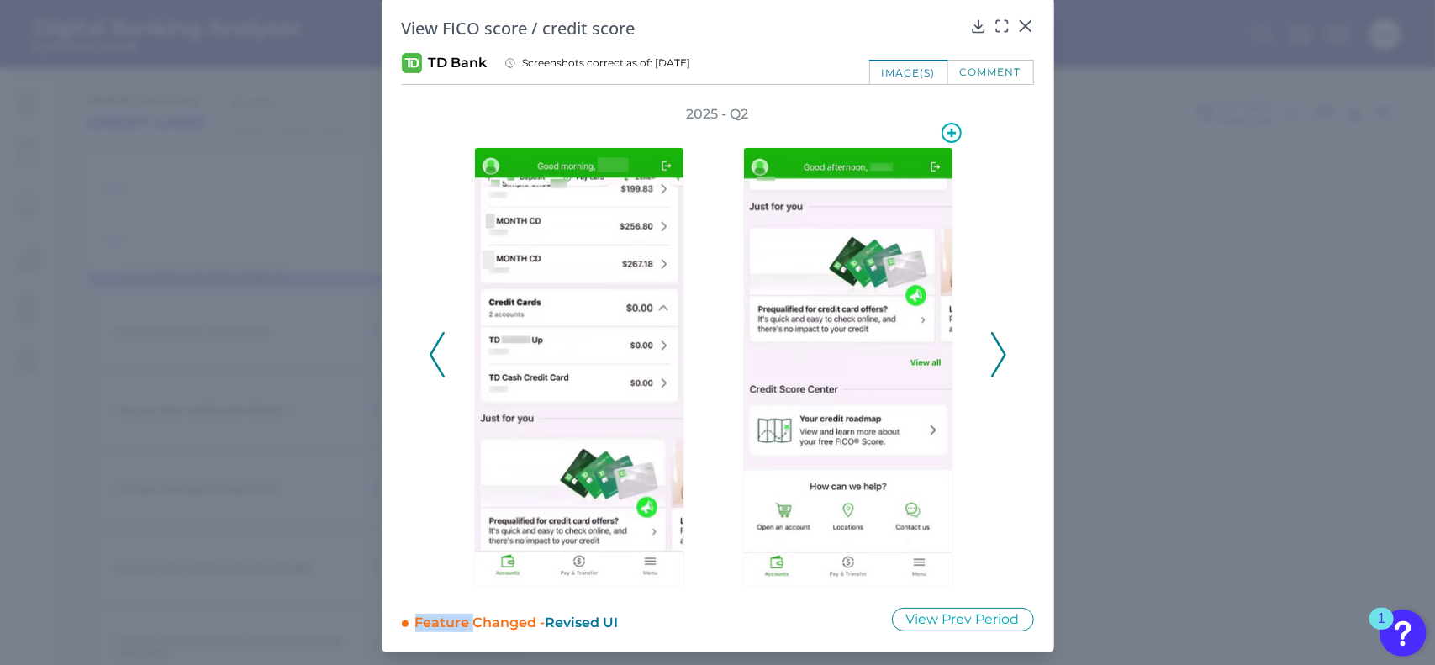
scroll to position [0, 0]
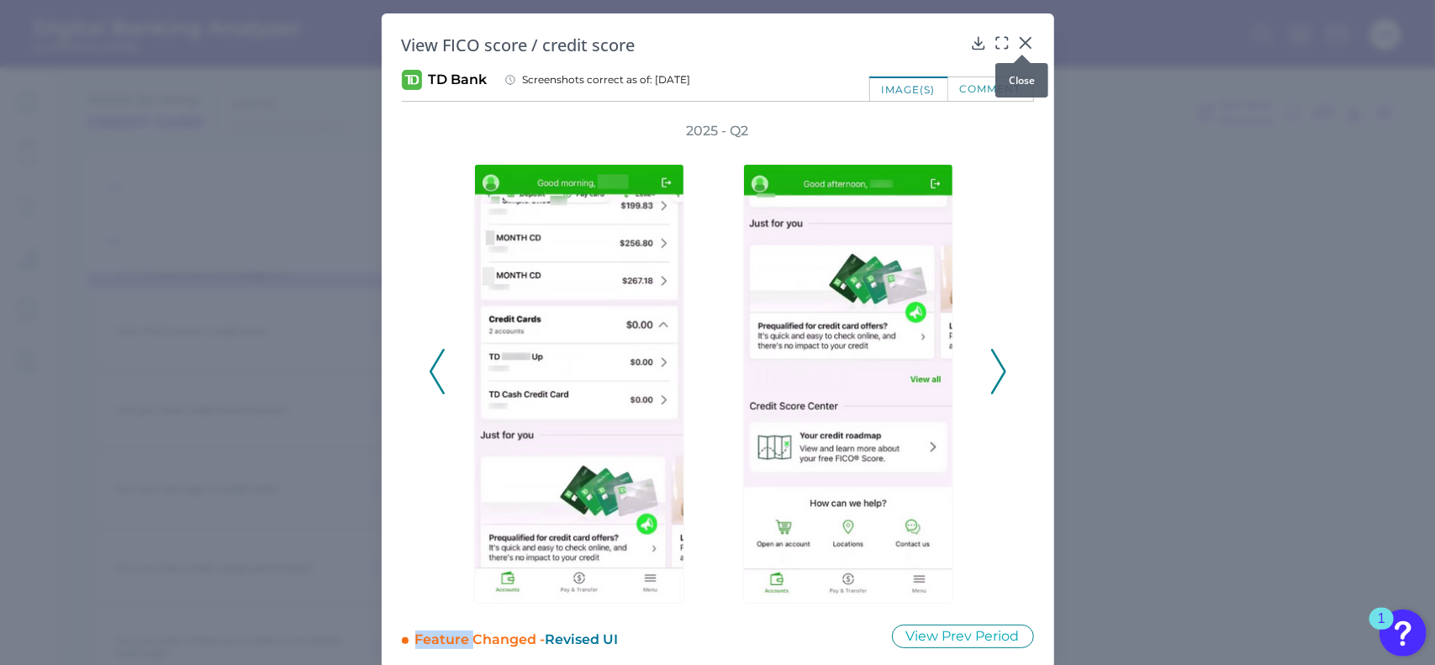
click at [1027, 43] on icon at bounding box center [1025, 42] width 17 height 17
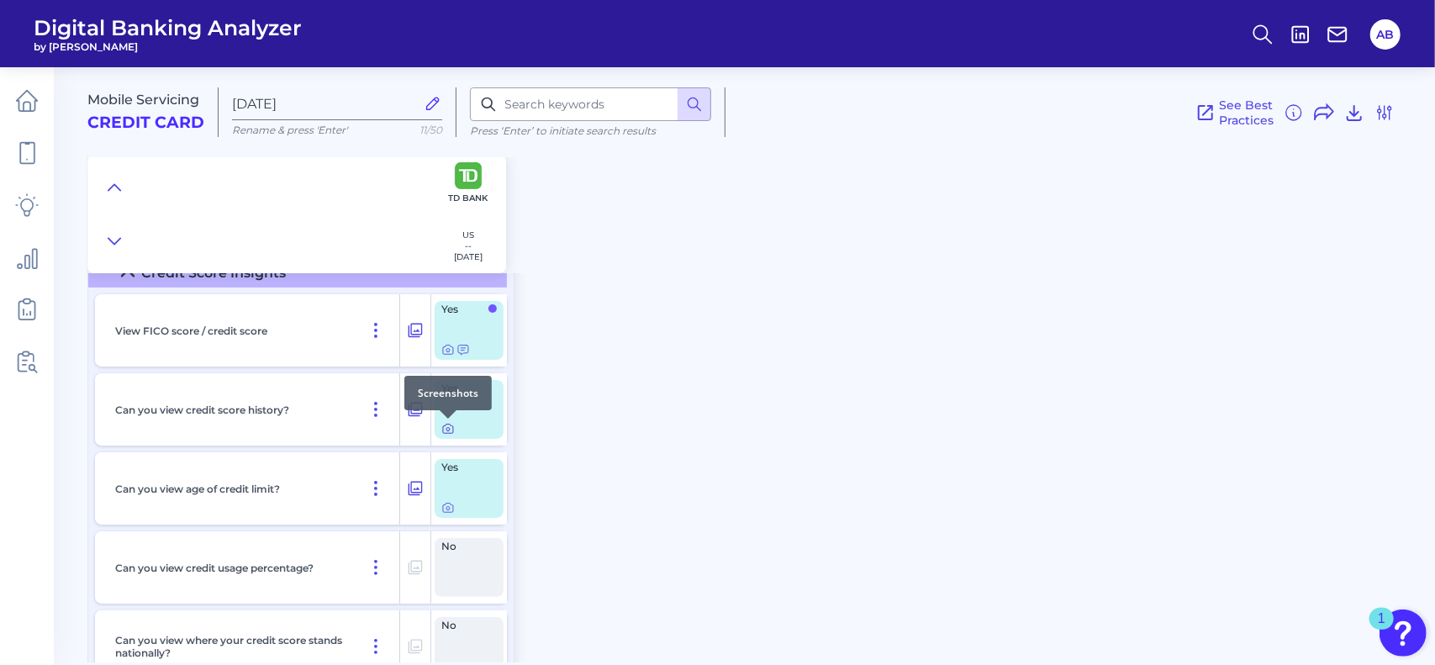
click at [446, 430] on icon at bounding box center [447, 429] width 3 height 3
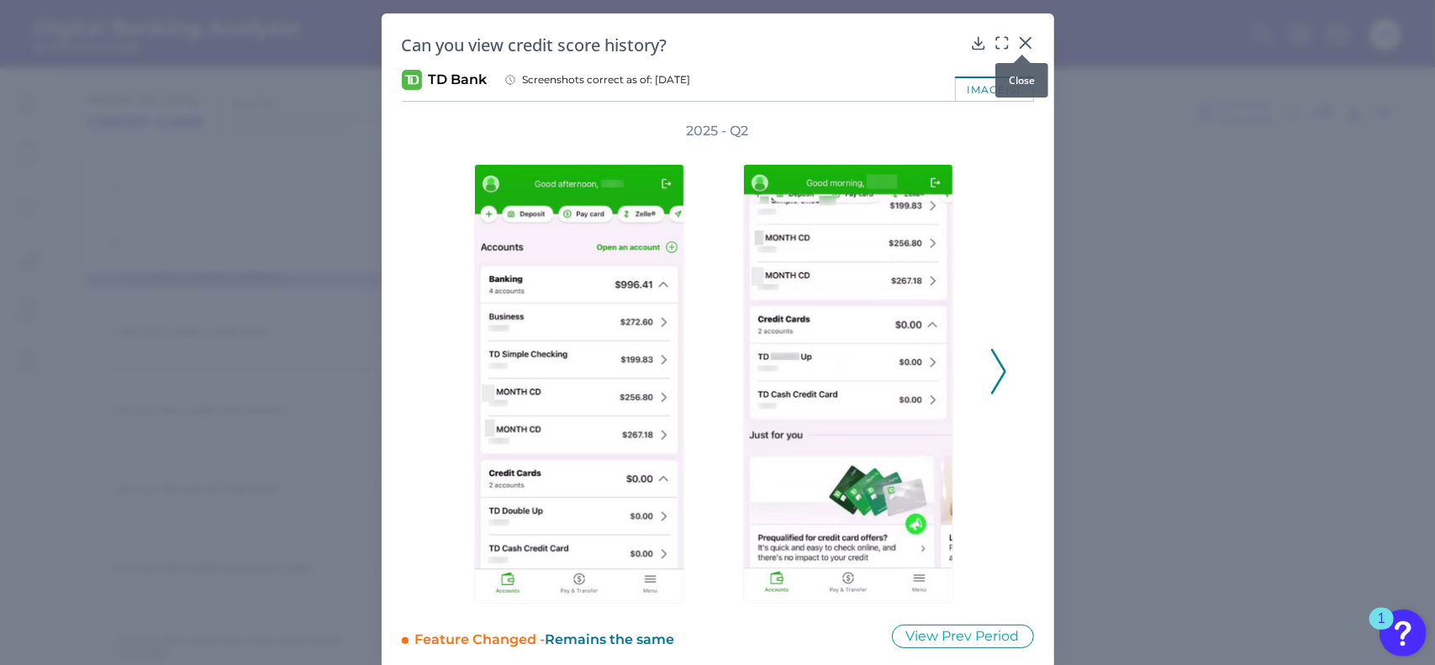
click at [1028, 41] on icon at bounding box center [1025, 42] width 17 height 17
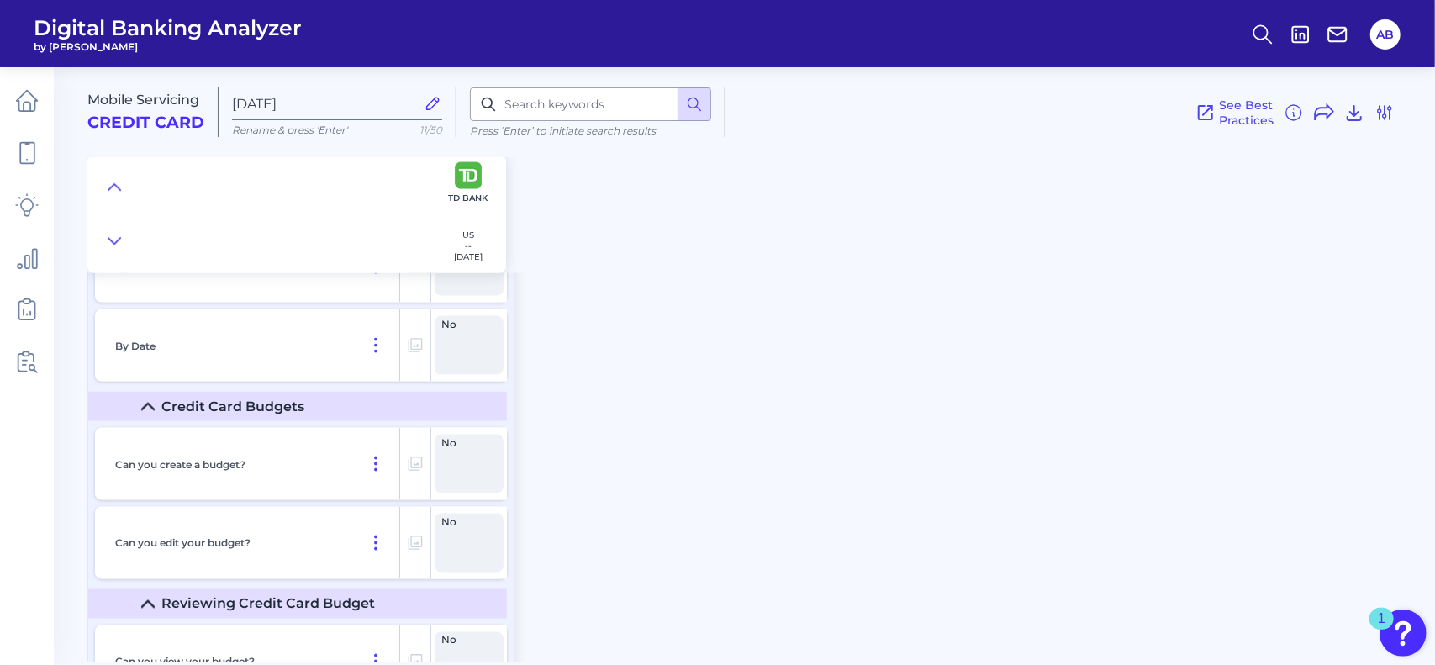
scroll to position [1915, 0]
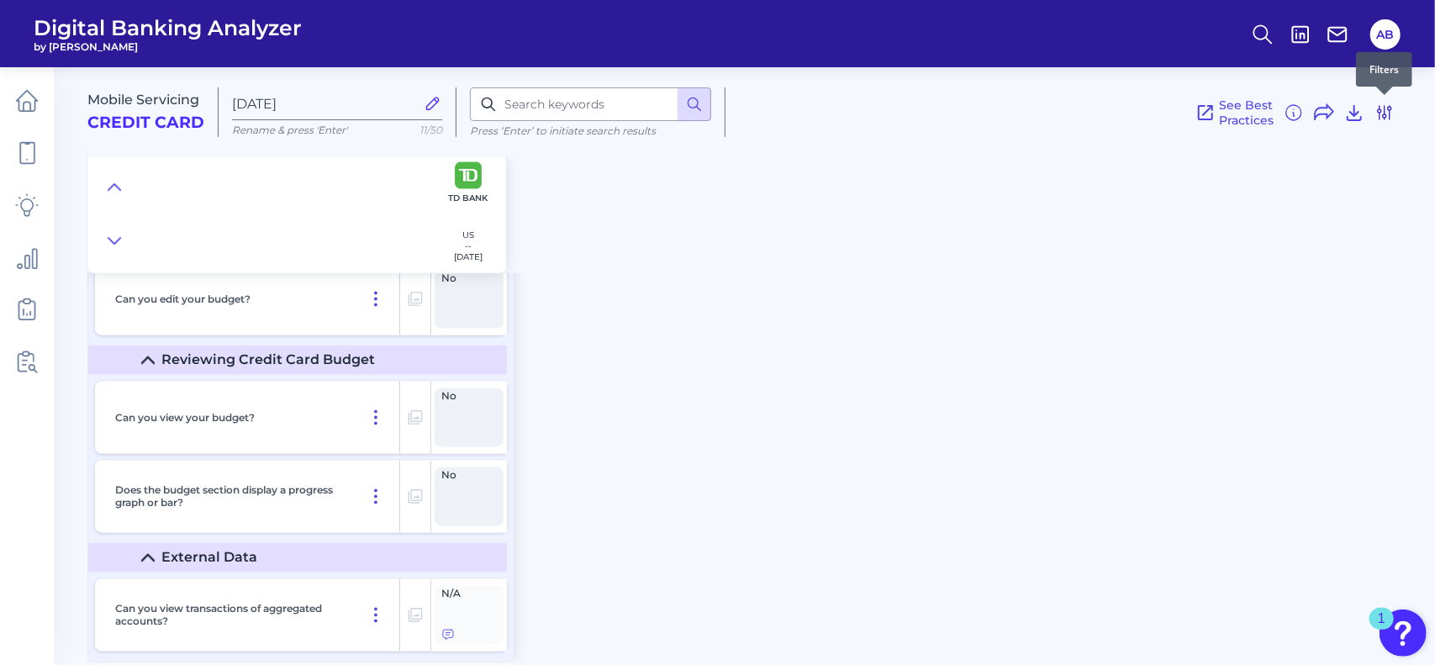
click at [1388, 107] on icon at bounding box center [1384, 112] width 13 height 13
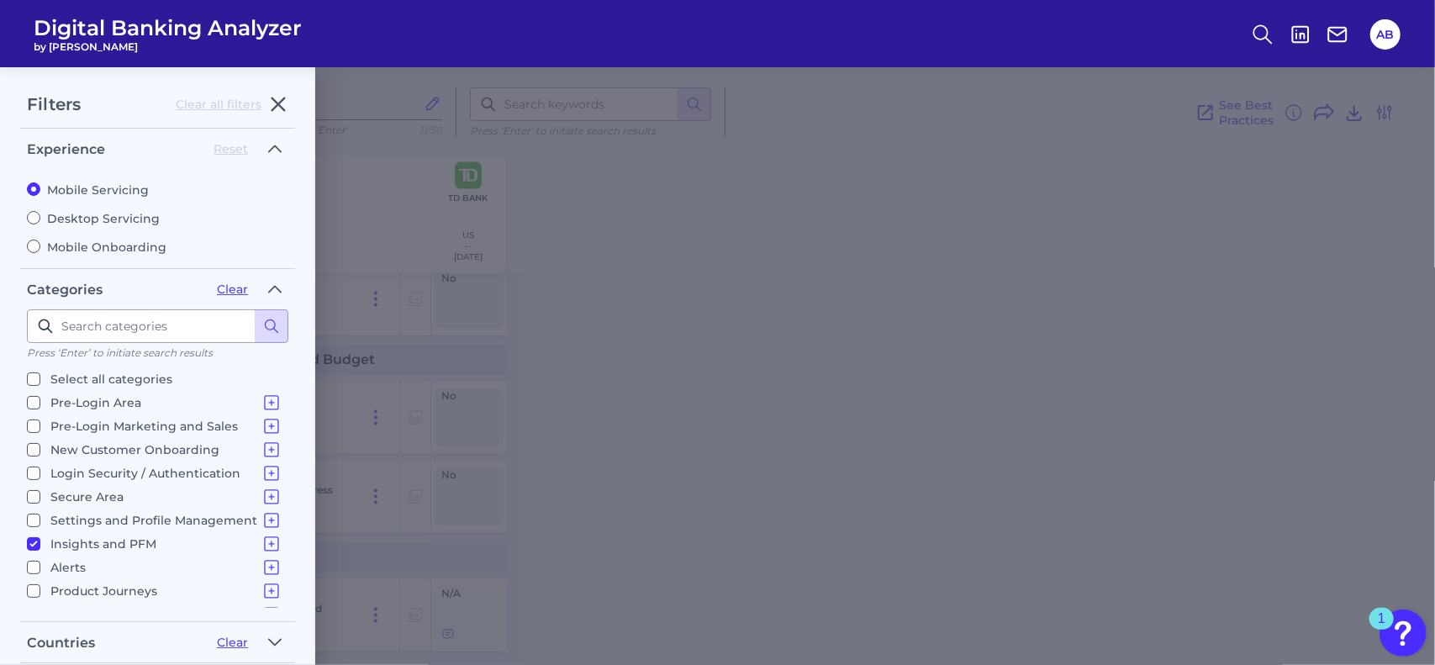
click at [35, 492] on input "Secure Area Account Overview Credit Card Statements Aggregated Balance - Credit…" at bounding box center [33, 496] width 13 height 13
checkbox input "true"
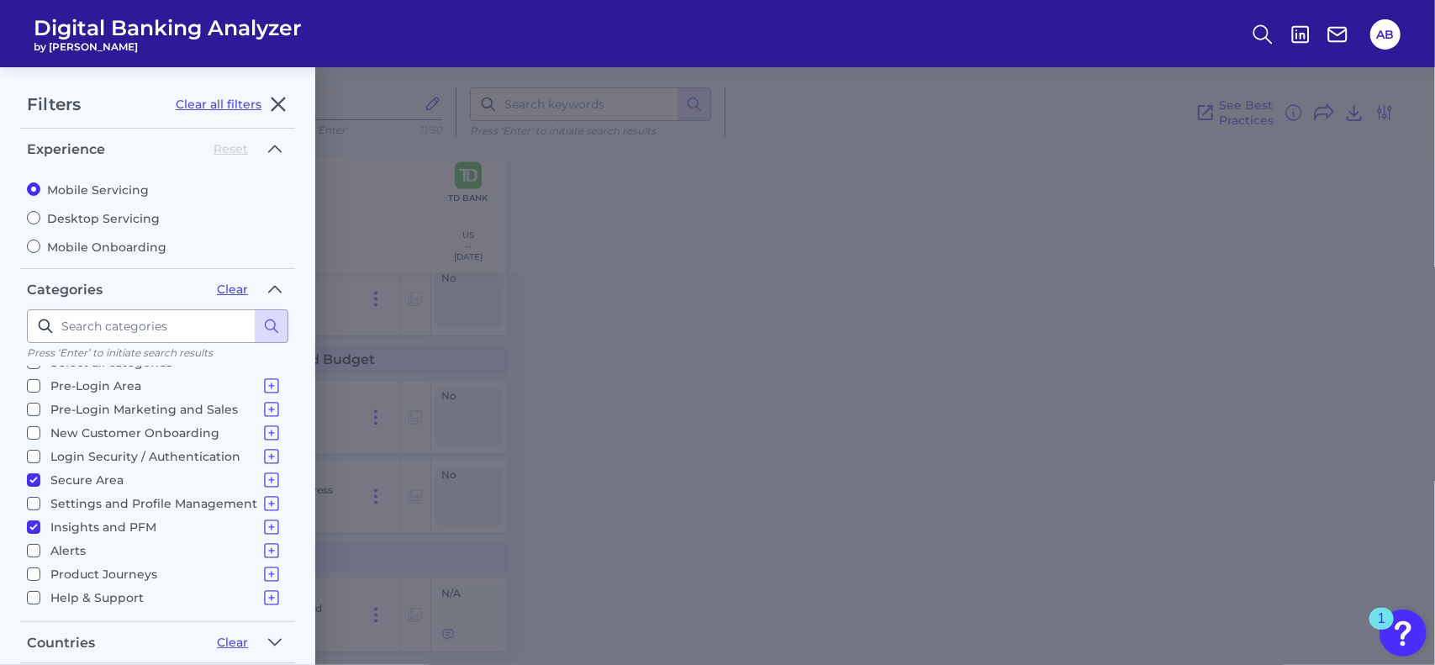
scroll to position [208, 0]
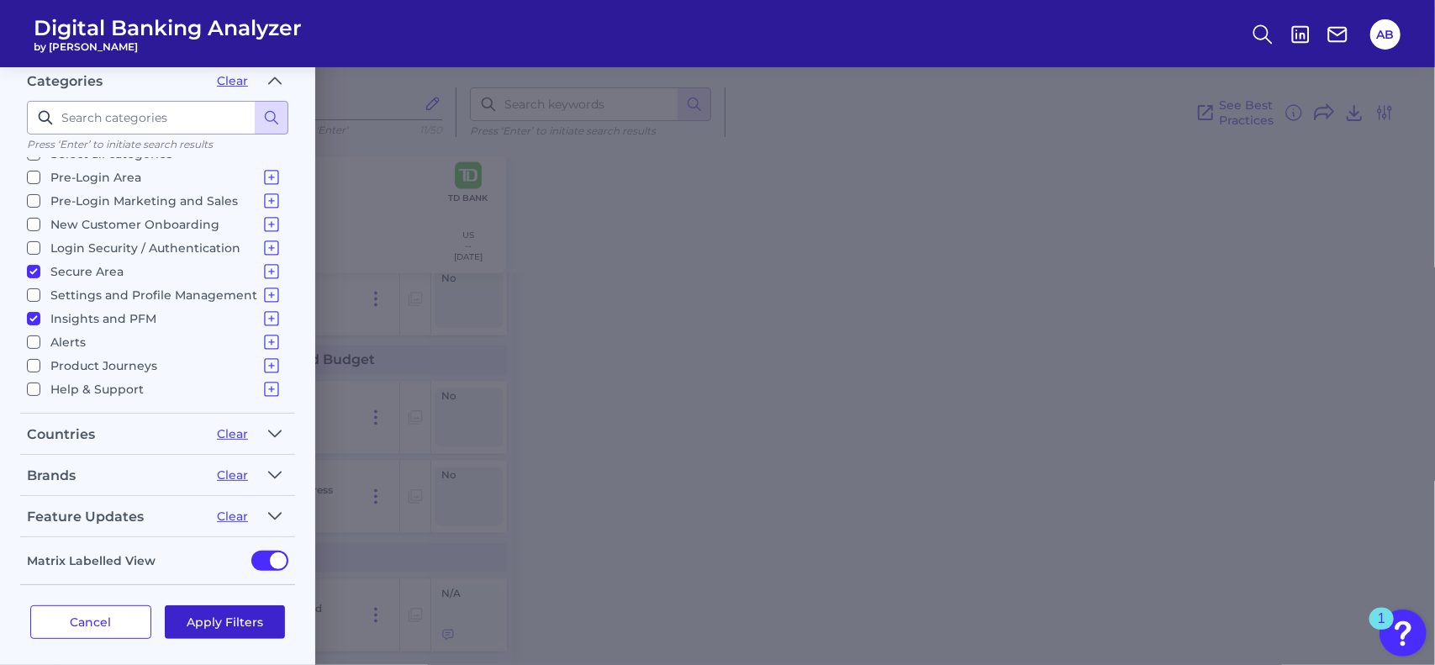
click at [235, 619] on button "Apply Filters" at bounding box center [225, 622] width 121 height 34
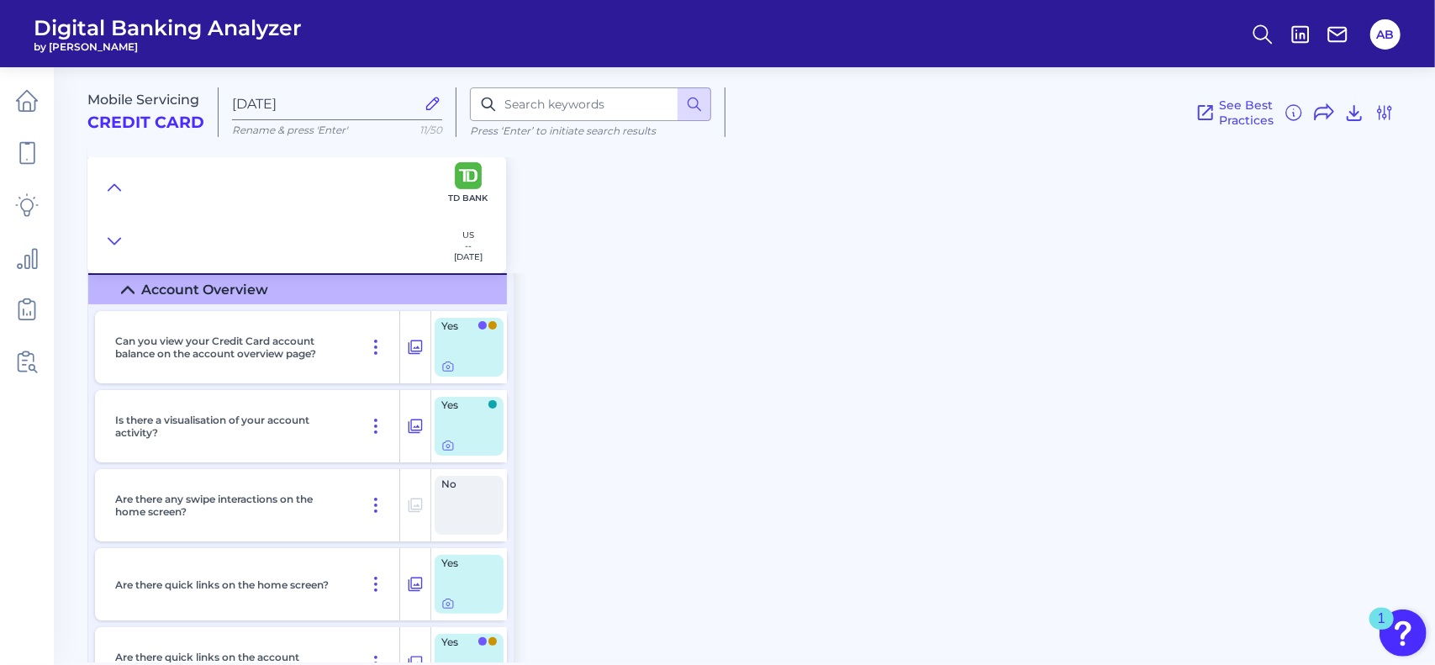
scroll to position [43, 0]
click at [450, 362] on div at bounding box center [448, 355] width 17 height 17
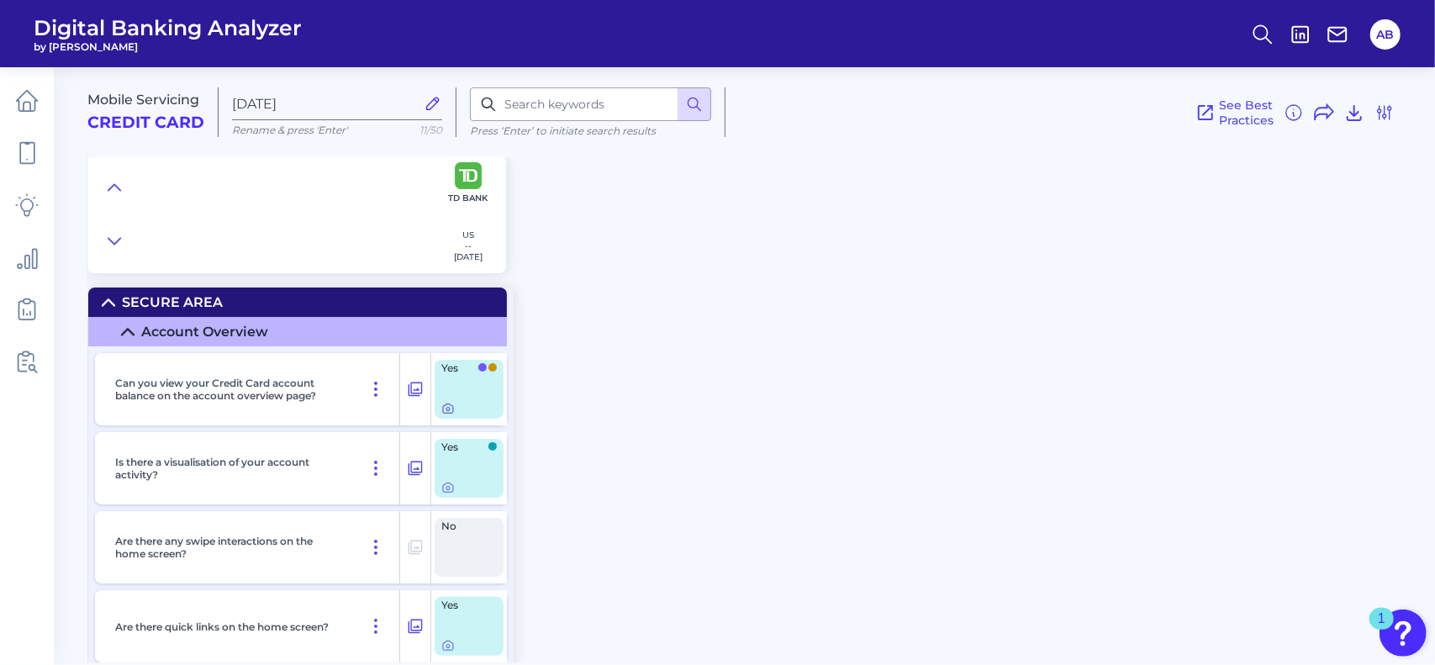
scroll to position [1, 0]
click at [449, 407] on icon at bounding box center [447, 408] width 3 height 3
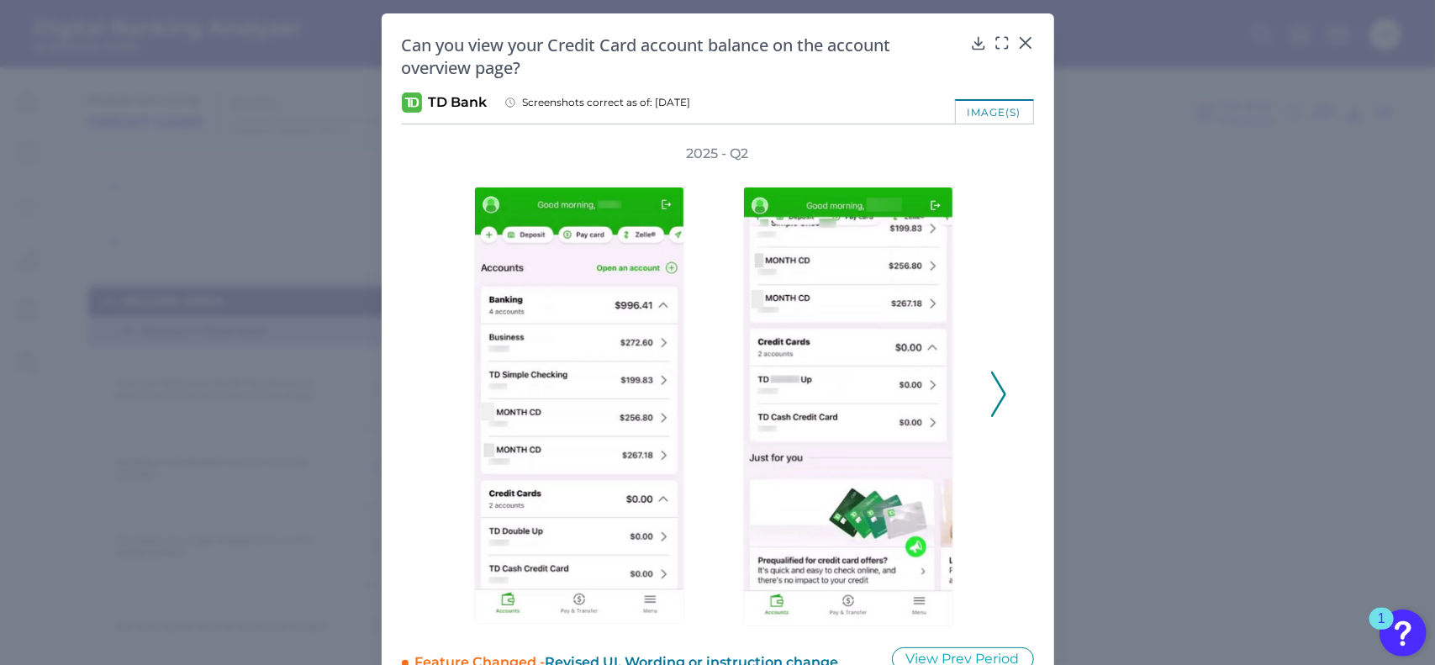
click at [992, 376] on polyline at bounding box center [998, 394] width 13 height 43
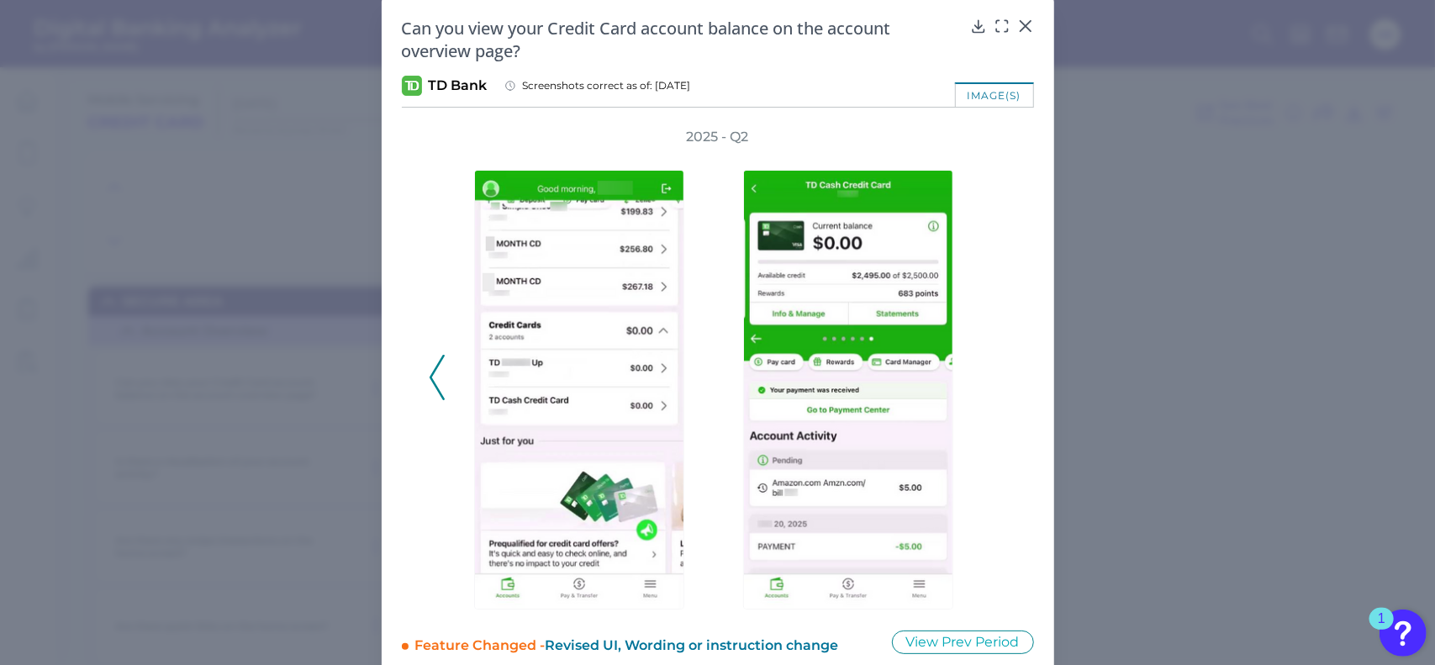
scroll to position [18, 0]
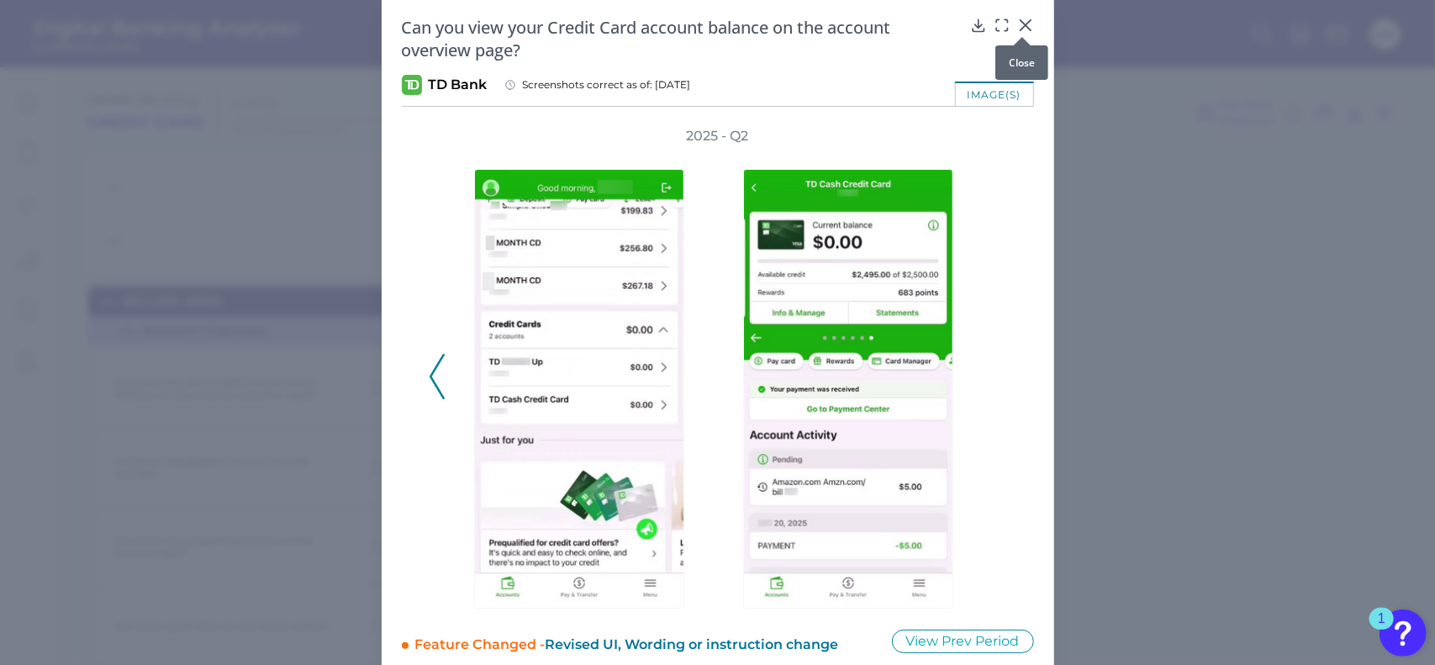
click at [1029, 25] on icon at bounding box center [1025, 25] width 17 height 17
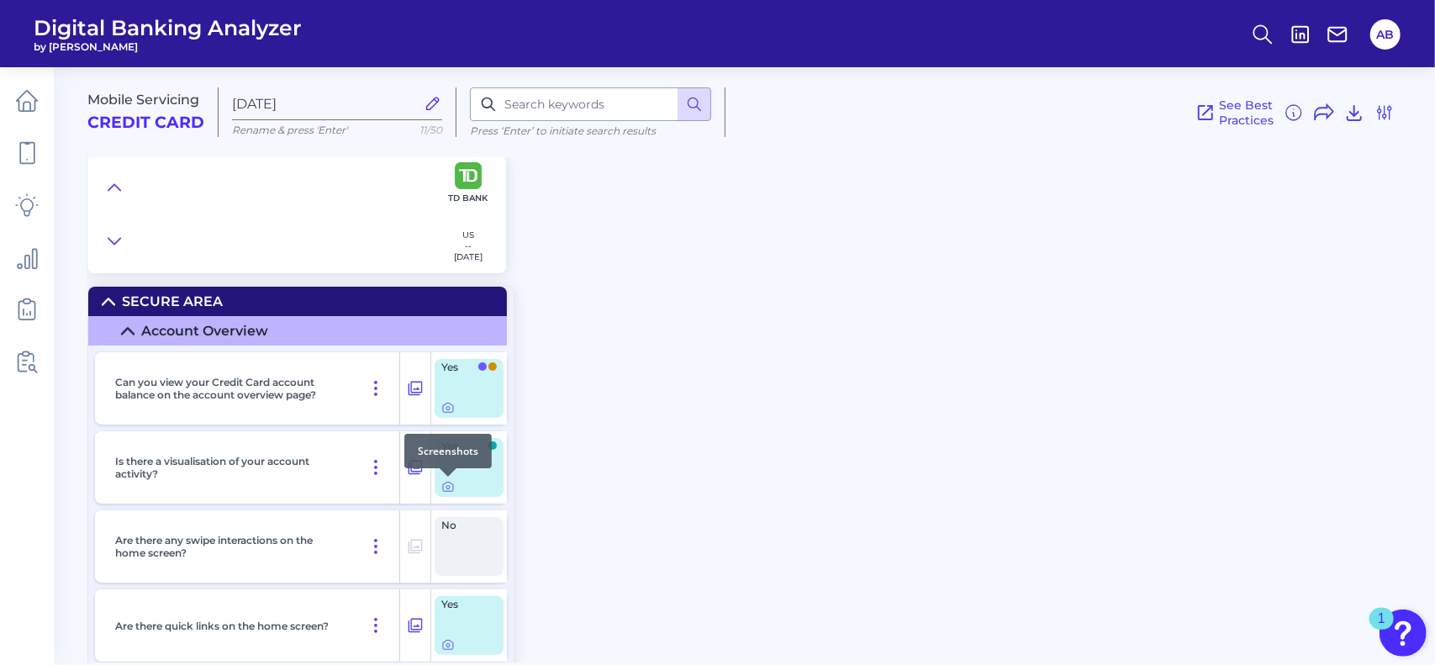
click at [451, 483] on div at bounding box center [448, 476] width 17 height 17
click at [446, 483] on div at bounding box center [448, 476] width 17 height 17
click at [447, 490] on icon at bounding box center [447, 486] width 13 height 13
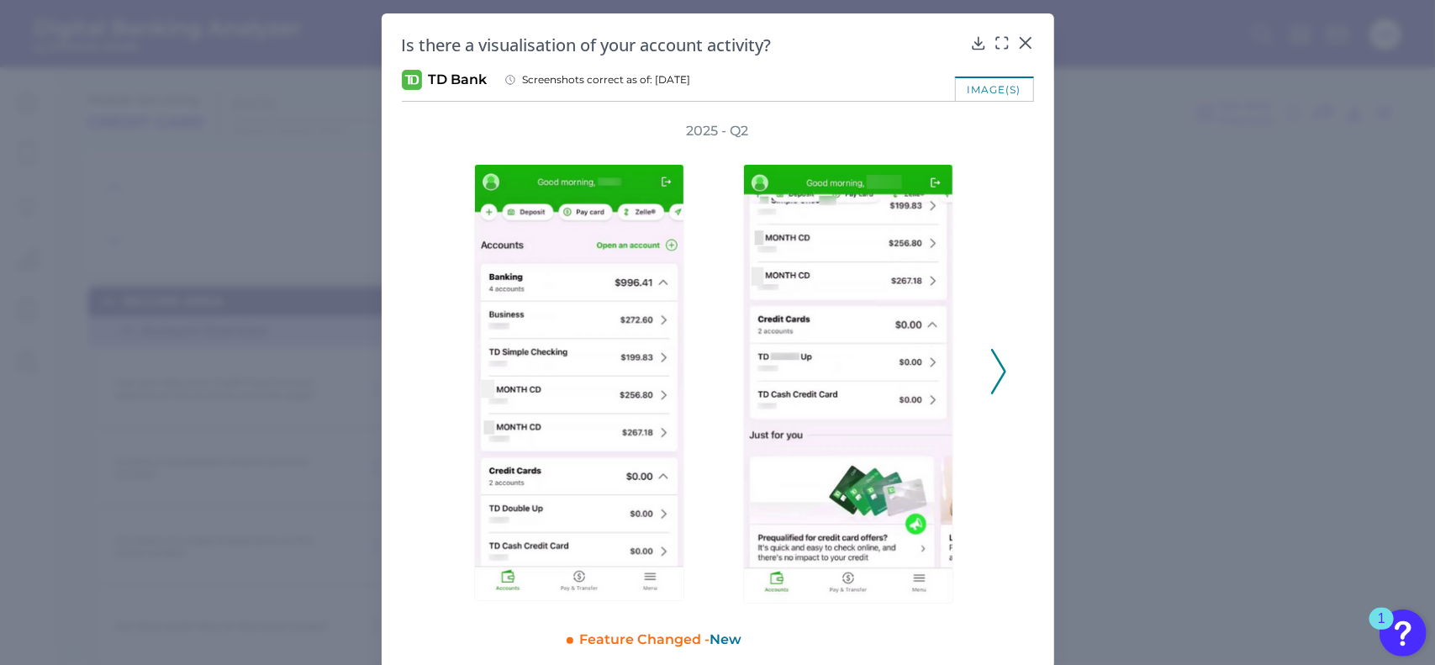
click at [1006, 368] on div "2025 - Q2" at bounding box center [718, 363] width 632 height 482
click at [994, 371] on icon at bounding box center [998, 371] width 15 height 45
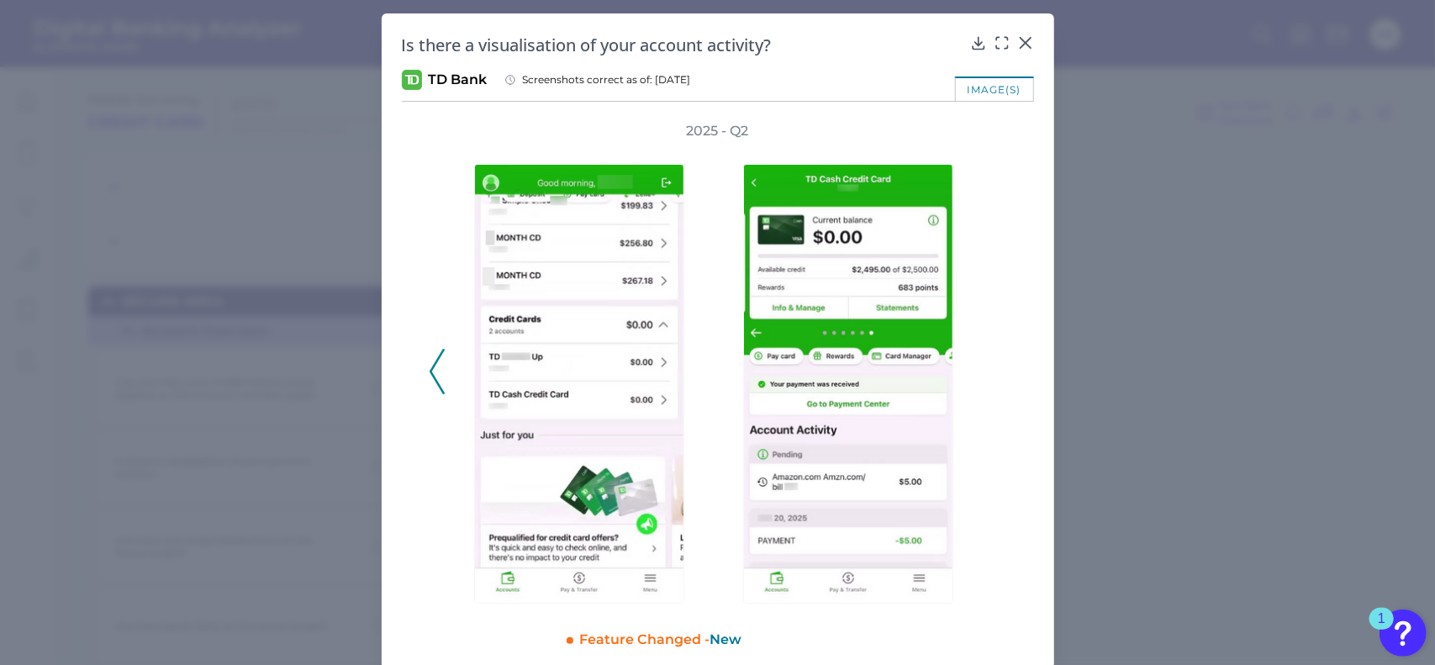
click at [994, 376] on div "2025 - Q2" at bounding box center [718, 363] width 578 height 482
click at [1021, 41] on icon at bounding box center [1025, 43] width 10 height 10
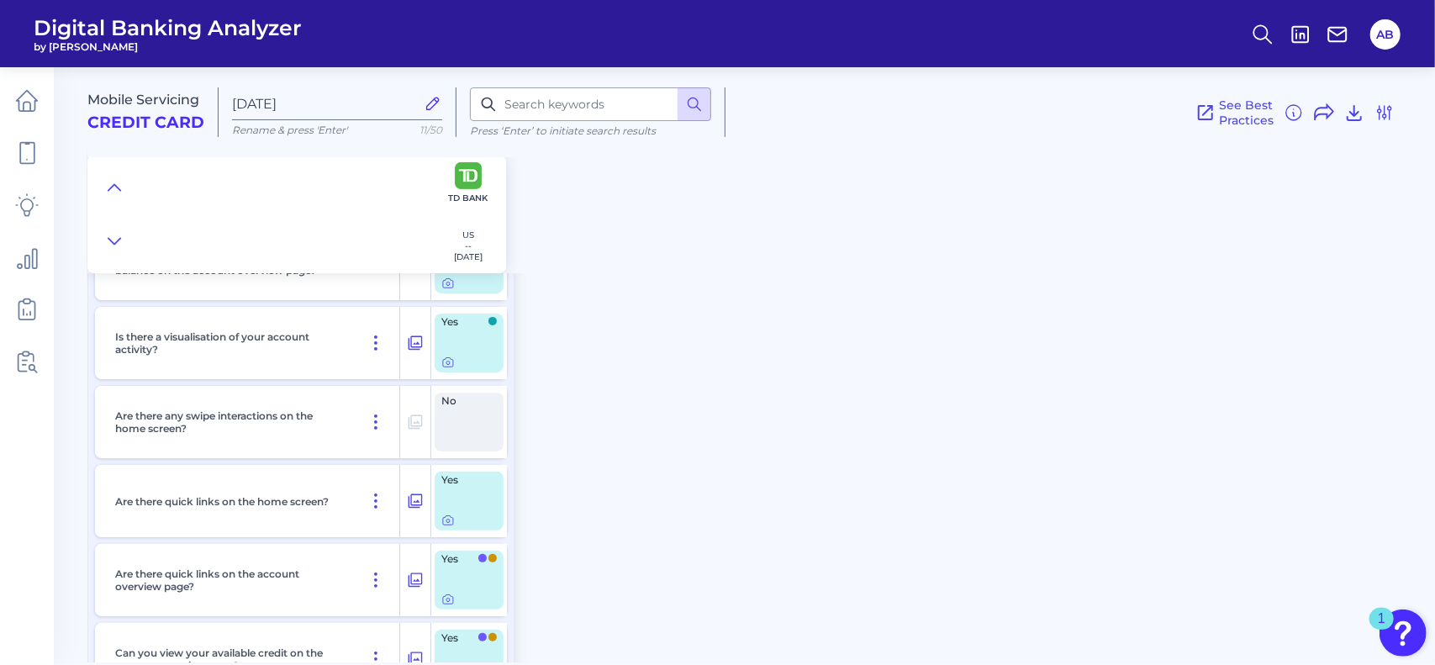
scroll to position [126, 0]
click at [446, 519] on icon at bounding box center [447, 519] width 13 height 13
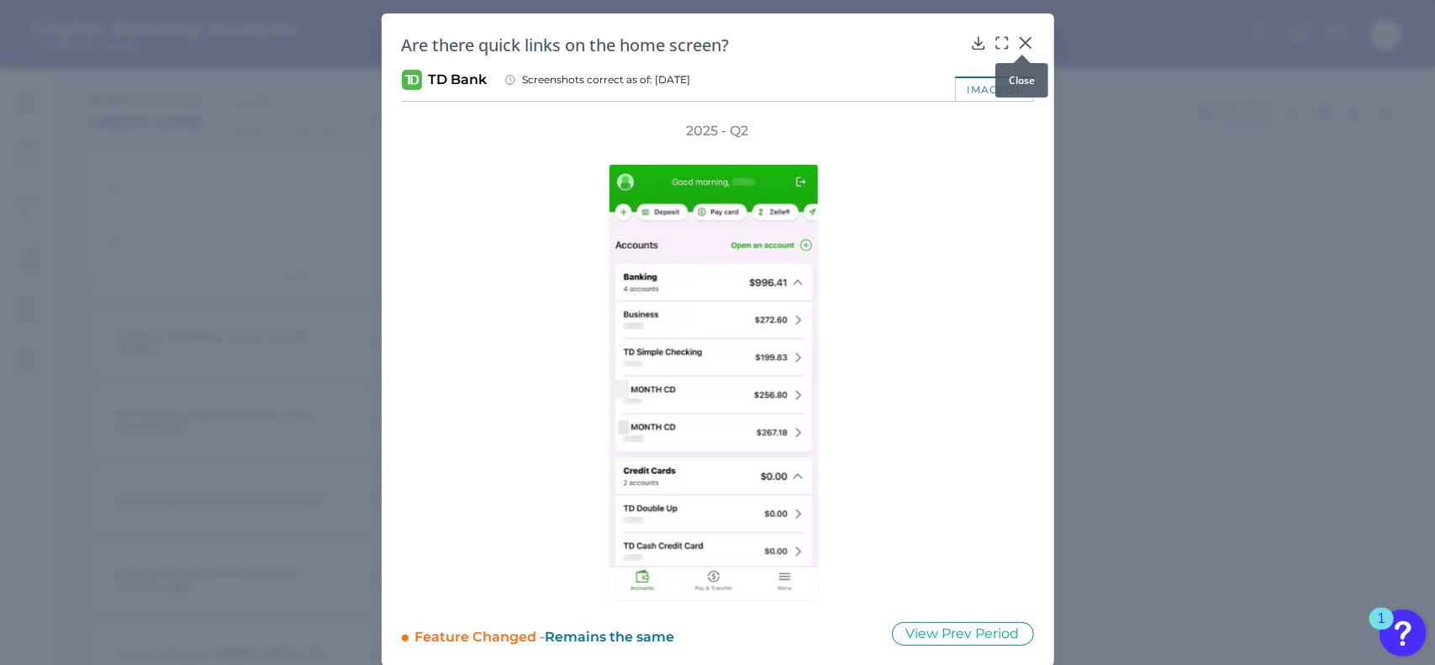
click at [1028, 35] on icon at bounding box center [1025, 42] width 17 height 17
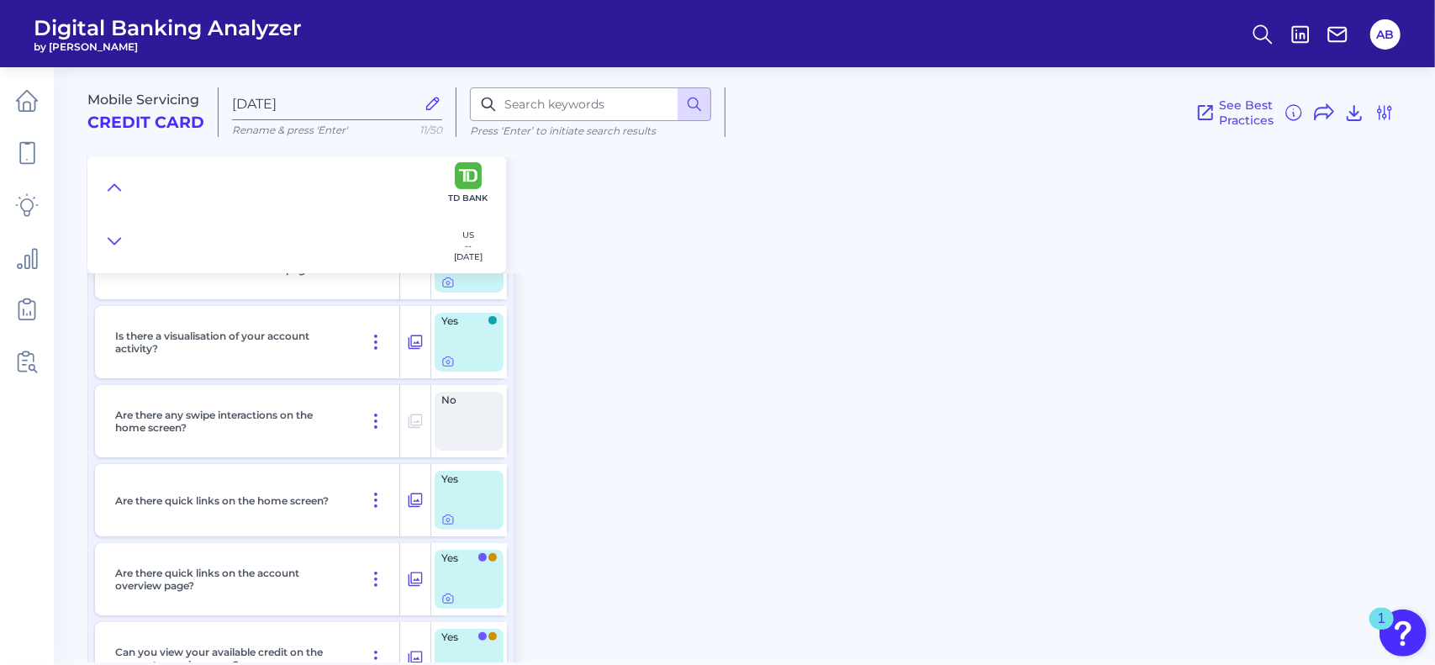
scroll to position [203, 0]
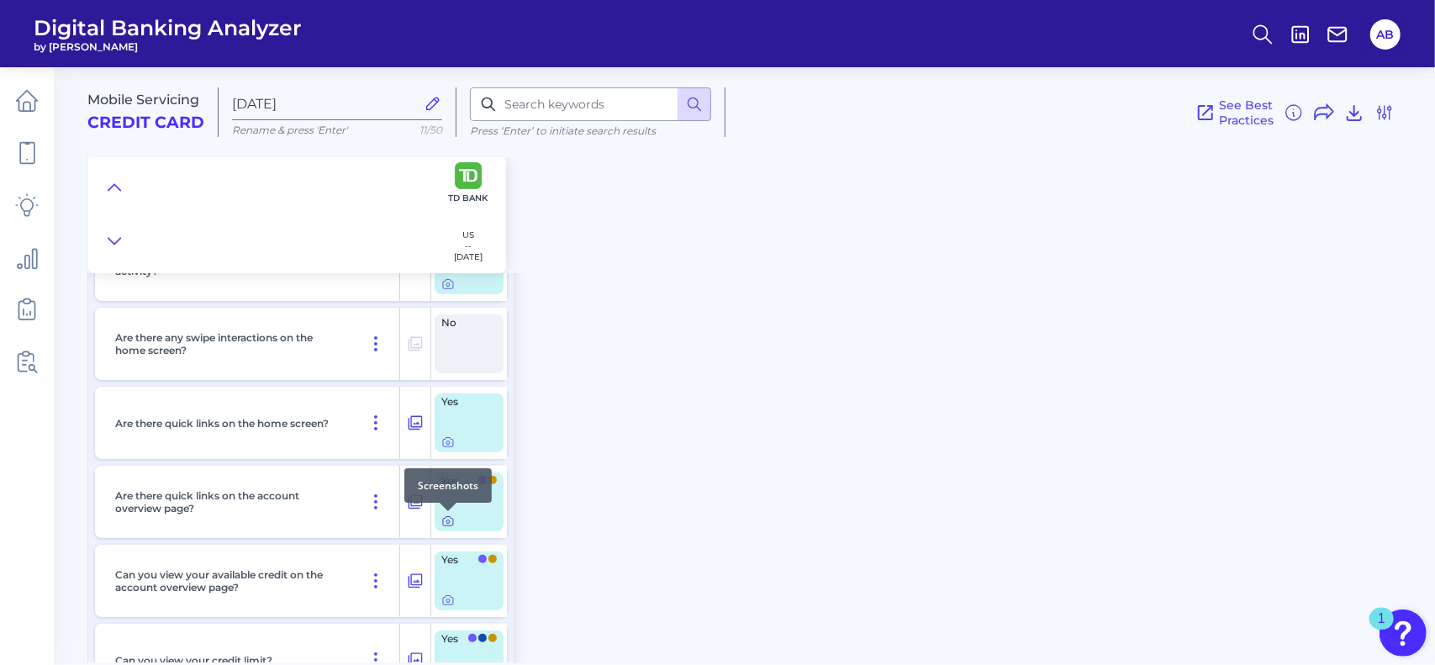
click at [448, 520] on icon at bounding box center [447, 520] width 13 height 13
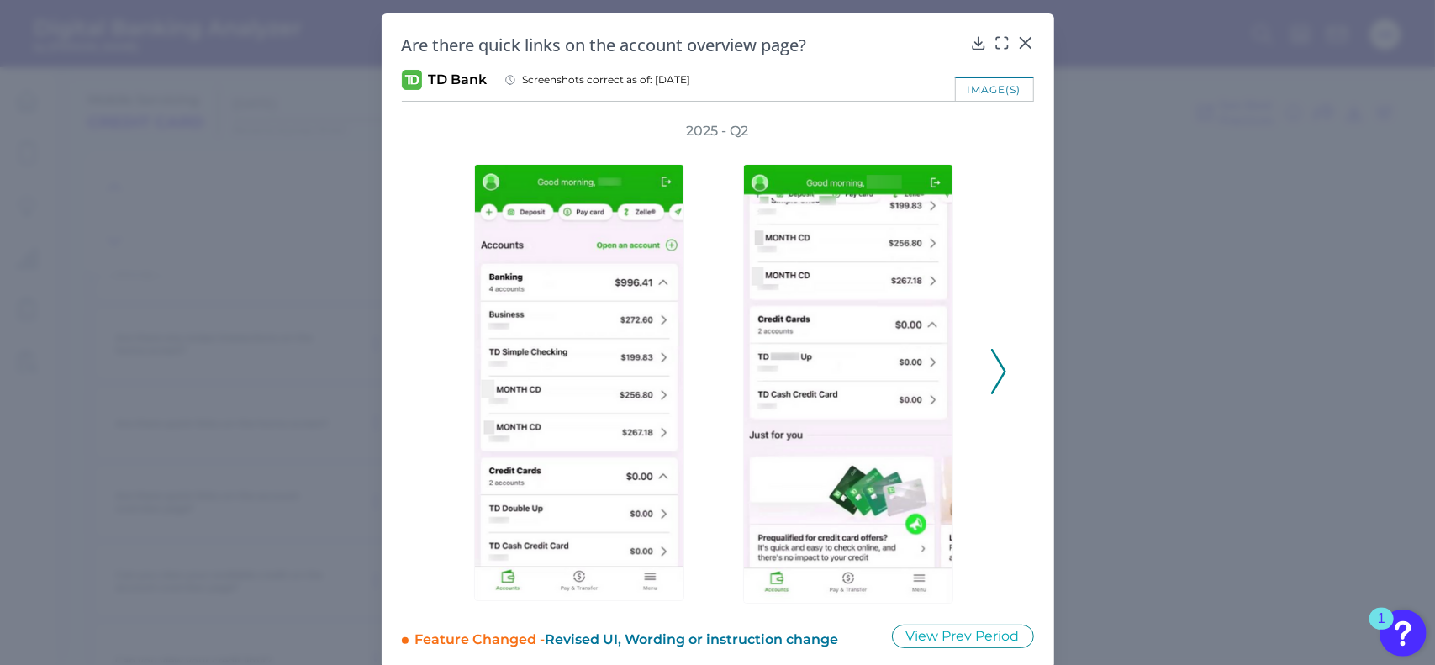
click at [995, 367] on icon at bounding box center [998, 371] width 15 height 45
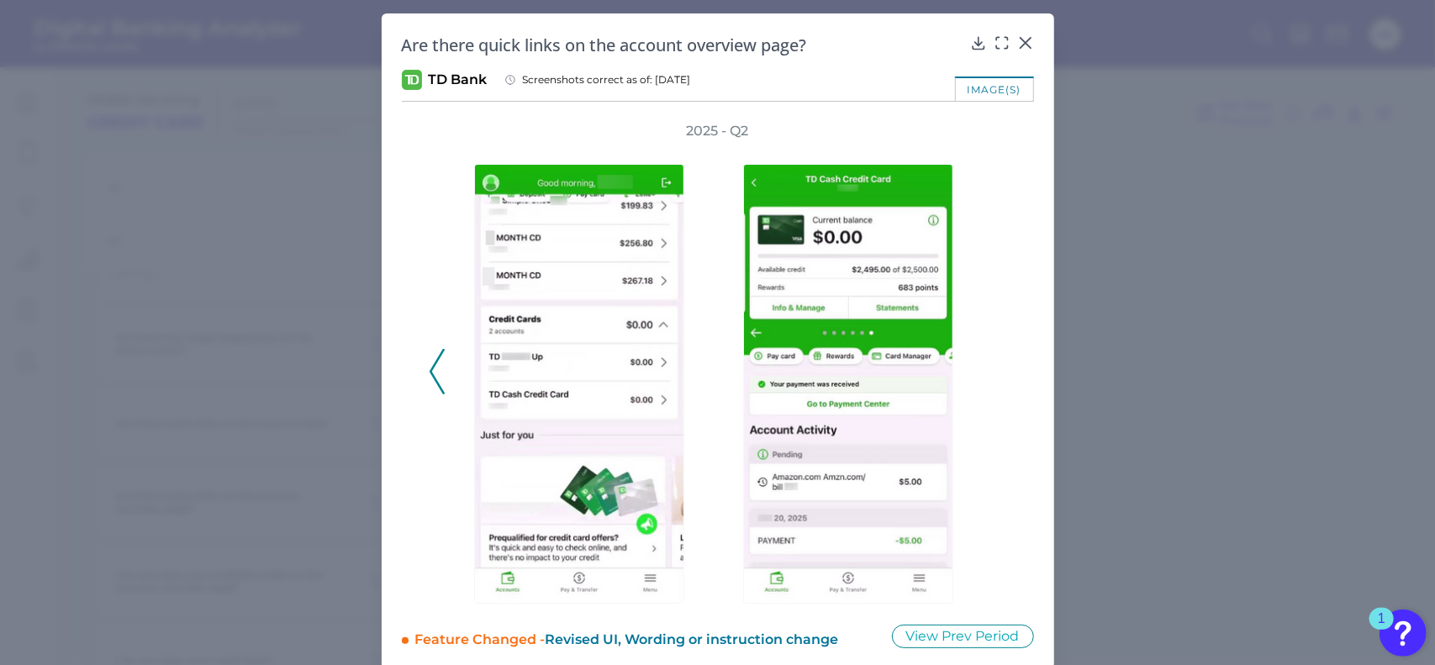
click at [443, 362] on div "2025 - Q2" at bounding box center [718, 363] width 578 height 482
click at [430, 359] on icon at bounding box center [437, 371] width 15 height 45
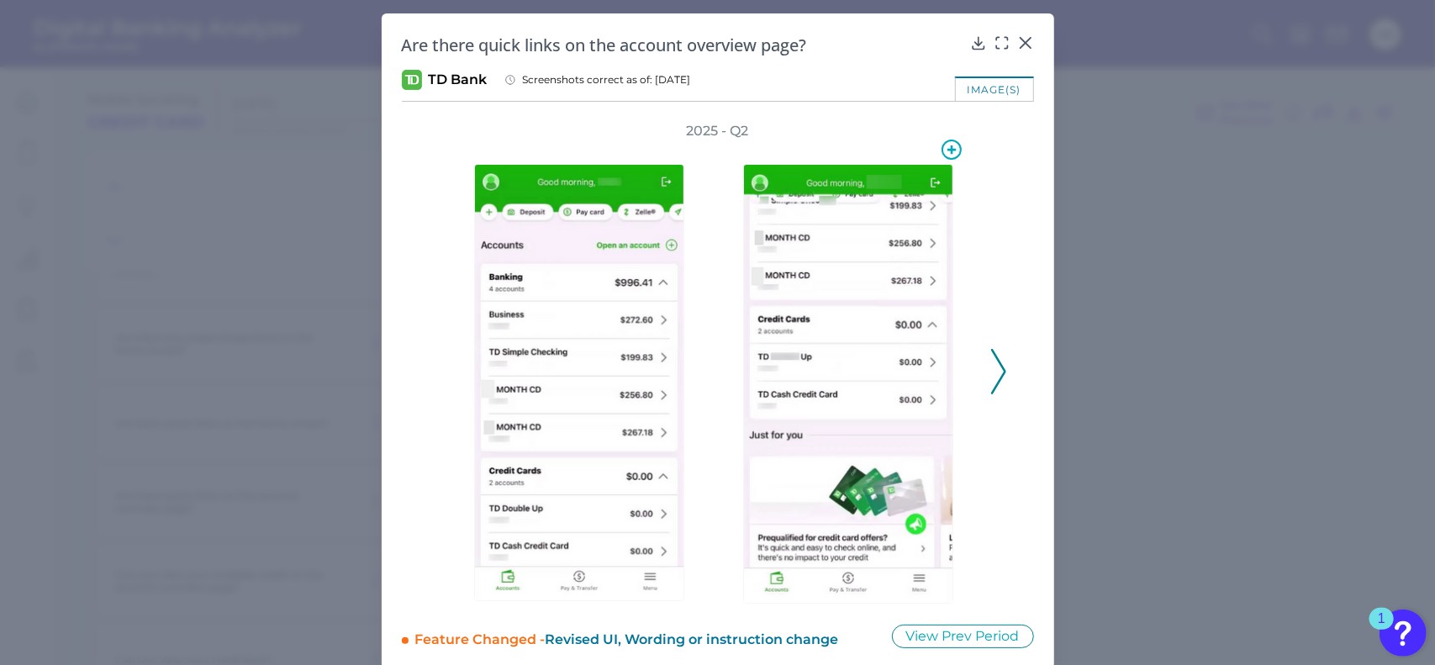
drag, startPoint x: 442, startPoint y: 145, endPoint x: 702, endPoint y: 425, distance: 381.9
click at [702, 425] on div "2025 - Q2" at bounding box center [718, 363] width 578 height 482
click at [1024, 39] on icon at bounding box center [1025, 42] width 17 height 17
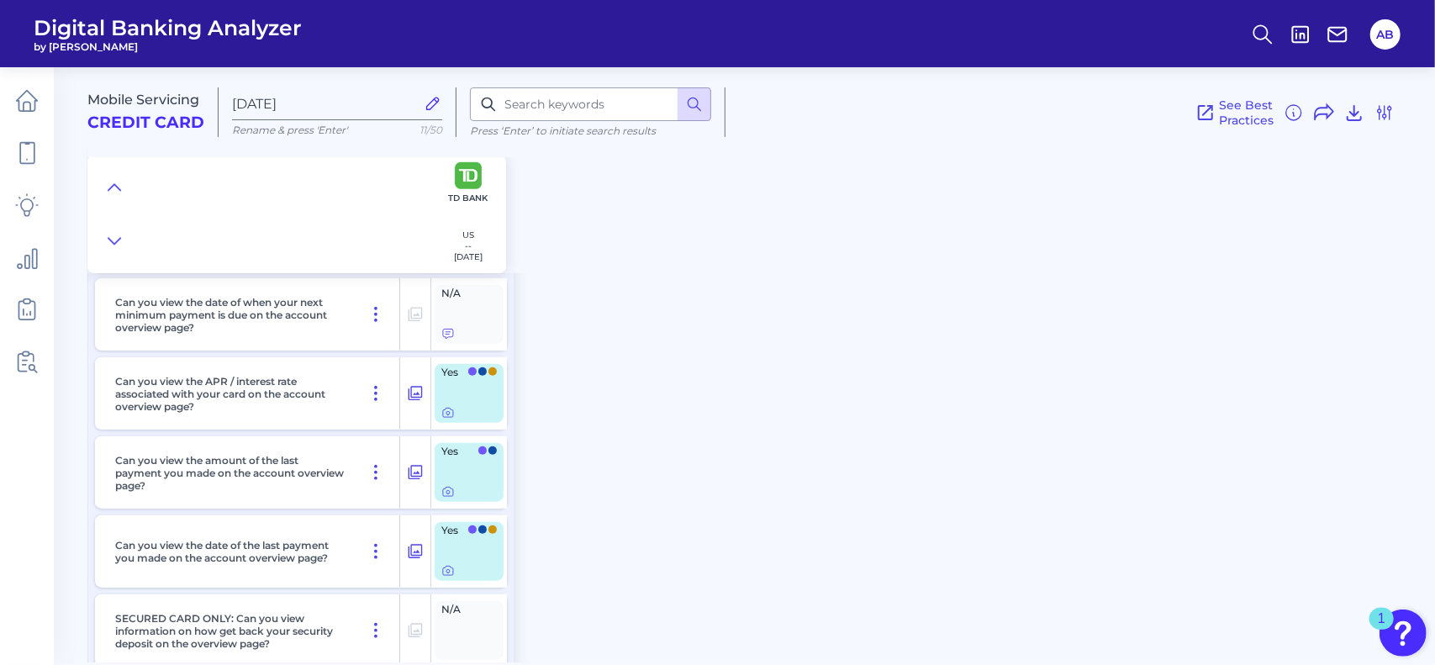
scroll to position [785, 0]
click at [452, 488] on div at bounding box center [448, 482] width 17 height 17
click at [446, 495] on icon at bounding box center [447, 492] width 13 height 13
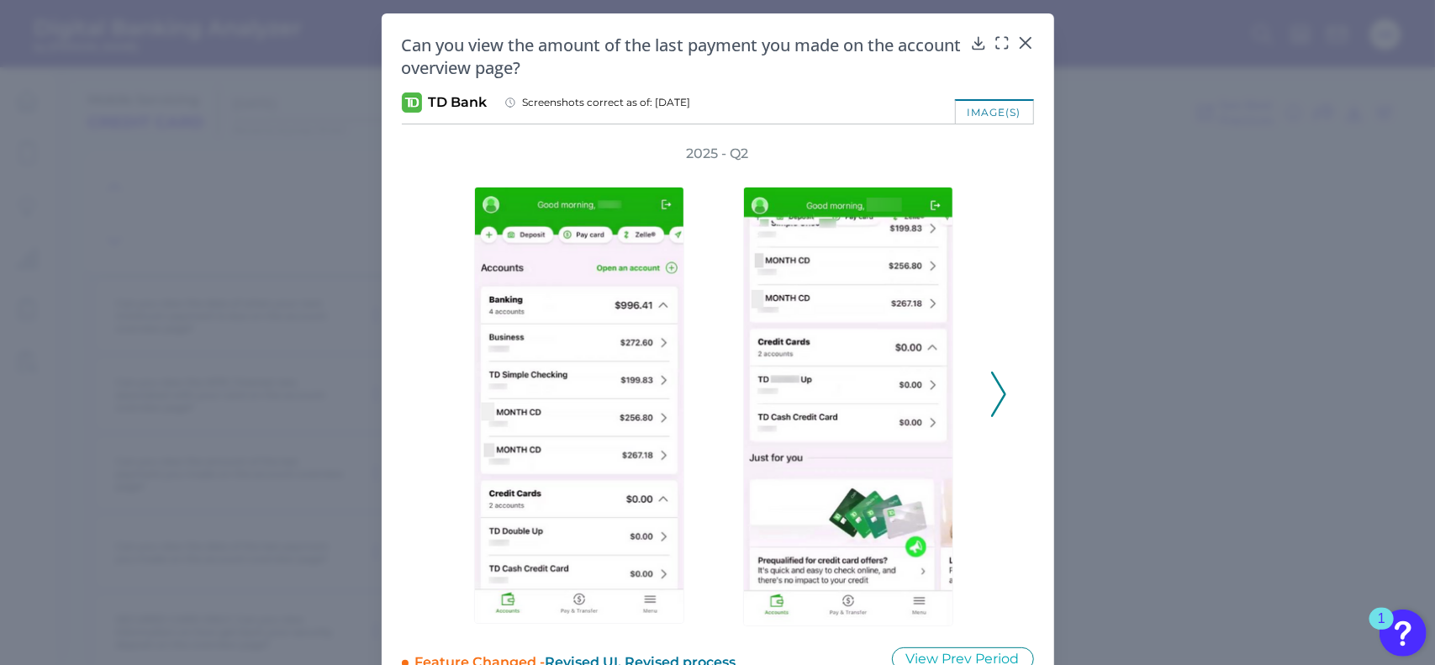
click at [1006, 382] on div "2025 - Q2" at bounding box center [718, 386] width 632 height 482
click at [990, 393] on button at bounding box center [998, 394] width 17 height 45
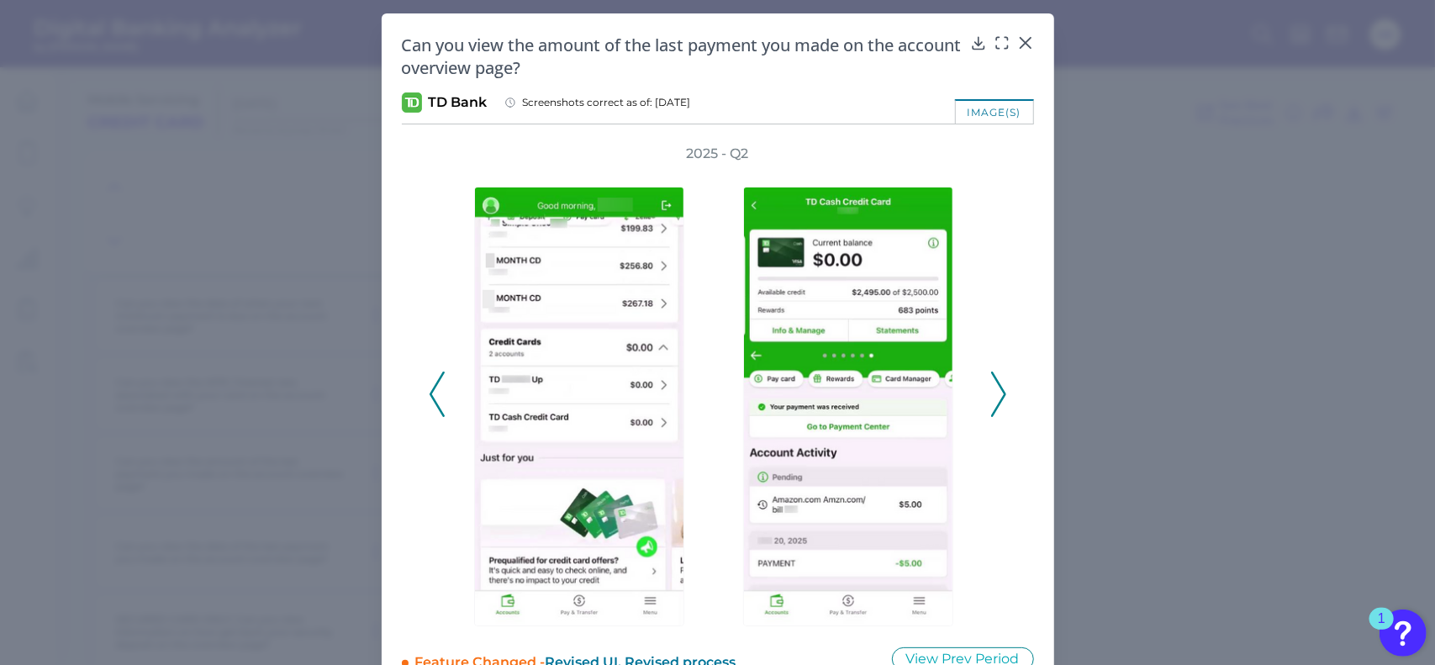
click at [990, 393] on button at bounding box center [998, 394] width 17 height 45
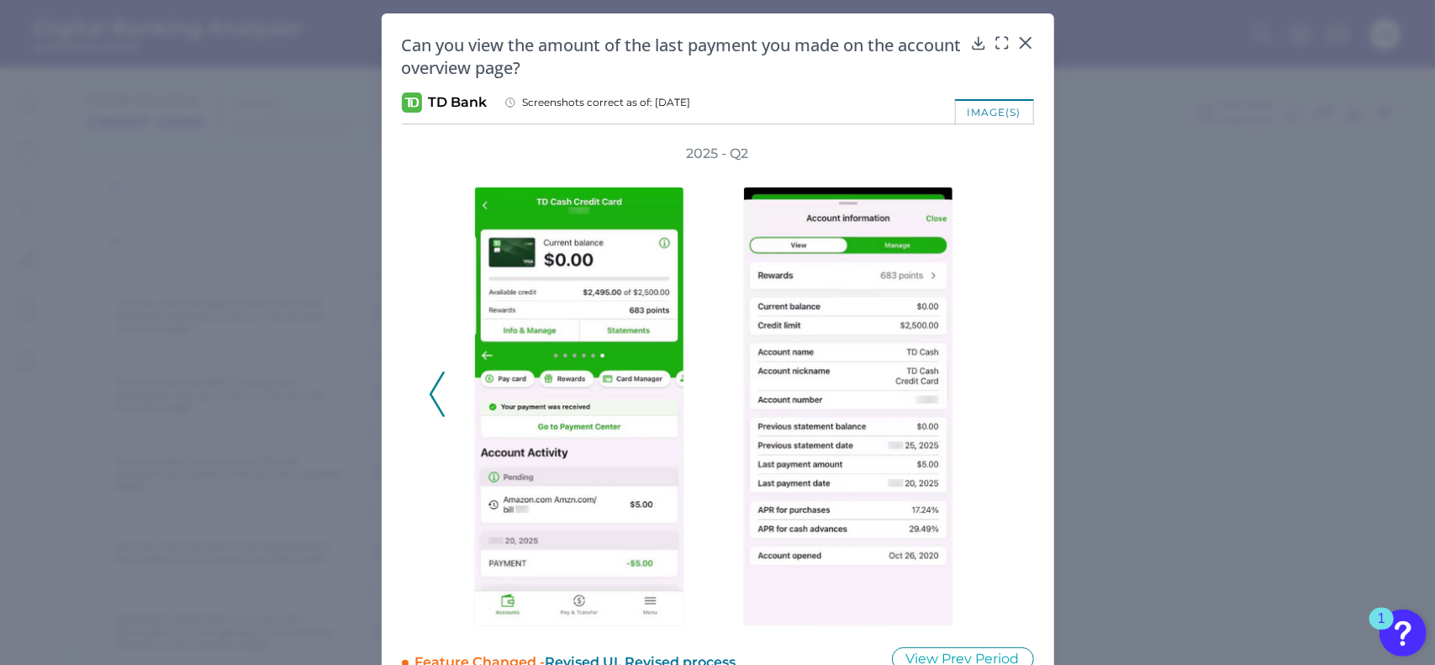
scroll to position [0, 0]
click at [1022, 45] on icon at bounding box center [1025, 43] width 10 height 10
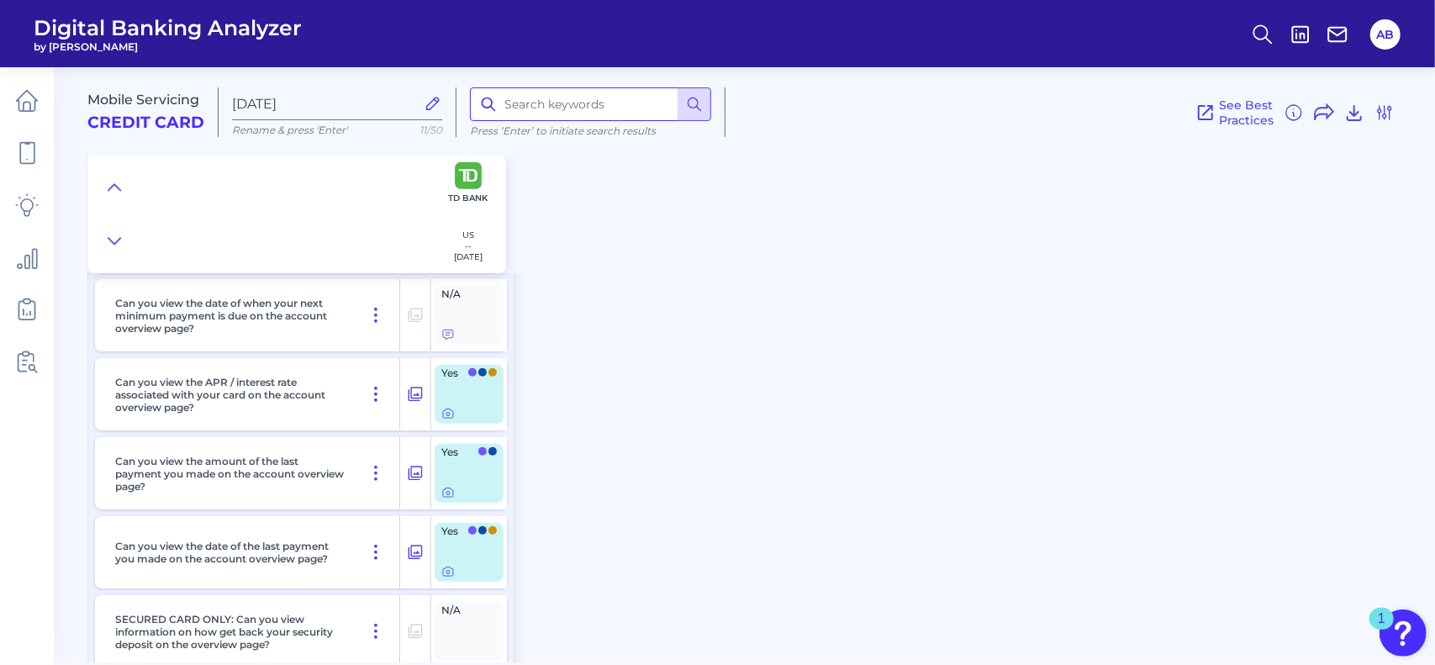
click at [569, 112] on input at bounding box center [590, 104] width 241 height 34
type input "dashboard"
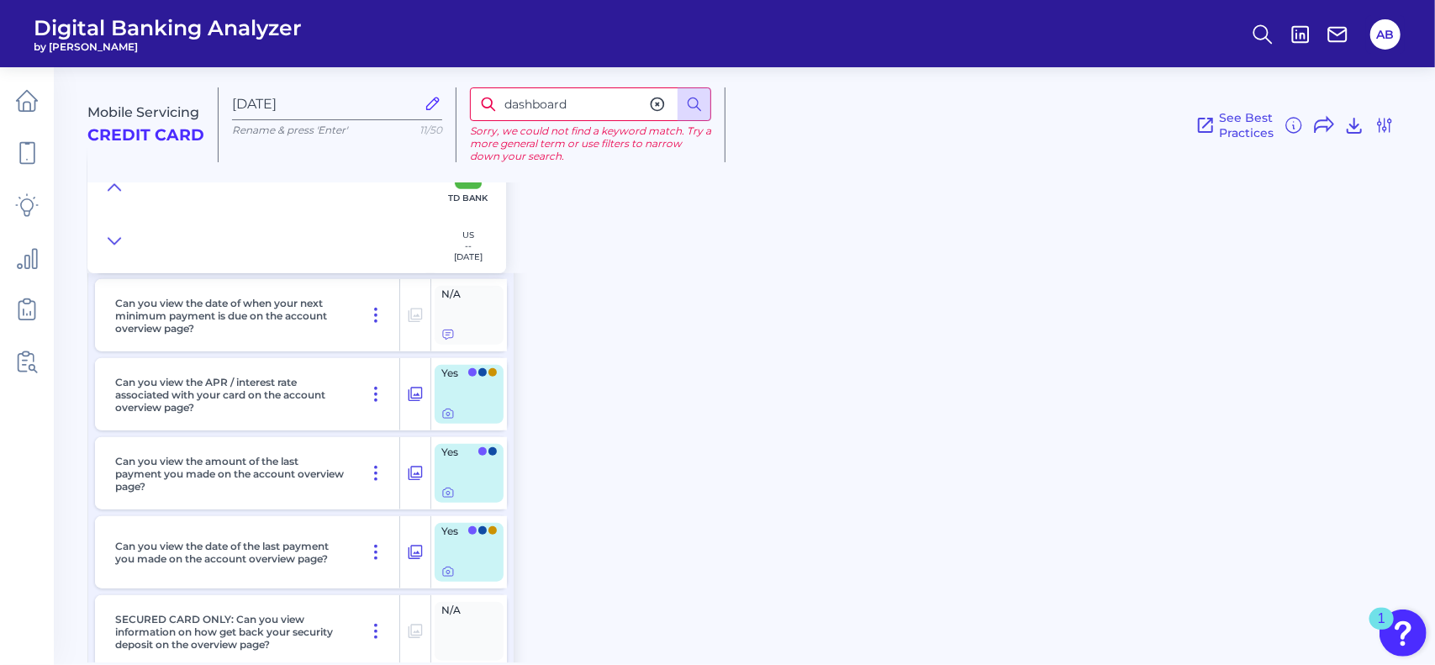
click at [653, 103] on icon at bounding box center [657, 104] width 17 height 17
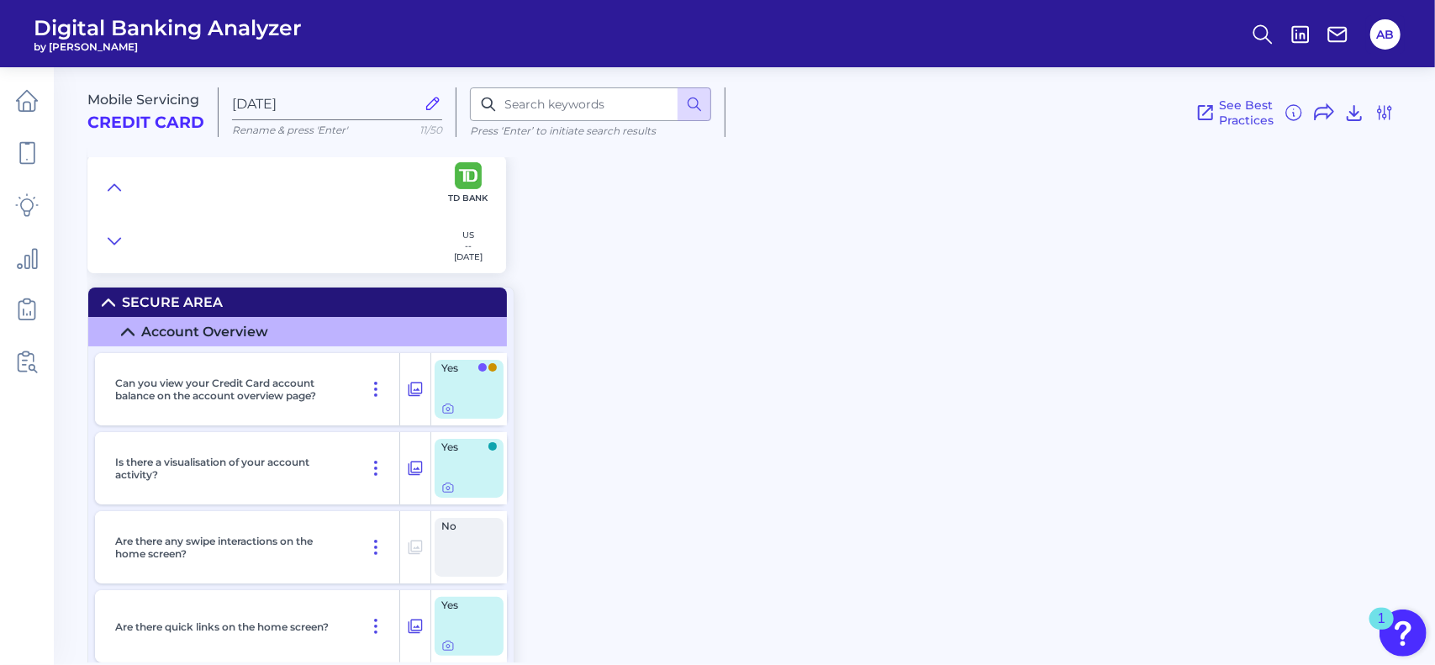
click at [920, 455] on div "Mobile Servicing Credit Card Aug 20 2025 Rename & press 'Enter' 11/50 Press ‘En…" at bounding box center [761, 359] width 1348 height 608
click at [447, 405] on div at bounding box center [448, 398] width 17 height 17
click at [446, 410] on icon at bounding box center [447, 409] width 3 height 3
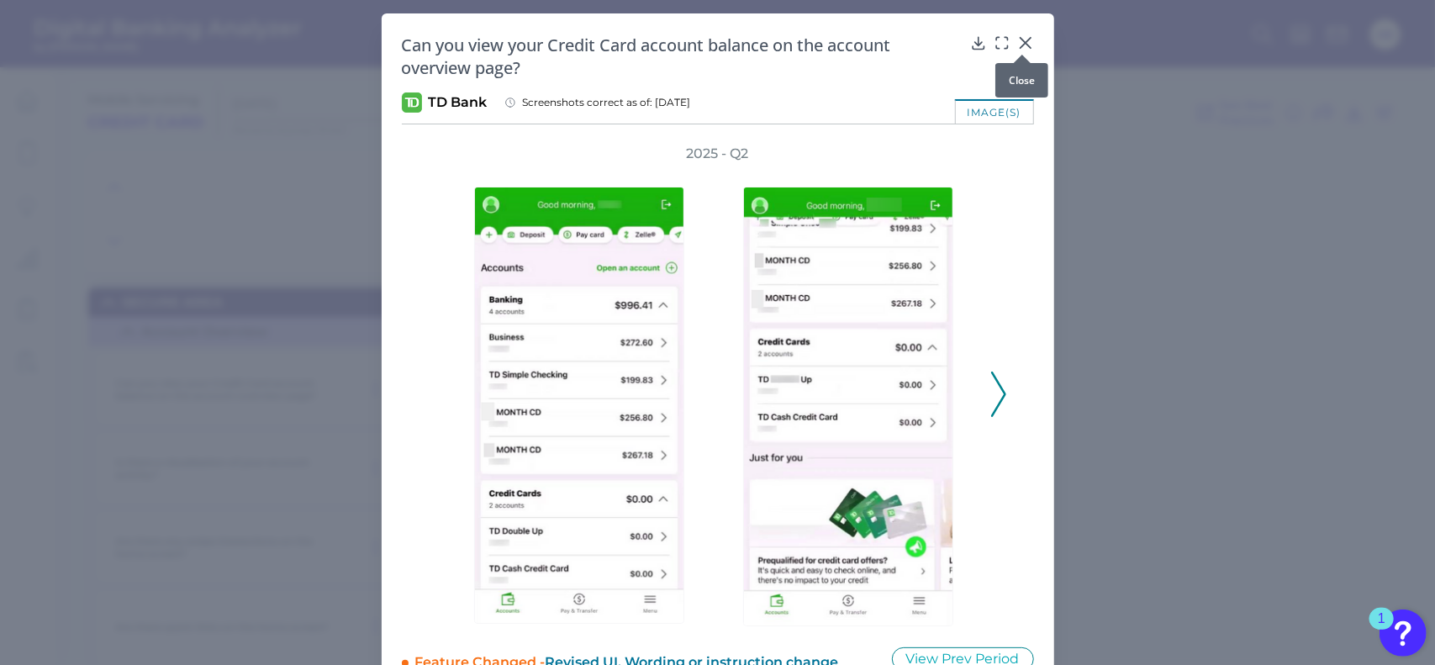
click at [1026, 45] on icon at bounding box center [1025, 42] width 17 height 17
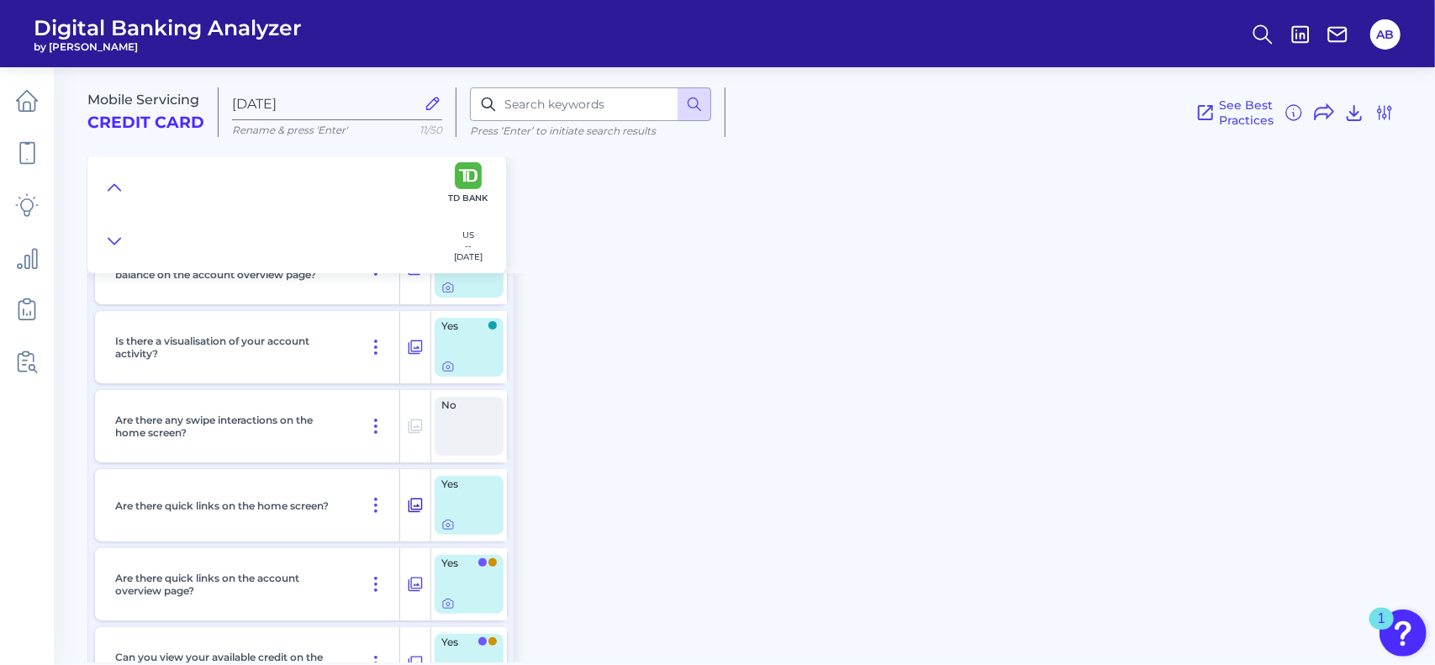
scroll to position [122, 0]
click at [448, 524] on icon at bounding box center [447, 523] width 13 height 13
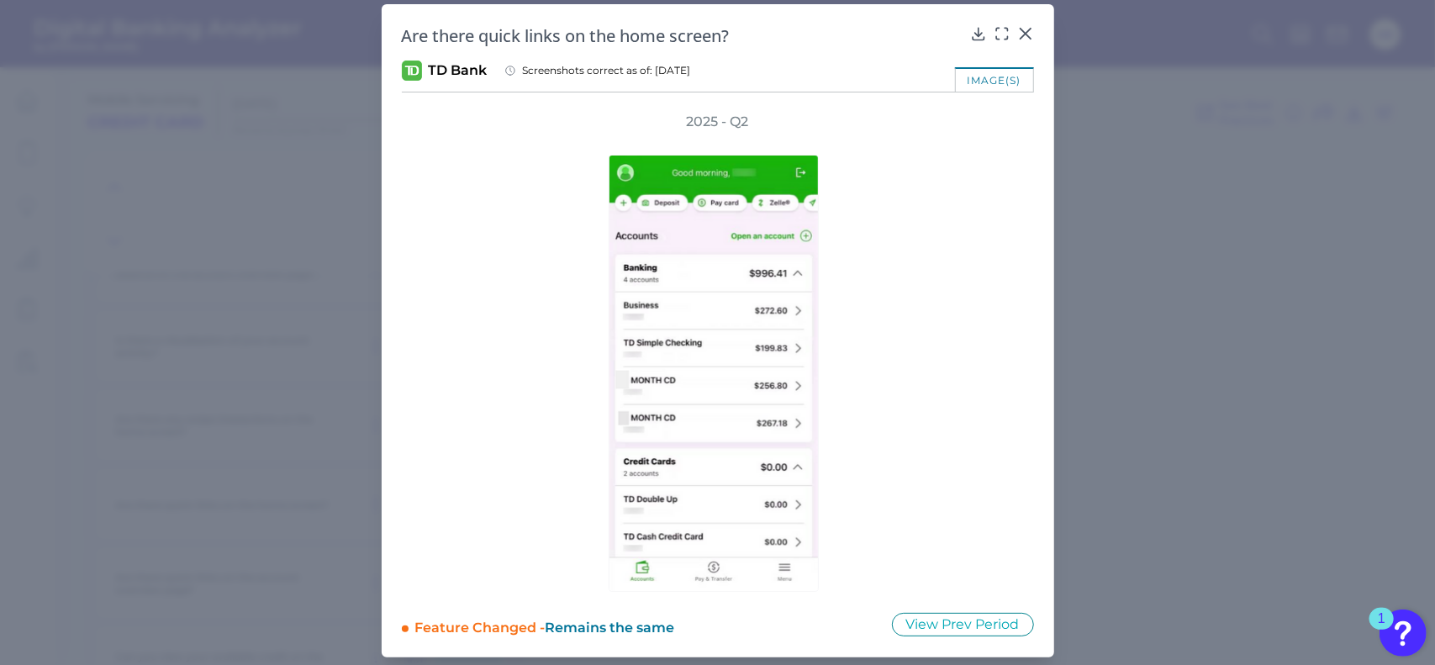
scroll to position [0, 0]
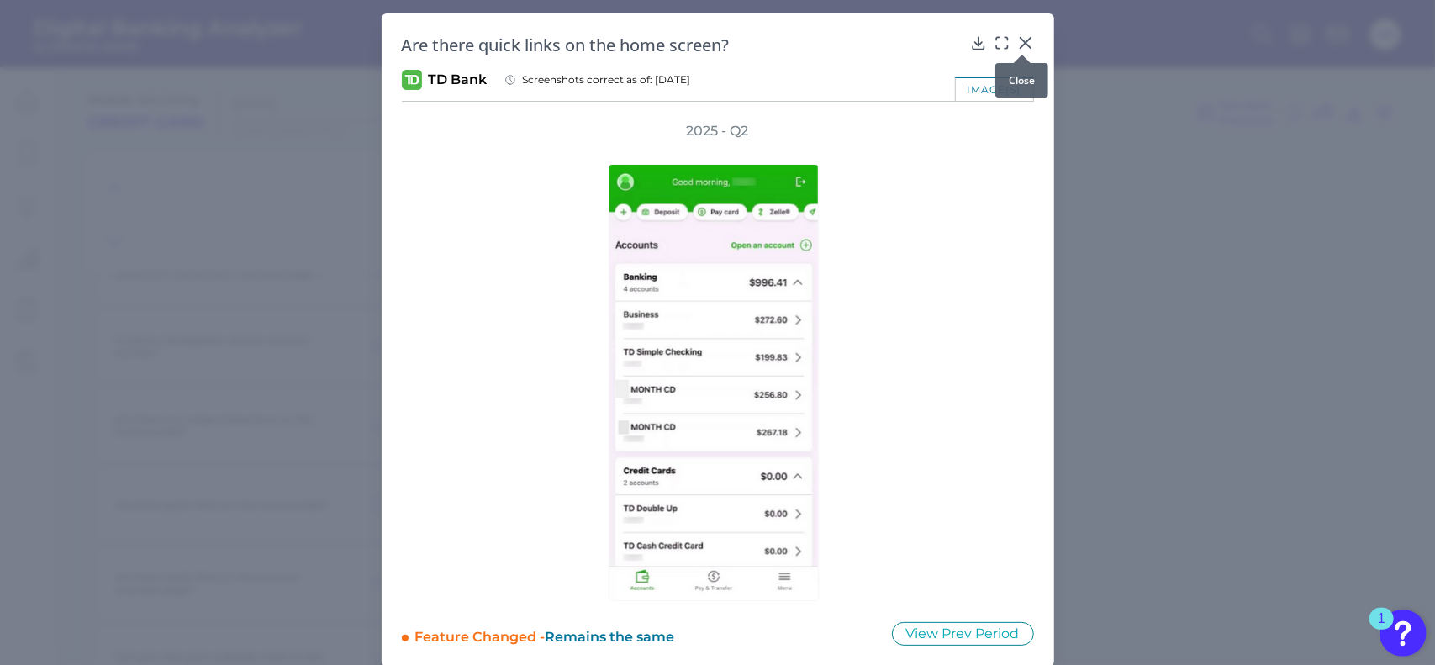
click at [1027, 39] on icon at bounding box center [1025, 42] width 17 height 17
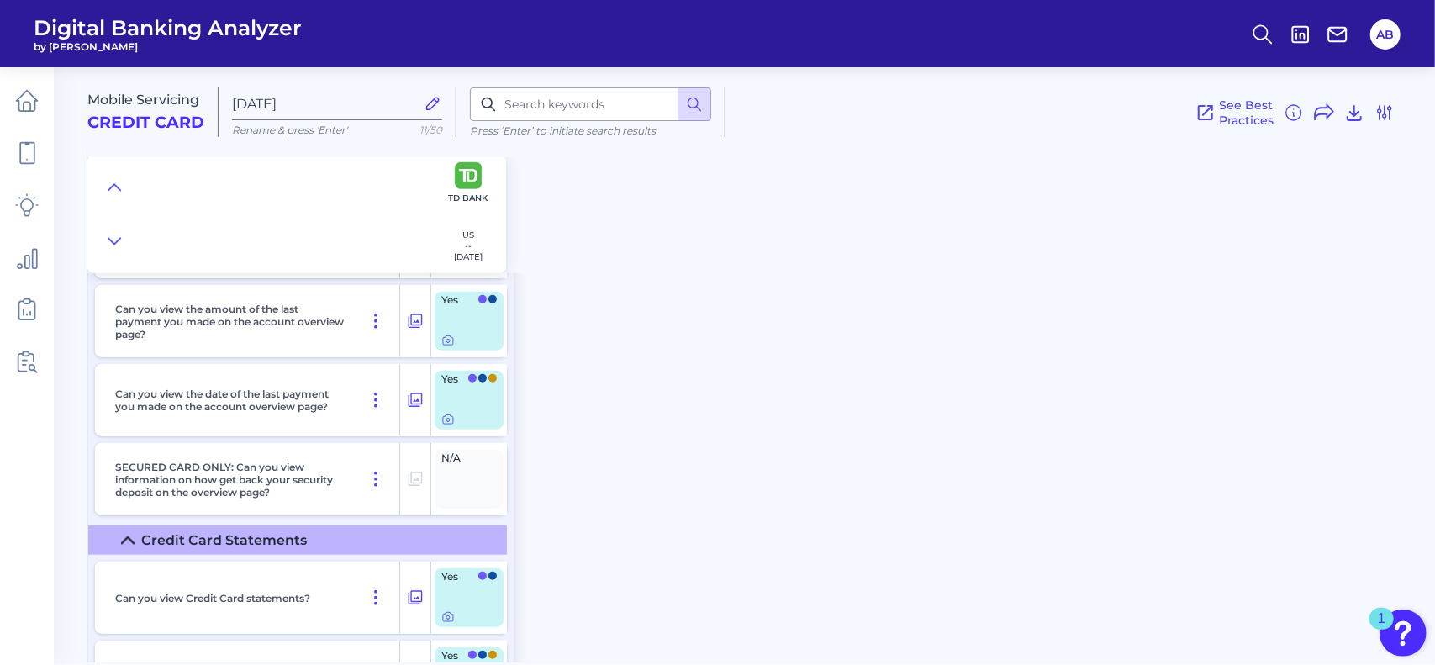
scroll to position [981, 0]
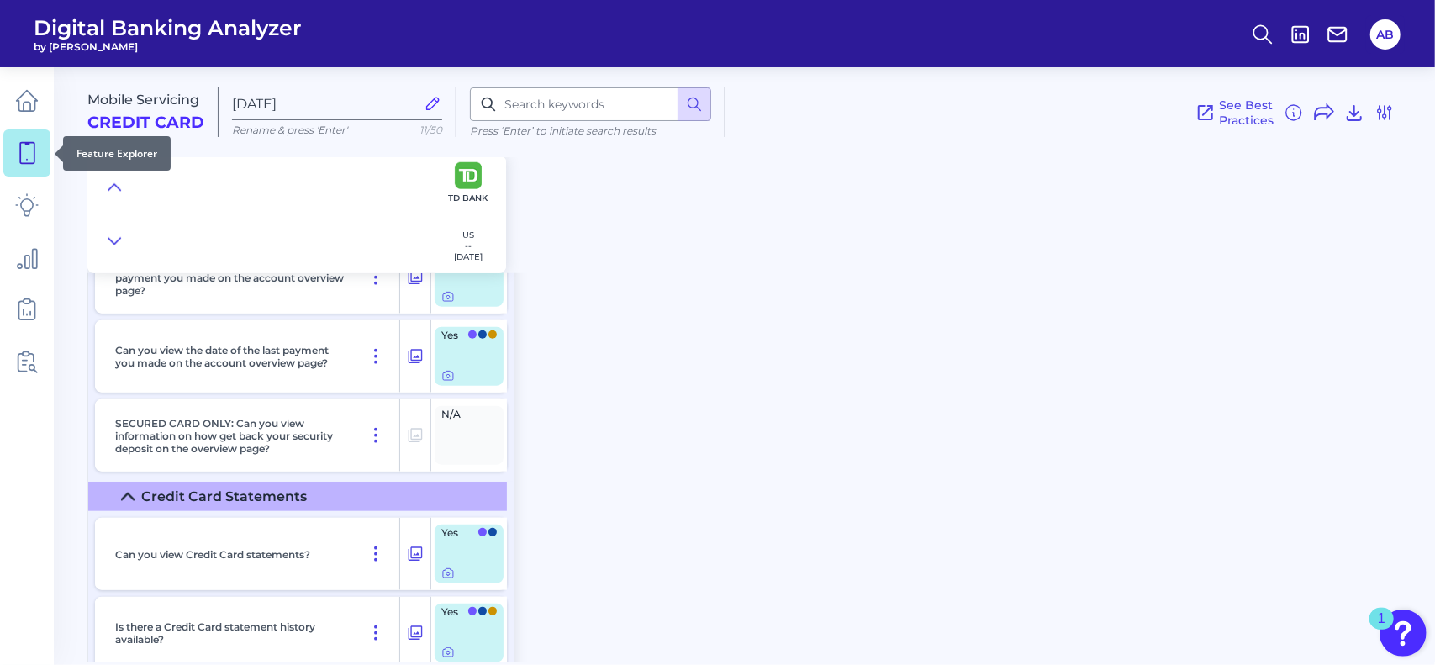
click at [33, 152] on icon at bounding box center [27, 153] width 24 height 24
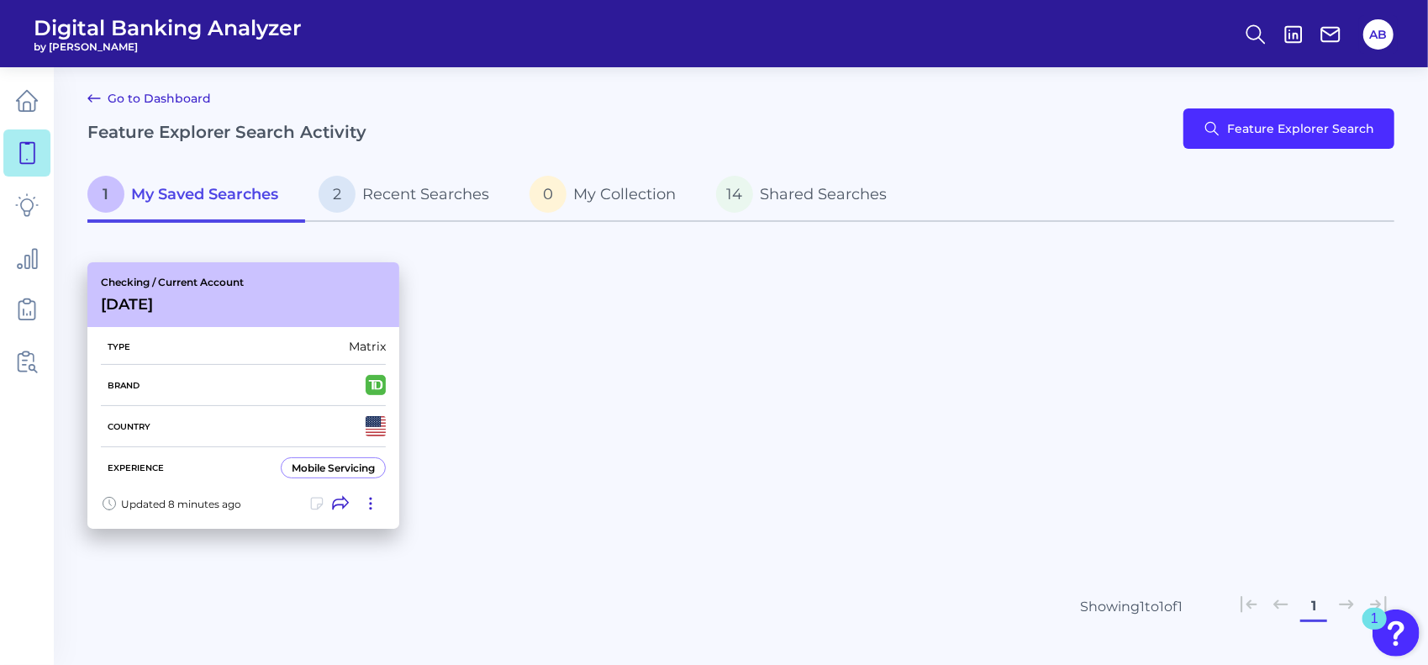
click at [372, 499] on icon at bounding box center [371, 503] width 2 height 11
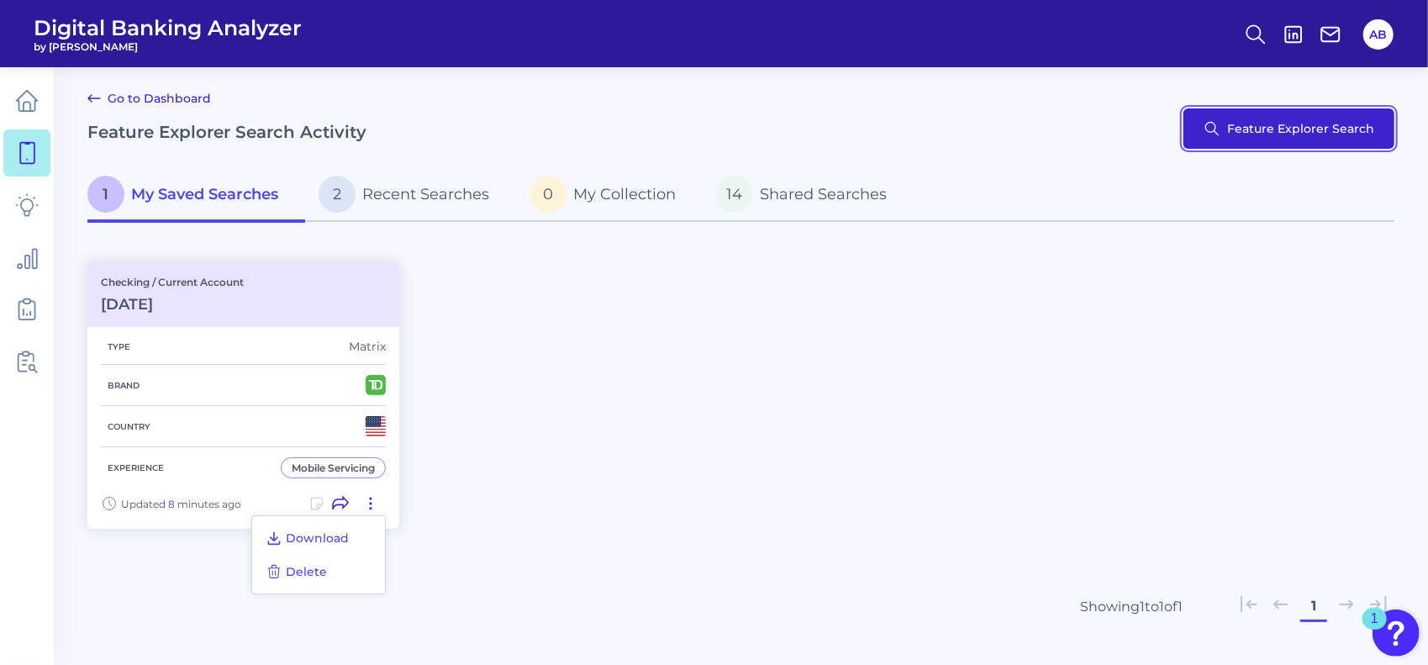
click at [1216, 120] on button "Feature Explorer Search" at bounding box center [1289, 128] width 211 height 40
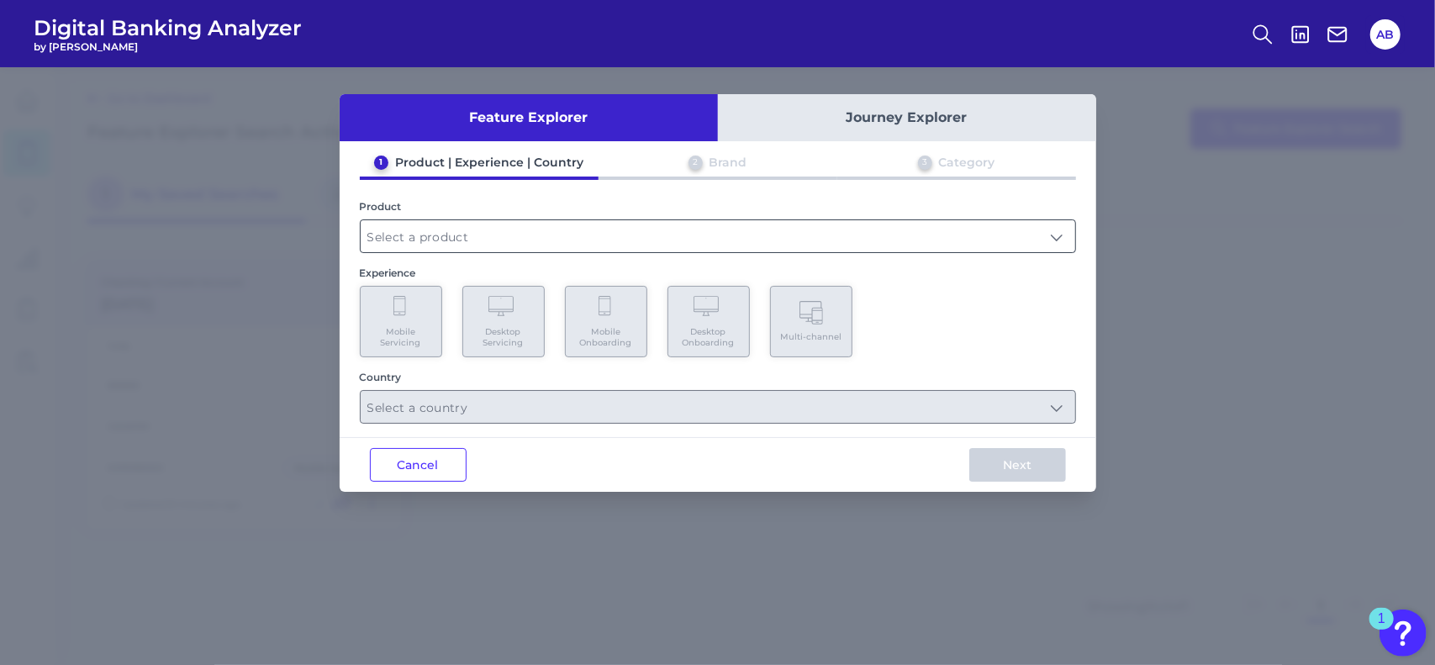
click at [536, 247] on input "text" at bounding box center [718, 236] width 715 height 32
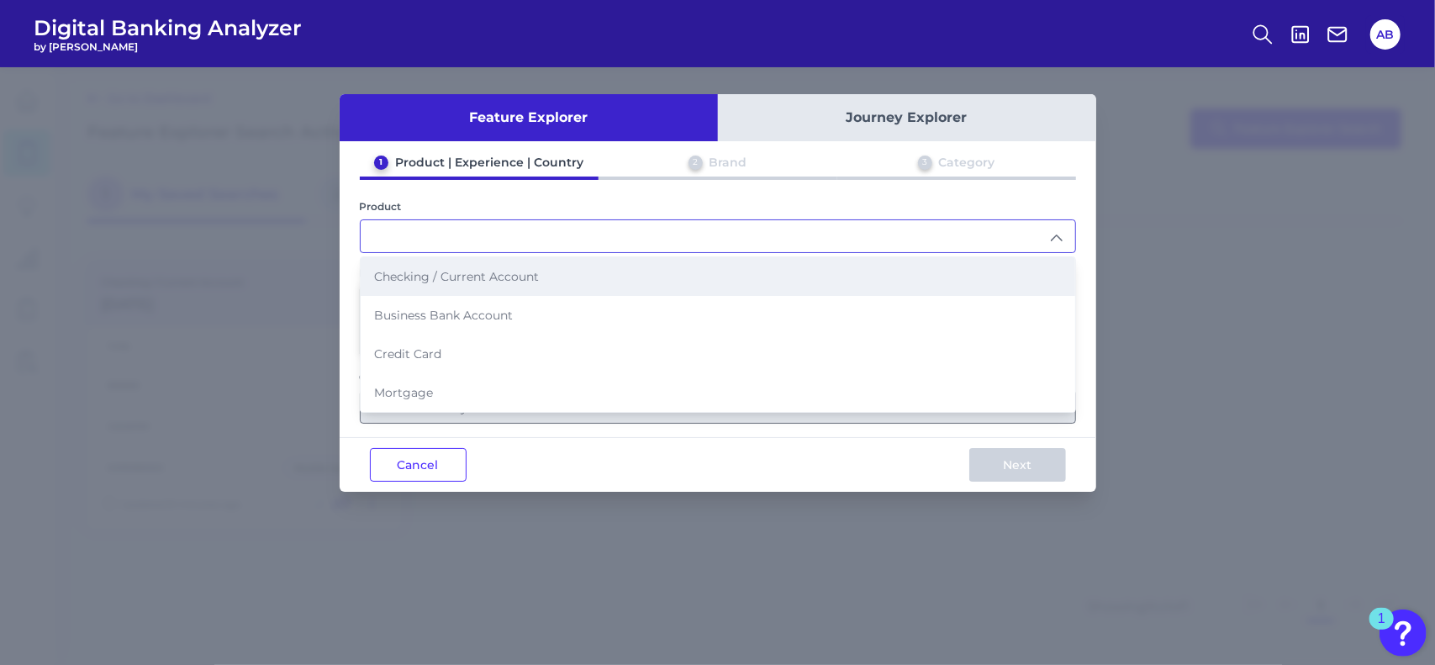
click at [479, 275] on span "Checking / Current Account" at bounding box center [456, 276] width 165 height 15
type input "Checking / Current Account"
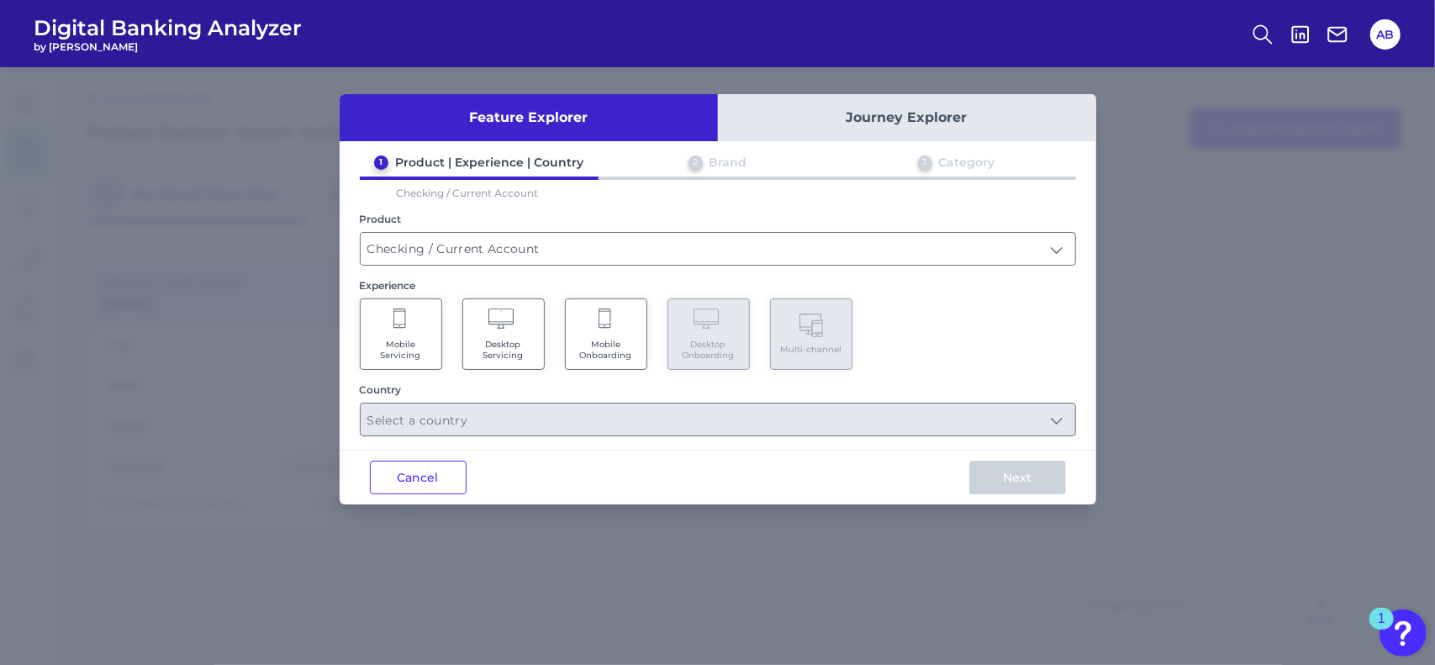
click at [409, 330] on Servicing "Mobile Servicing" at bounding box center [401, 333] width 82 height 71
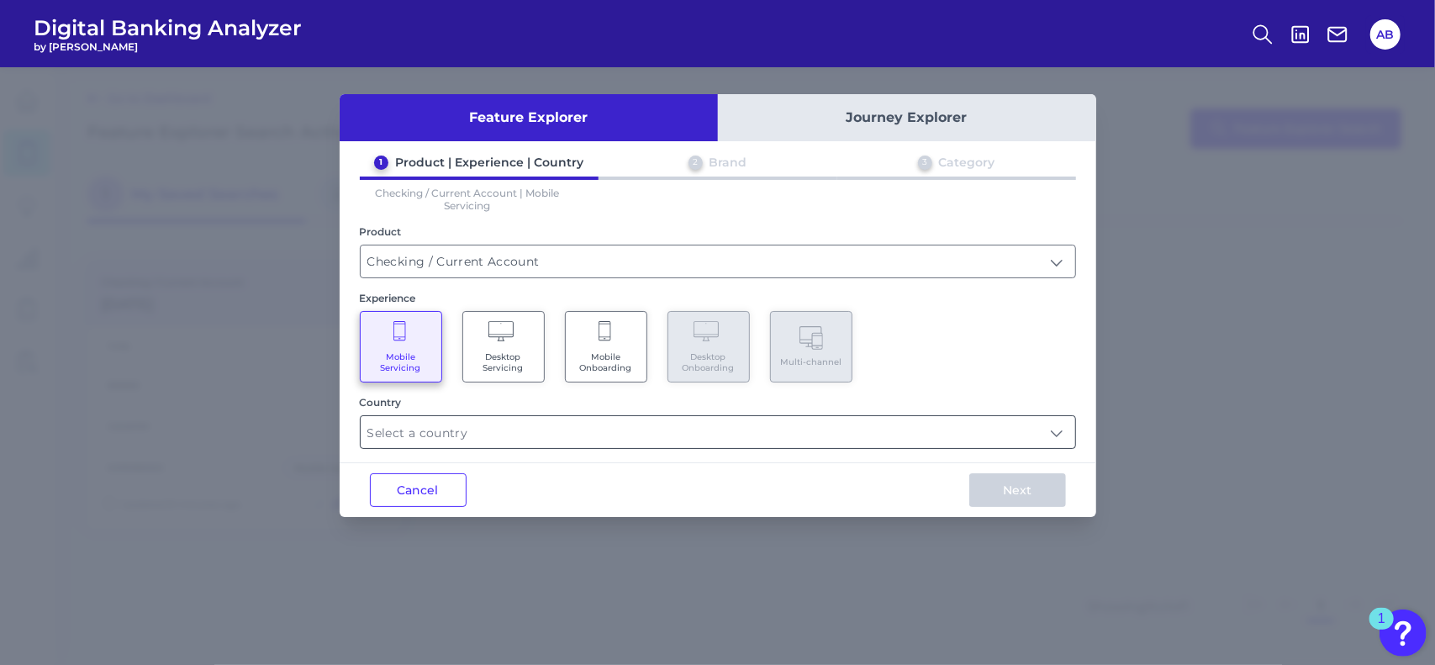
click at [609, 428] on input "text" at bounding box center [718, 432] width 715 height 32
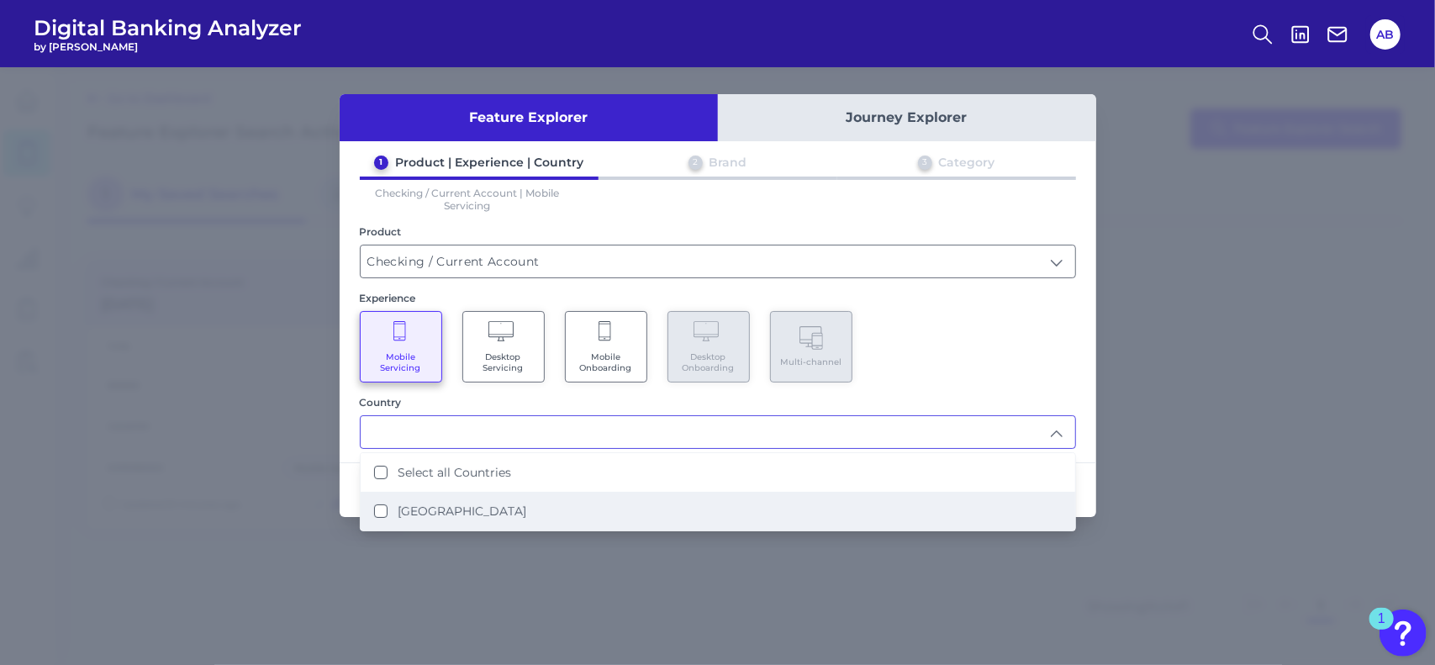
click at [546, 508] on li "[GEOGRAPHIC_DATA]" at bounding box center [718, 511] width 715 height 39
type input "Select all Countries"
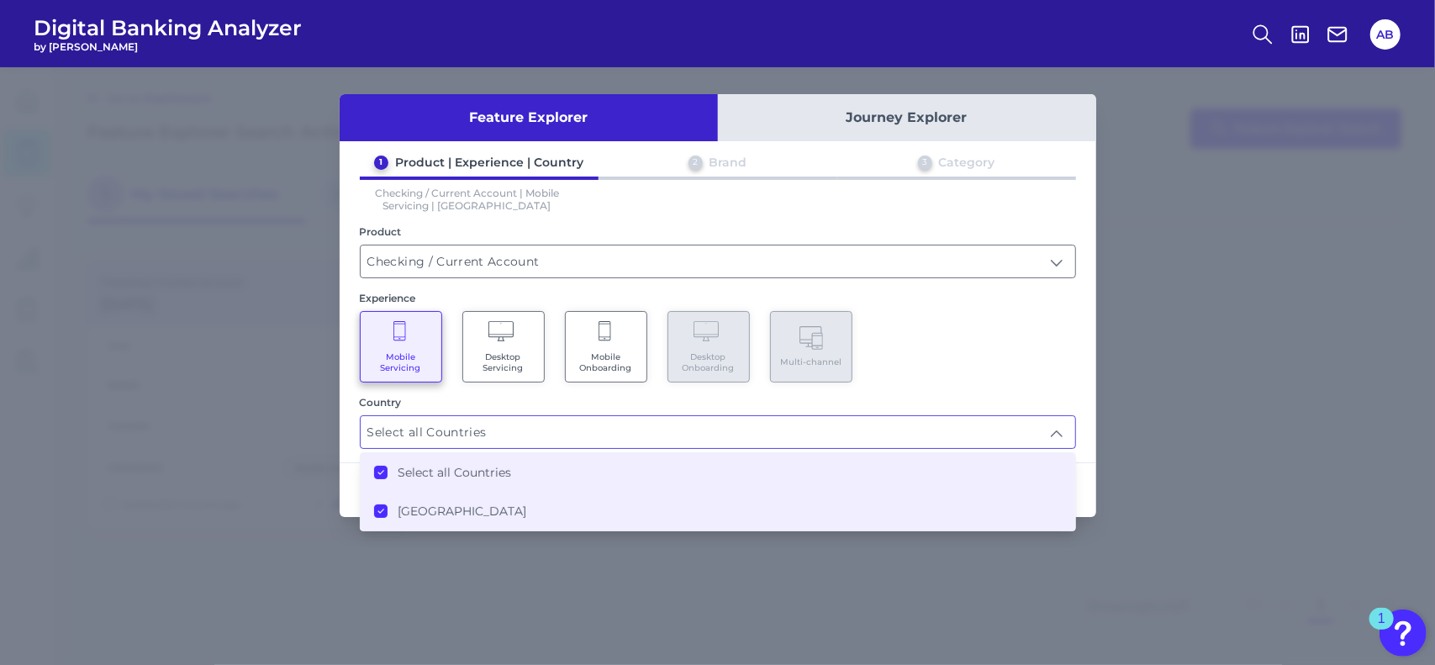
click at [705, 166] on div "2 Brand" at bounding box center [718, 166] width 239 height 22
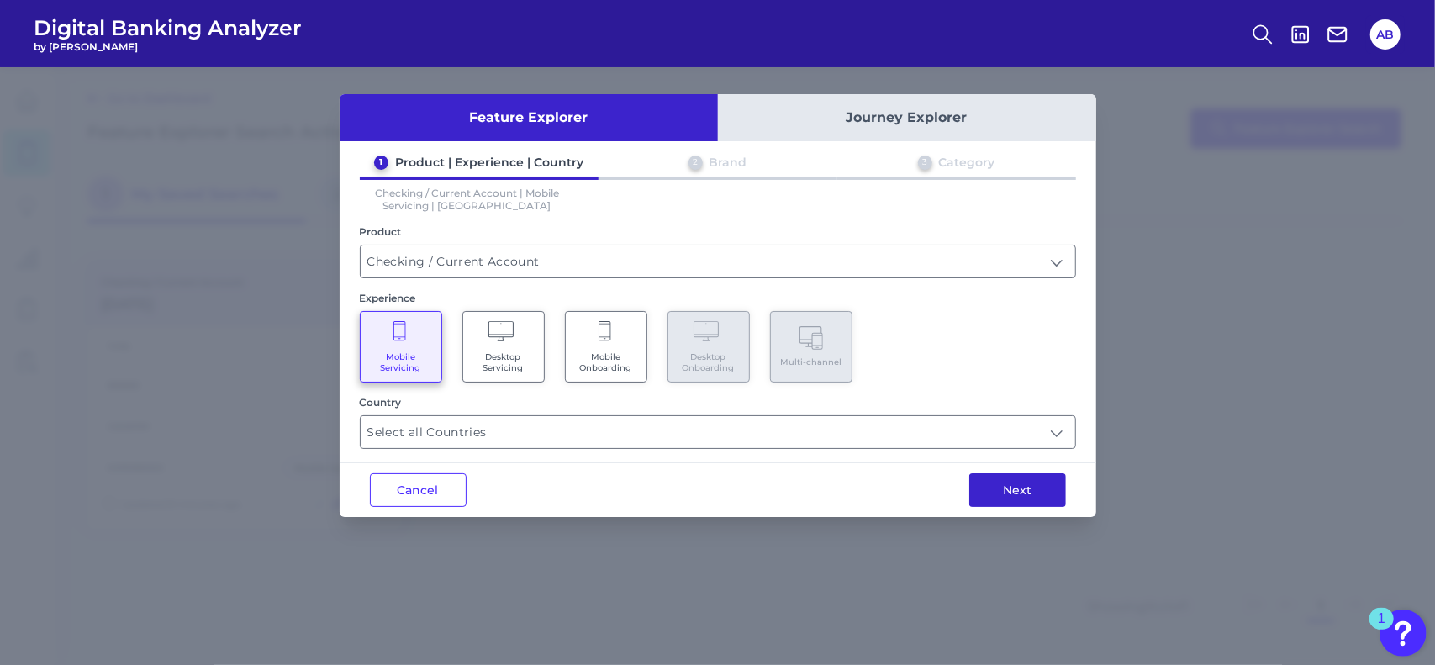
click at [1033, 473] on button "Next" at bounding box center [1017, 490] width 97 height 34
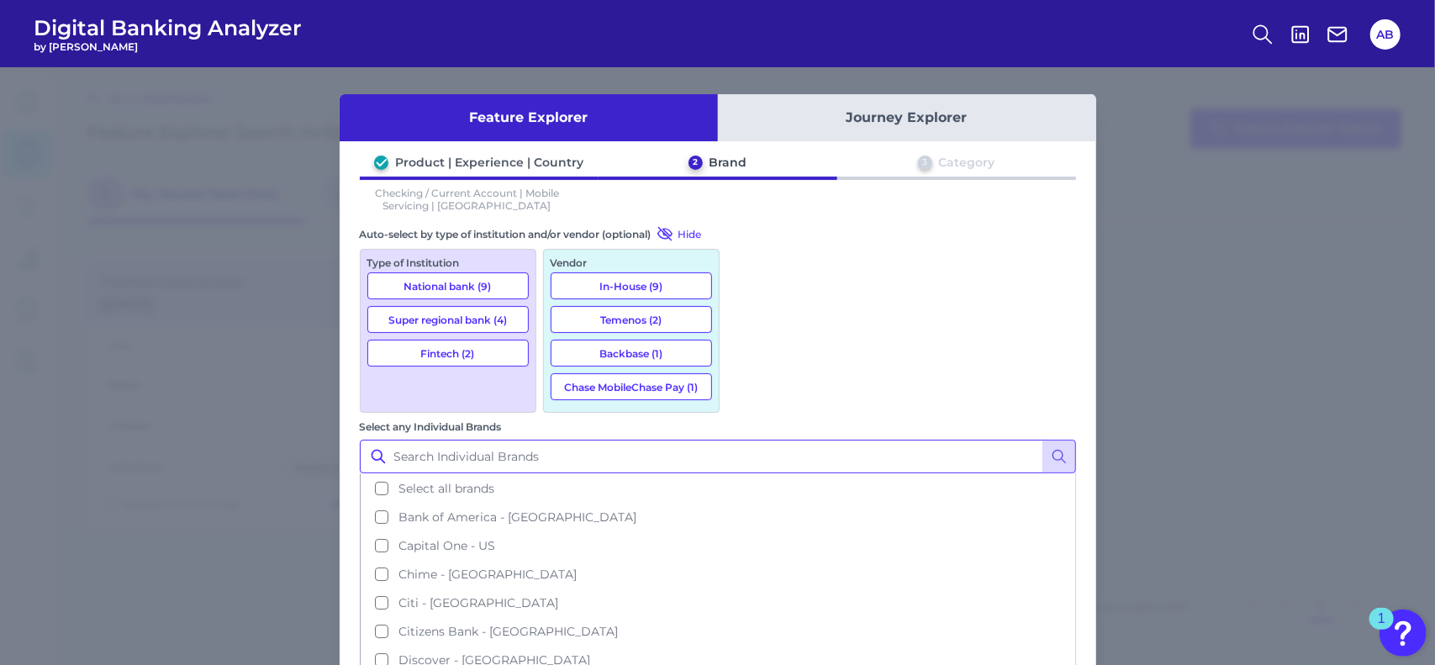
click at [825, 440] on input "Select any Individual Brands" at bounding box center [718, 457] width 716 height 34
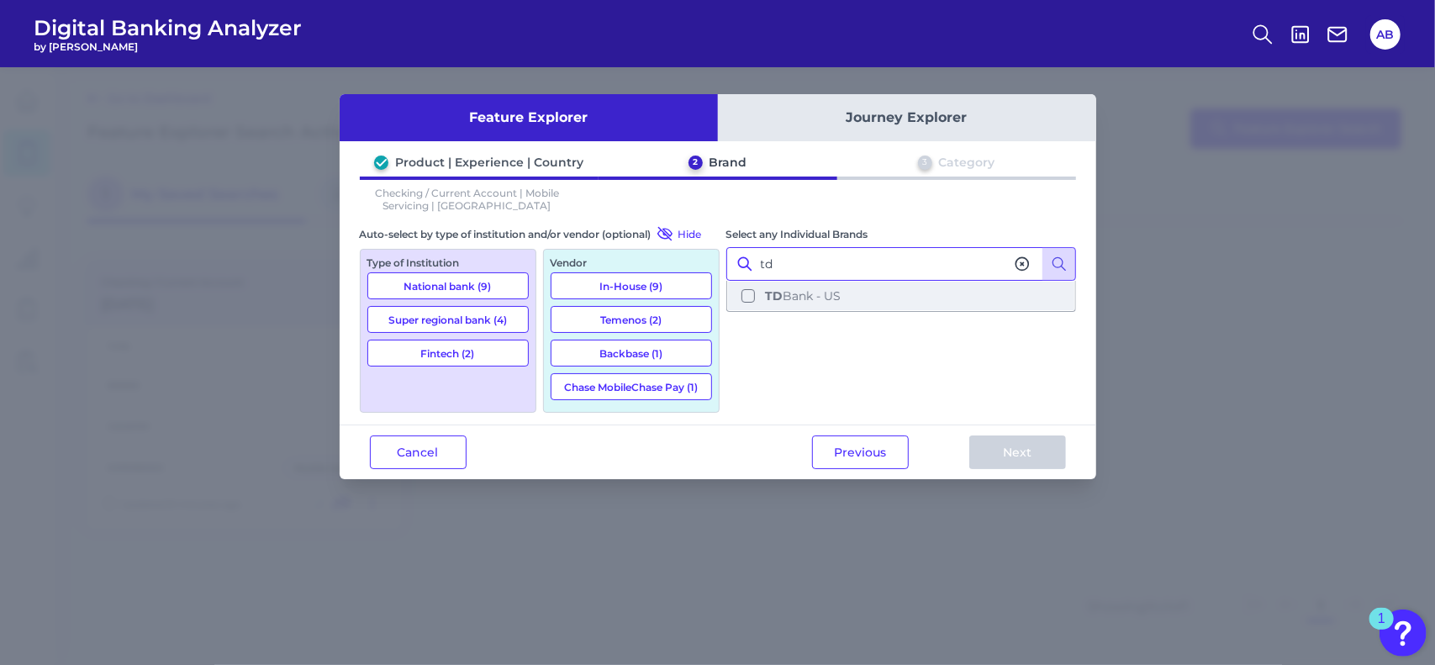
click at [770, 300] on b "TD" at bounding box center [774, 295] width 18 height 15
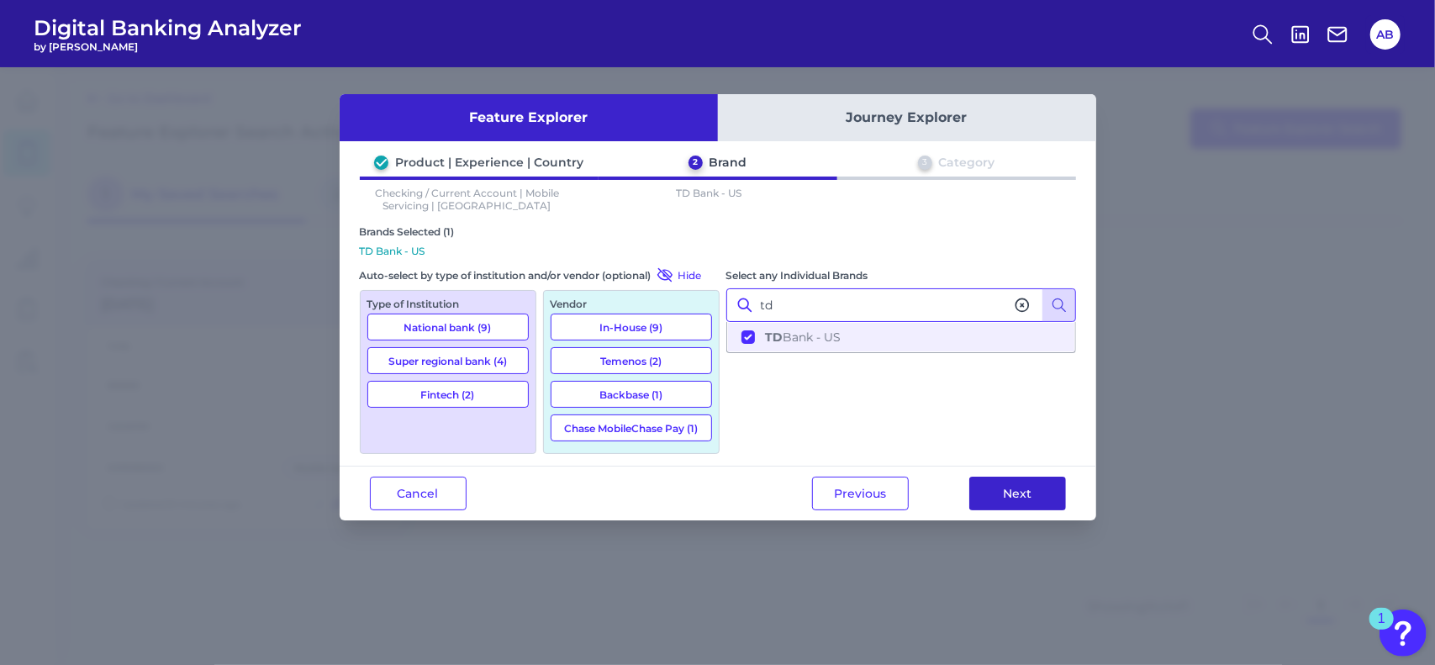
type input "td"
click at [1015, 483] on button "Next" at bounding box center [1017, 494] width 97 height 34
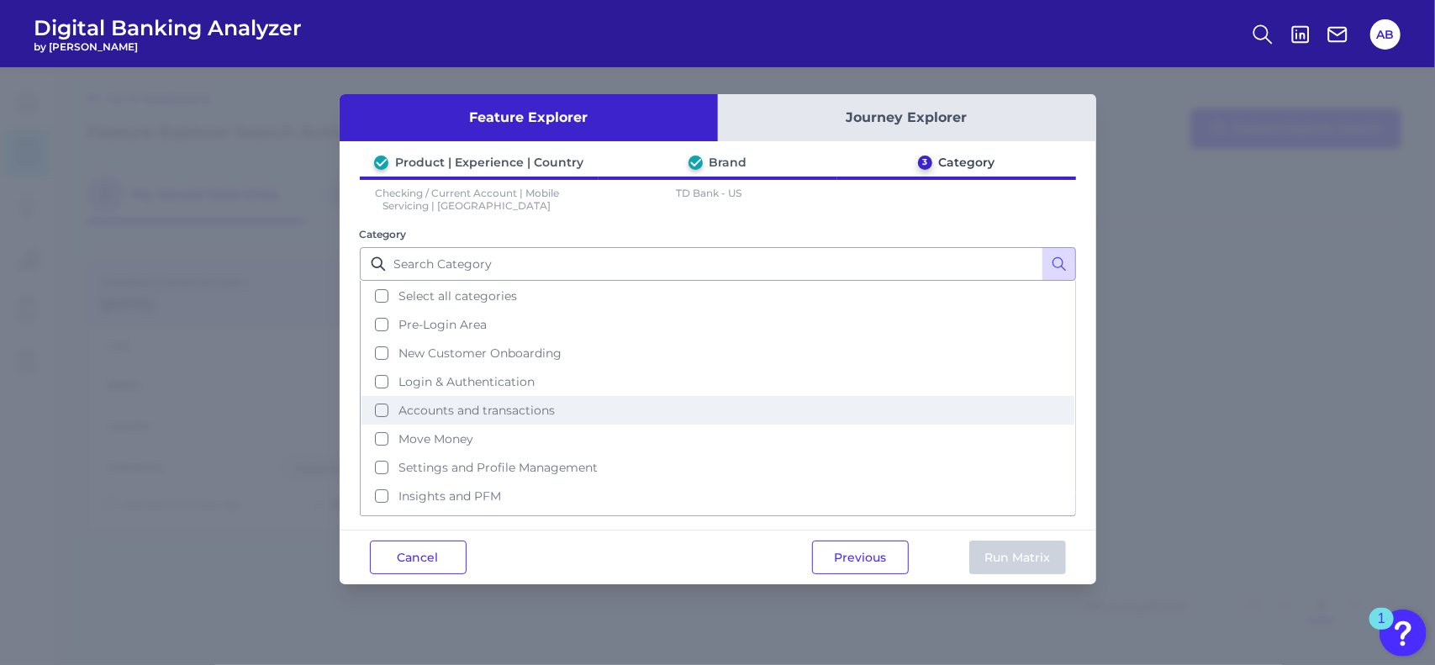
click at [493, 403] on span "Accounts and transactions" at bounding box center [476, 410] width 156 height 15
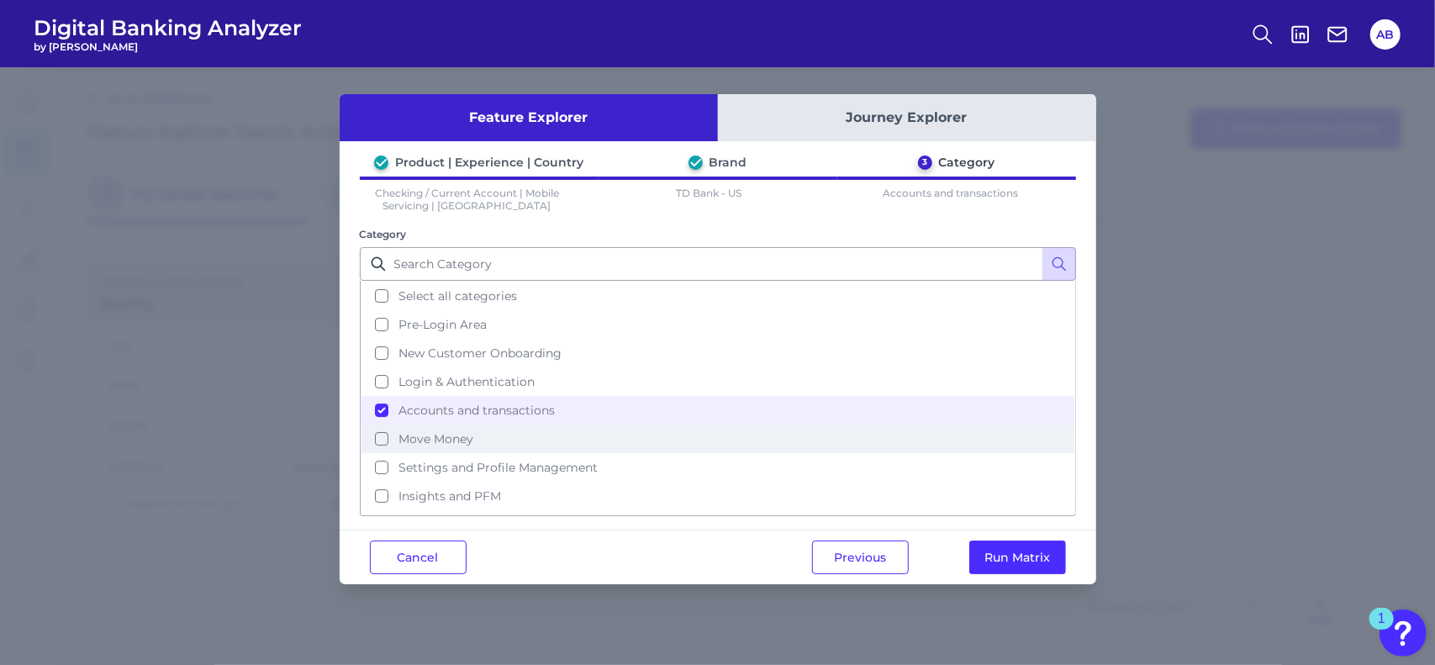
click at [378, 431] on button "Move Money" at bounding box center [717, 439] width 713 height 29
click at [1035, 557] on button "Run Matrix" at bounding box center [1017, 558] width 97 height 34
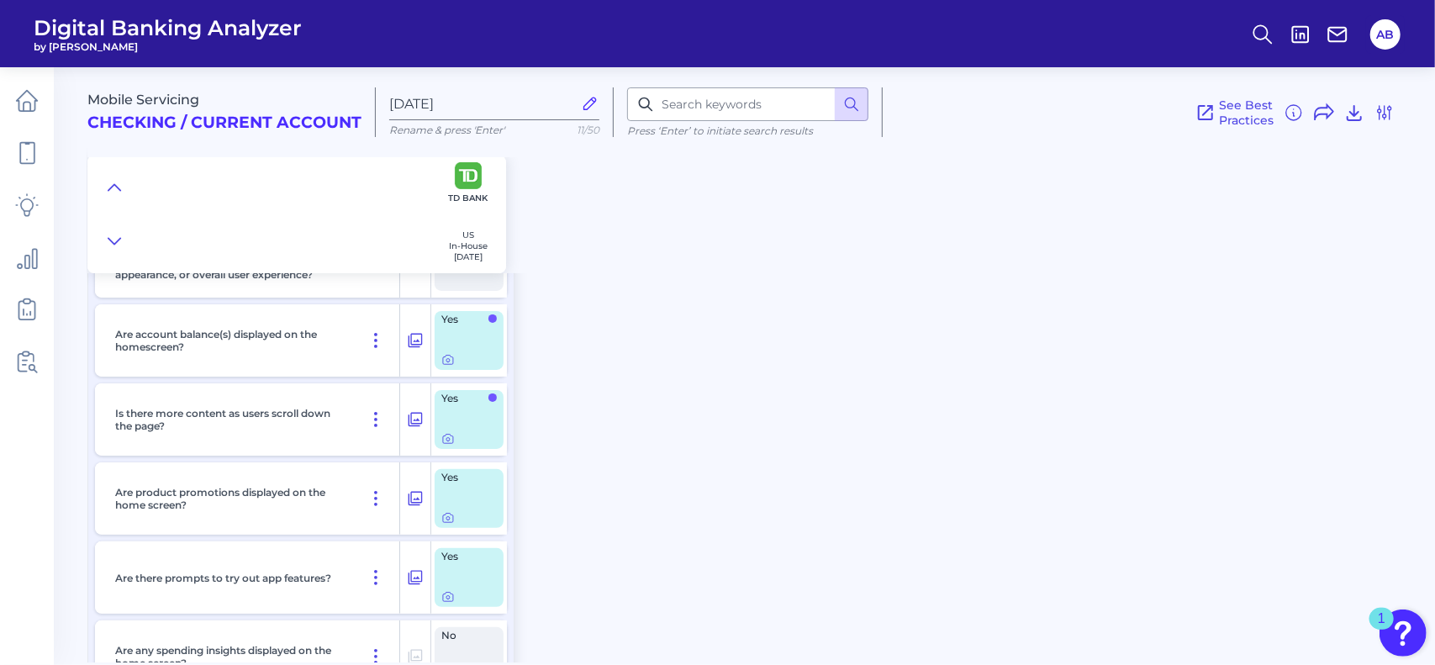
scroll to position [126, 0]
click at [447, 361] on icon at bounding box center [447, 361] width 13 height 13
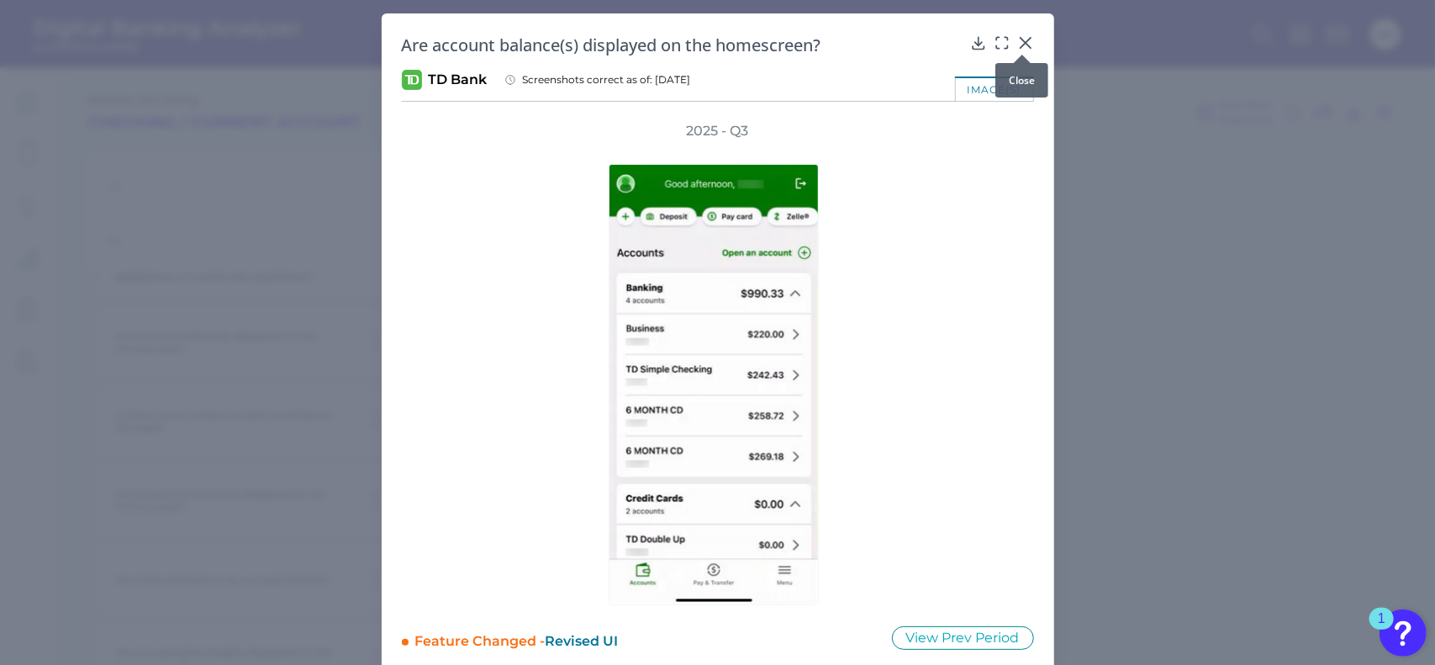
click at [1020, 39] on icon at bounding box center [1025, 43] width 10 height 10
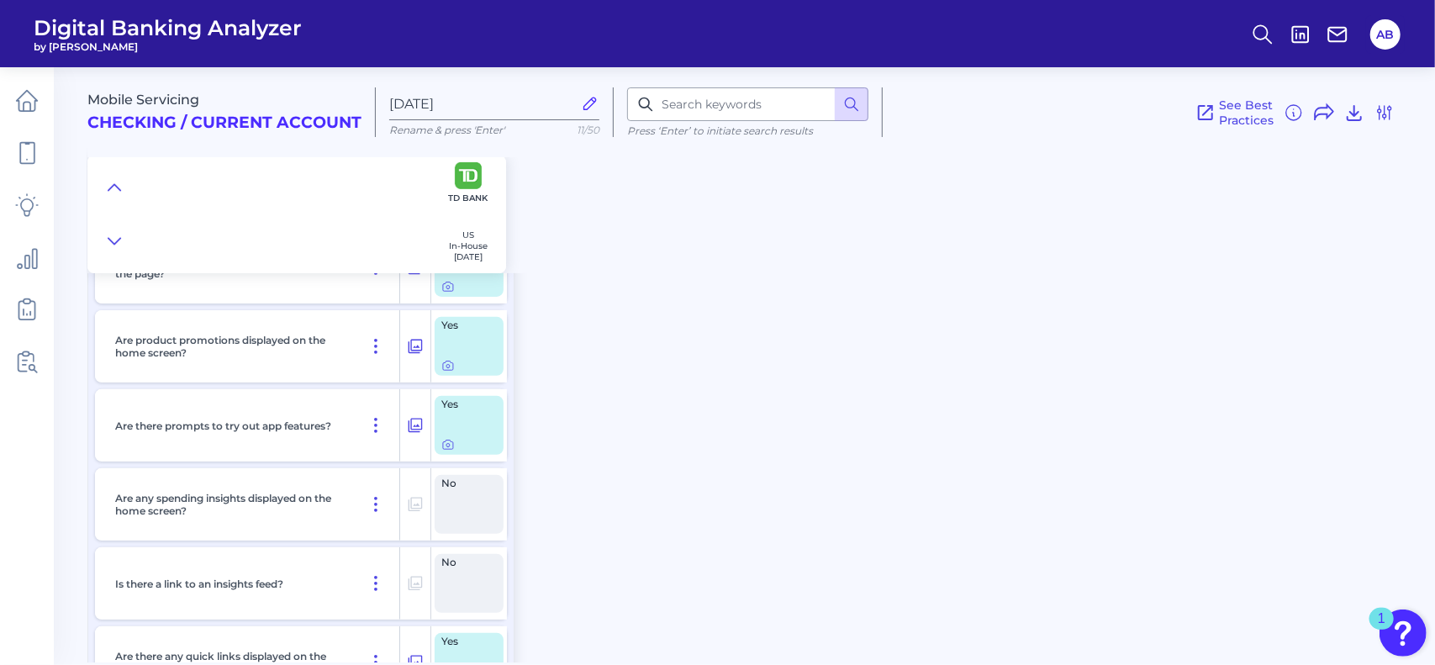
scroll to position [280, 0]
click at [451, 446] on icon at bounding box center [447, 444] width 13 height 13
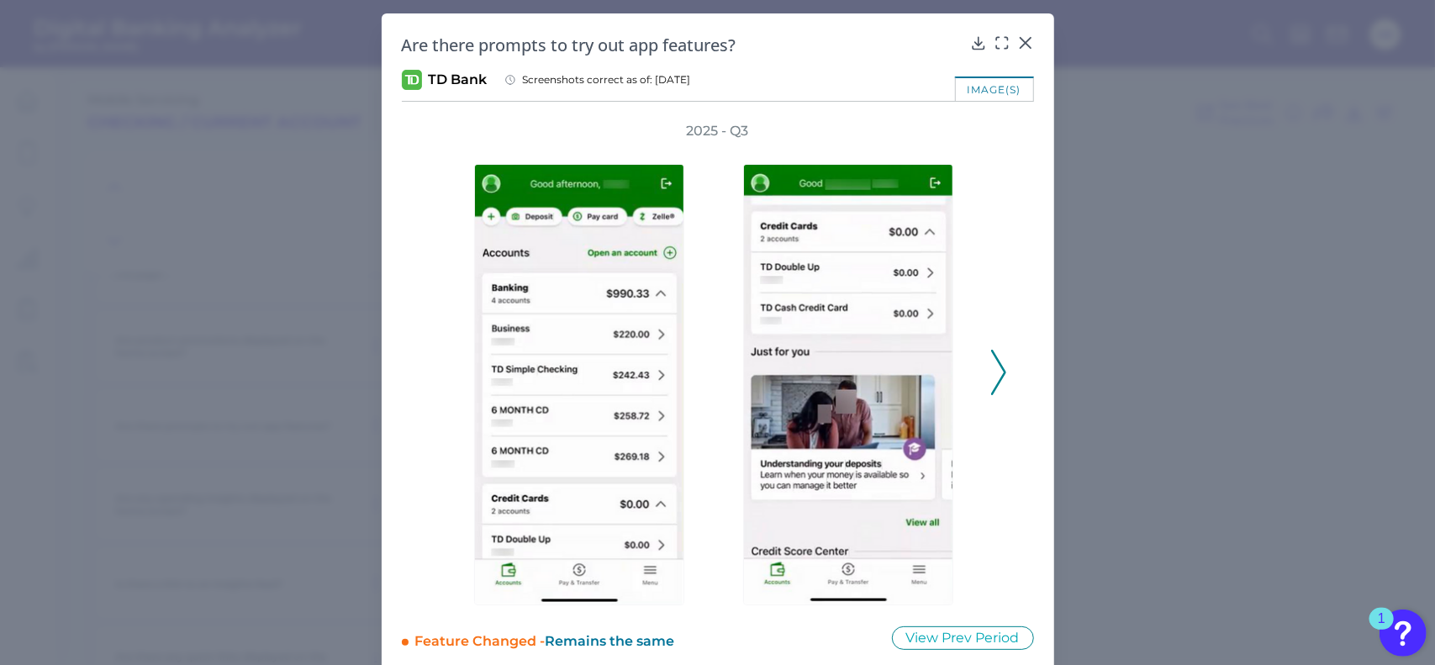
click at [1000, 379] on icon at bounding box center [998, 372] width 15 height 45
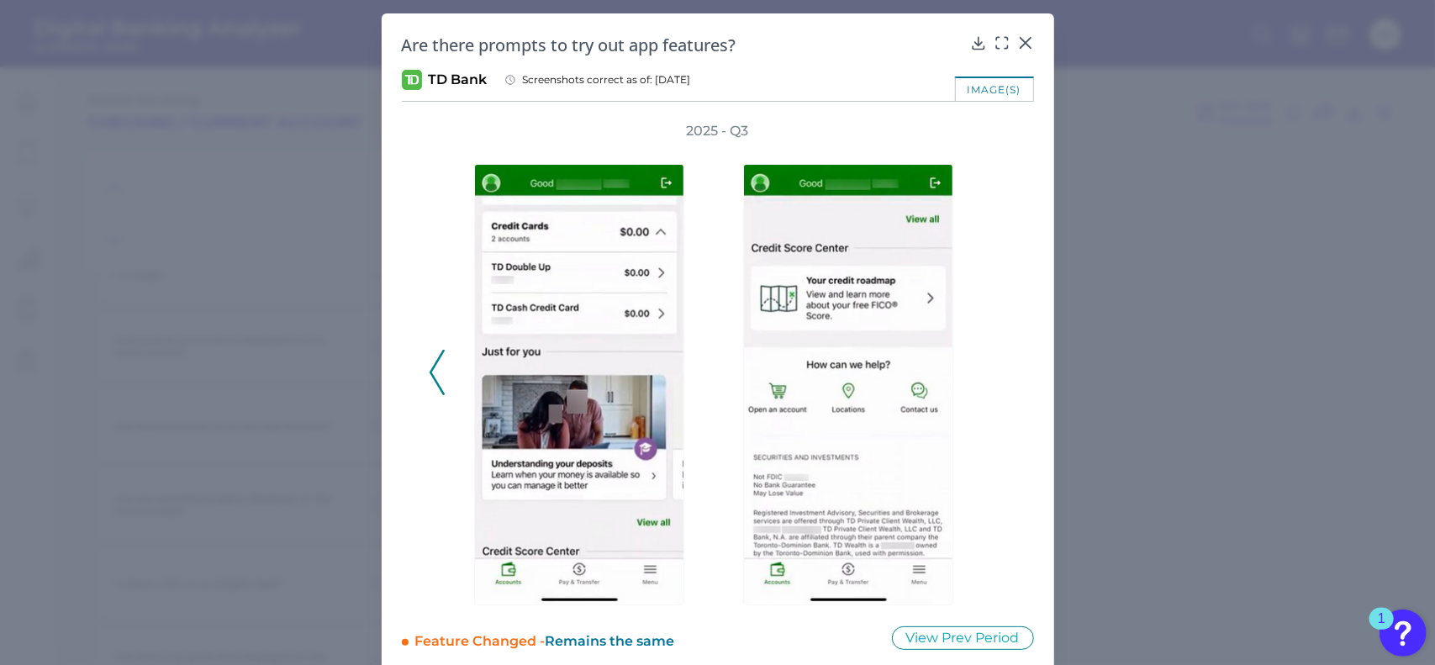
click at [440, 369] on icon at bounding box center [437, 372] width 15 height 45
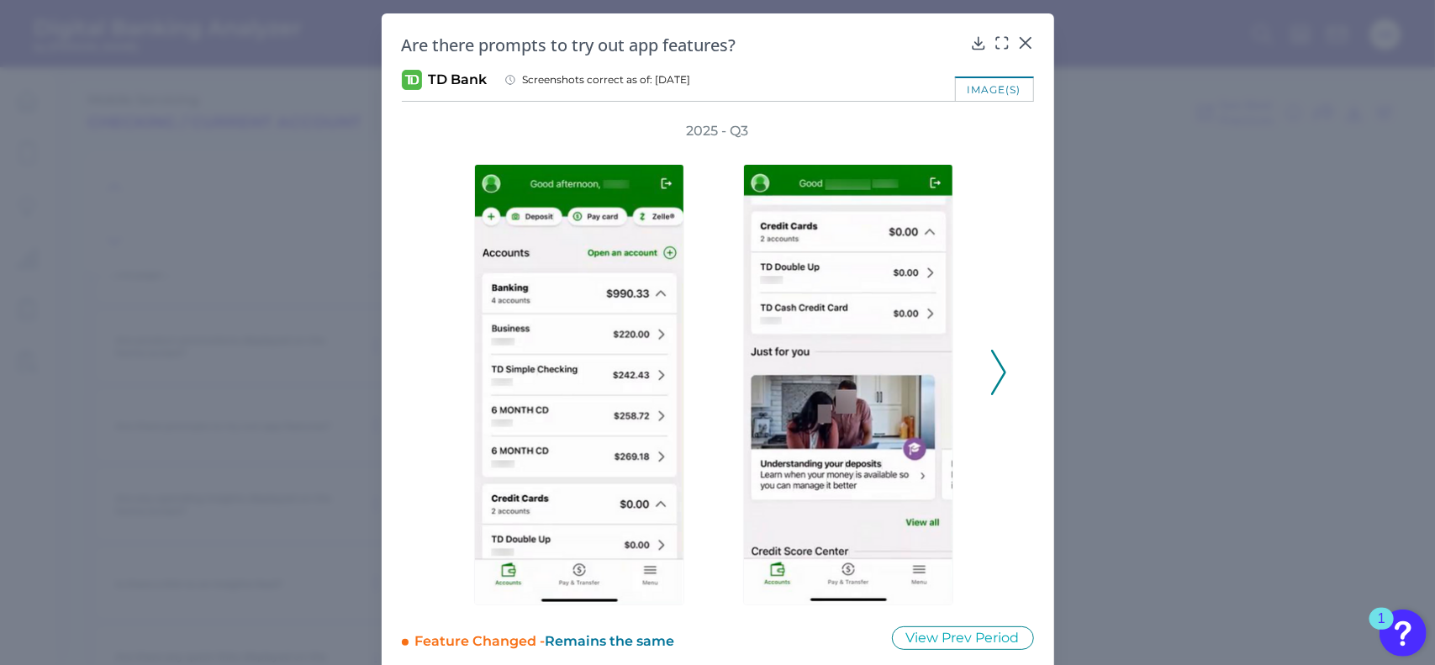
click at [997, 373] on icon at bounding box center [998, 372] width 15 height 45
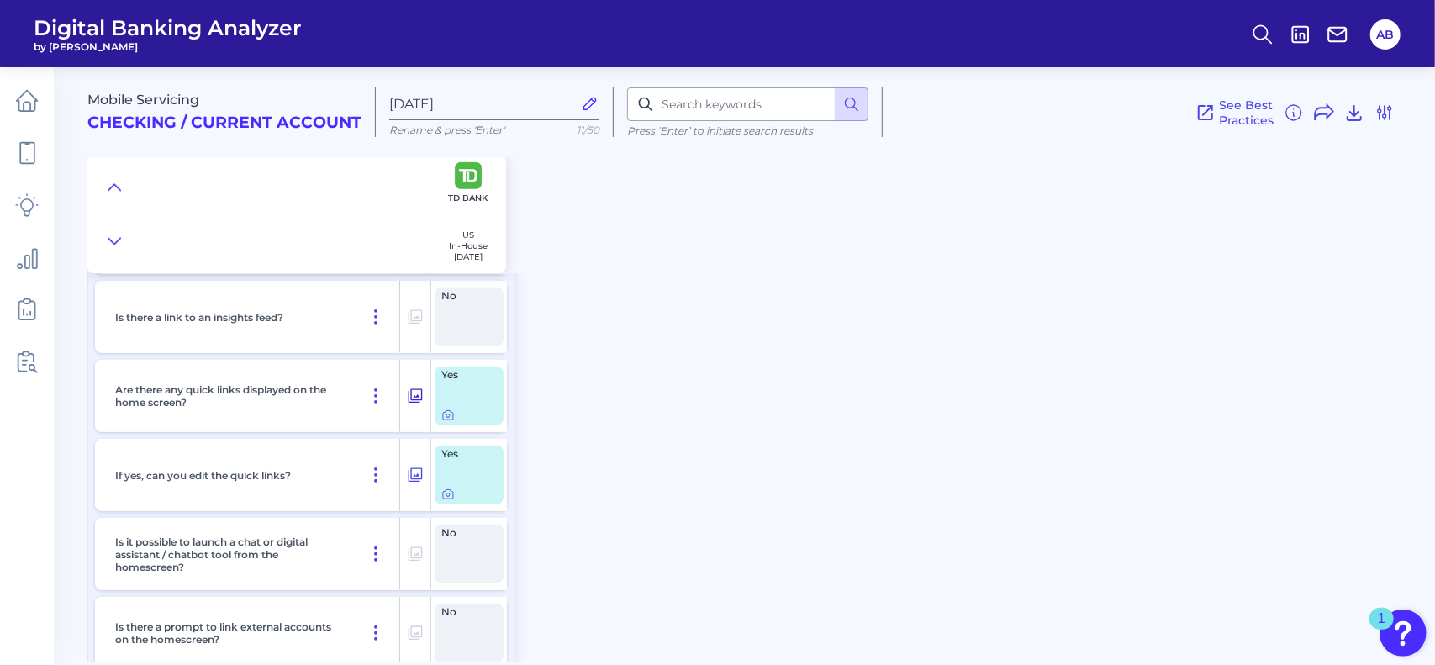
scroll to position [545, 0]
click at [447, 414] on div at bounding box center [448, 406] width 17 height 17
click at [449, 422] on icon at bounding box center [447, 416] width 13 height 13
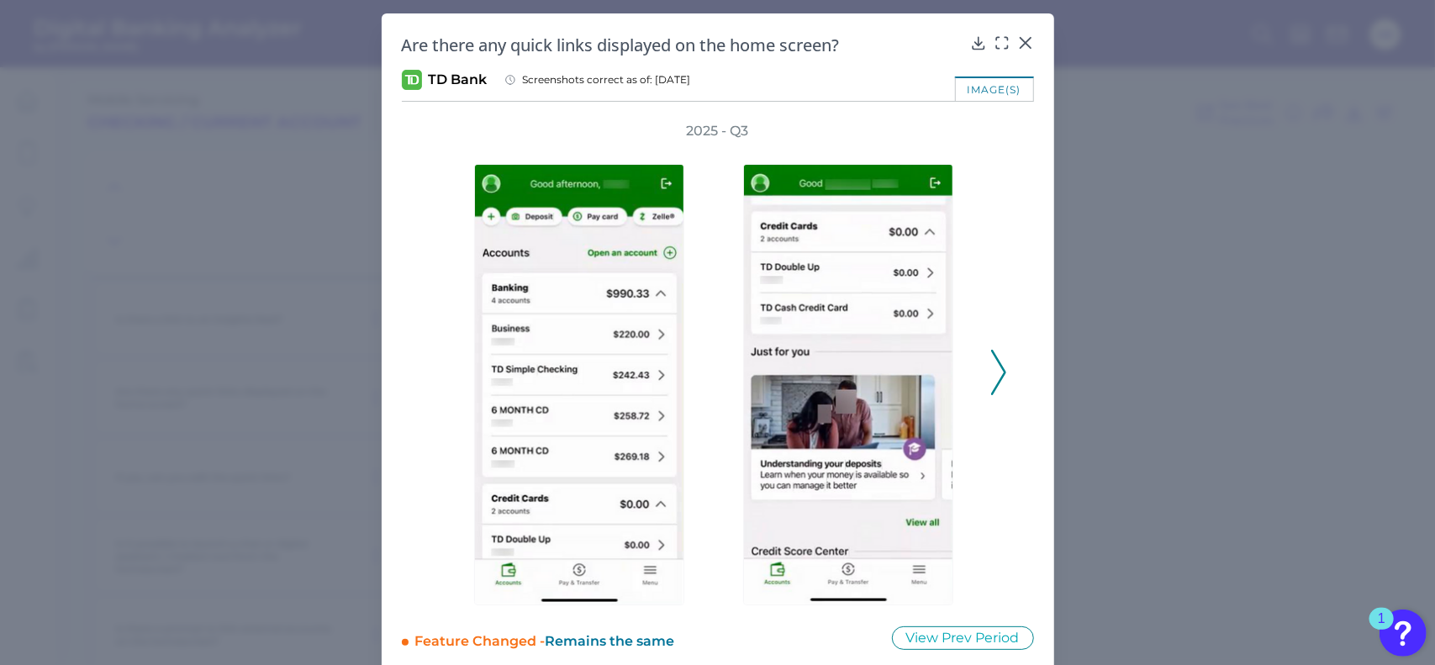
click at [995, 368] on icon at bounding box center [998, 372] width 15 height 45
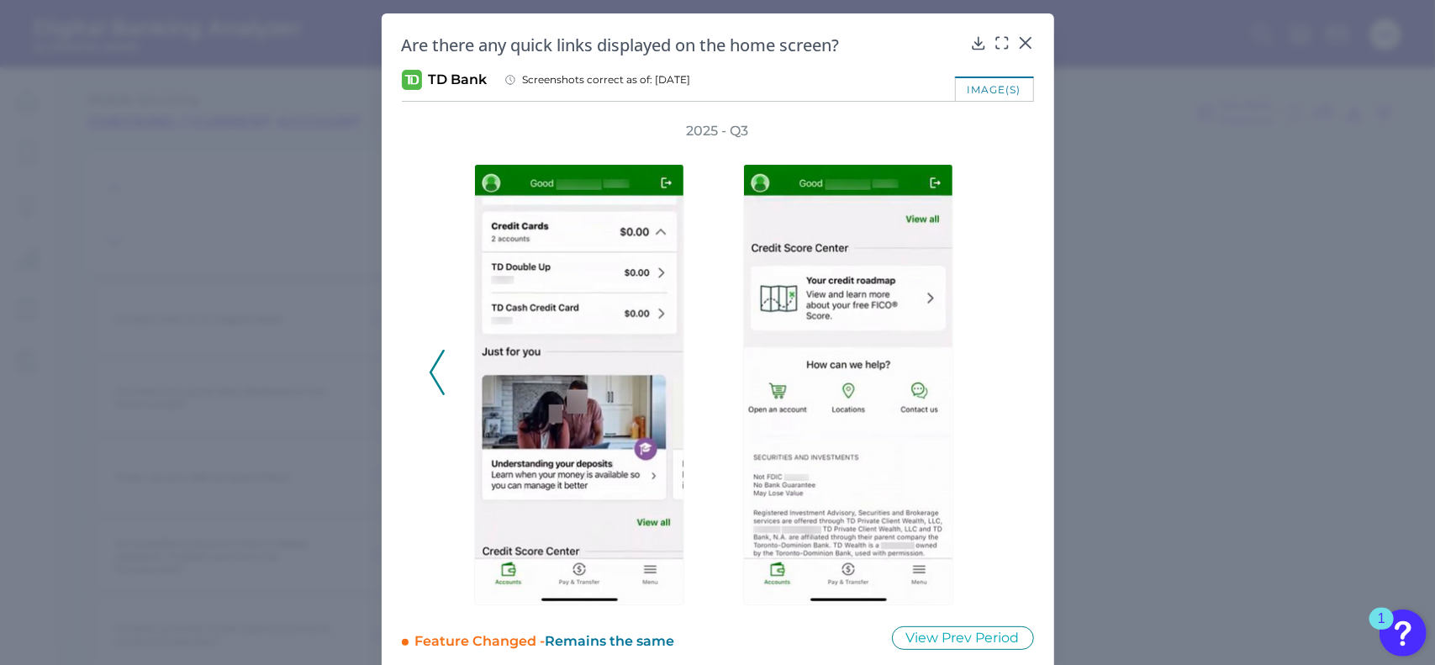
click at [437, 377] on icon at bounding box center [437, 372] width 15 height 45
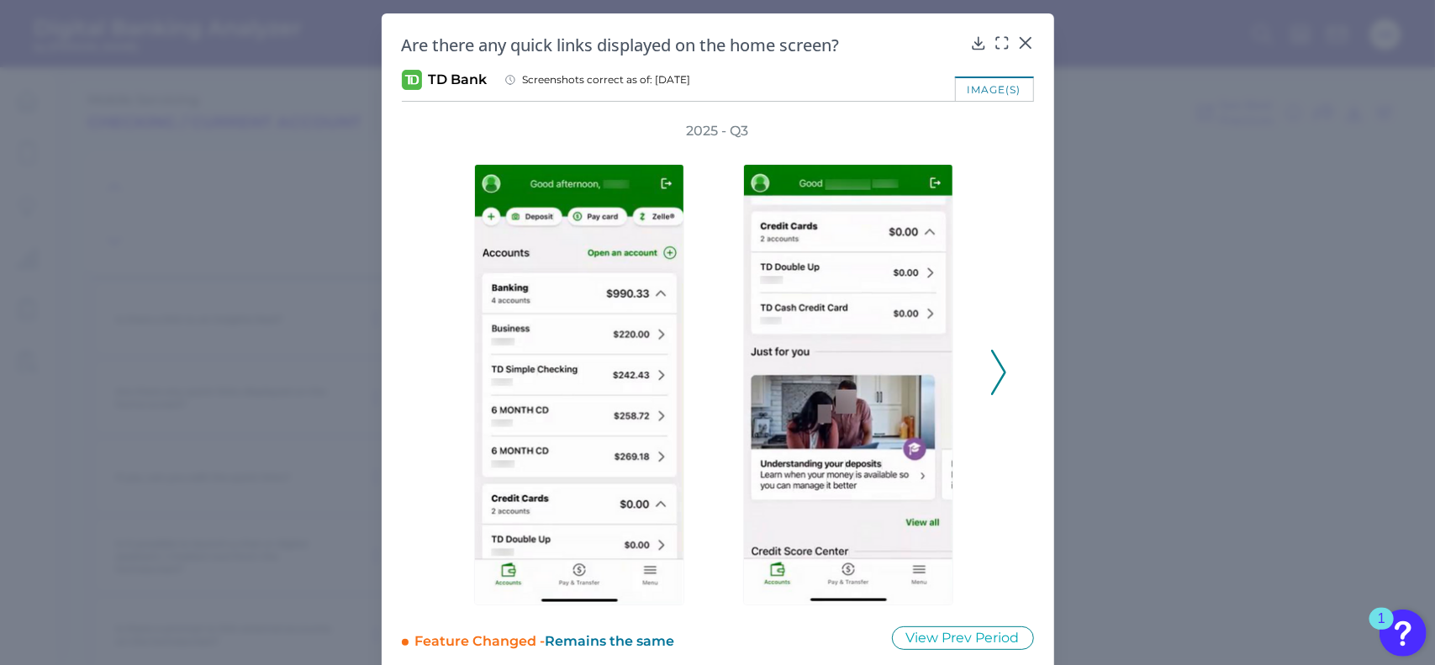
click at [435, 377] on div "2025 - Q3" at bounding box center [718, 363] width 578 height 483
click at [1026, 38] on icon at bounding box center [1025, 43] width 10 height 10
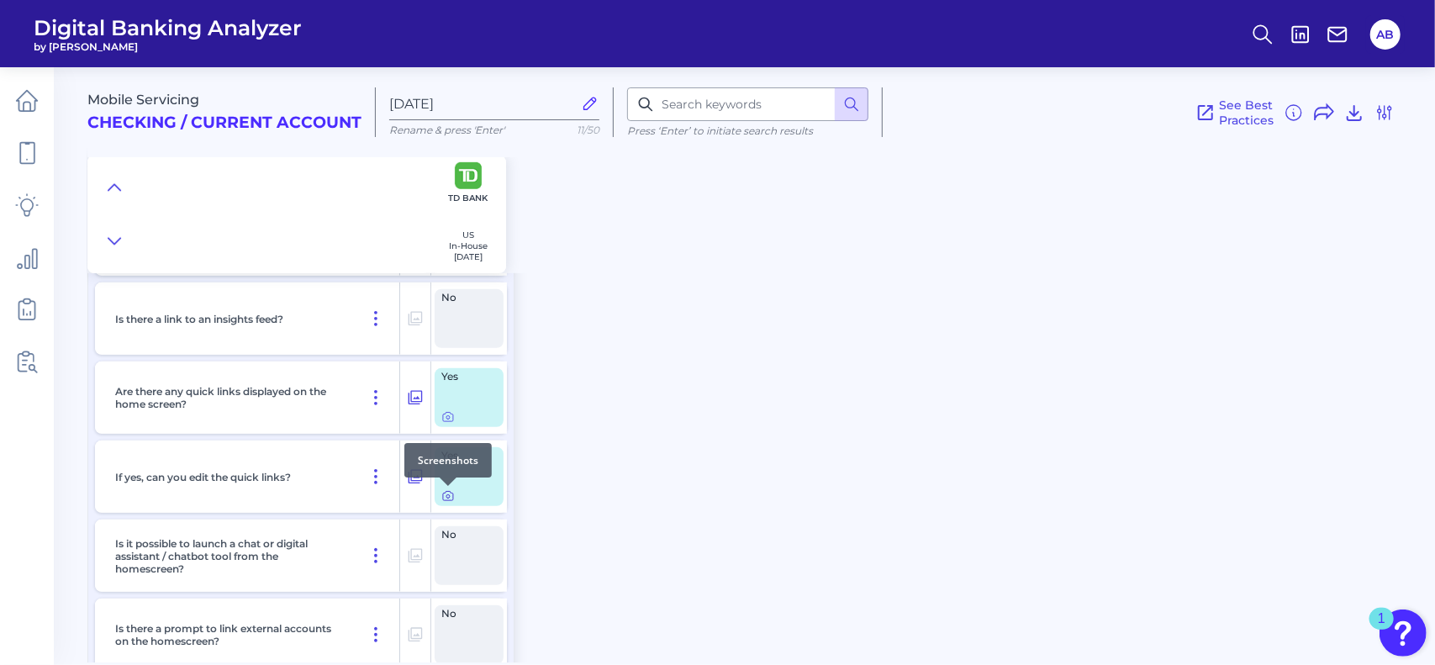
click at [449, 495] on icon at bounding box center [447, 496] width 3 height 3
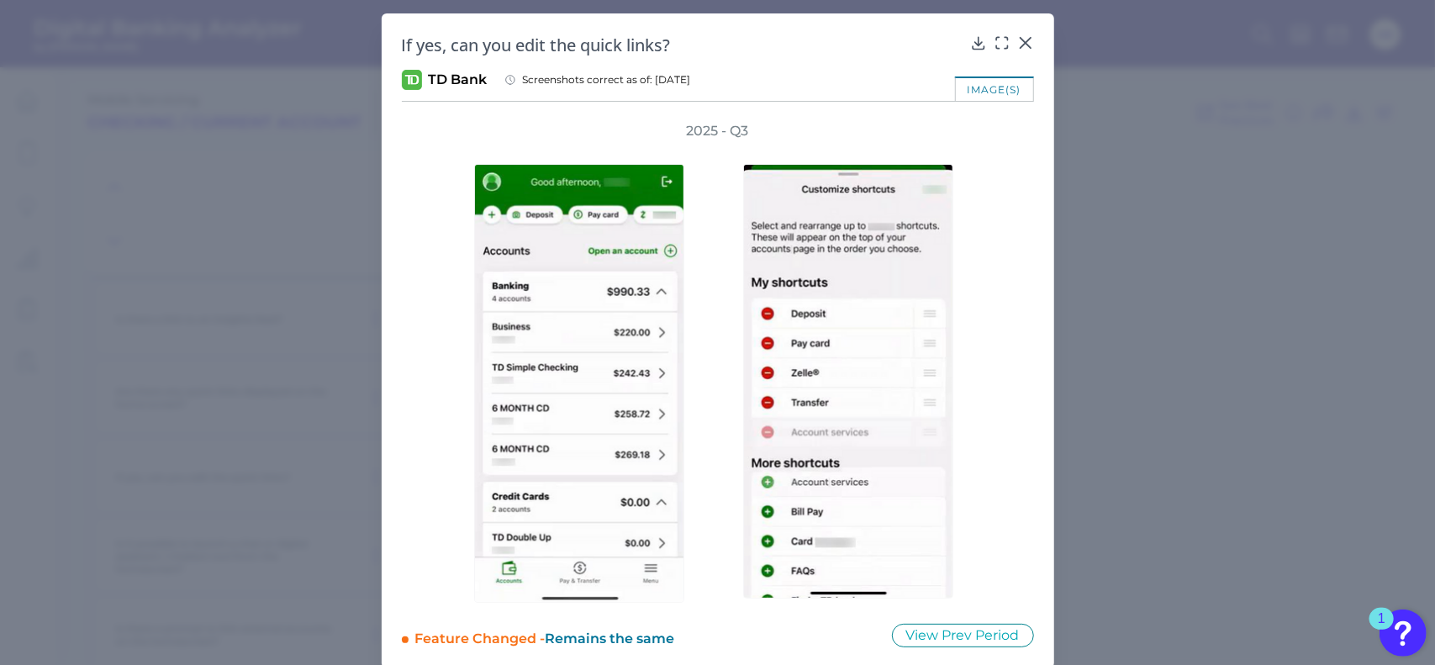
scroll to position [16, 0]
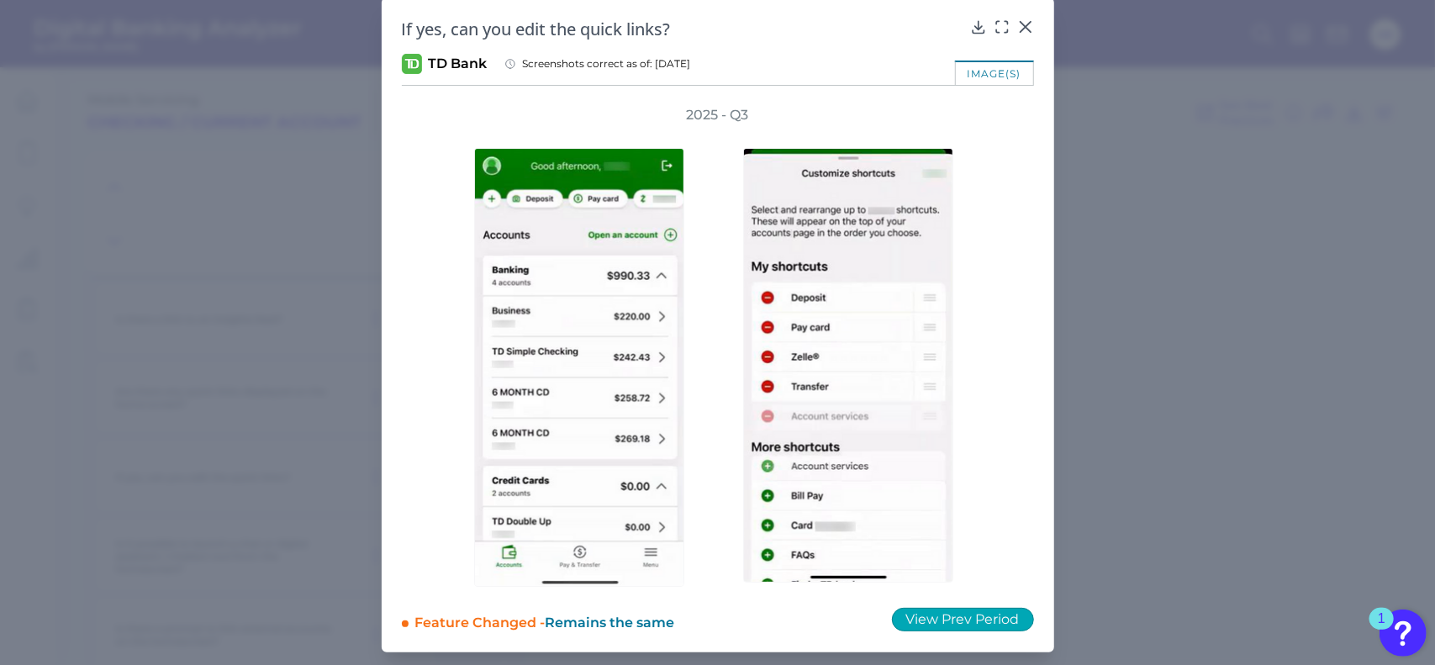
click at [987, 623] on button "View Prev Period" at bounding box center [963, 620] width 142 height 24
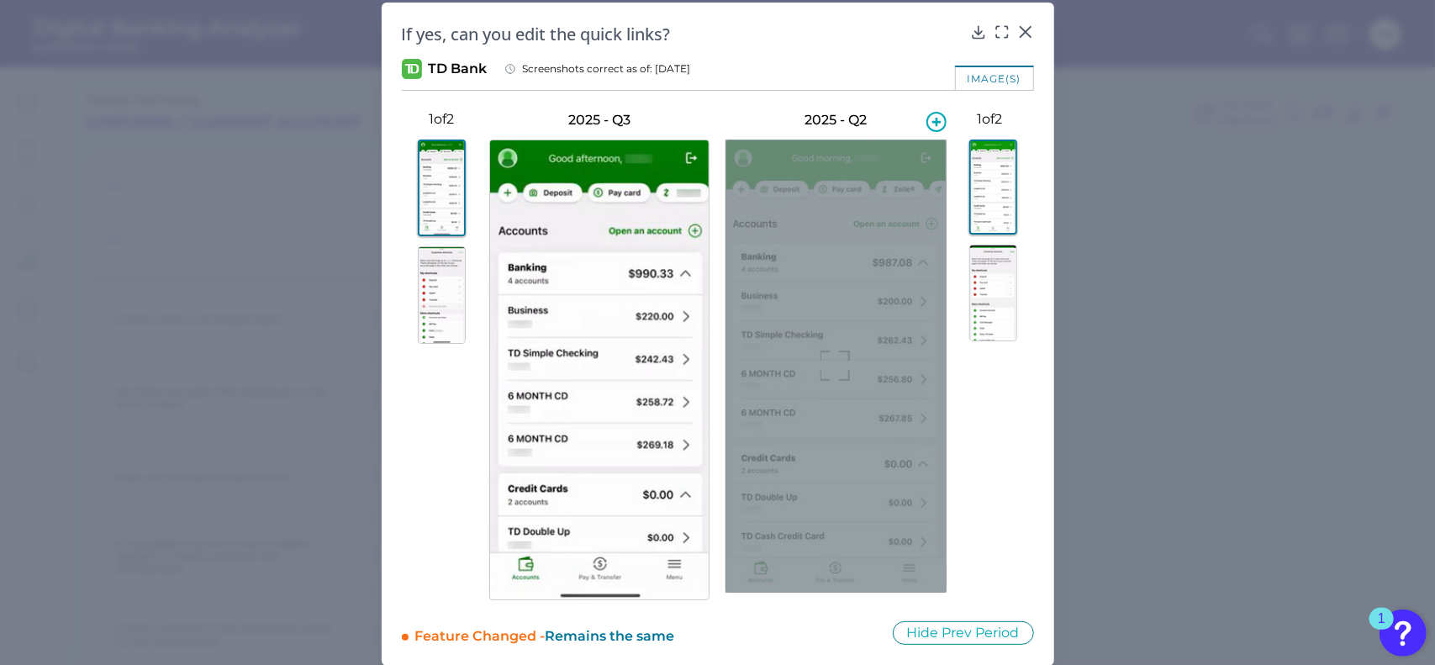
scroll to position [10, 0]
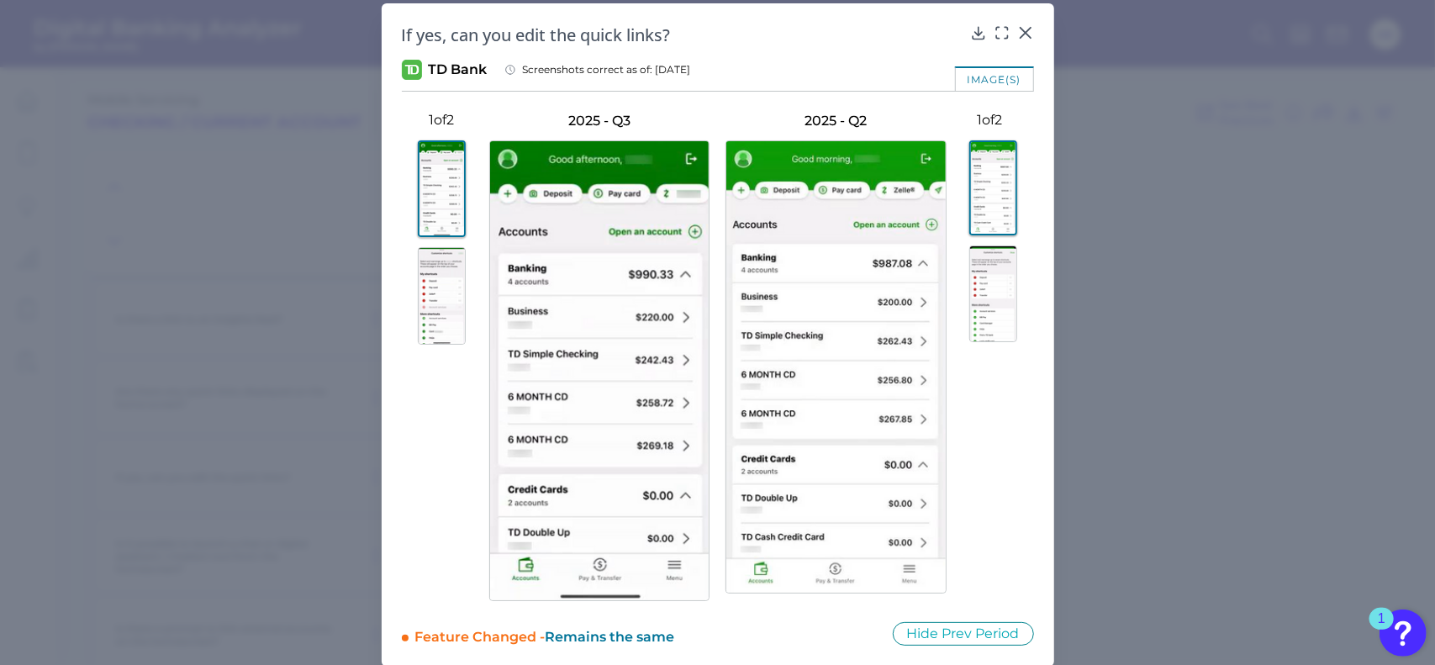
click at [439, 283] on img at bounding box center [442, 296] width 48 height 98
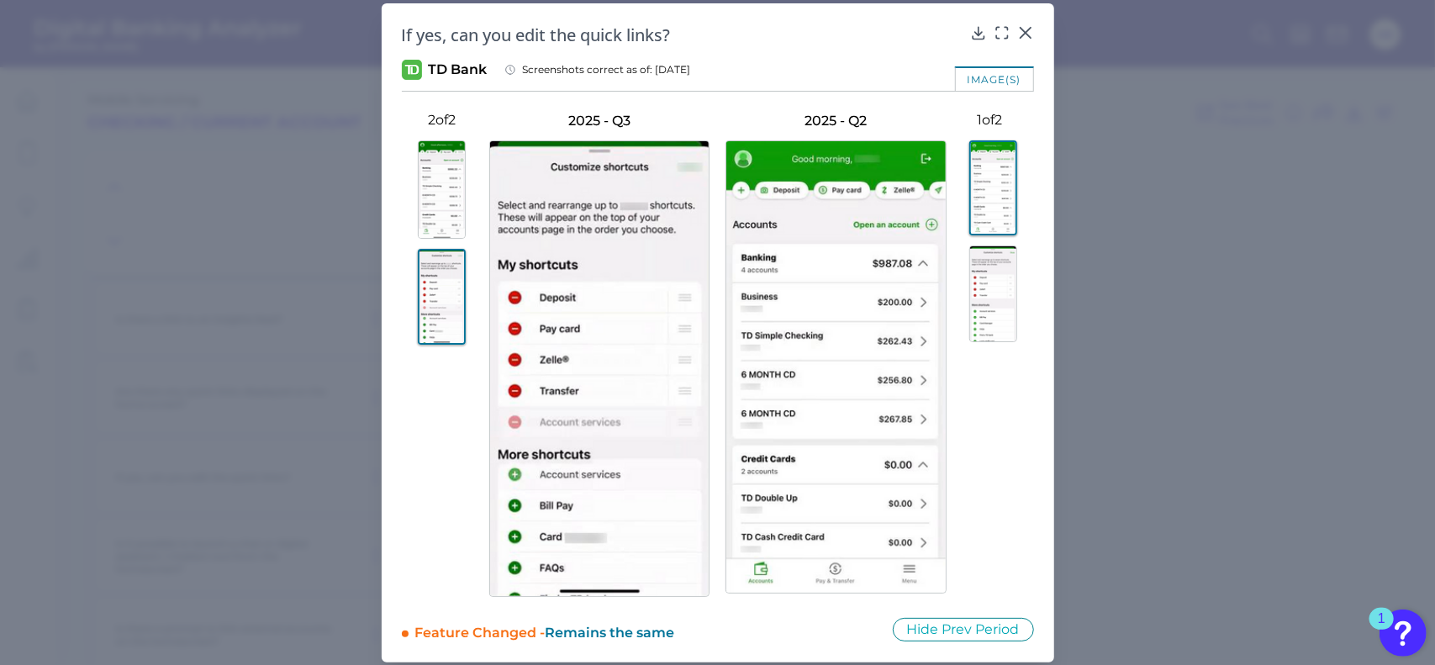
click at [985, 275] on img at bounding box center [993, 293] width 48 height 97
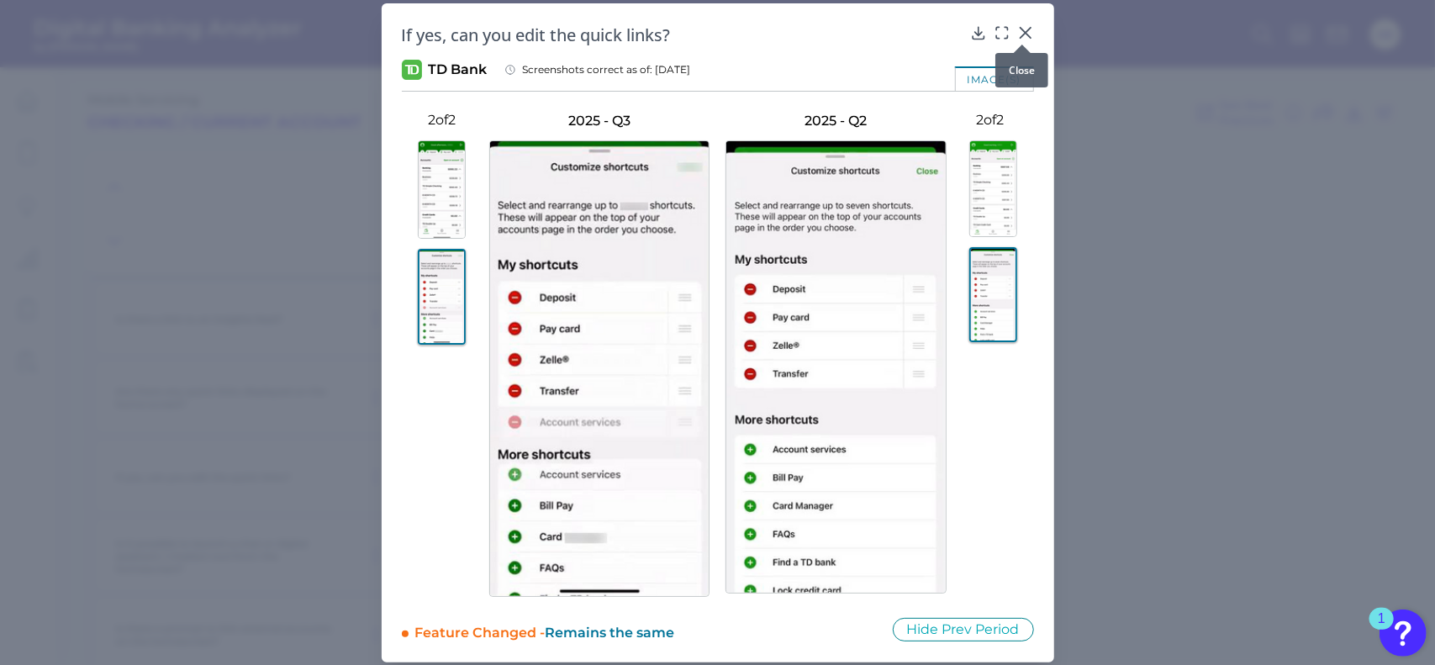
click at [1021, 36] on div at bounding box center [1022, 44] width 17 height 17
click at [1023, 31] on icon at bounding box center [1025, 33] width 10 height 10
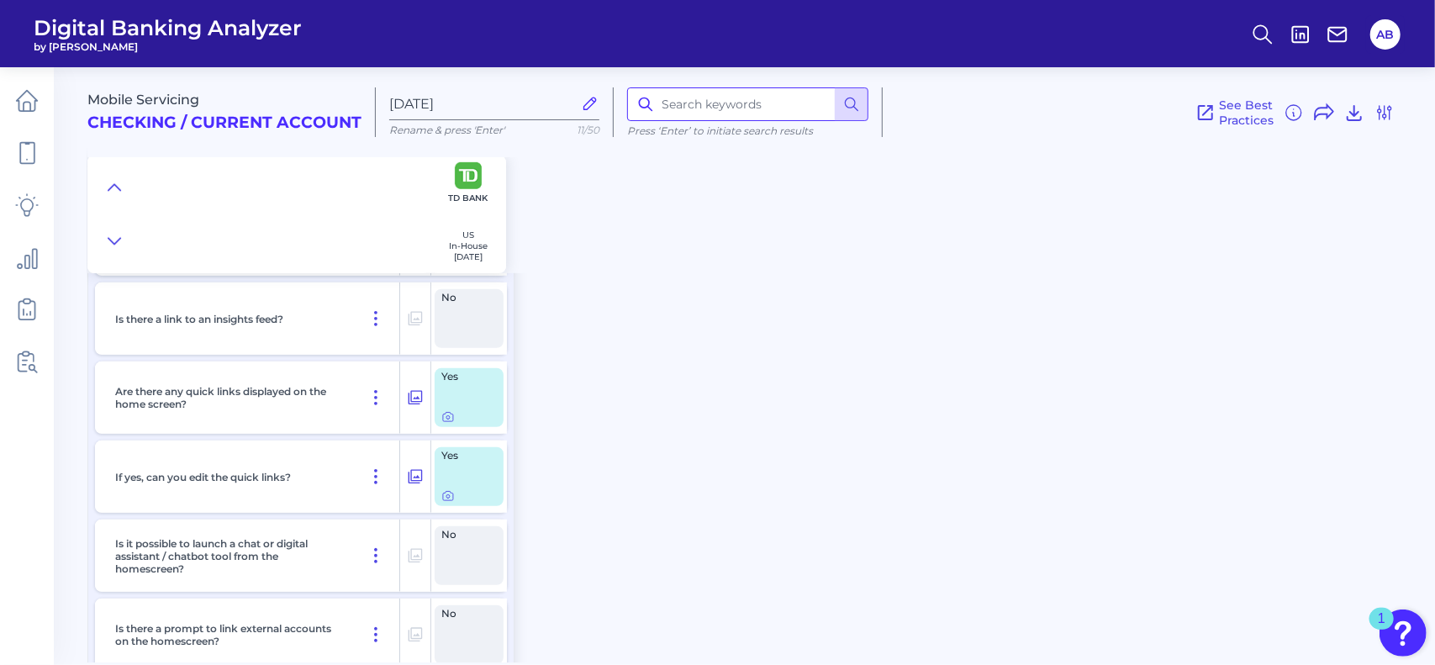
click at [676, 106] on input at bounding box center [747, 104] width 241 height 34
type input "action chips"
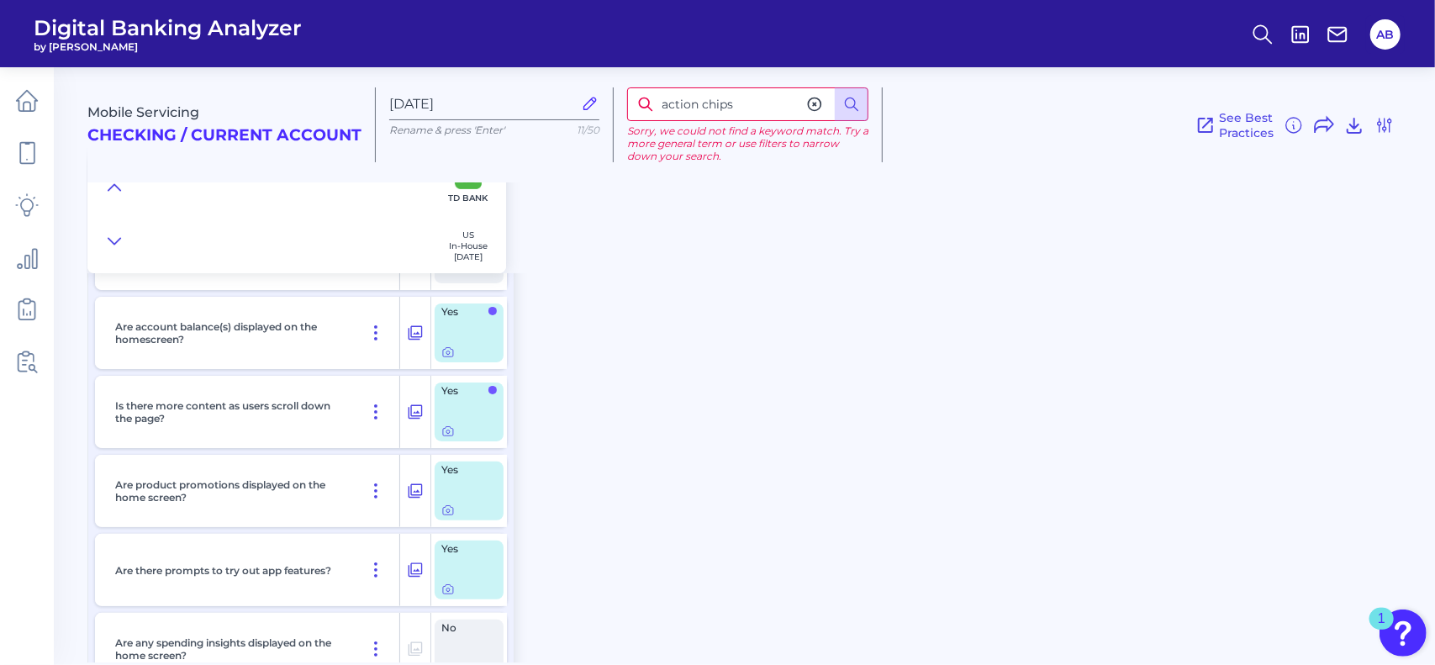
scroll to position [0, 0]
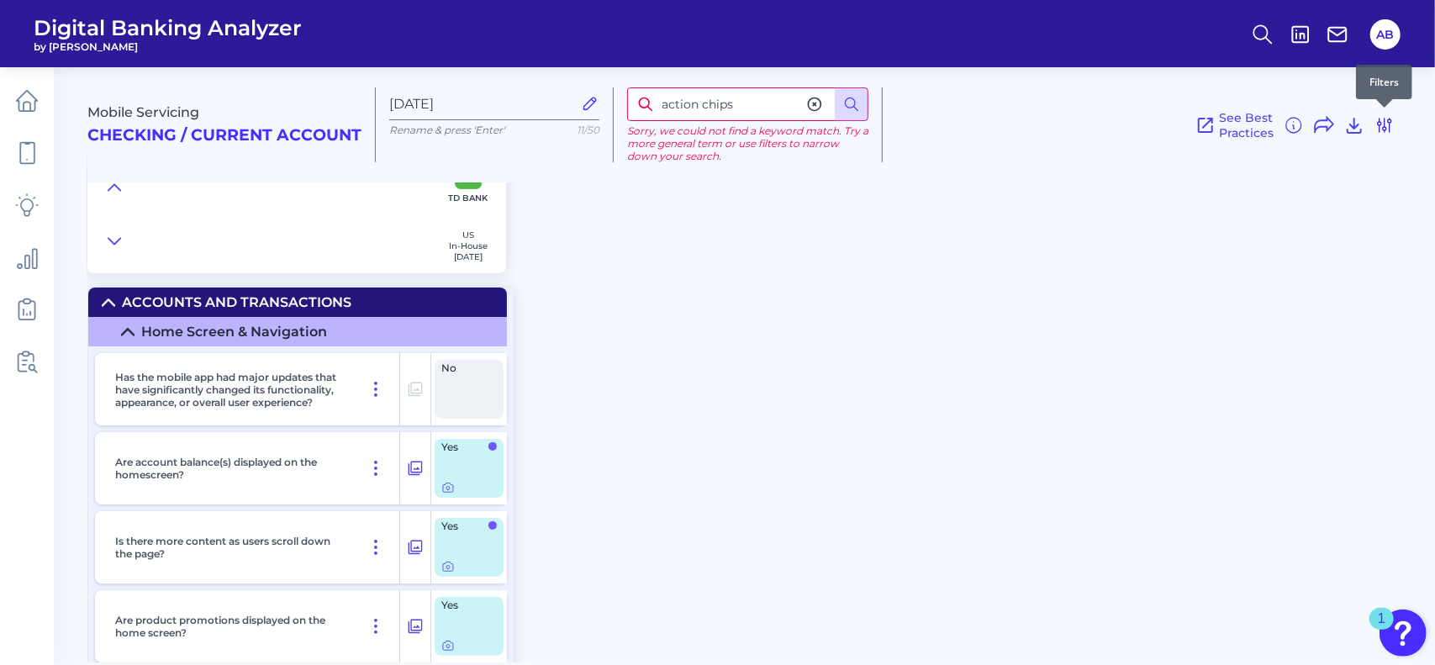
click at [1385, 121] on icon at bounding box center [1384, 125] width 13 height 13
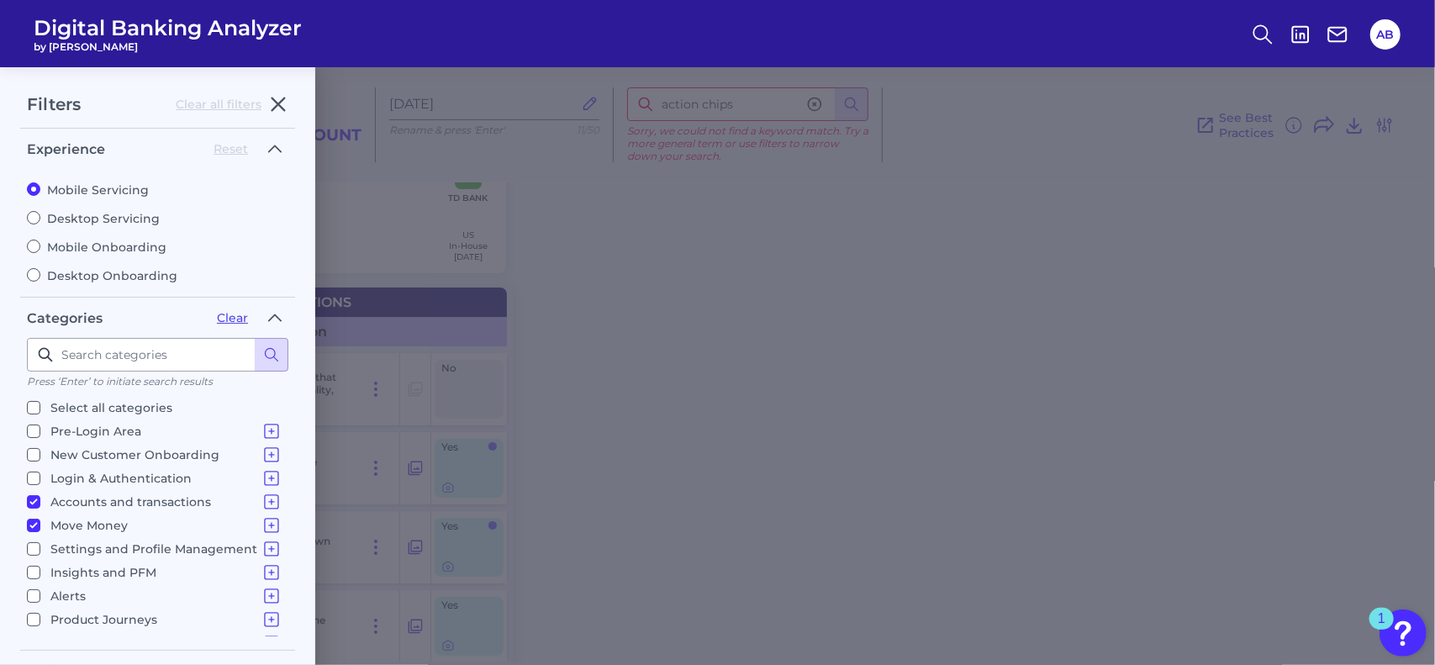
click at [37, 519] on input "Move Money Pay a Bill, Company or Person using an Account Number P2P - Payments…" at bounding box center [33, 525] width 13 height 13
checkbox input "false"
click at [31, 492] on label "Accounts and transactions Home Screen & Navigation Individual Account Overview …" at bounding box center [154, 502] width 255 height 20
click at [31, 495] on input "Accounts and transactions Home Screen & Navigation Individual Account Overview …" at bounding box center [33, 501] width 13 height 13
checkbox input "false"
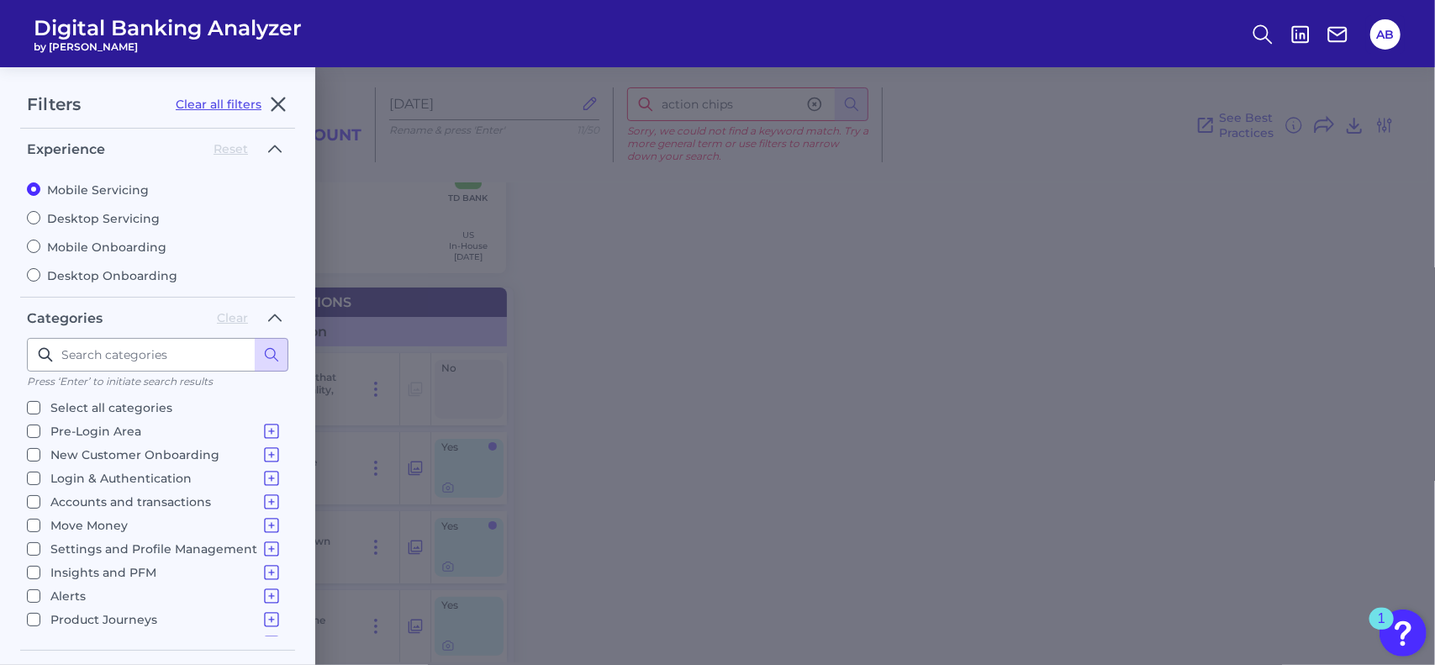
click at [34, 544] on input "Settings and Profile Management Contact Details Overdraft Management Marketing …" at bounding box center [33, 548] width 13 height 13
checkbox input "true"
click at [281, 345] on button at bounding box center [272, 355] width 34 height 34
click at [277, 348] on icon at bounding box center [271, 354] width 17 height 17
click at [788, 448] on div "Filters Clear all filters Experience Reset Mobile Servicing Desktop Servicing M…" at bounding box center [717, 366] width 1435 height 598
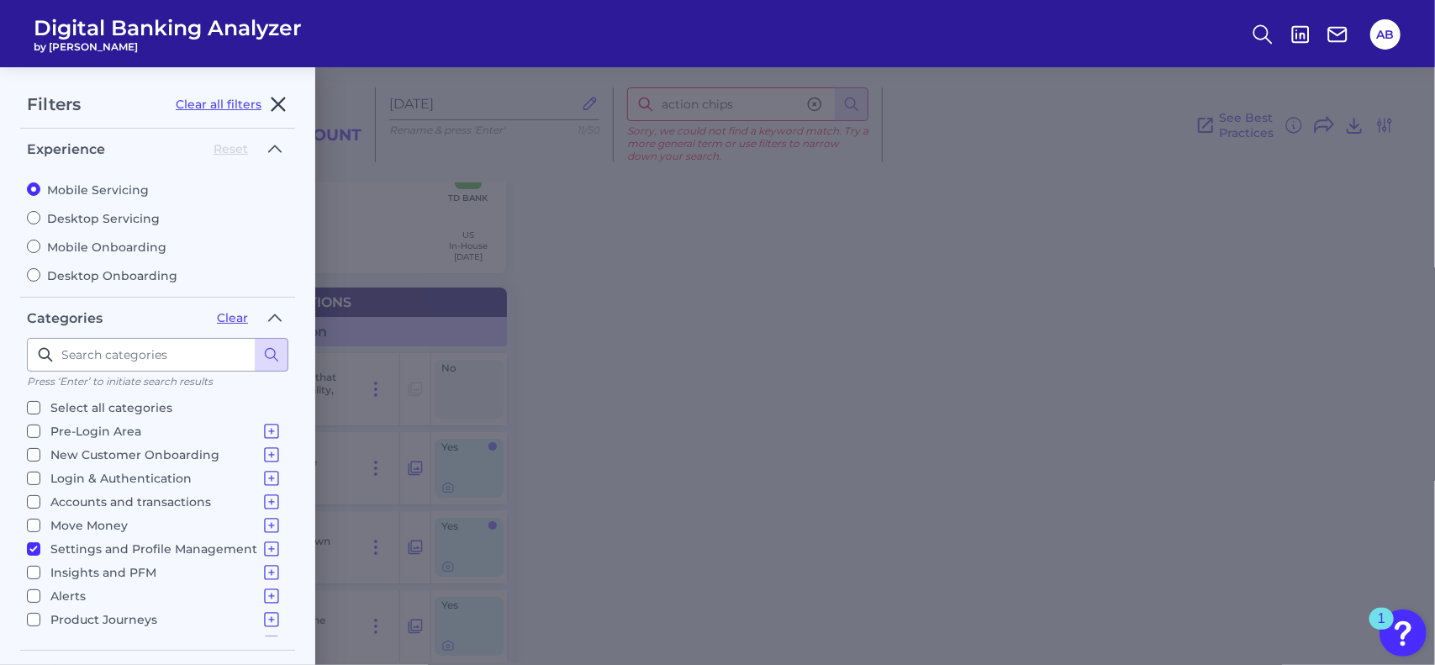
click at [278, 107] on icon "button" at bounding box center [278, 104] width 20 height 20
checkbox input "true"
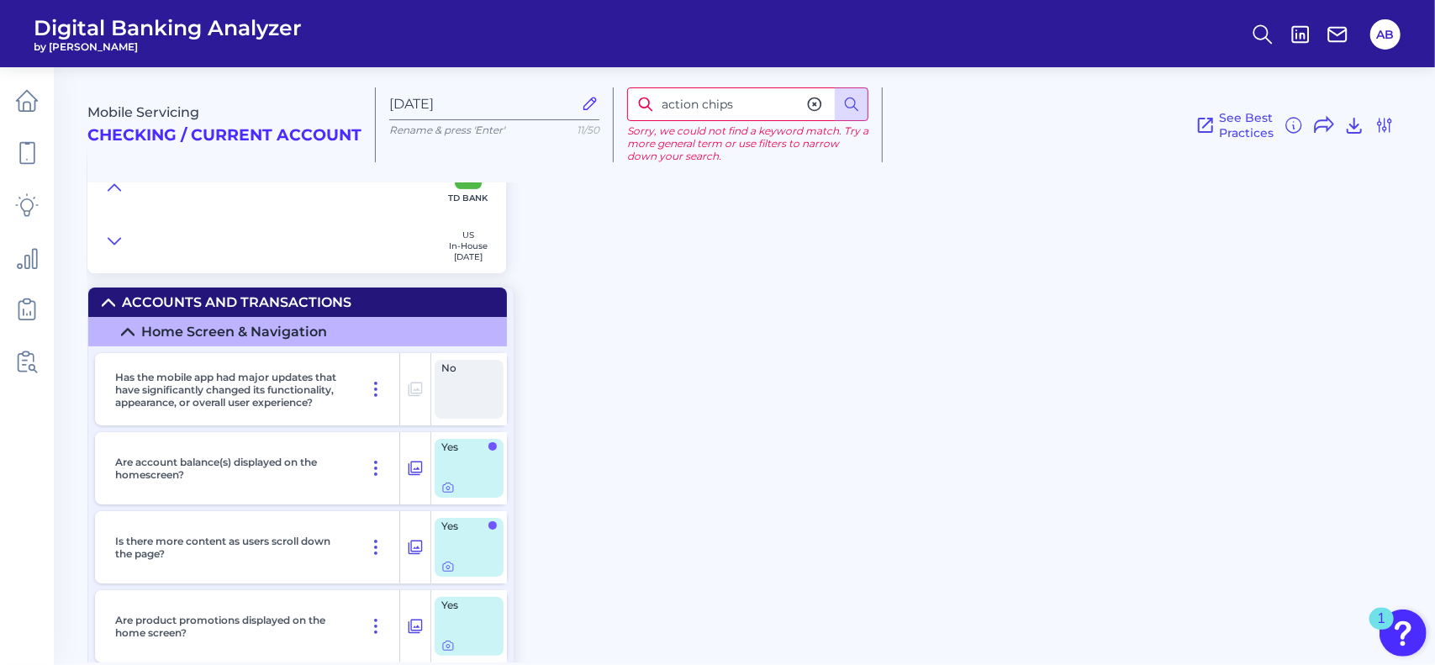
click at [133, 325] on icon at bounding box center [127, 331] width 13 height 13
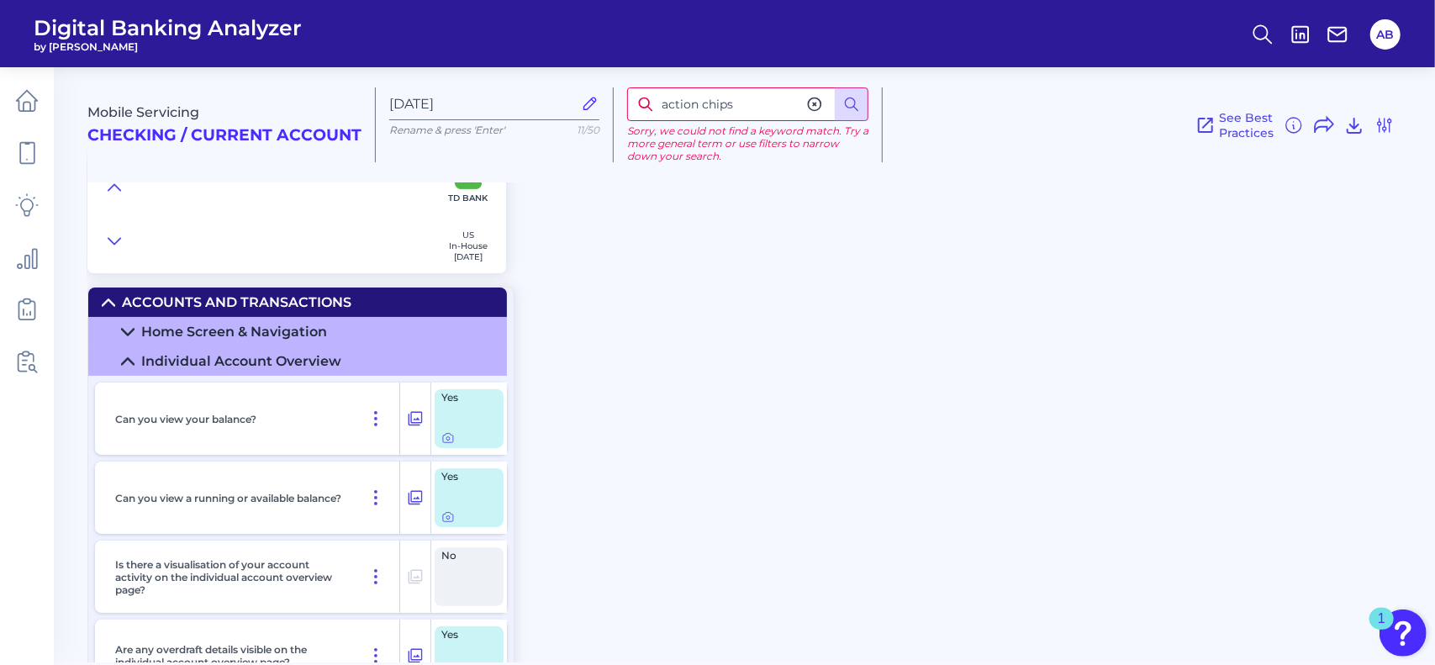
click at [131, 359] on icon at bounding box center [127, 361] width 13 height 13
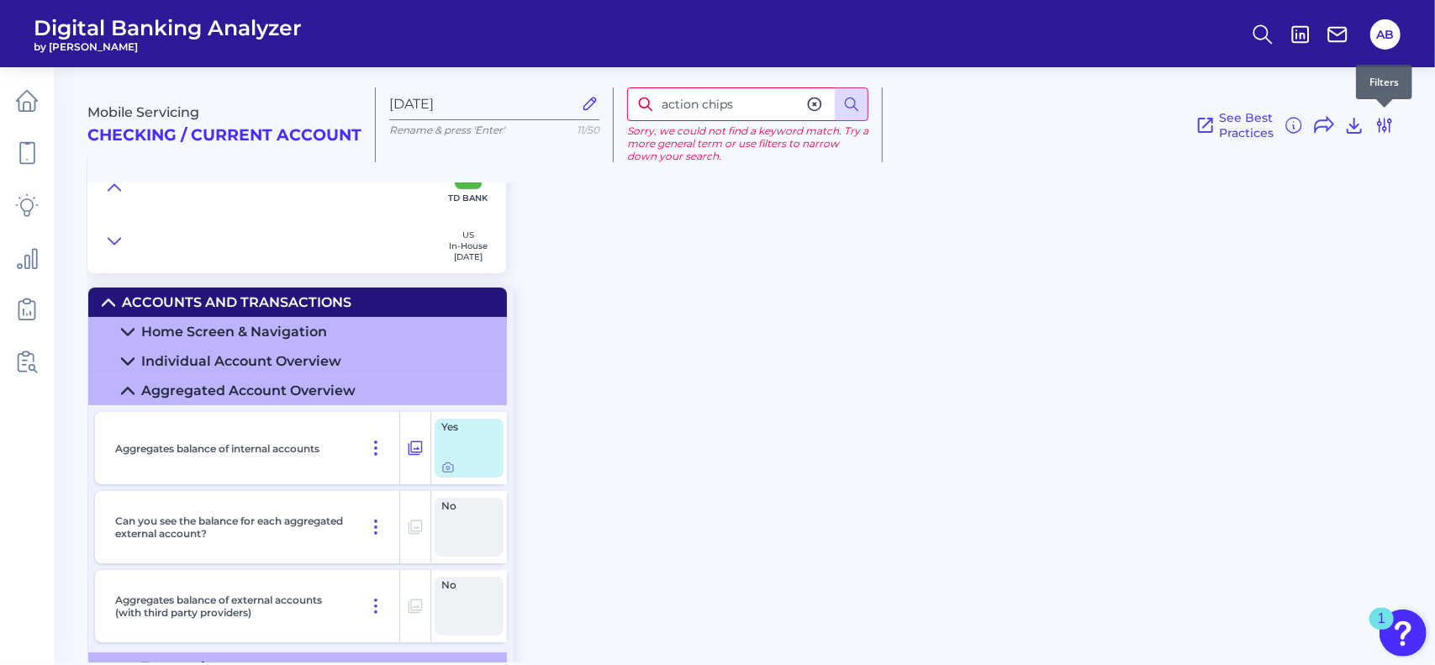
click at [1379, 129] on icon at bounding box center [1384, 125] width 13 height 13
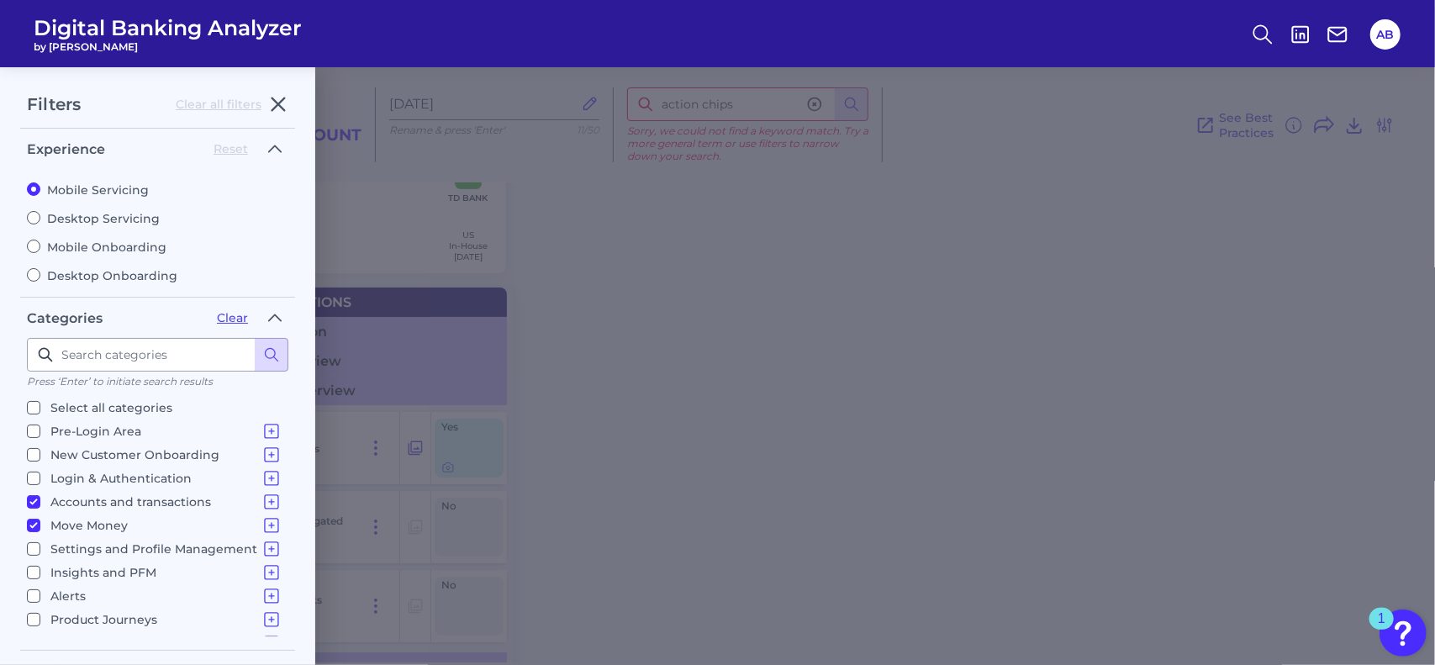
click at [33, 544] on input "Settings and Profile Management Contact Details Overdraft Management Marketing …" at bounding box center [33, 548] width 13 height 13
checkbox input "true"
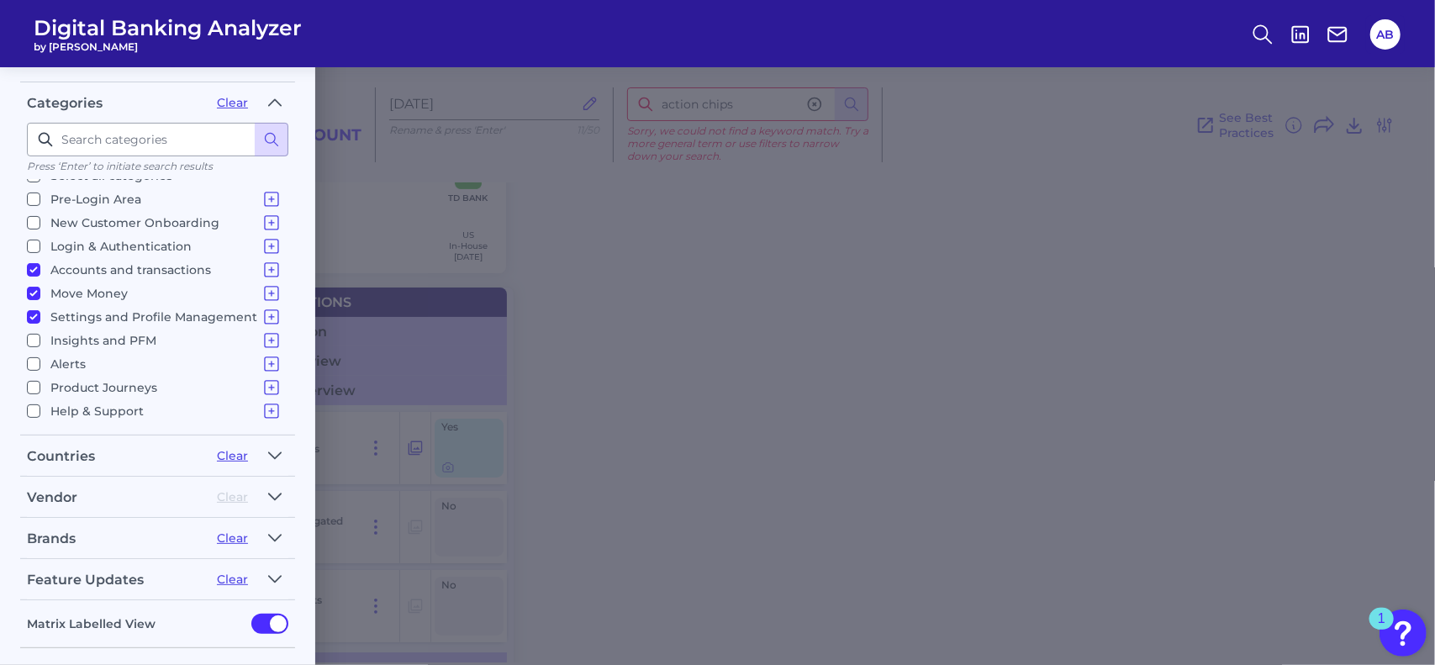
scroll to position [277, 0]
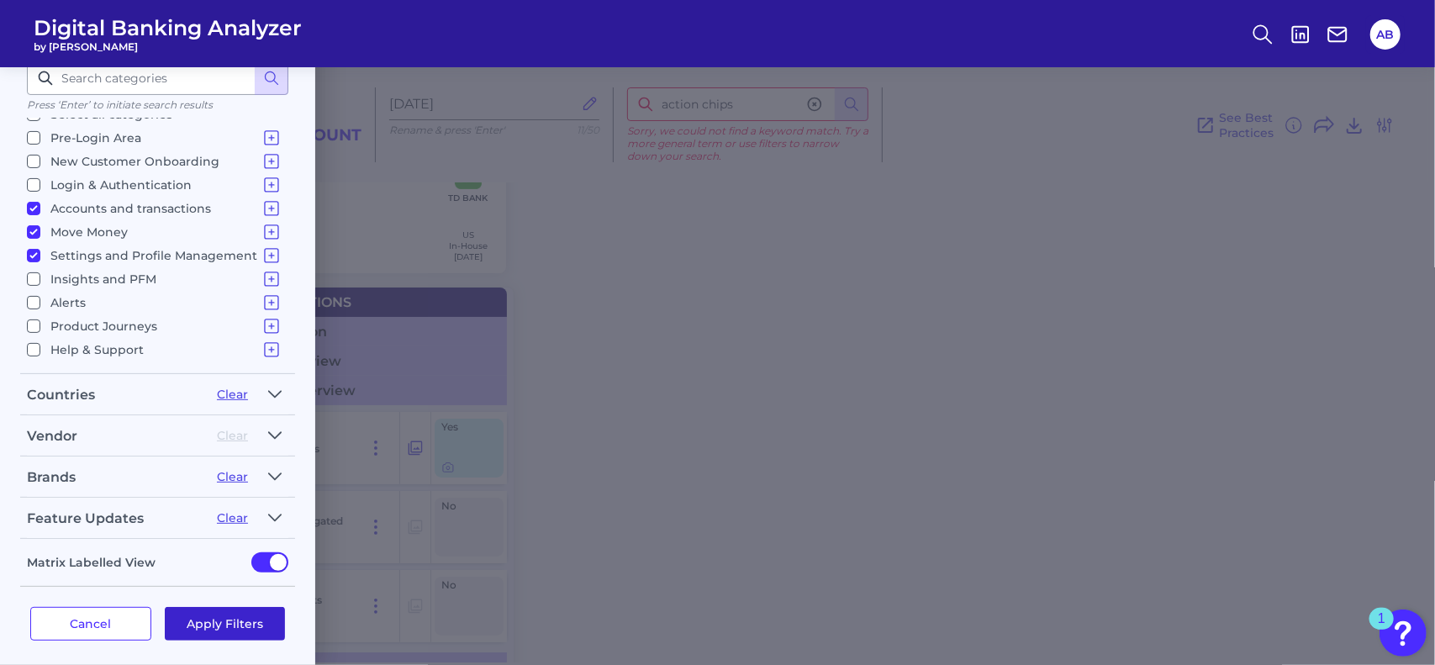
click at [212, 624] on button "Apply Filters" at bounding box center [225, 624] width 121 height 34
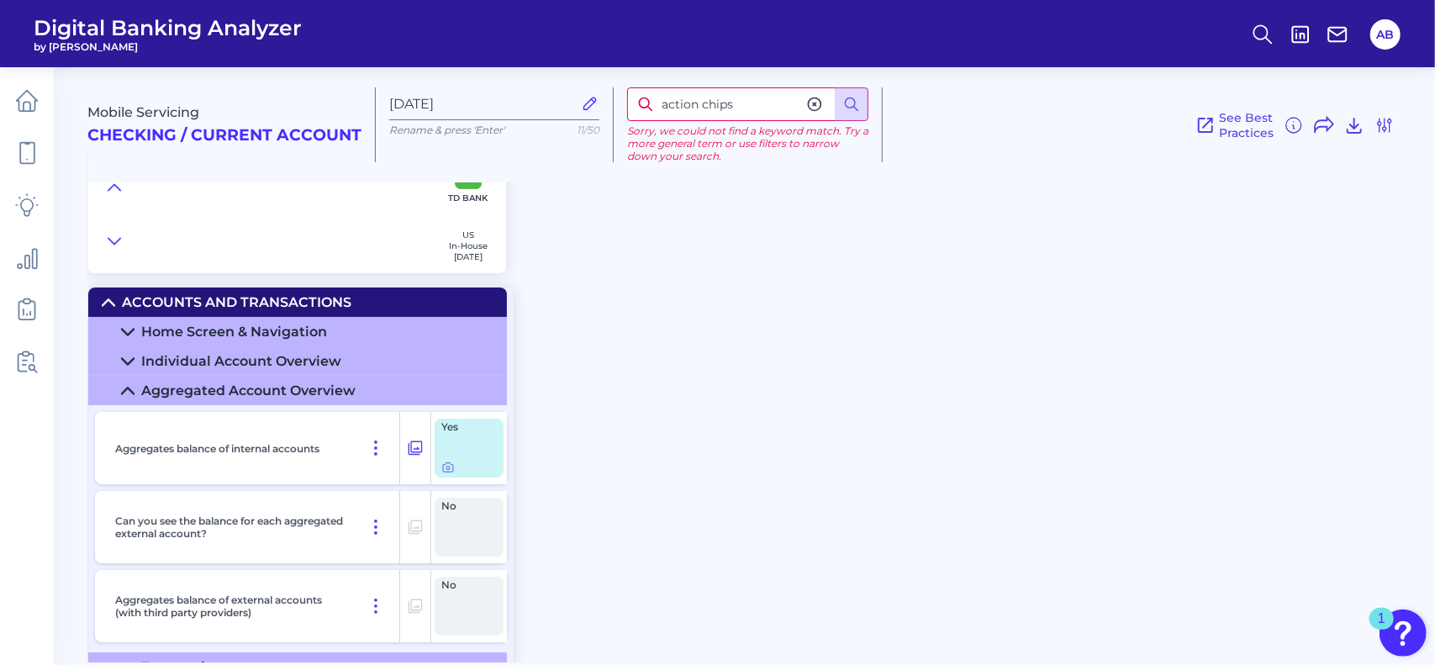
scroll to position [0, 0]
click at [124, 381] on summary "Aggregated Account Overview" at bounding box center [297, 390] width 419 height 29
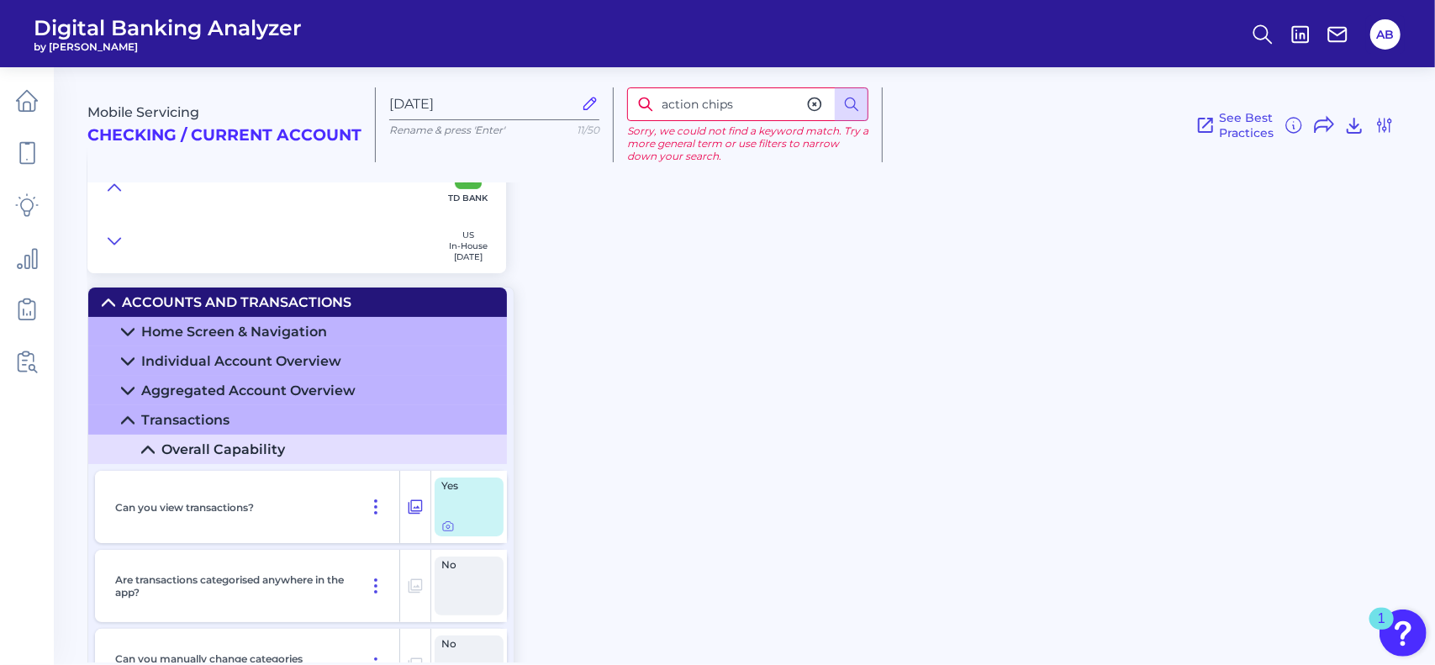
click at [128, 423] on icon at bounding box center [127, 420] width 13 height 13
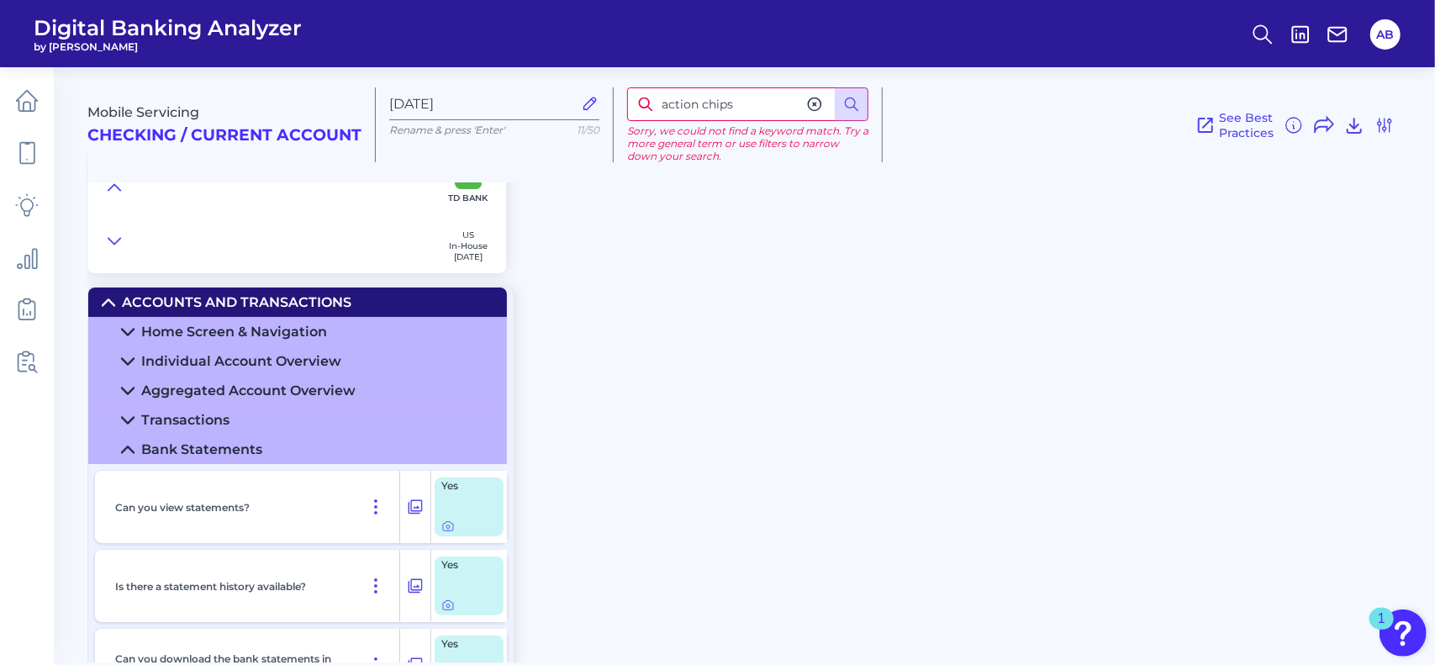
click at [112, 298] on icon at bounding box center [108, 302] width 13 height 13
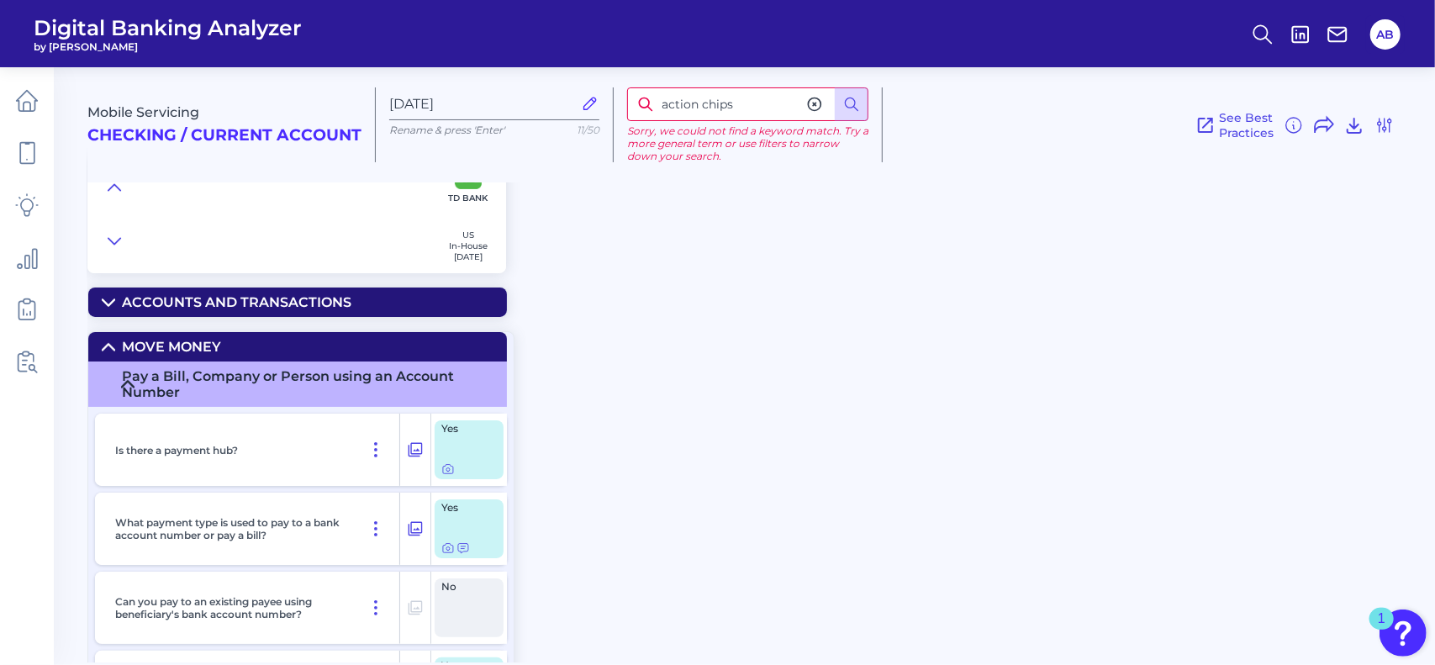
click at [108, 347] on icon at bounding box center [108, 346] width 13 height 13
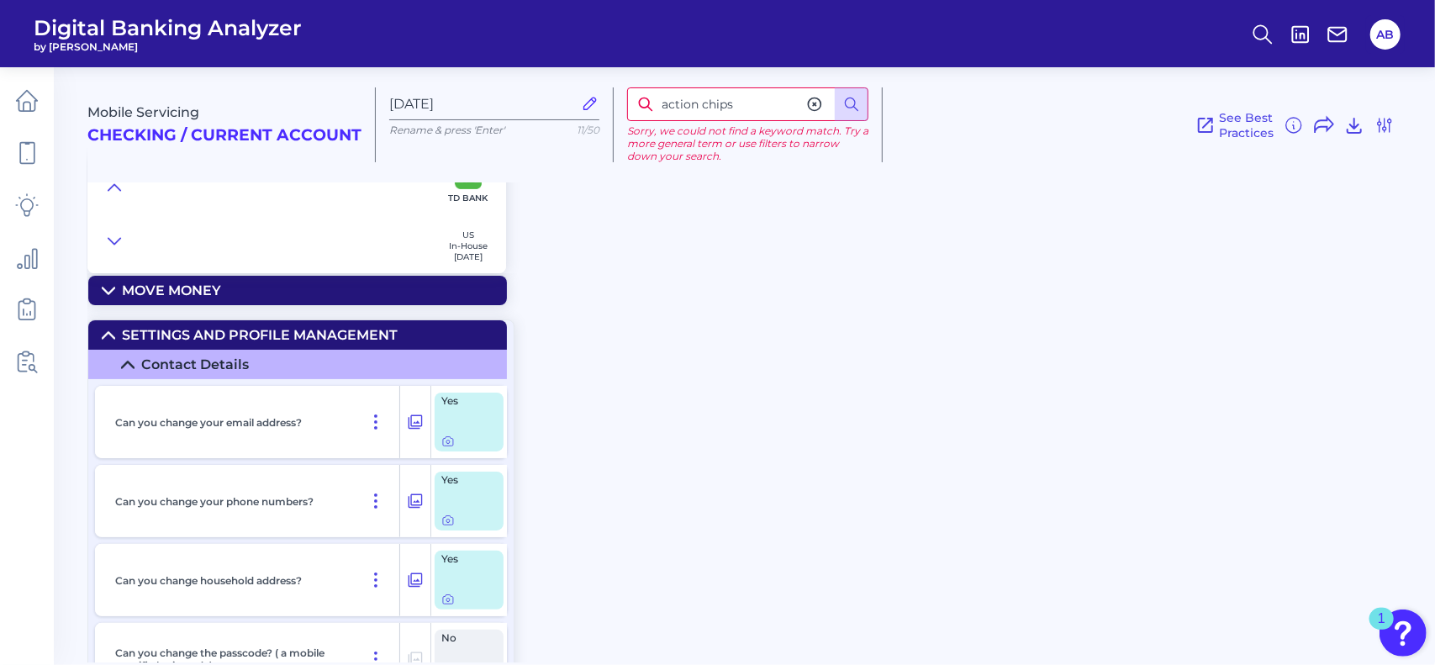
scroll to position [55, 0]
click at [377, 423] on icon at bounding box center [376, 423] width 20 height 20
click at [447, 444] on icon at bounding box center [447, 442] width 3 height 3
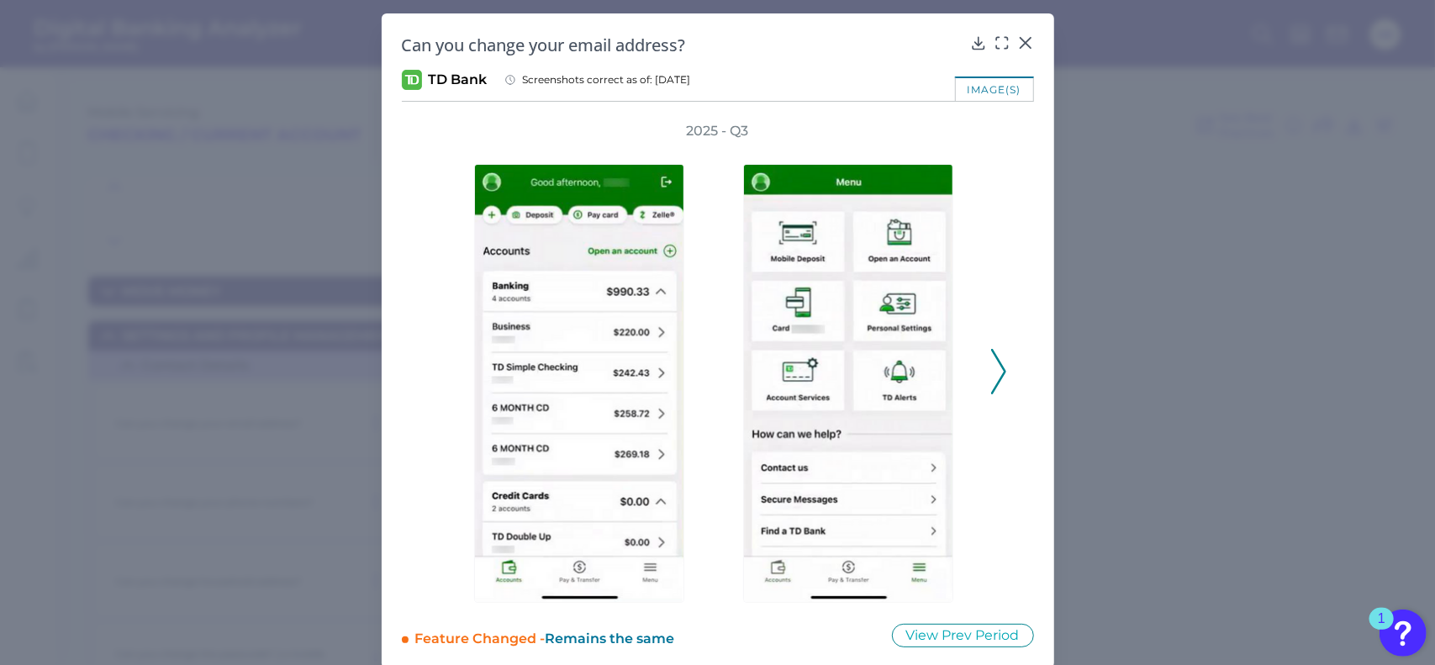
click at [991, 373] on icon at bounding box center [998, 371] width 15 height 45
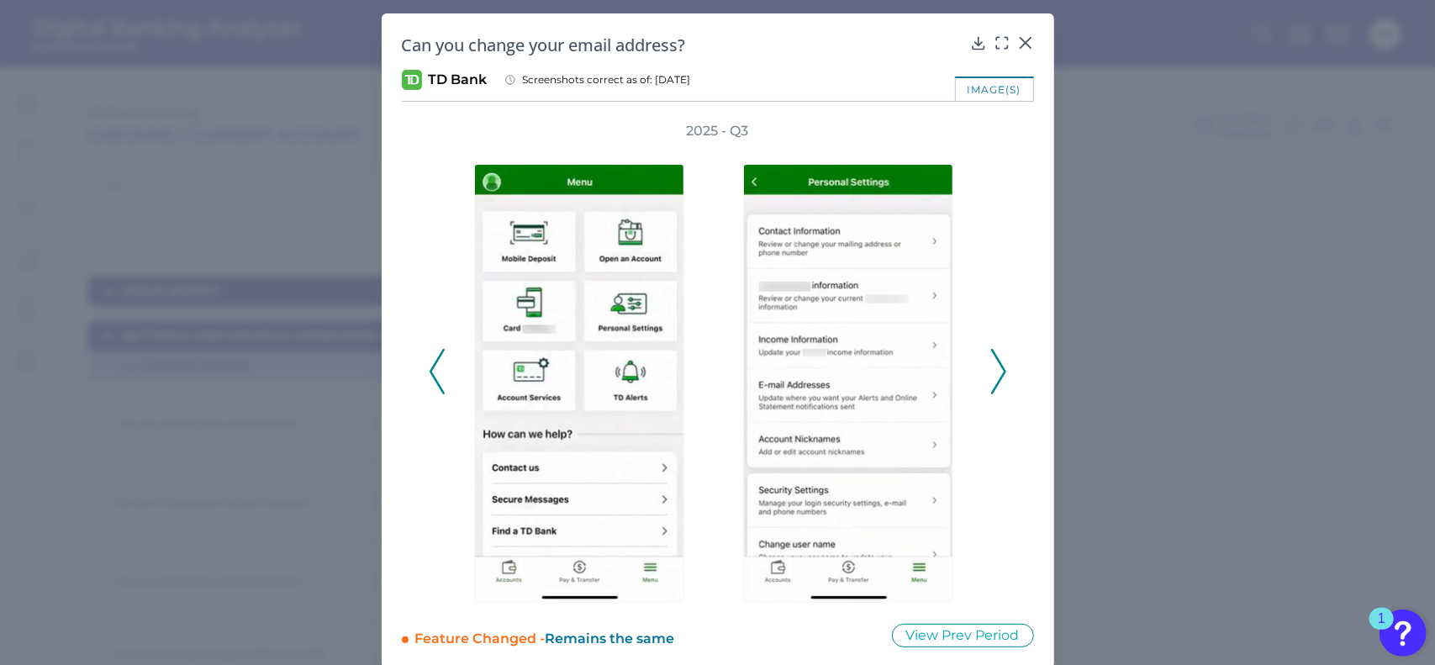
click at [449, 366] on div at bounding box center [583, 371] width 269 height 462
click at [431, 360] on icon at bounding box center [437, 371] width 15 height 45
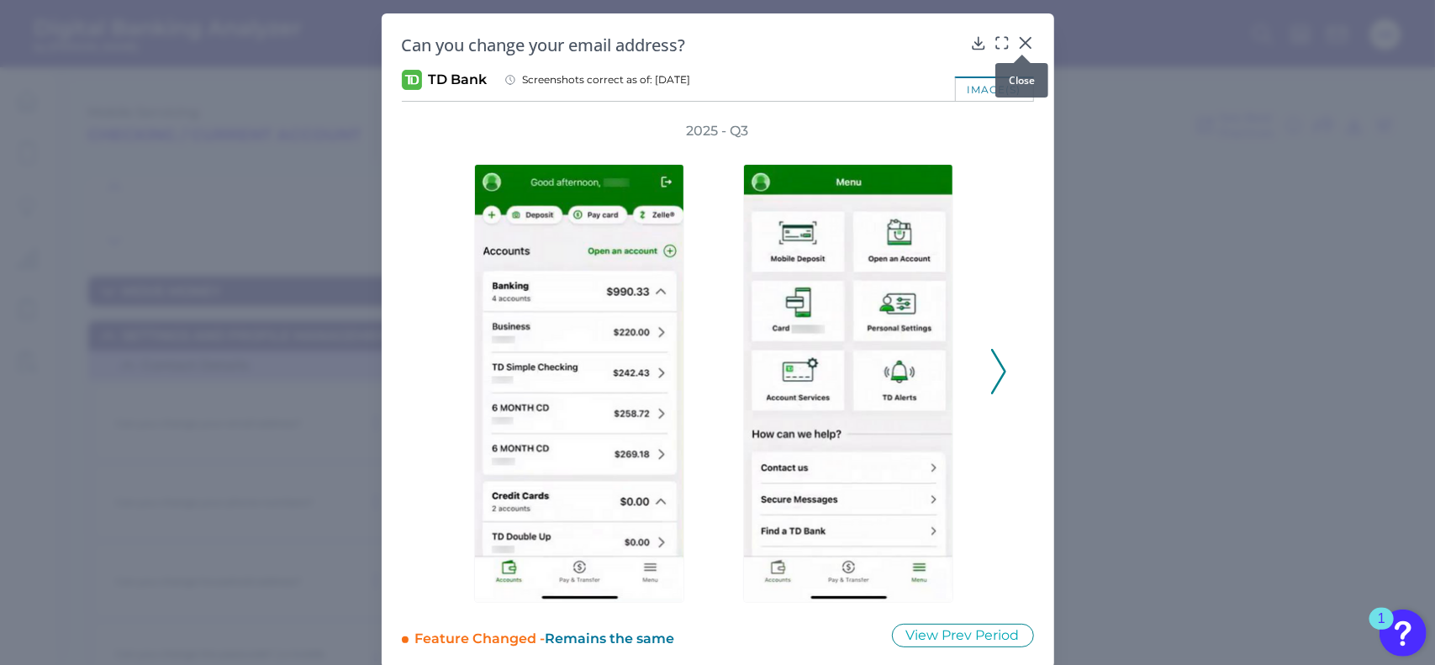
click at [1026, 43] on icon at bounding box center [1025, 42] width 17 height 17
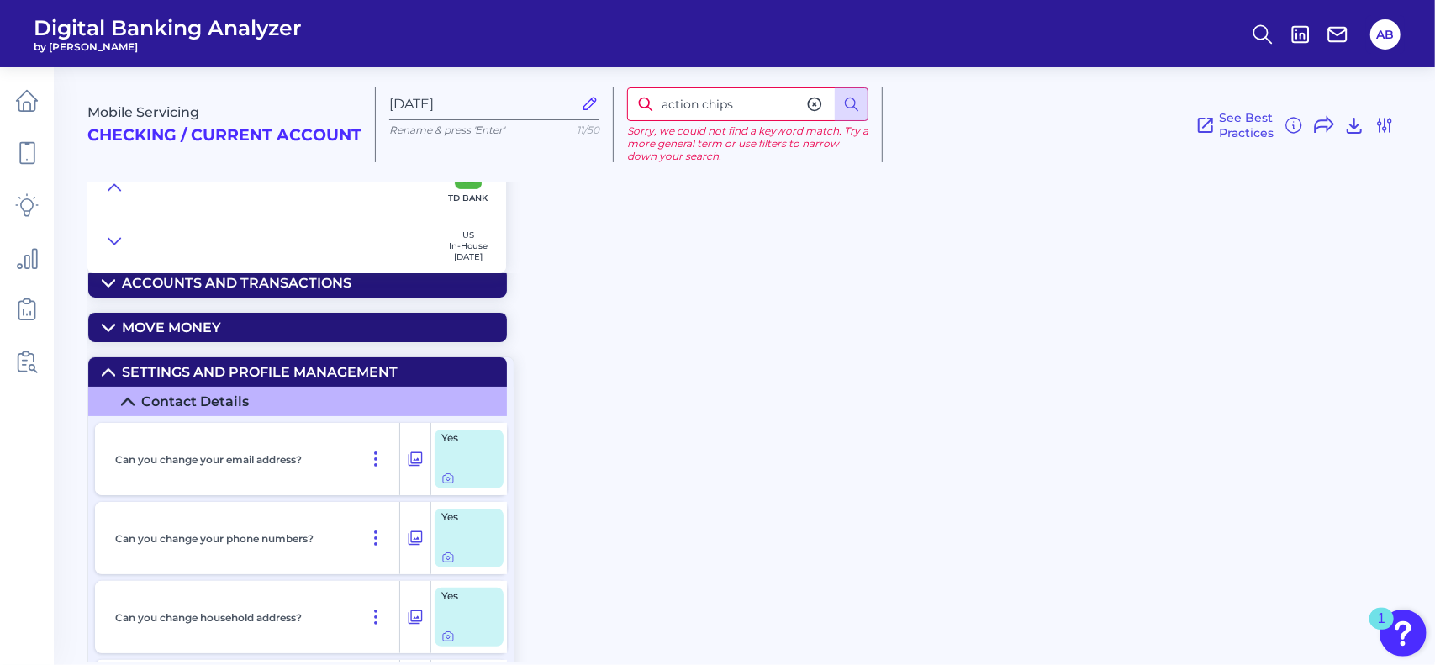
scroll to position [0, 0]
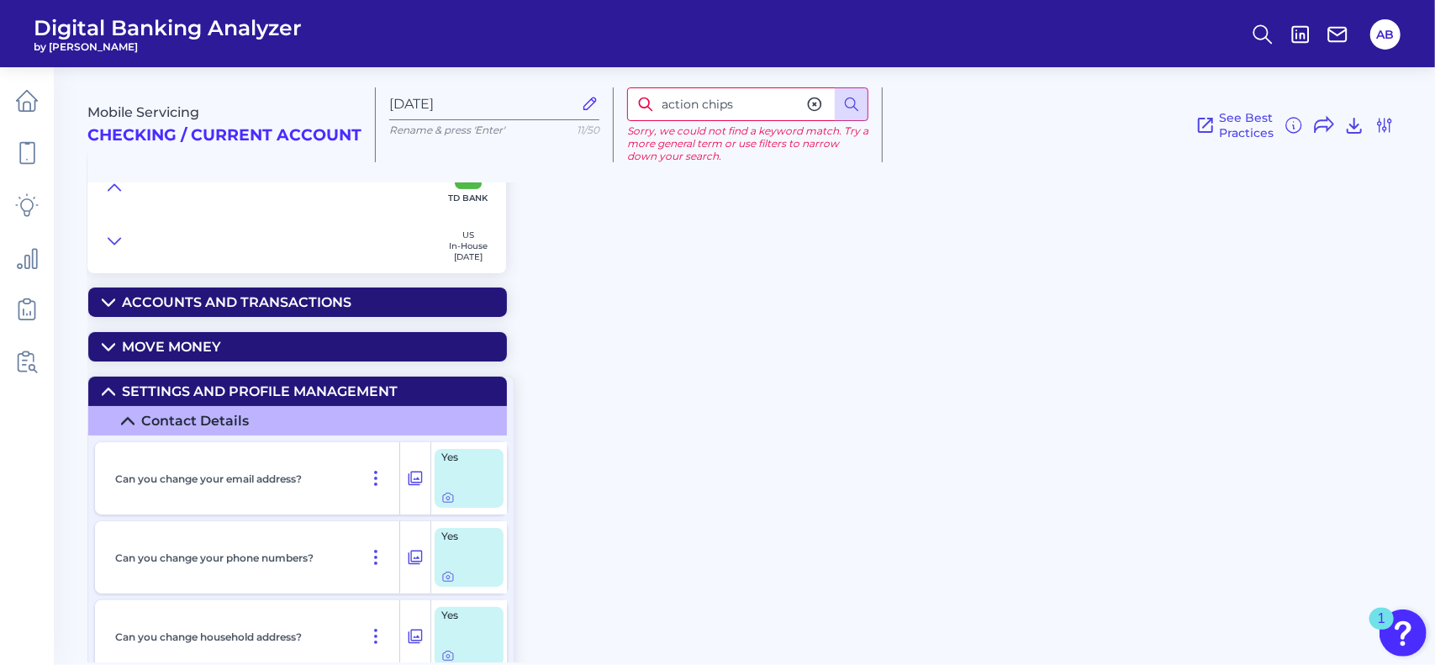
click at [119, 389] on summary "Settings and Profile Management" at bounding box center [297, 391] width 419 height 29
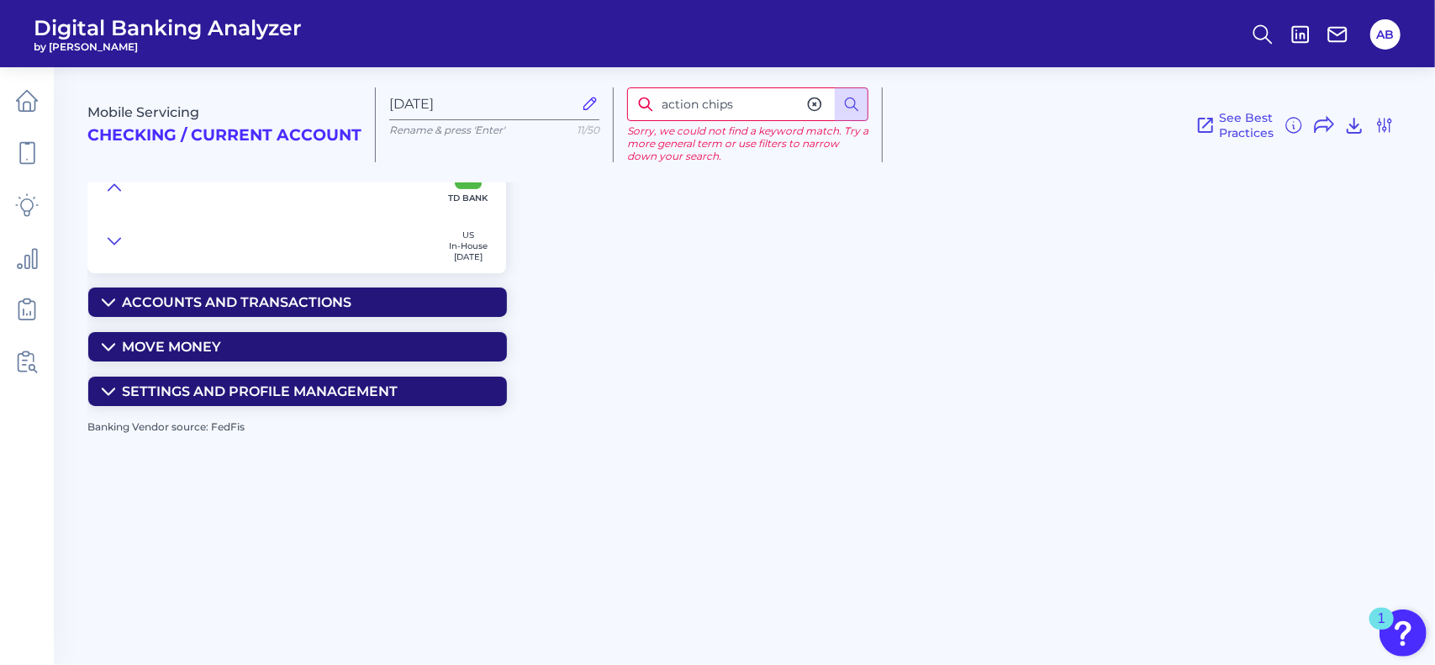
click at [108, 303] on icon at bounding box center [108, 302] width 13 height 13
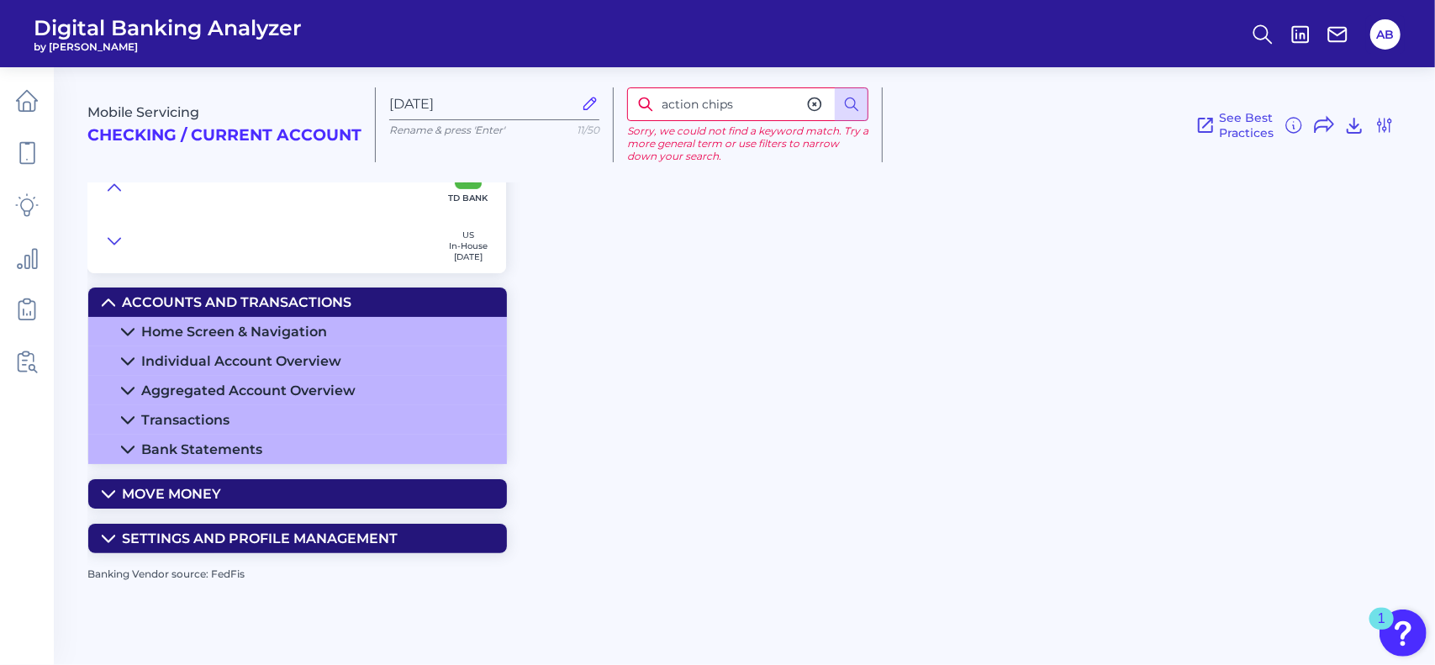
click at [123, 362] on icon at bounding box center [127, 361] width 13 height 13
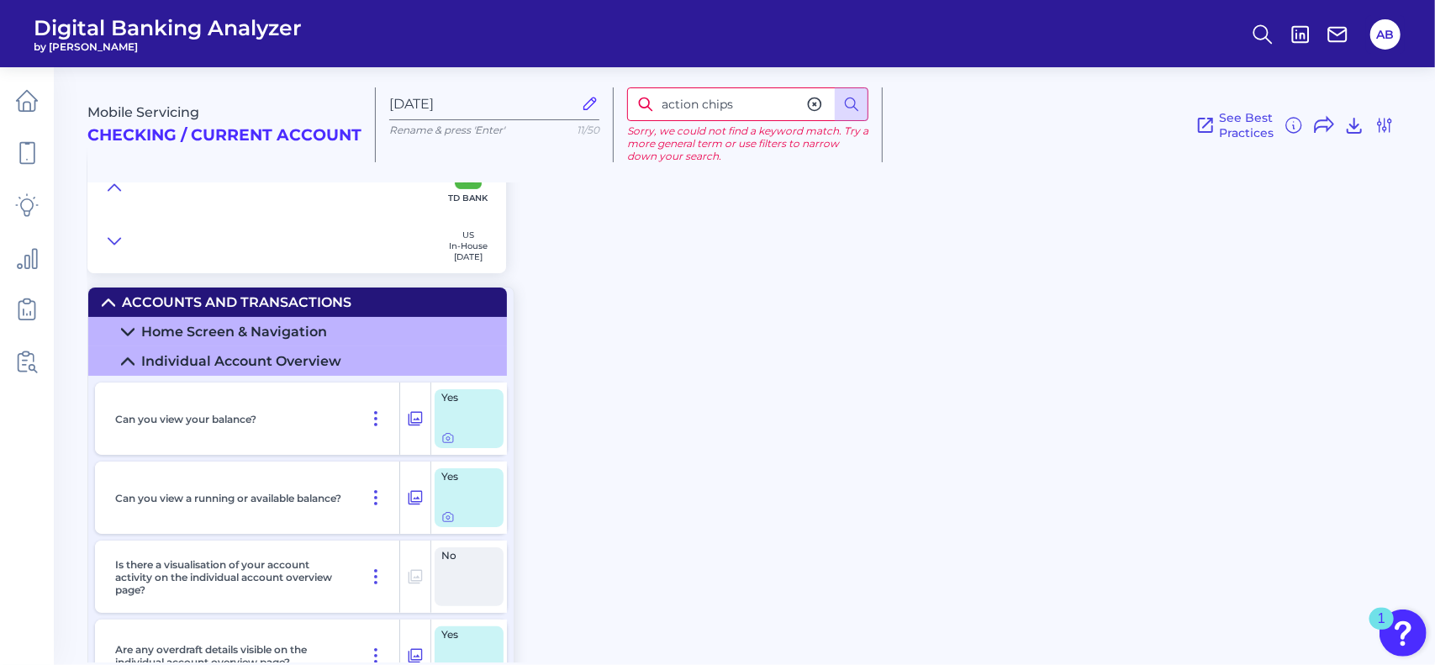
click at [455, 437] on div at bounding box center [468, 437] width 55 height 13
click at [451, 438] on icon at bounding box center [447, 437] width 13 height 13
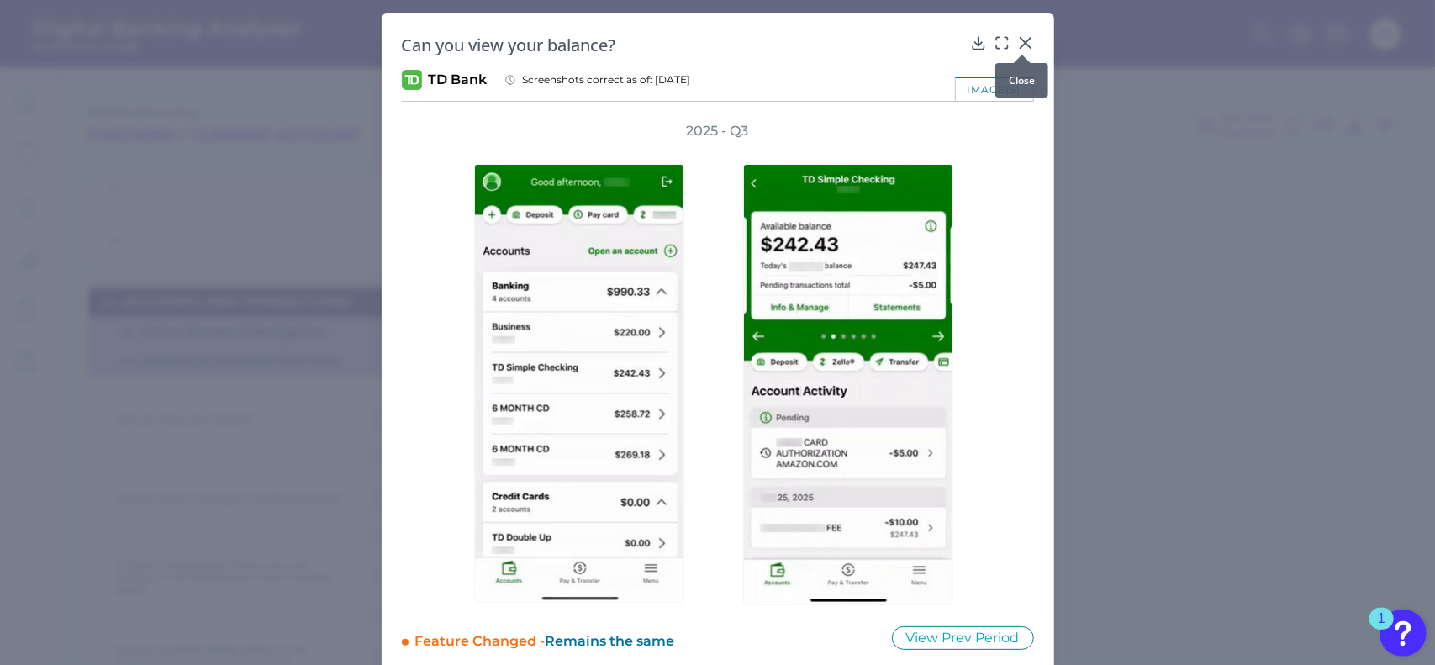
click at [1021, 43] on icon at bounding box center [1025, 43] width 10 height 10
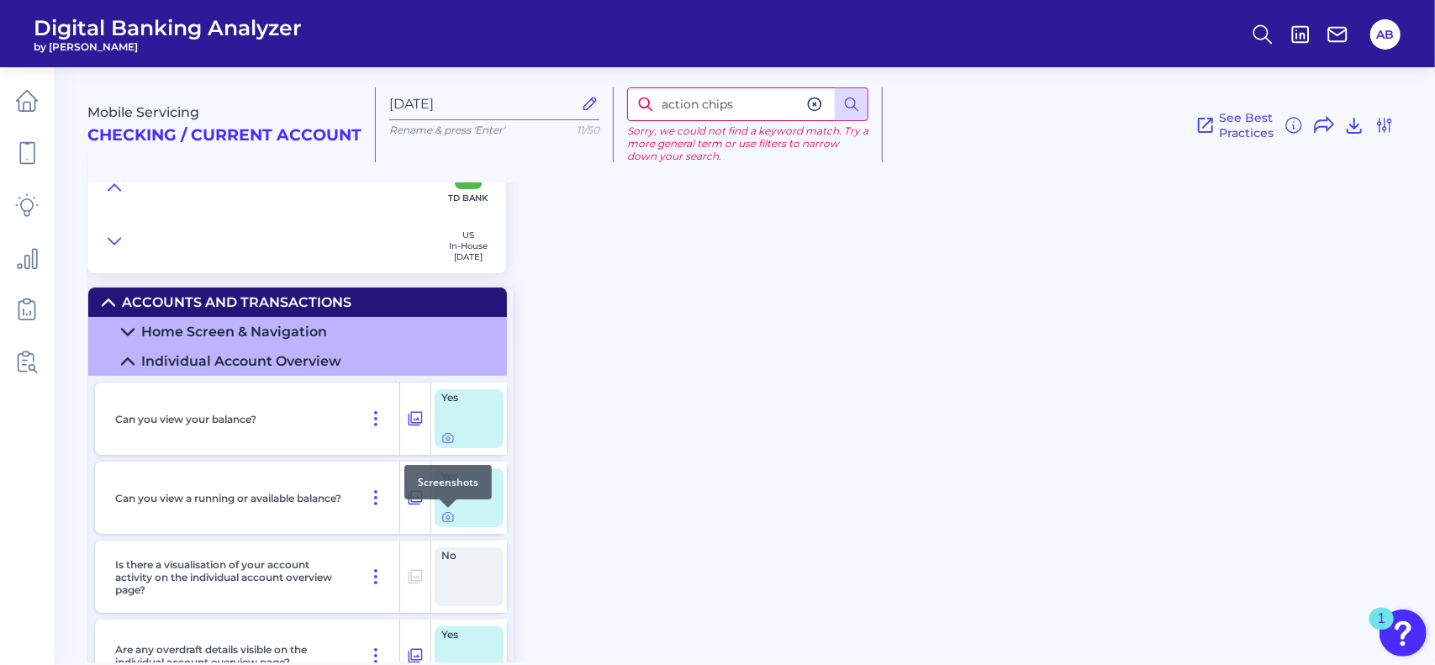
click at [444, 512] on div at bounding box center [448, 507] width 17 height 17
click at [447, 517] on icon at bounding box center [447, 516] width 13 height 13
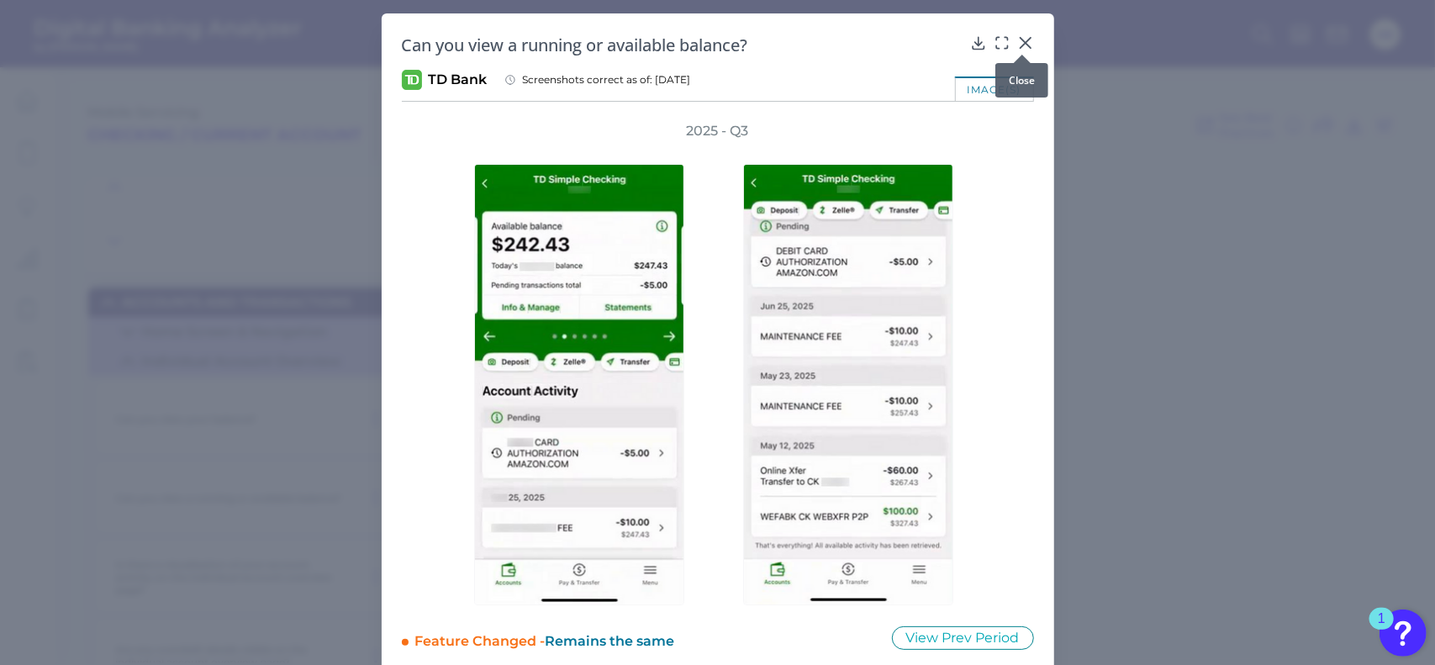
click at [1027, 46] on div at bounding box center [1022, 54] width 17 height 17
click at [1022, 43] on icon at bounding box center [1025, 43] width 10 height 10
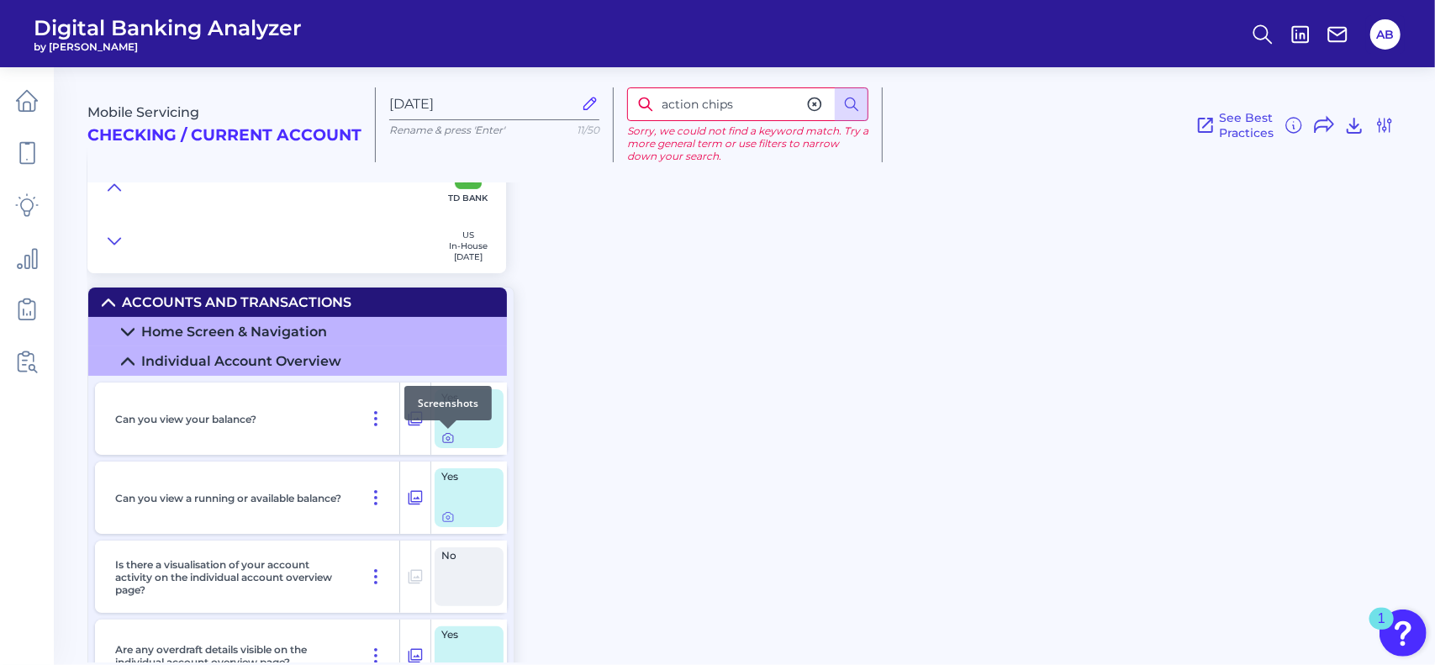
click at [446, 441] on icon at bounding box center [447, 437] width 13 height 13
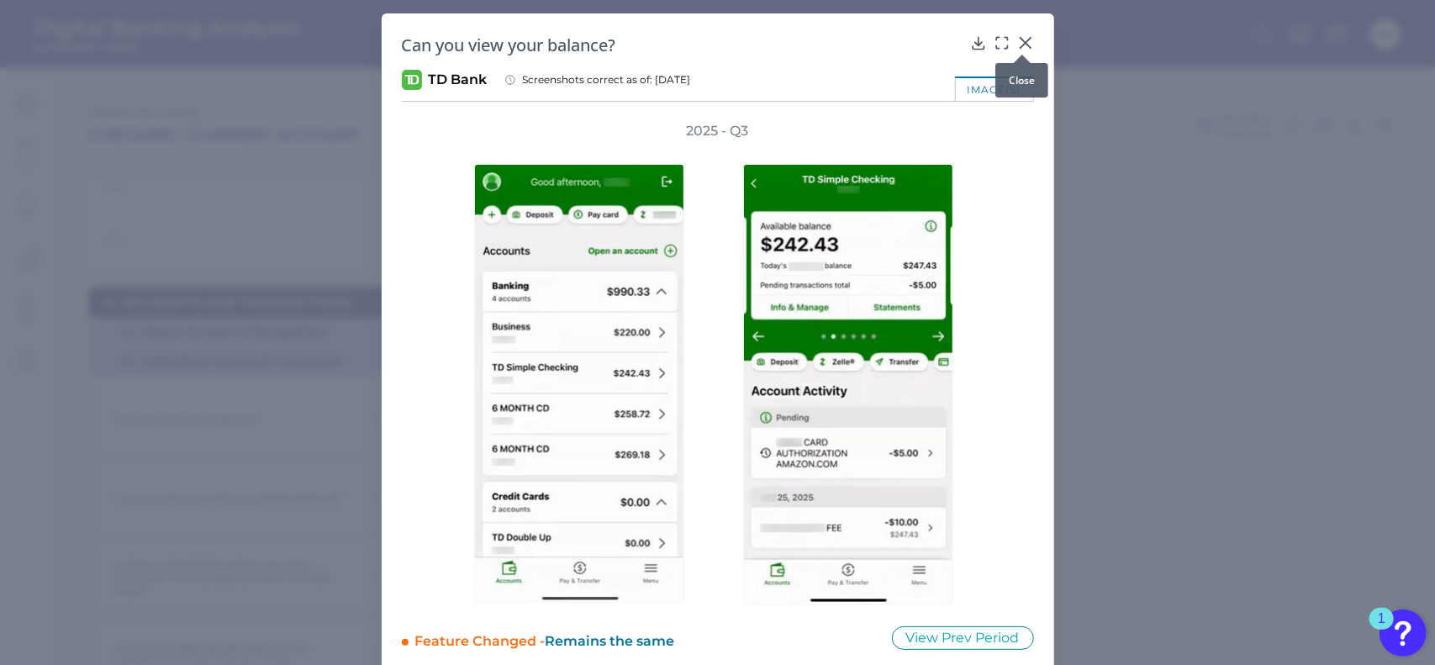
click at [1022, 40] on icon at bounding box center [1025, 42] width 17 height 17
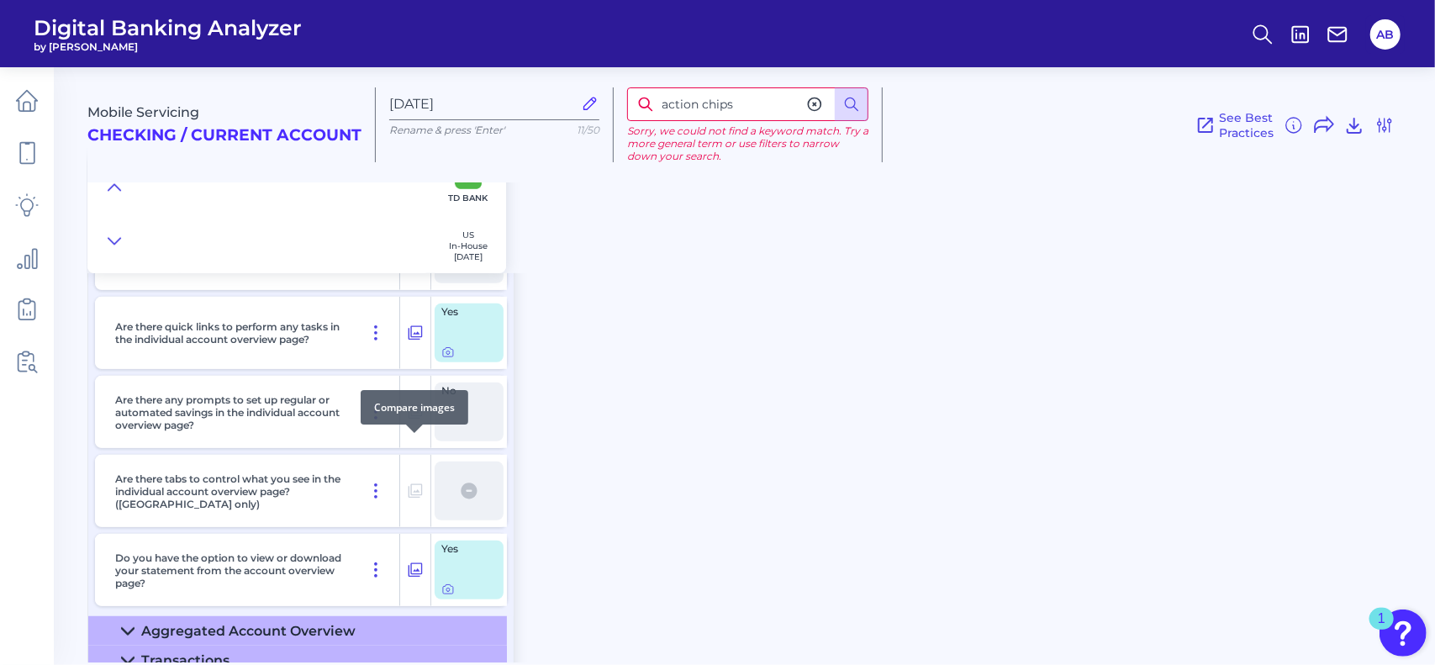
scroll to position [588, 0]
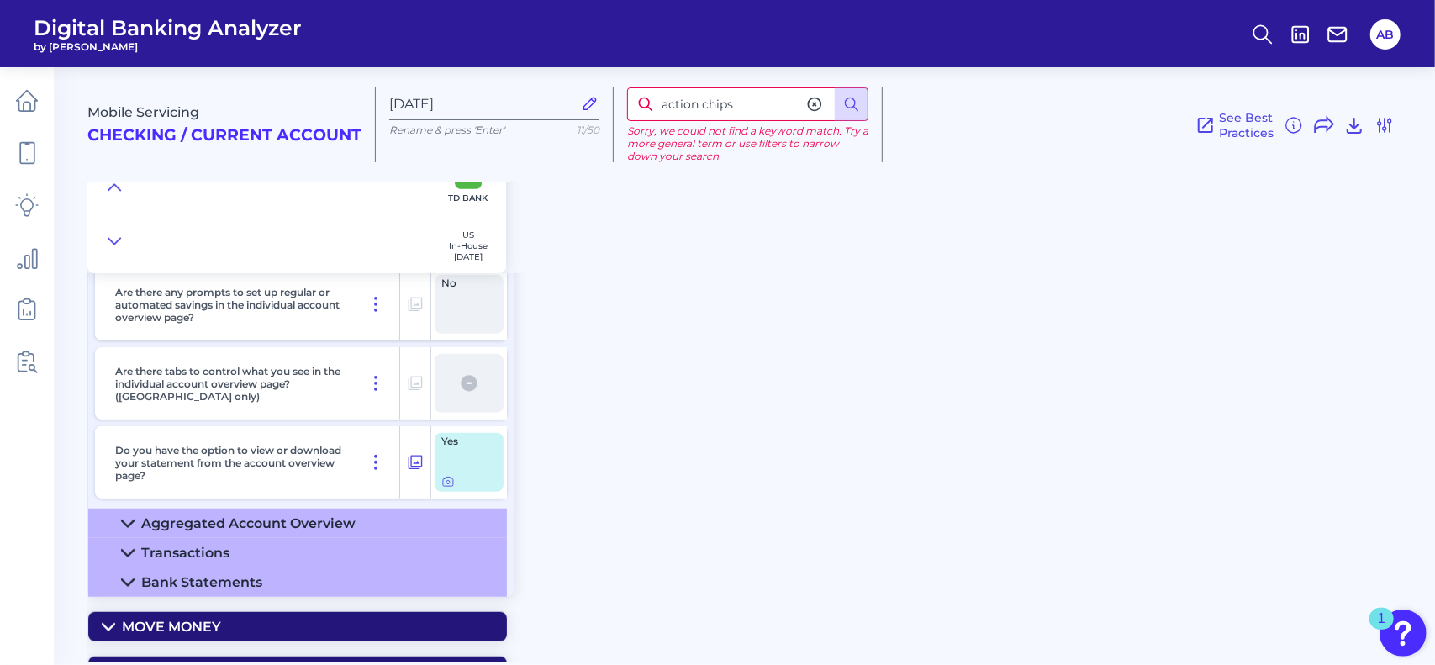
click at [136, 575] on summary "Bank Statements" at bounding box center [297, 581] width 419 height 29
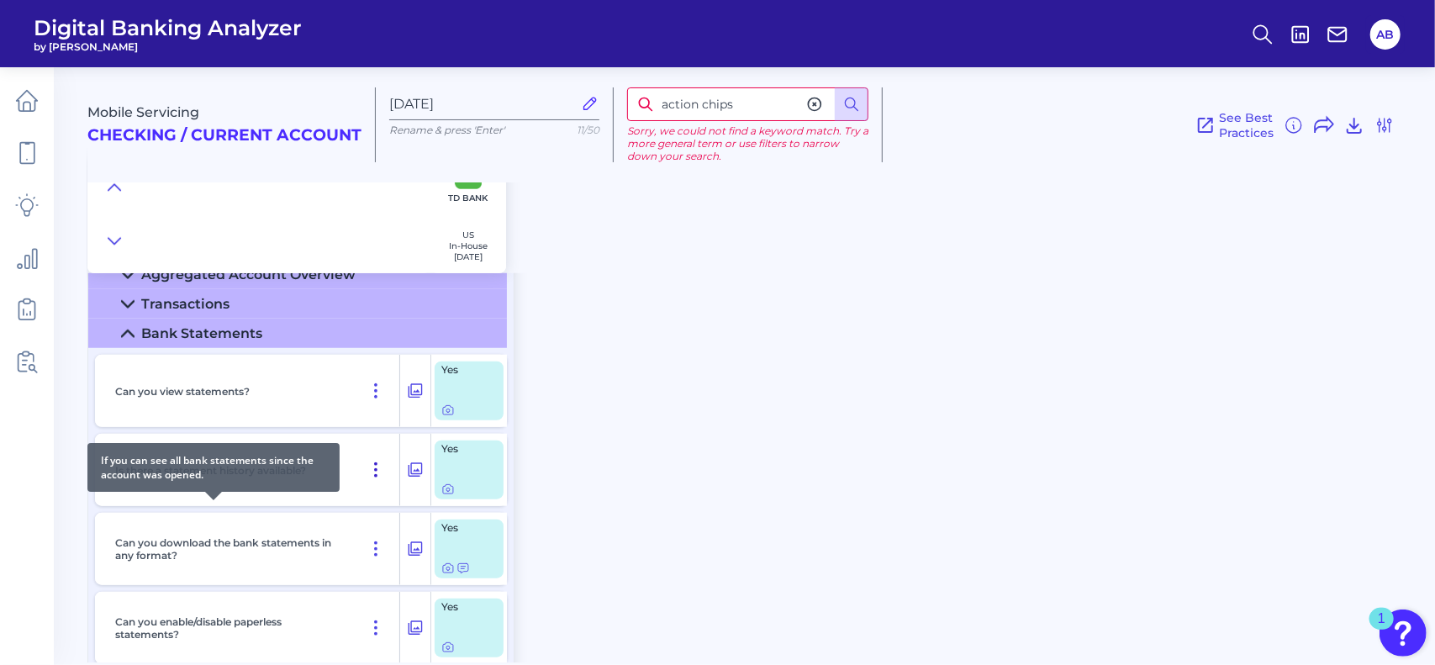
scroll to position [841, 0]
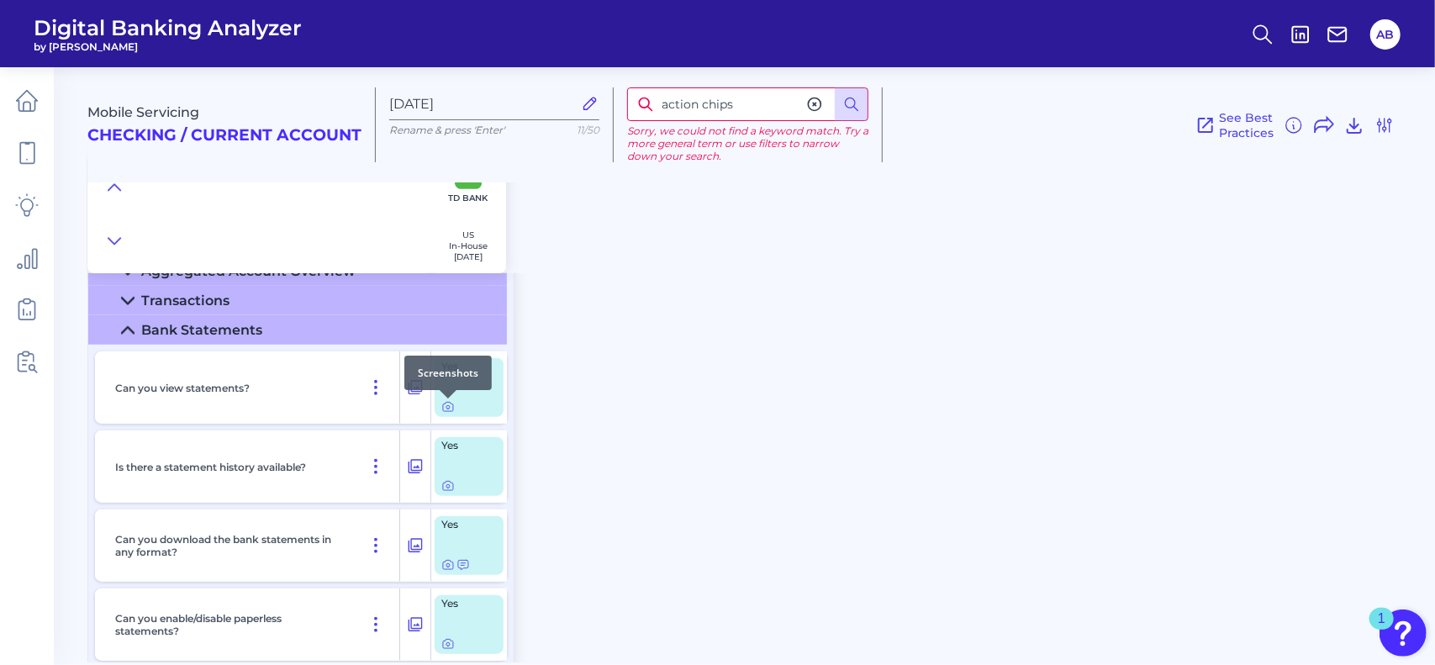
click at [446, 403] on div at bounding box center [448, 398] width 17 height 17
click at [449, 411] on icon at bounding box center [447, 406] width 13 height 13
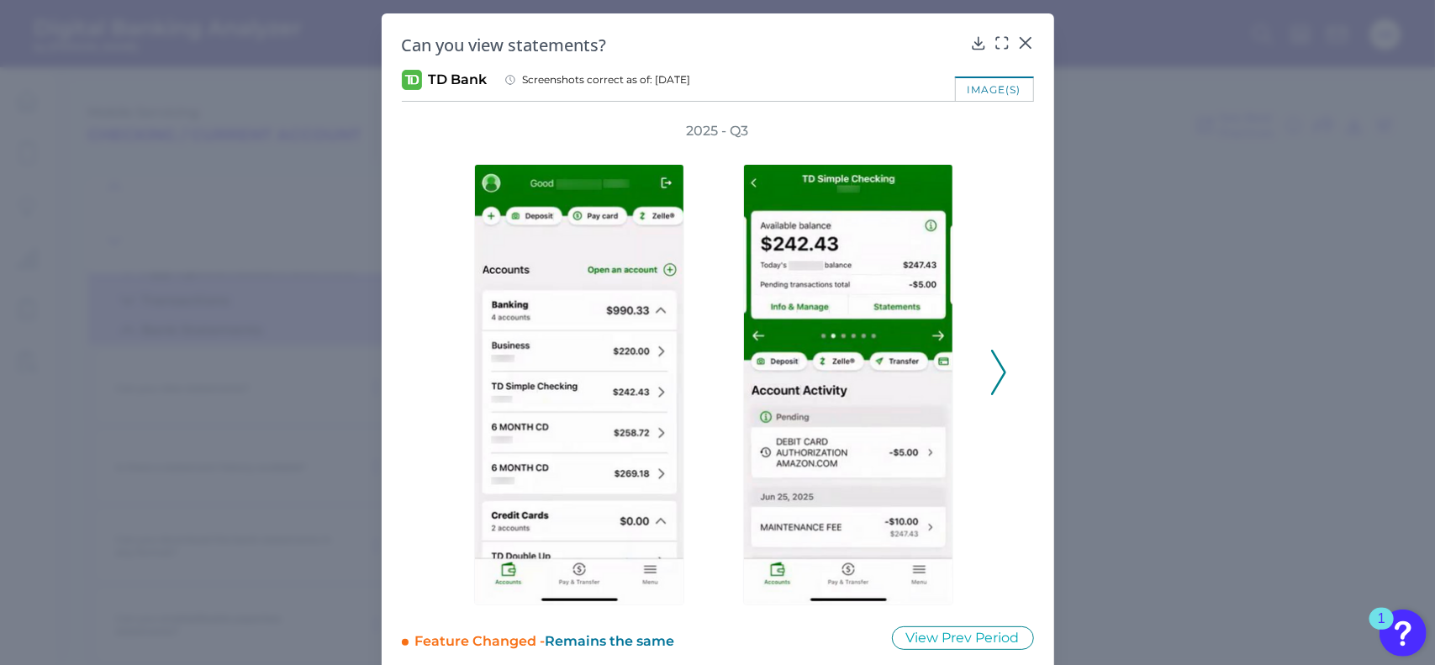
click at [994, 374] on icon at bounding box center [998, 372] width 15 height 45
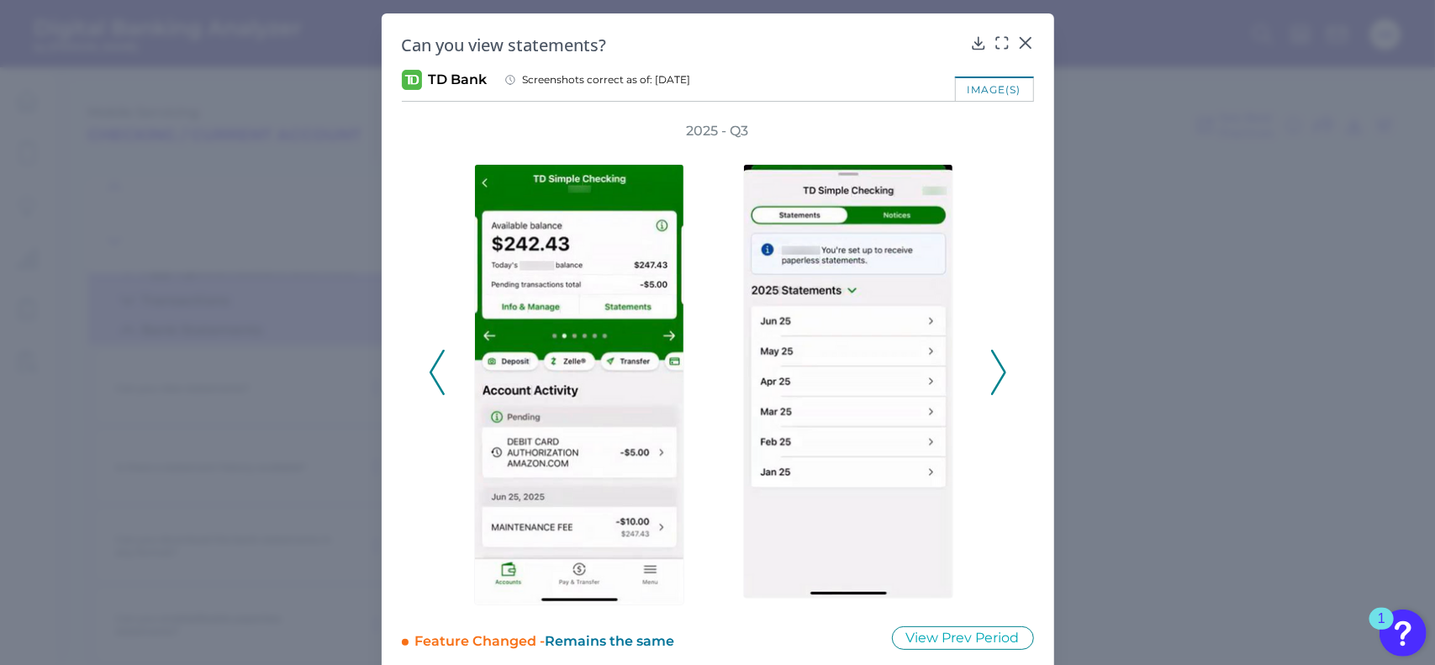
click at [998, 382] on icon at bounding box center [998, 372] width 15 height 45
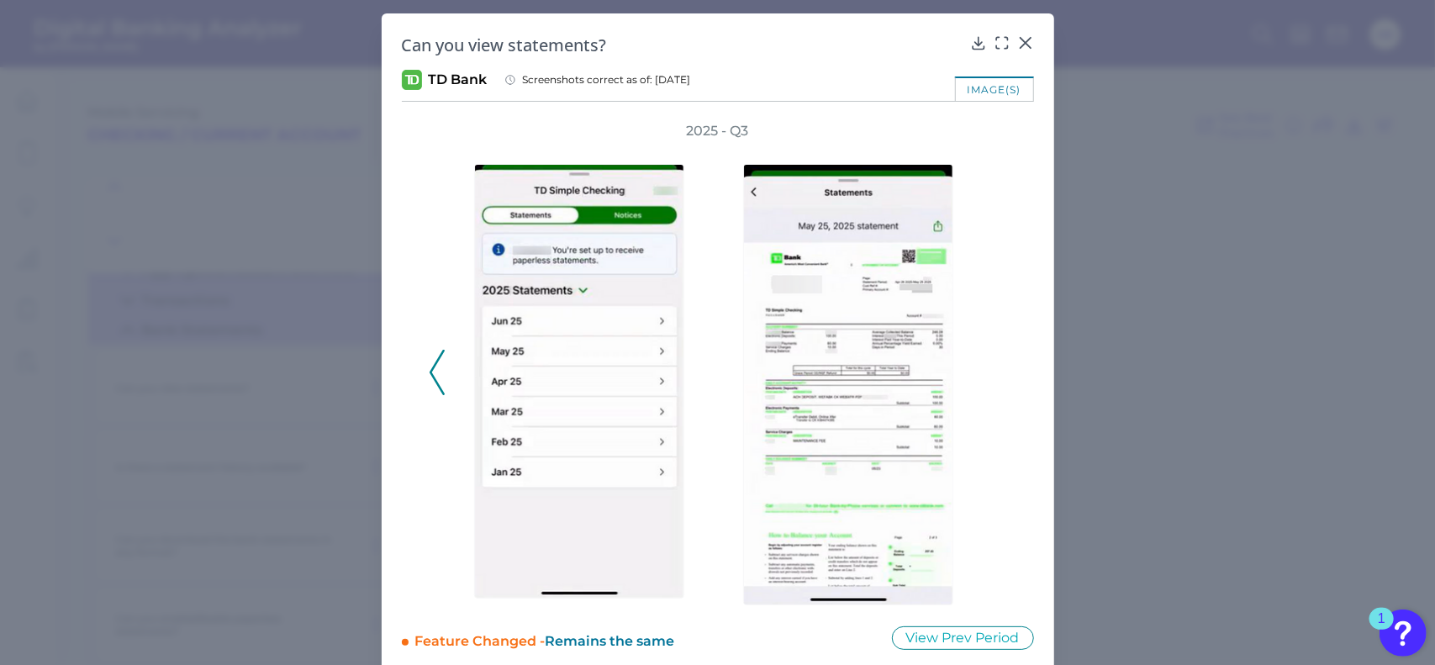
click at [429, 364] on button at bounding box center [437, 372] width 17 height 45
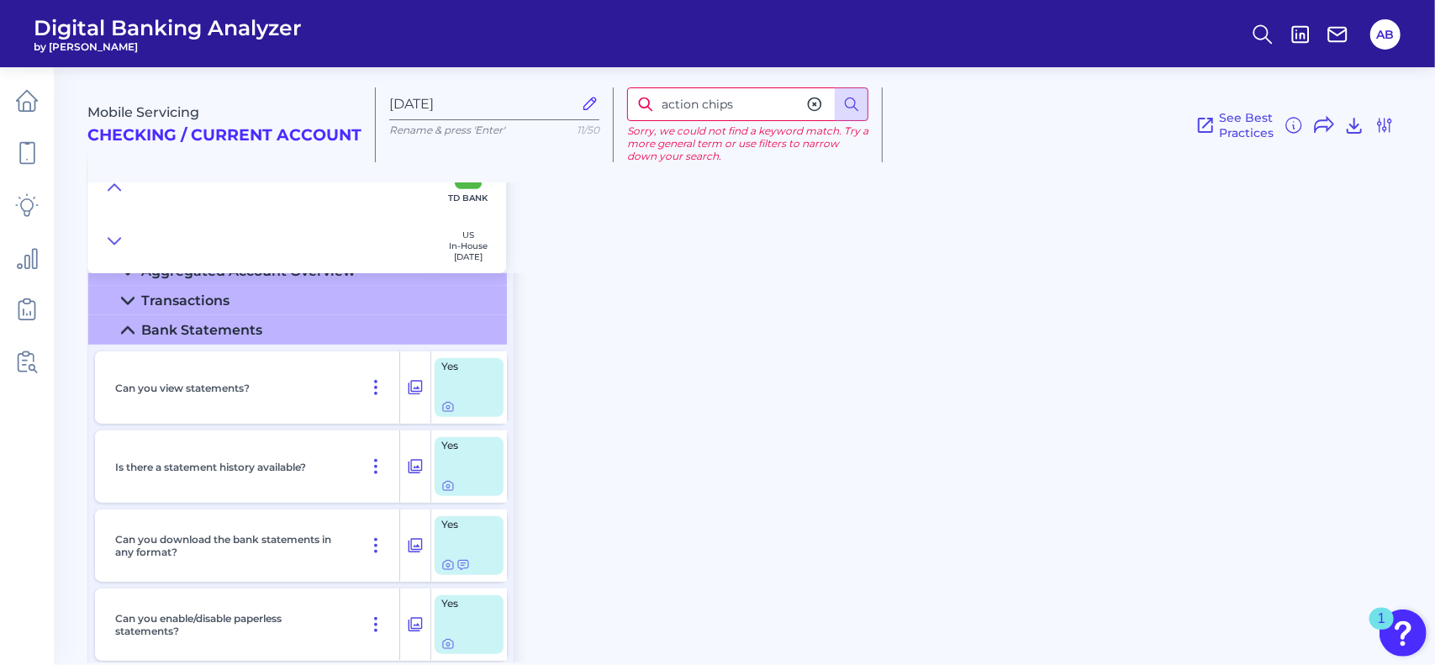
click at [874, 398] on div "Mobile Servicing Checking / Current Account Aug 20 2025 Rename & press 'Enter' …" at bounding box center [761, 359] width 1348 height 608
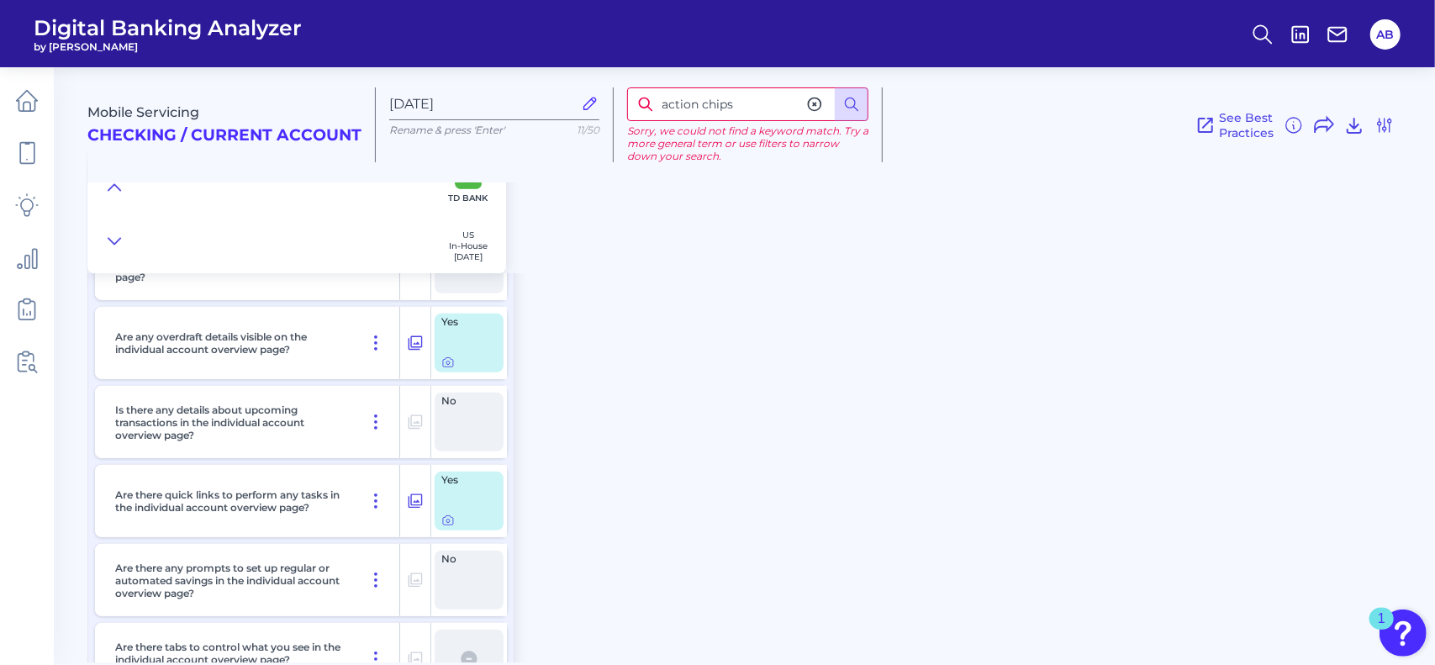
scroll to position [252, 0]
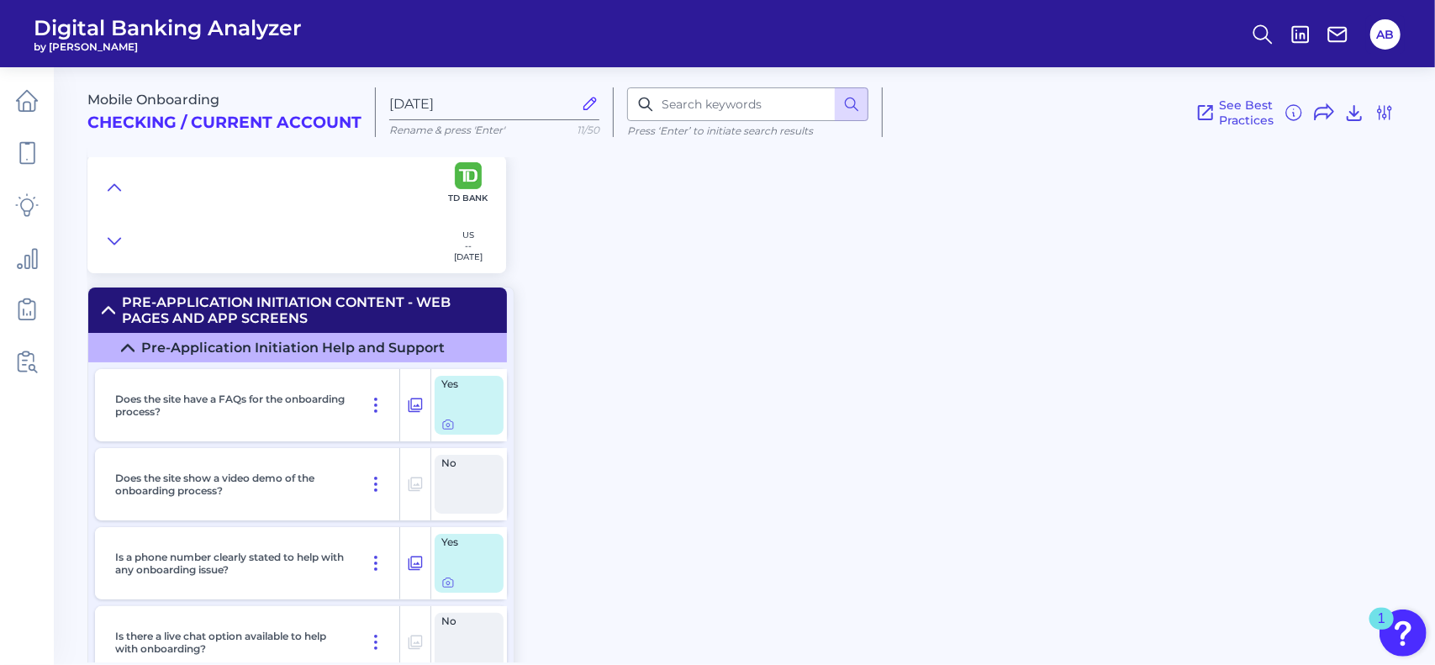
scroll to position [6271, 0]
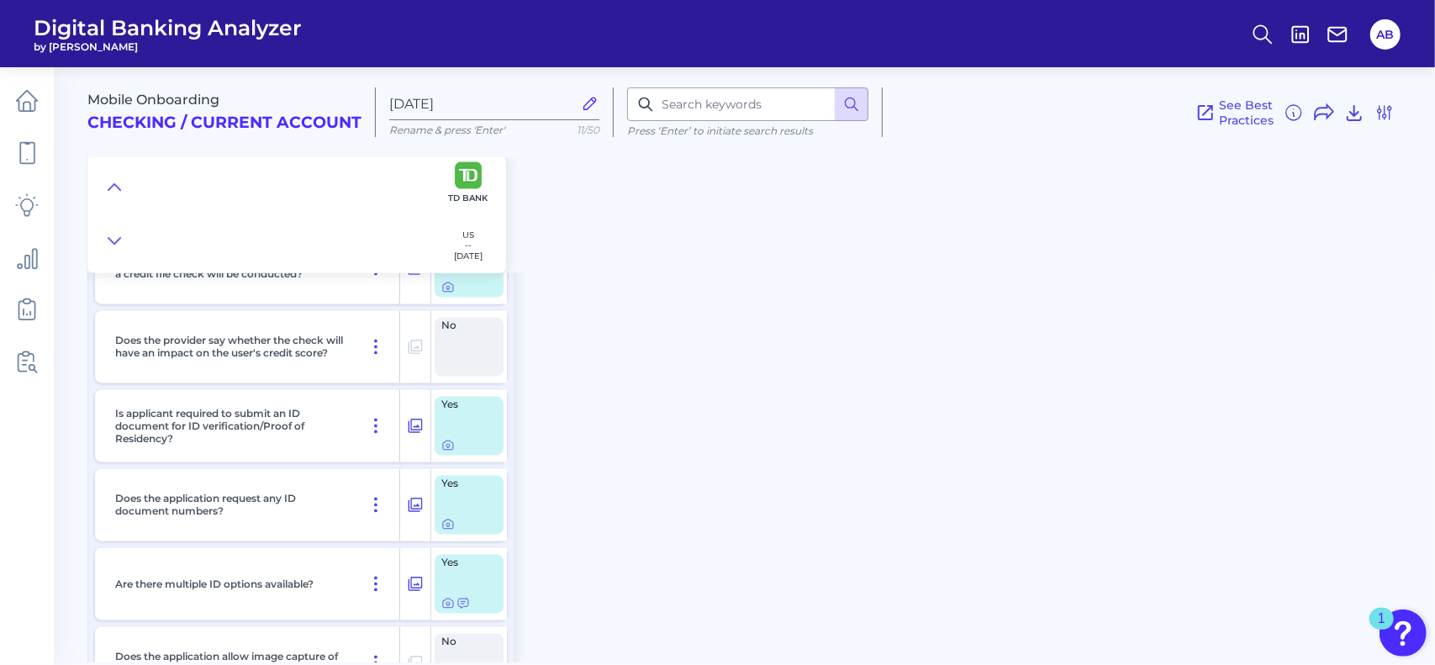
click at [580, 243] on div "Mobile Onboarding Checking / Current Account [DATE] Rename & press 'Enter' 11/5…" at bounding box center [761, 164] width 1348 height 219
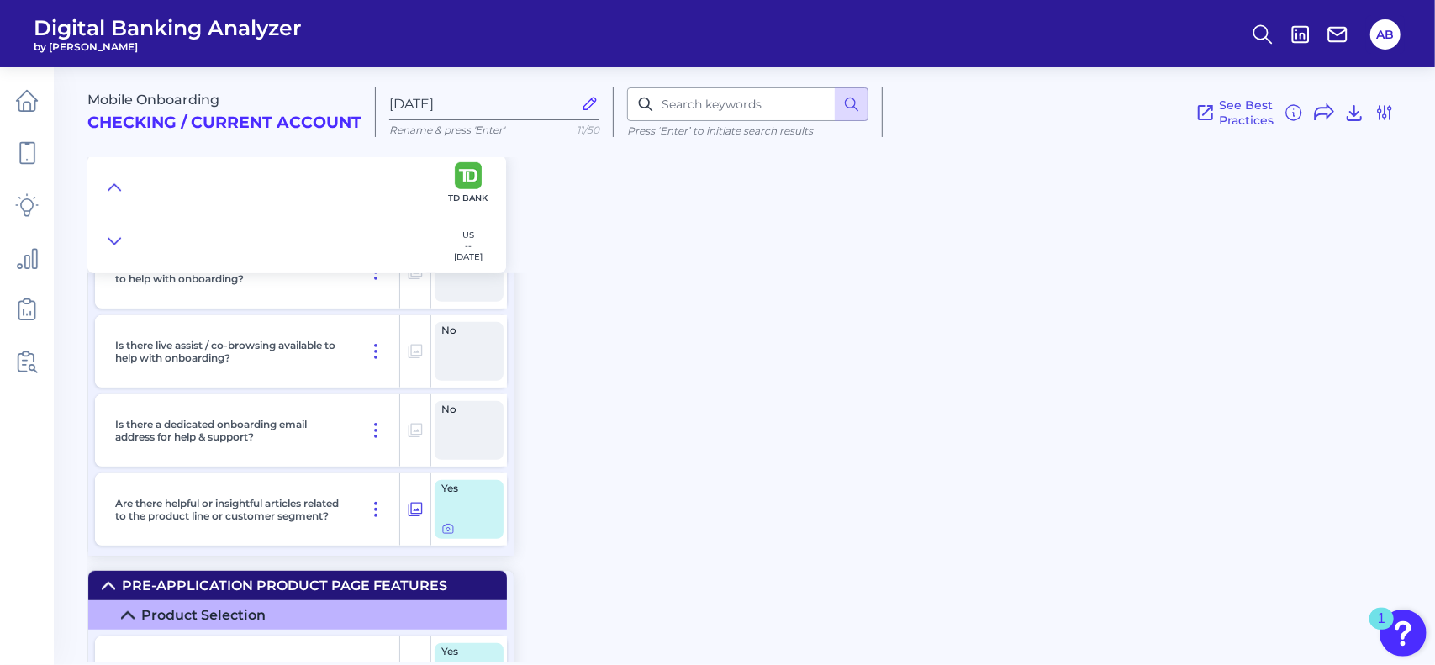
scroll to position [0, 0]
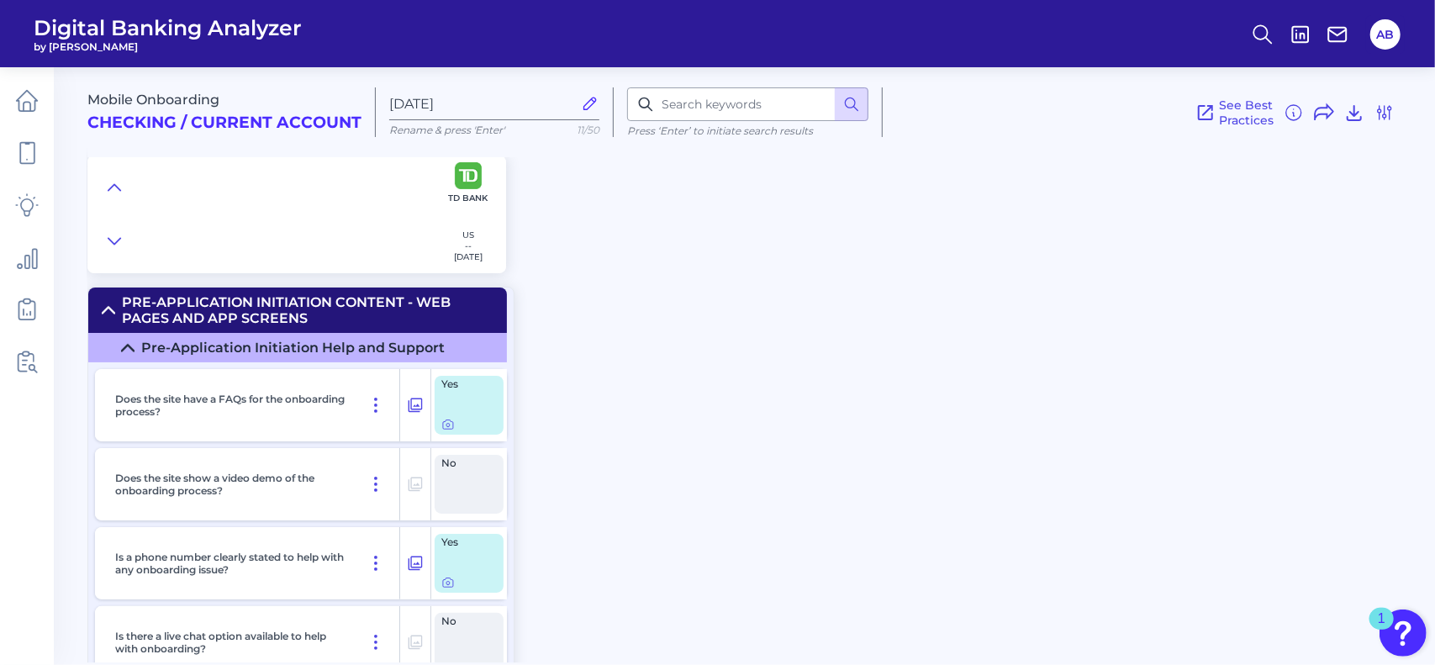
click at [624, 392] on div "Mobile Onboarding Checking / Current Account [DATE] Rename & press 'Enter' 11/5…" at bounding box center [761, 359] width 1348 height 608
click at [546, 345] on div "Mobile Onboarding Checking / Current Account Aug 20 2025 Rename & press 'Enter'…" at bounding box center [761, 359] width 1348 height 608
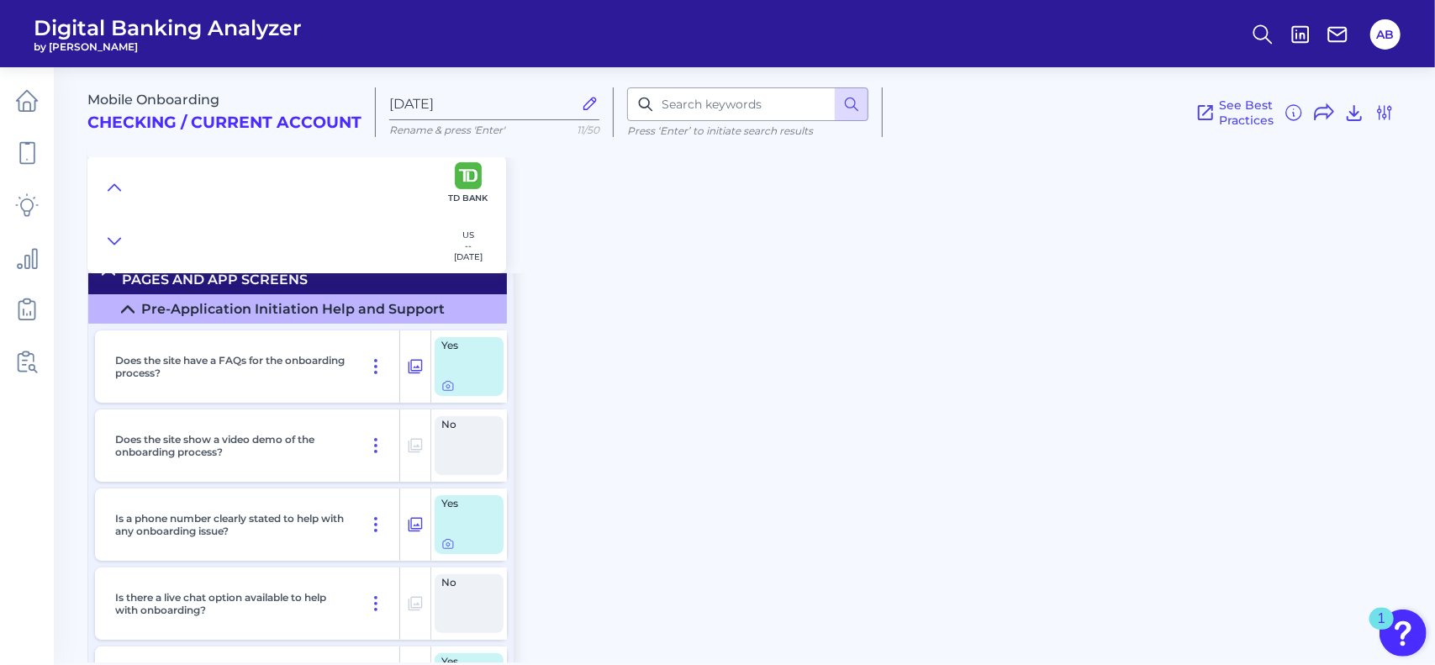
scroll to position [6, 0]
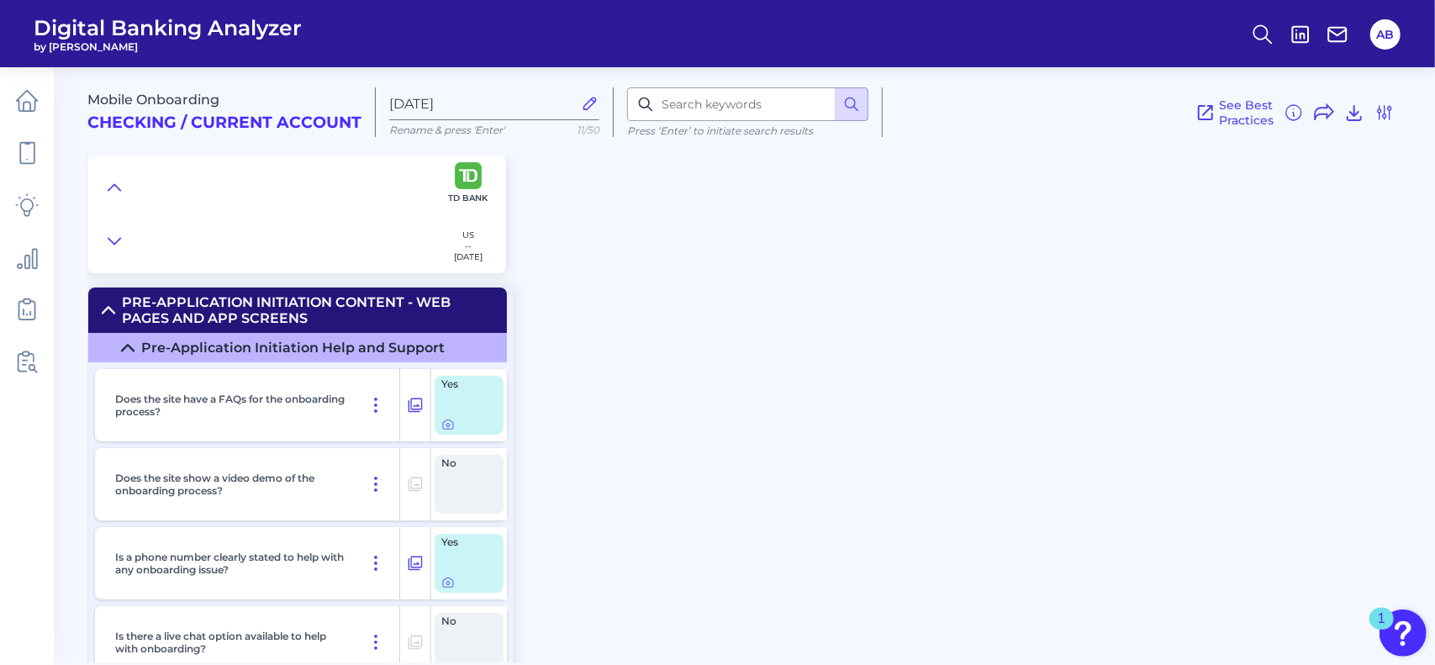
click at [108, 313] on icon at bounding box center [108, 309] width 13 height 13
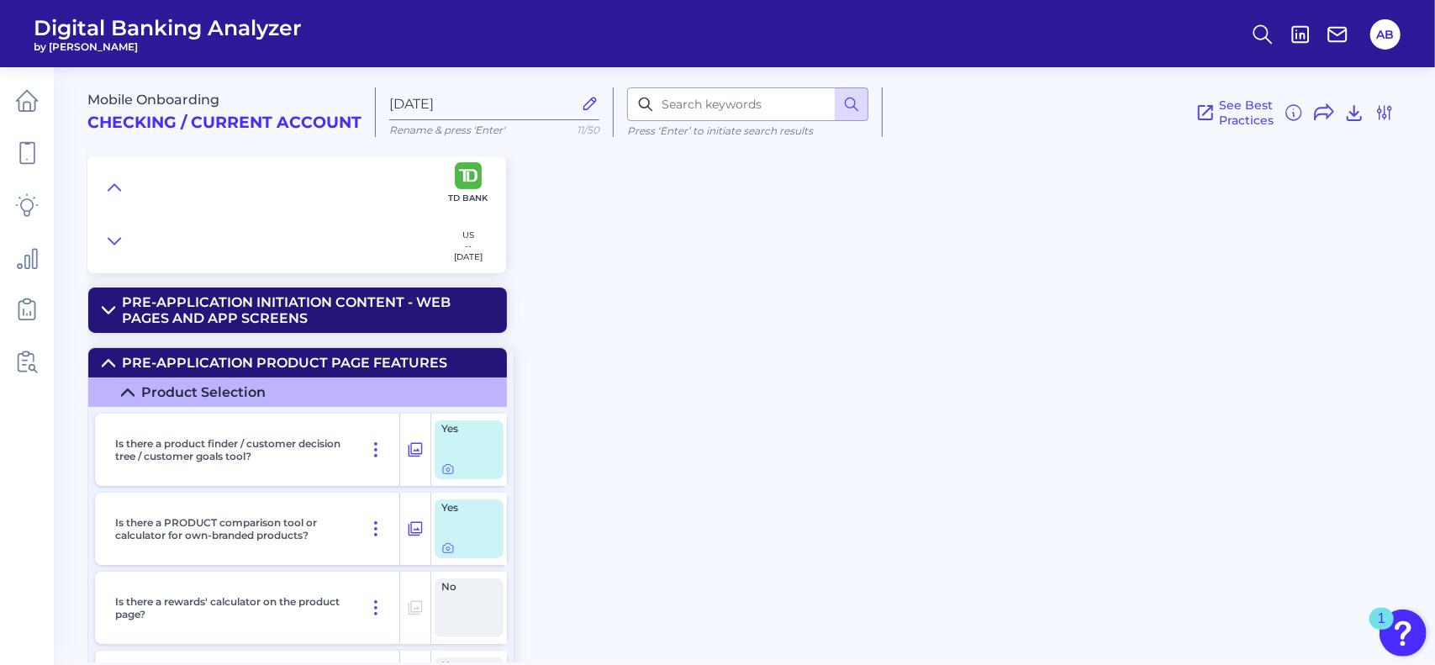
click at [115, 357] on summary "Pre-Application Product Page Features" at bounding box center [297, 362] width 419 height 29
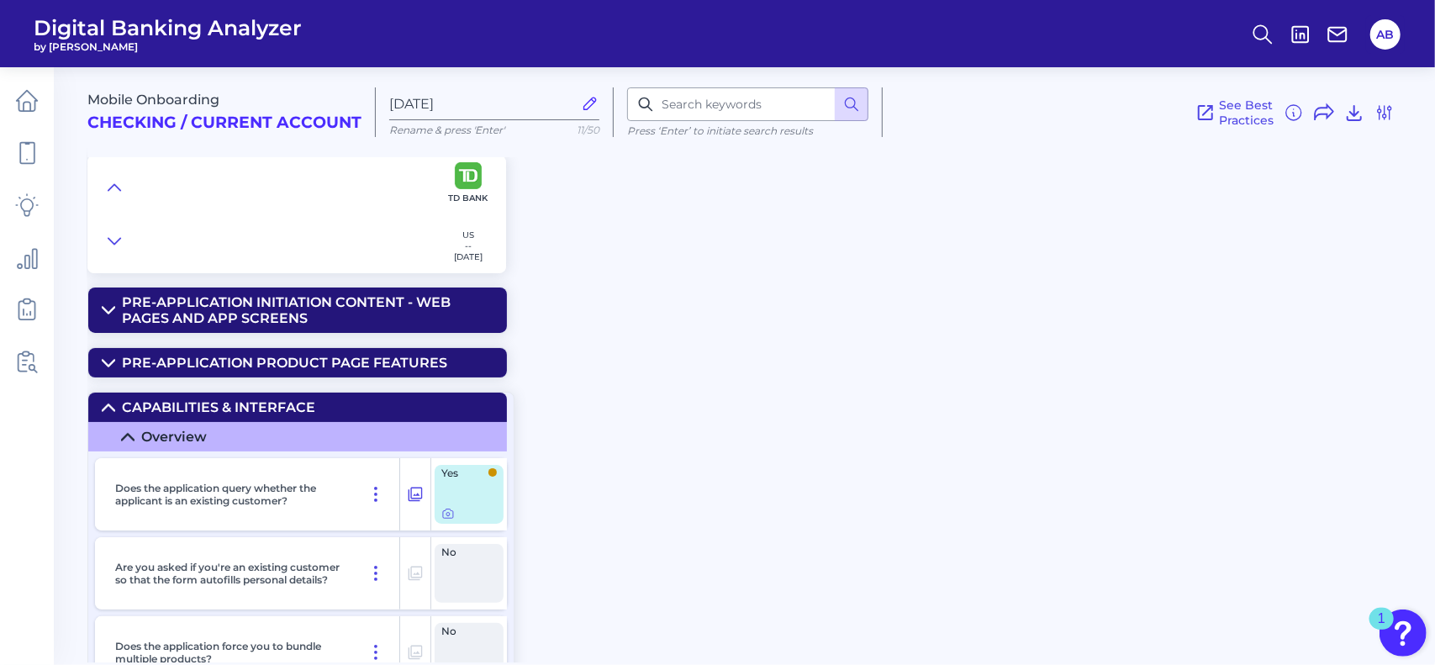
click at [106, 407] on icon at bounding box center [109, 407] width 12 height 6
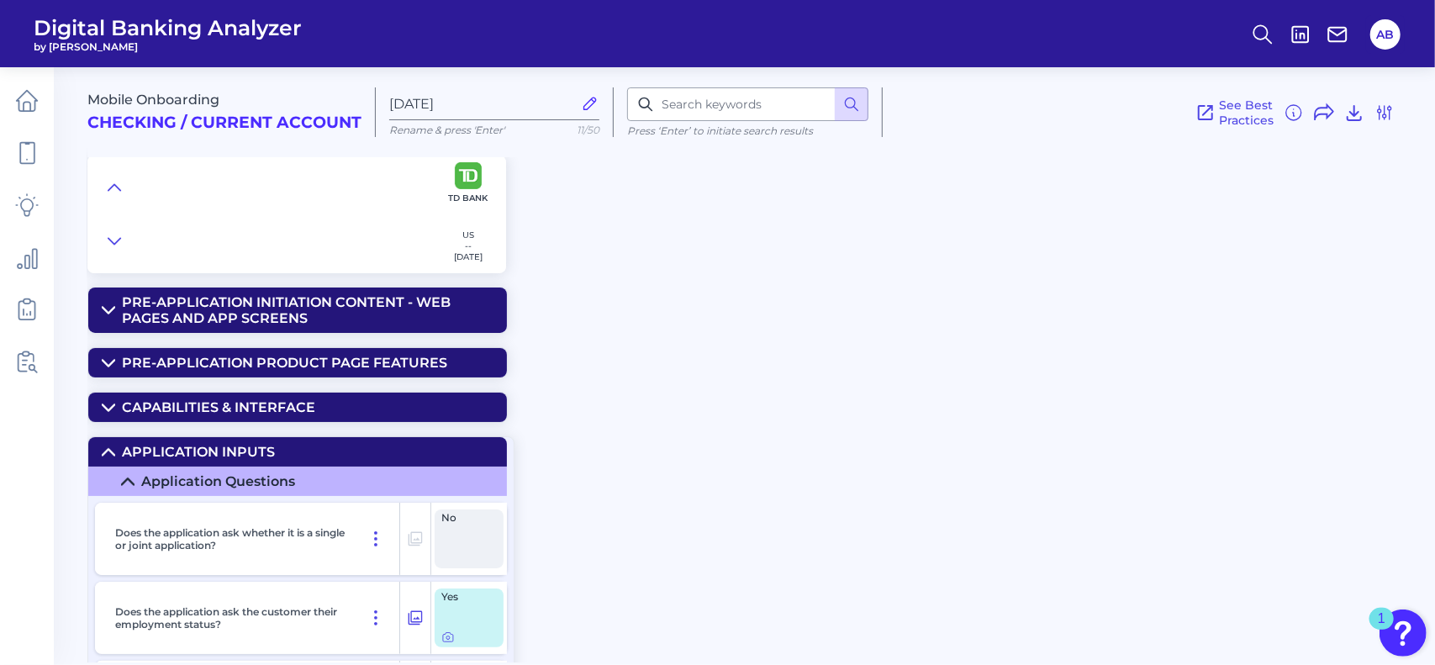
click at [109, 446] on icon at bounding box center [108, 452] width 13 height 13
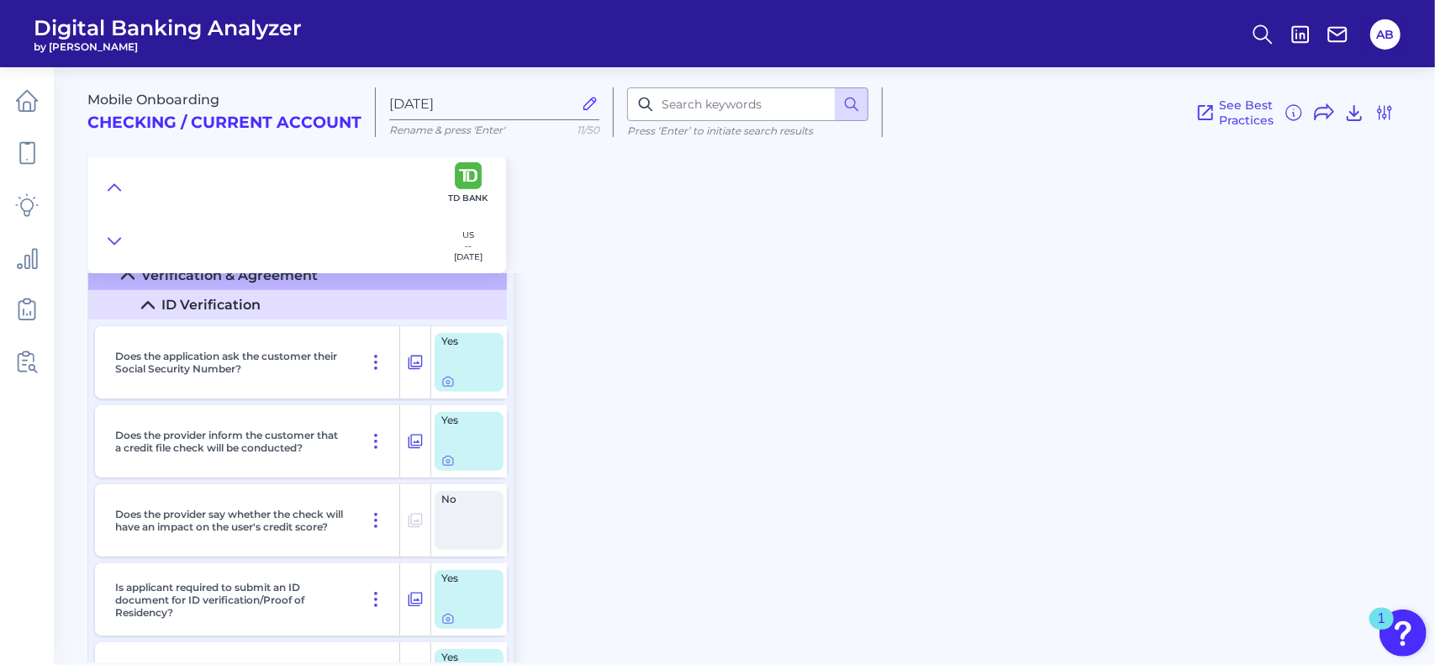
scroll to position [168, 0]
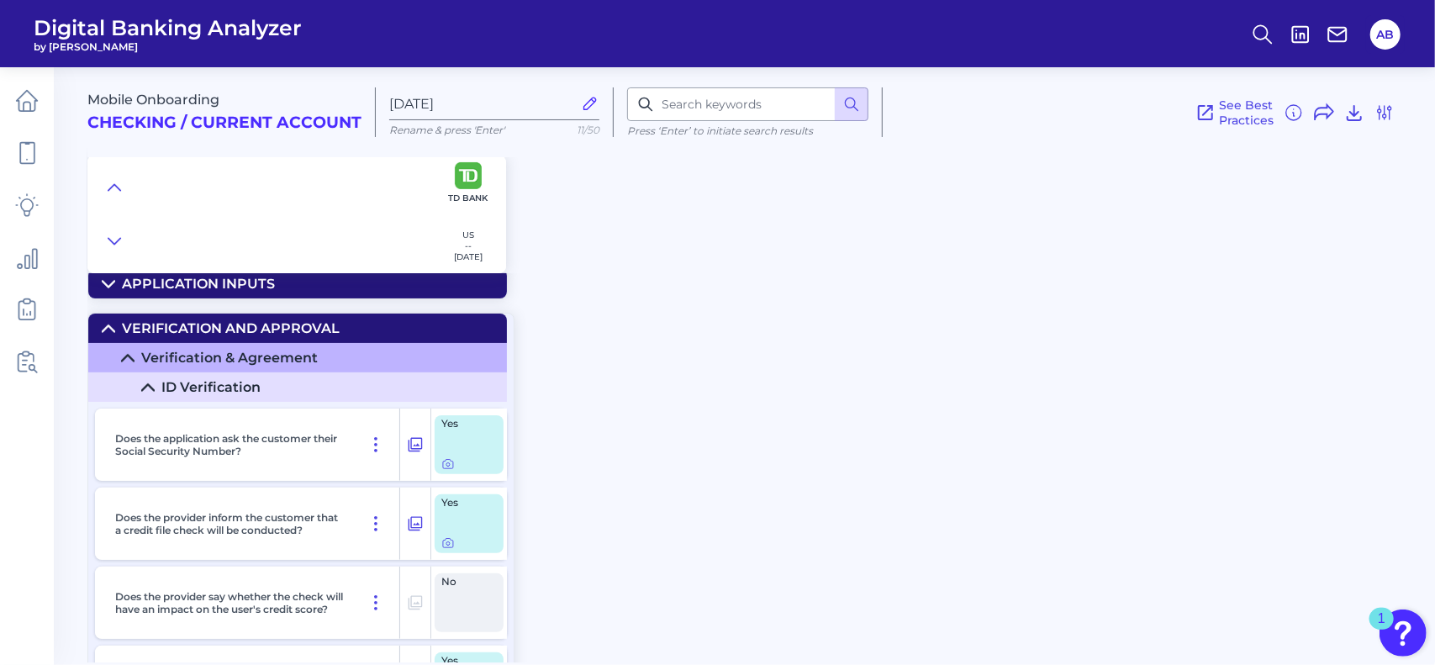
click at [103, 325] on icon at bounding box center [108, 328] width 13 height 13
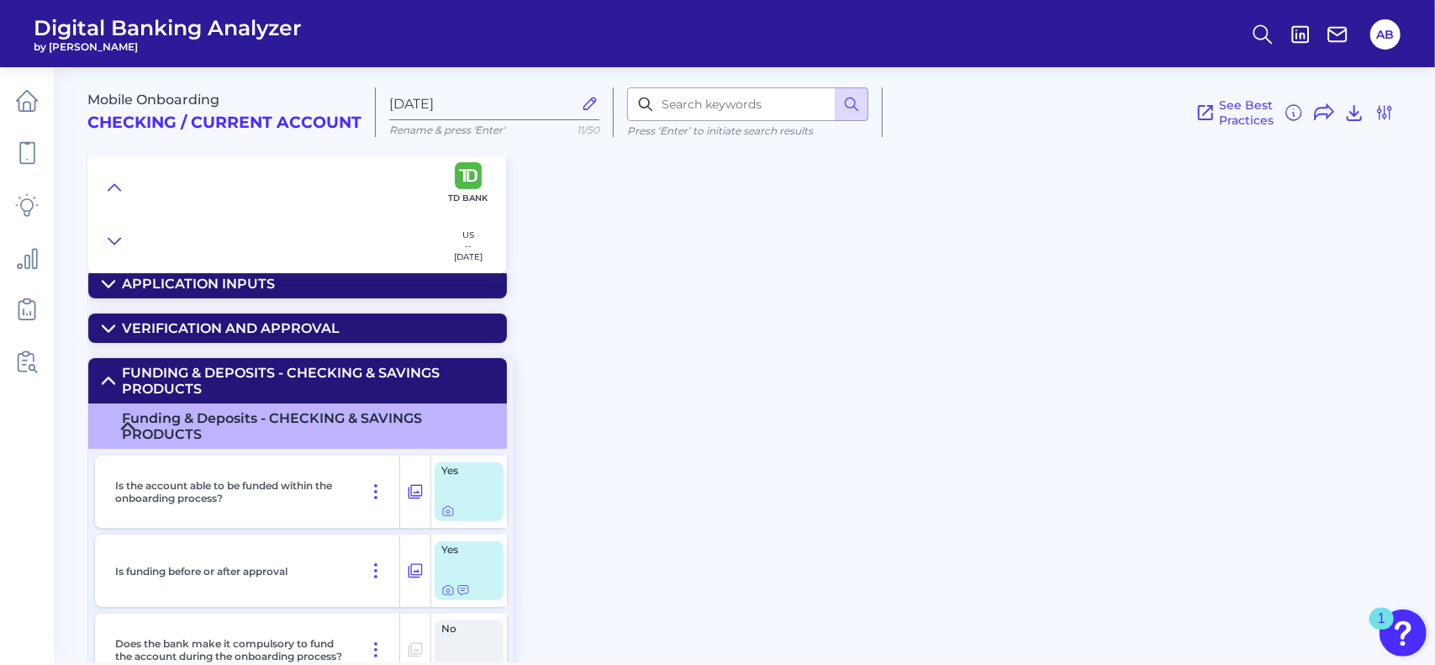
click at [116, 376] on summary "Funding & Deposits - CHECKING & SAVINGS PRODUCTS" at bounding box center [297, 380] width 419 height 45
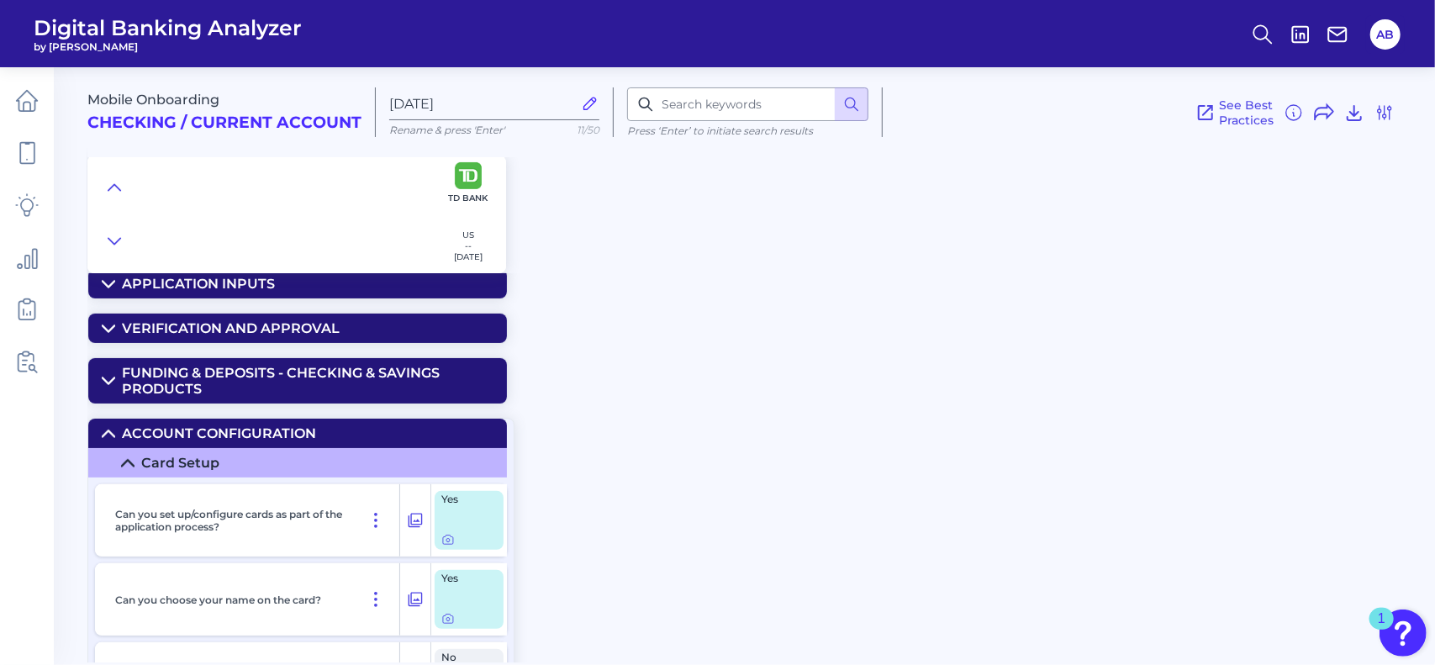
click at [116, 421] on summary "Account Configuration" at bounding box center [297, 433] width 419 height 29
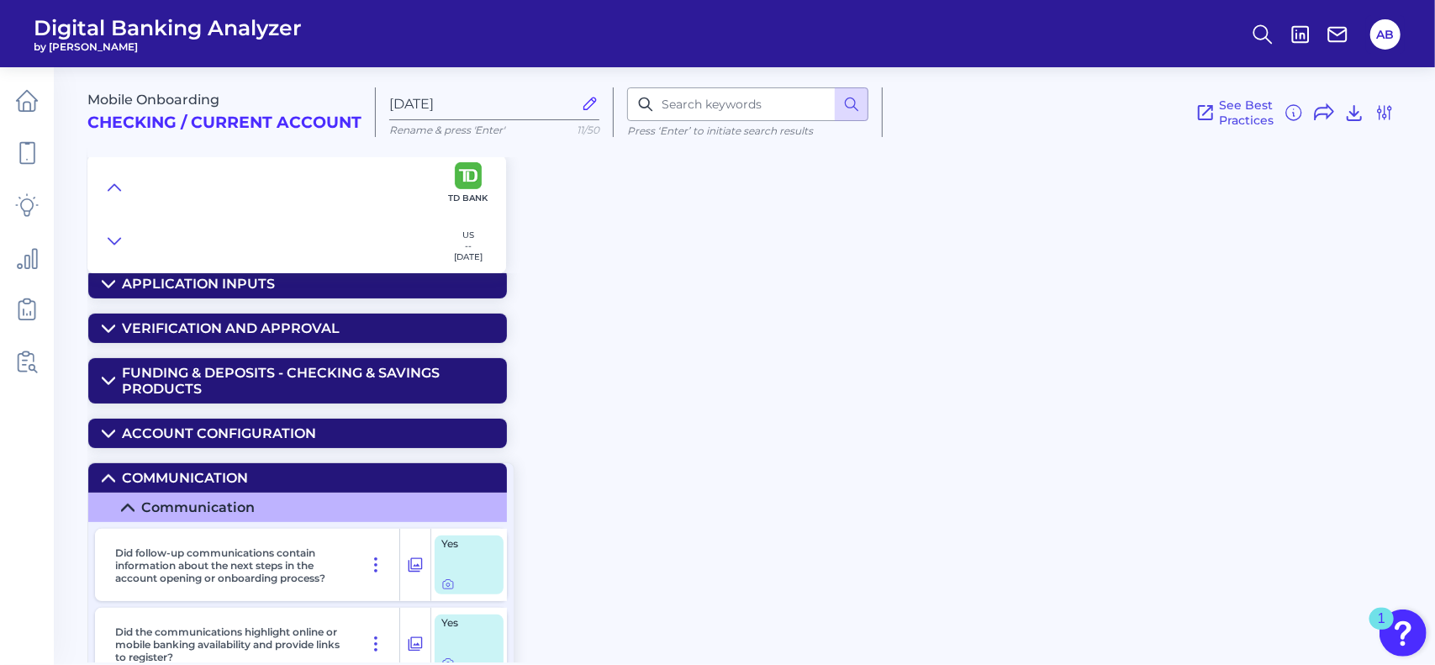
scroll to position [252, 0]
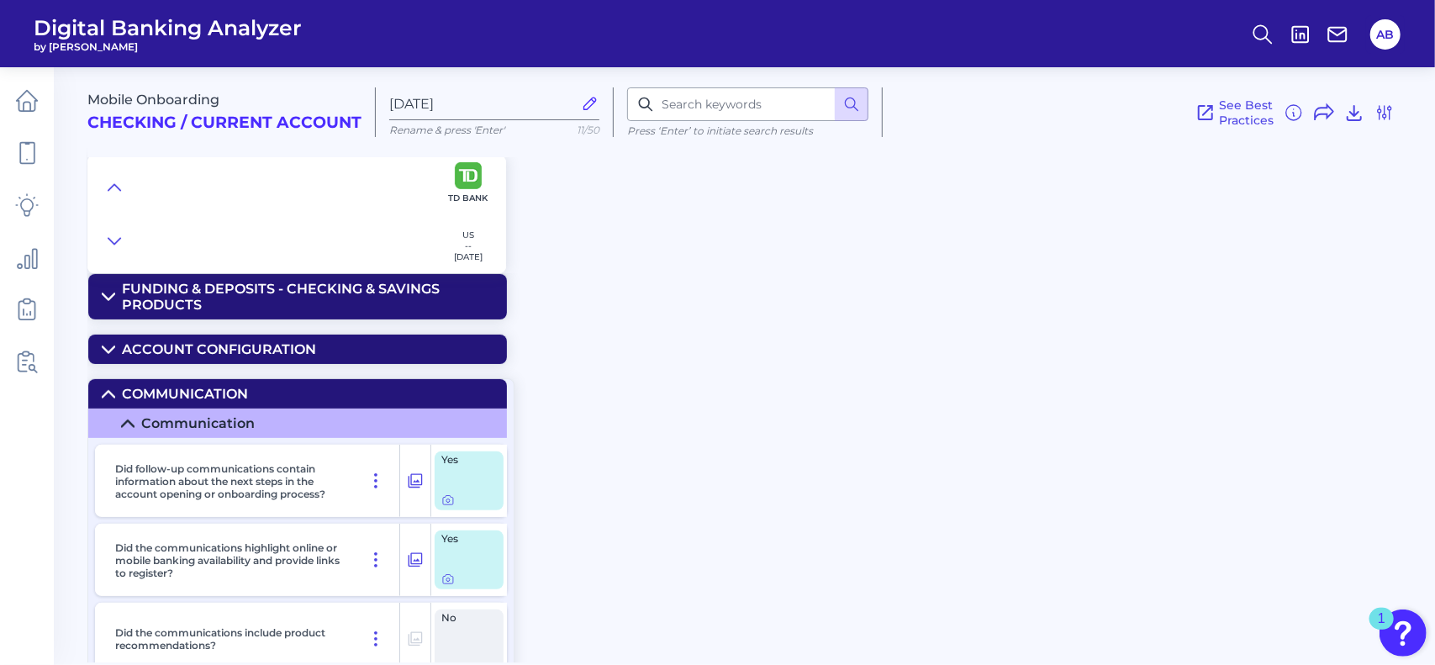
click at [106, 396] on icon at bounding box center [108, 394] width 13 height 13
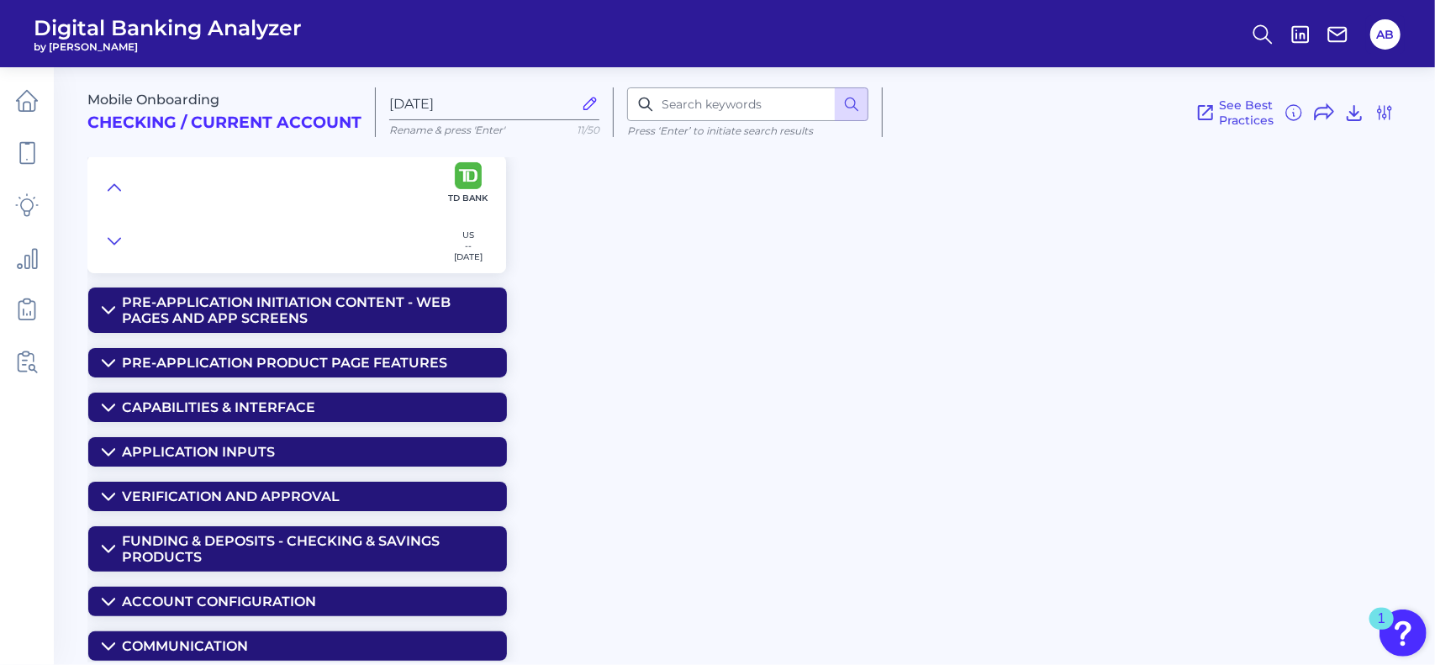
scroll to position [0, 0]
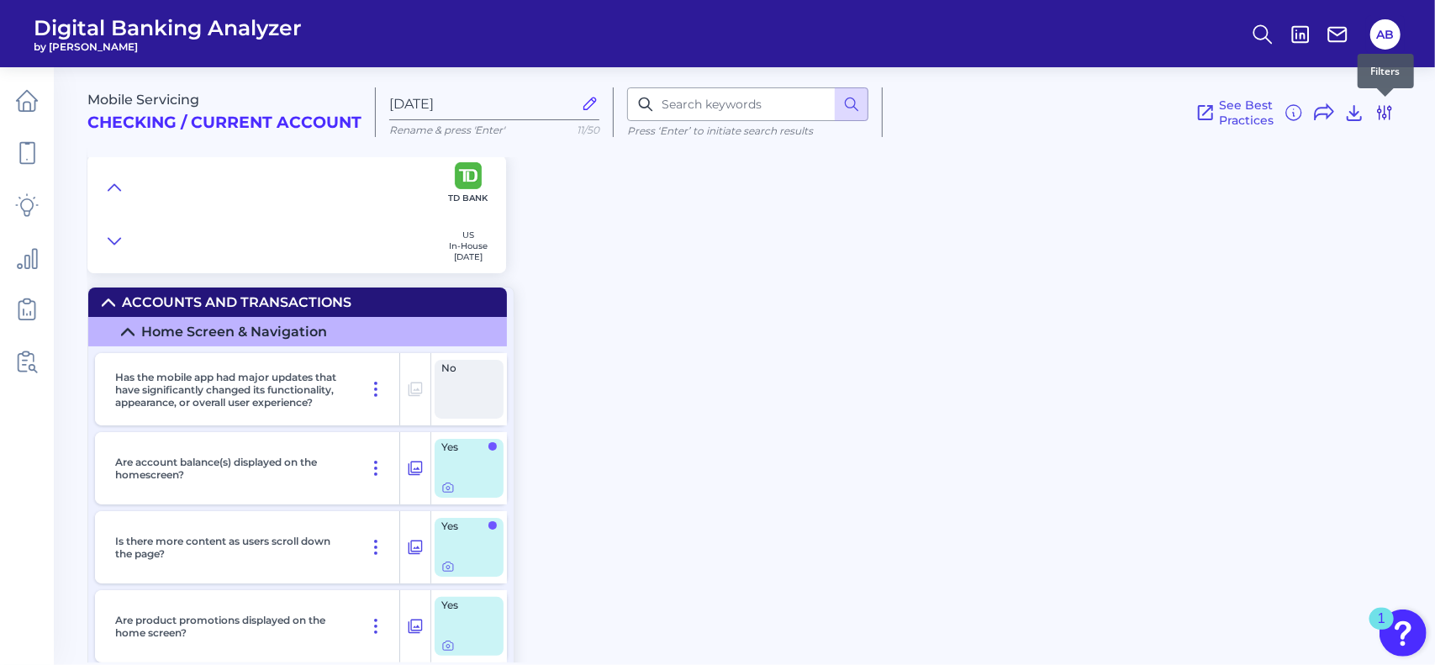
click at [1387, 119] on icon at bounding box center [1384, 113] width 20 height 20
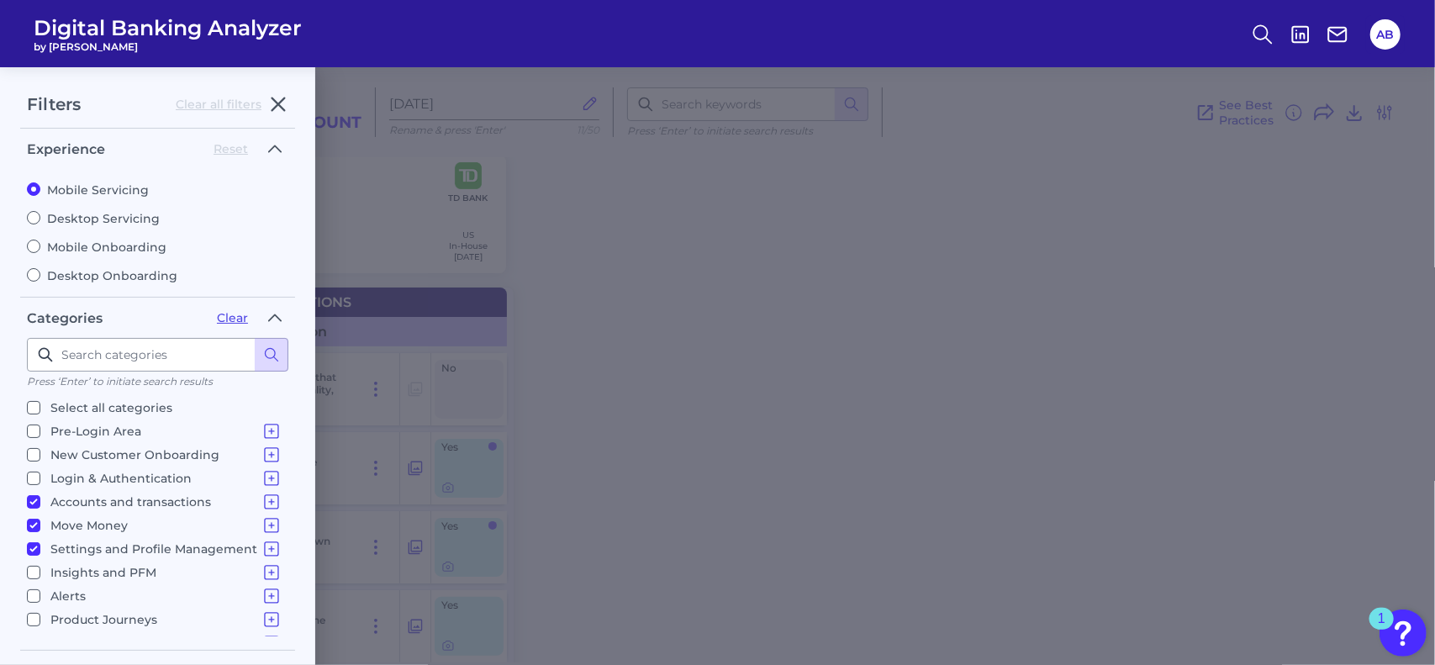
click at [36, 496] on input "Accounts and transactions Home Screen & Navigation Individual Account Overview …" at bounding box center [33, 501] width 13 height 13
checkbox input "false"
click at [31, 519] on input "Move Money Pay a Bill, Company or Person using an Account Number P2P - Payments…" at bounding box center [33, 525] width 13 height 13
checkbox input "false"
click at [29, 546] on input "Settings and Profile Management Contact Details Overdraft Management Marketing …" at bounding box center [33, 548] width 13 height 13
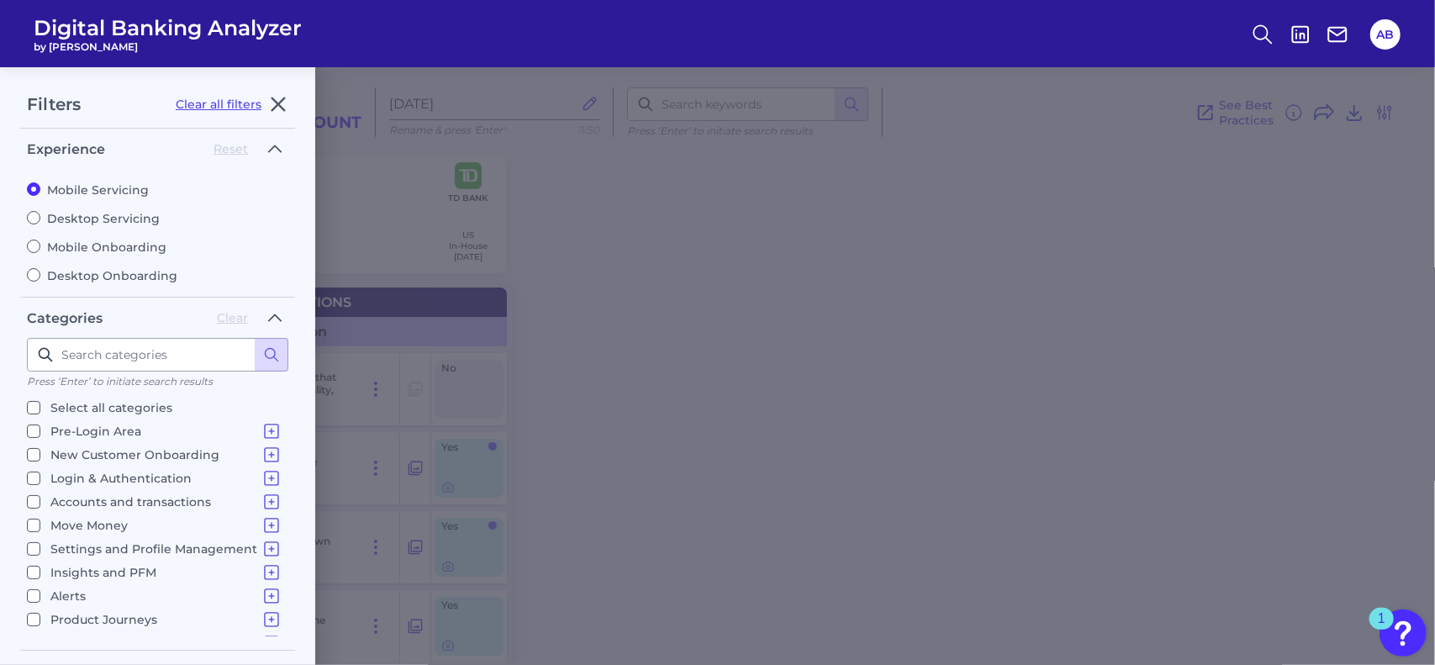
click at [34, 548] on label "Settings and Profile Management Contact Details Overdraft Management Marketing …" at bounding box center [154, 549] width 255 height 20
click at [34, 548] on input "Settings and Profile Management Contact Details Overdraft Management Marketing …" at bounding box center [33, 548] width 13 height 13
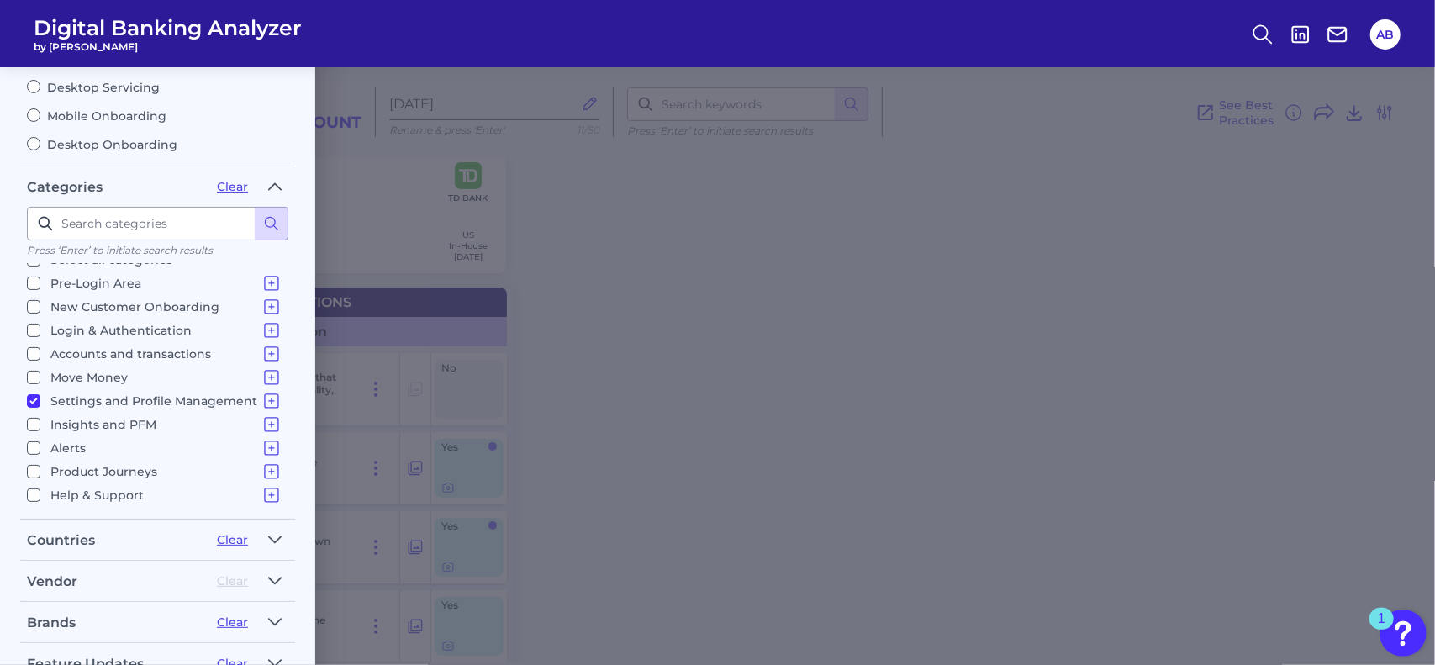
scroll to position [252, 0]
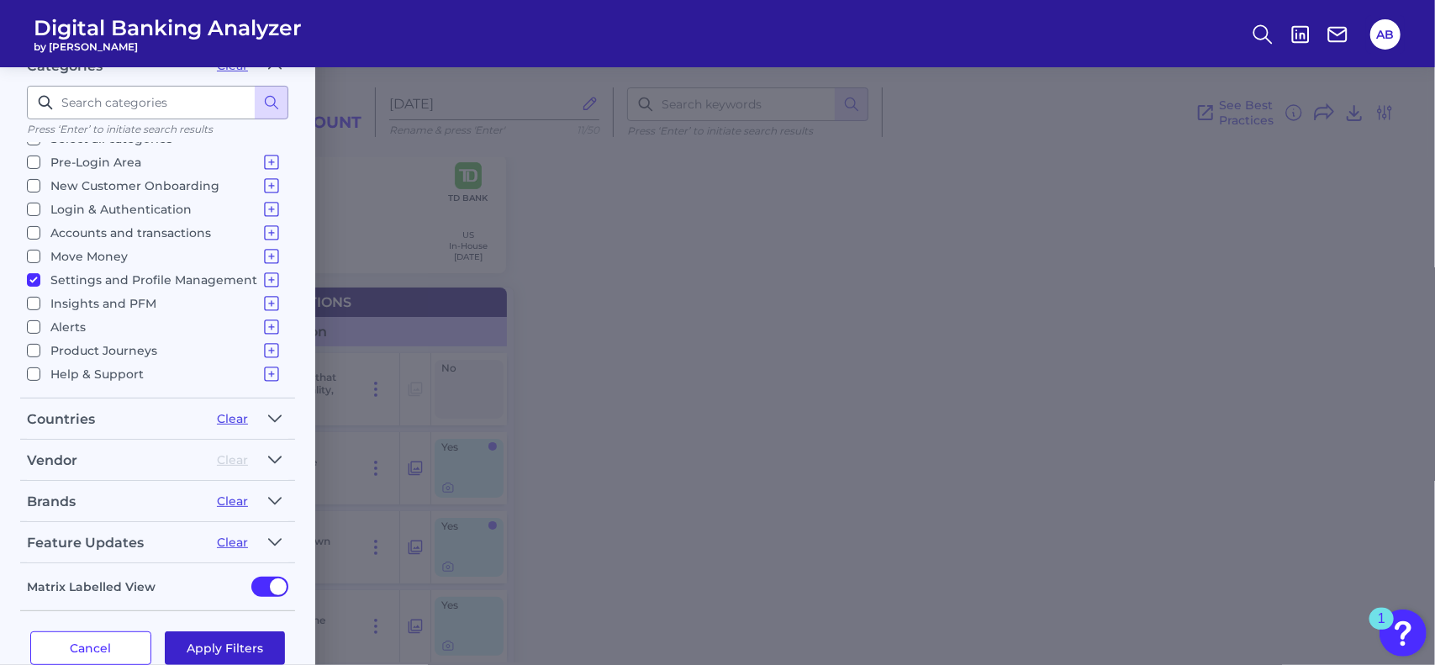
click at [229, 638] on button "Apply Filters" at bounding box center [225, 648] width 121 height 34
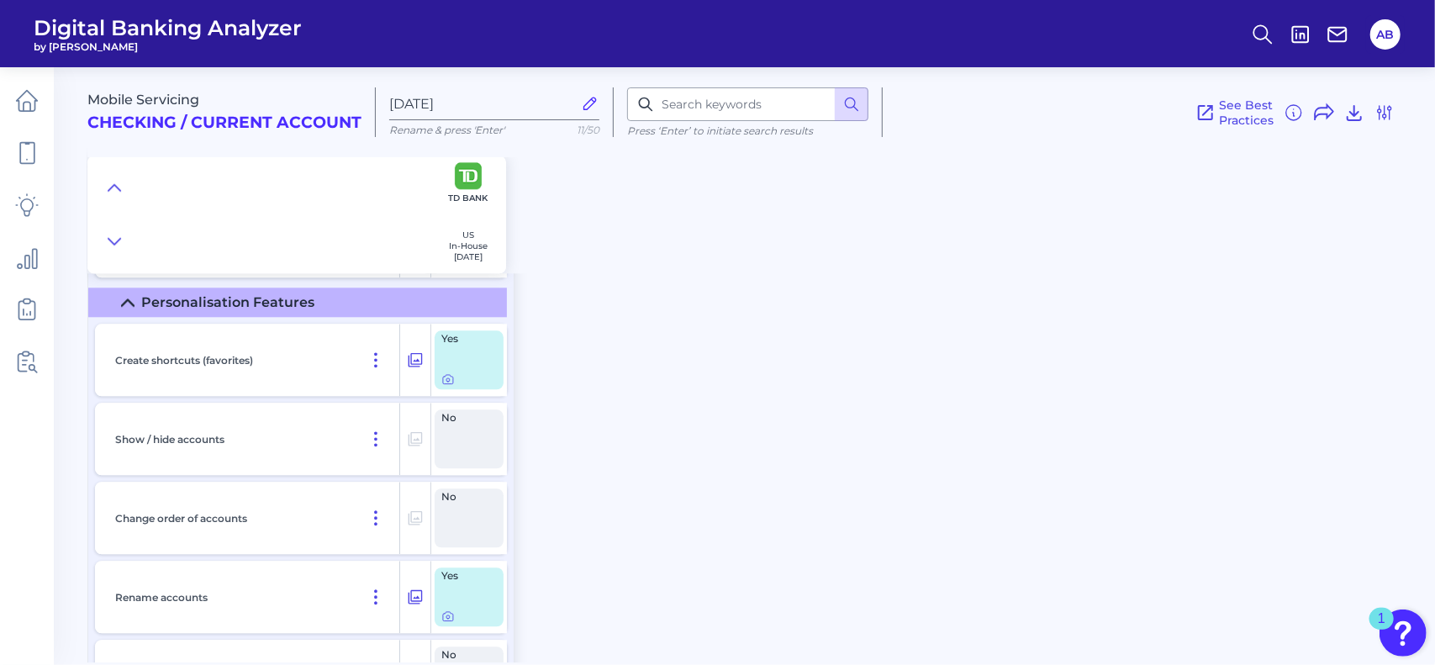
scroll to position [2690, 0]
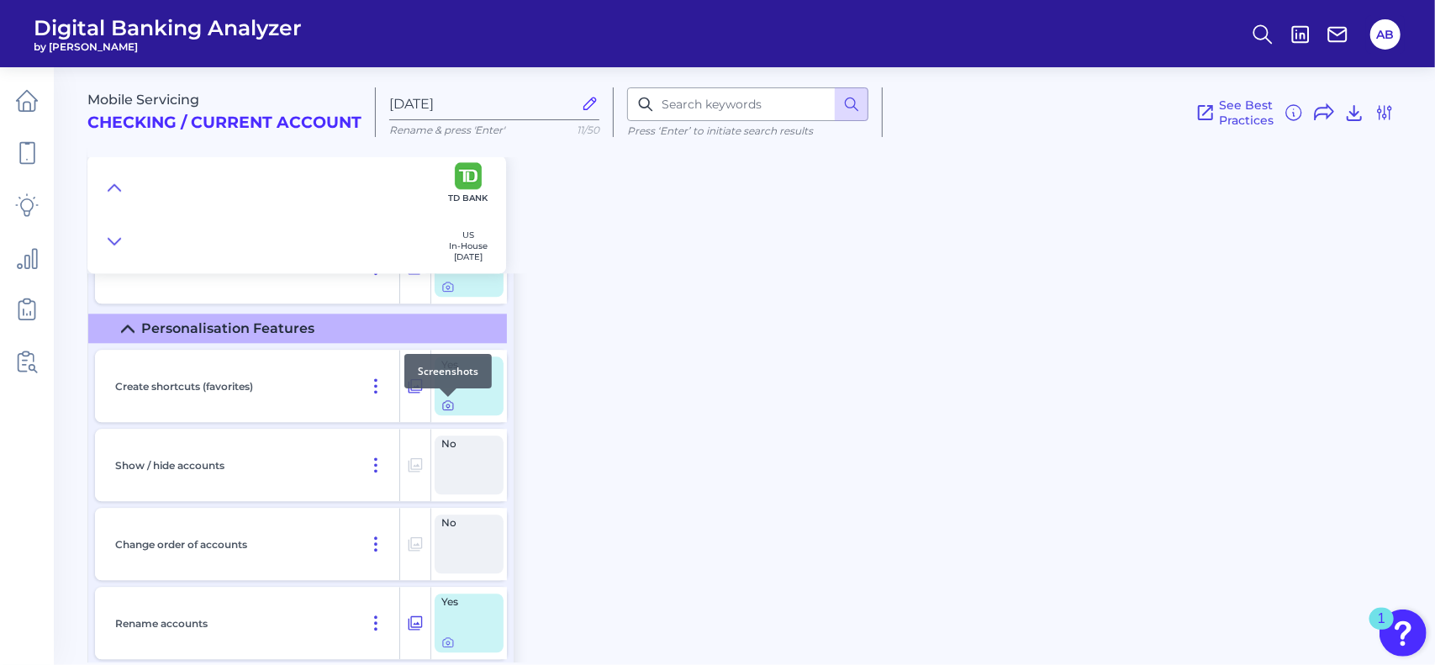
click at [446, 406] on icon at bounding box center [447, 404] width 13 height 13
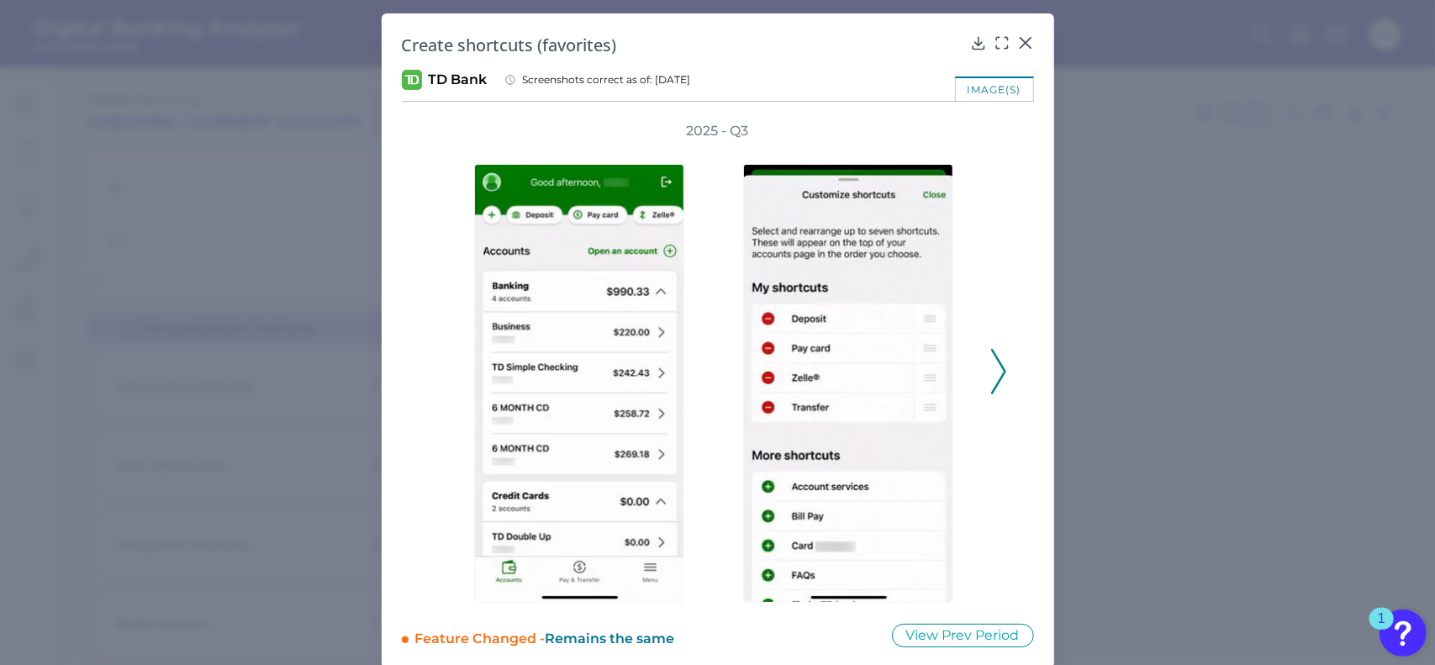
click at [996, 385] on icon at bounding box center [998, 371] width 15 height 45
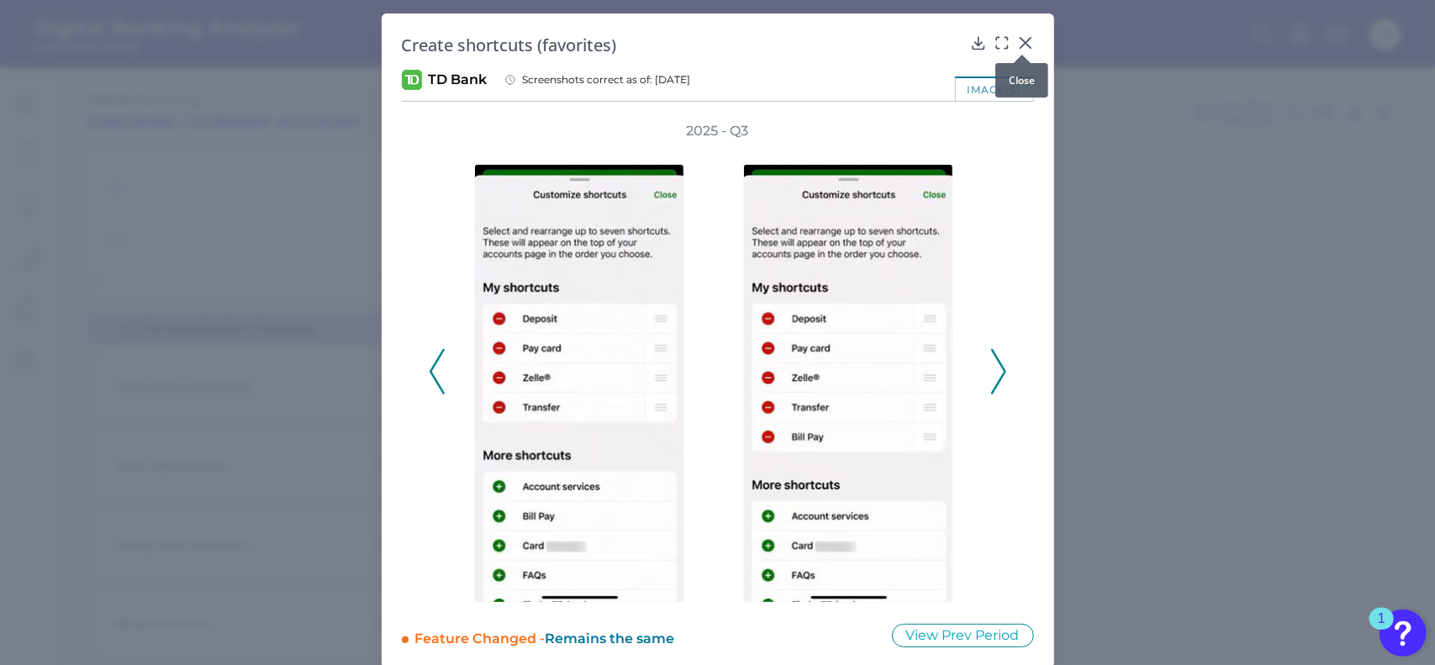
click at [1021, 50] on div at bounding box center [1022, 54] width 17 height 17
click at [1020, 40] on icon at bounding box center [1025, 42] width 17 height 17
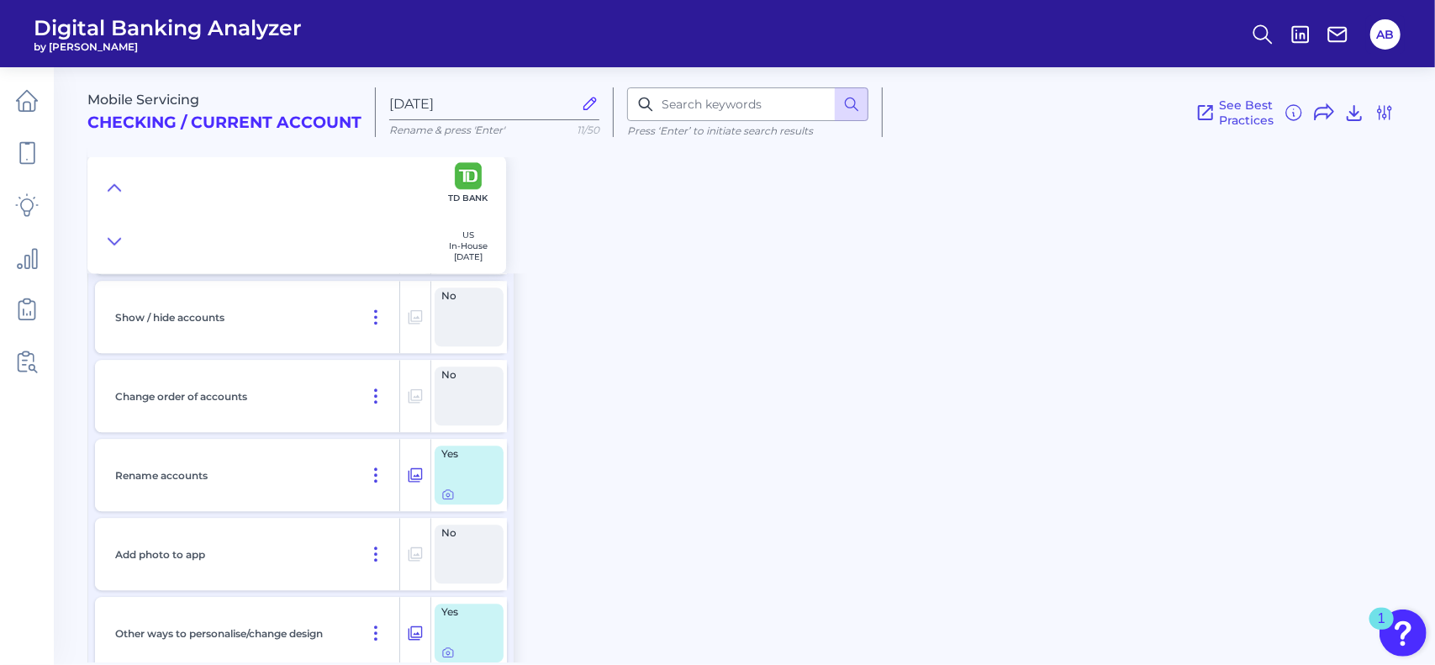
scroll to position [2858, 0]
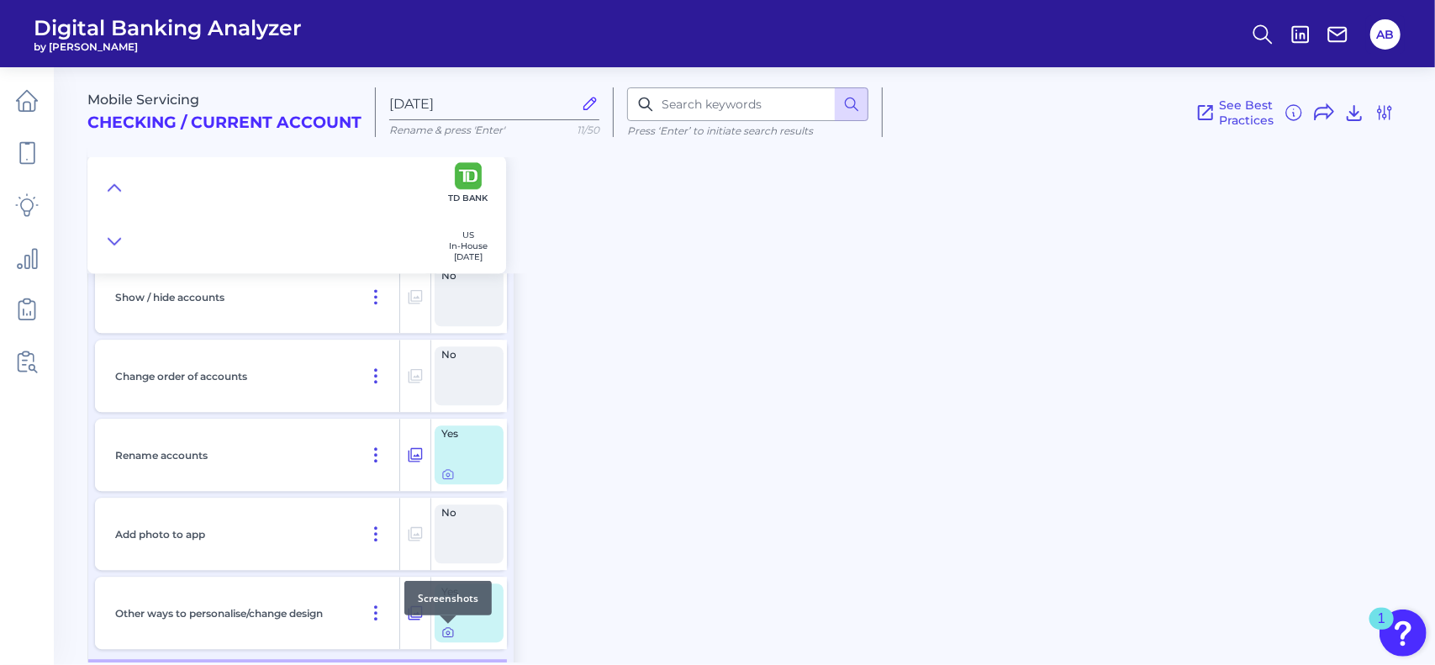
click at [446, 632] on icon at bounding box center [447, 631] width 13 height 13
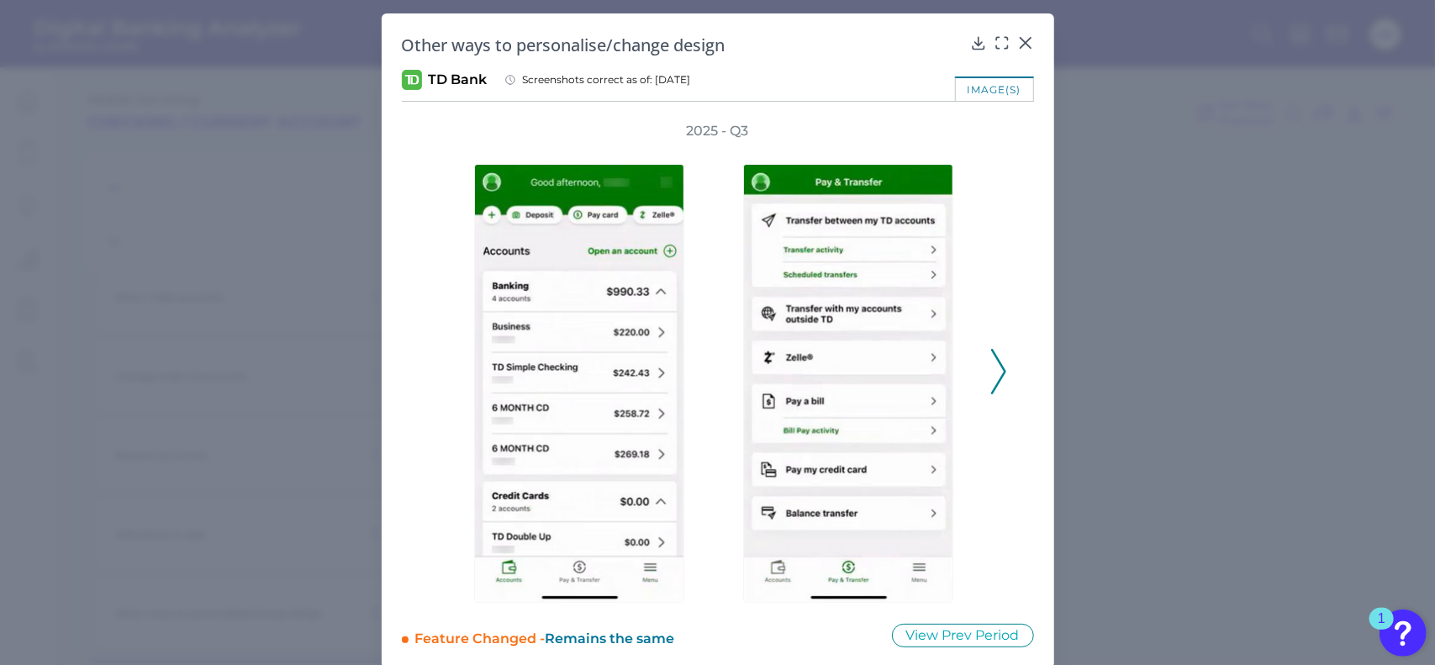
click at [997, 382] on icon at bounding box center [998, 371] width 15 height 45
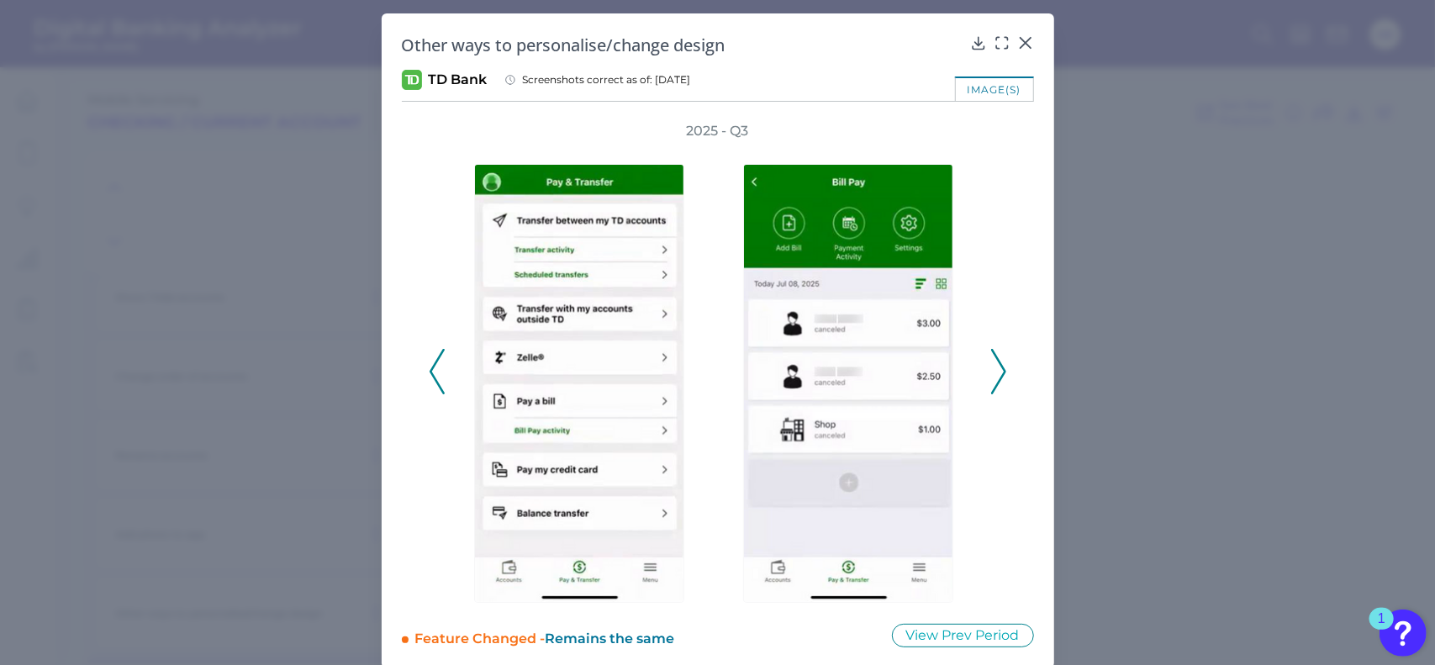
click at [440, 362] on icon at bounding box center [437, 371] width 15 height 45
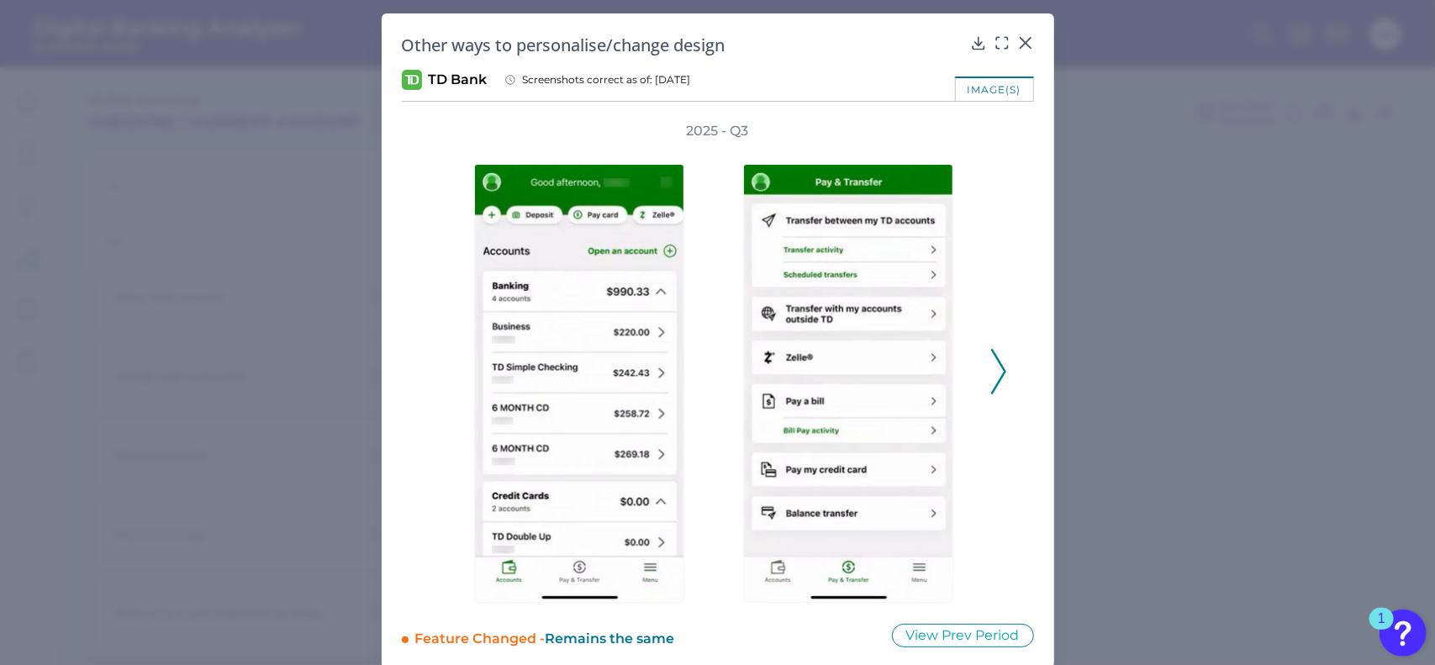
click at [440, 362] on div "2025 - Q3" at bounding box center [718, 362] width 578 height 481
click at [1026, 48] on div at bounding box center [1022, 54] width 17 height 17
click at [1020, 40] on icon at bounding box center [1025, 43] width 10 height 10
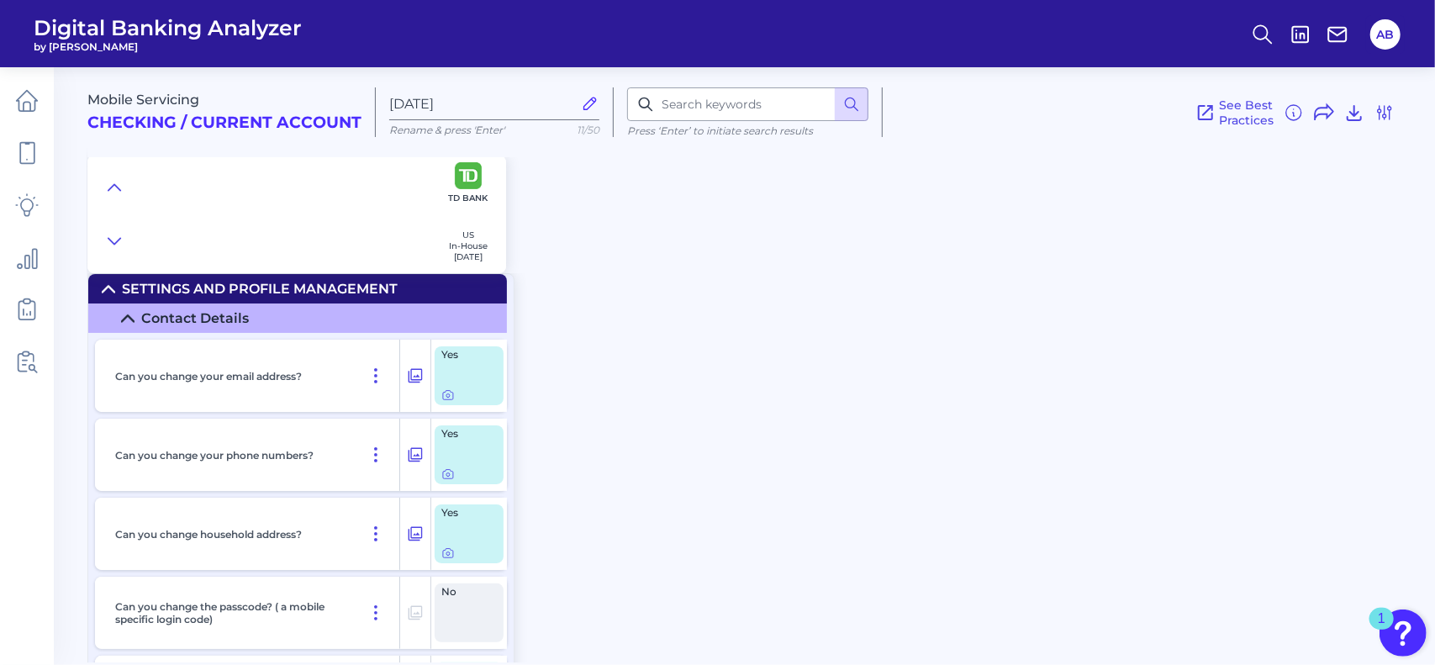
scroll to position [0, 0]
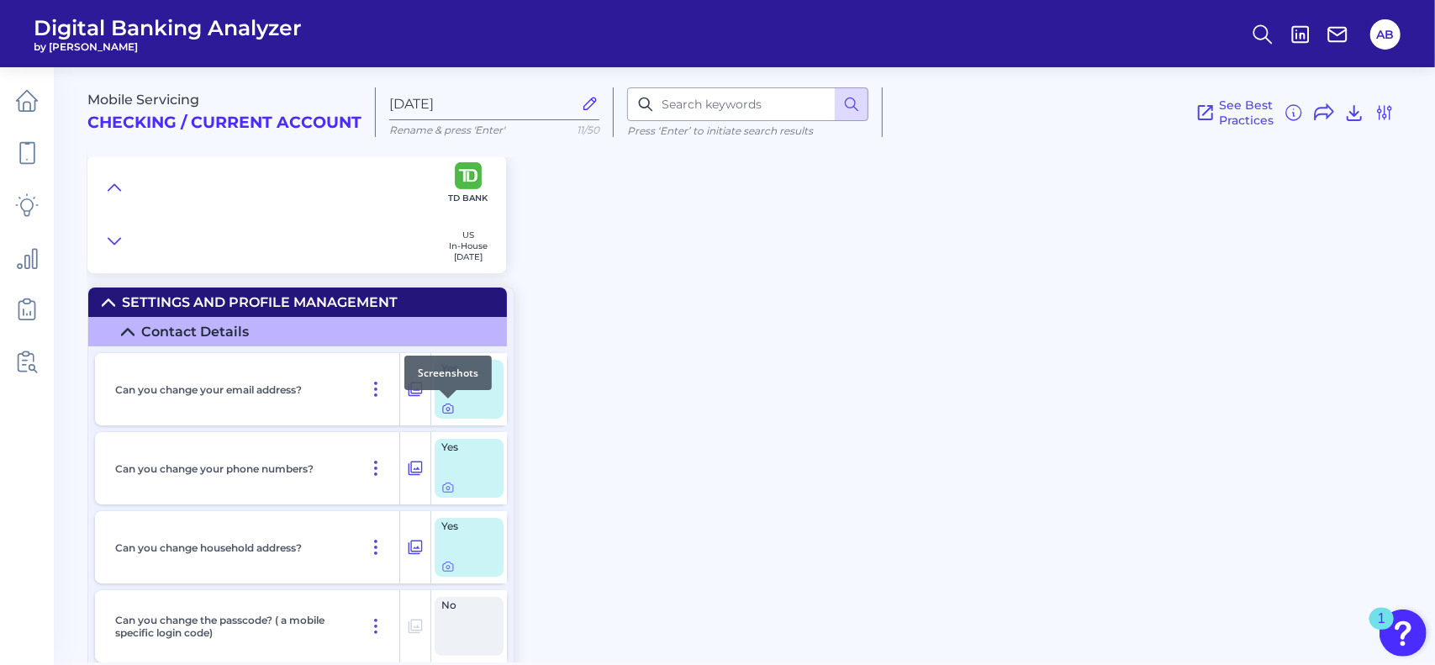
click at [447, 409] on icon at bounding box center [447, 408] width 13 height 13
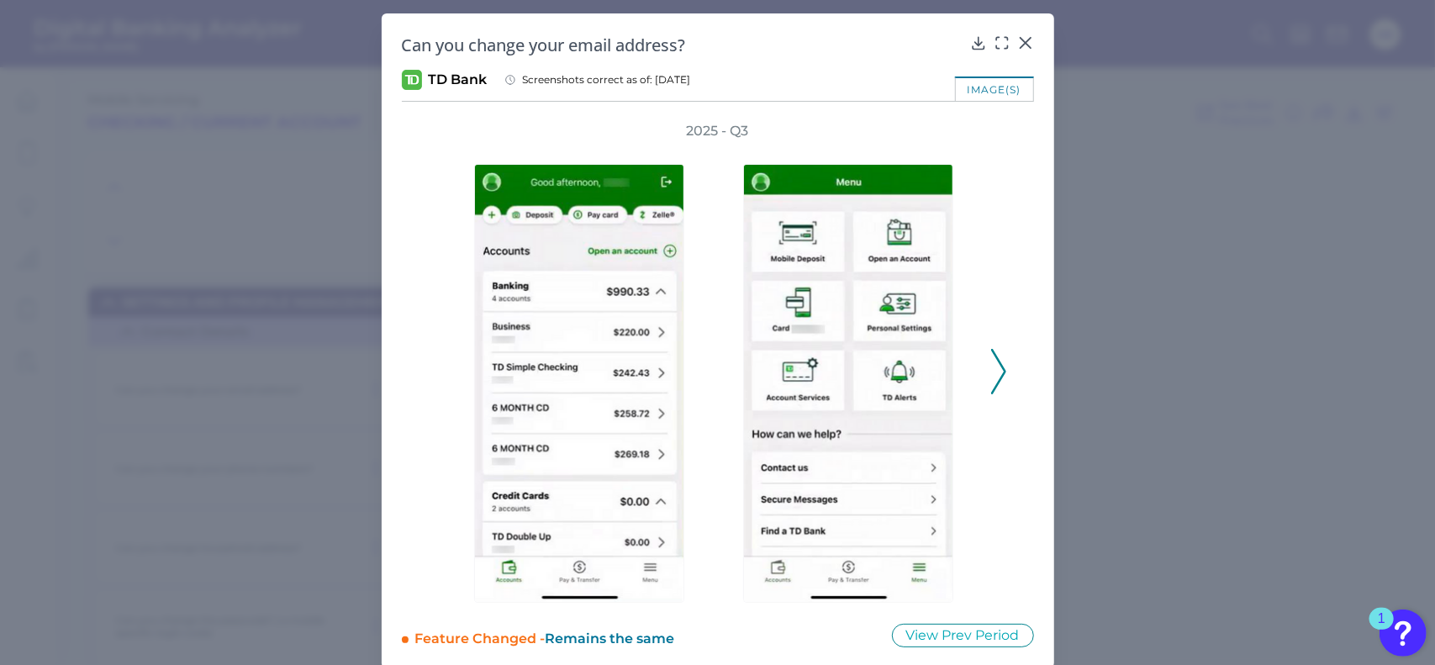
click at [1002, 376] on icon at bounding box center [998, 371] width 15 height 45
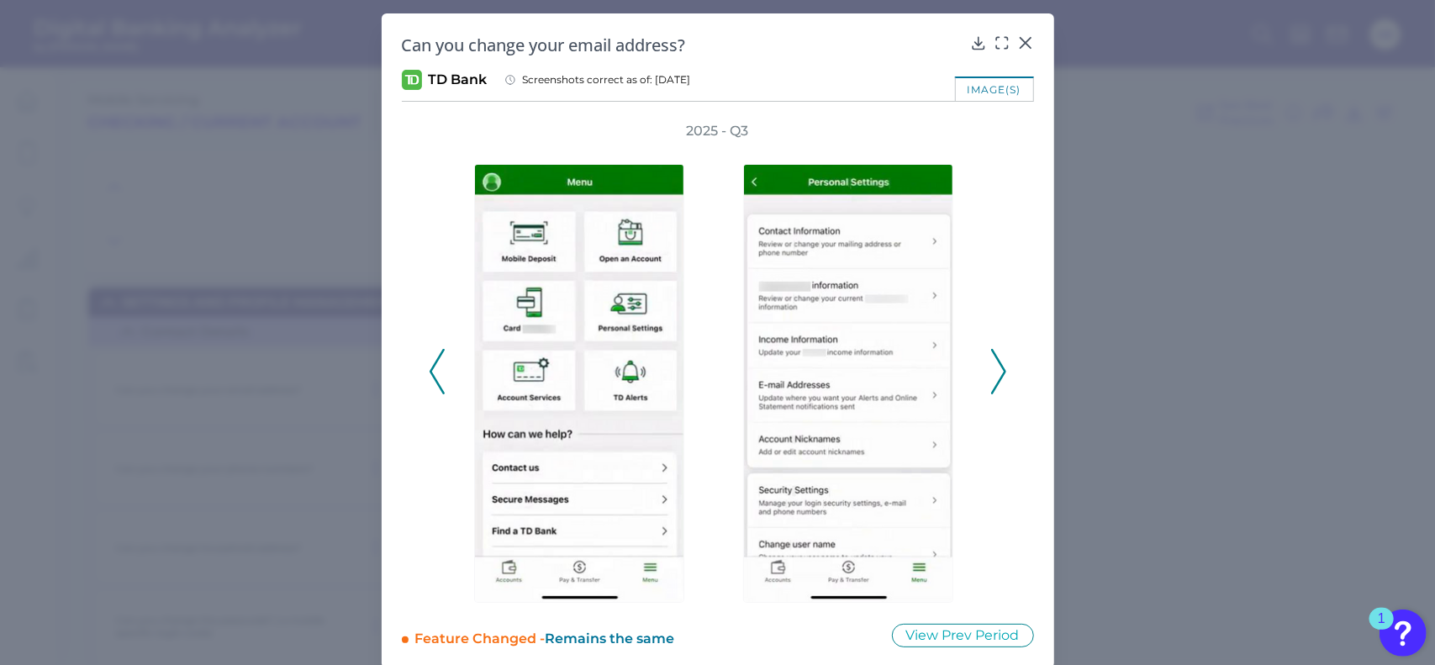
click at [430, 377] on polyline at bounding box center [436, 371] width 13 height 43
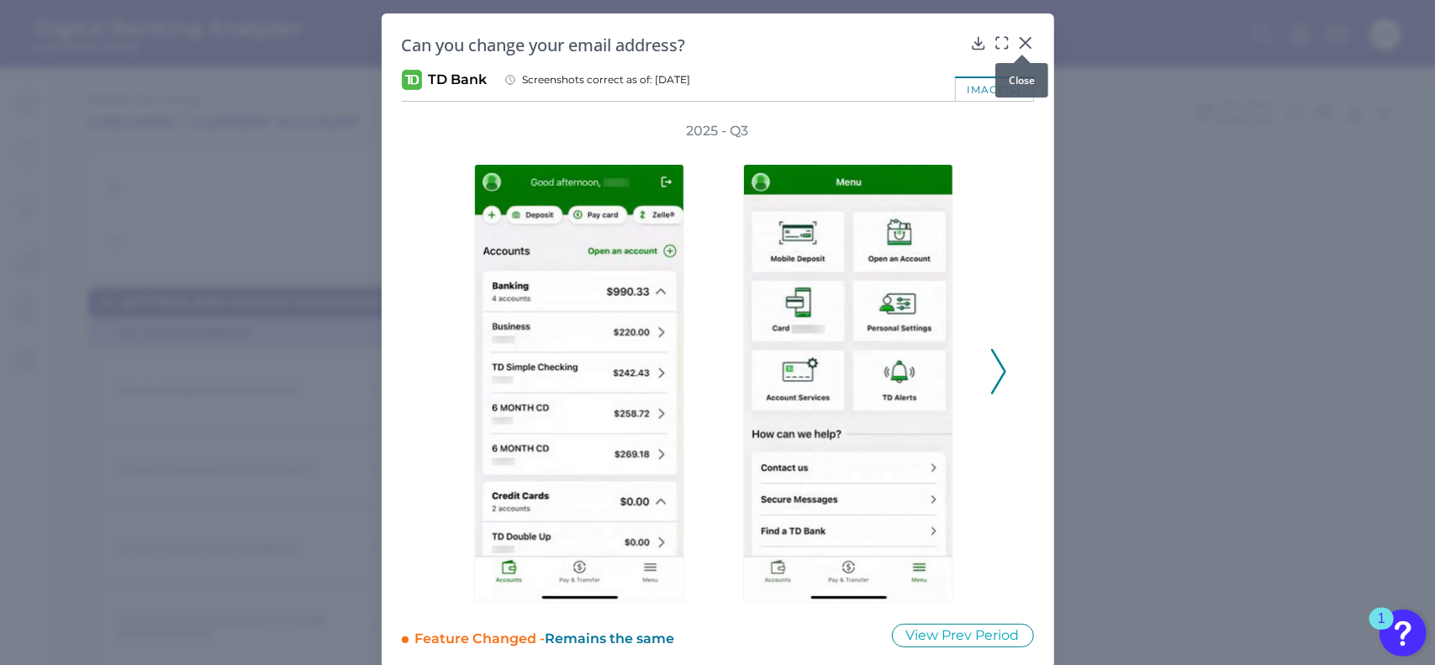
click at [1026, 43] on icon at bounding box center [1025, 42] width 17 height 17
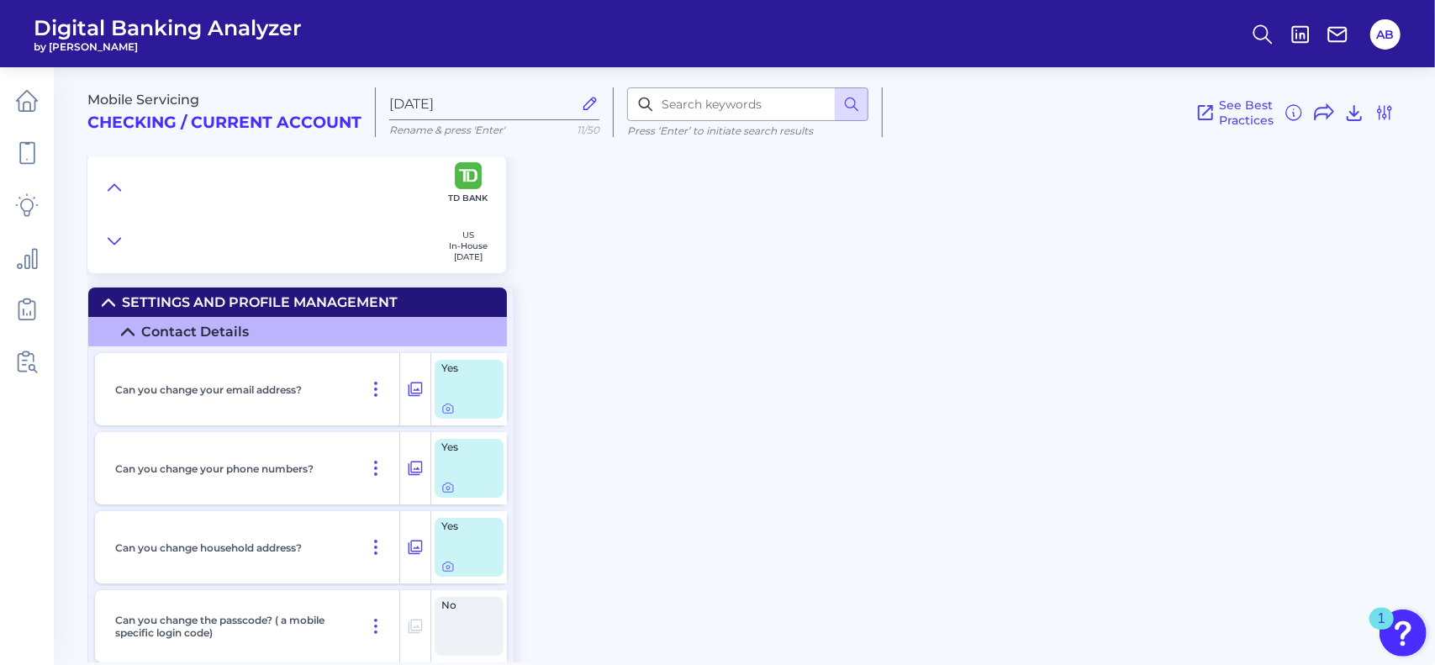
click at [127, 327] on icon at bounding box center [127, 331] width 13 height 13
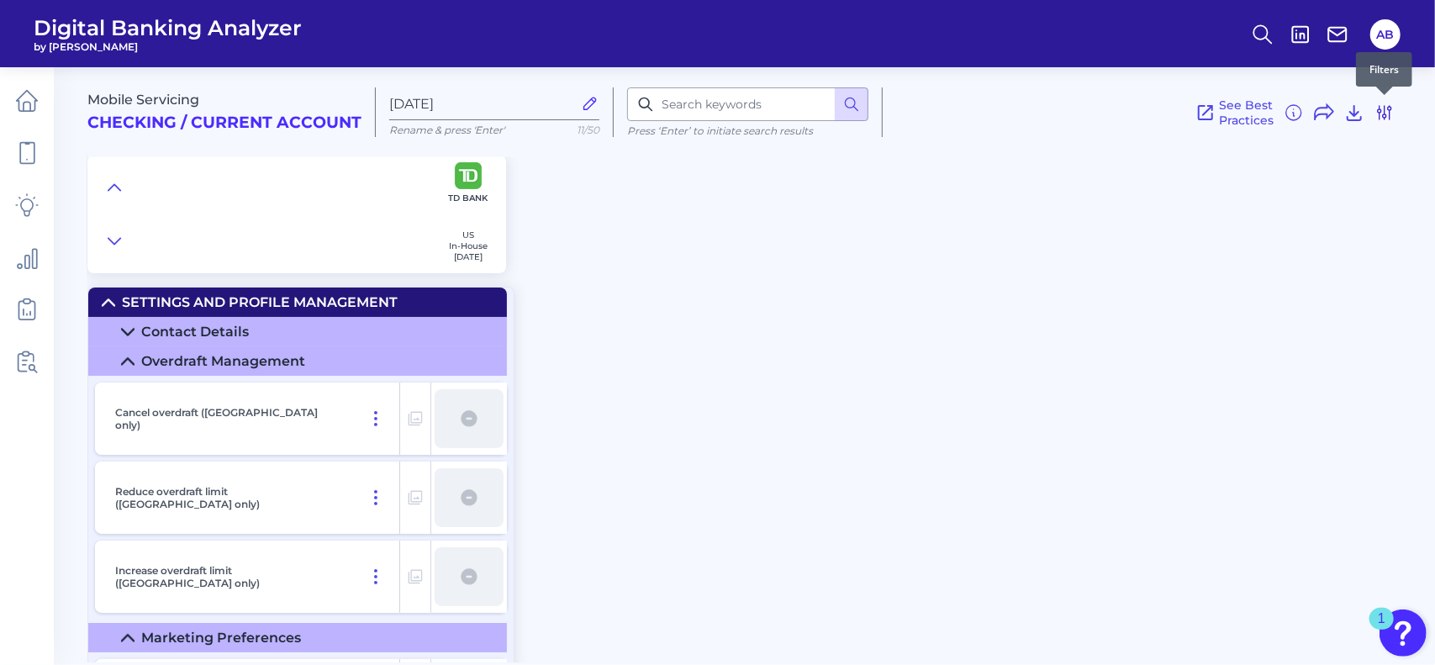
click at [1383, 114] on icon at bounding box center [1384, 112] width 13 height 13
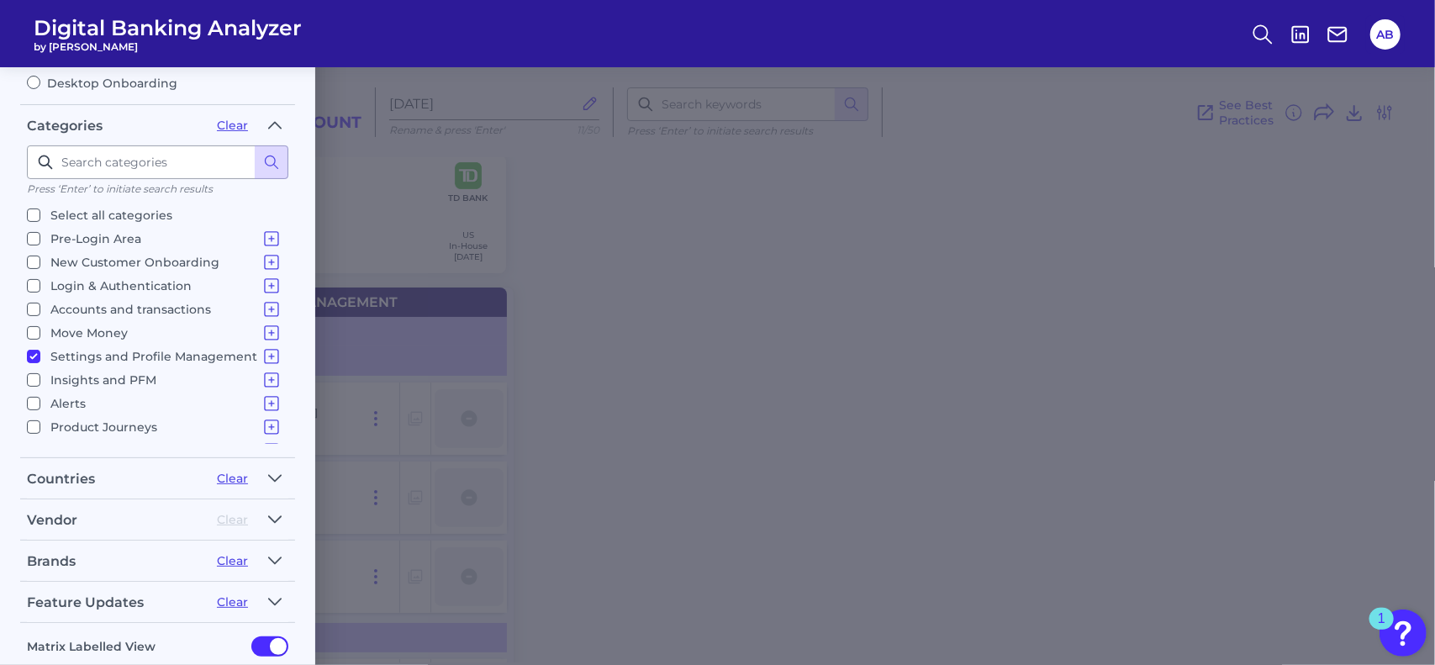
click at [34, 350] on input "Settings and Profile Management Contact Details Overdraft Management Marketing …" at bounding box center [33, 356] width 13 height 13
checkbox input "false"
click at [42, 302] on label "Accounts and transactions Home Screen & Navigation Individual Account Overview …" at bounding box center [154, 309] width 255 height 20
click at [40, 303] on input "Accounts and transactions Home Screen & Navigation Individual Account Overview …" at bounding box center [33, 309] width 13 height 13
checkbox input "true"
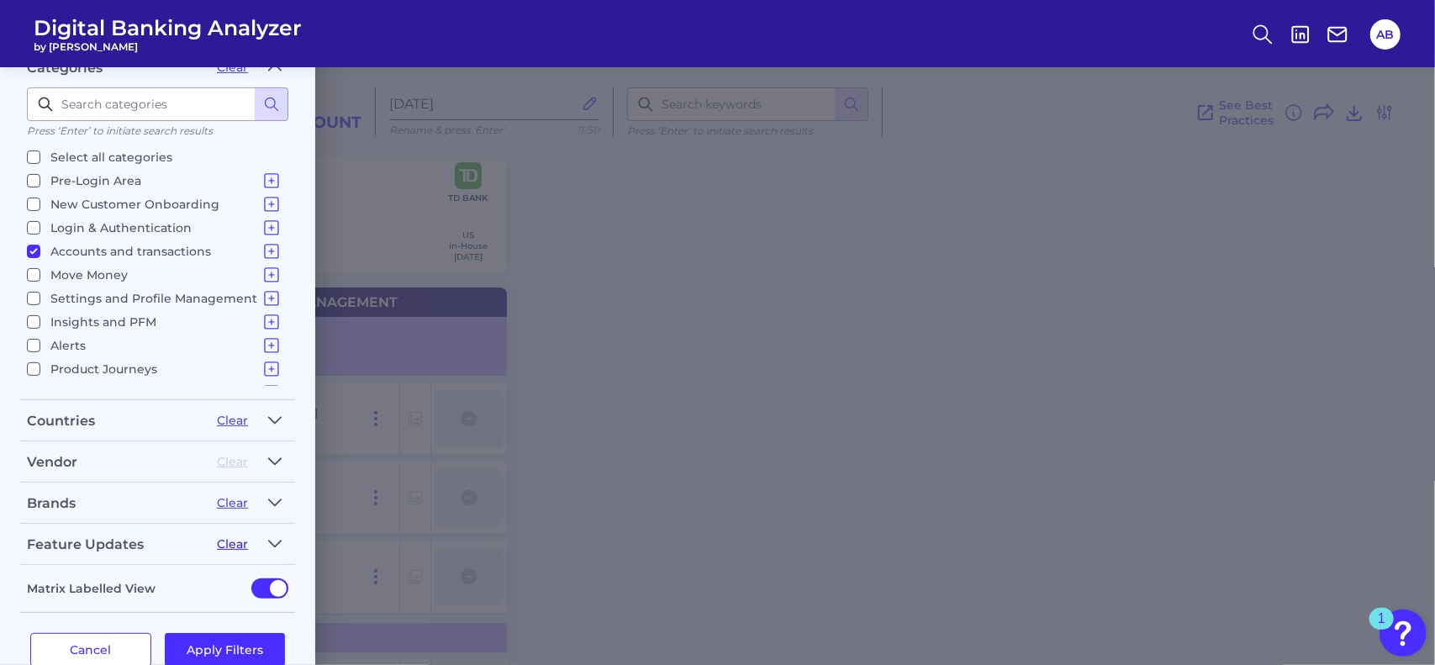
scroll to position [277, 0]
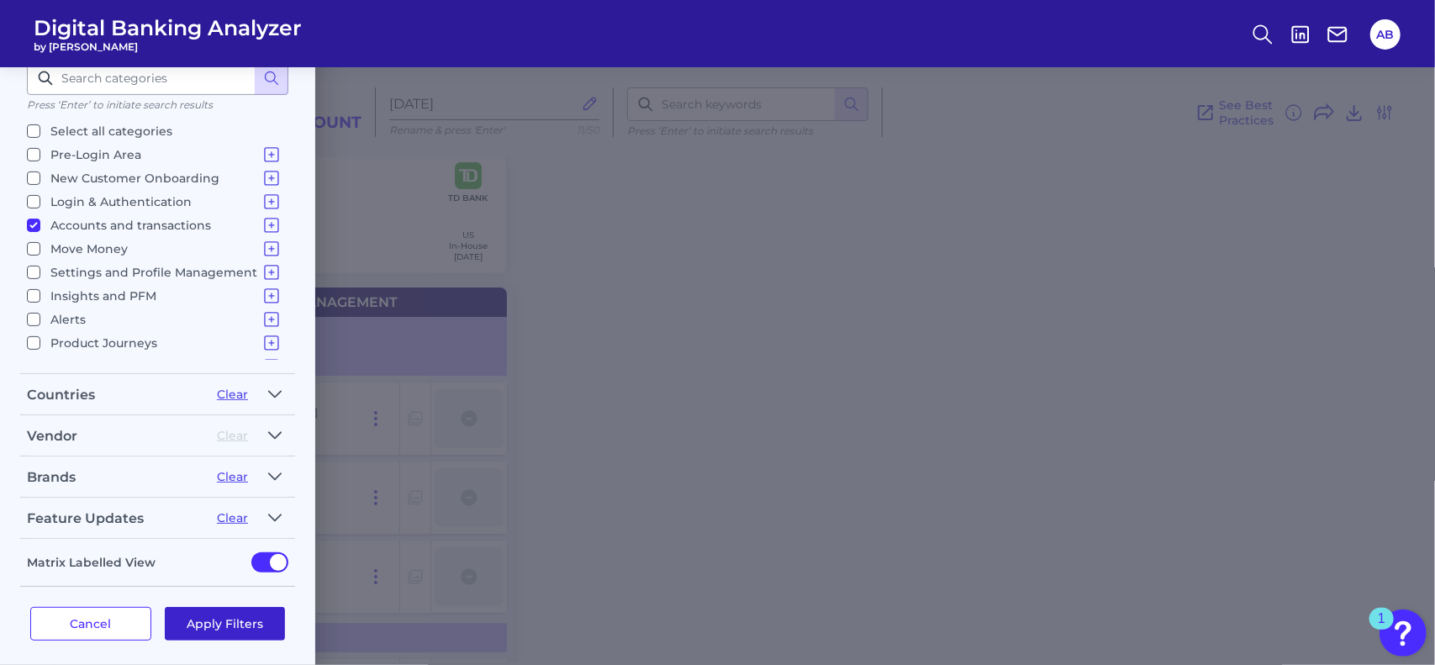
click at [240, 616] on button "Apply Filters" at bounding box center [225, 624] width 121 height 34
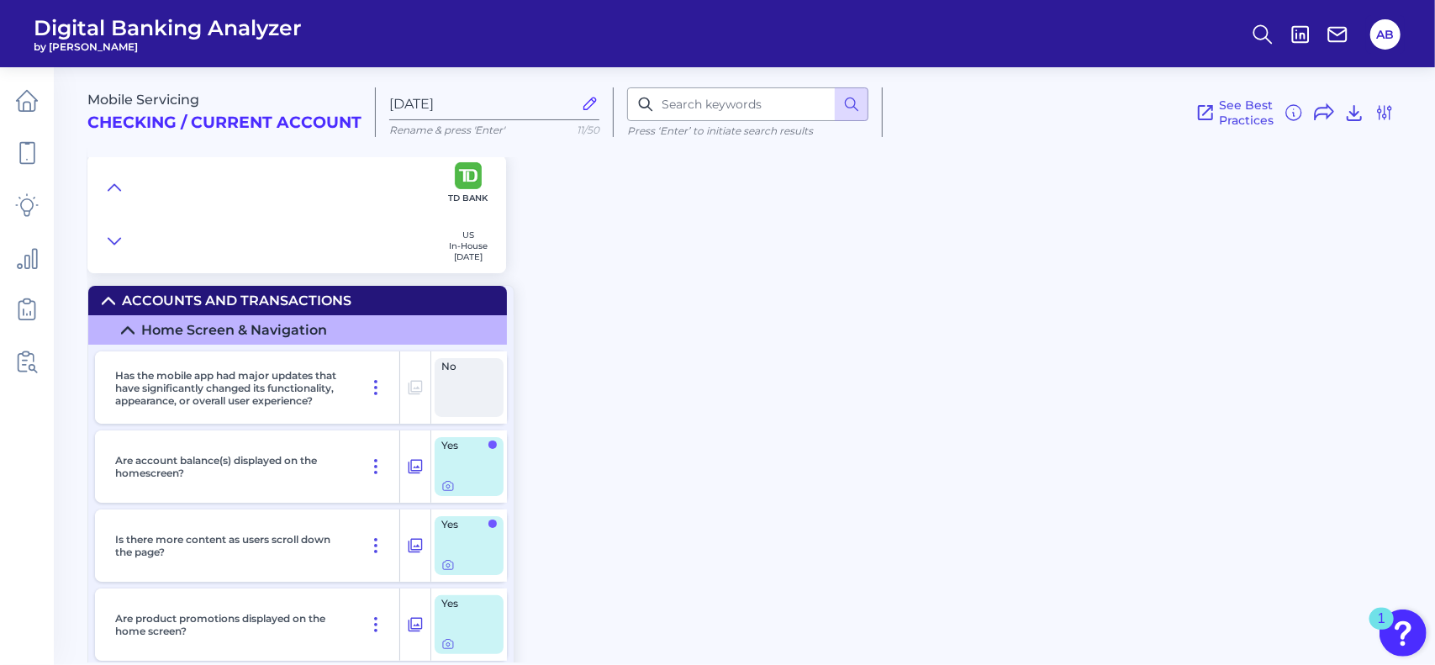
scroll to position [0, 0]
click at [127, 332] on icon at bounding box center [127, 331] width 13 height 13
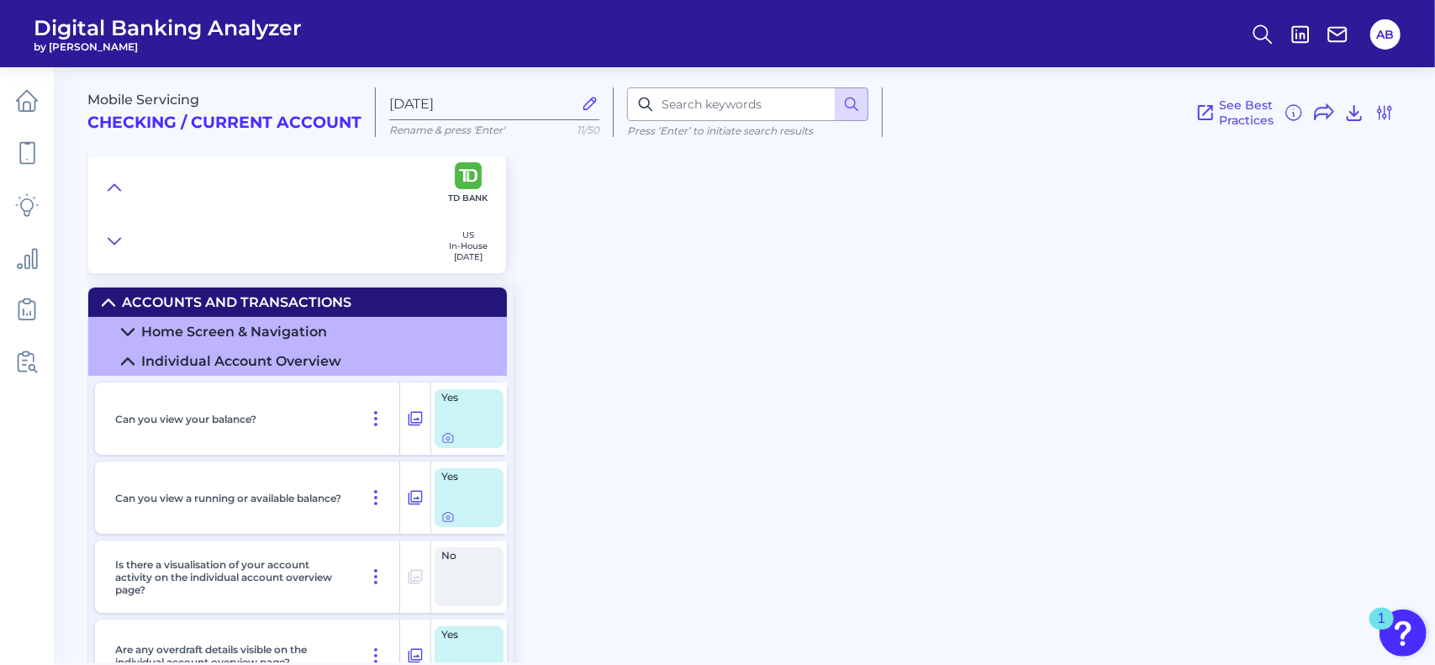
click at [135, 361] on summary "Individual Account Overview" at bounding box center [297, 360] width 419 height 29
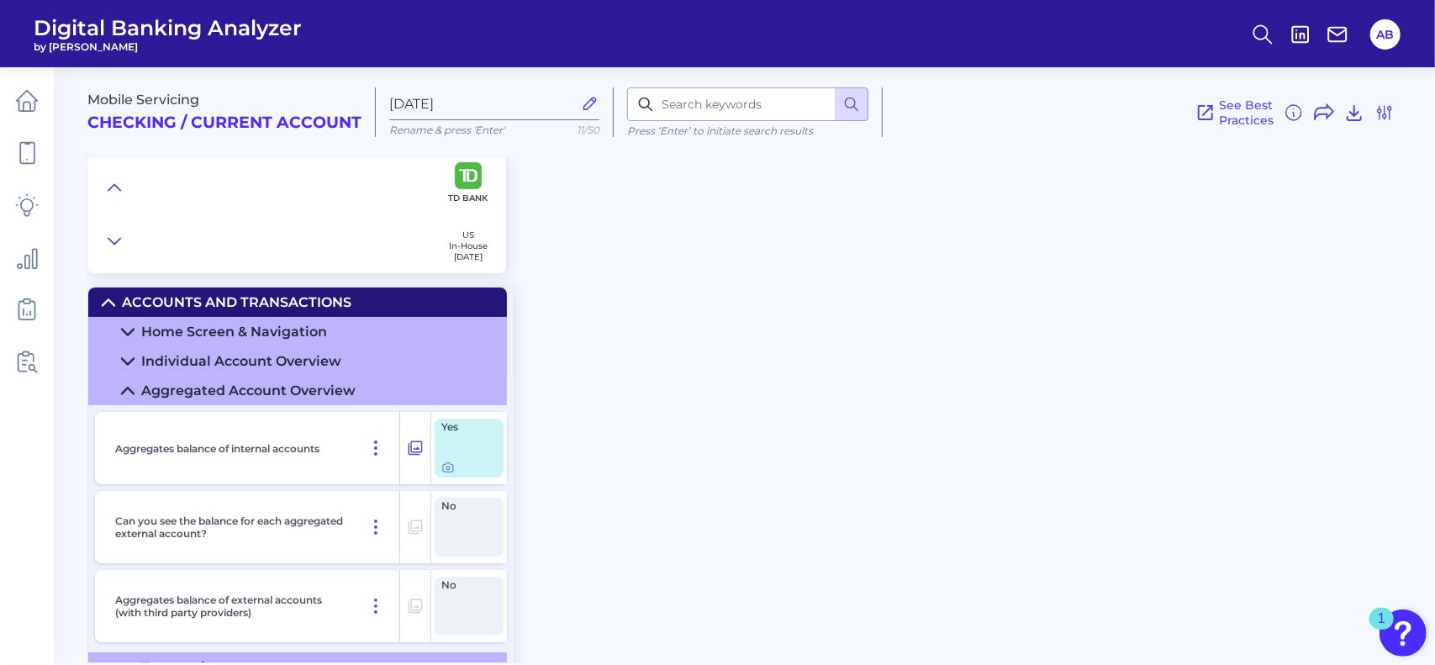
click at [135, 361] on summary "Individual Account Overview" at bounding box center [297, 360] width 419 height 29
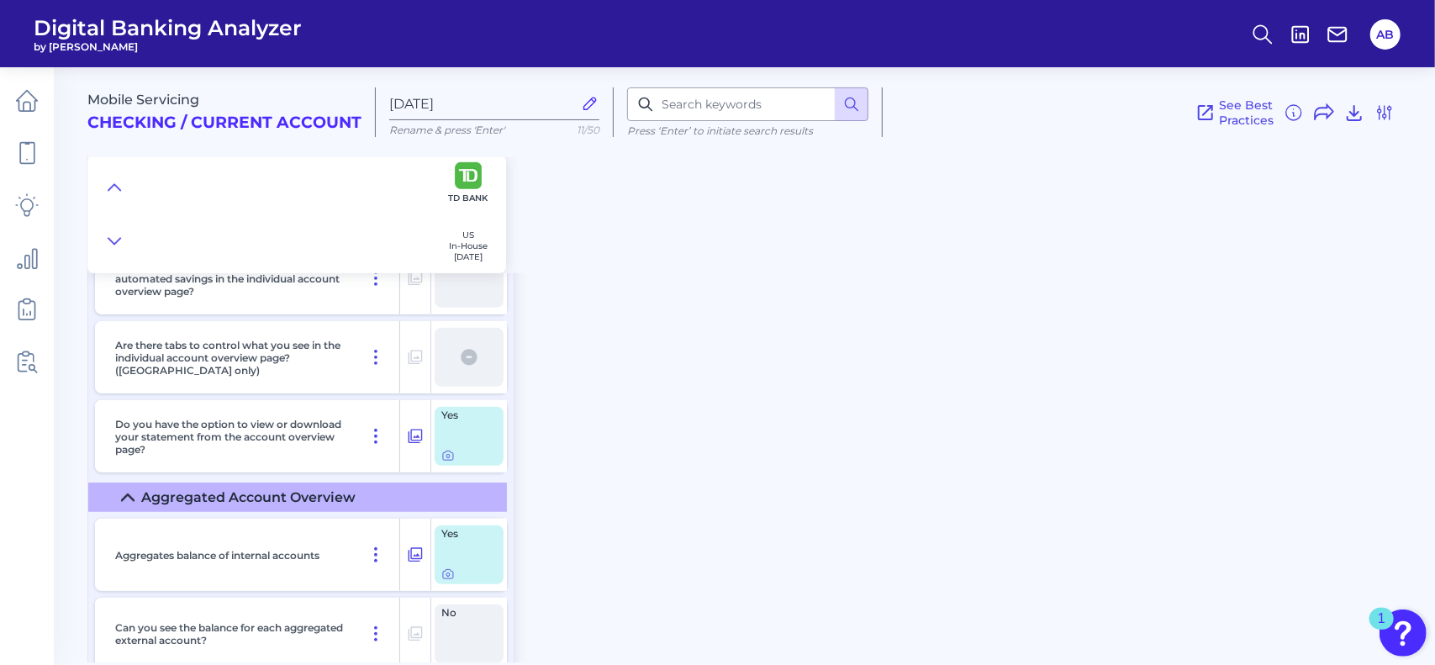
scroll to position [588, 0]
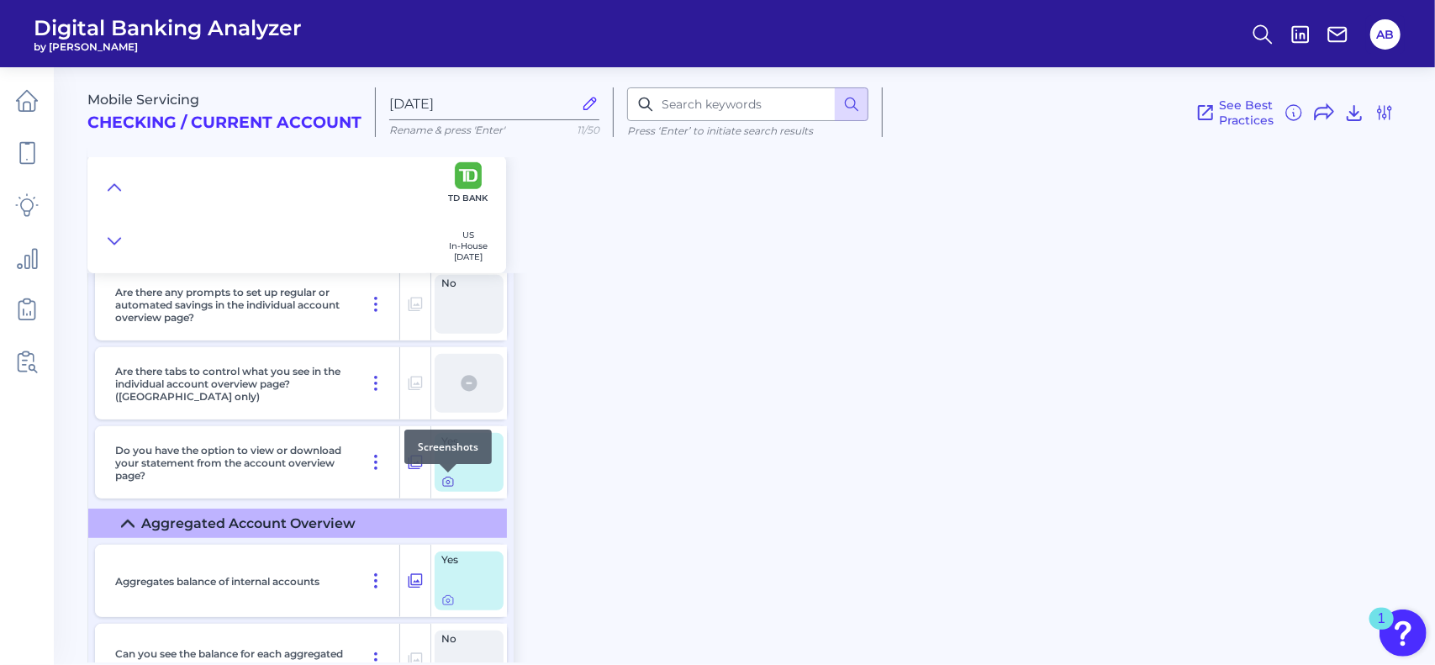
click at [444, 480] on icon at bounding box center [447, 481] width 13 height 13
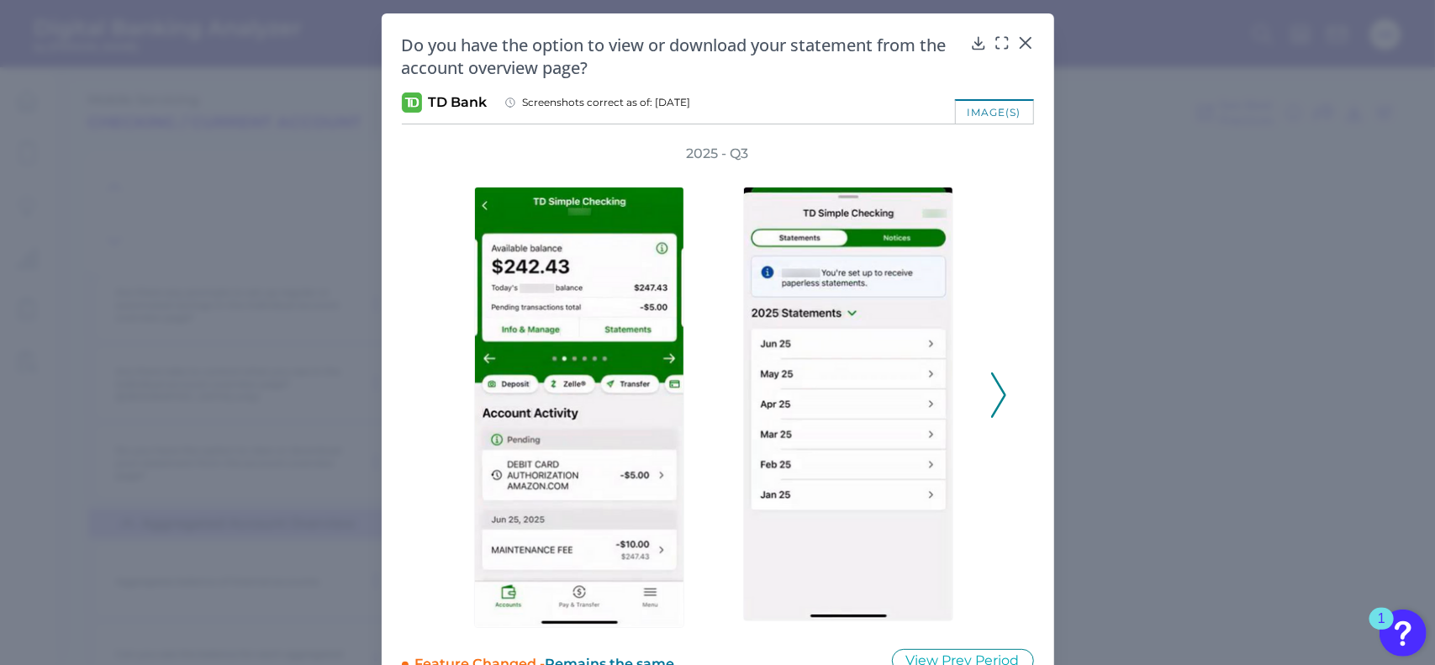
click at [441, 475] on button at bounding box center [447, 481] width 13 height 13
click at [1000, 386] on icon at bounding box center [998, 394] width 15 height 45
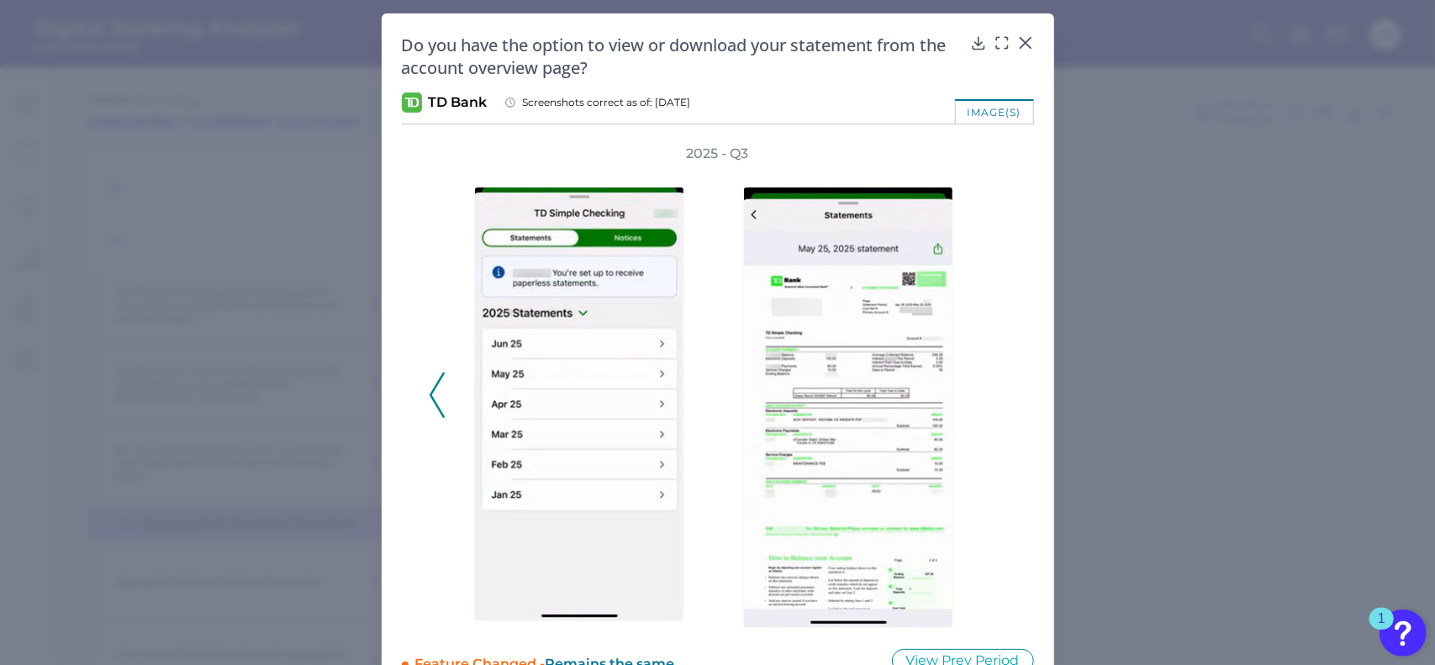
click at [430, 398] on polyline at bounding box center [436, 395] width 13 height 43
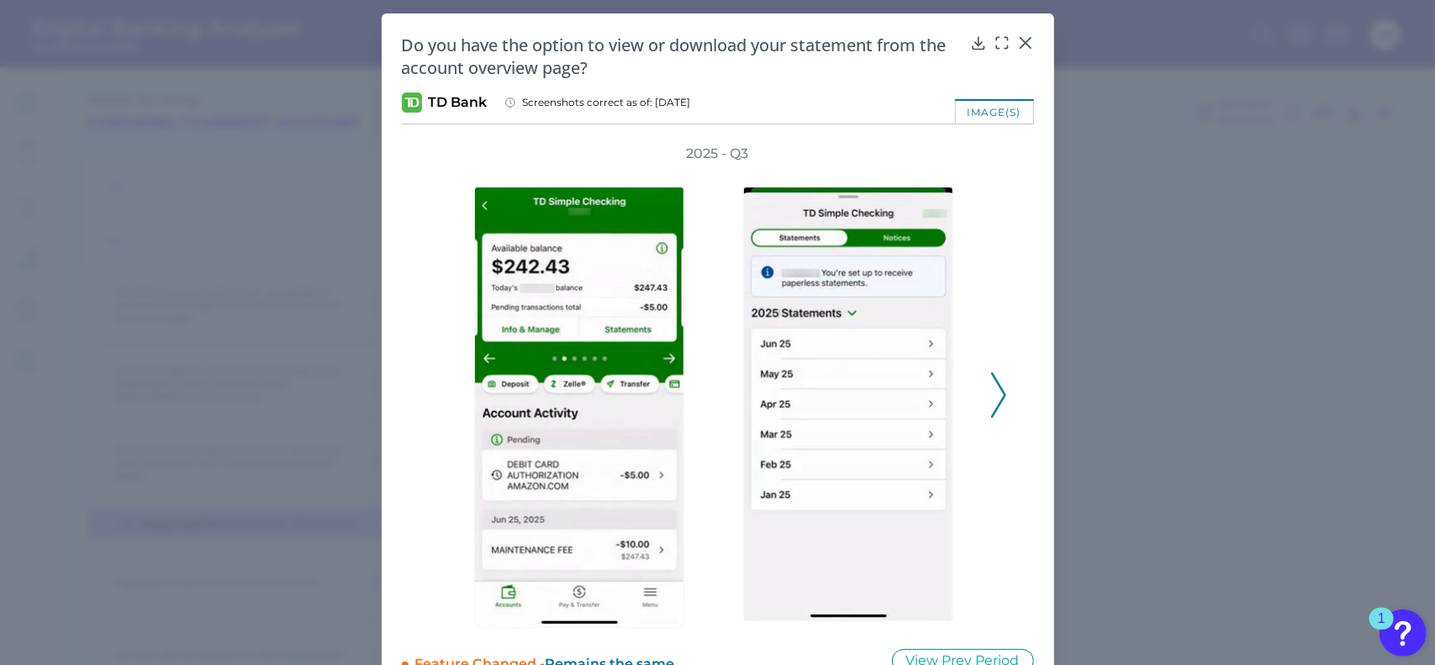
click at [1009, 391] on div "2025 - Q3" at bounding box center [718, 386] width 632 height 483
click at [998, 393] on icon at bounding box center [998, 394] width 15 height 45
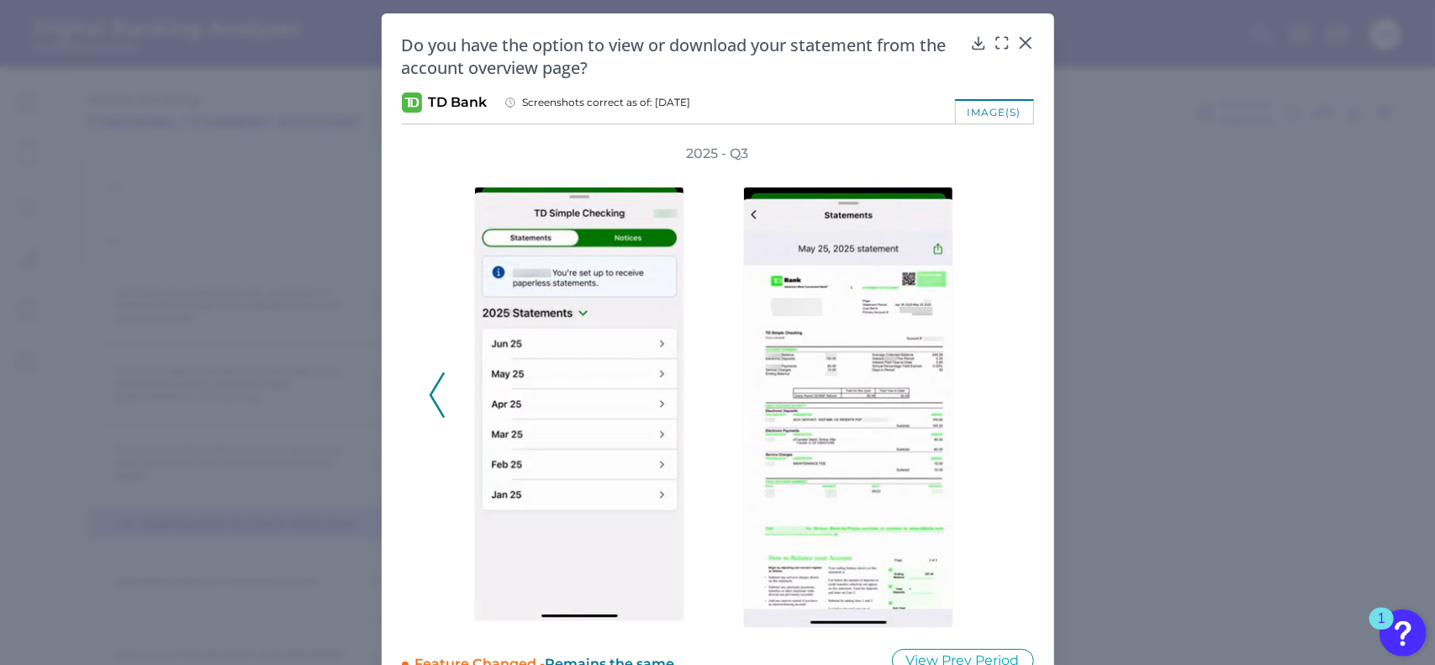
click at [439, 397] on icon at bounding box center [437, 394] width 15 height 45
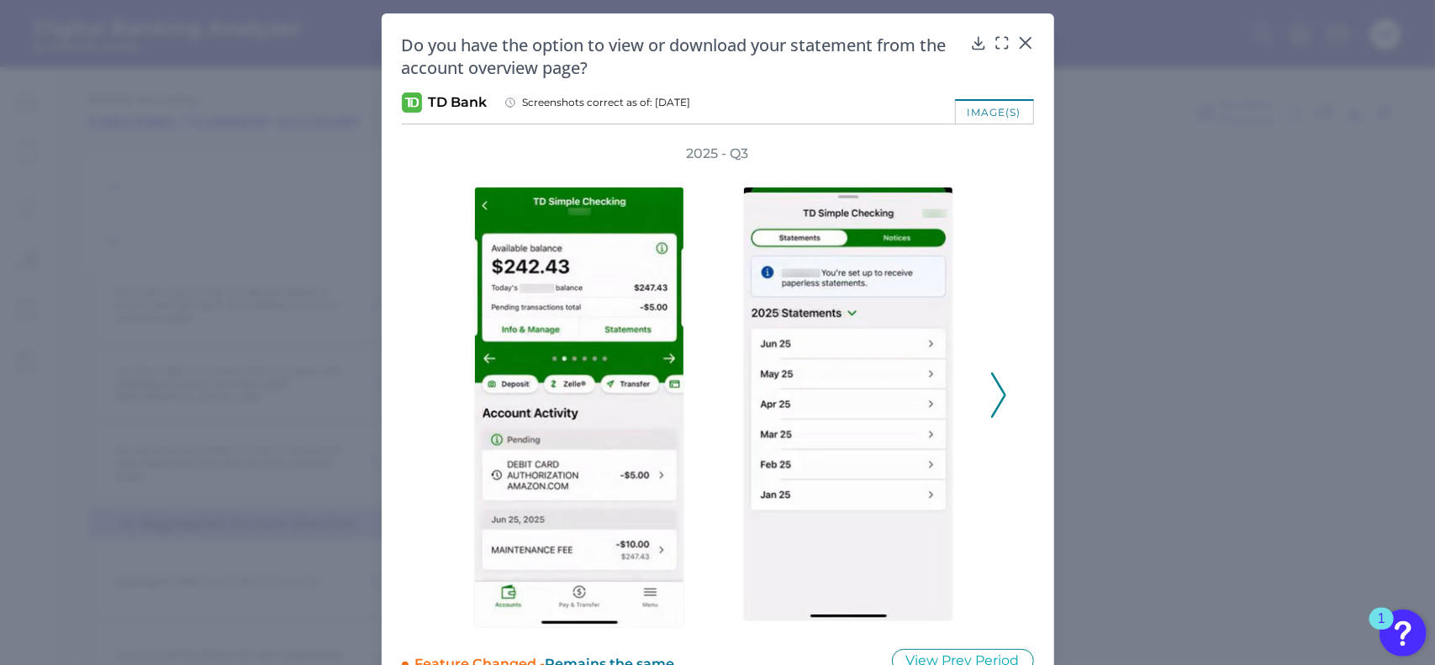
click at [1031, 48] on div "Do you have the option to view or download your statement from the account over…" at bounding box center [718, 353] width 673 height 680
click at [1025, 48] on div at bounding box center [1022, 54] width 17 height 17
click at [1023, 45] on icon at bounding box center [1025, 42] width 17 height 17
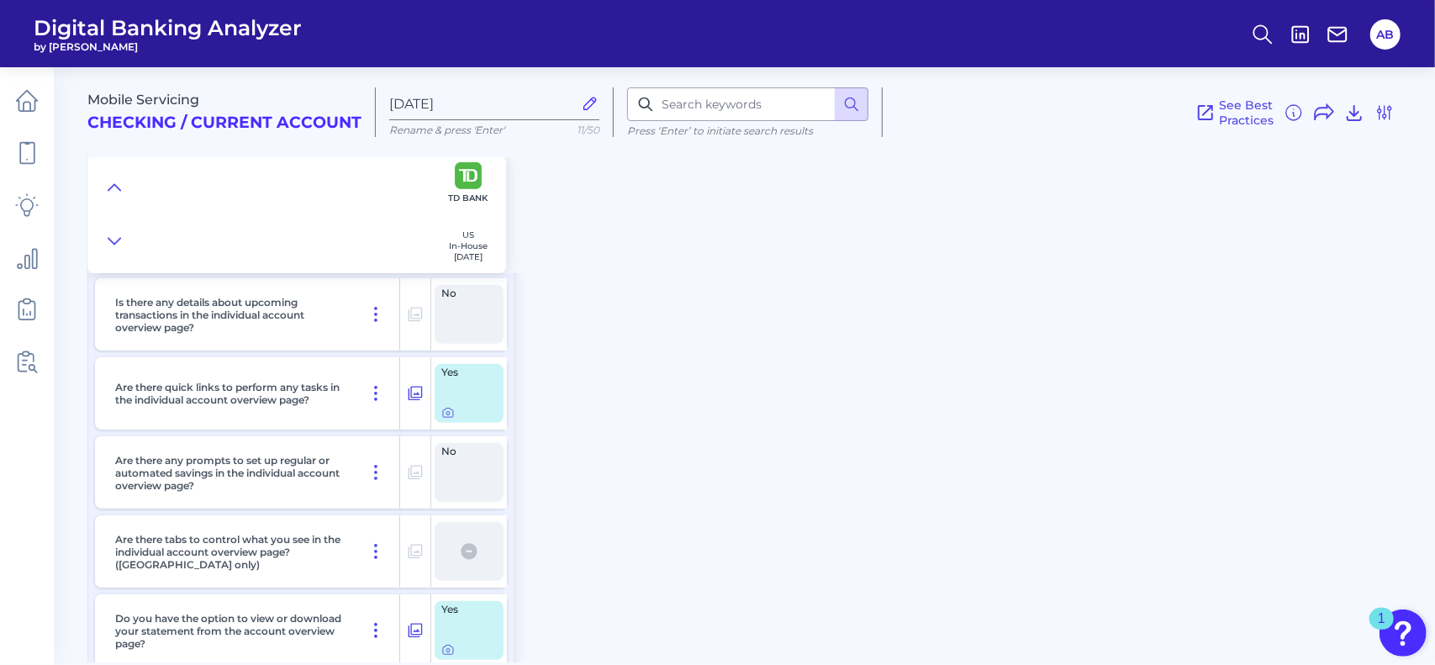
scroll to position [504, 0]
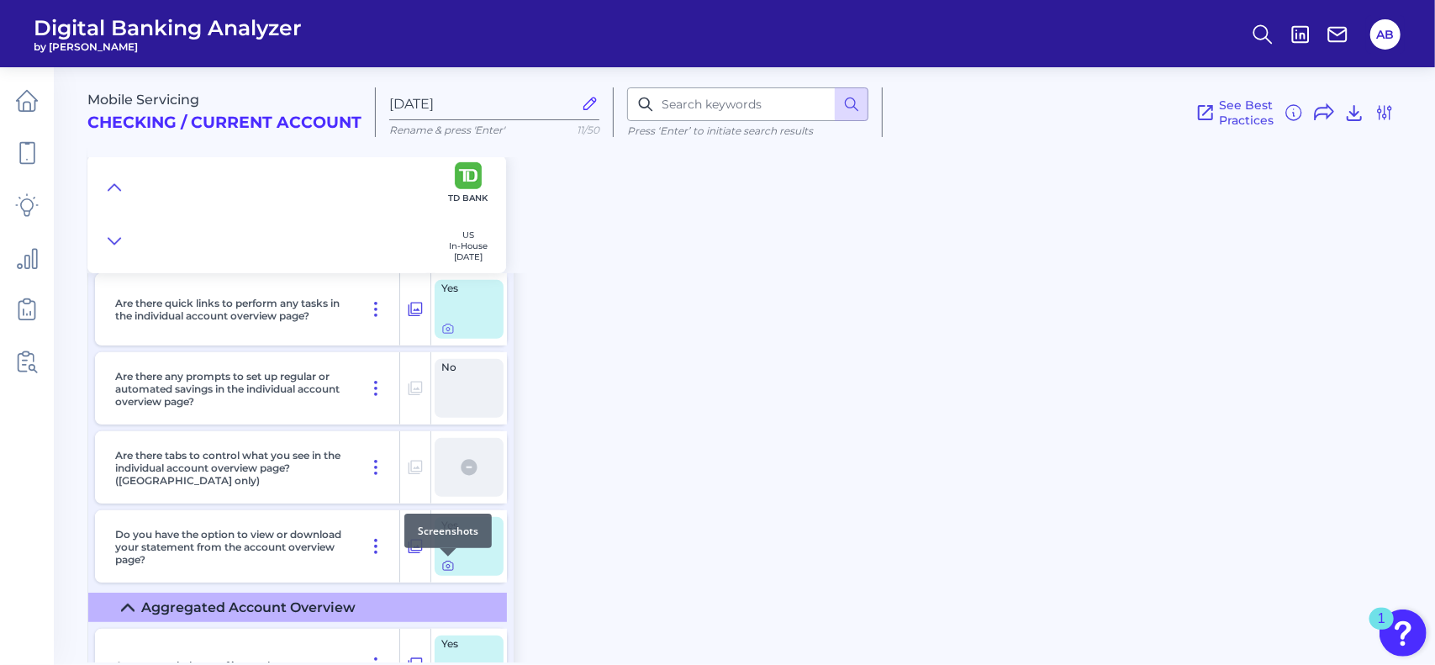
click at [447, 567] on icon at bounding box center [447, 565] width 13 height 13
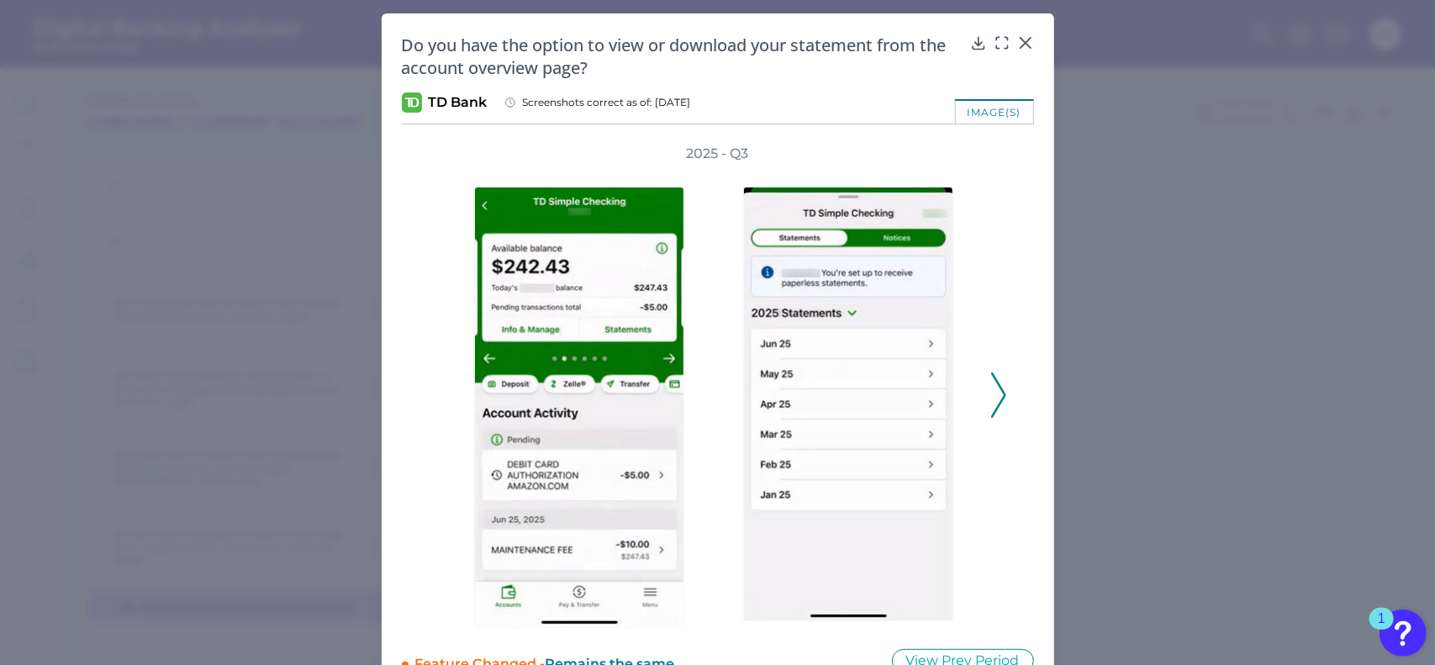
click at [997, 388] on polyline at bounding box center [998, 395] width 13 height 43
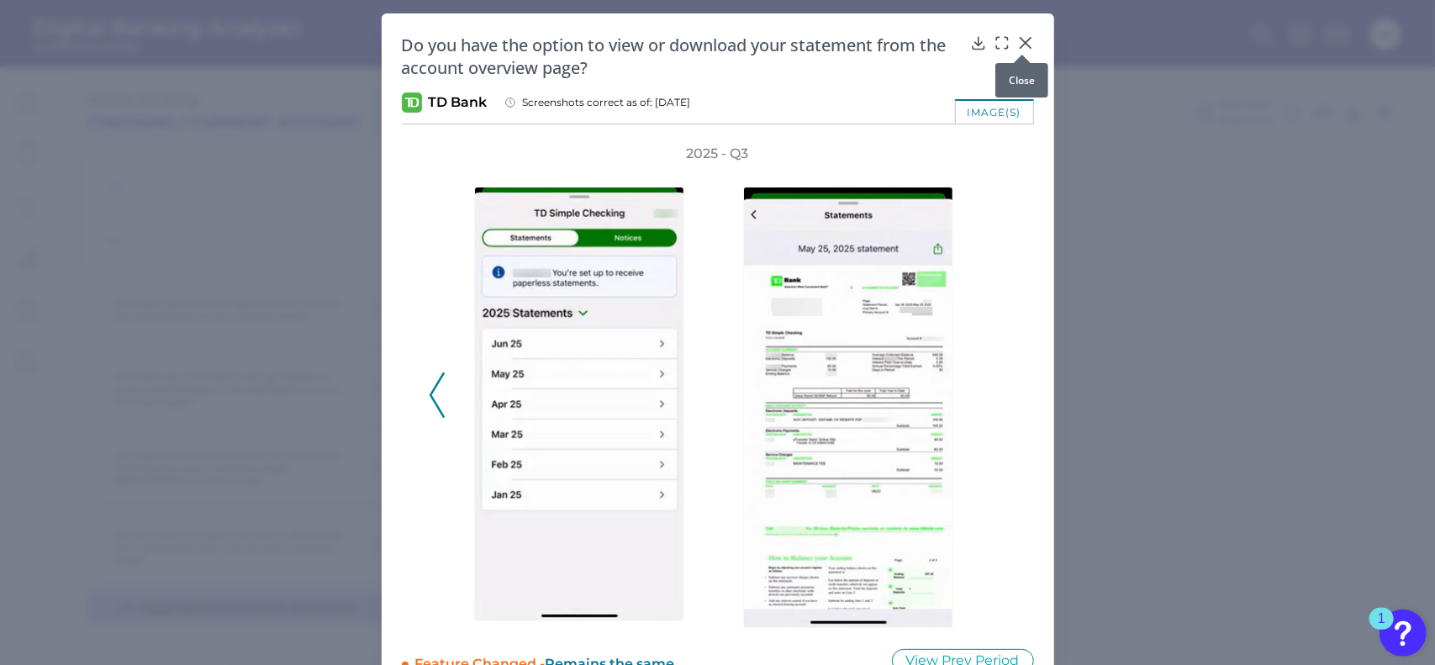
click at [1028, 40] on icon at bounding box center [1025, 42] width 17 height 17
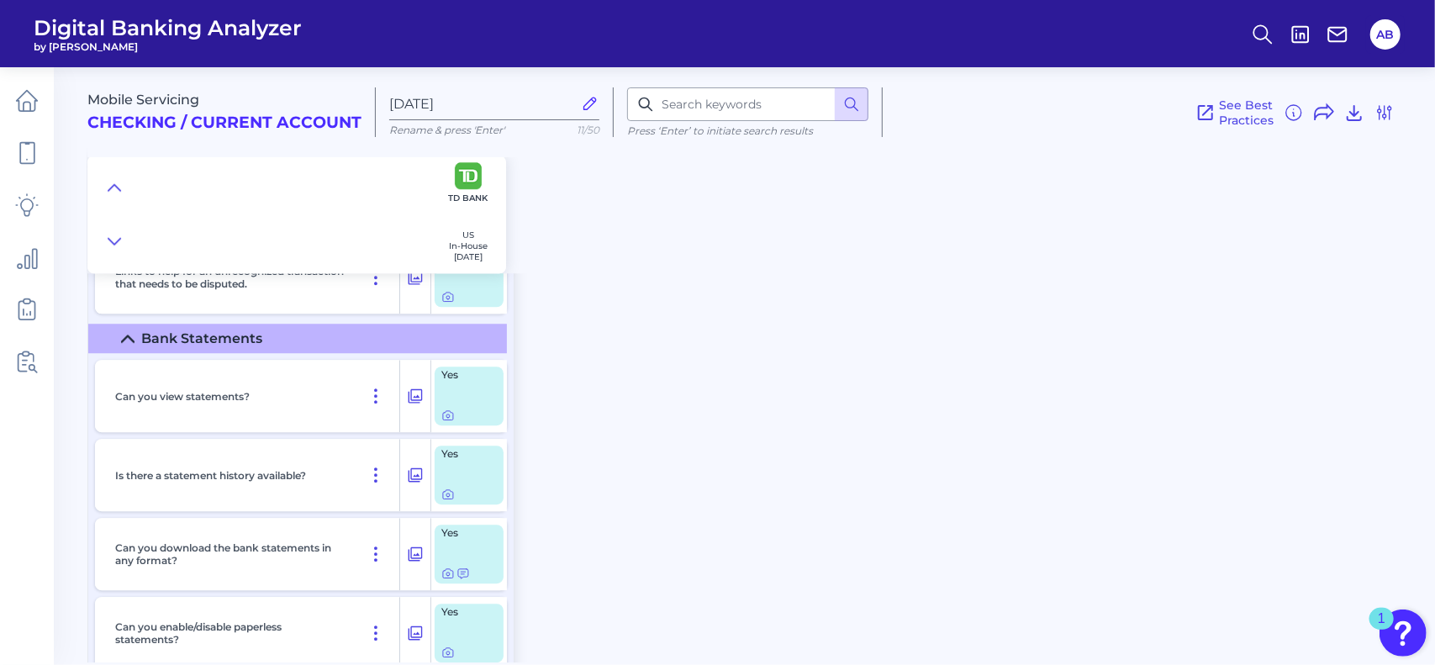
scroll to position [3026, 0]
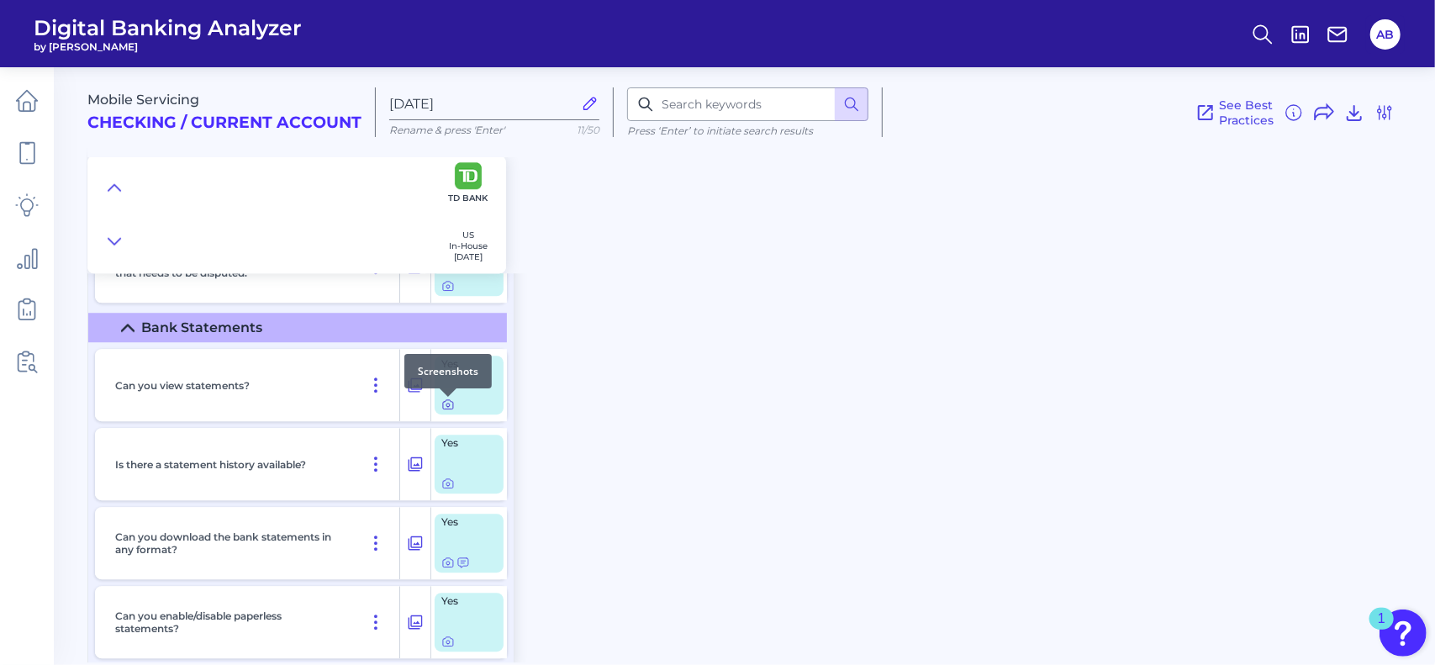
click at [450, 407] on icon at bounding box center [447, 404] width 13 height 13
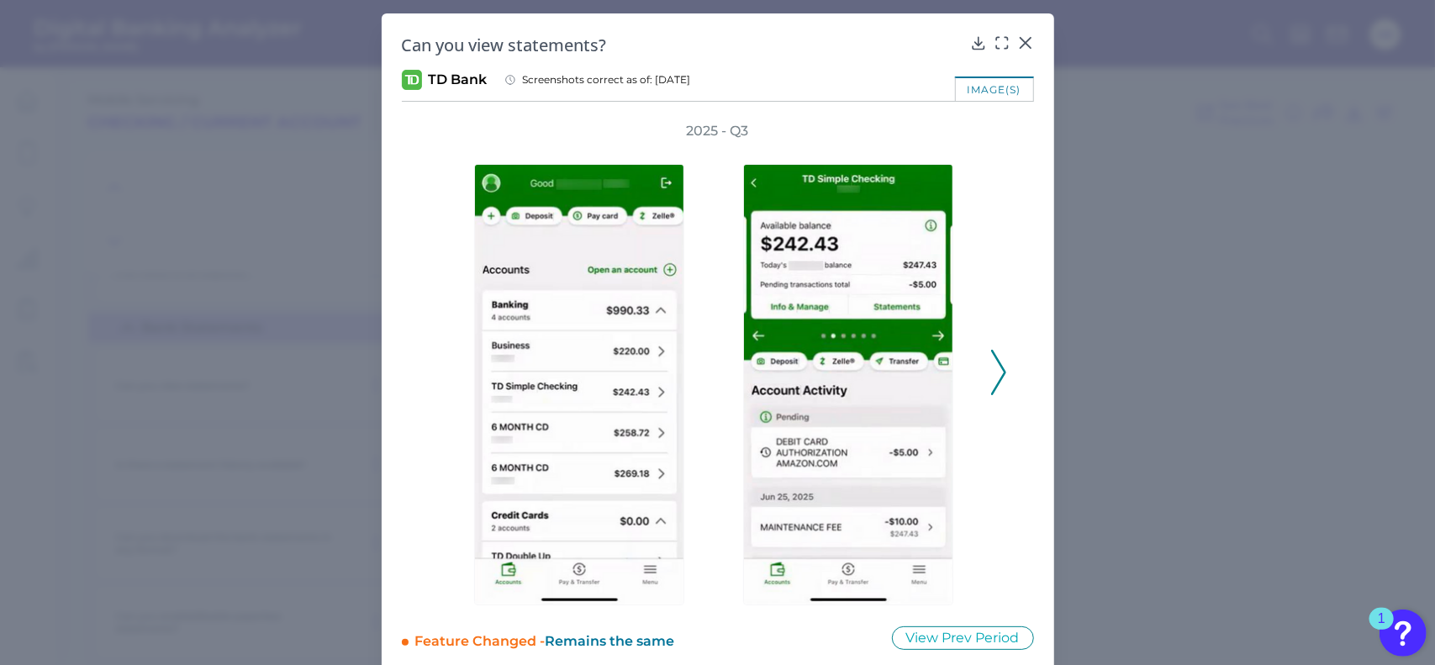
click at [991, 376] on icon at bounding box center [998, 372] width 15 height 45
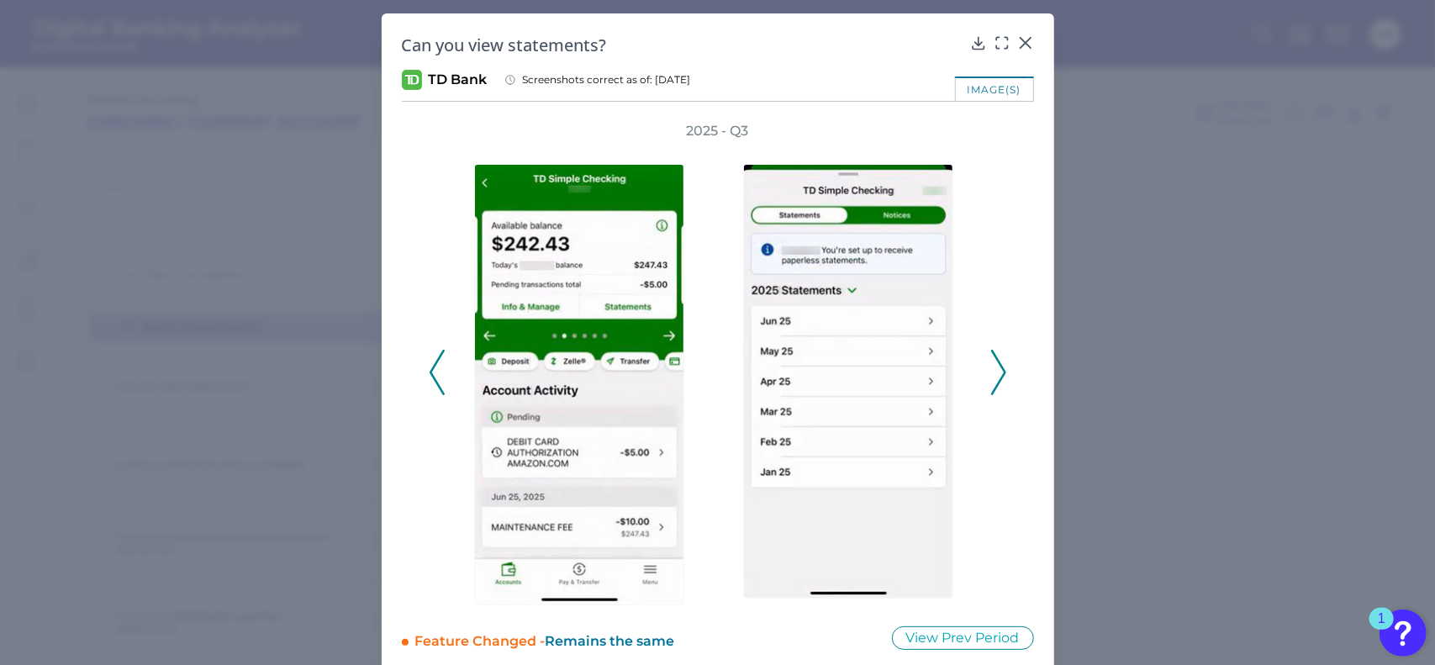
click at [991, 377] on icon at bounding box center [998, 372] width 15 height 45
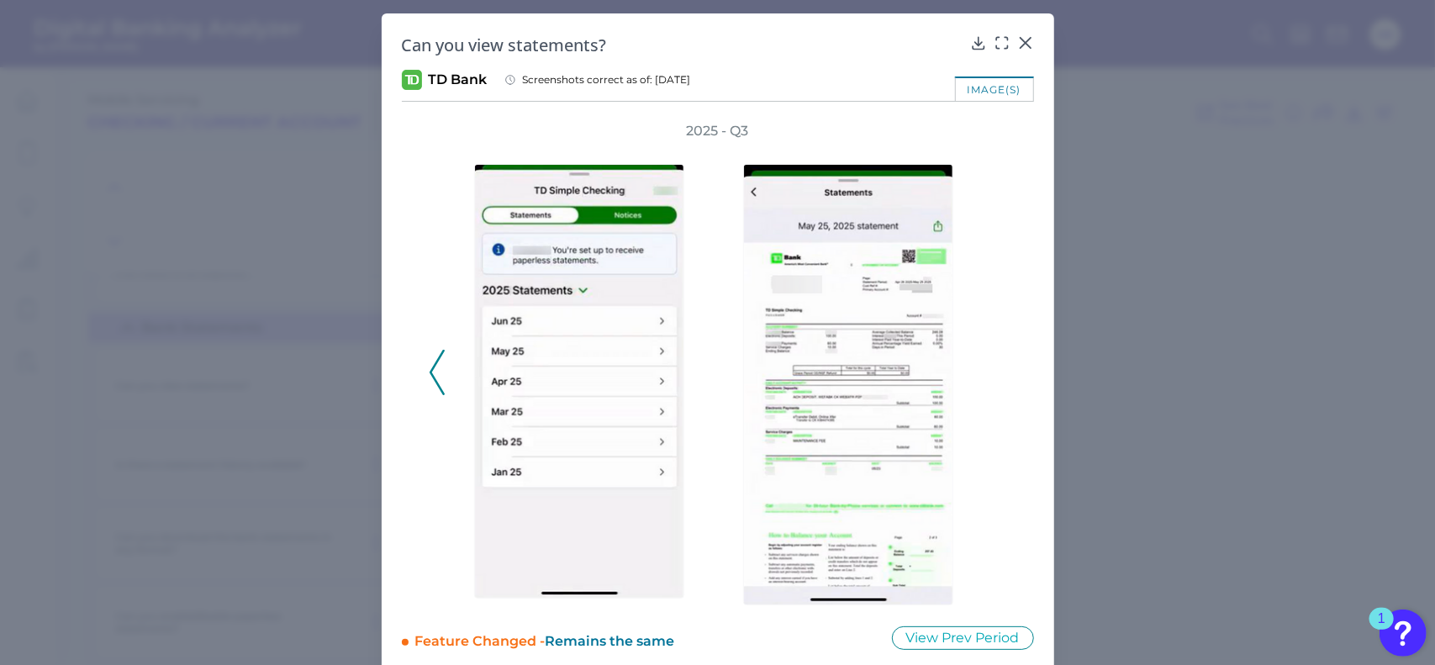
click at [1019, 51] on div "Can you view statements?" at bounding box center [718, 45] width 632 height 23
click at [1026, 24] on div "Can you view statements? TD Bank Screenshots correct as of: [DATE] image(s) 202…" at bounding box center [718, 341] width 673 height 657
click at [1017, 42] on icon at bounding box center [1025, 42] width 17 height 17
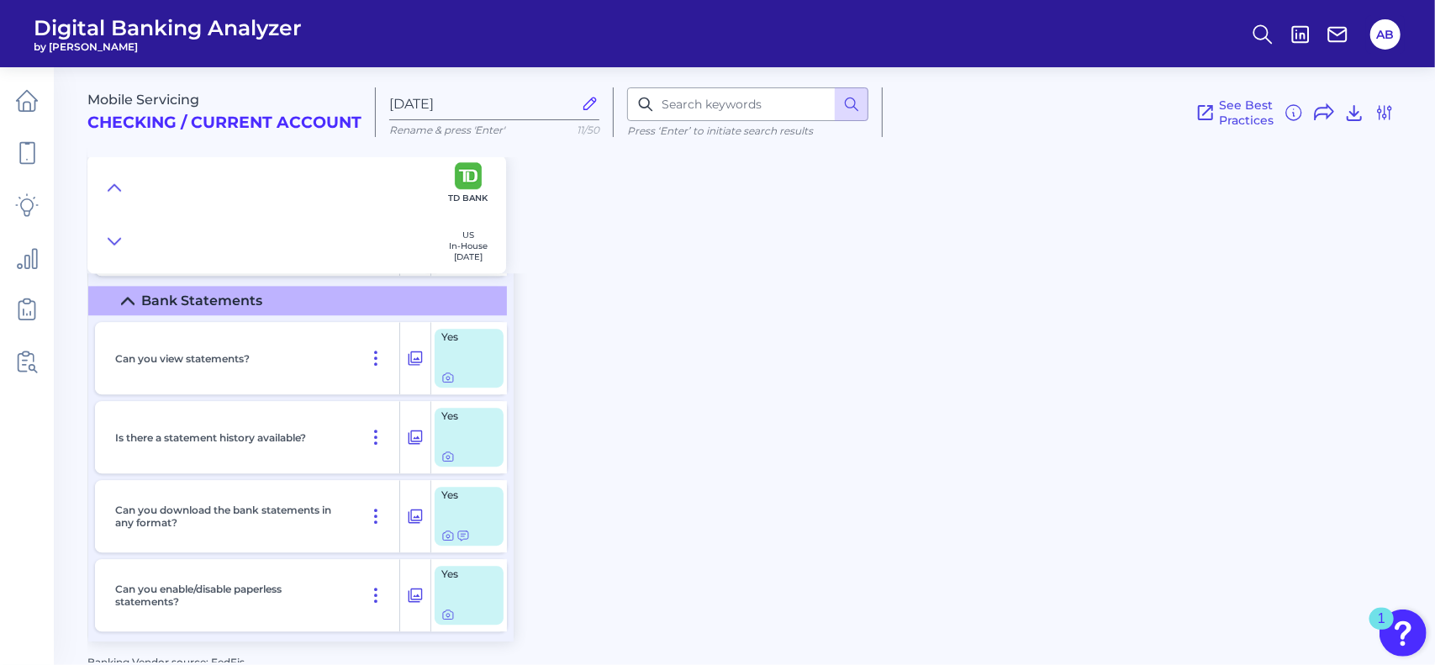
scroll to position [3068, 0]
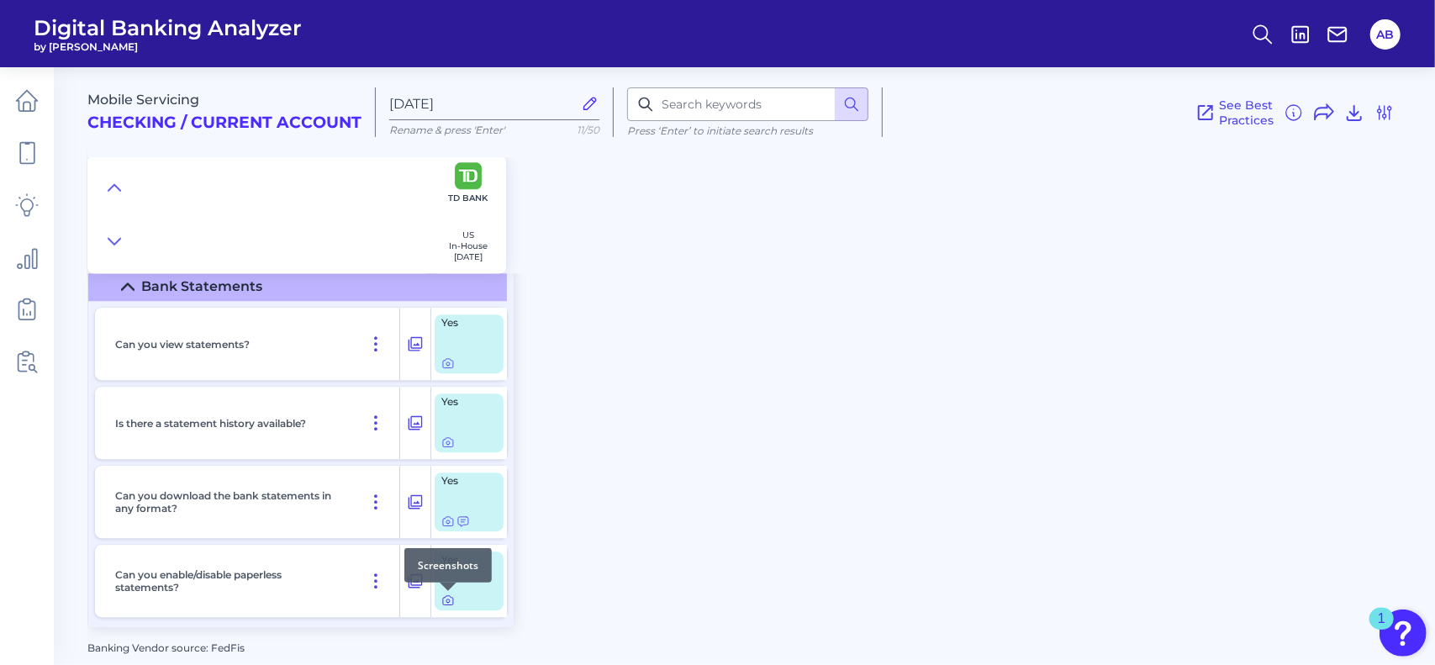
click at [447, 597] on div at bounding box center [448, 591] width 17 height 17
click at [446, 602] on icon at bounding box center [447, 599] width 13 height 13
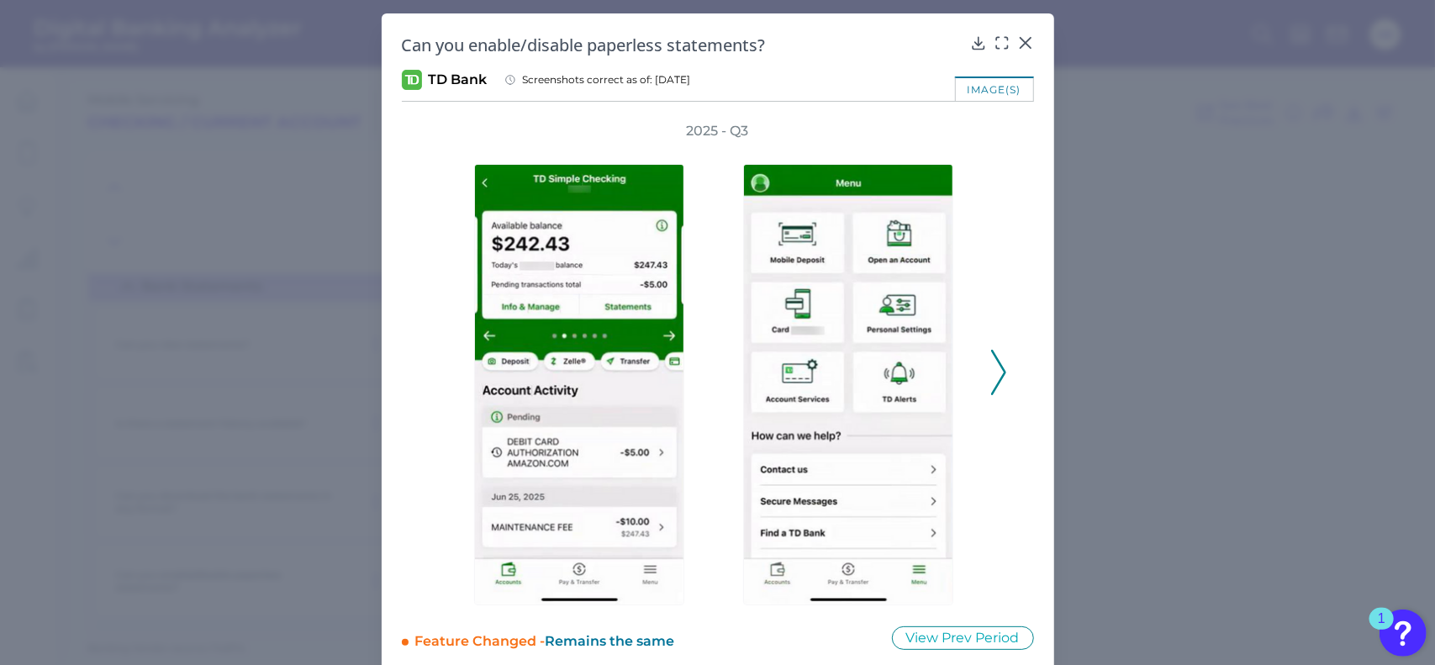
click at [991, 378] on icon at bounding box center [998, 372] width 15 height 45
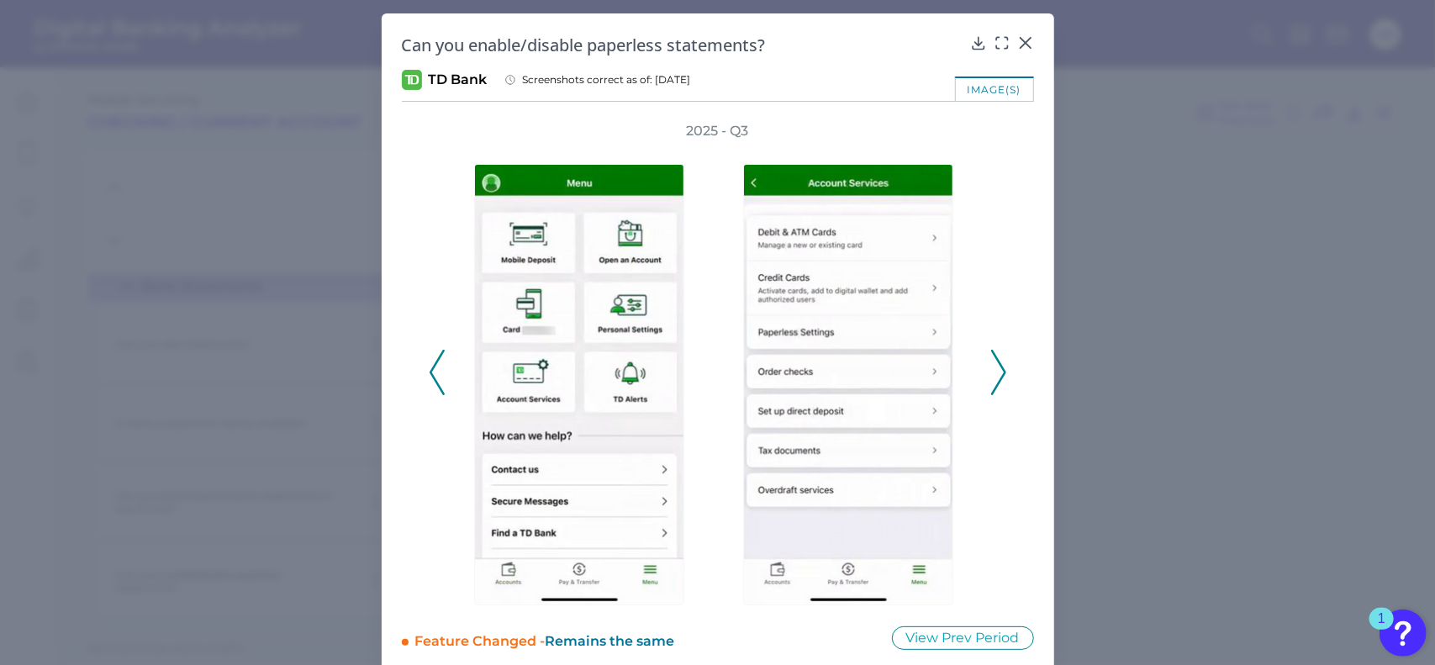
click at [437, 374] on icon at bounding box center [437, 372] width 15 height 45
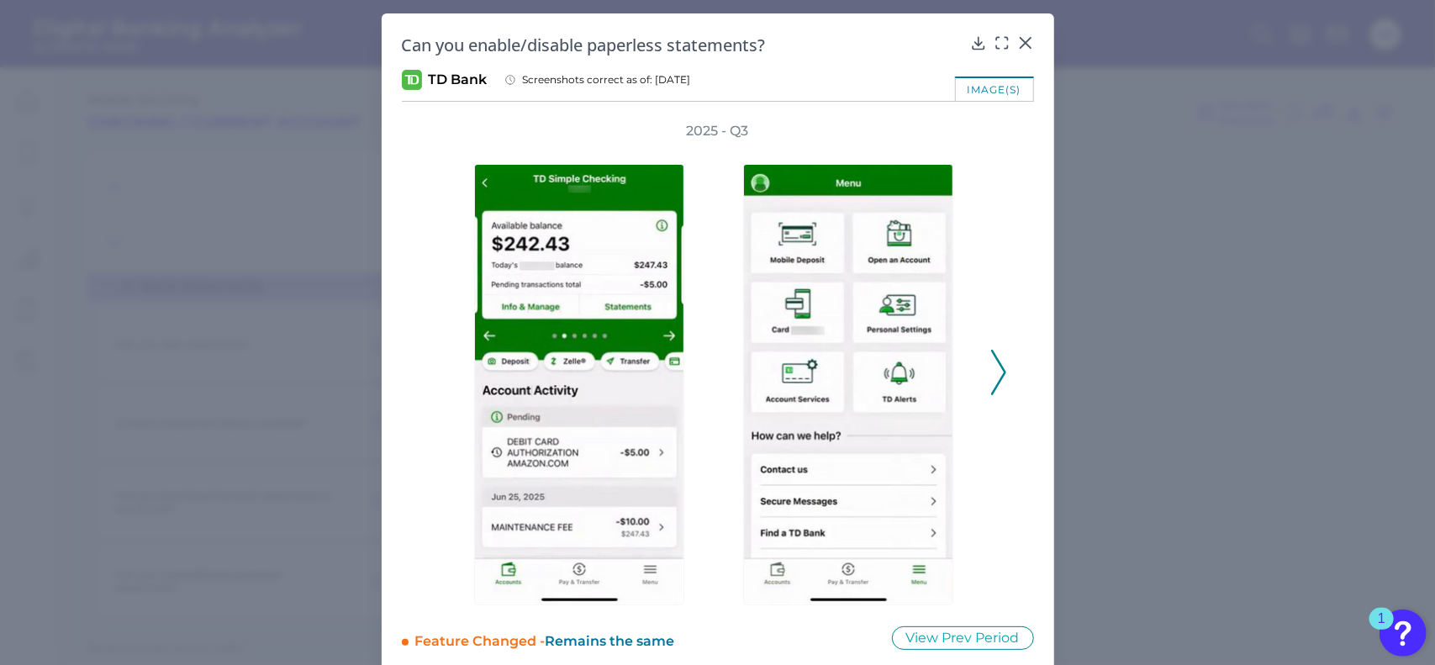
click at [990, 374] on button at bounding box center [998, 372] width 17 height 45
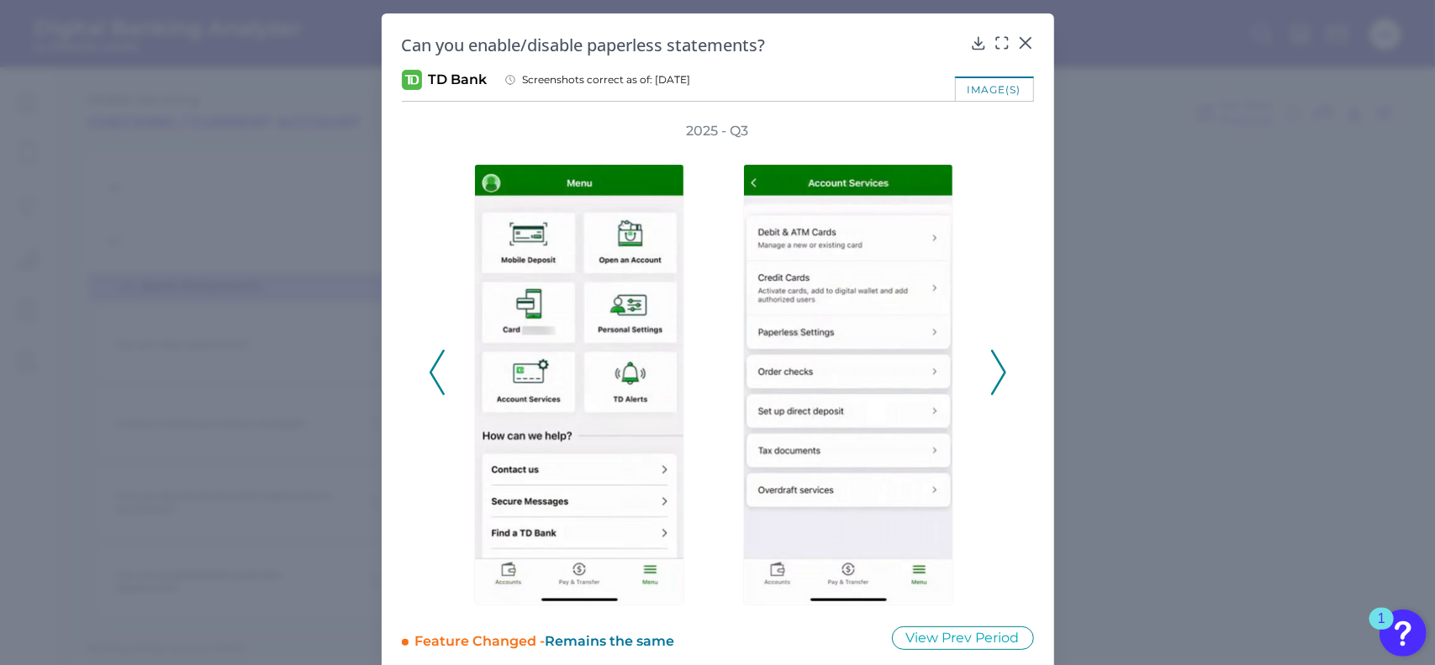
click at [990, 374] on button at bounding box center [998, 372] width 17 height 45
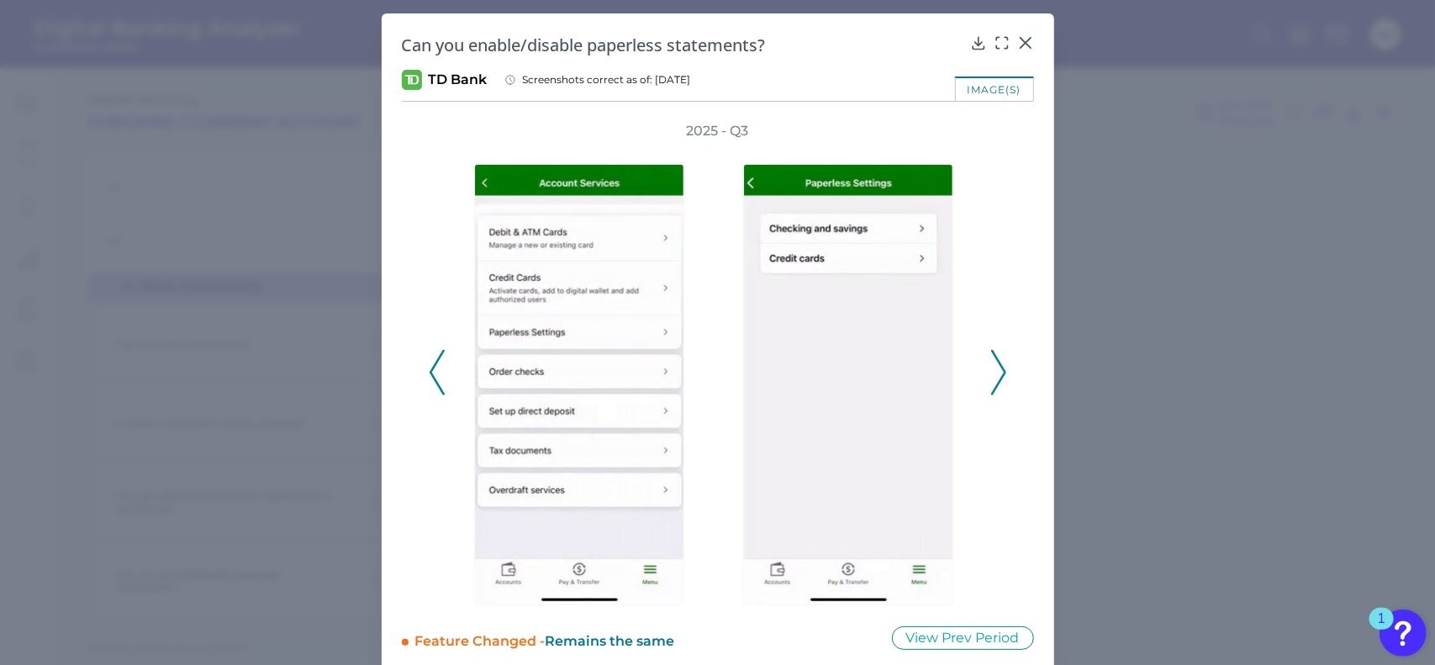
click at [435, 386] on polyline at bounding box center [436, 372] width 13 height 43
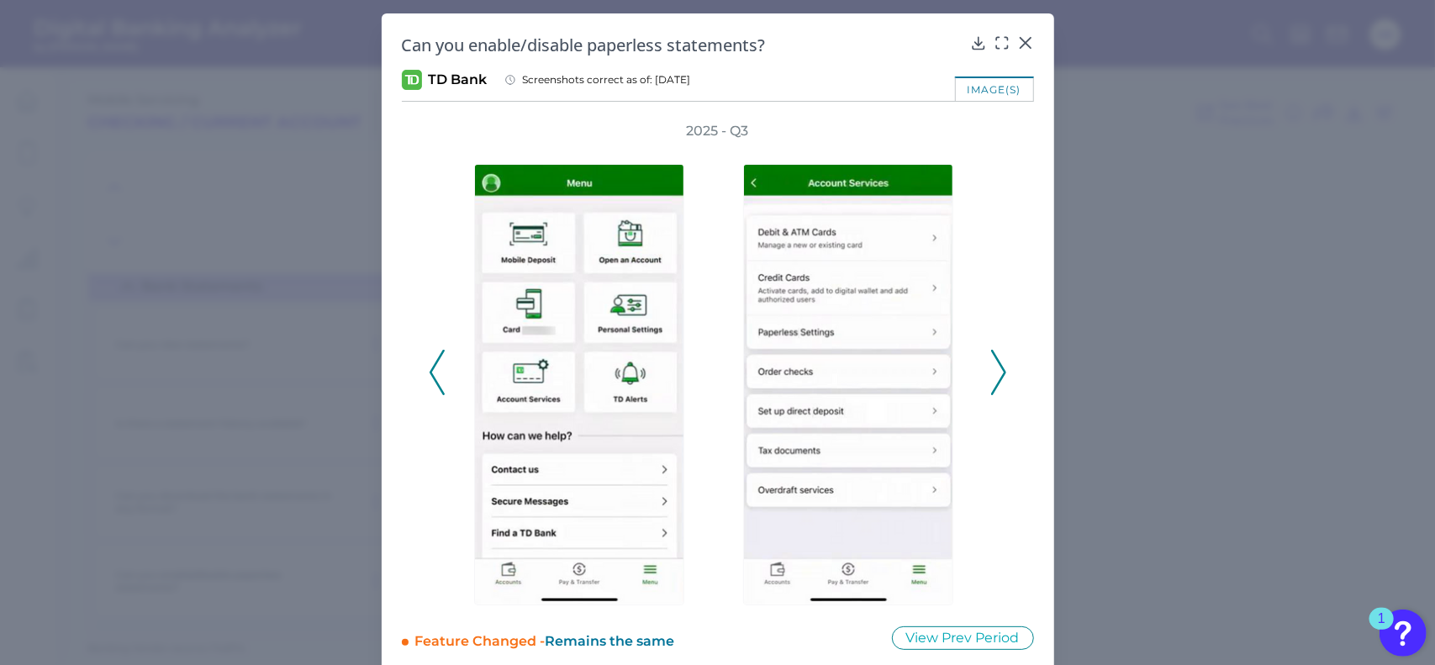
click at [996, 382] on polyline at bounding box center [998, 372] width 13 height 43
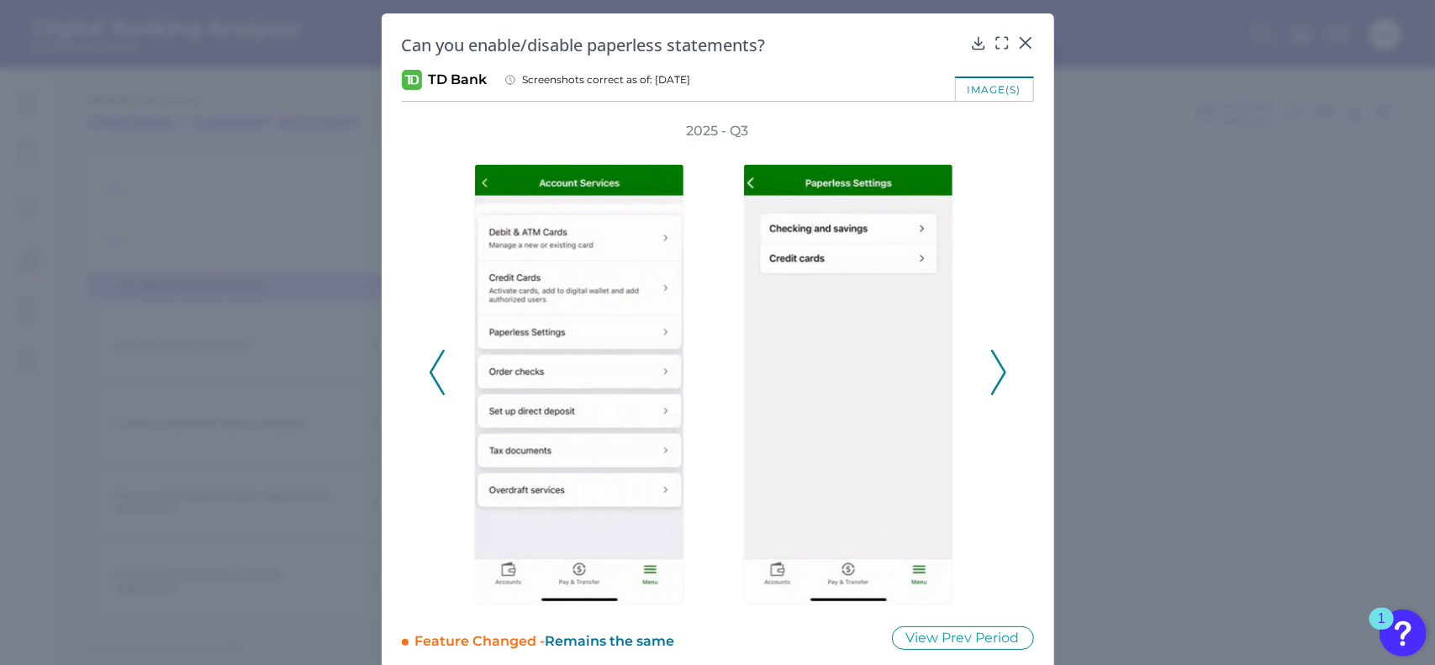
click at [996, 382] on polyline at bounding box center [998, 372] width 13 height 43
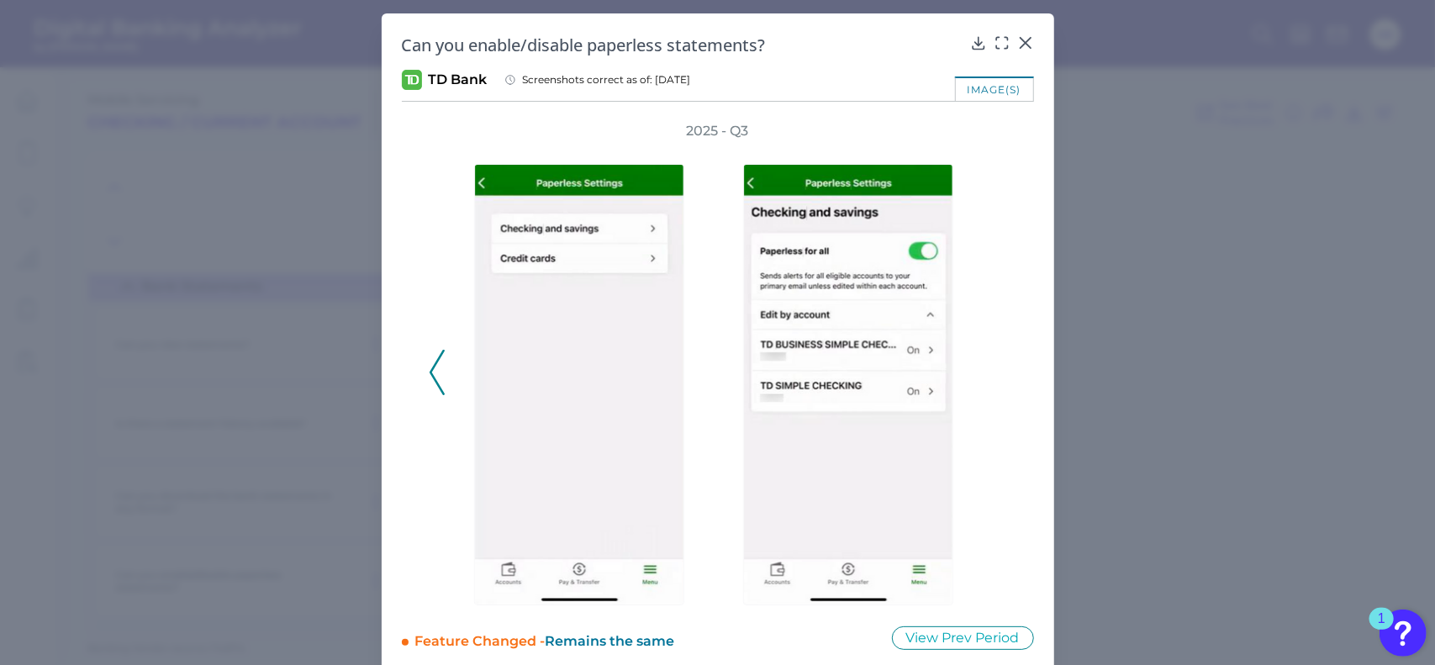
click at [438, 393] on icon at bounding box center [437, 372] width 15 height 45
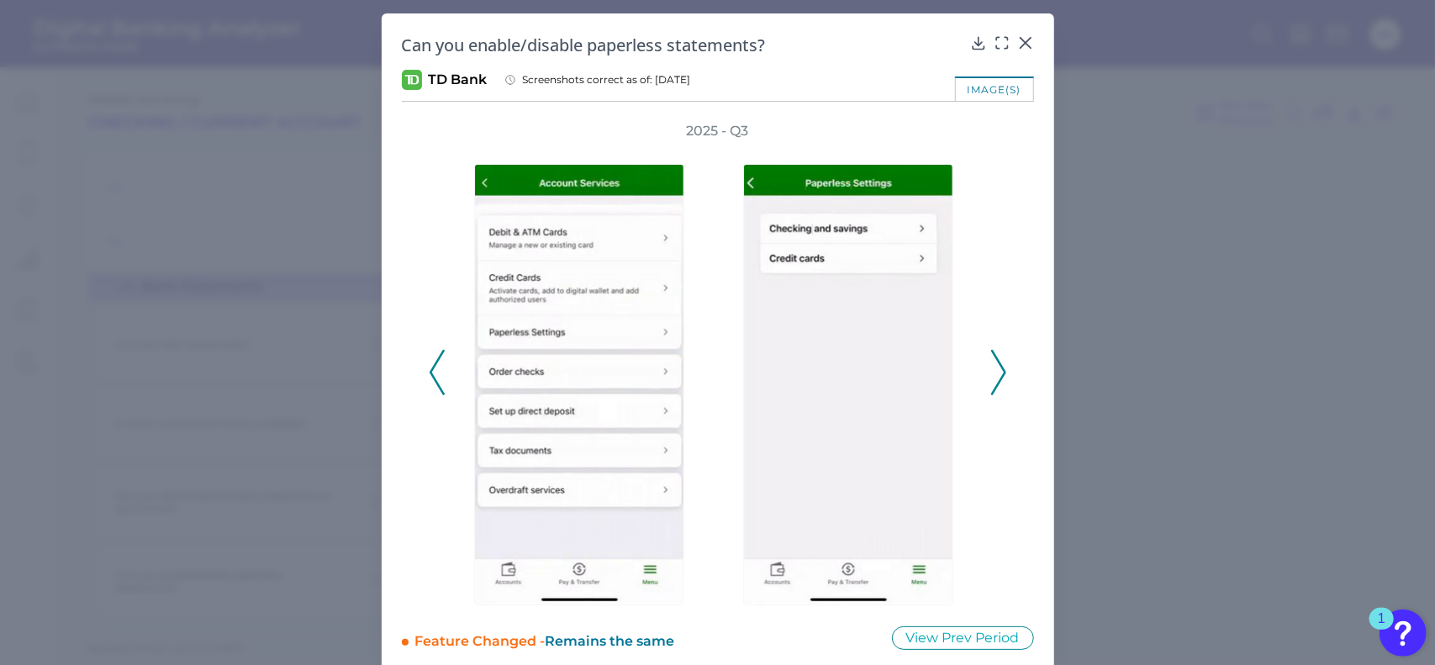
click at [438, 393] on icon at bounding box center [437, 372] width 15 height 45
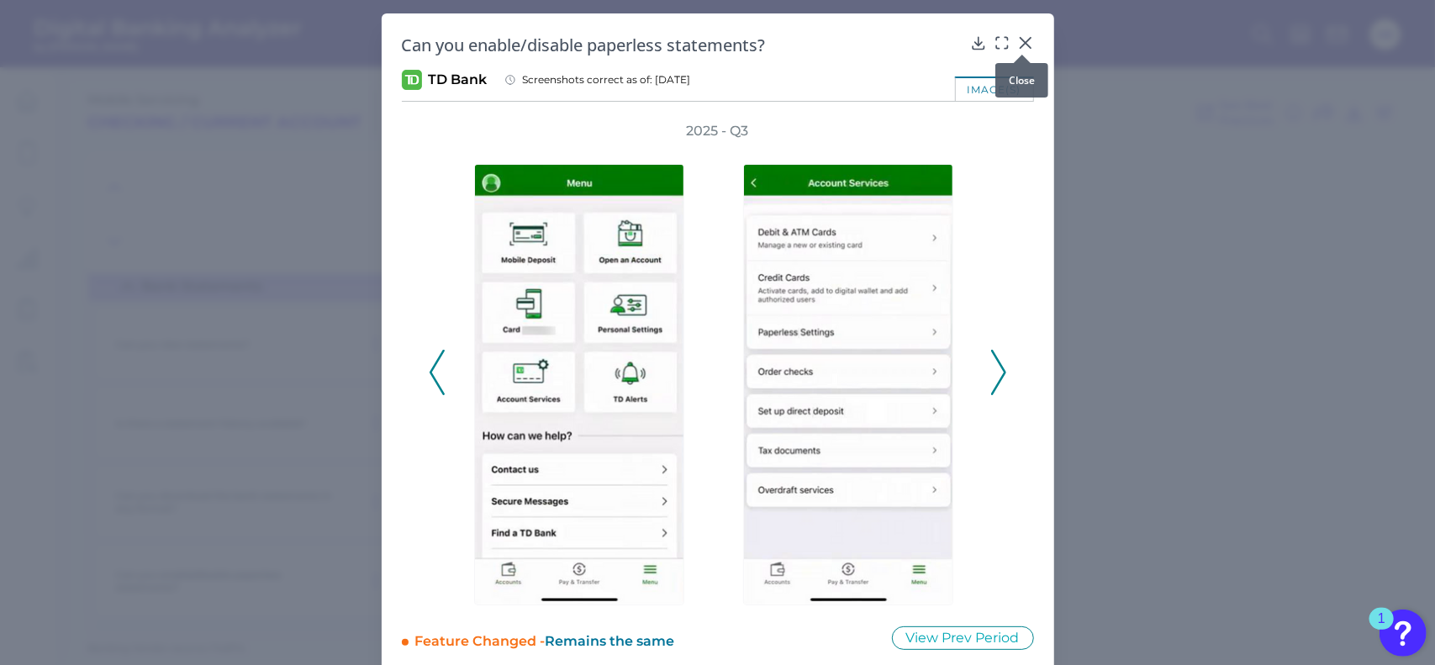
click at [1030, 45] on icon at bounding box center [1025, 42] width 17 height 17
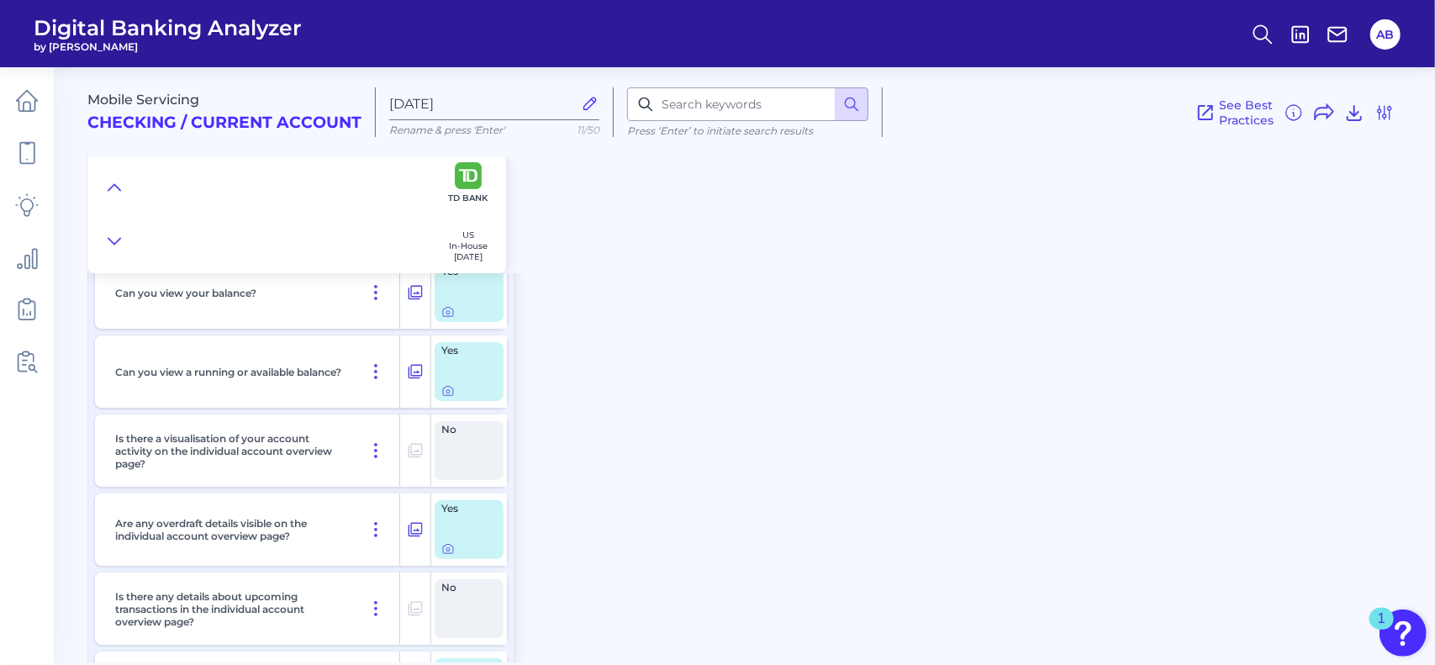
scroll to position [0, 0]
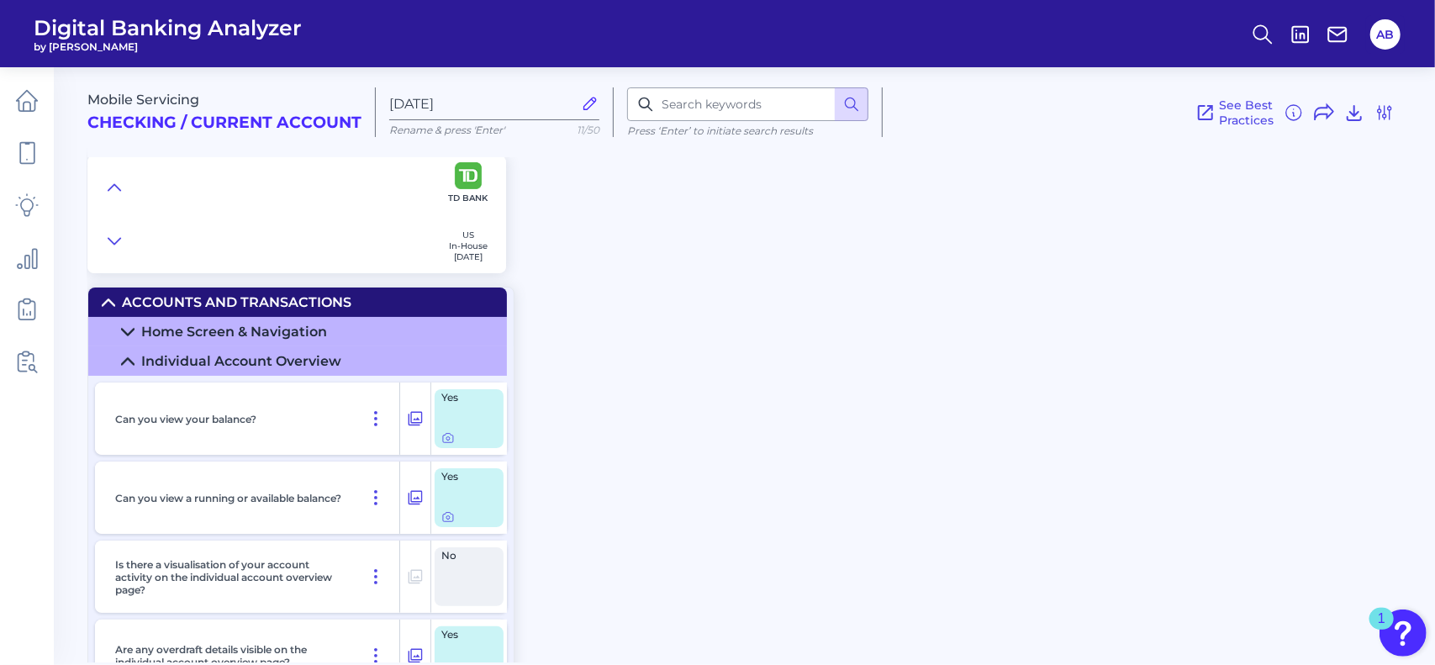
click at [102, 302] on icon at bounding box center [108, 302] width 13 height 13
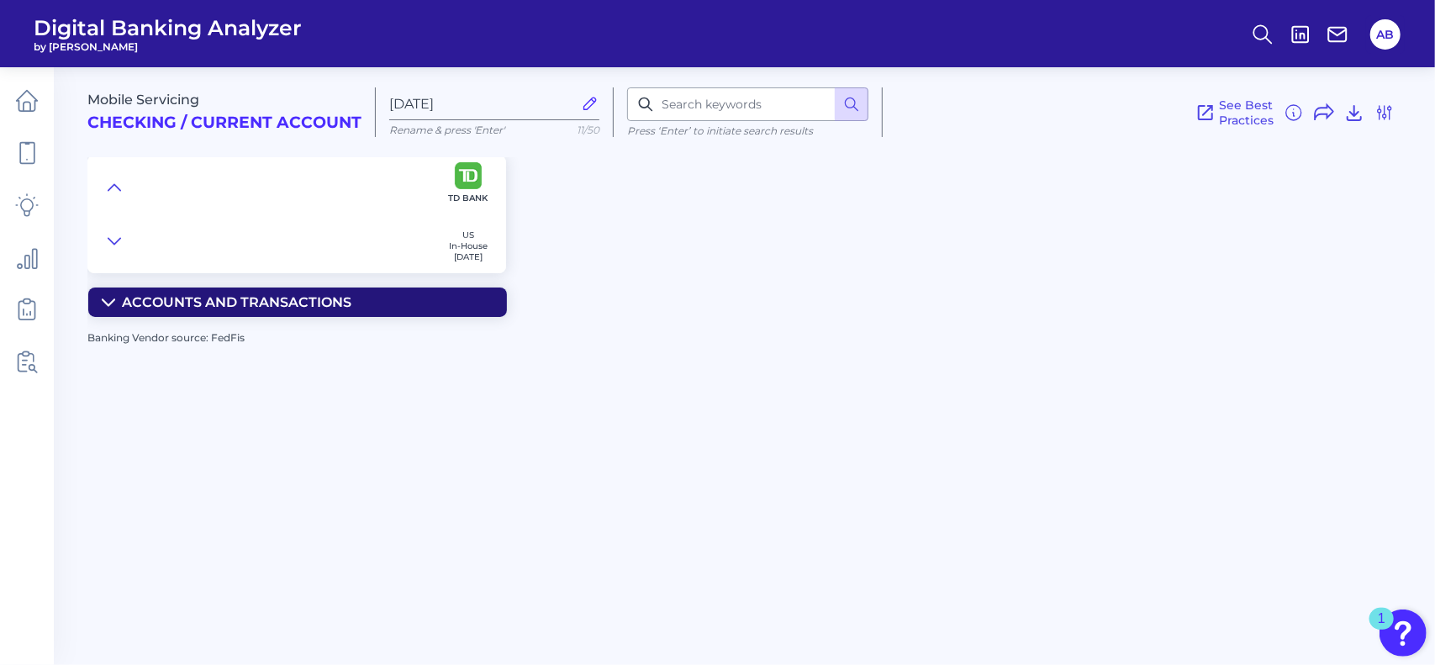
click at [98, 298] on summary "Accounts and transactions" at bounding box center [297, 301] width 419 height 29
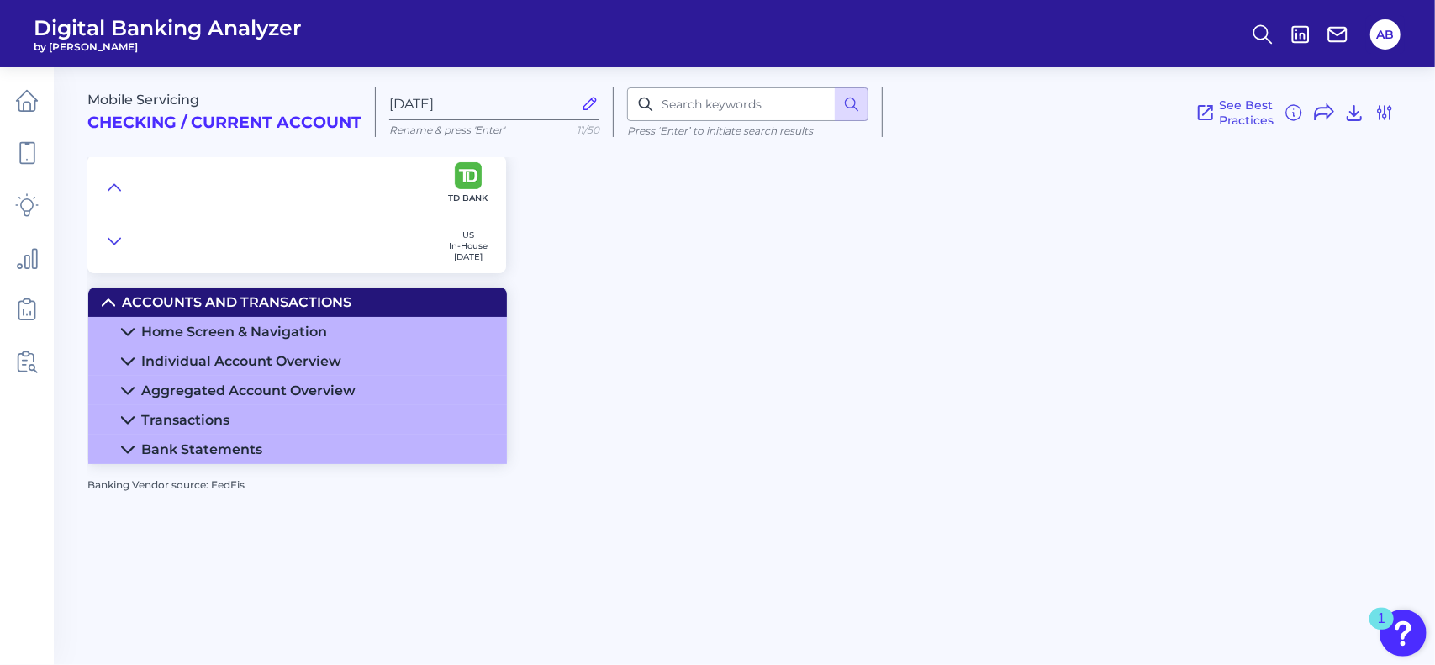
click at [126, 357] on icon at bounding box center [127, 361] width 13 height 13
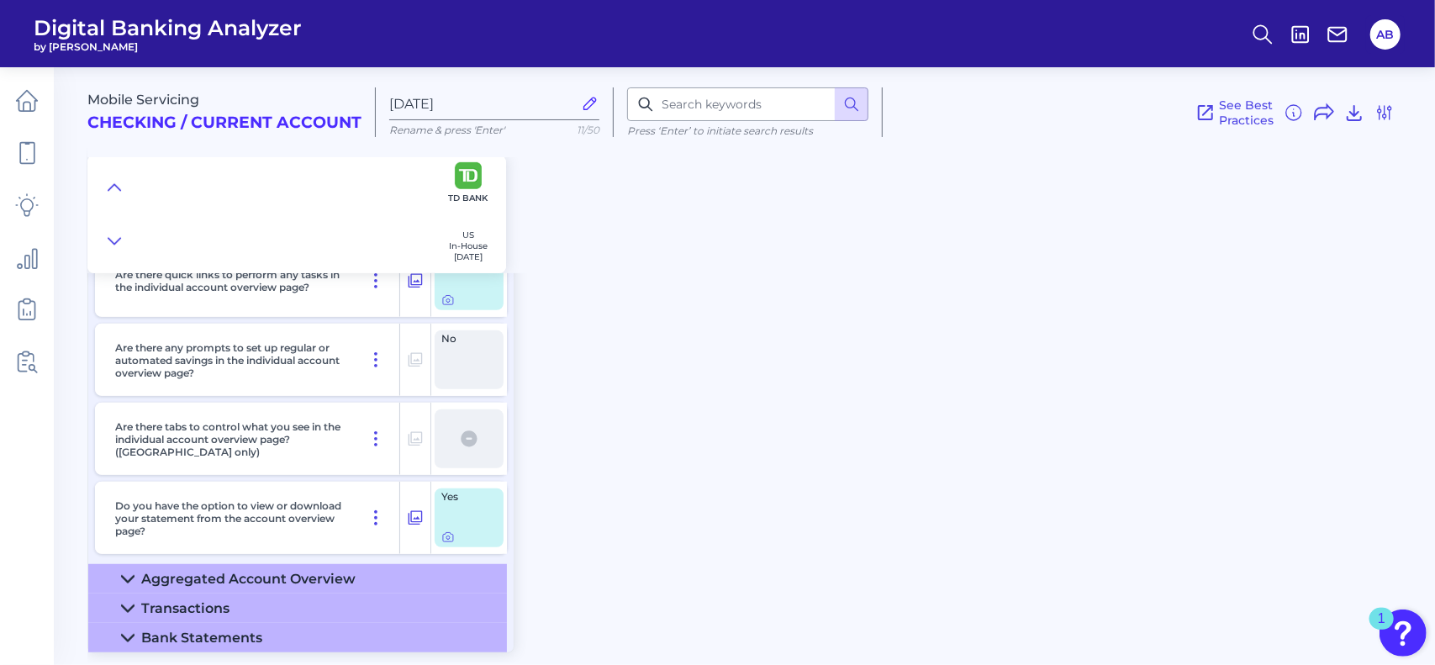
scroll to position [558, 0]
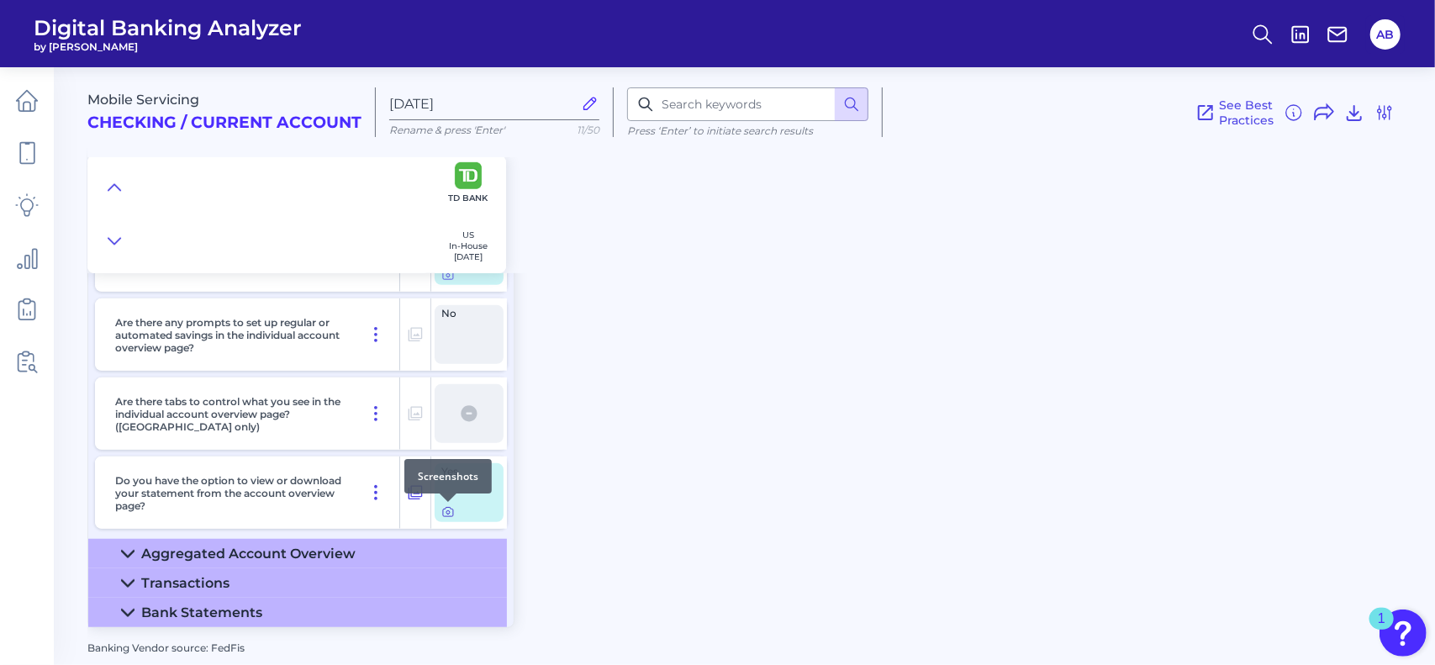
click at [445, 515] on icon at bounding box center [447, 511] width 13 height 13
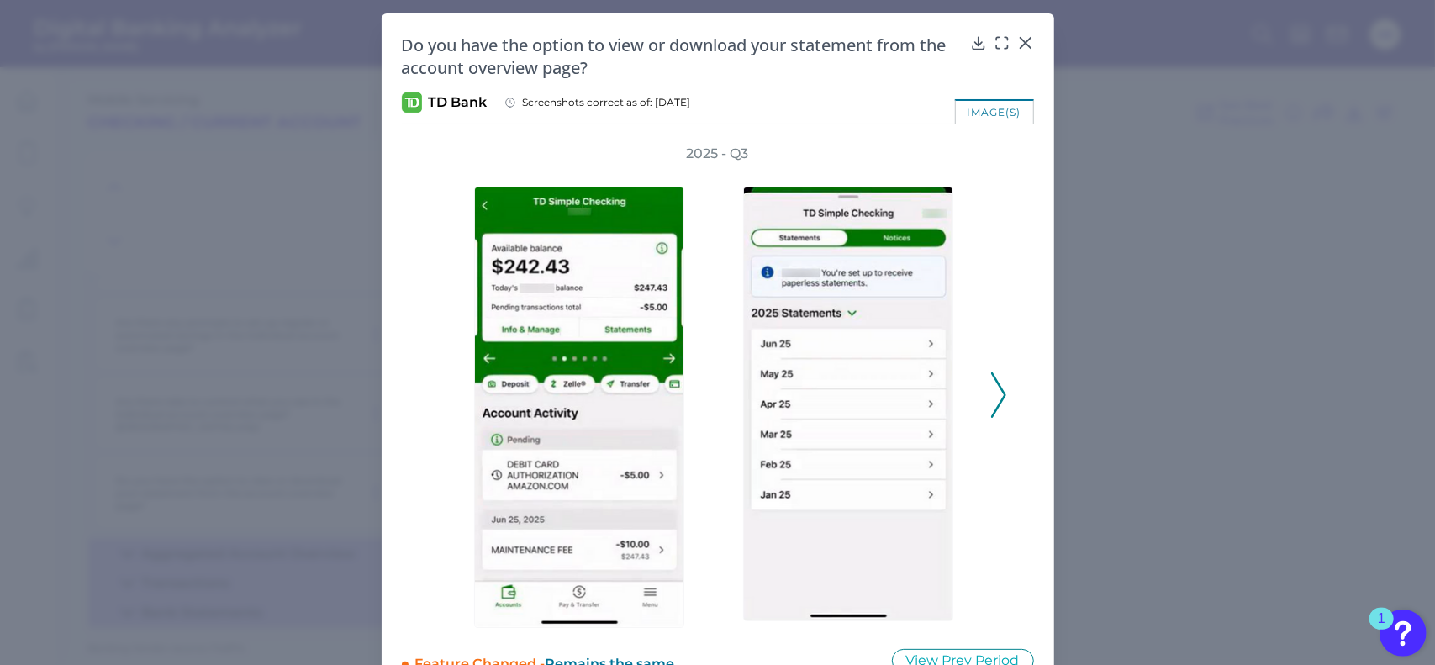
click at [997, 406] on icon at bounding box center [998, 394] width 15 height 45
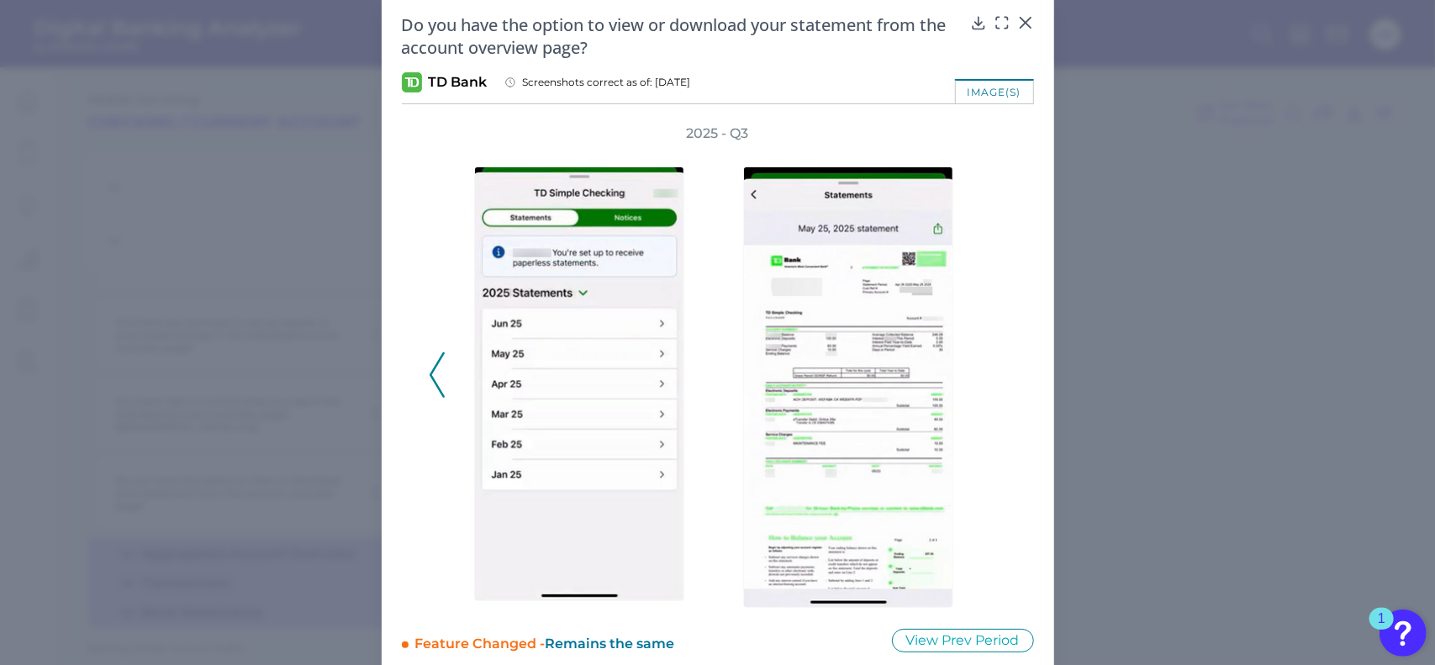
scroll to position [0, 0]
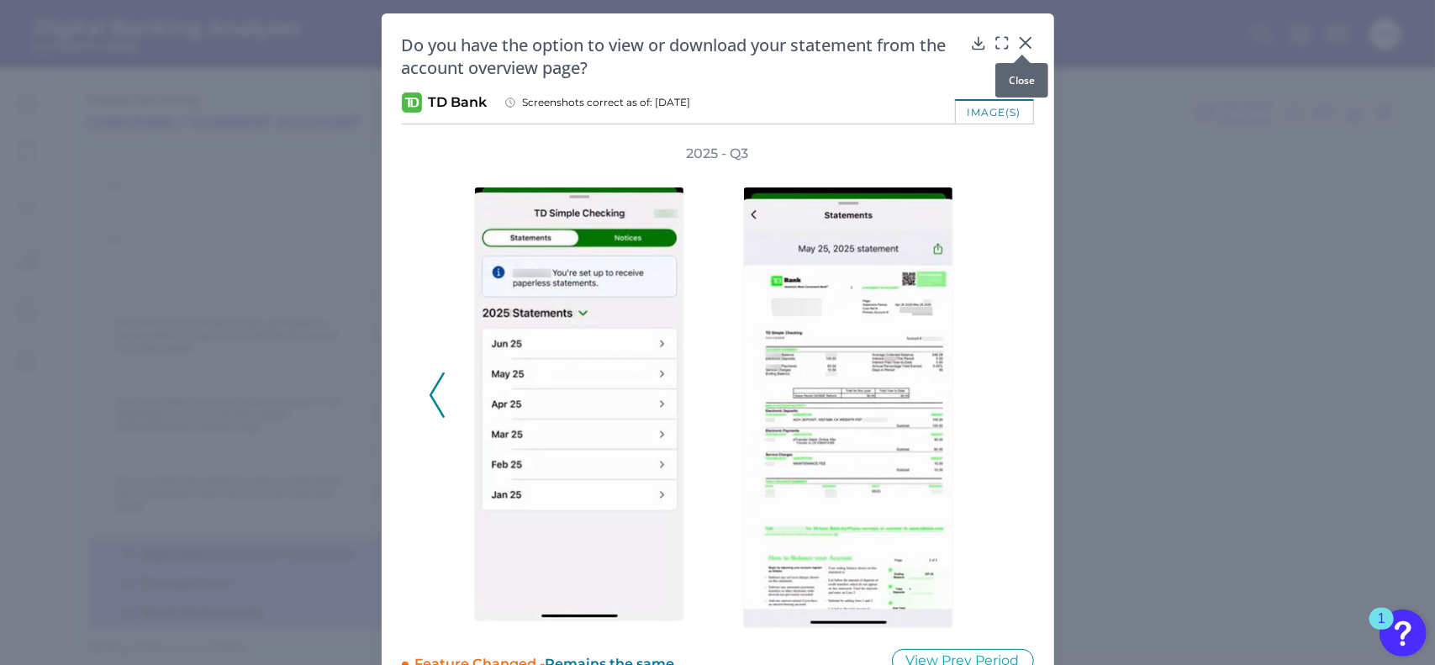
click at [1026, 38] on icon at bounding box center [1025, 43] width 10 height 10
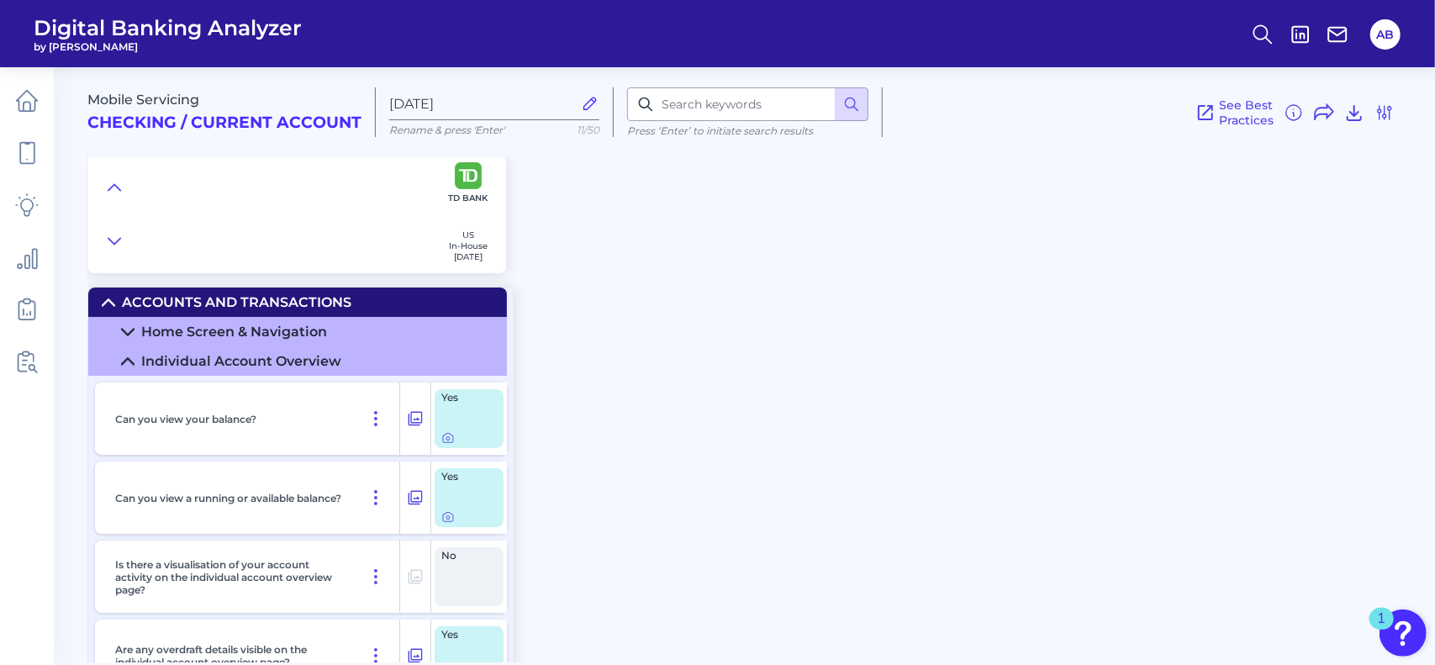
click at [124, 324] on summary "Home Screen & Navigation" at bounding box center [297, 331] width 419 height 29
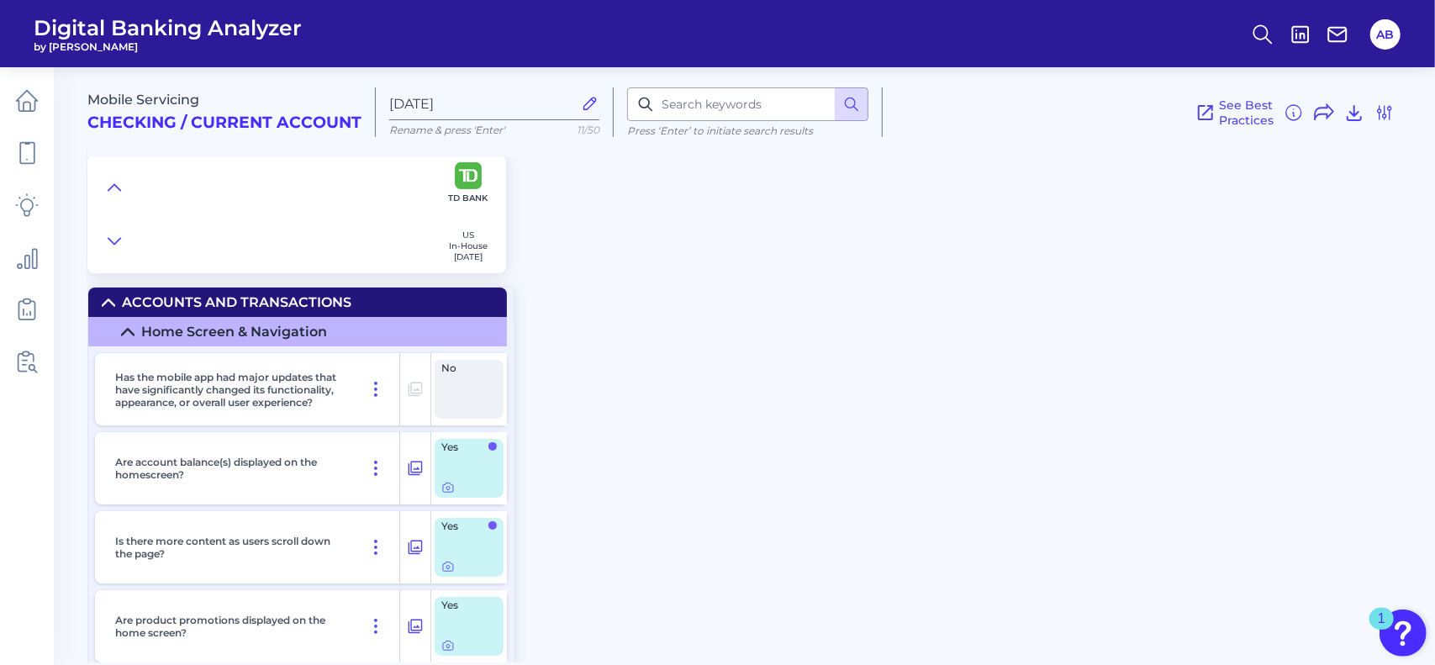
click at [129, 336] on icon at bounding box center [127, 331] width 13 height 13
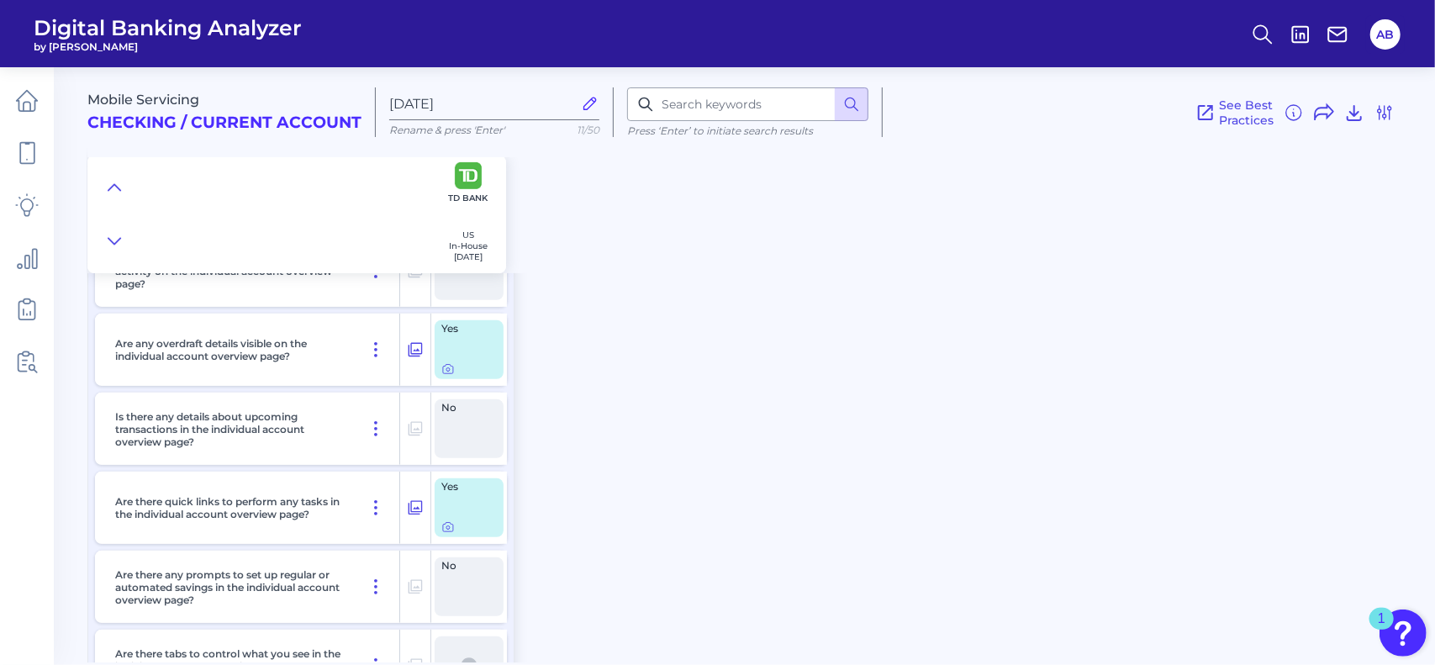
scroll to position [54, 0]
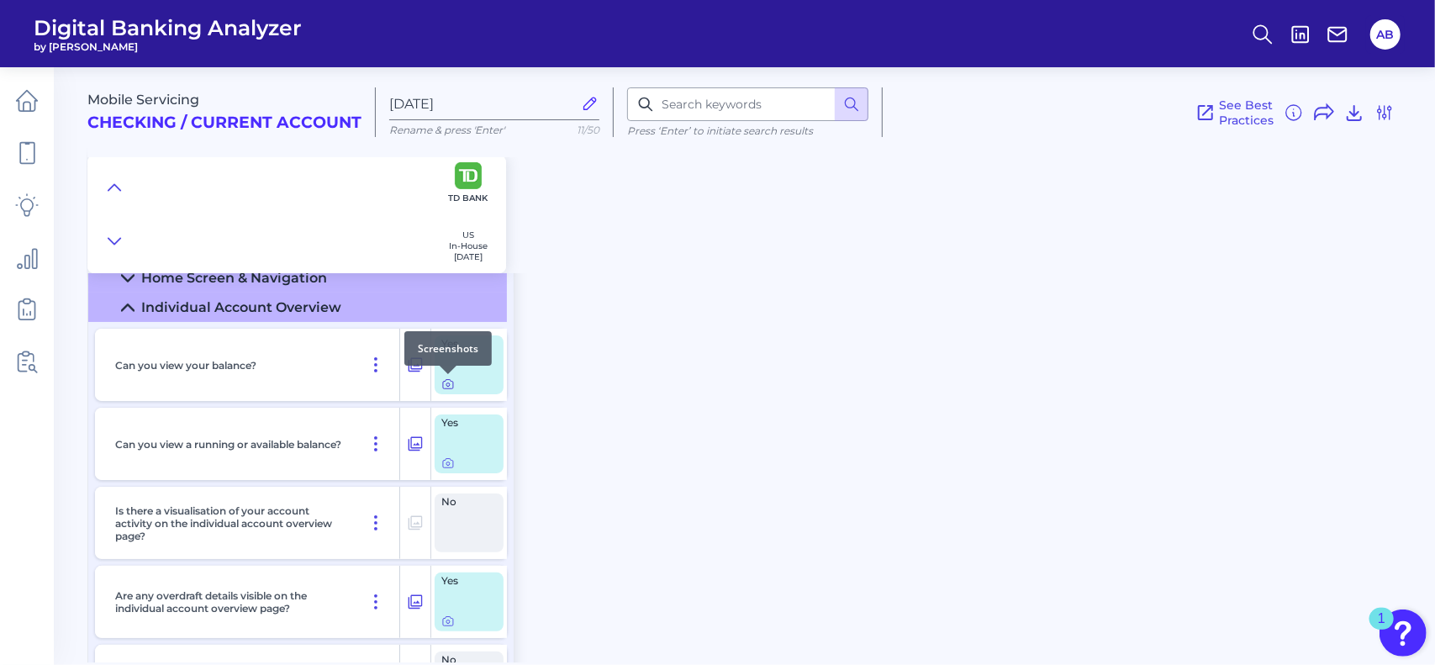
click at [444, 384] on icon at bounding box center [447, 383] width 13 height 13
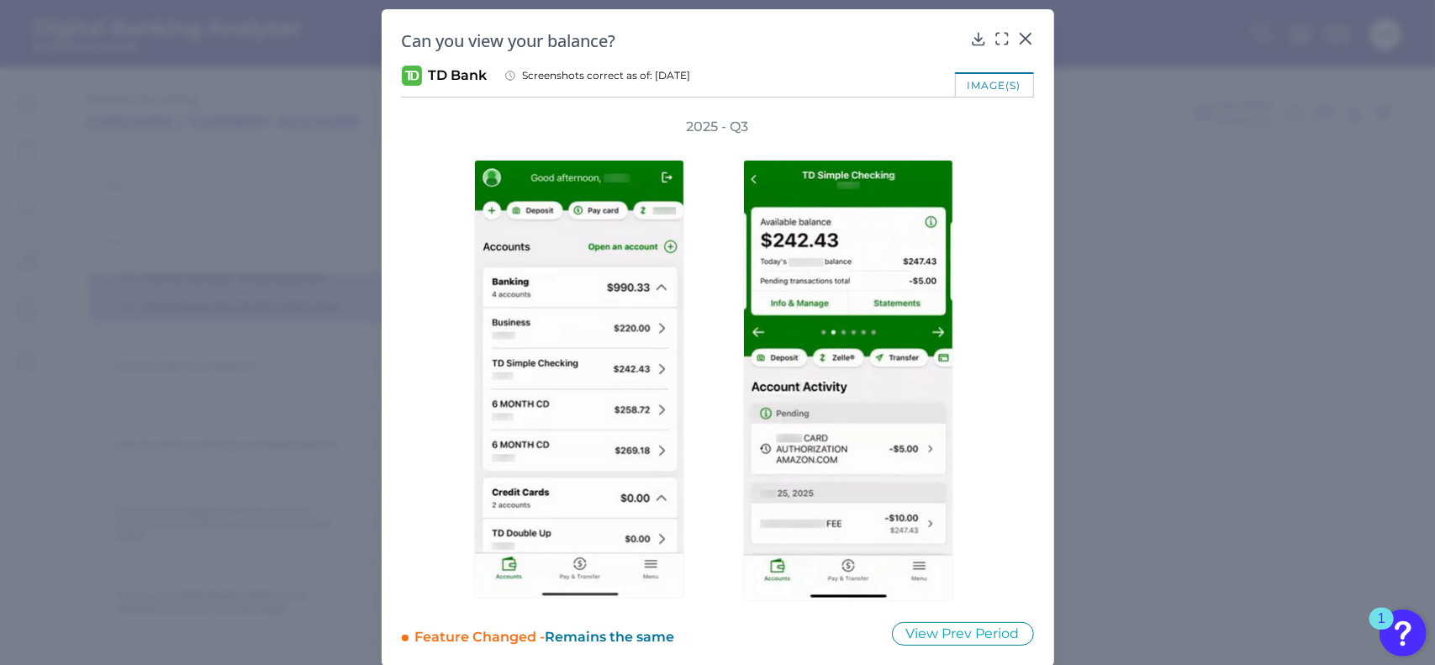
scroll to position [0, 0]
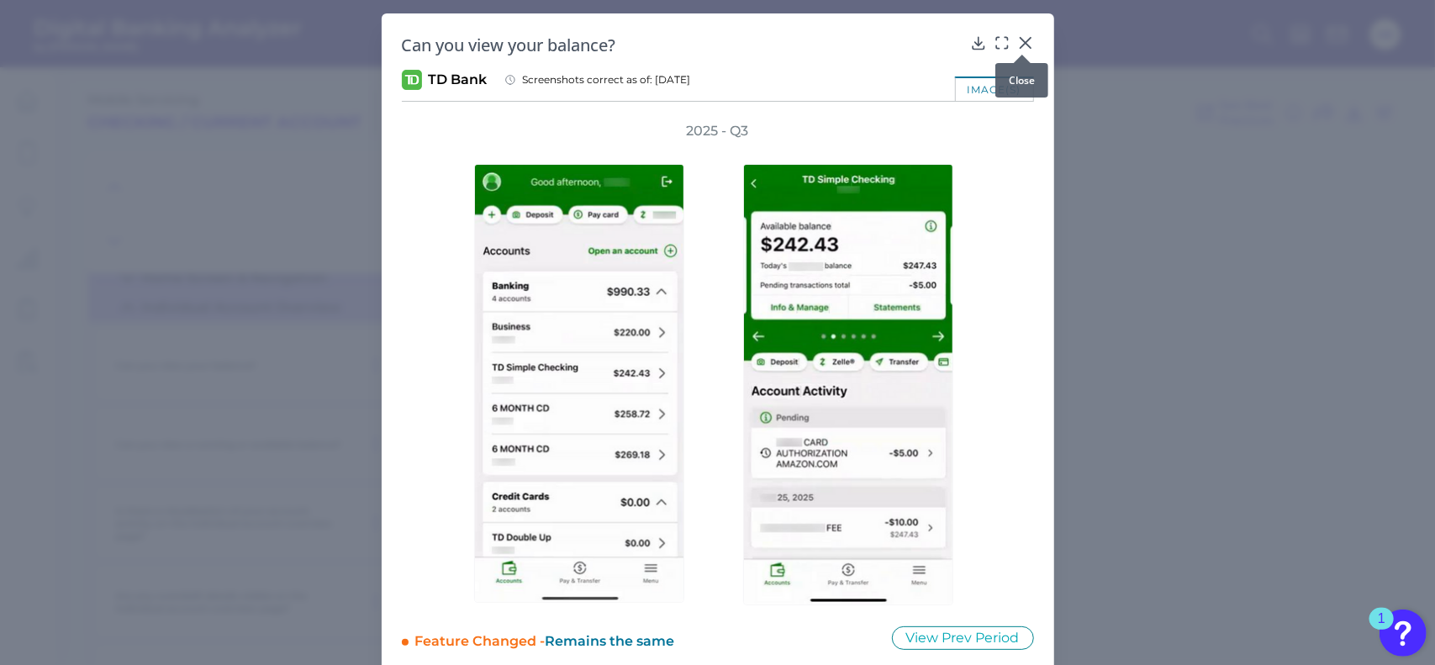
click at [1022, 40] on icon at bounding box center [1025, 42] width 17 height 17
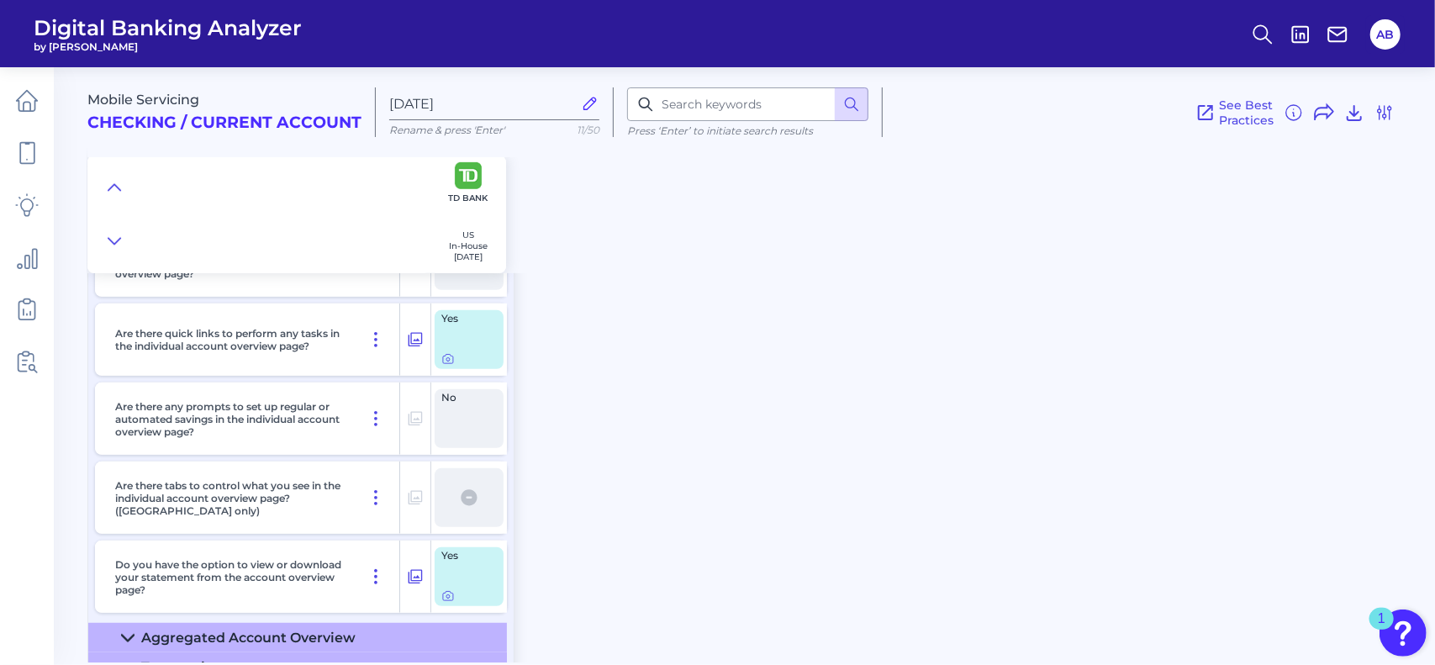
scroll to position [558, 0]
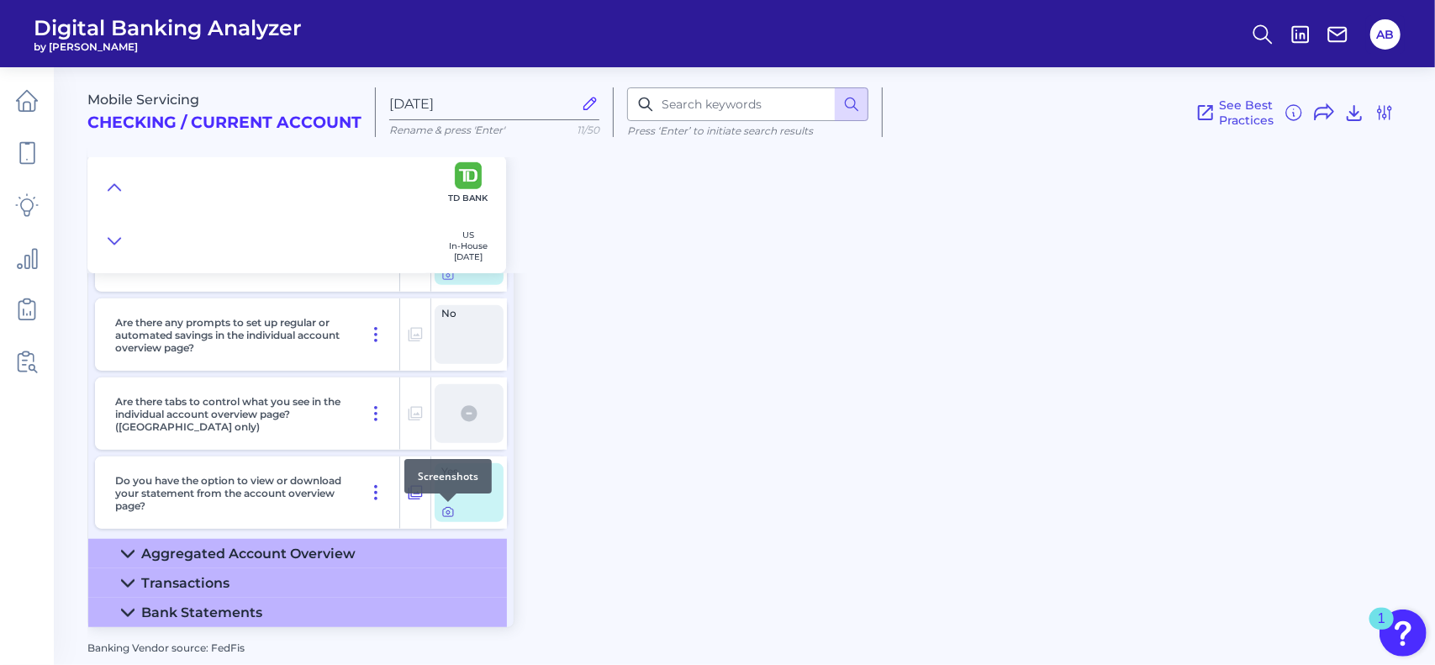
click at [448, 511] on icon at bounding box center [447, 512] width 3 height 3
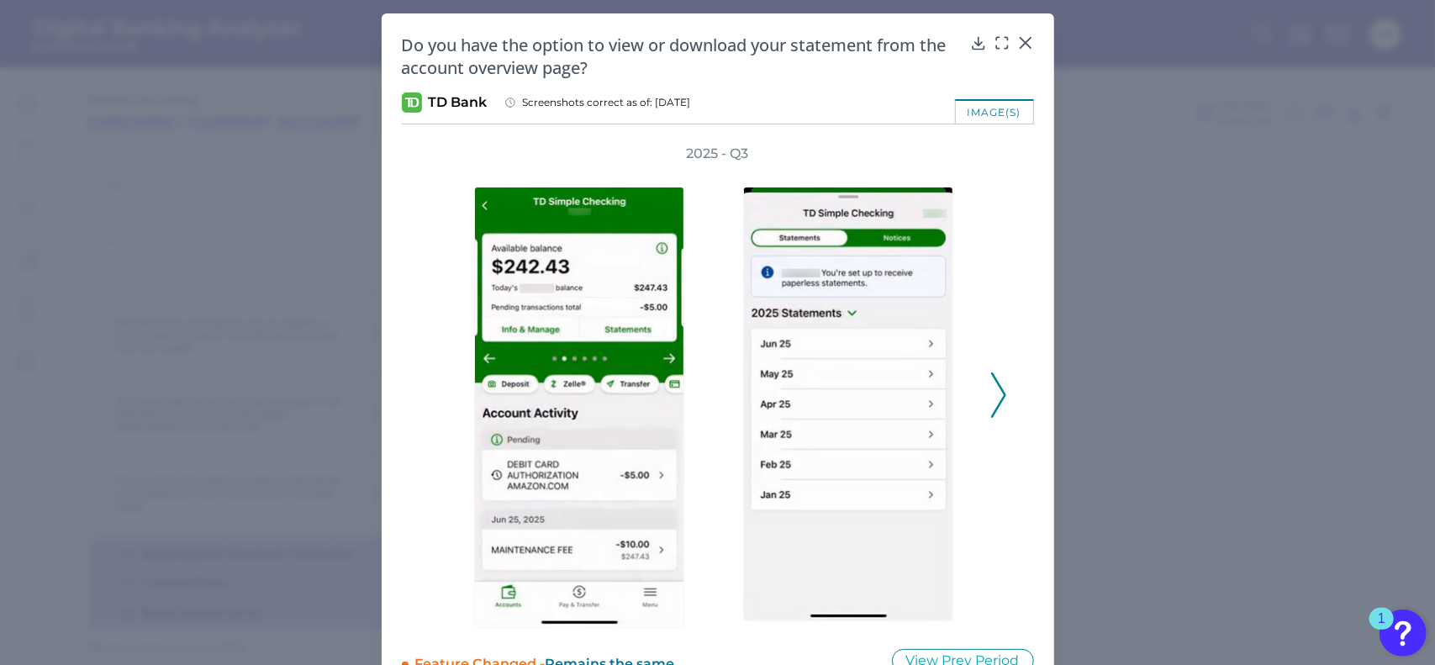
click at [994, 394] on icon at bounding box center [998, 394] width 15 height 45
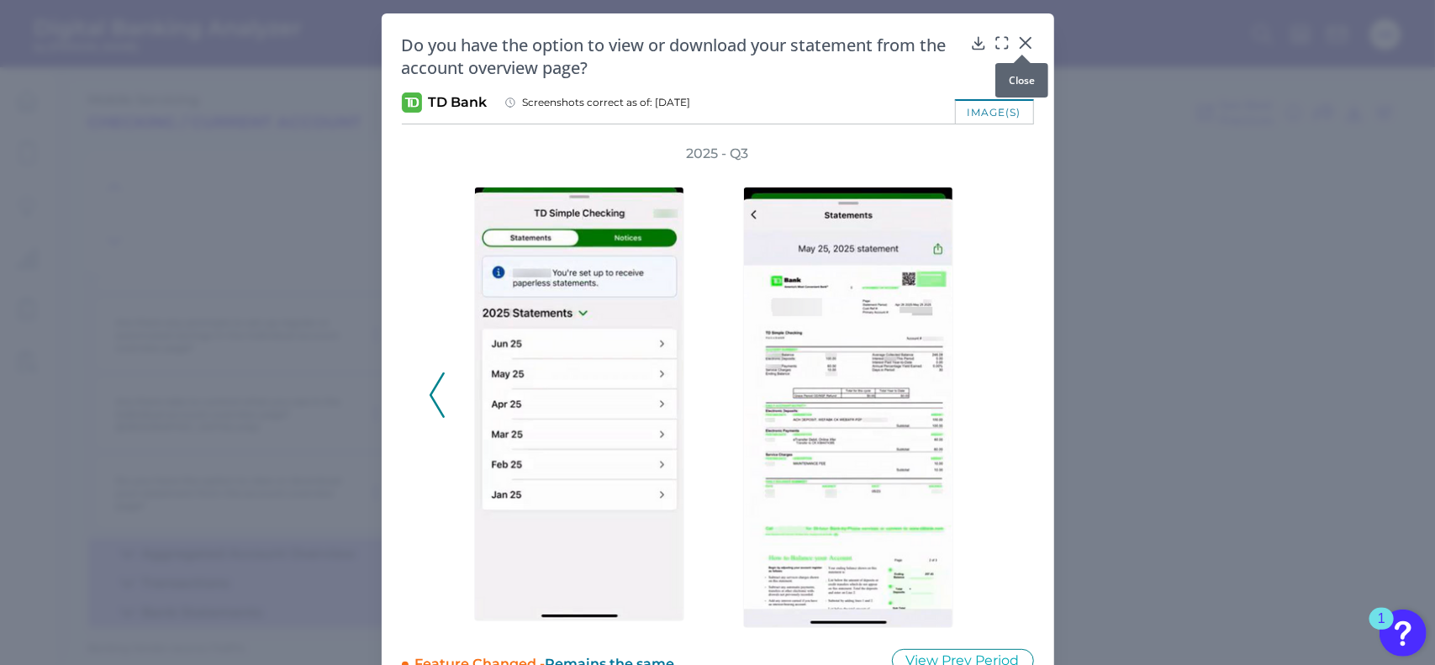
click at [1025, 40] on icon at bounding box center [1025, 43] width 10 height 10
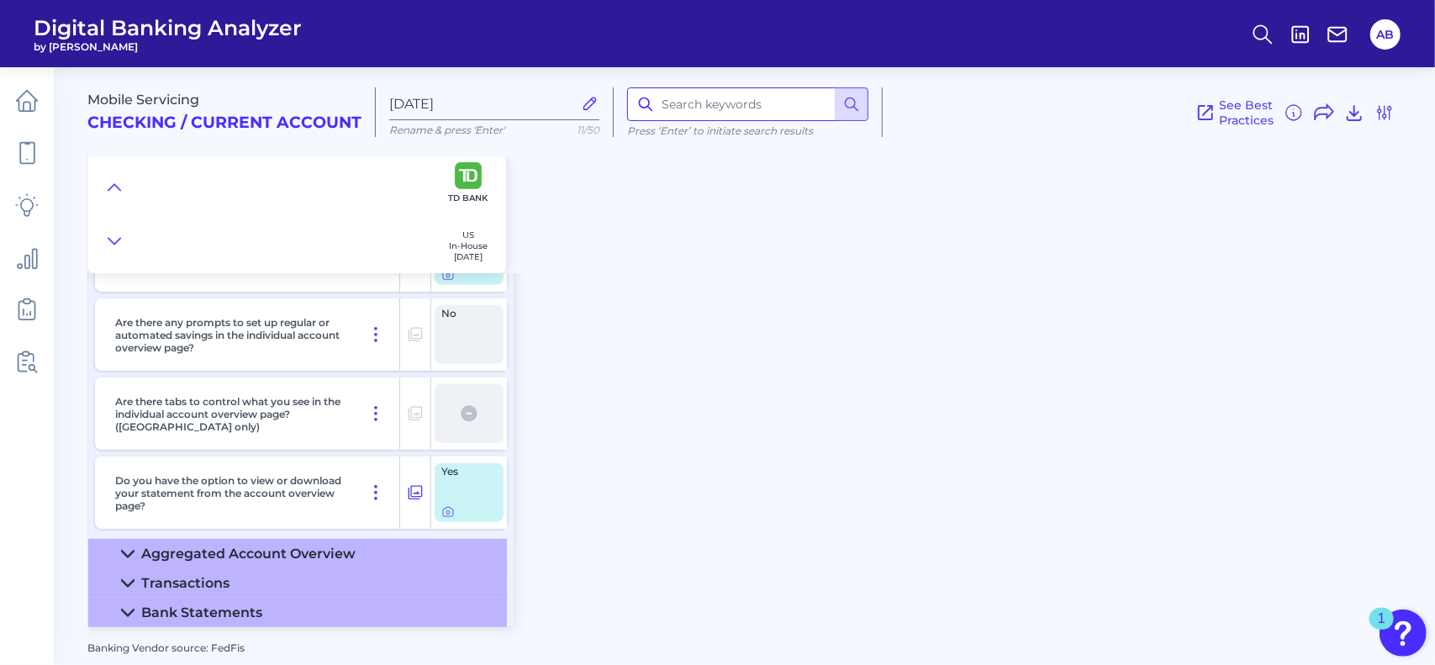
click at [750, 101] on input at bounding box center [747, 104] width 241 height 34
type input "document"
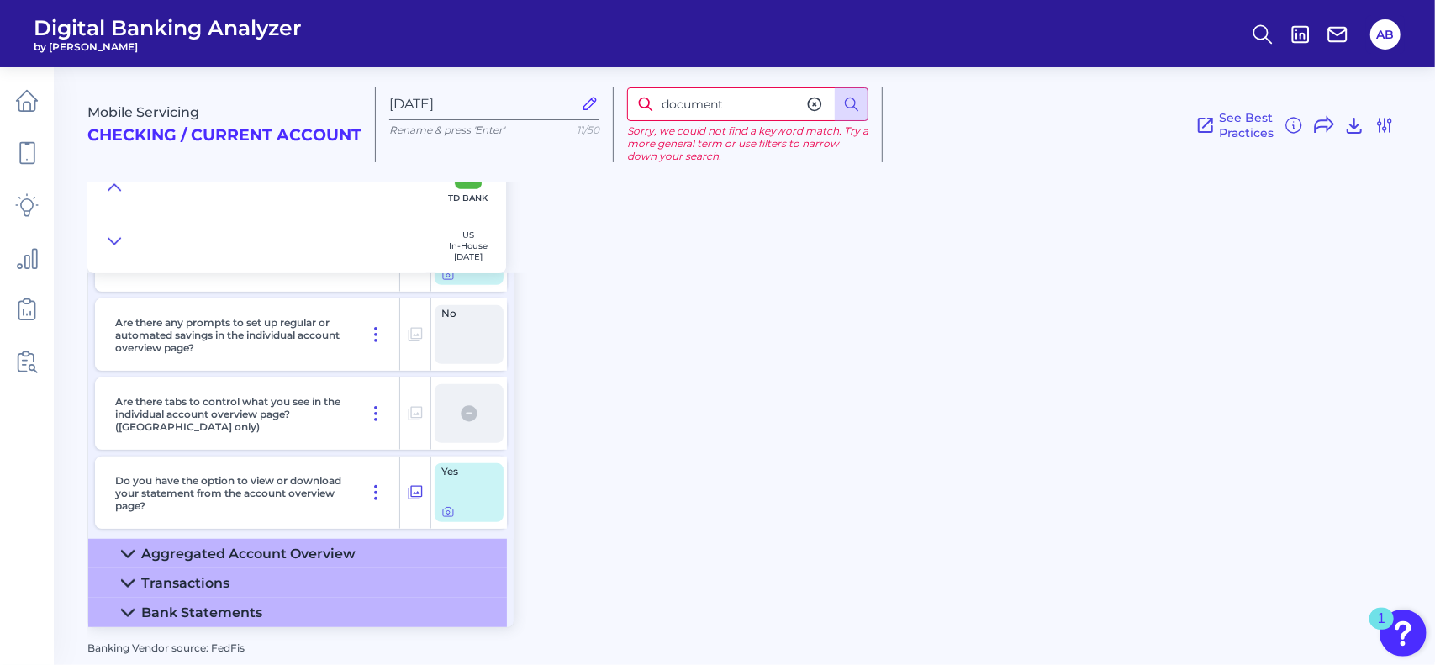
drag, startPoint x: 742, startPoint y: 102, endPoint x: 640, endPoint y: 103, distance: 102.6
click at [640, 103] on div "document" at bounding box center [747, 104] width 241 height 34
click at [450, 512] on icon at bounding box center [447, 511] width 13 height 13
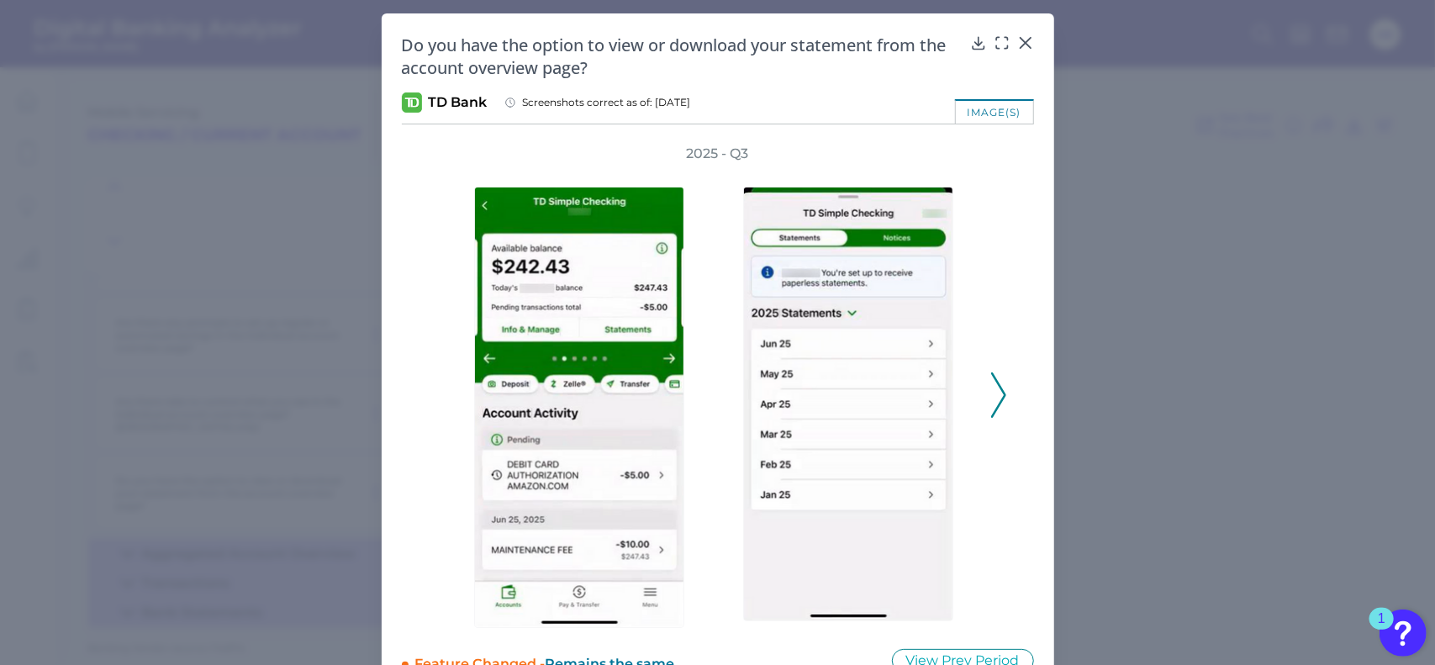
click at [991, 396] on icon at bounding box center [998, 394] width 15 height 45
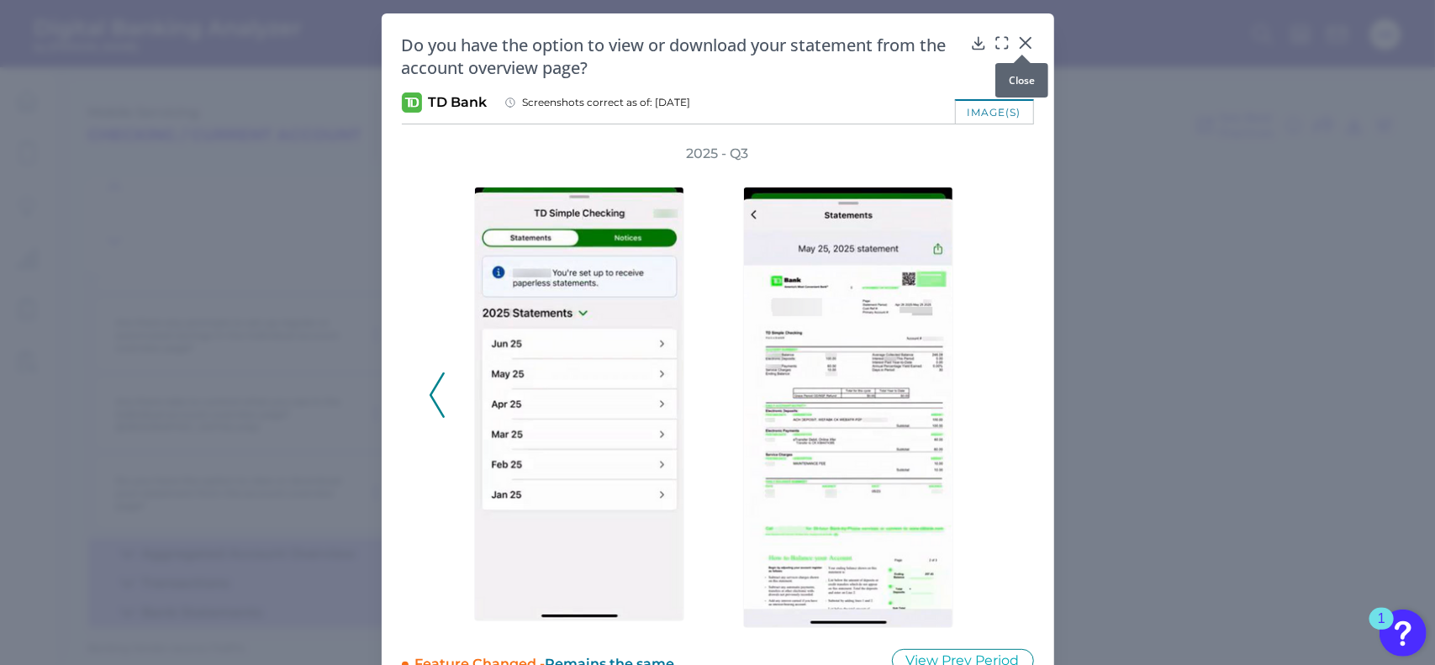
drag, startPoint x: 1023, startPoint y: 44, endPoint x: 982, endPoint y: 150, distance: 114.4
click at [1023, 44] on icon at bounding box center [1025, 43] width 10 height 10
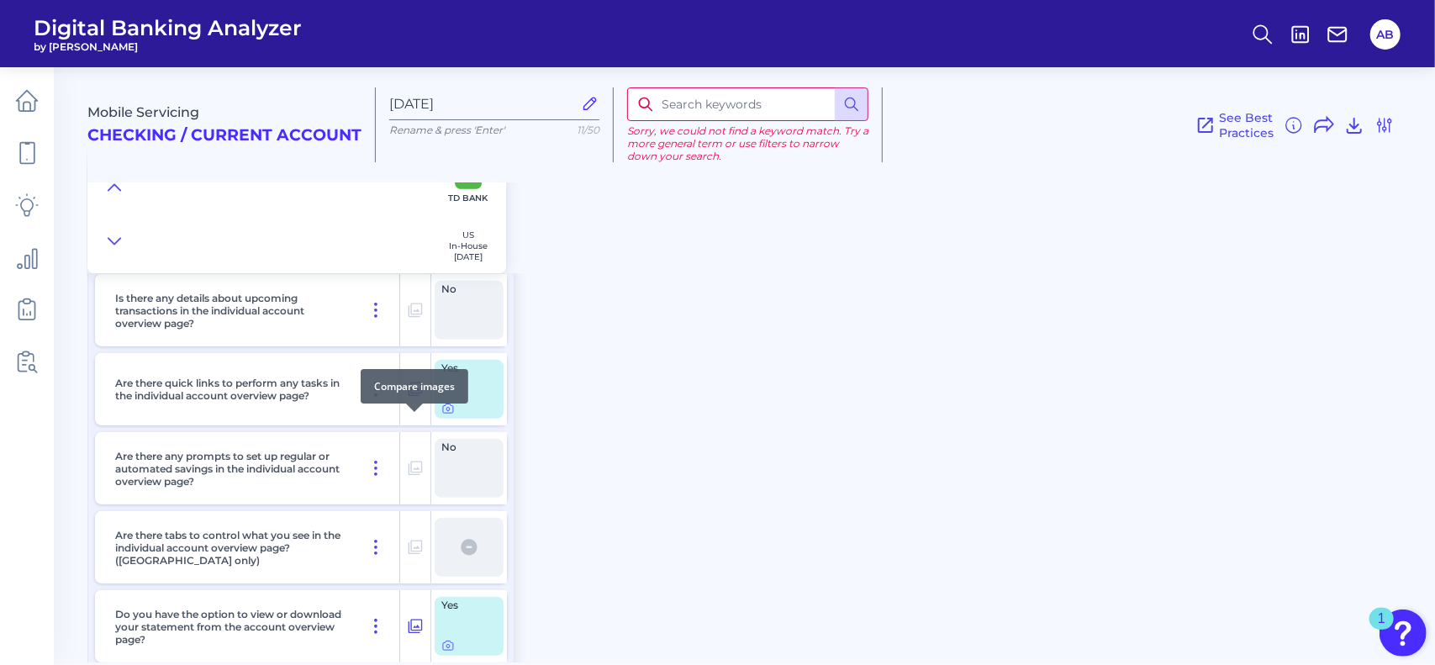
scroll to position [306, 0]
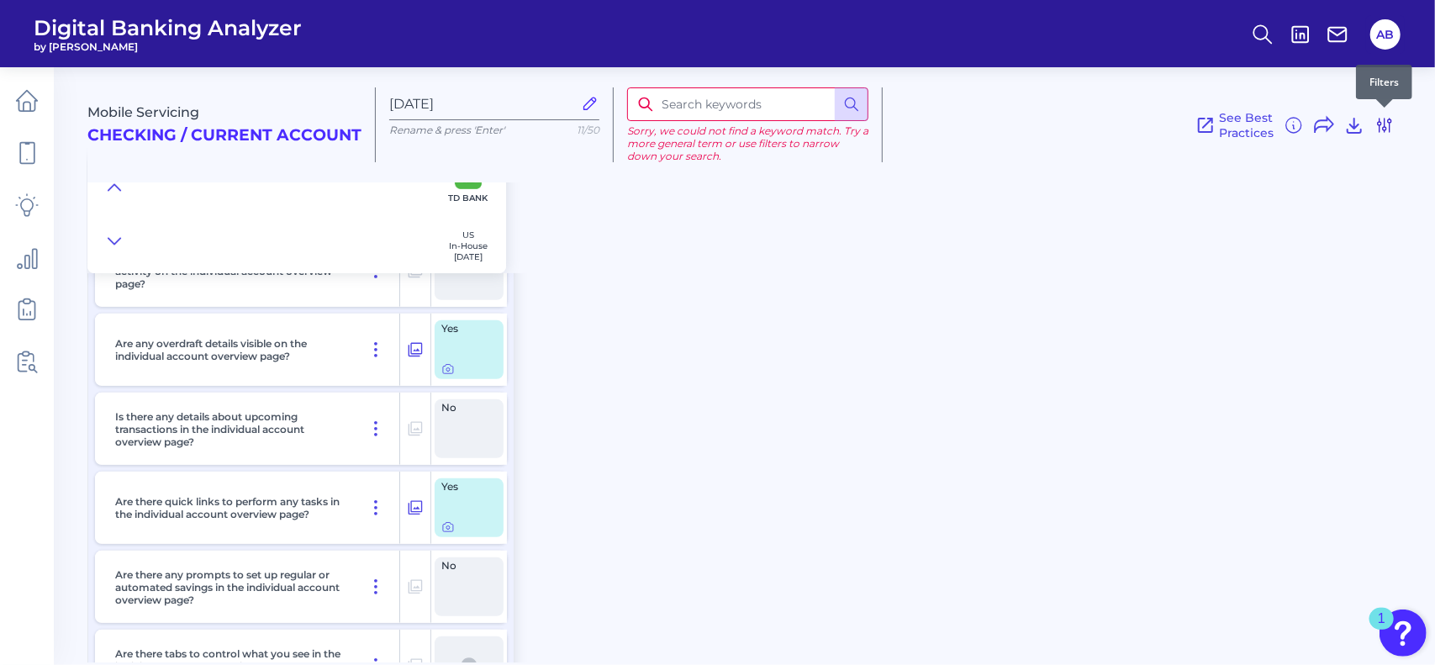
click at [1388, 129] on icon at bounding box center [1384, 125] width 20 height 20
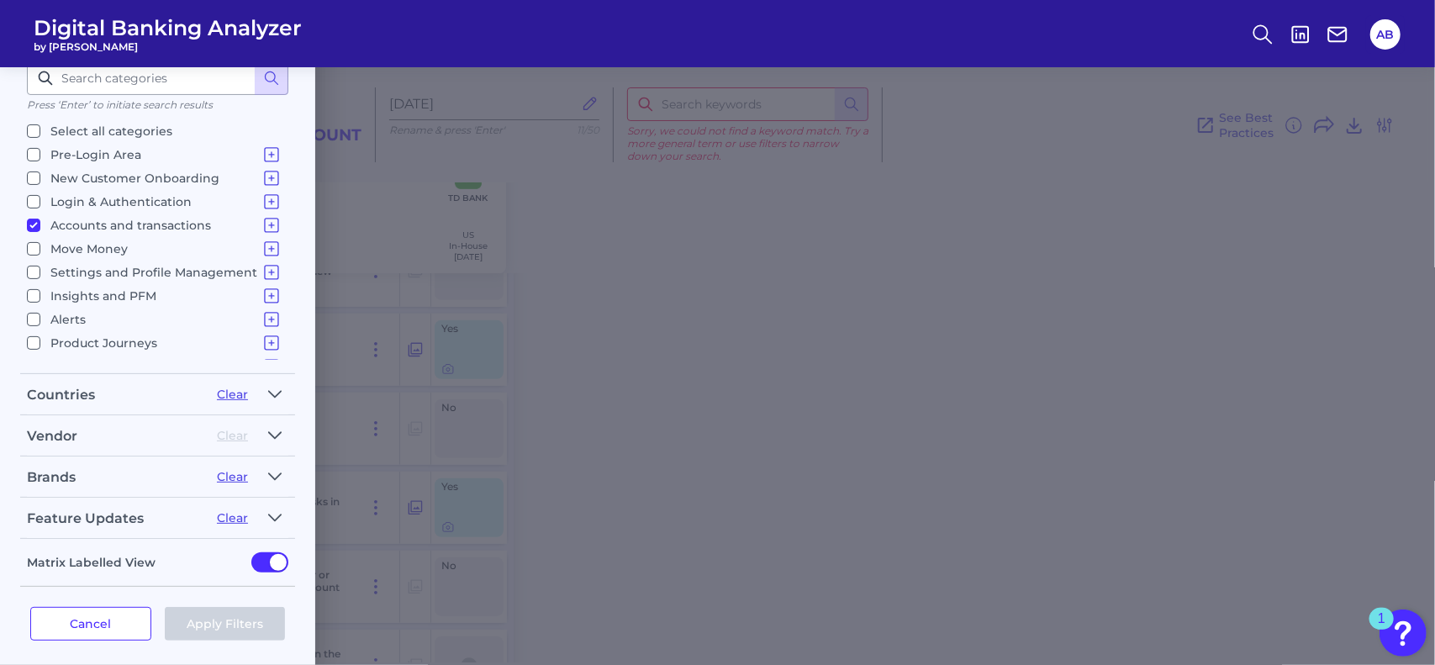
click at [40, 222] on input "Accounts and transactions Home Screen & Navigation Individual Account Overview …" at bounding box center [33, 225] width 13 height 13
checkbox input "false"
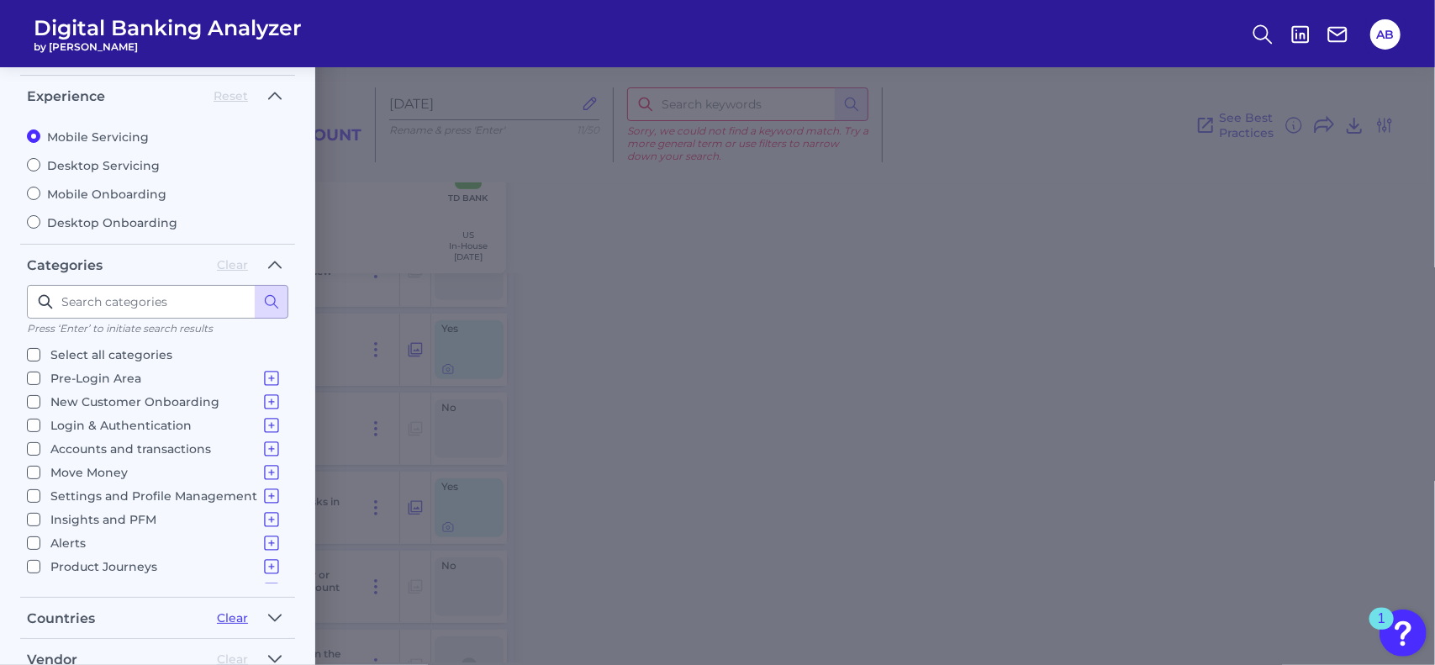
scroll to position [0, 0]
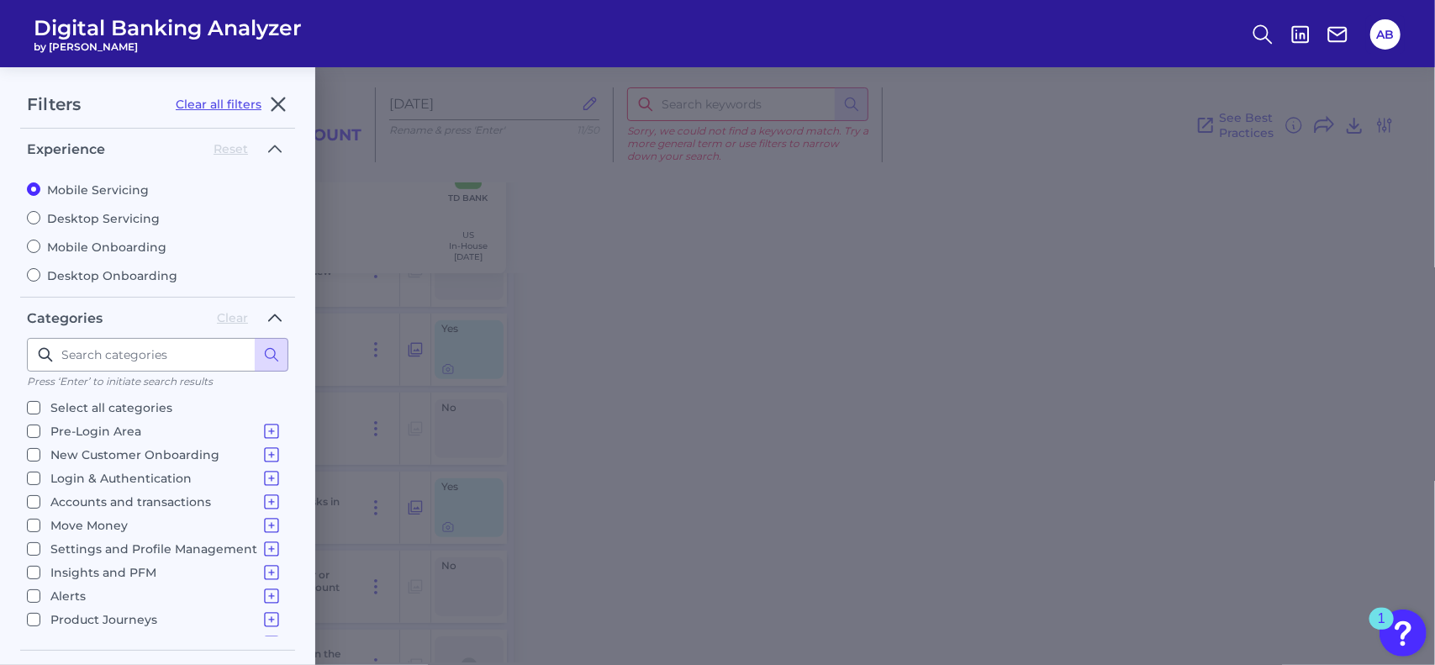
click at [277, 310] on icon "button" at bounding box center [274, 318] width 13 height 20
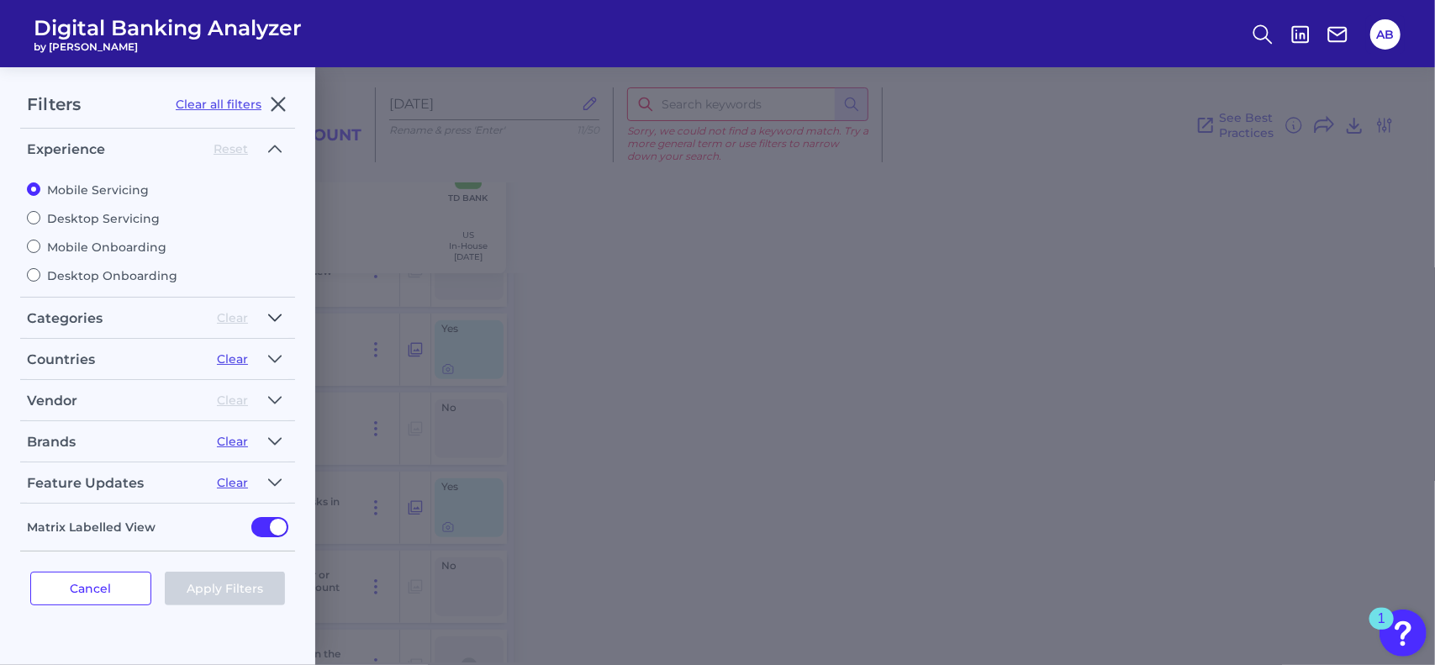
click at [283, 318] on button "button" at bounding box center [274, 317] width 27 height 27
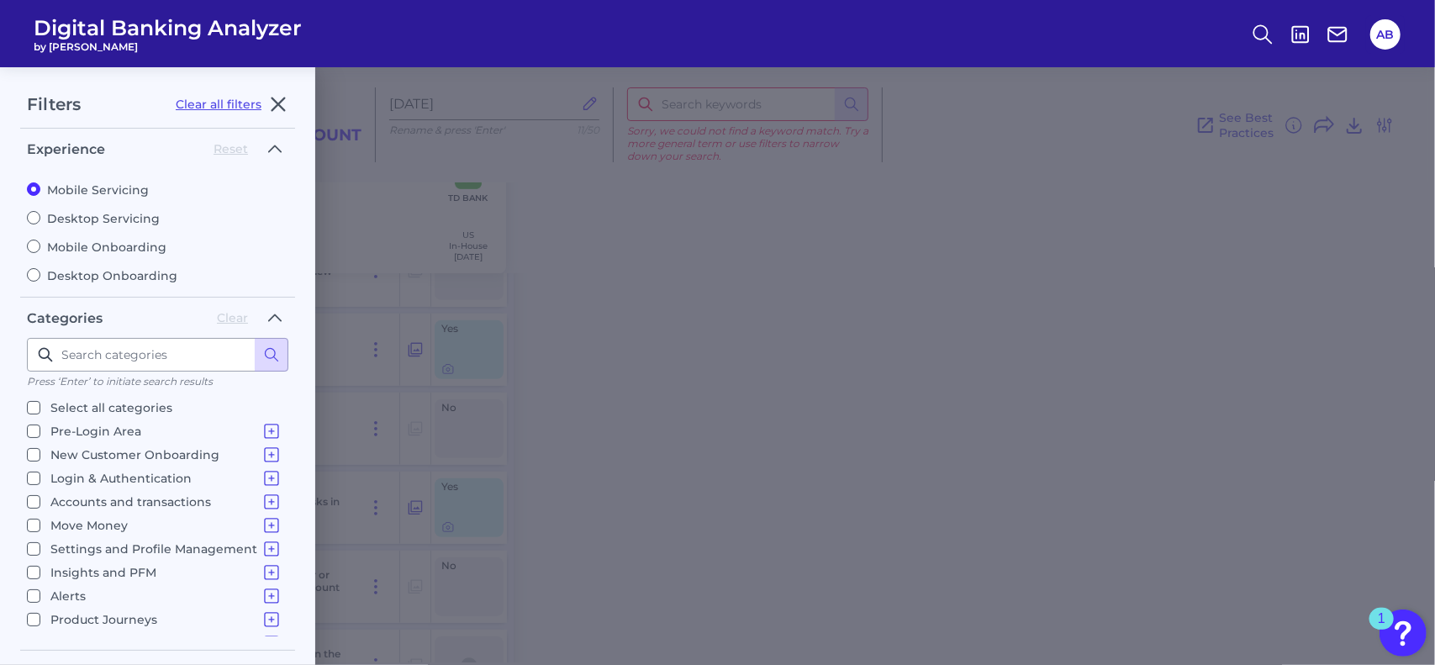
click at [33, 249] on input "Mobile Onboarding" at bounding box center [33, 246] width 13 height 13
radio input "true"
radio input "false"
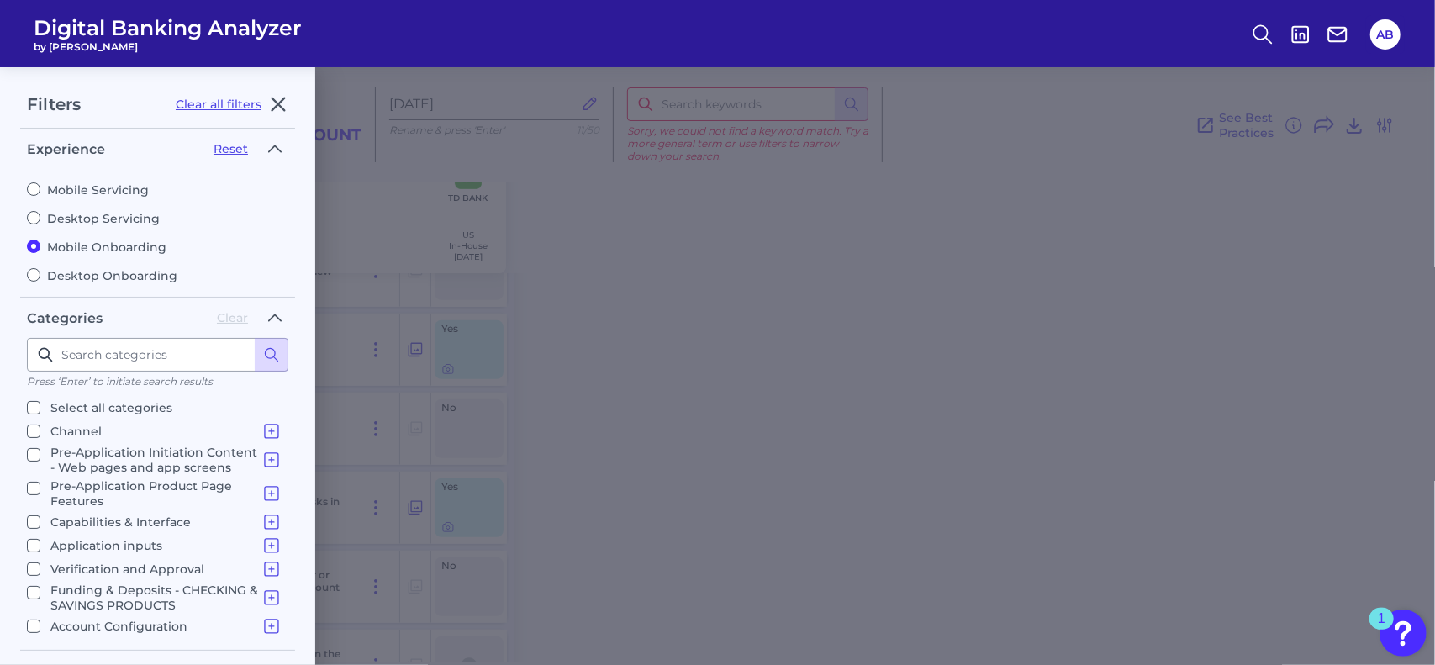
click at [40, 482] on input "Pre-Application Product Page Features Product Selection Eligibility Additional …" at bounding box center [33, 488] width 13 height 13
checkbox input "true"
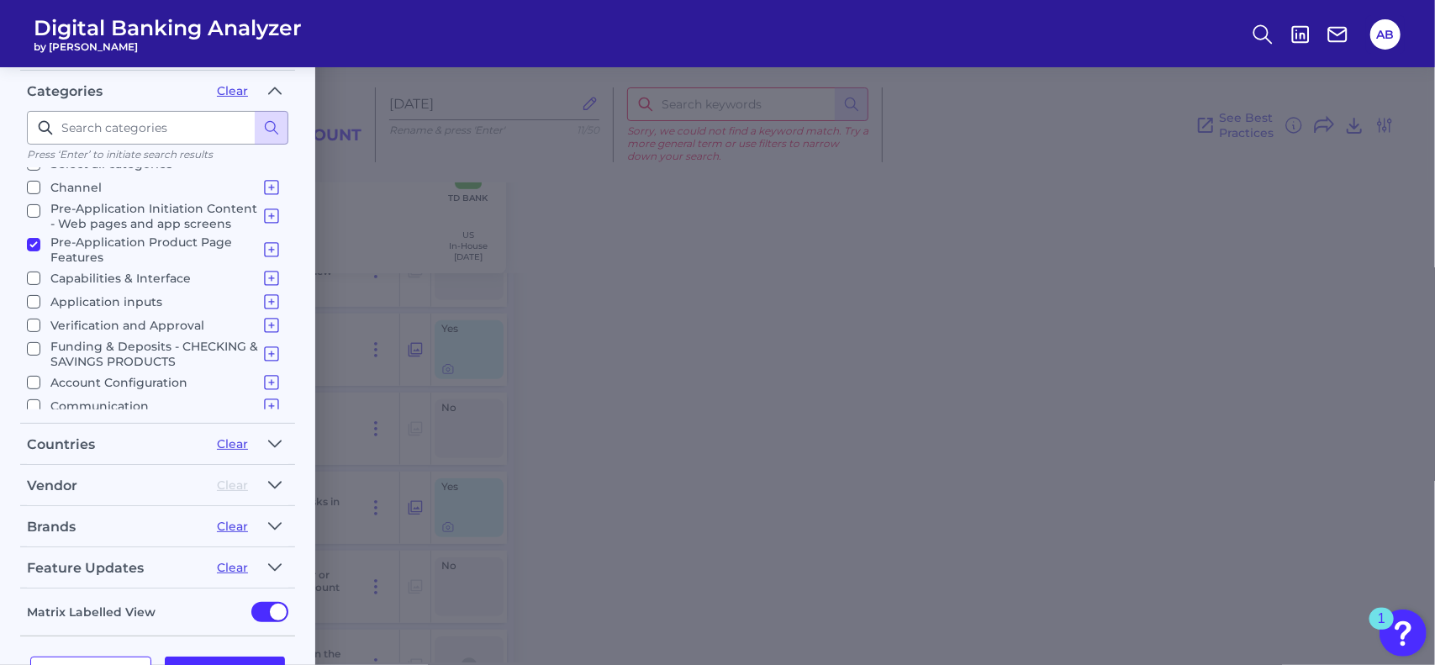
scroll to position [277, 0]
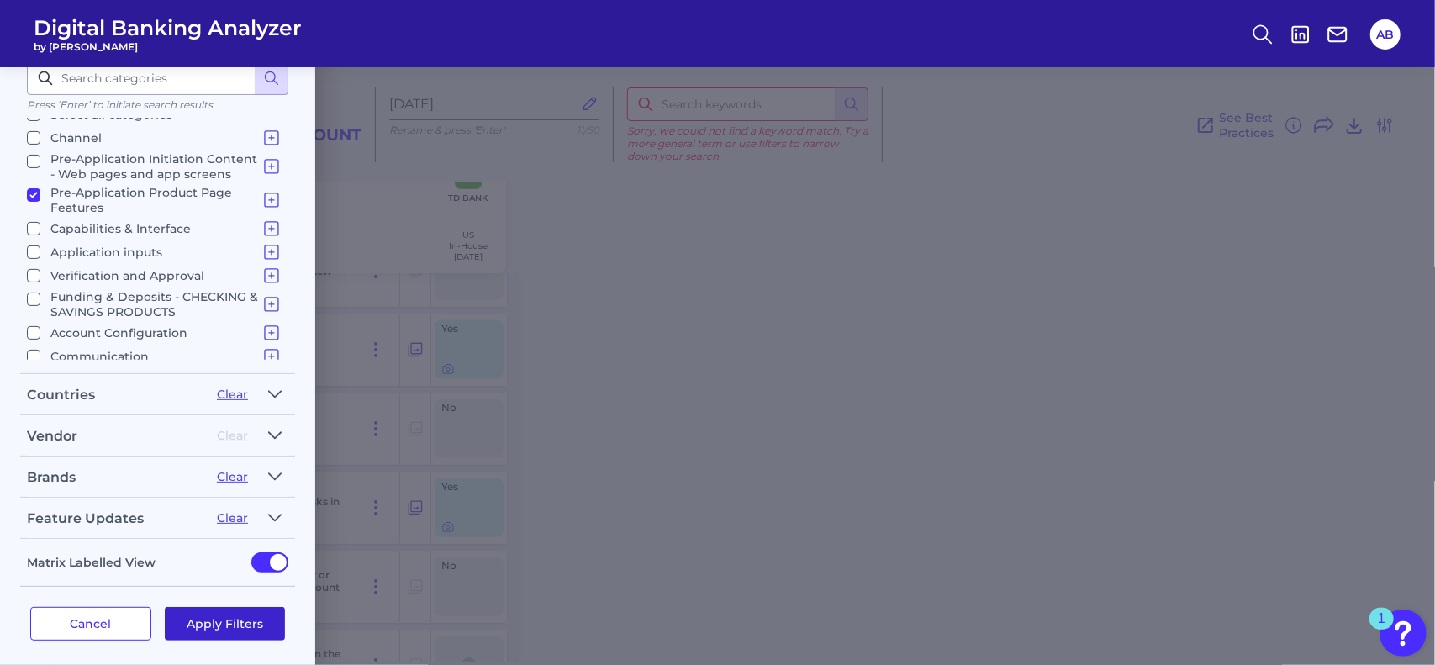
click at [247, 615] on button "Apply Filters" at bounding box center [225, 624] width 121 height 34
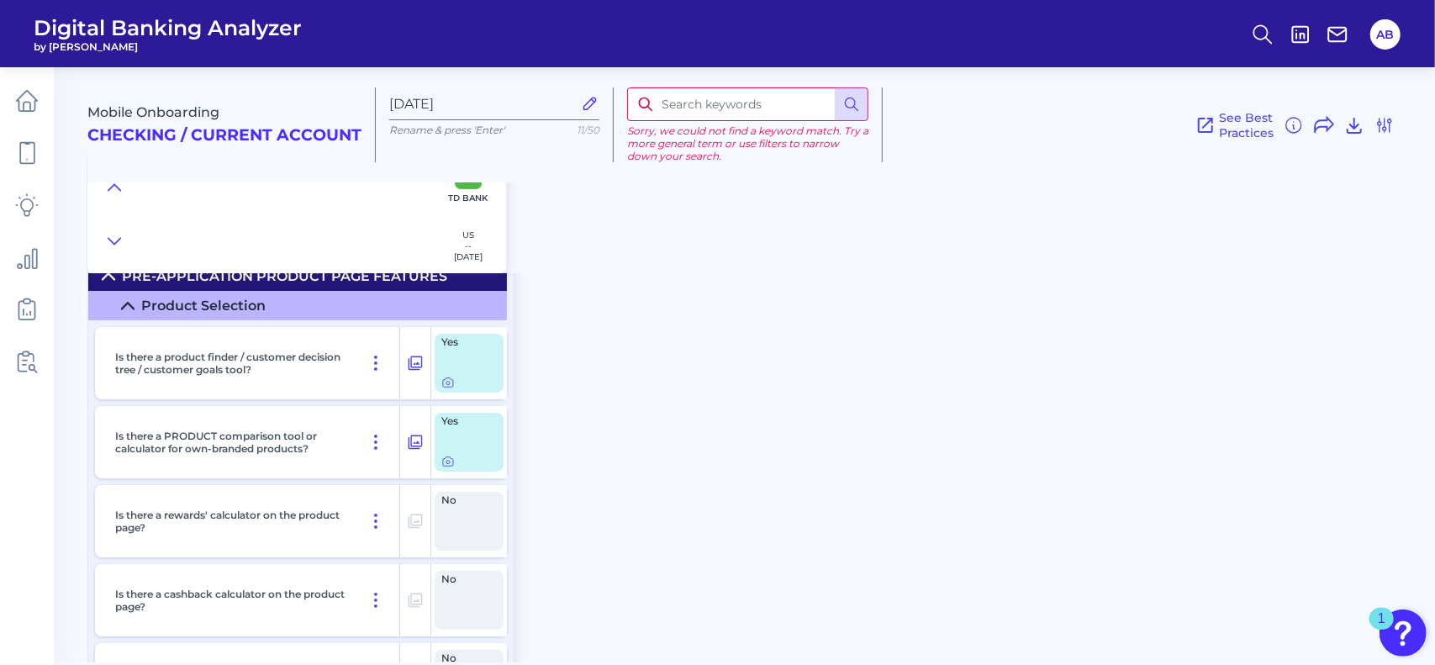
scroll to position [0, 0]
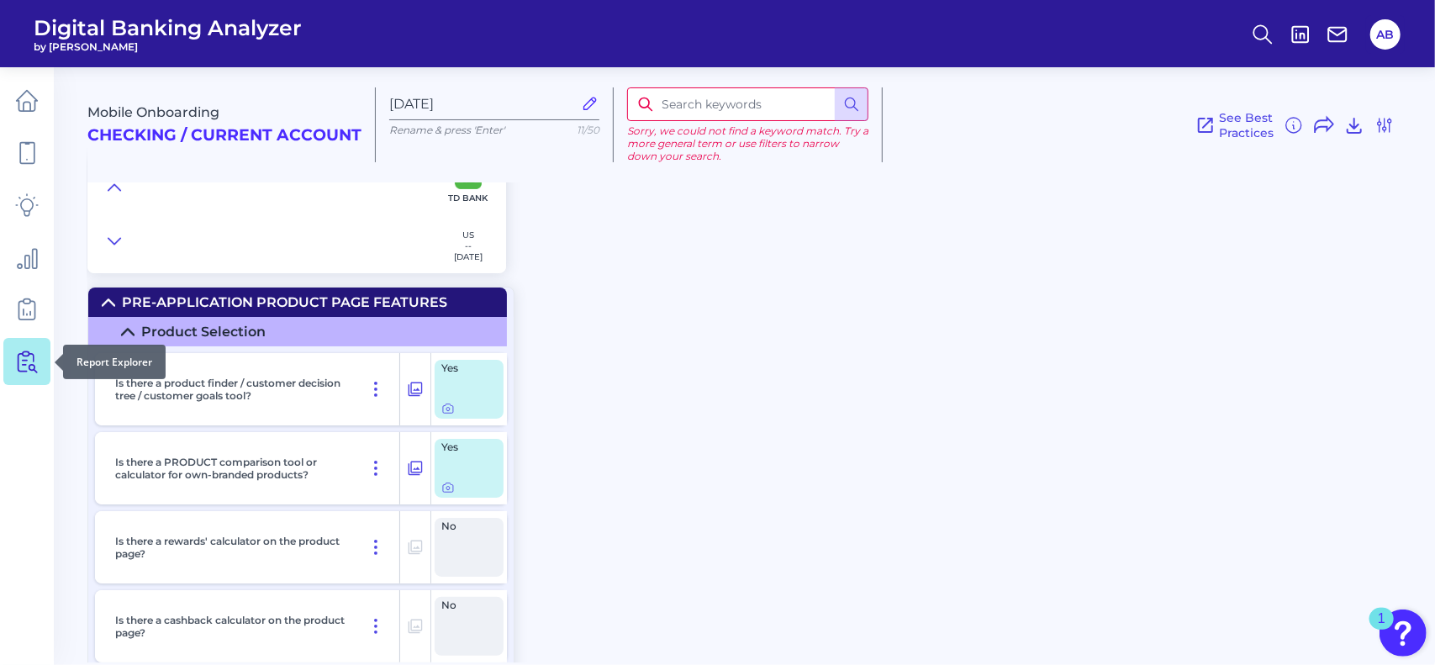
click at [40, 366] on link at bounding box center [26, 361] width 47 height 47
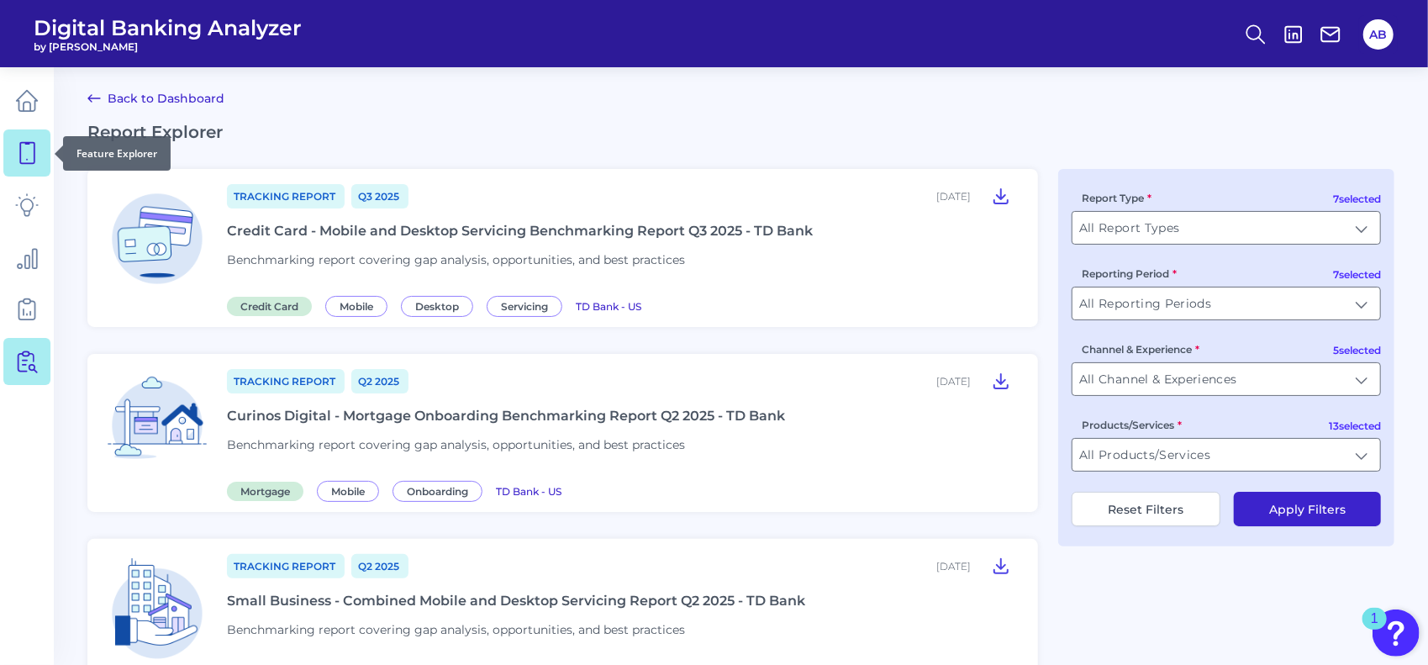
click at [34, 150] on icon at bounding box center [27, 153] width 14 height 21
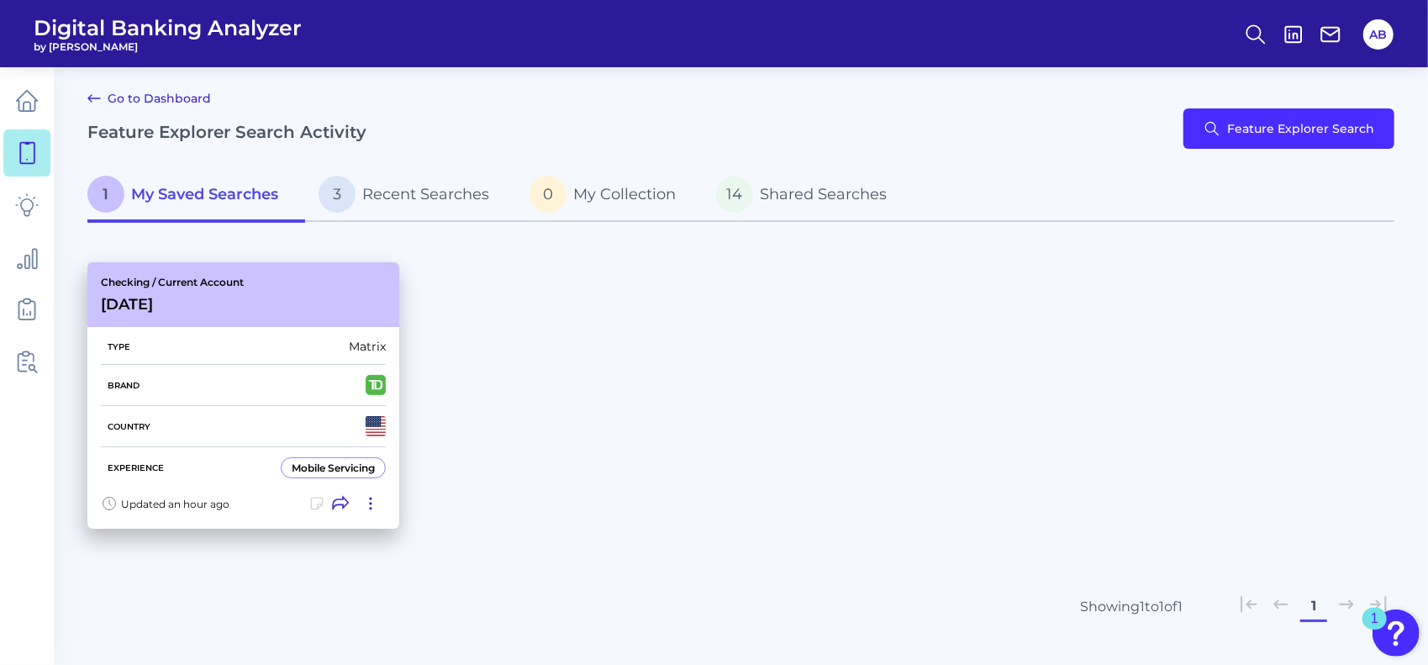
click at [218, 295] on h3 "[DATE]" at bounding box center [172, 304] width 143 height 18
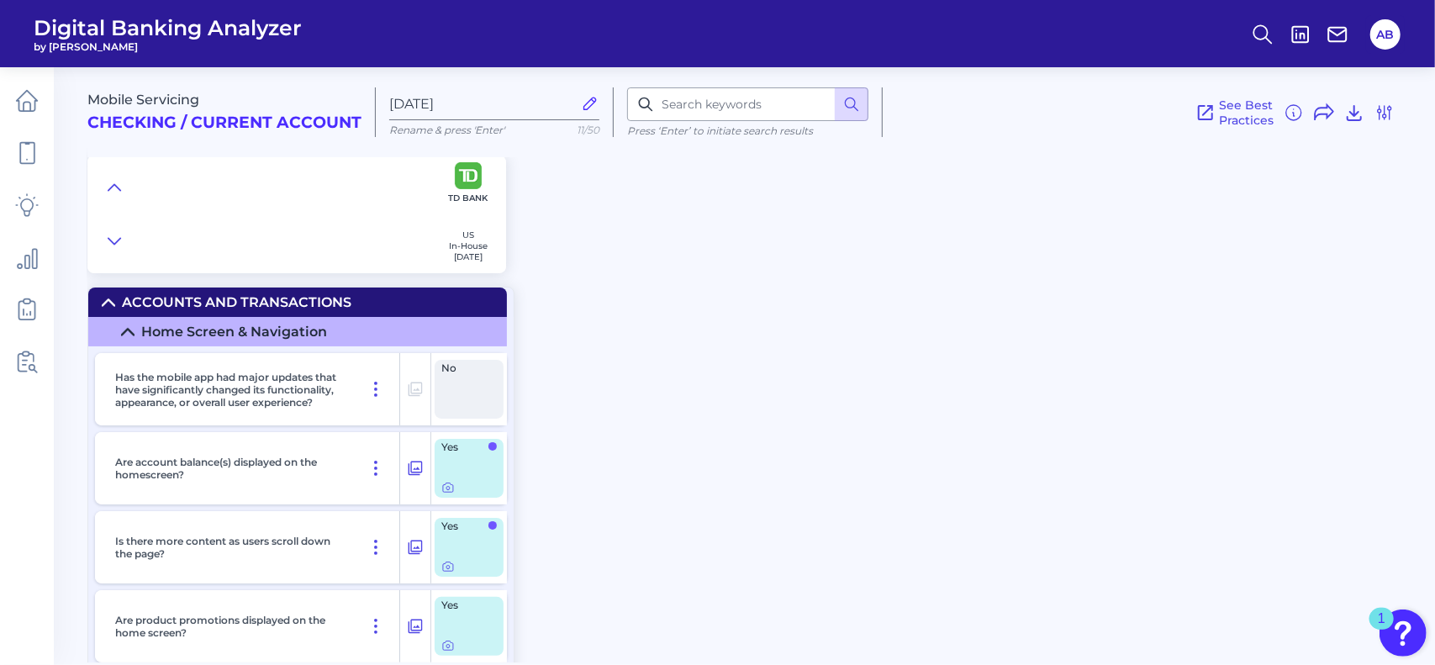
click at [130, 335] on icon at bounding box center [127, 331] width 13 height 13
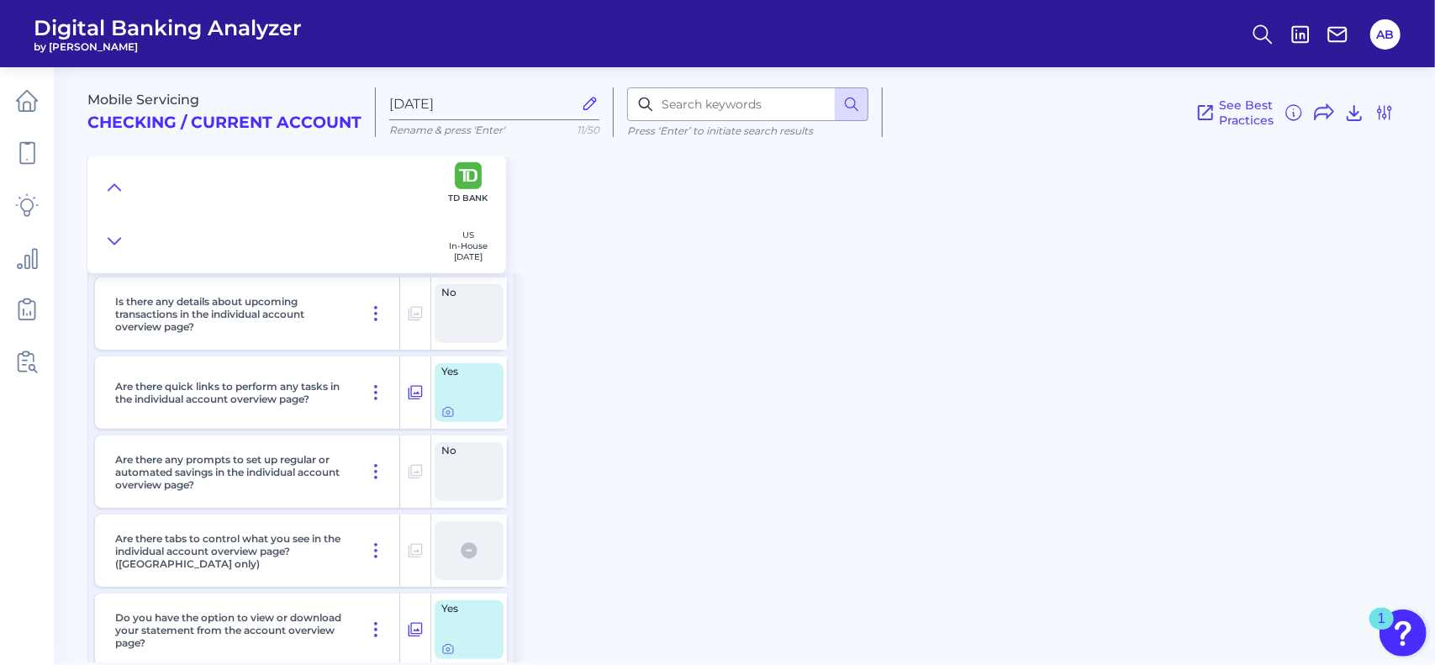
scroll to position [588, 0]
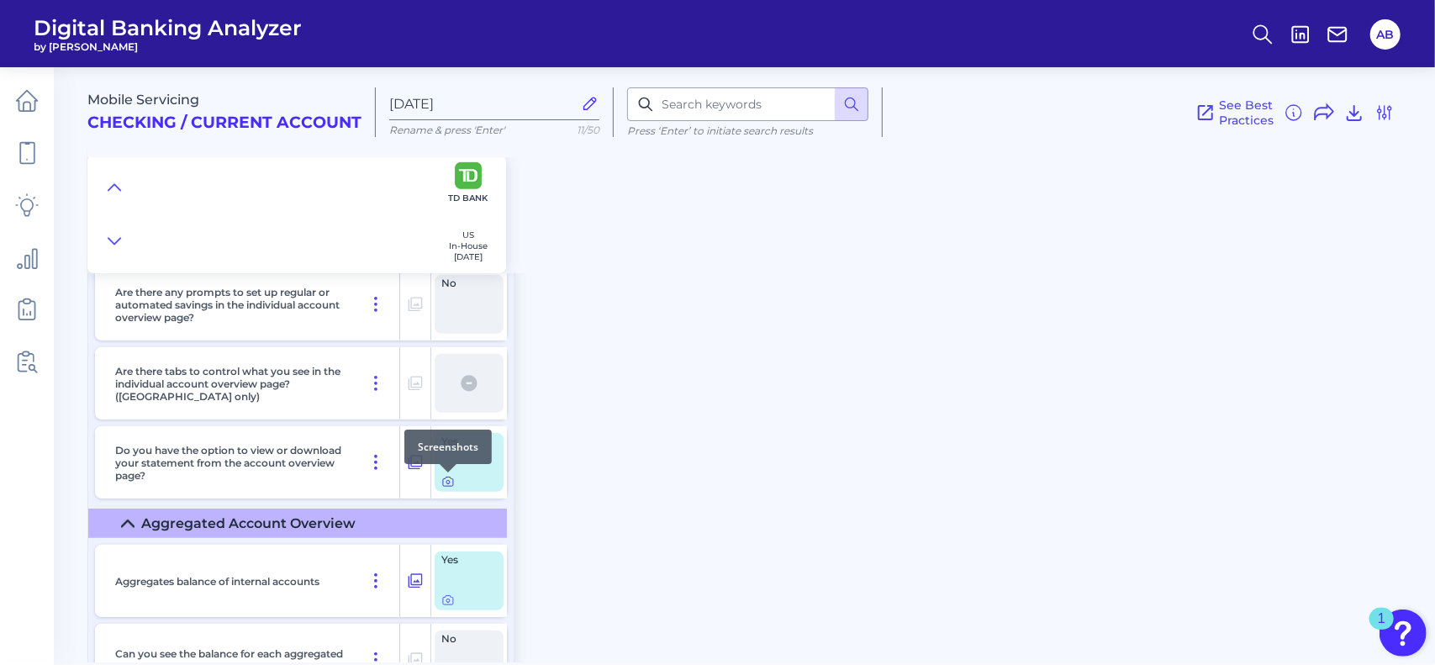
click at [453, 482] on icon at bounding box center [447, 481] width 13 height 13
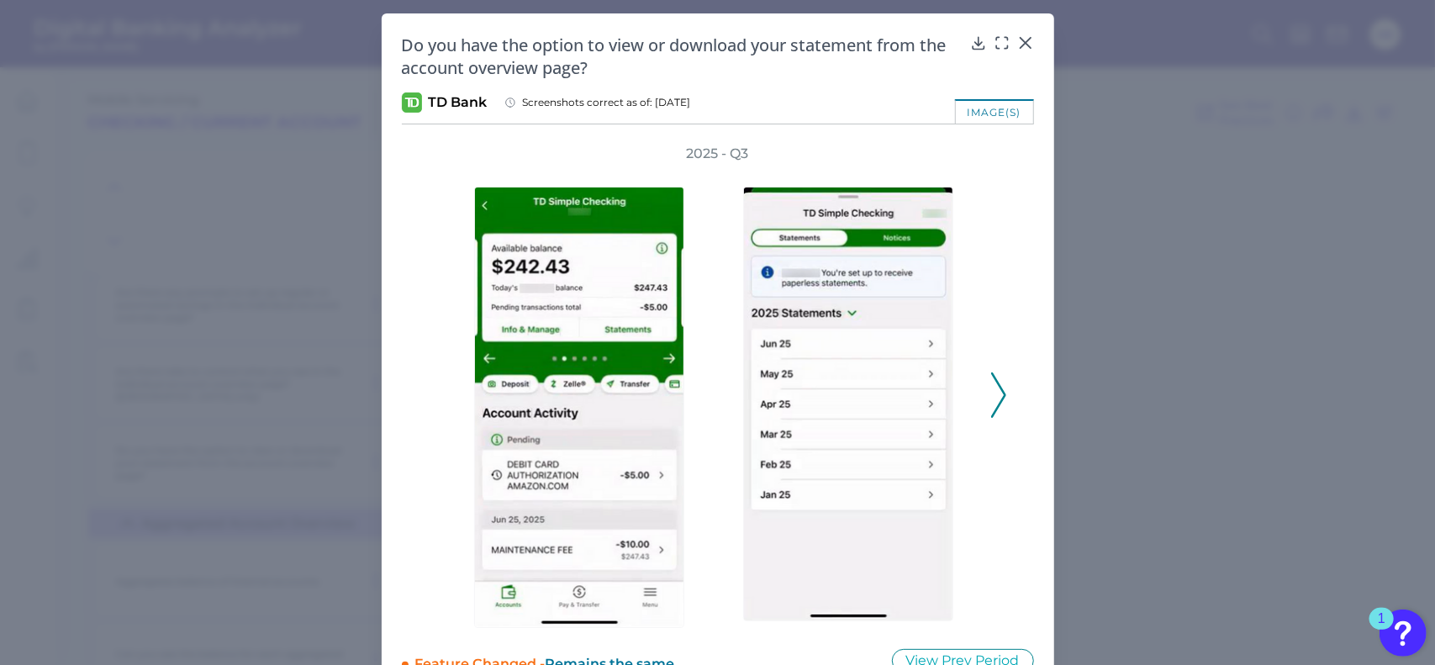
click at [1000, 403] on icon at bounding box center [998, 394] width 15 height 45
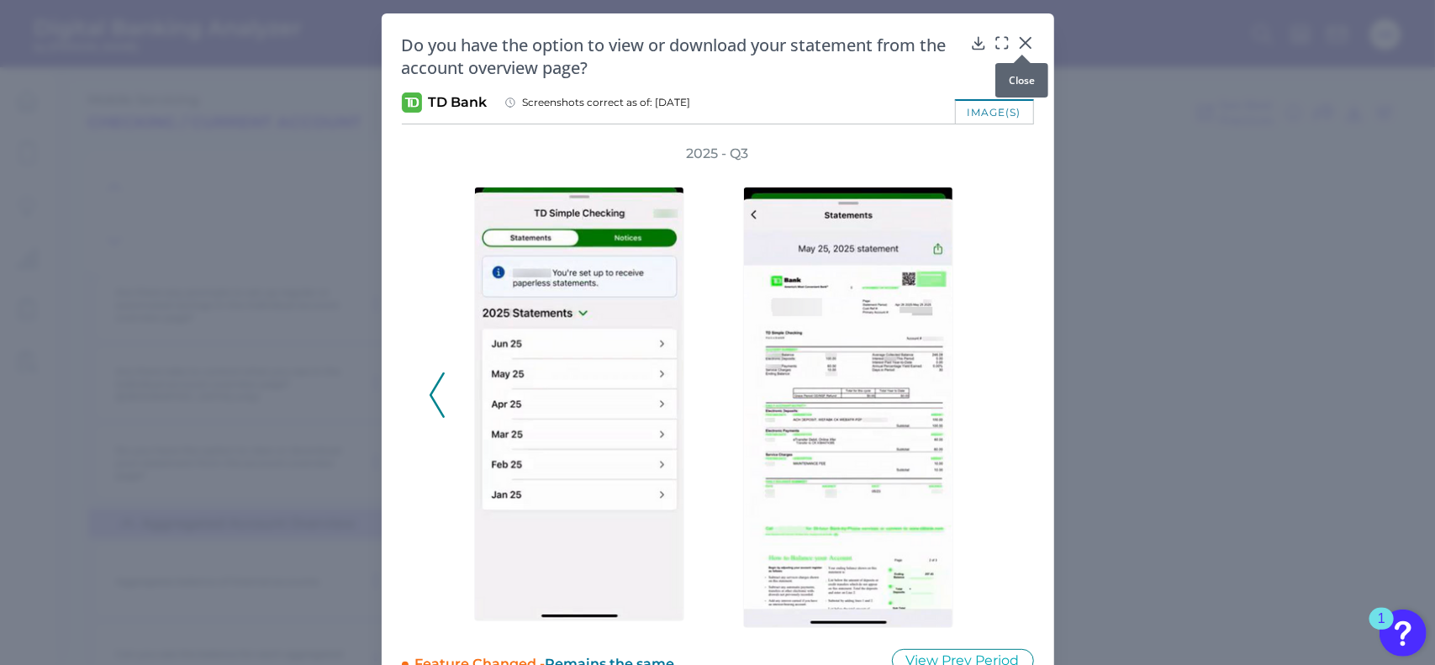
drag, startPoint x: 1014, startPoint y: 34, endPoint x: 947, endPoint y: 128, distance: 115.0
click at [1017, 34] on icon at bounding box center [1025, 42] width 17 height 17
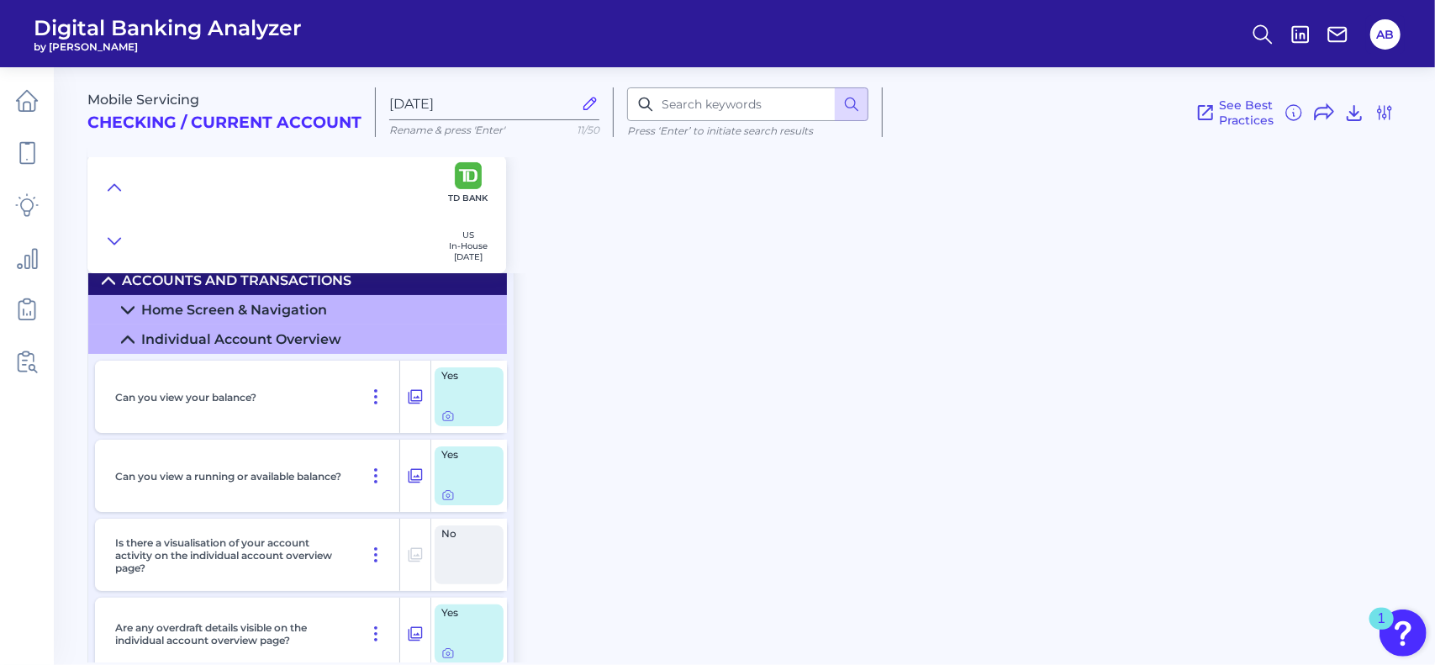
scroll to position [0, 0]
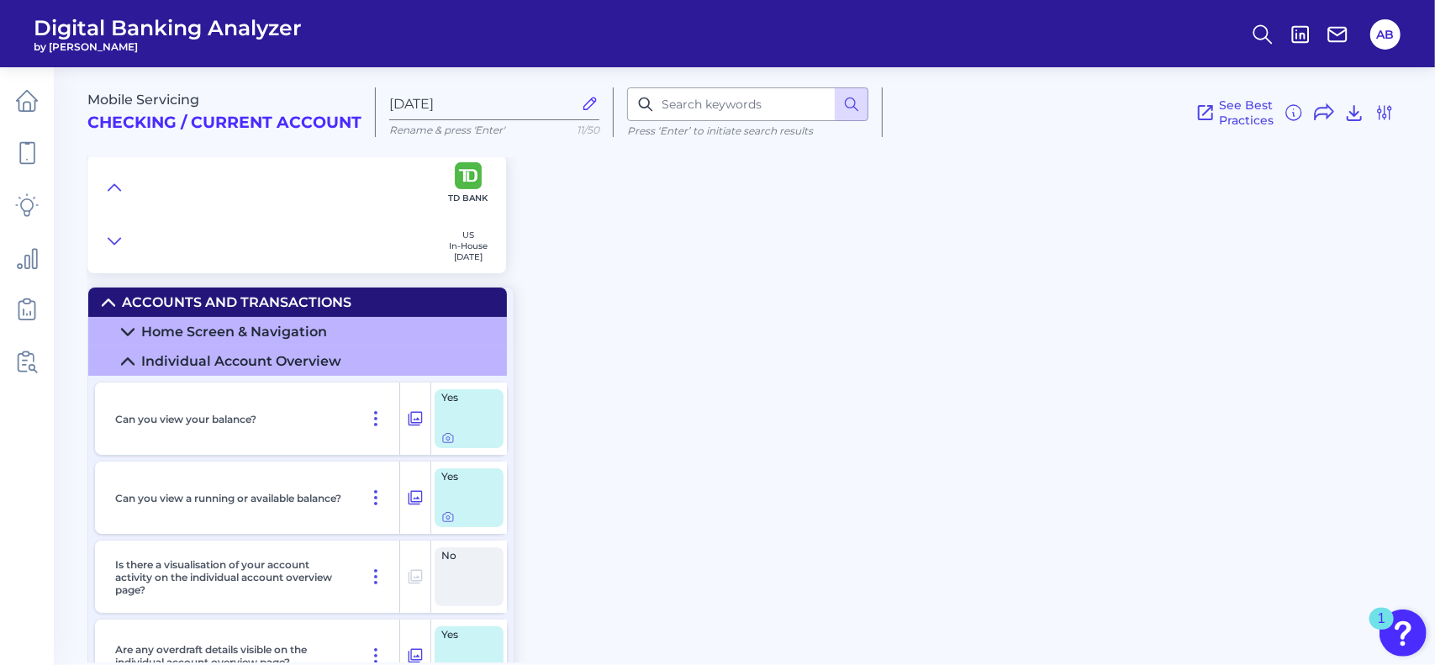
click at [127, 325] on icon at bounding box center [127, 331] width 13 height 13
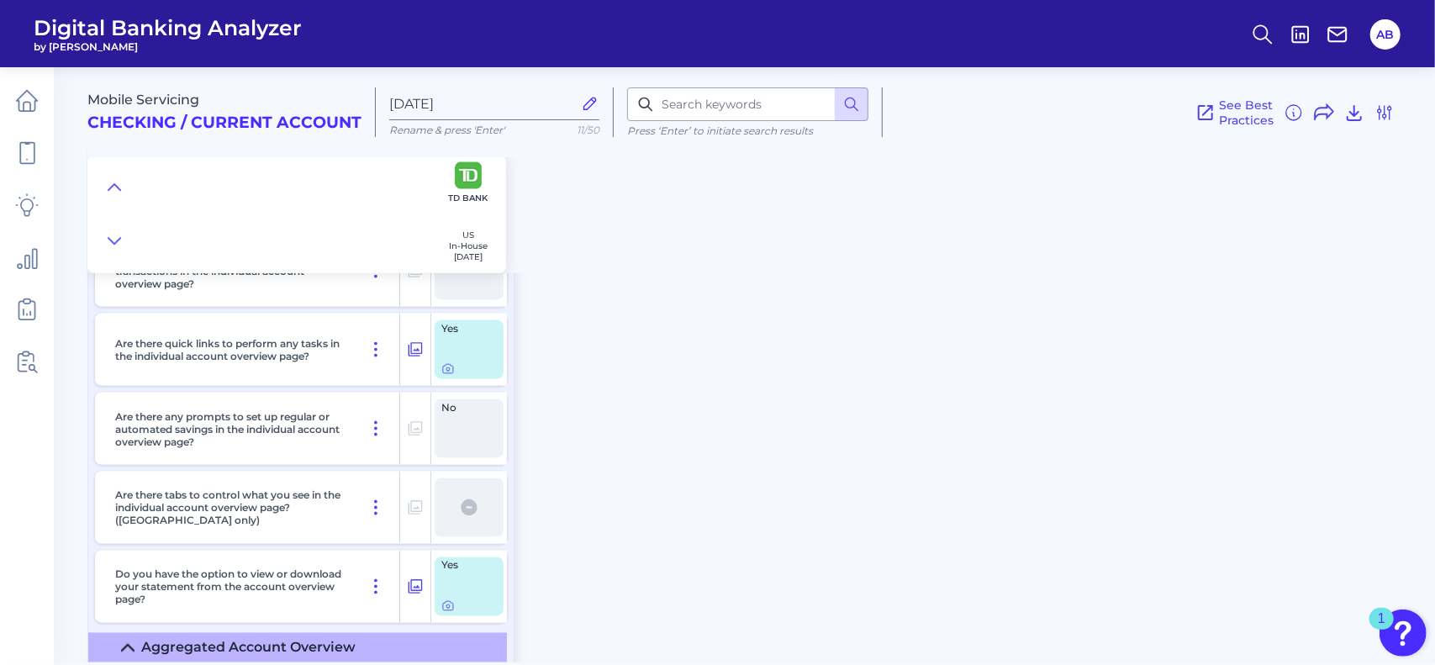
scroll to position [1765, 0]
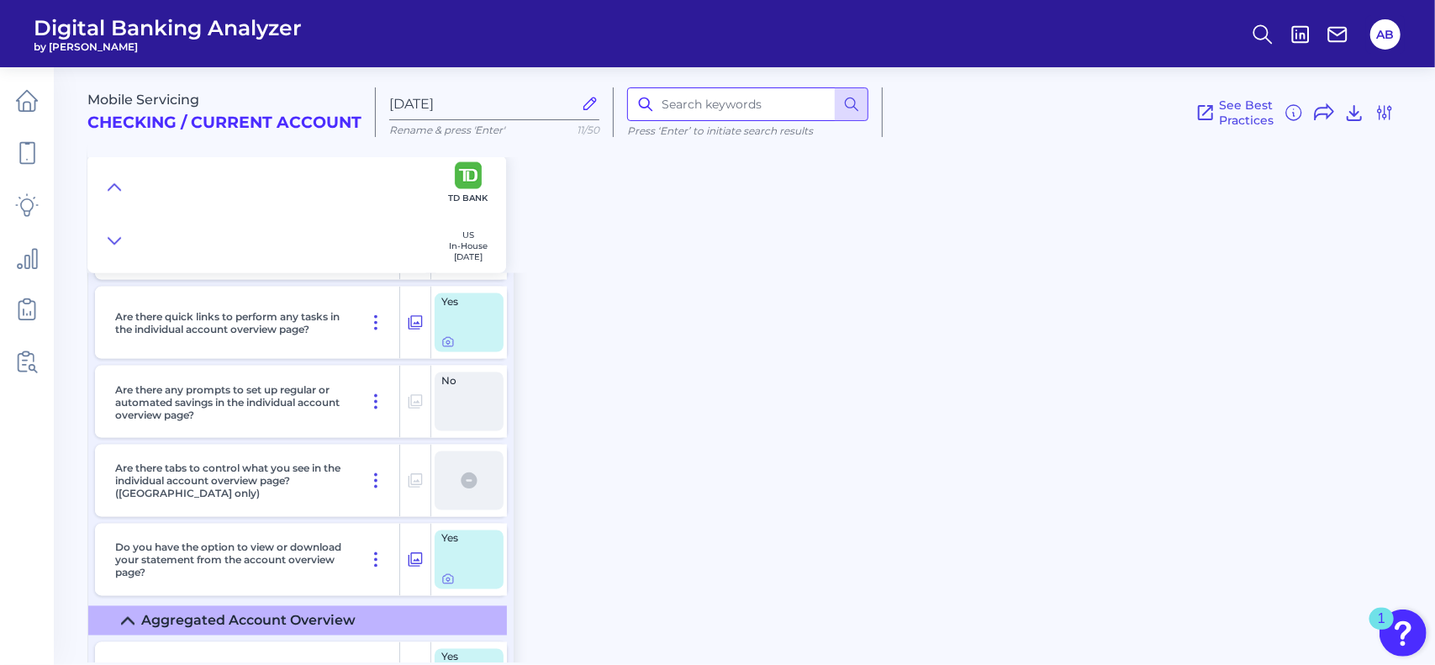
click at [689, 111] on input at bounding box center [747, 104] width 241 height 34
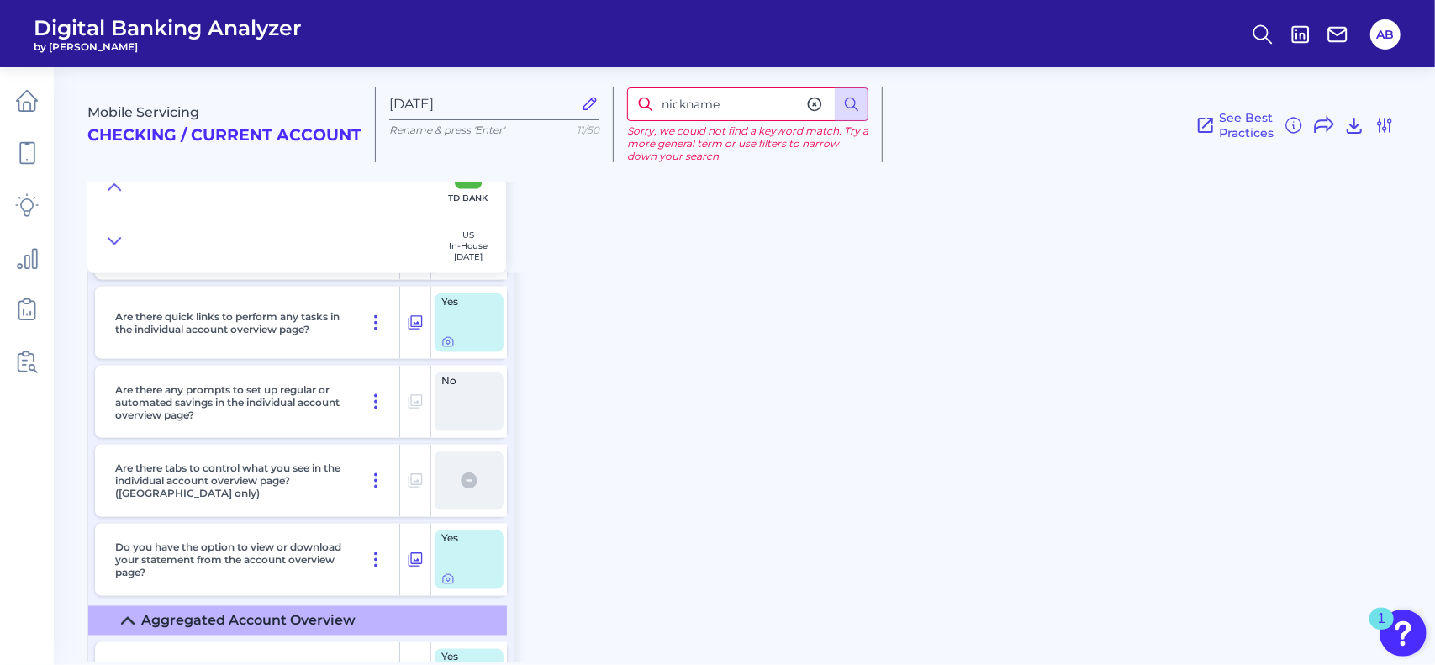
drag, startPoint x: 688, startPoint y: 103, endPoint x: 639, endPoint y: 115, distance: 50.2
click at [640, 114] on input "nickname" at bounding box center [747, 104] width 241 height 34
type input "name"
click at [847, 103] on icon at bounding box center [851, 104] width 17 height 17
click at [851, 105] on icon at bounding box center [851, 104] width 17 height 17
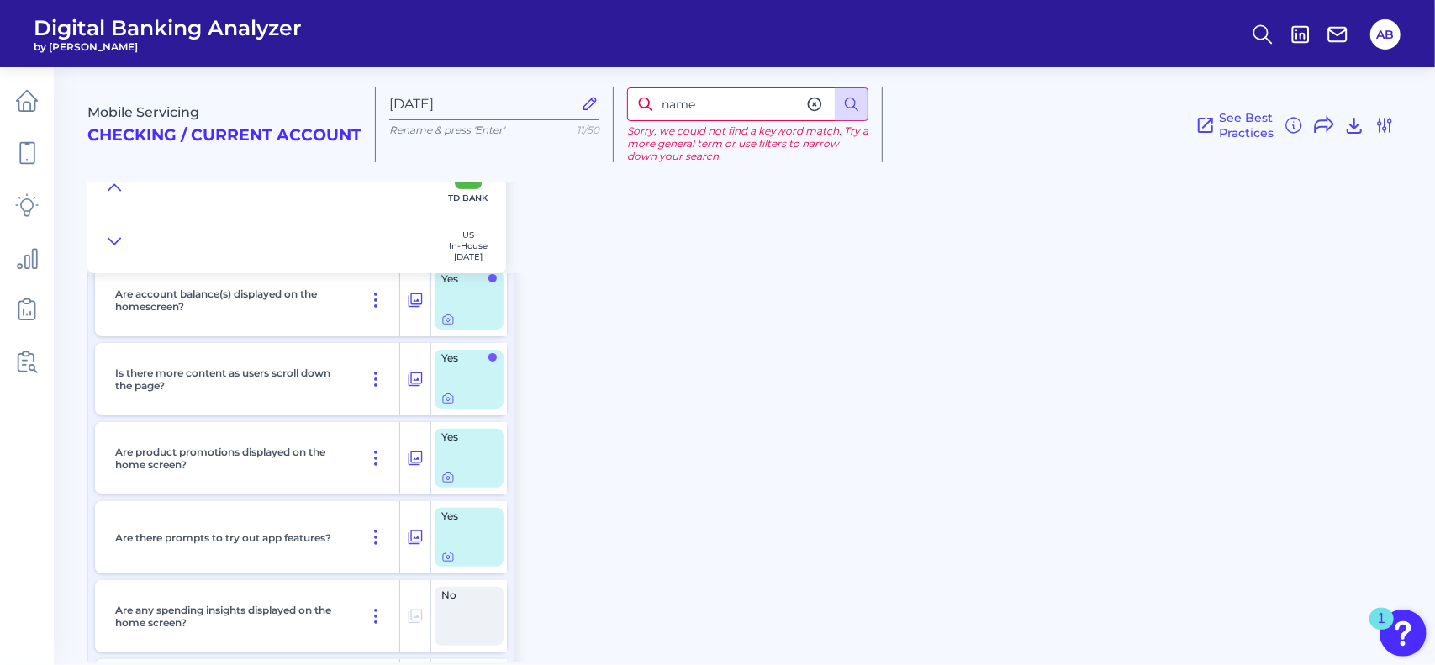
scroll to position [0, 0]
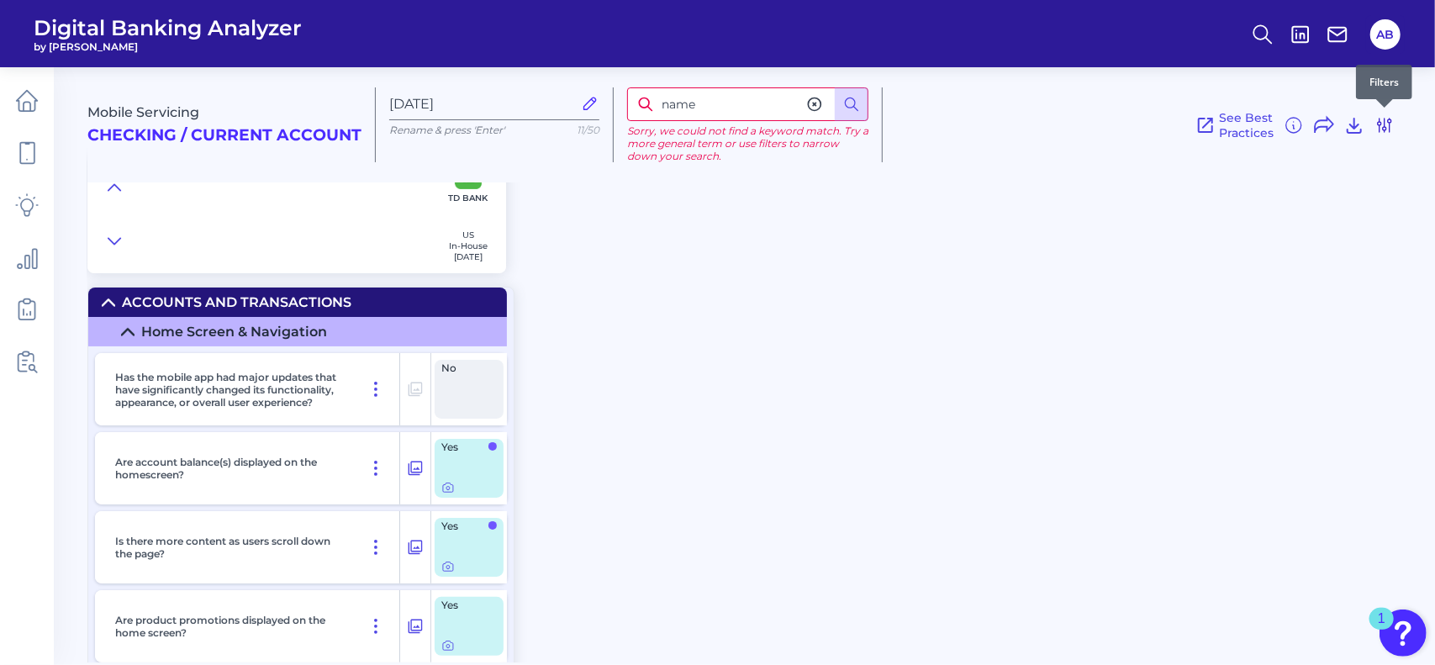
click at [1386, 126] on icon at bounding box center [1384, 125] width 13 height 13
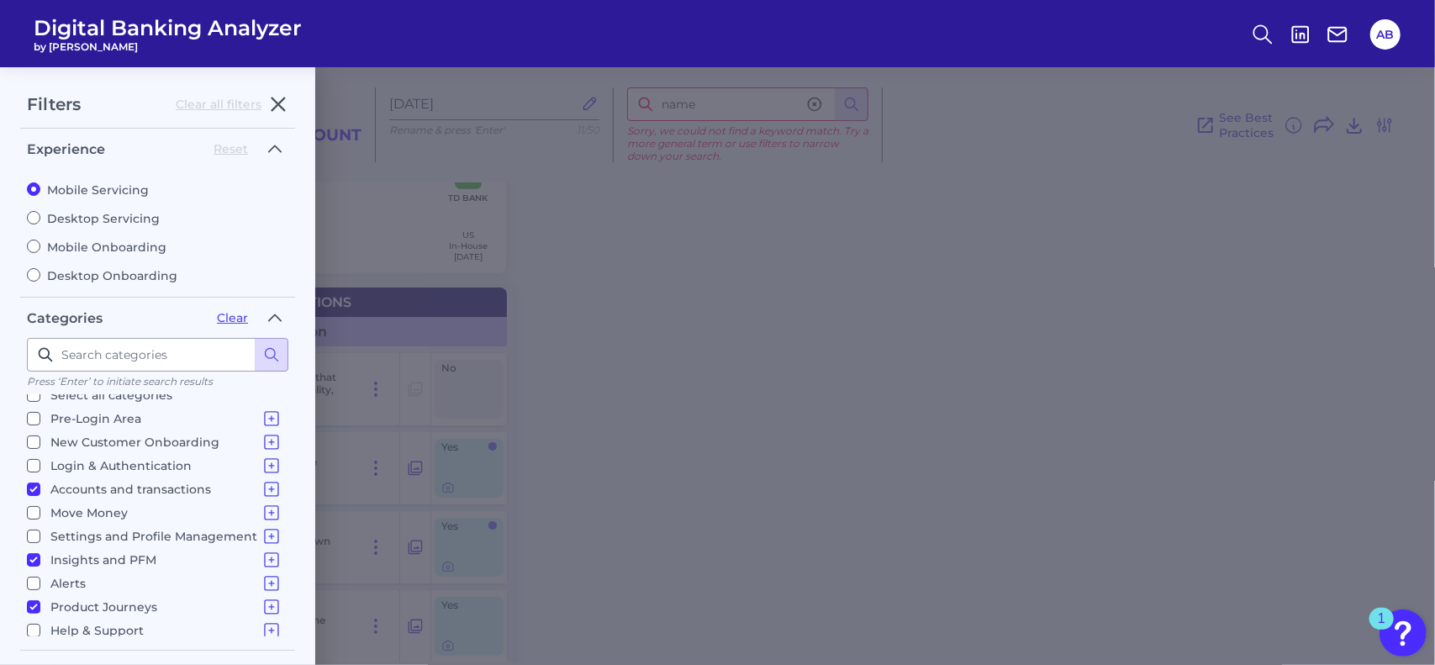
scroll to position [17, 0]
click at [32, 478] on input "Accounts and transactions Home Screen & Navigation Individual Account Overview …" at bounding box center [33, 484] width 13 height 13
checkbox input "false"
click at [32, 525] on input "Settings and Profile Management Contact Details Overdraft Management Marketing …" at bounding box center [33, 531] width 13 height 13
checkbox input "true"
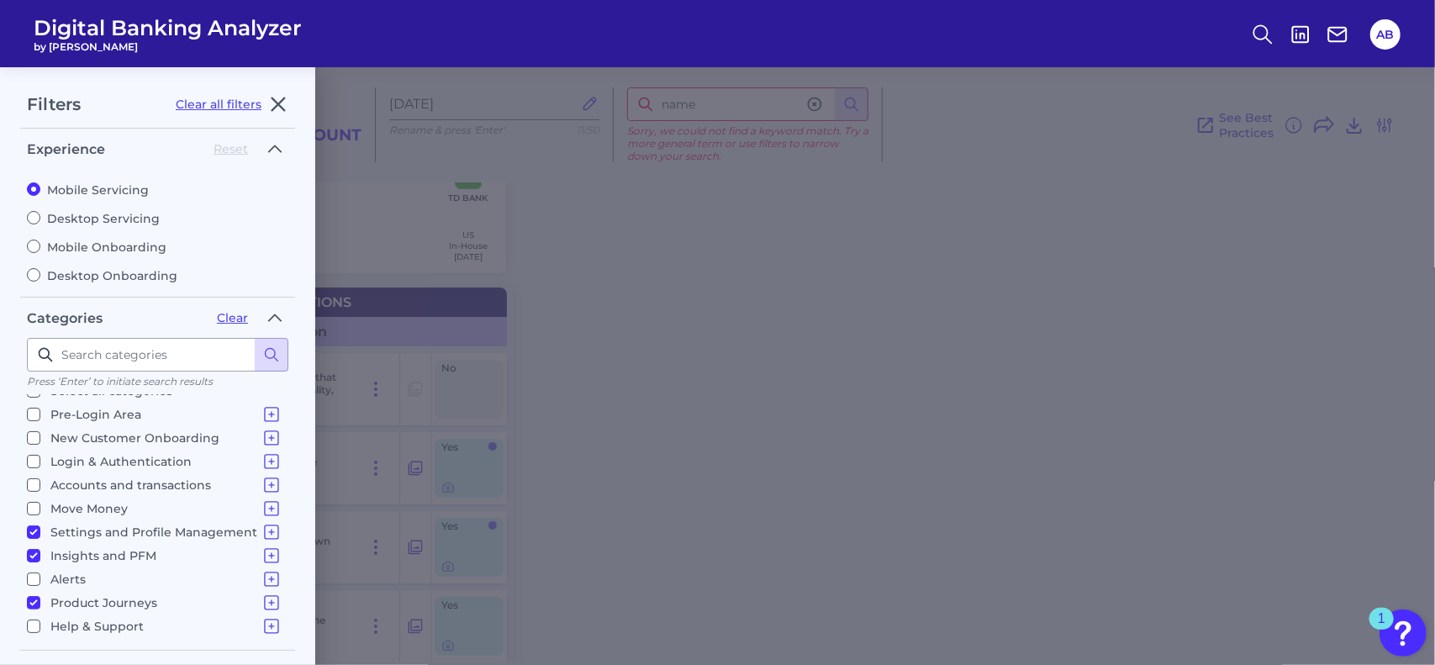
click at [35, 551] on input "Insights and PFM Spending Analysis Sustainability Budgets Savings Financial Hea…" at bounding box center [33, 555] width 13 height 13
checkbox input "false"
click at [34, 593] on label "Product Journeys Product Discovery Financial Products - Internal Bank Products …" at bounding box center [154, 603] width 255 height 20
click at [34, 596] on input "Product Journeys Product Discovery Financial Products - Internal Bank Products …" at bounding box center [33, 602] width 13 height 13
checkbox input "false"
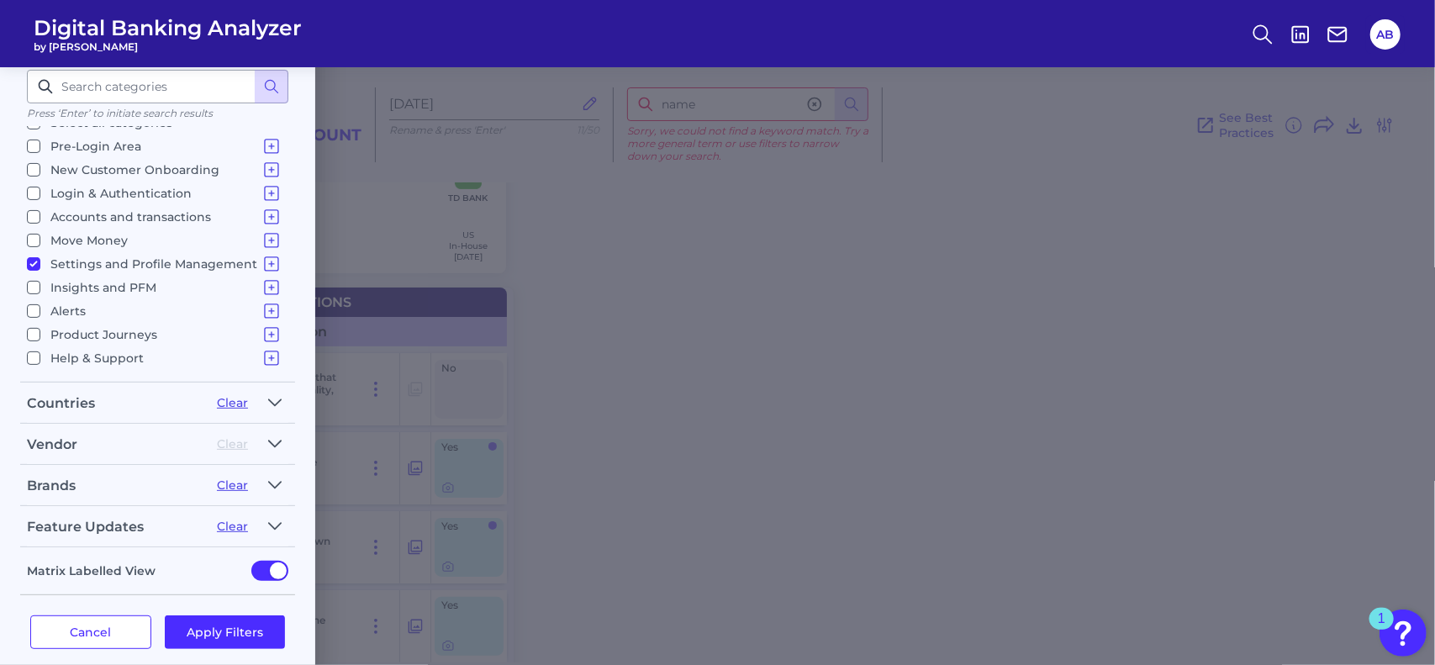
scroll to position [277, 0]
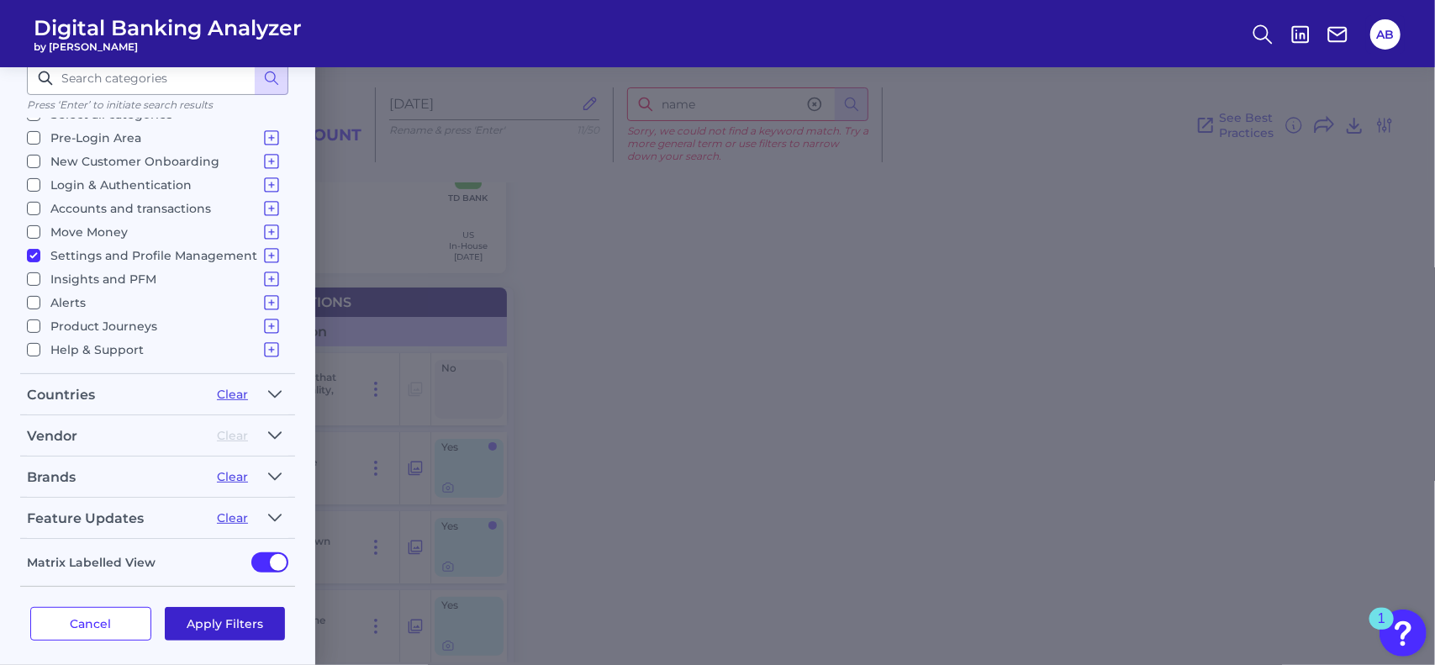
click at [241, 616] on button "Apply Filters" at bounding box center [225, 624] width 121 height 34
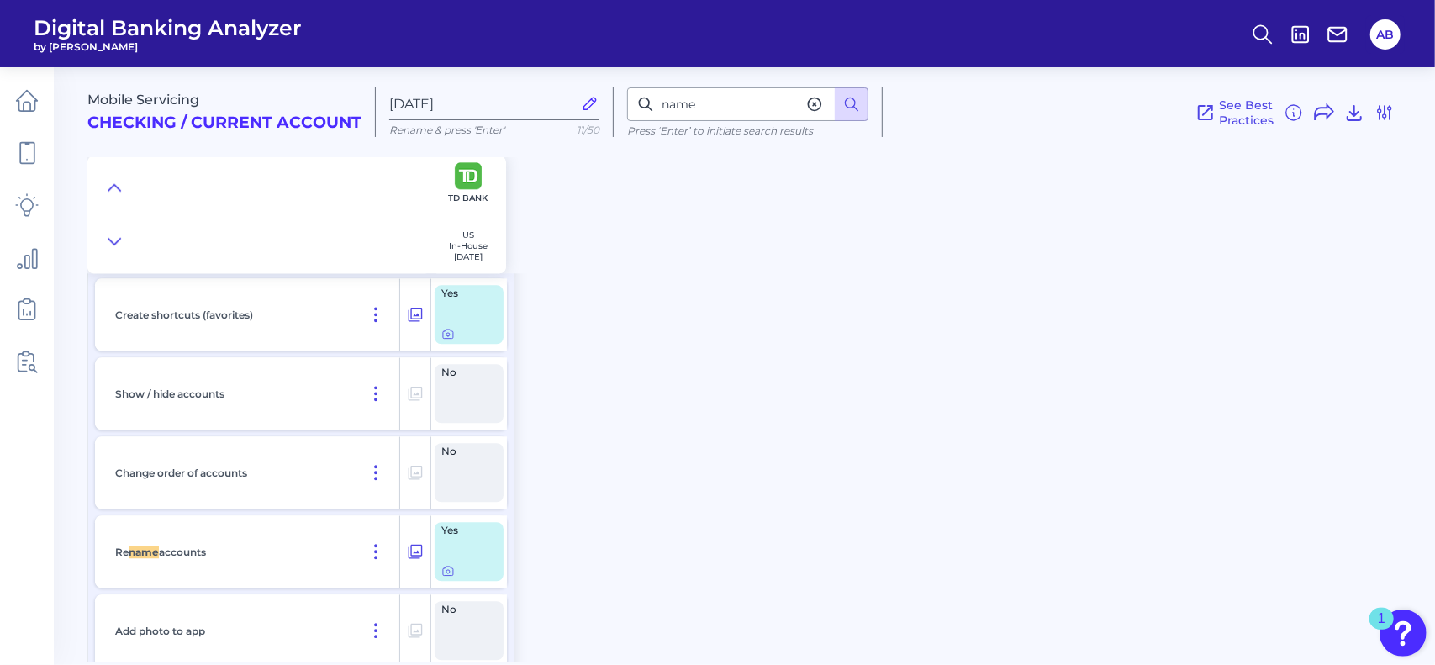
scroll to position [2788, 0]
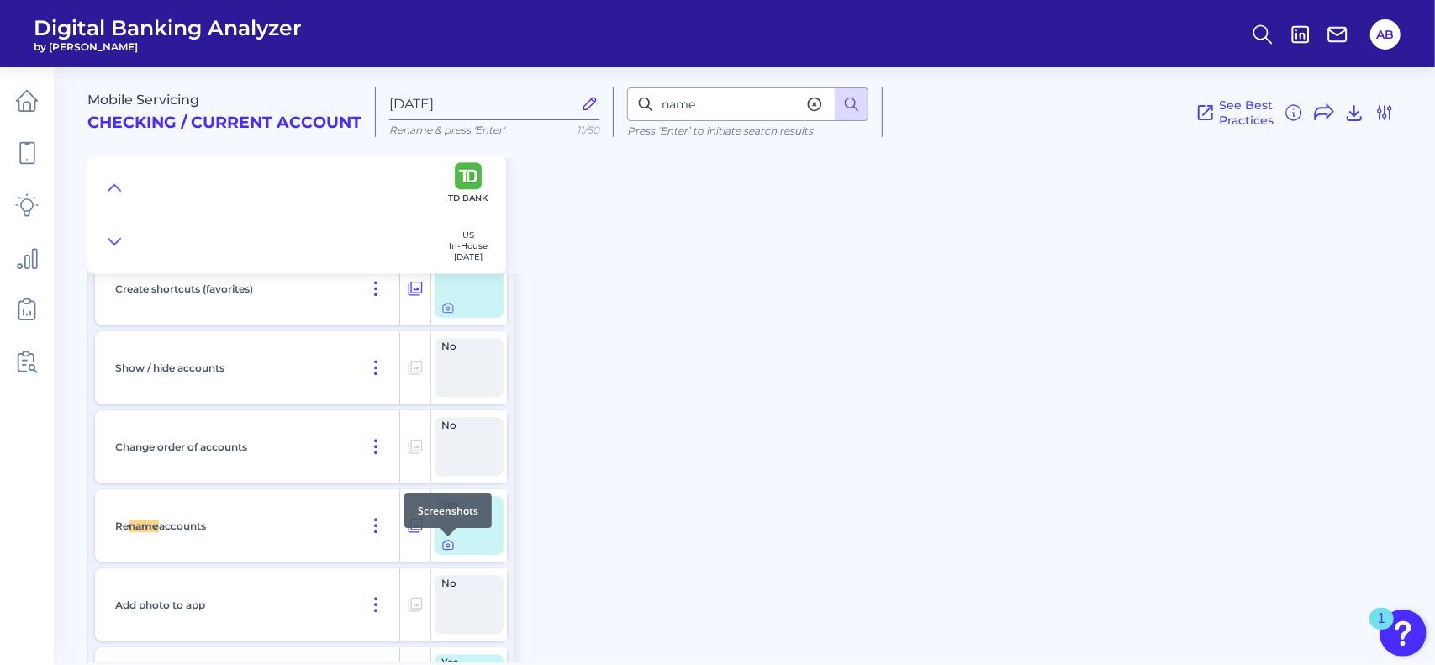
click at [447, 546] on icon at bounding box center [447, 544] width 13 height 13
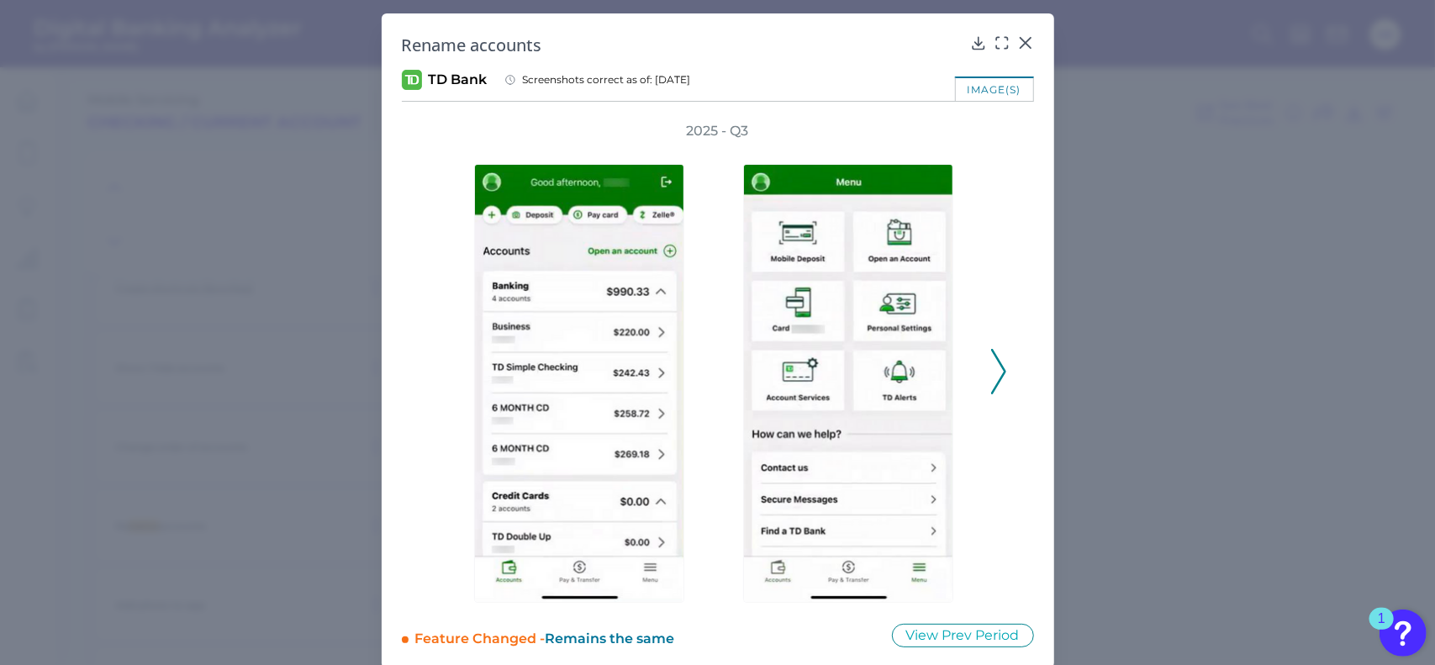
click at [991, 369] on icon at bounding box center [998, 371] width 15 height 45
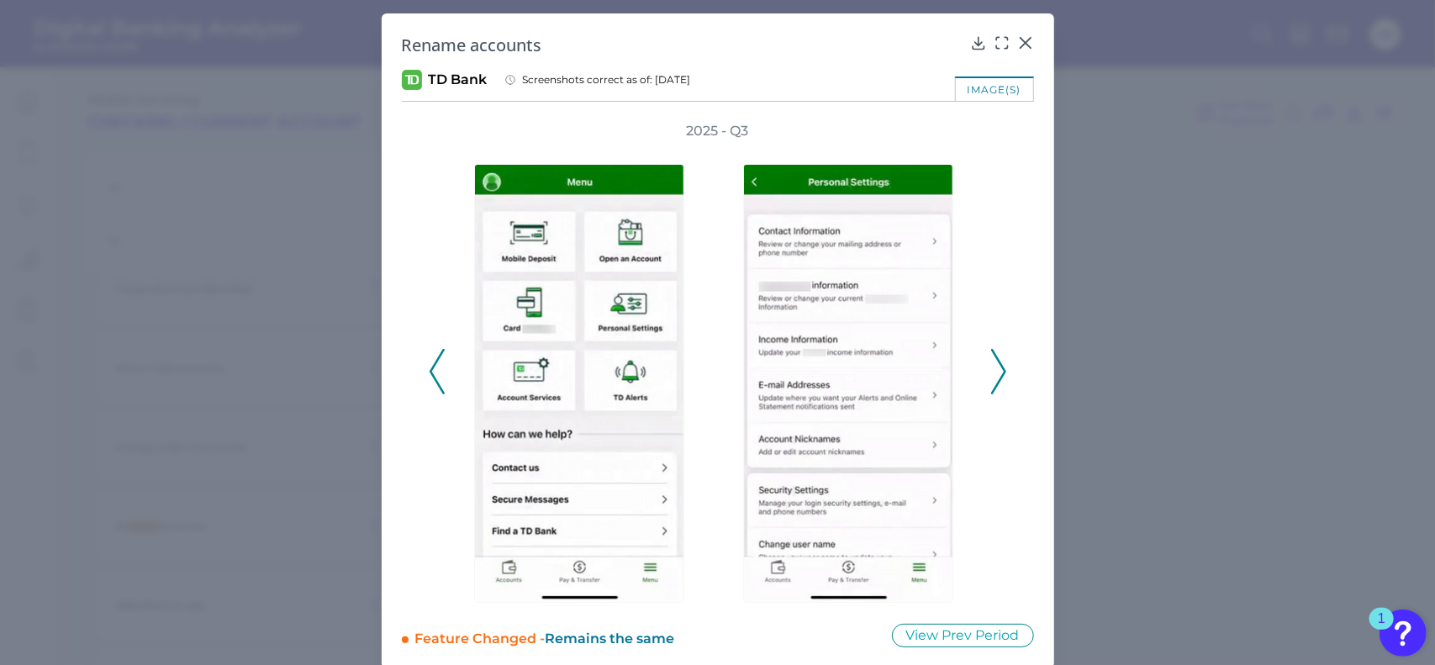
click at [991, 369] on icon at bounding box center [998, 371] width 15 height 45
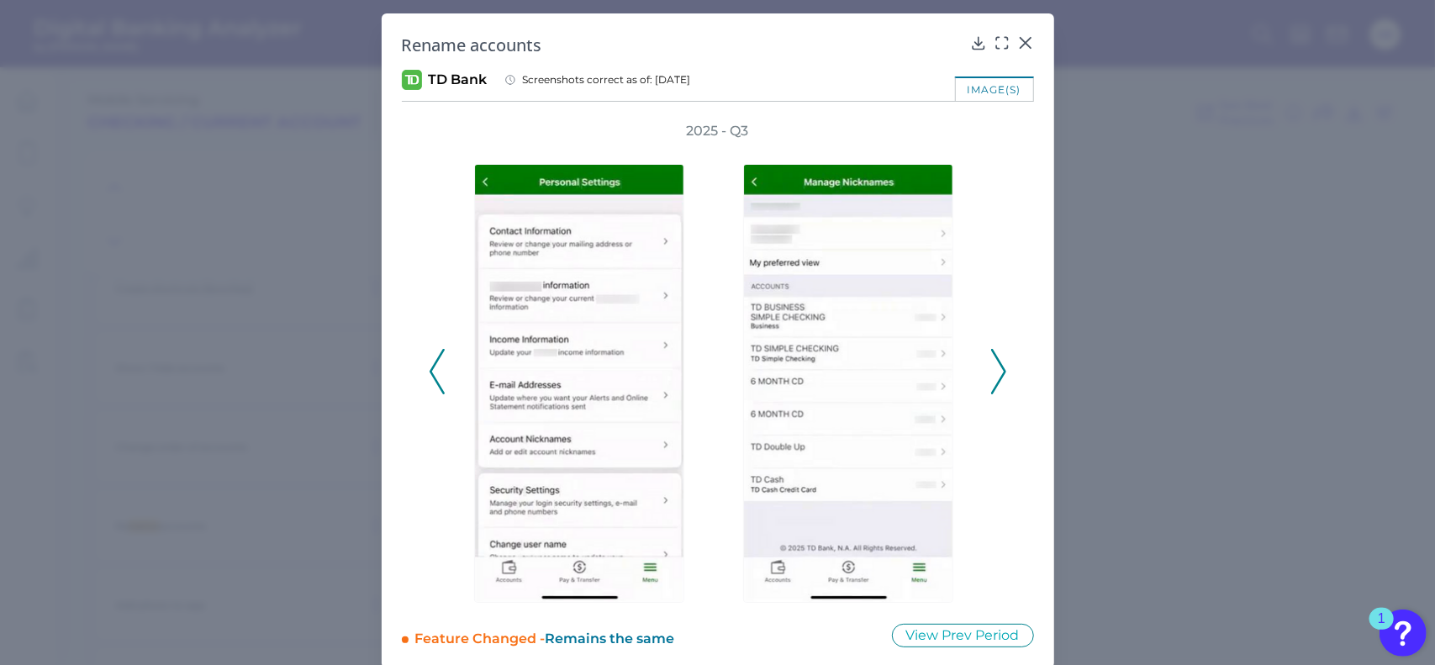
click at [991, 377] on icon at bounding box center [998, 371] width 15 height 45
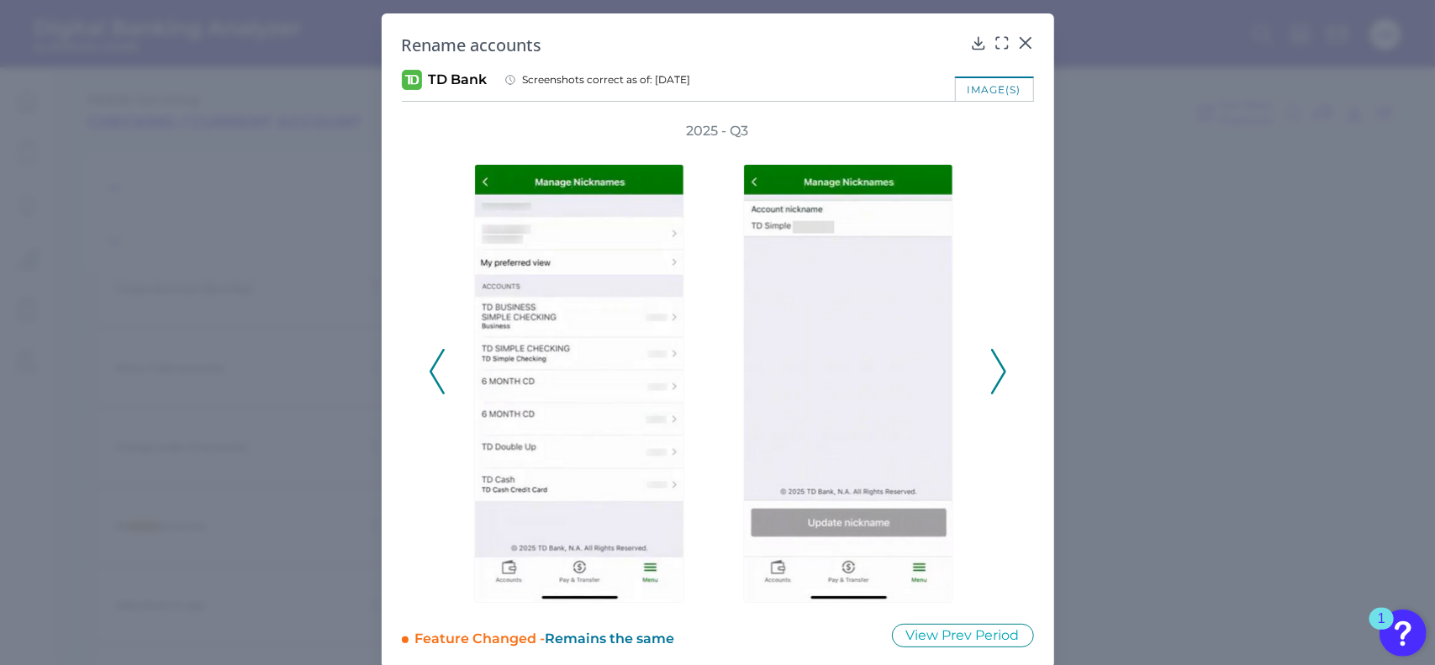
click at [985, 375] on div "2025 - Q3" at bounding box center [718, 362] width 578 height 481
click at [1005, 372] on div "2025 - Q3" at bounding box center [718, 362] width 632 height 481
click at [995, 373] on icon at bounding box center [998, 371] width 15 height 45
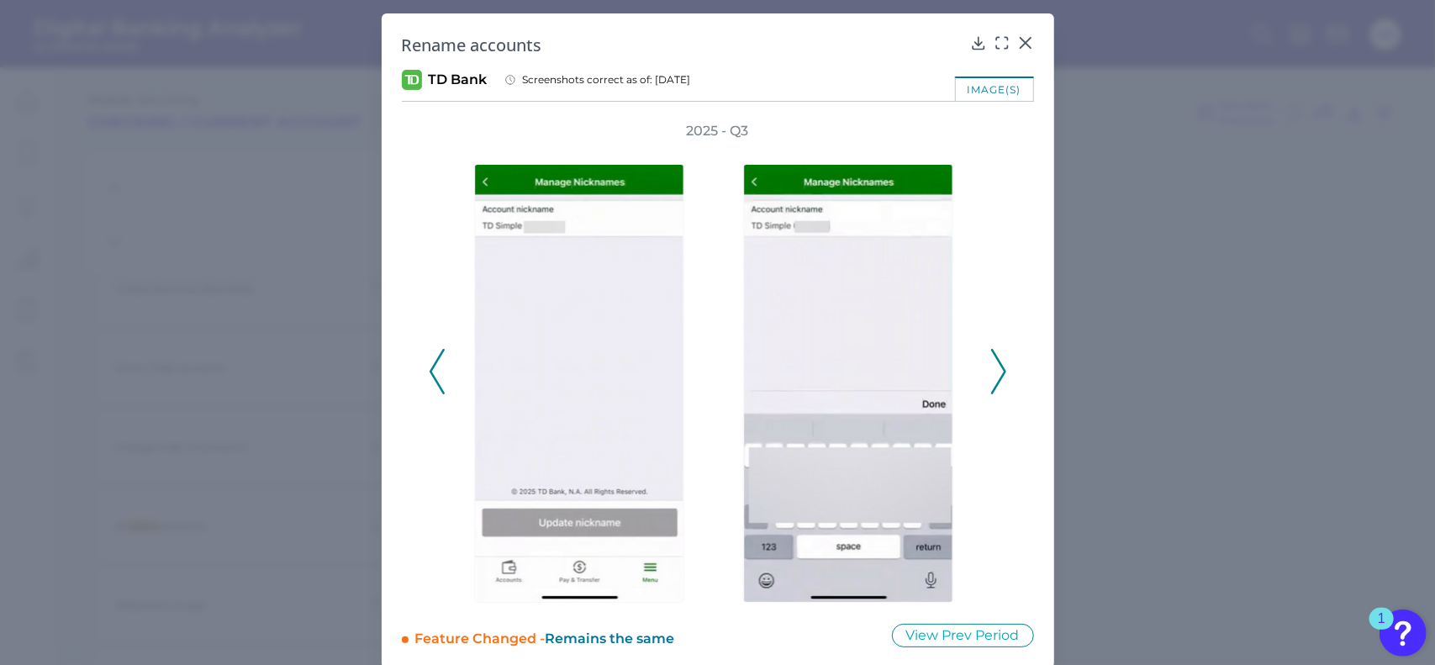
click at [991, 371] on icon at bounding box center [998, 371] width 15 height 45
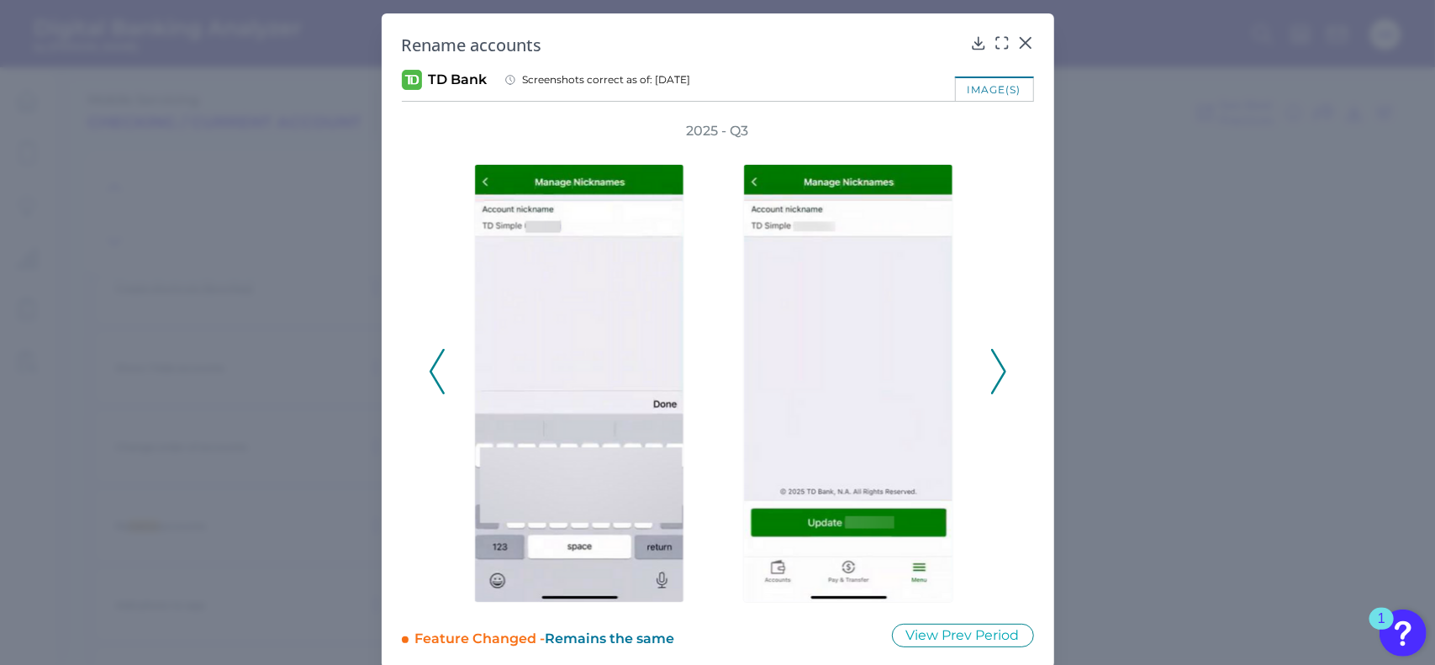
click at [996, 372] on icon at bounding box center [998, 371] width 15 height 45
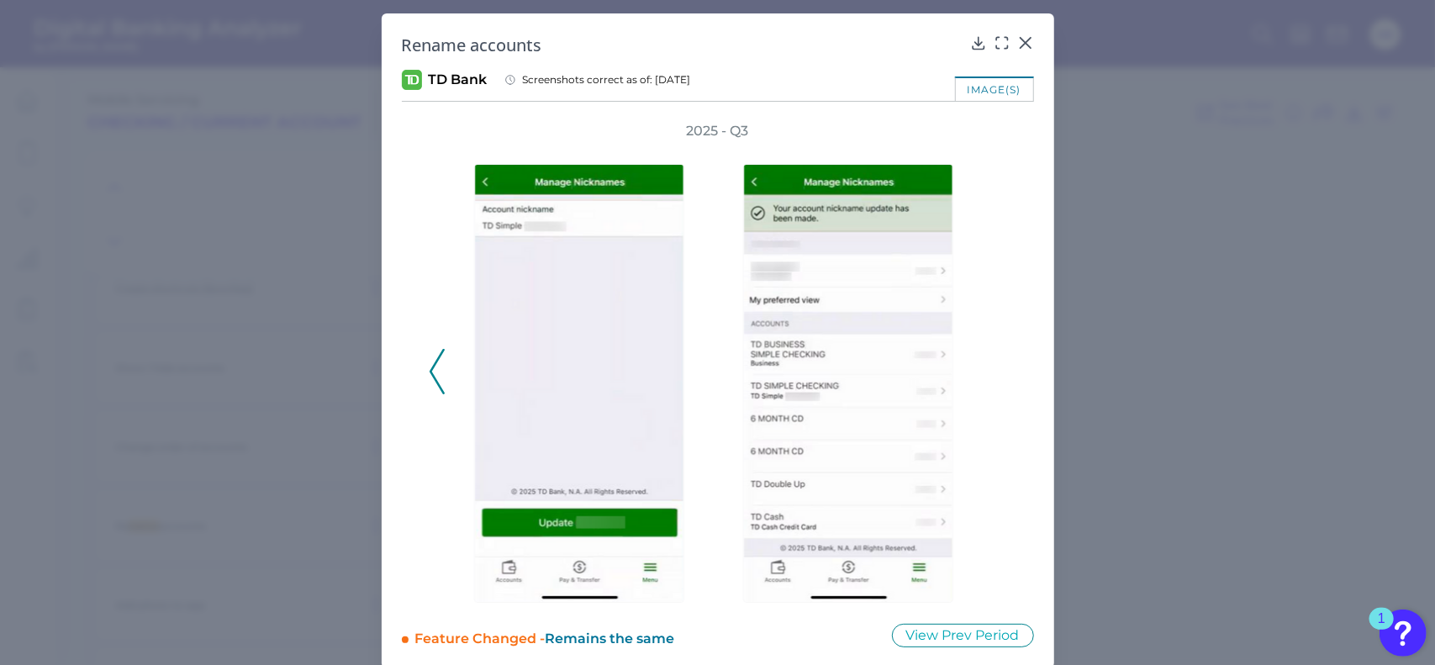
click at [434, 370] on icon at bounding box center [437, 371] width 15 height 45
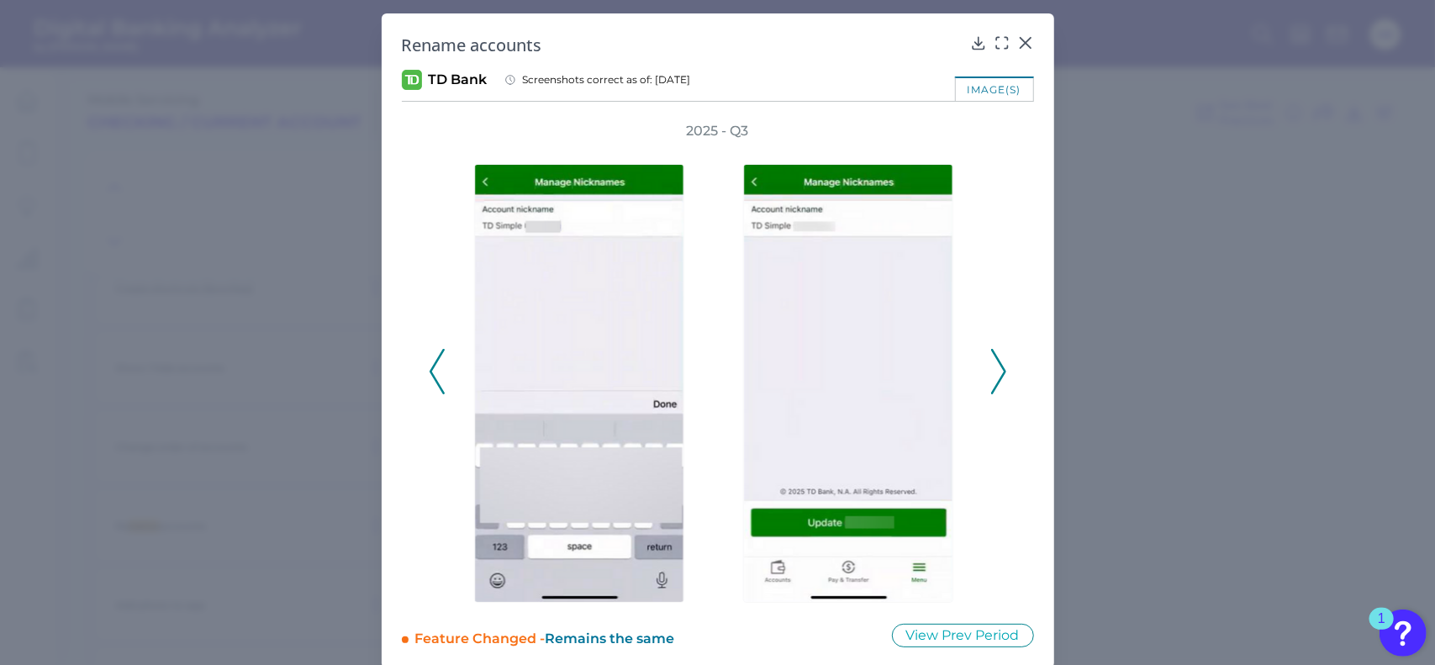
click at [434, 369] on icon at bounding box center [437, 371] width 15 height 45
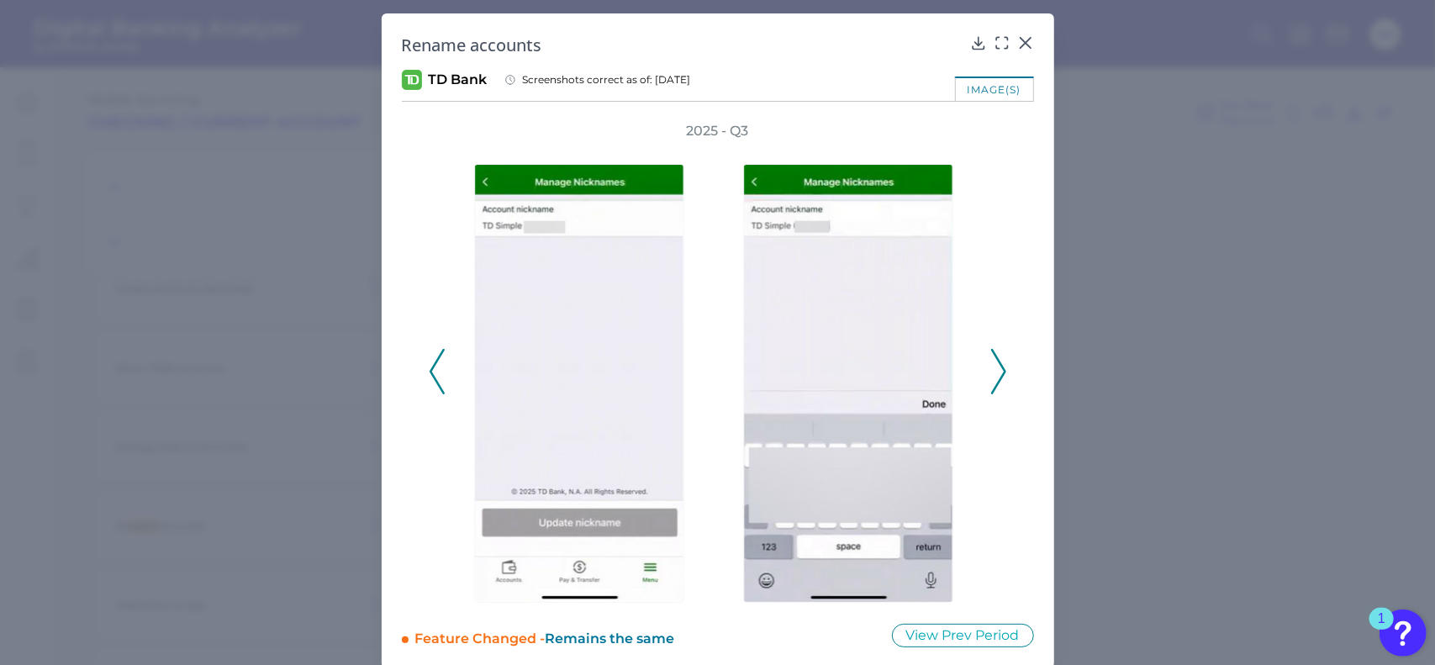
click at [434, 369] on icon at bounding box center [437, 371] width 15 height 45
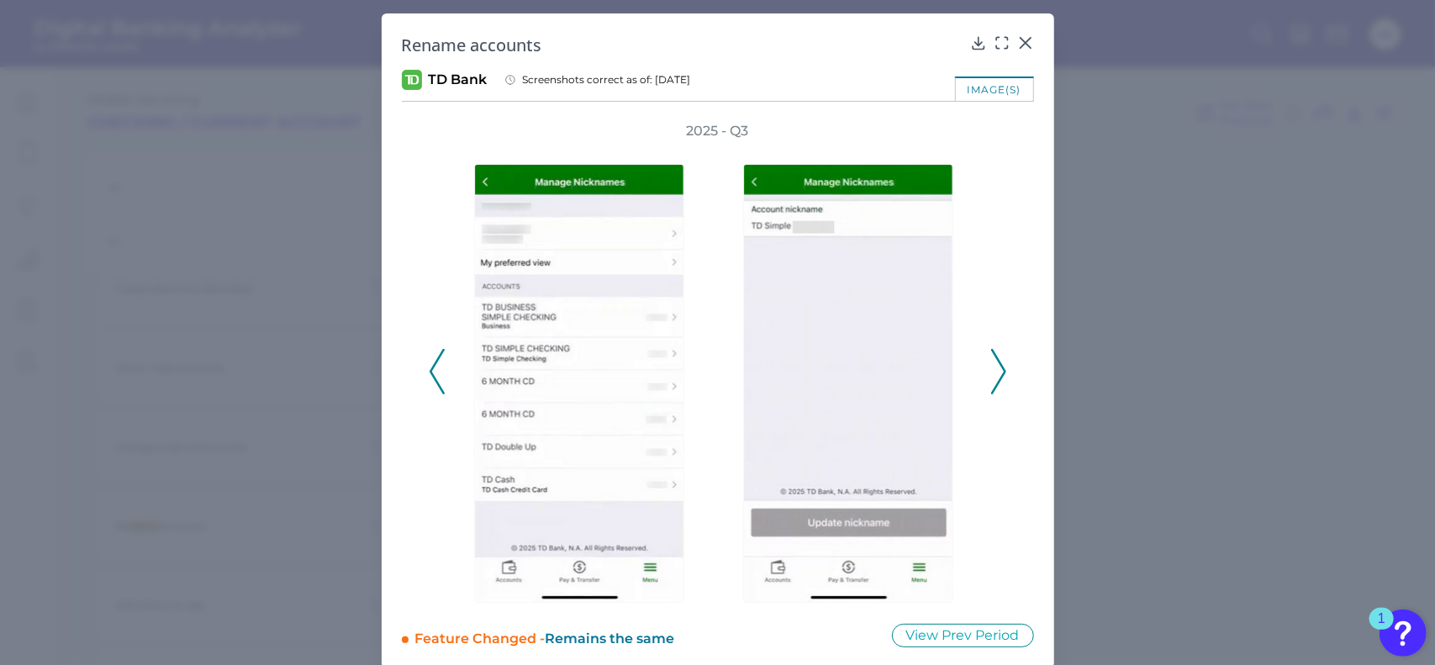
click at [434, 369] on icon at bounding box center [437, 371] width 15 height 45
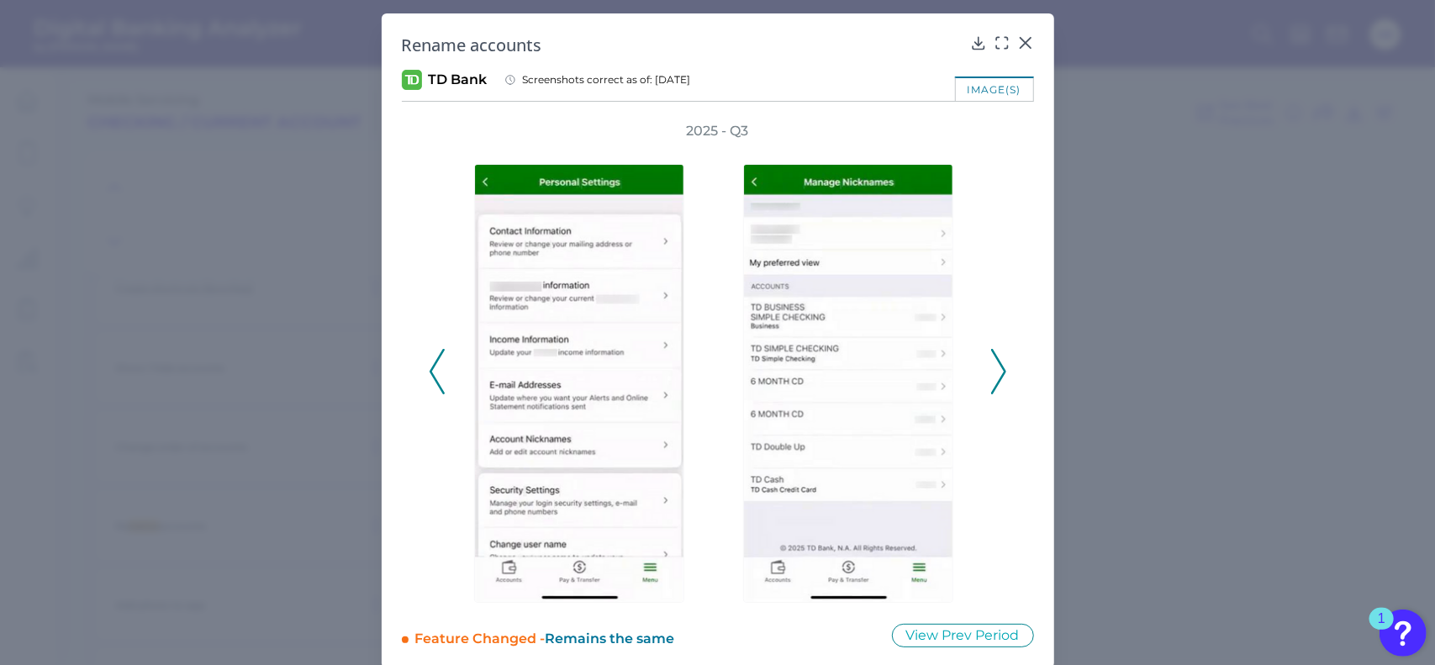
click at [1000, 364] on icon at bounding box center [998, 371] width 15 height 45
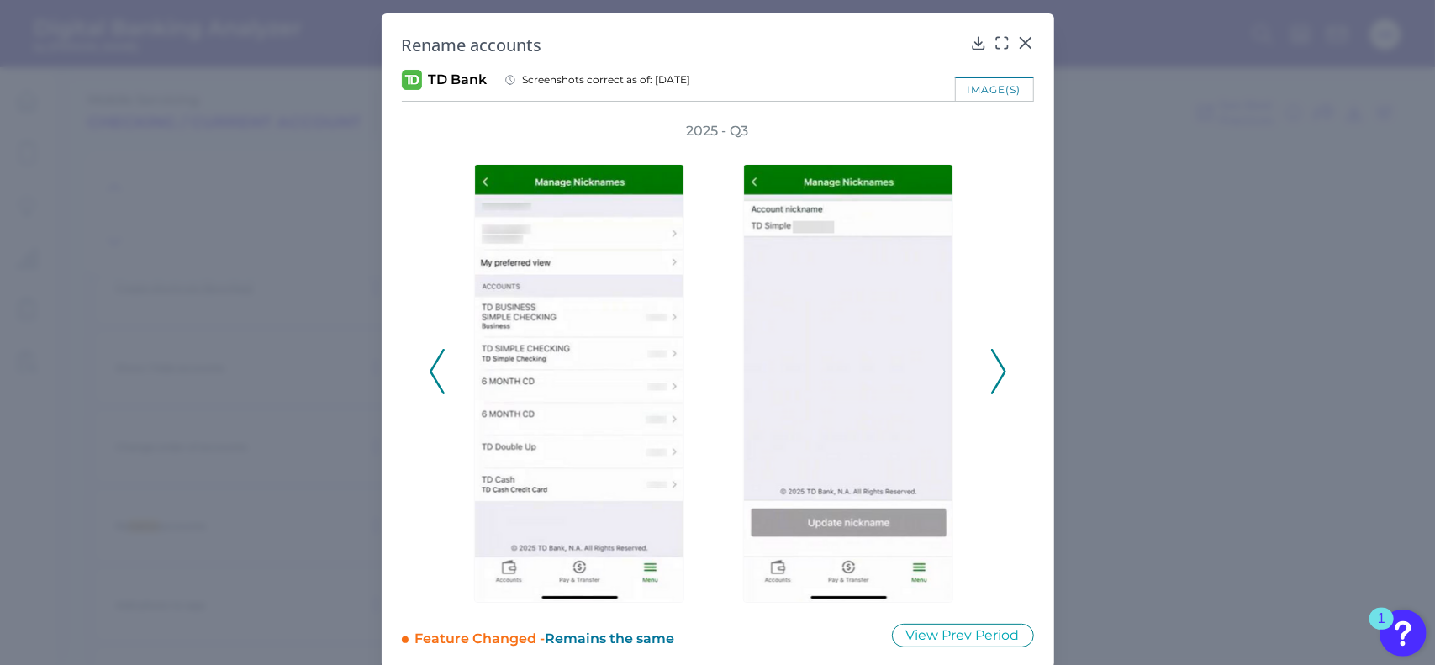
click at [1000, 375] on polyline at bounding box center [998, 371] width 13 height 43
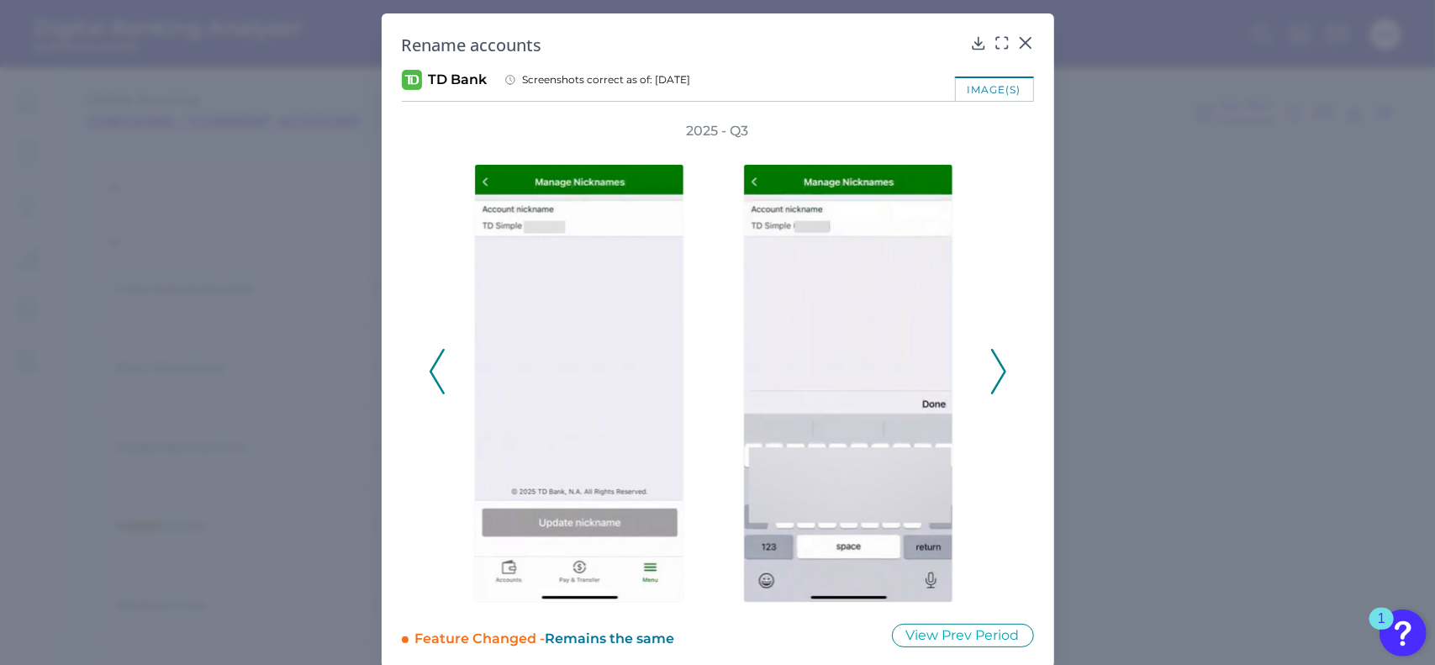
click at [1000, 375] on polyline at bounding box center [998, 371] width 13 height 43
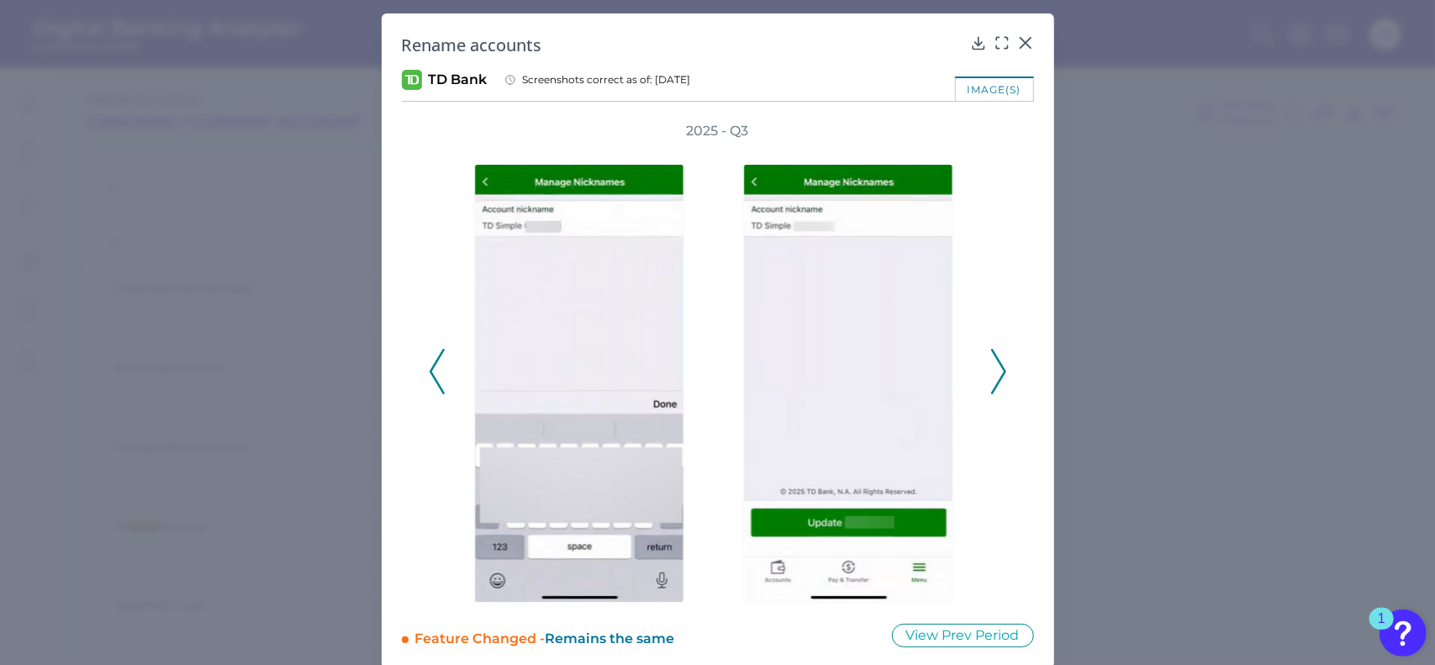
click at [429, 379] on div "2025 - Q3" at bounding box center [718, 362] width 578 height 481
click at [437, 370] on icon at bounding box center [437, 371] width 15 height 45
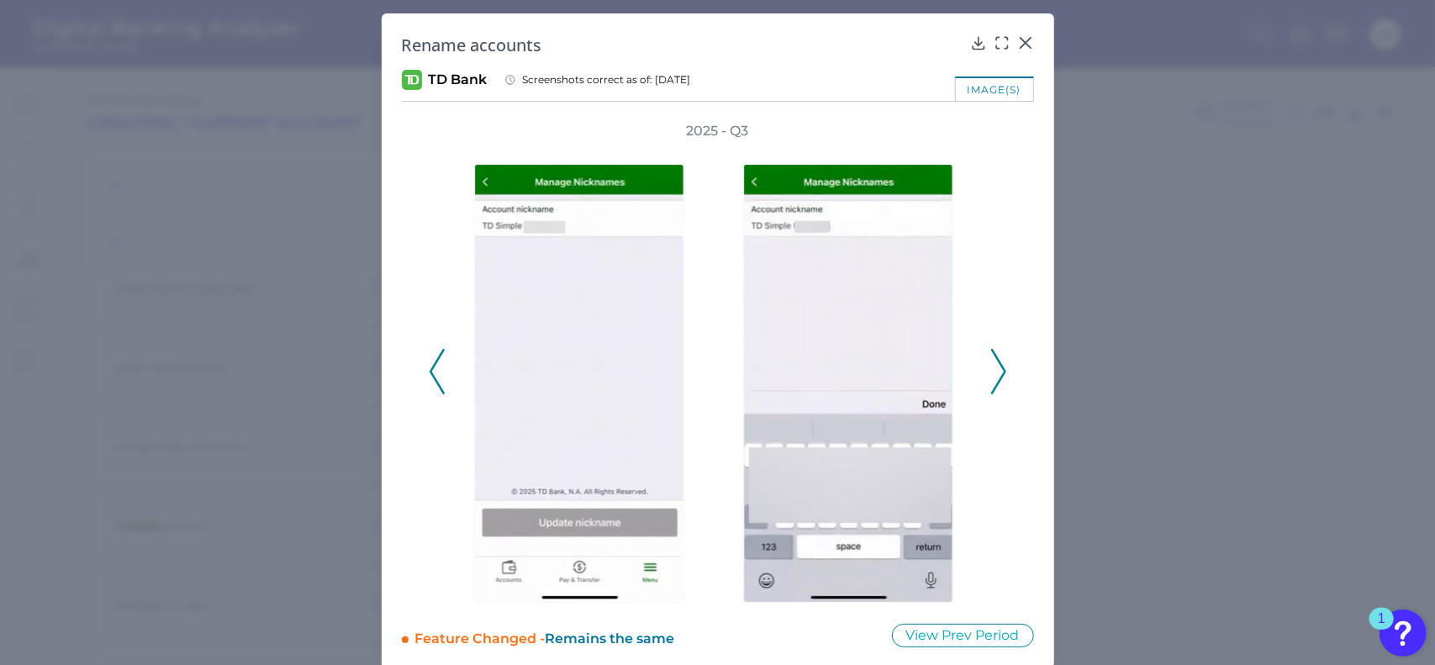
click at [436, 372] on icon at bounding box center [437, 371] width 15 height 45
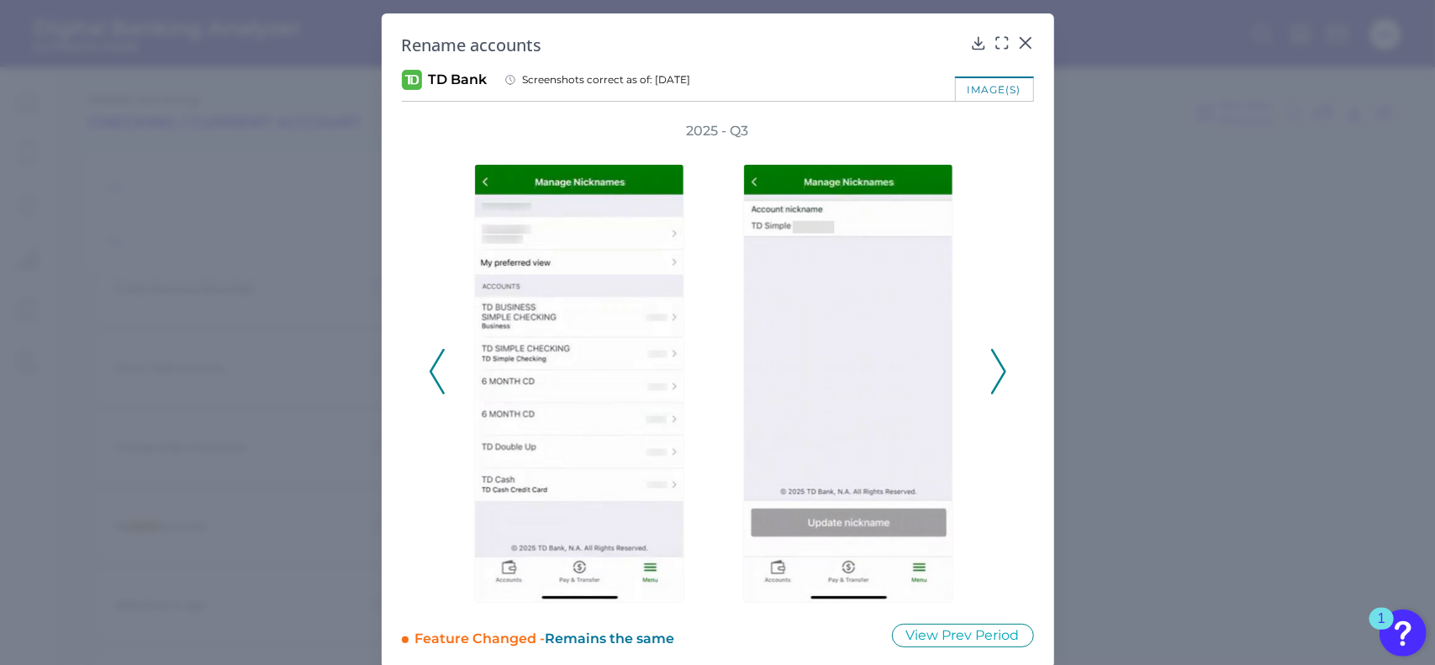
click at [993, 364] on icon at bounding box center [998, 371] width 15 height 45
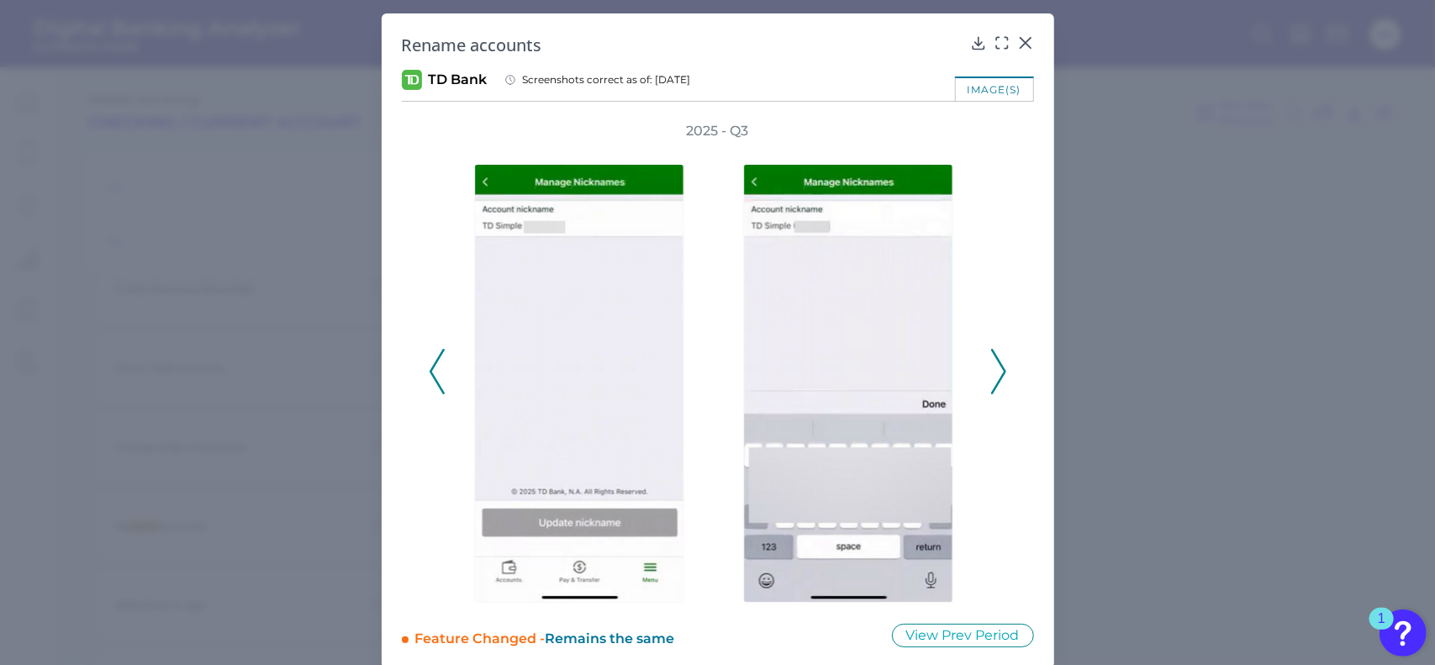
click at [993, 368] on icon at bounding box center [998, 371] width 15 height 45
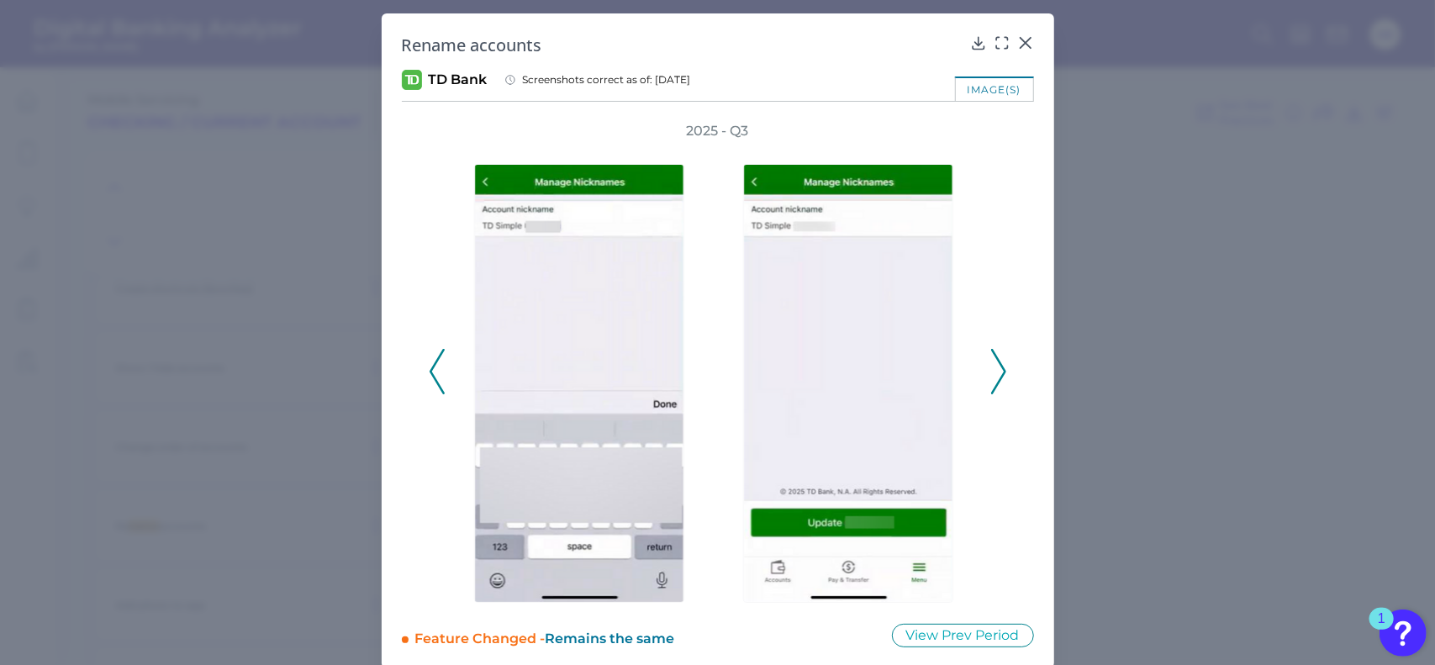
click at [993, 372] on icon at bounding box center [998, 371] width 15 height 45
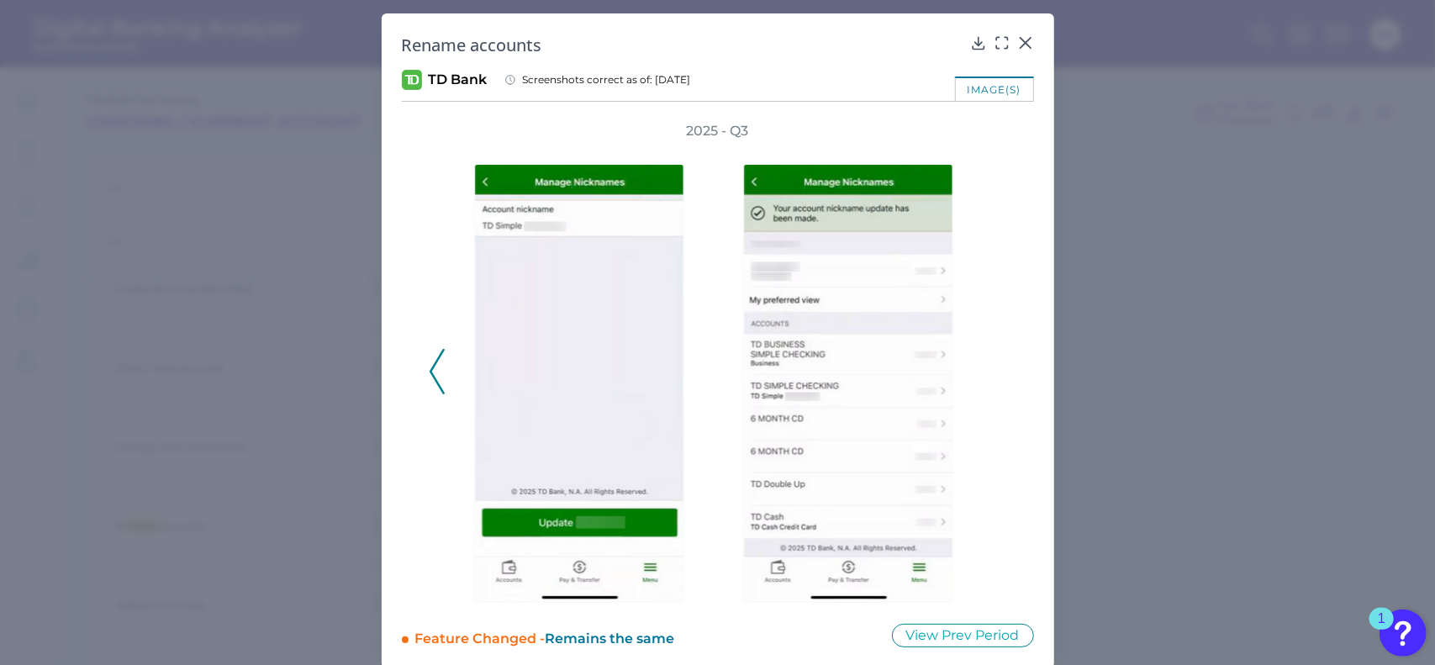
click at [433, 370] on icon at bounding box center [437, 371] width 15 height 45
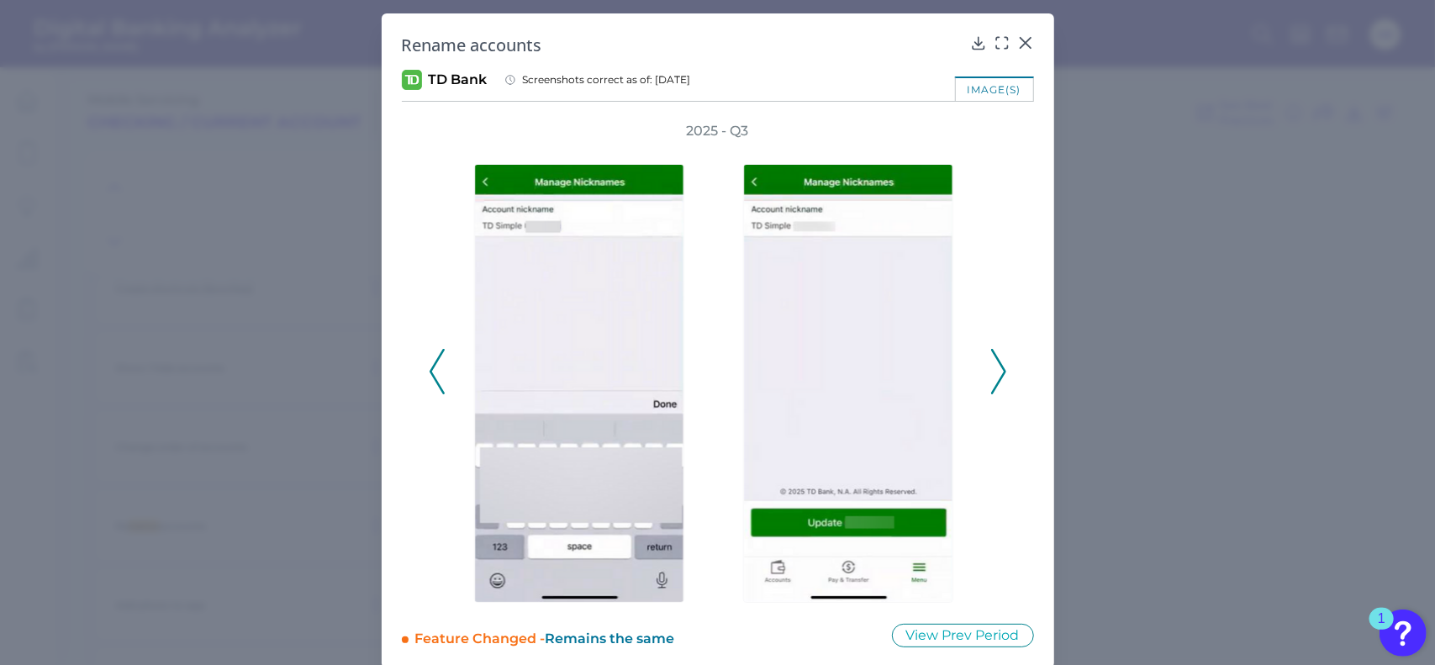
click at [433, 370] on icon at bounding box center [437, 371] width 15 height 45
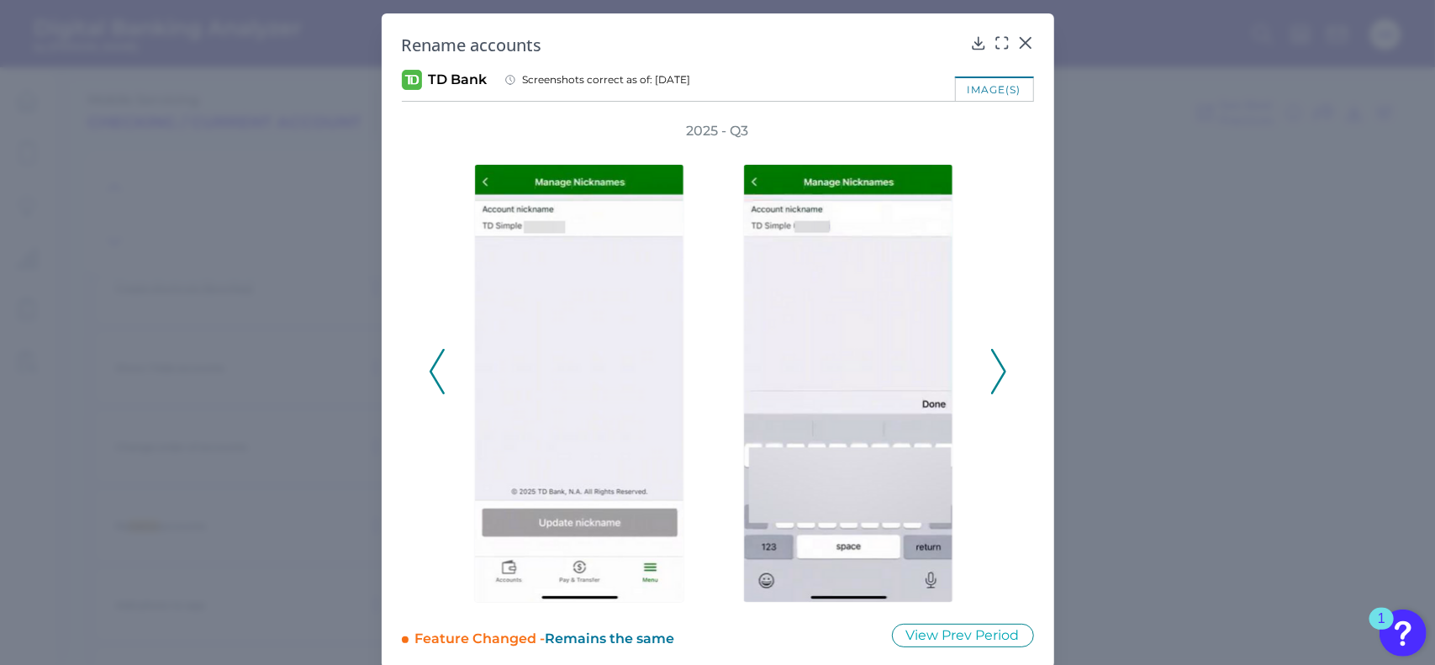
click at [435, 363] on icon at bounding box center [437, 371] width 15 height 45
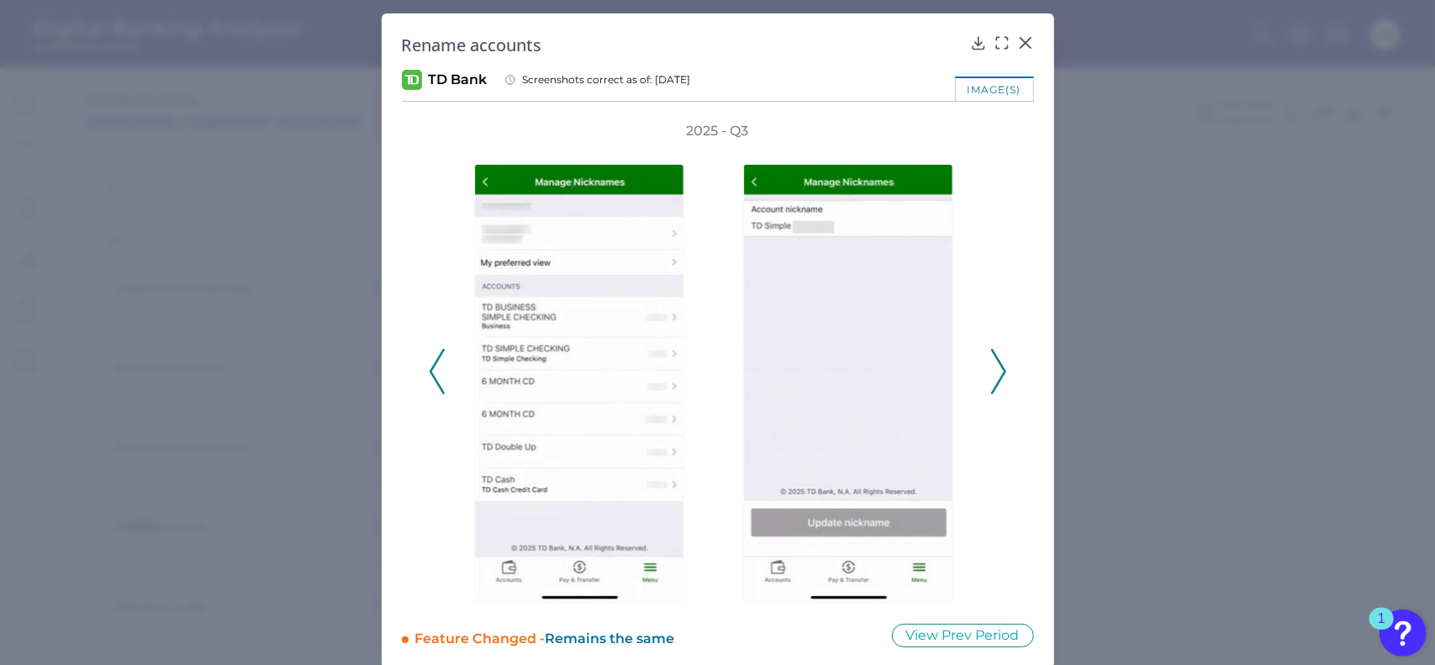
click at [430, 367] on polyline at bounding box center [436, 371] width 13 height 43
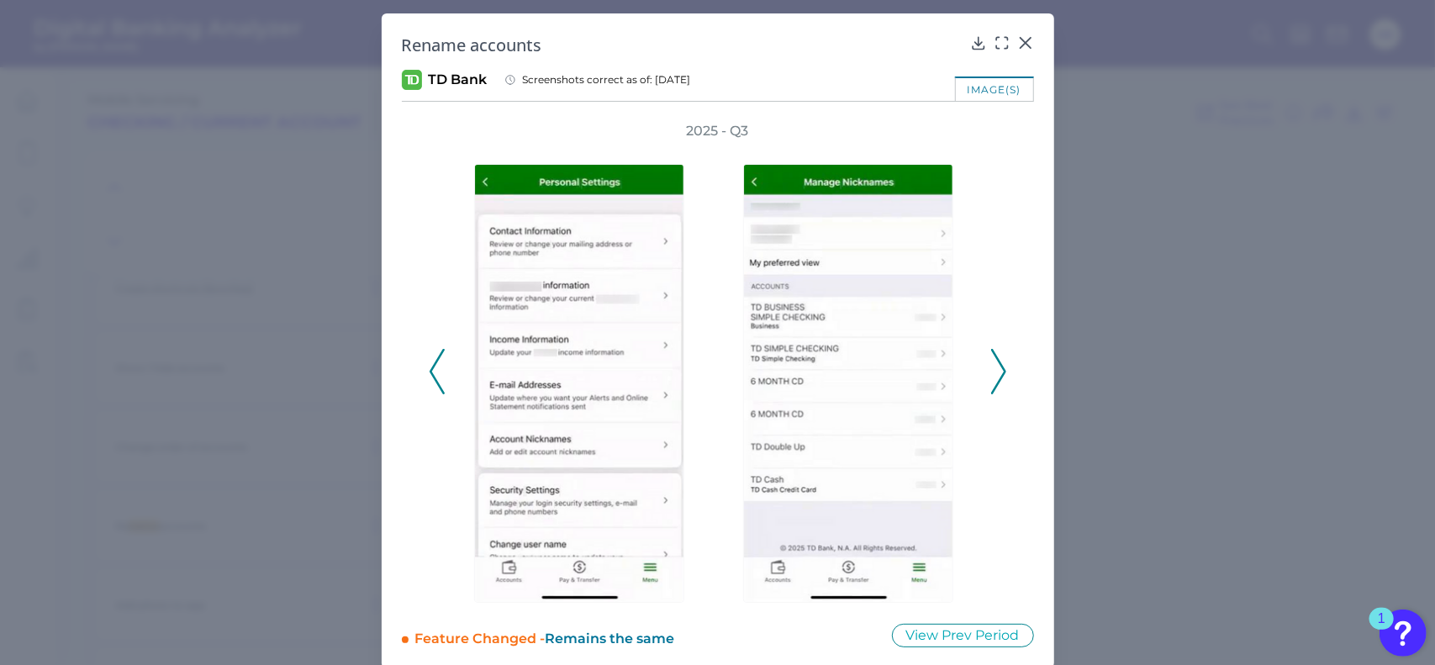
click at [994, 374] on icon at bounding box center [998, 371] width 15 height 45
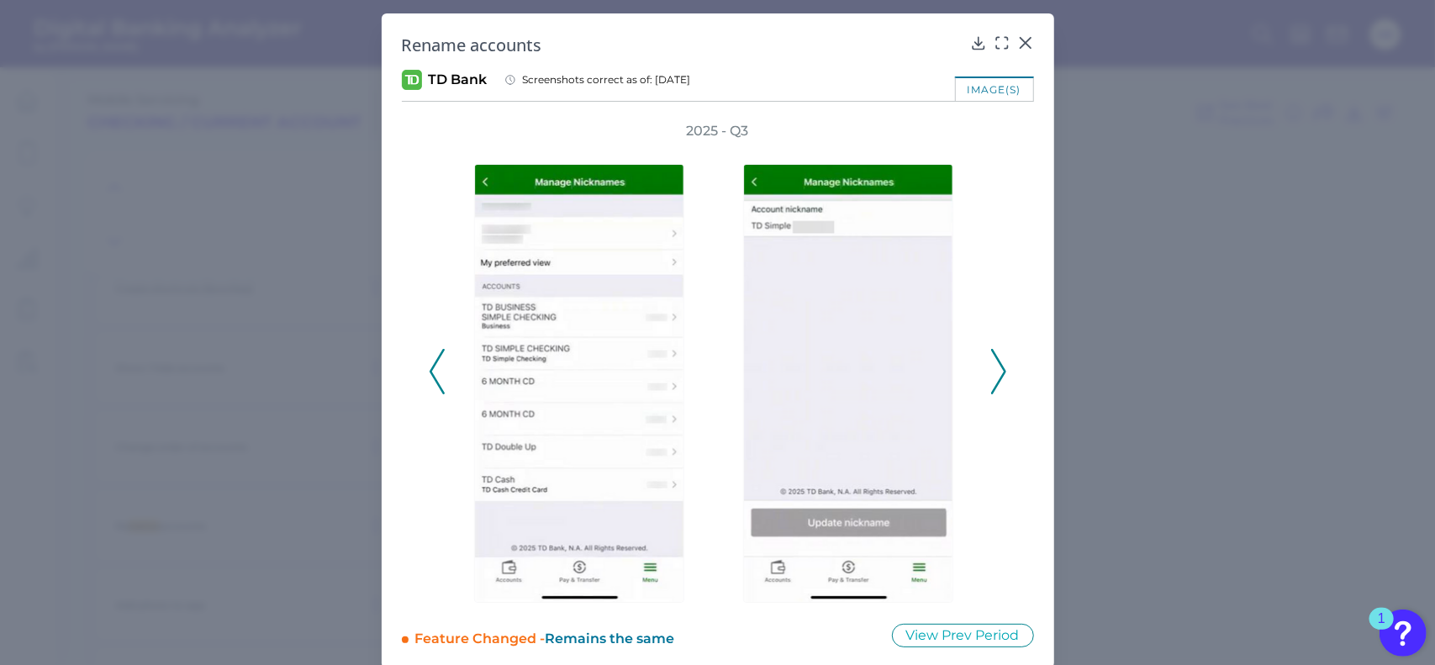
click at [434, 370] on icon at bounding box center [437, 371] width 15 height 45
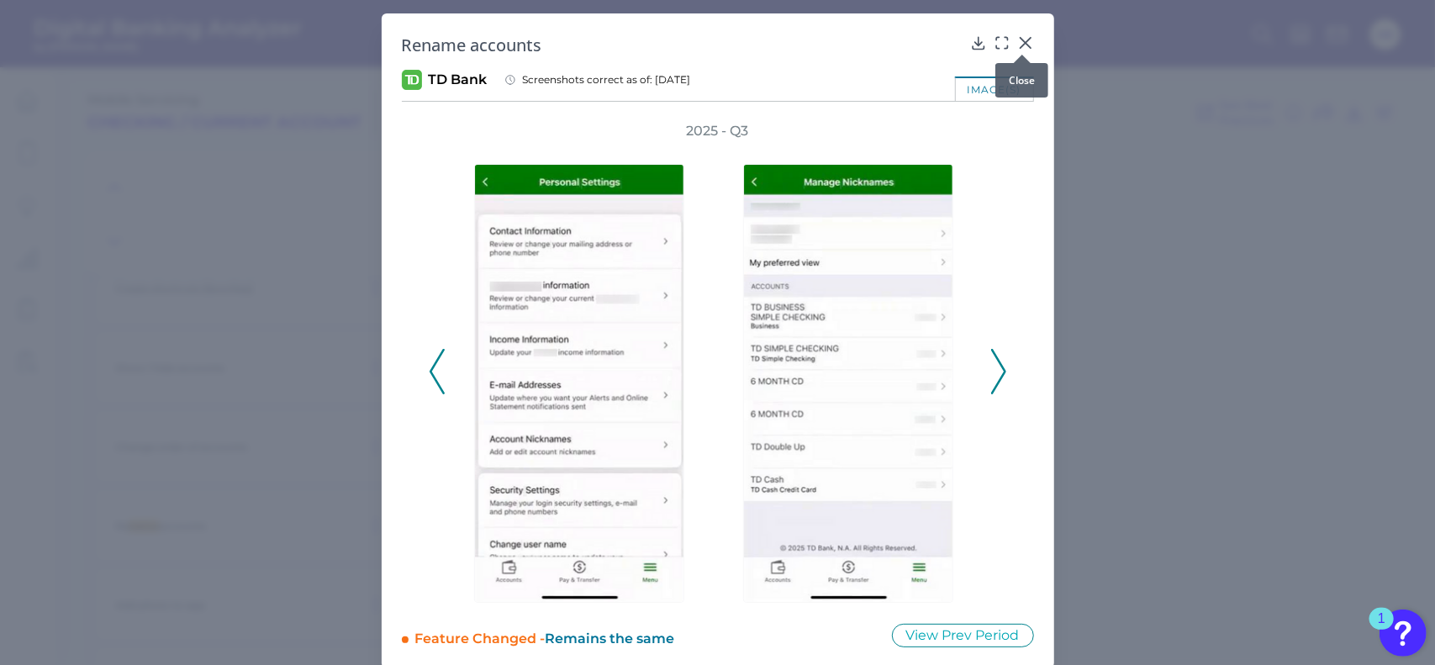
click at [1027, 44] on icon at bounding box center [1025, 42] width 17 height 17
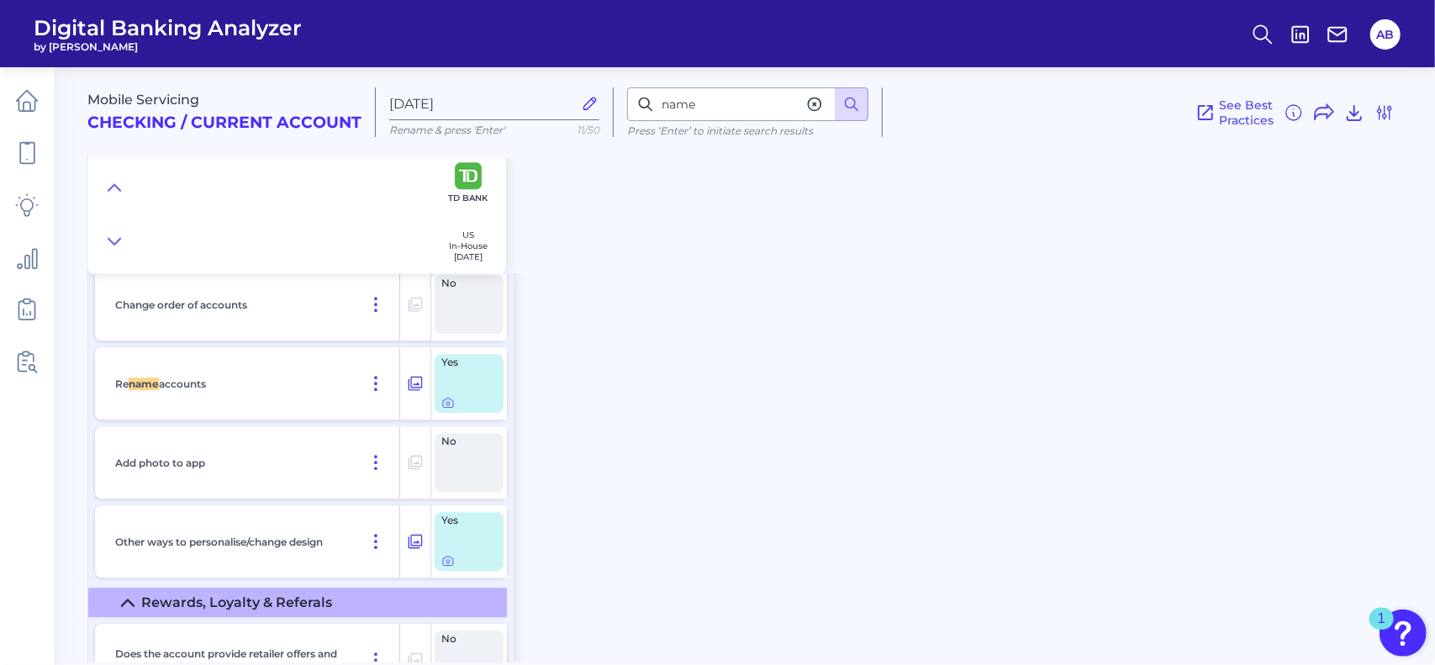
scroll to position [2956, 0]
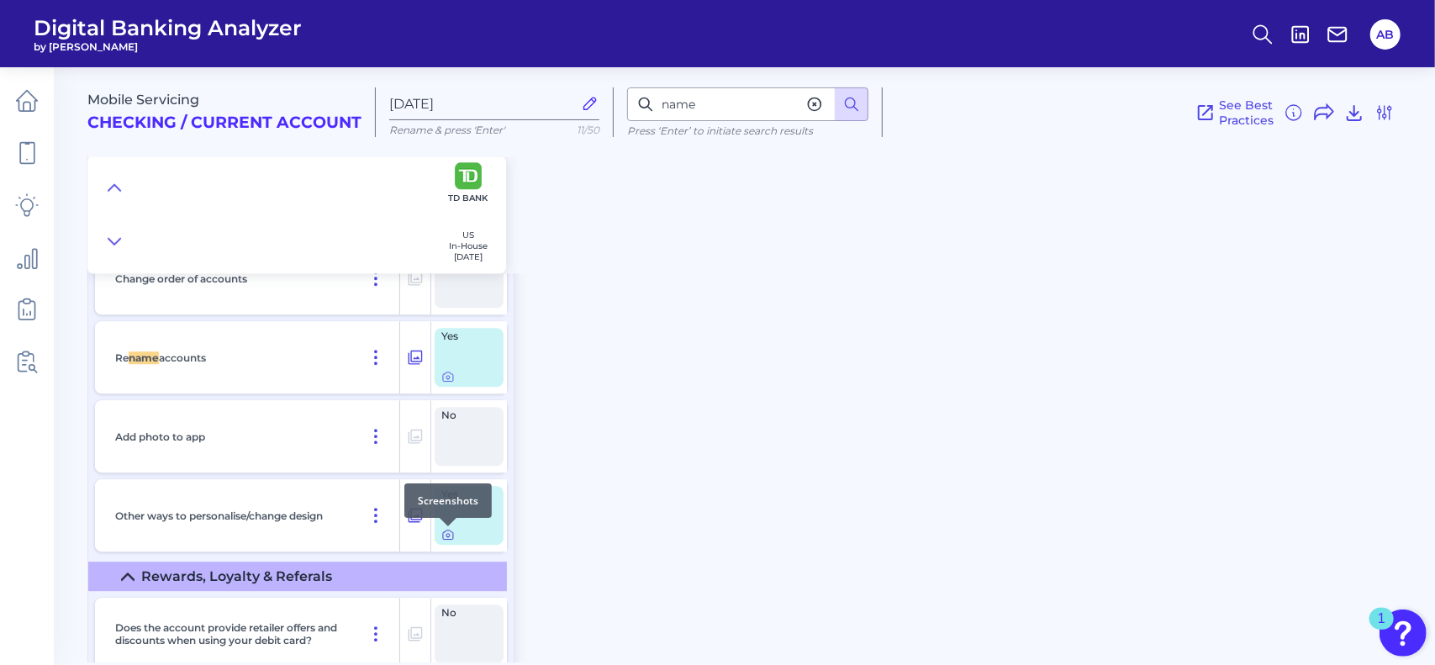
click at [446, 534] on icon at bounding box center [447, 534] width 13 height 13
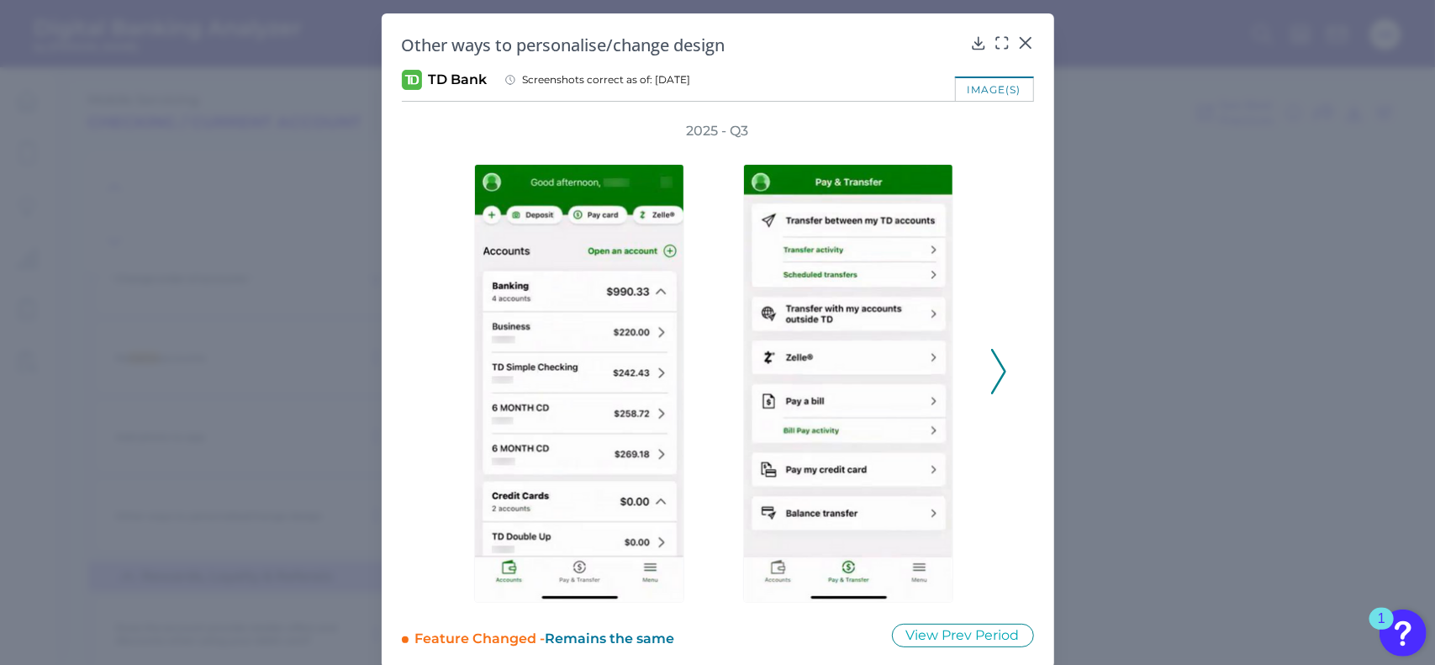
click at [999, 374] on polyline at bounding box center [998, 371] width 13 height 43
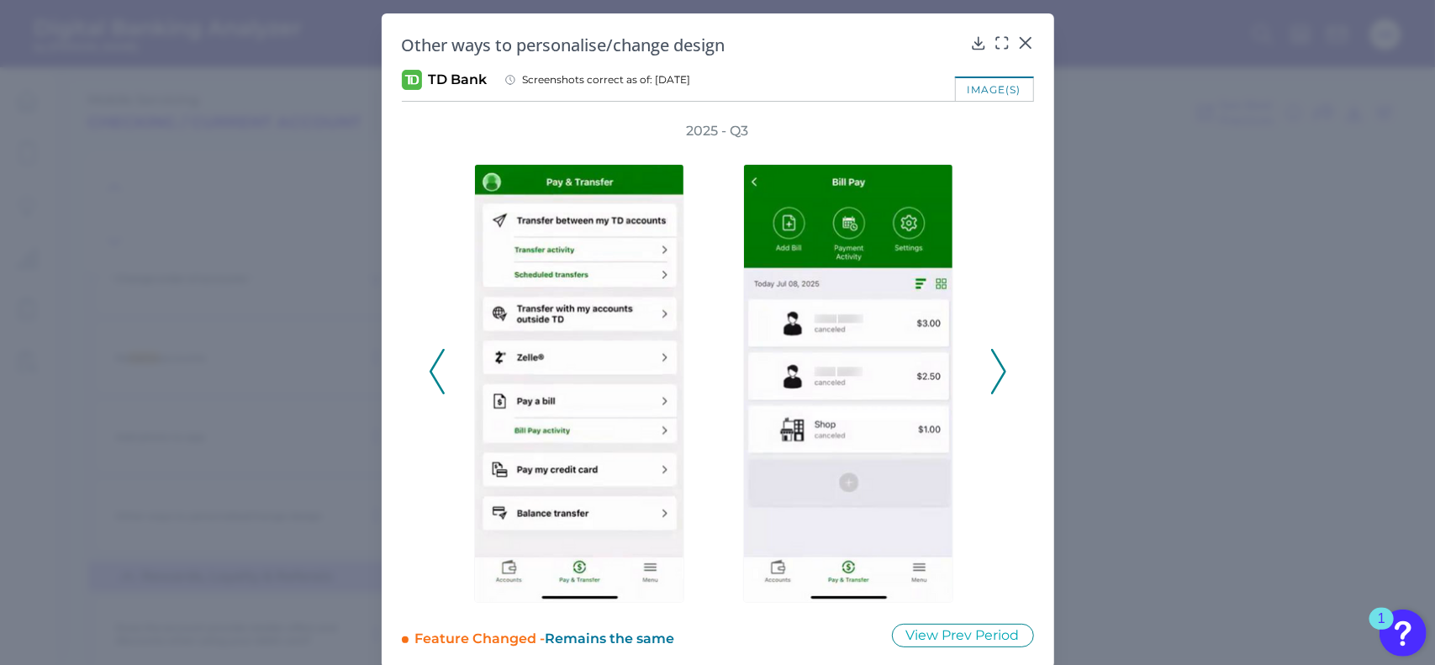
click at [998, 374] on icon at bounding box center [998, 371] width 15 height 45
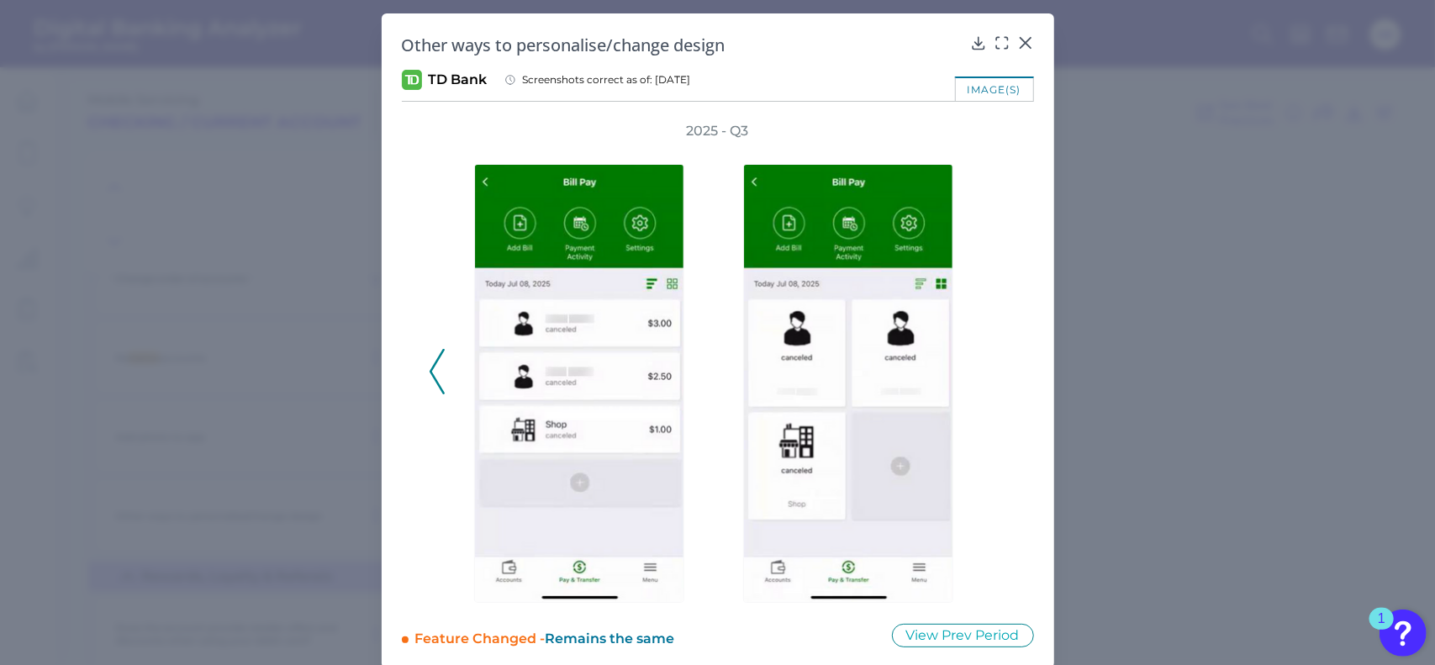
click at [435, 369] on icon at bounding box center [437, 371] width 15 height 45
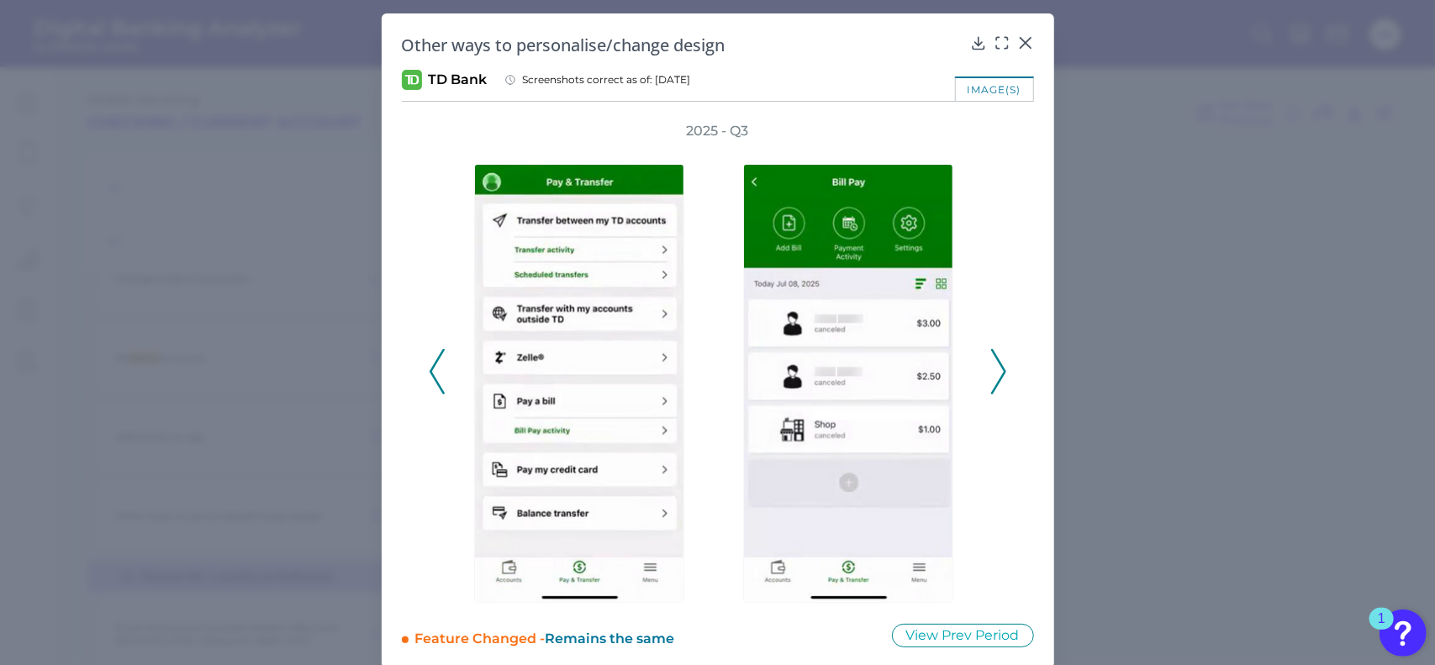
click at [435, 369] on icon at bounding box center [437, 371] width 15 height 45
click at [1020, 38] on icon at bounding box center [1025, 42] width 17 height 17
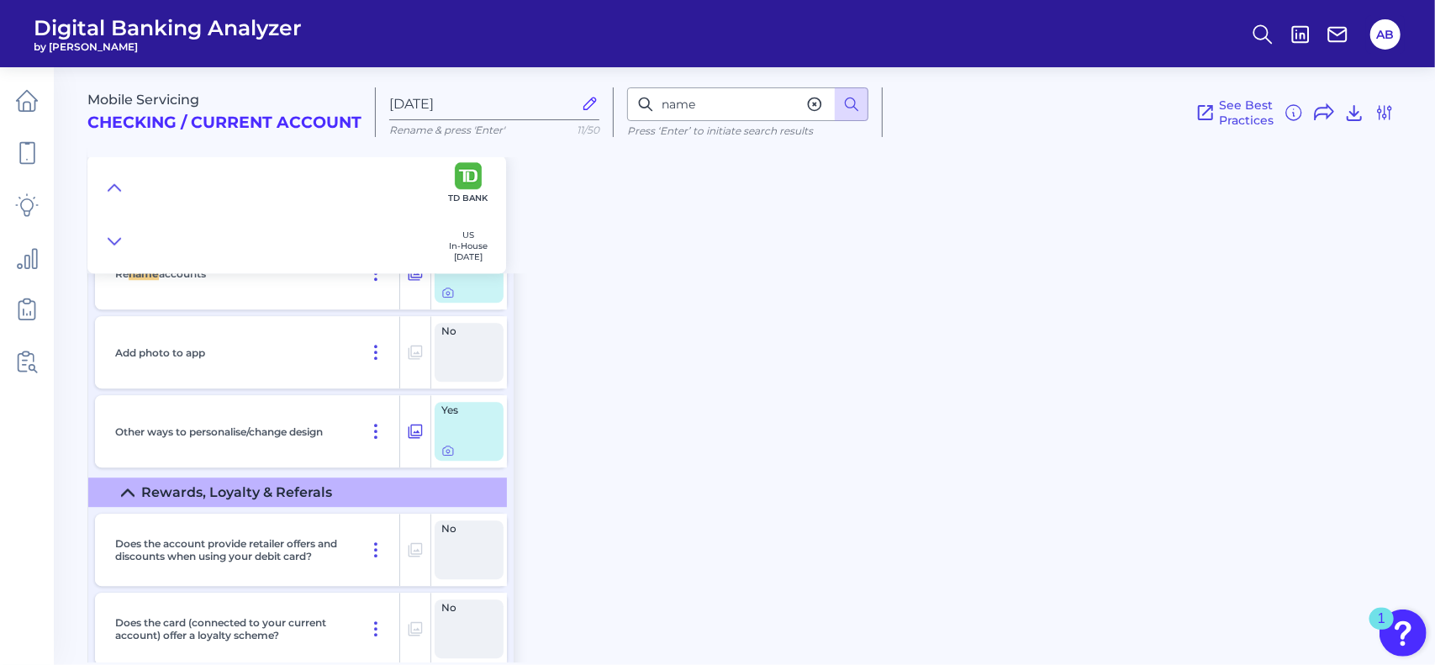
scroll to position [2862, 0]
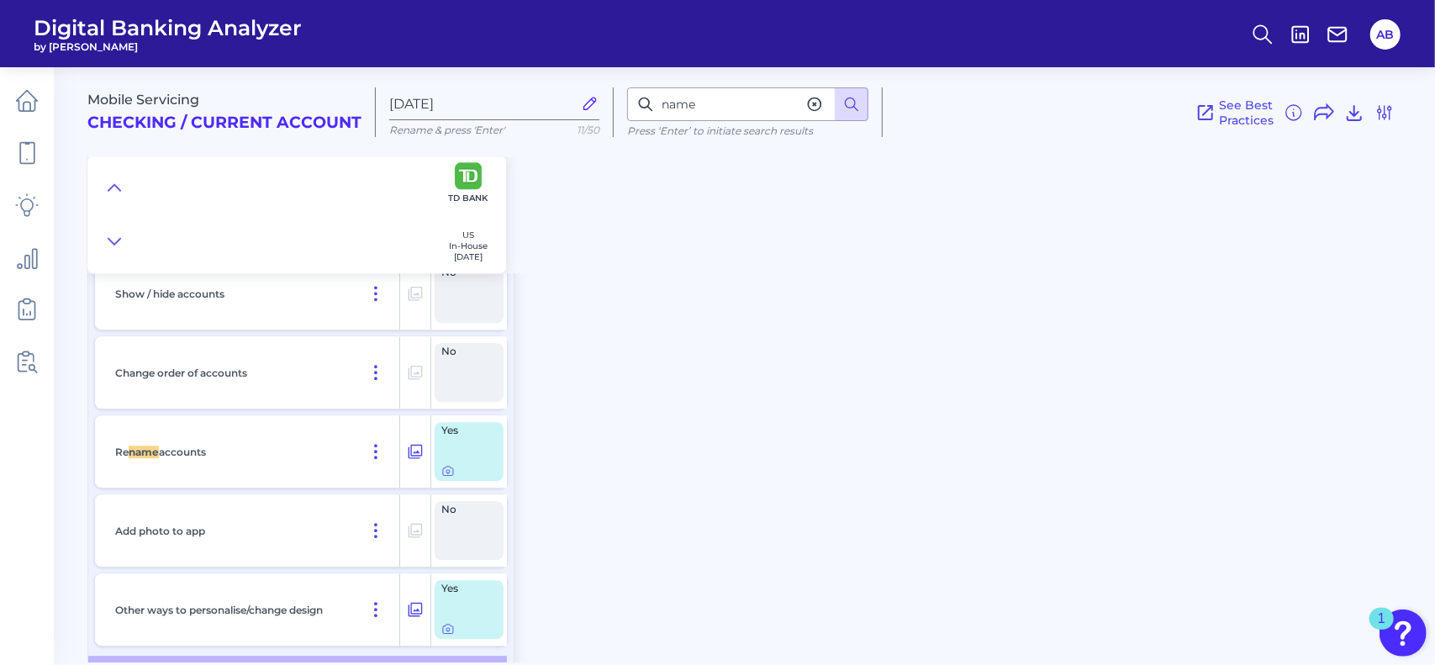
click at [471, 452] on div "Yes" at bounding box center [469, 451] width 69 height 59
click at [450, 475] on icon at bounding box center [447, 470] width 13 height 13
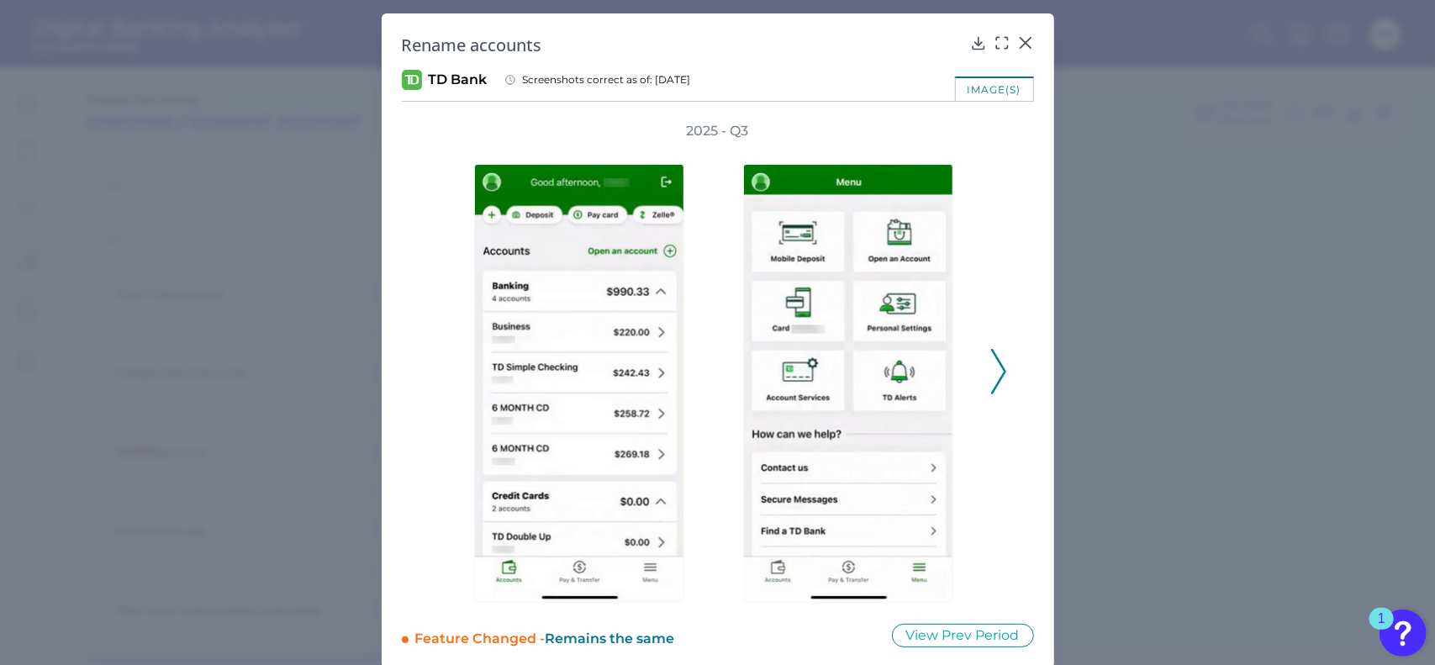
click at [1003, 378] on button at bounding box center [998, 371] width 17 height 45
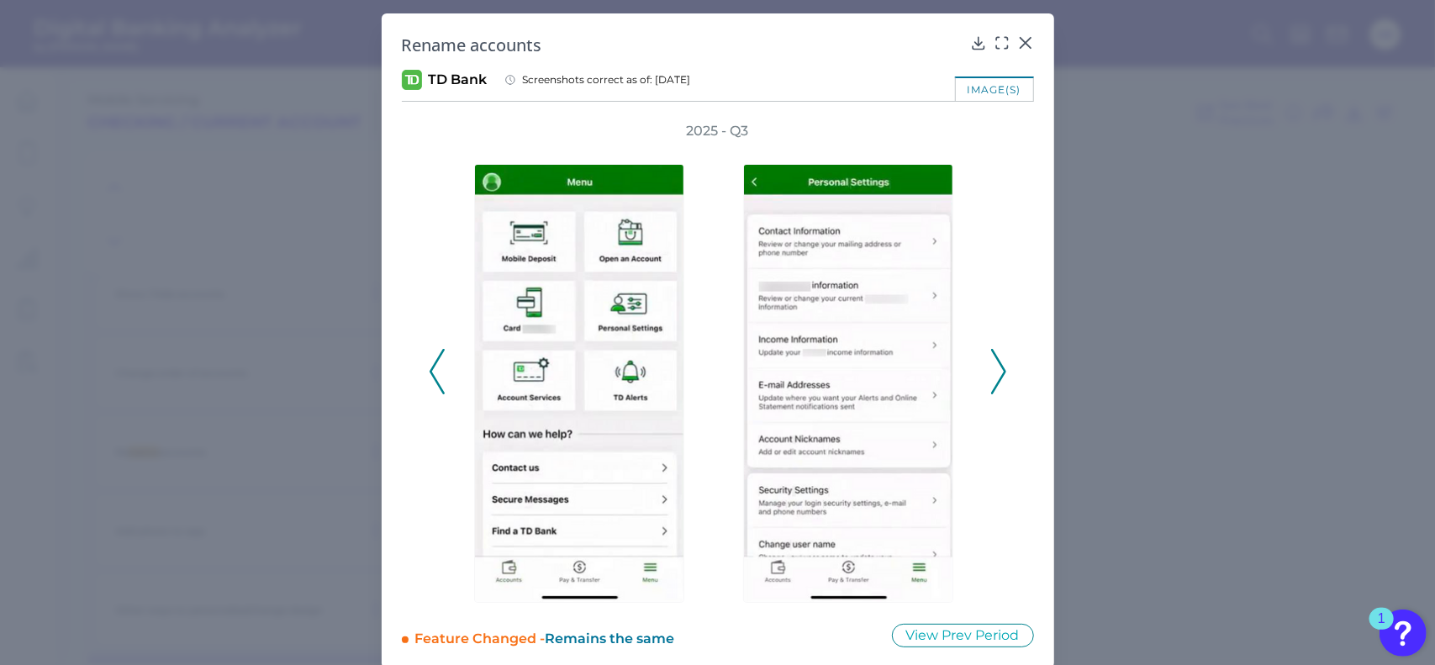
click at [994, 388] on icon at bounding box center [998, 371] width 15 height 45
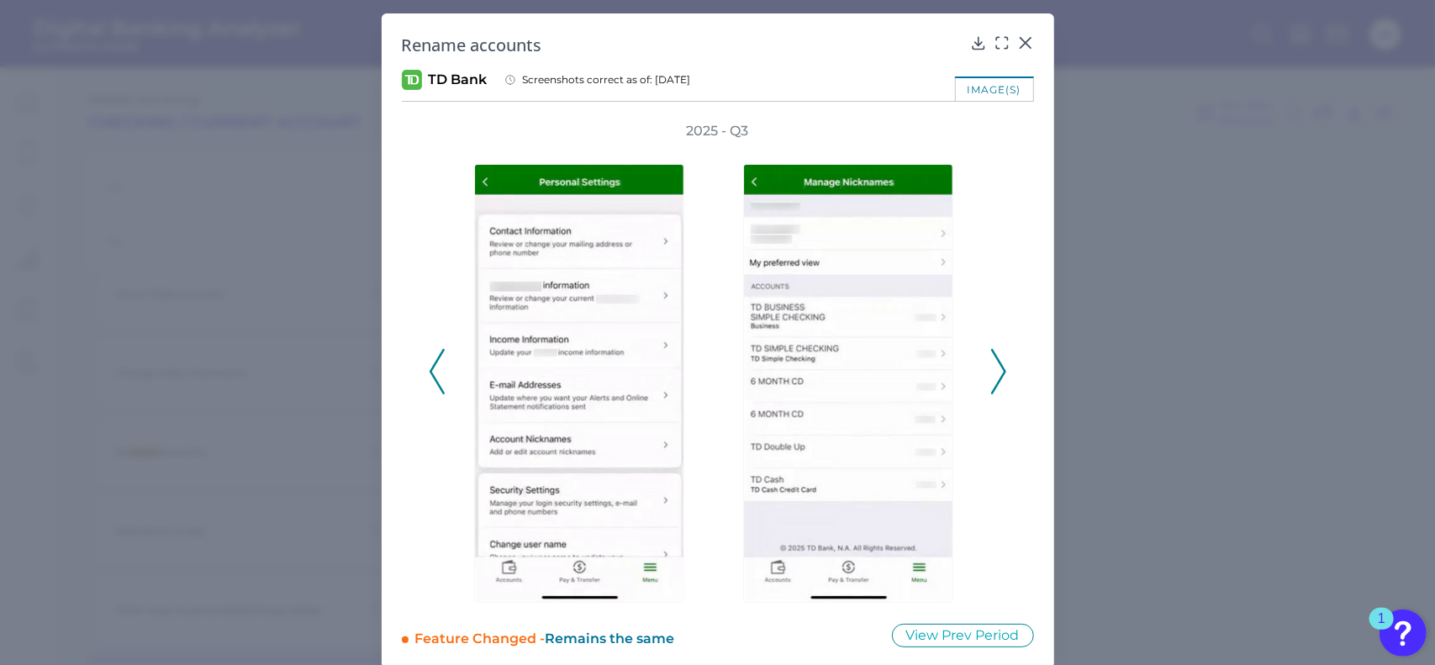
click at [995, 361] on polyline at bounding box center [998, 371] width 13 height 43
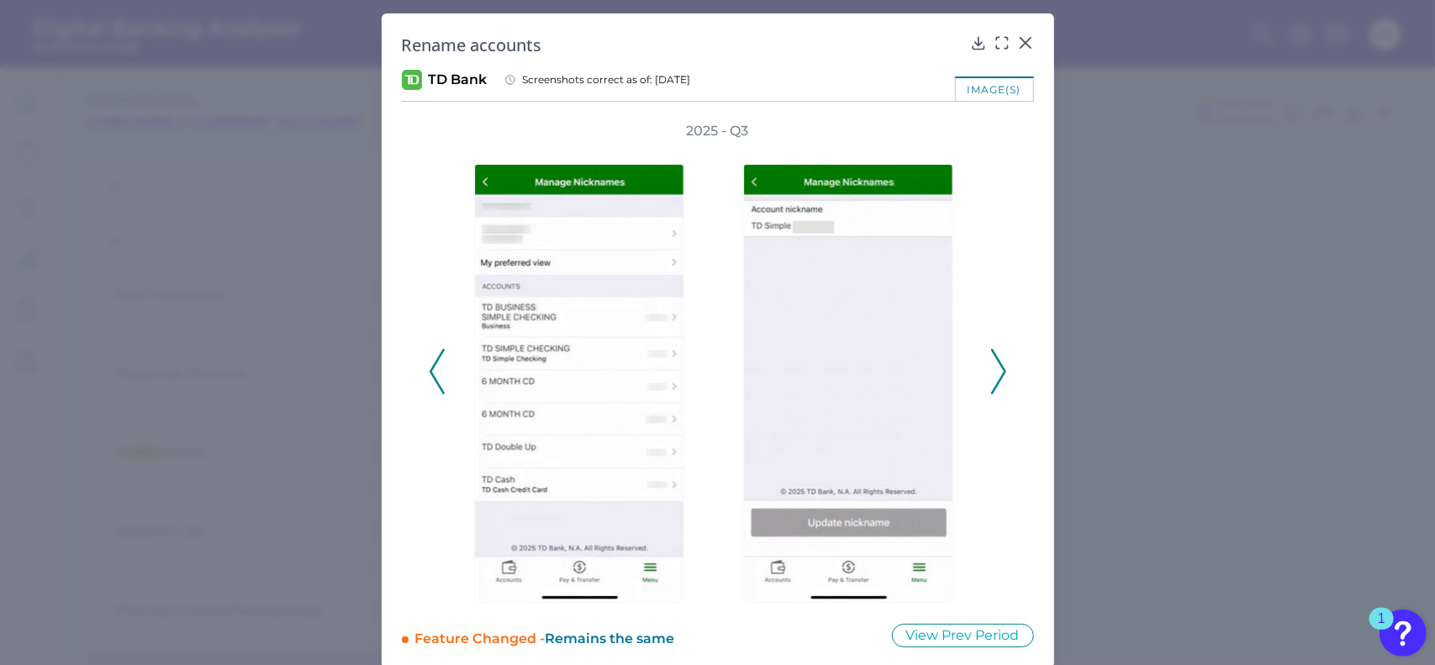
click at [991, 371] on icon at bounding box center [998, 371] width 15 height 45
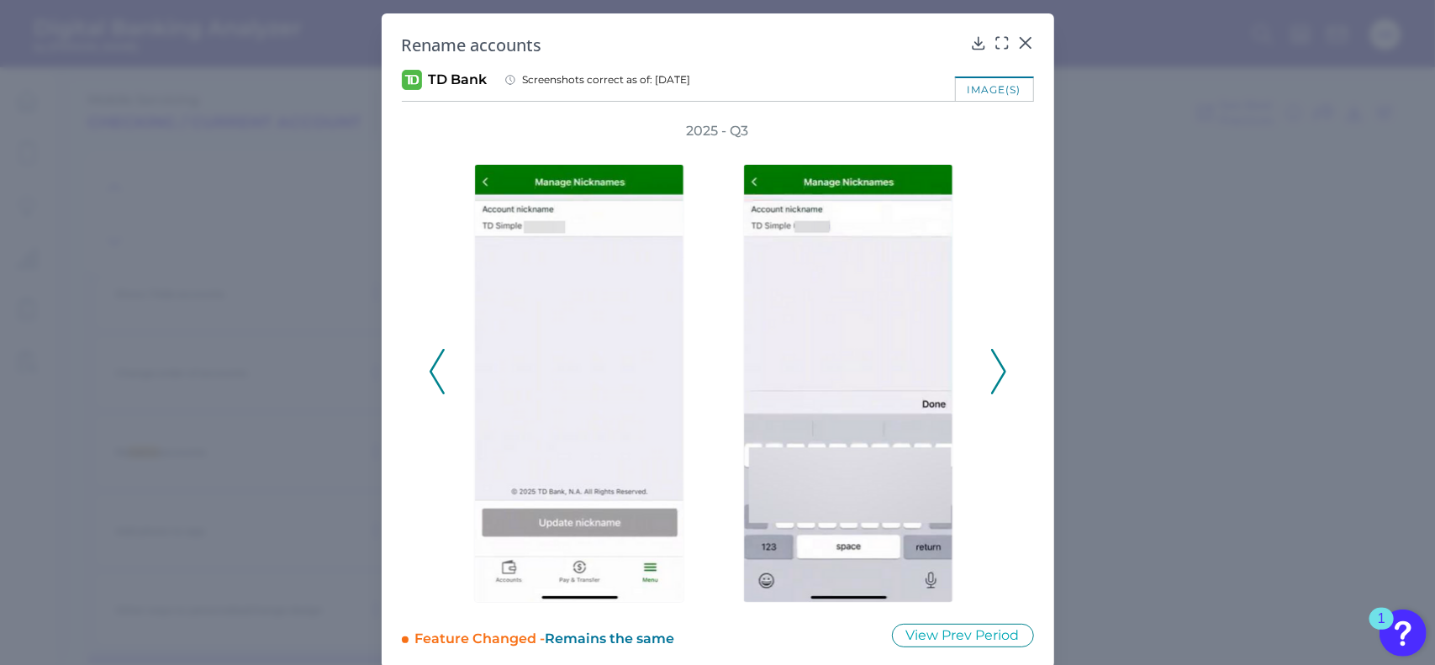
click at [1010, 373] on div "2025 - Q3" at bounding box center [718, 362] width 632 height 481
click at [993, 372] on icon at bounding box center [998, 371] width 15 height 45
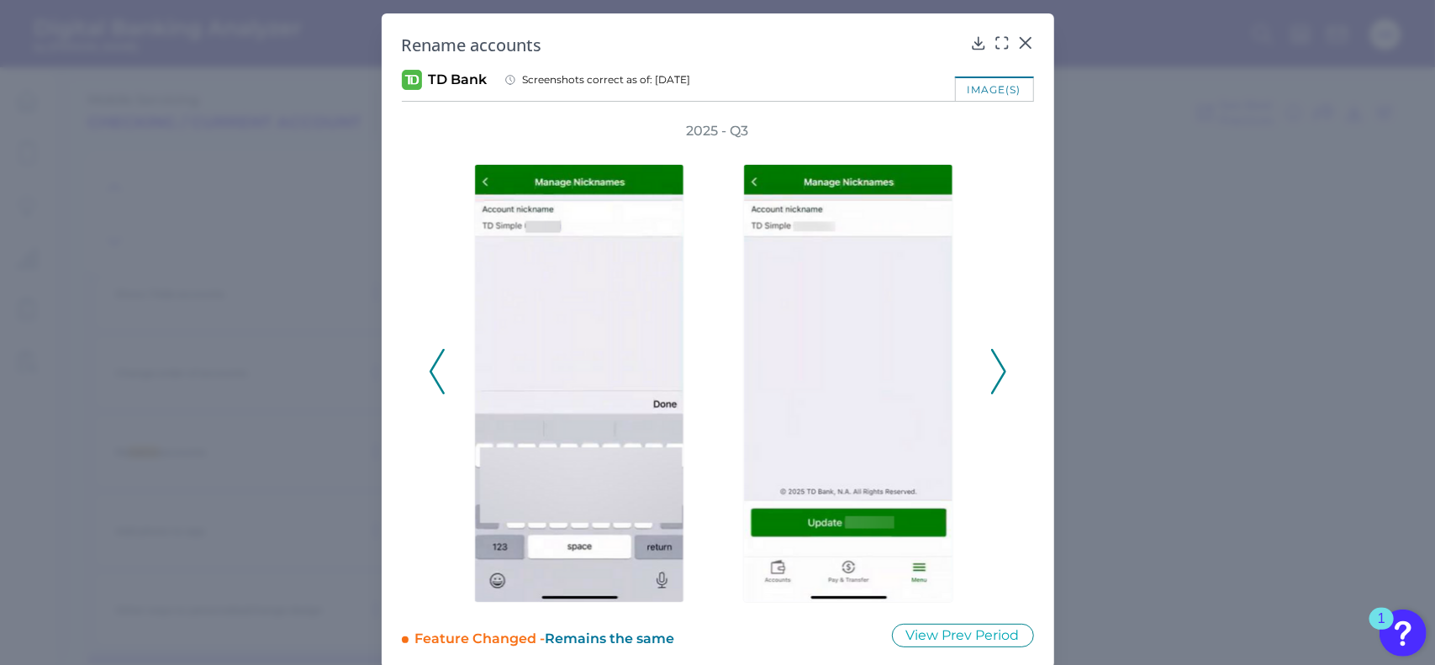
click at [437, 379] on icon at bounding box center [437, 371] width 15 height 45
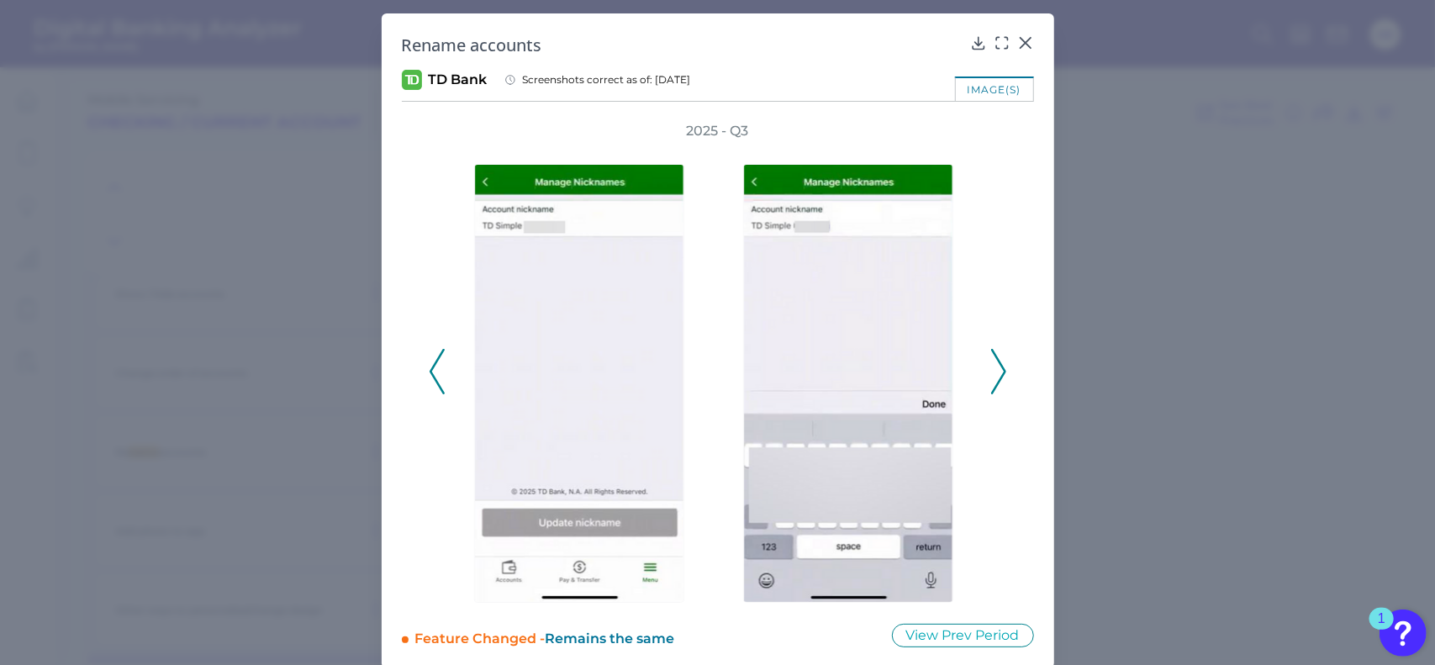
click at [437, 379] on icon at bounding box center [437, 371] width 15 height 45
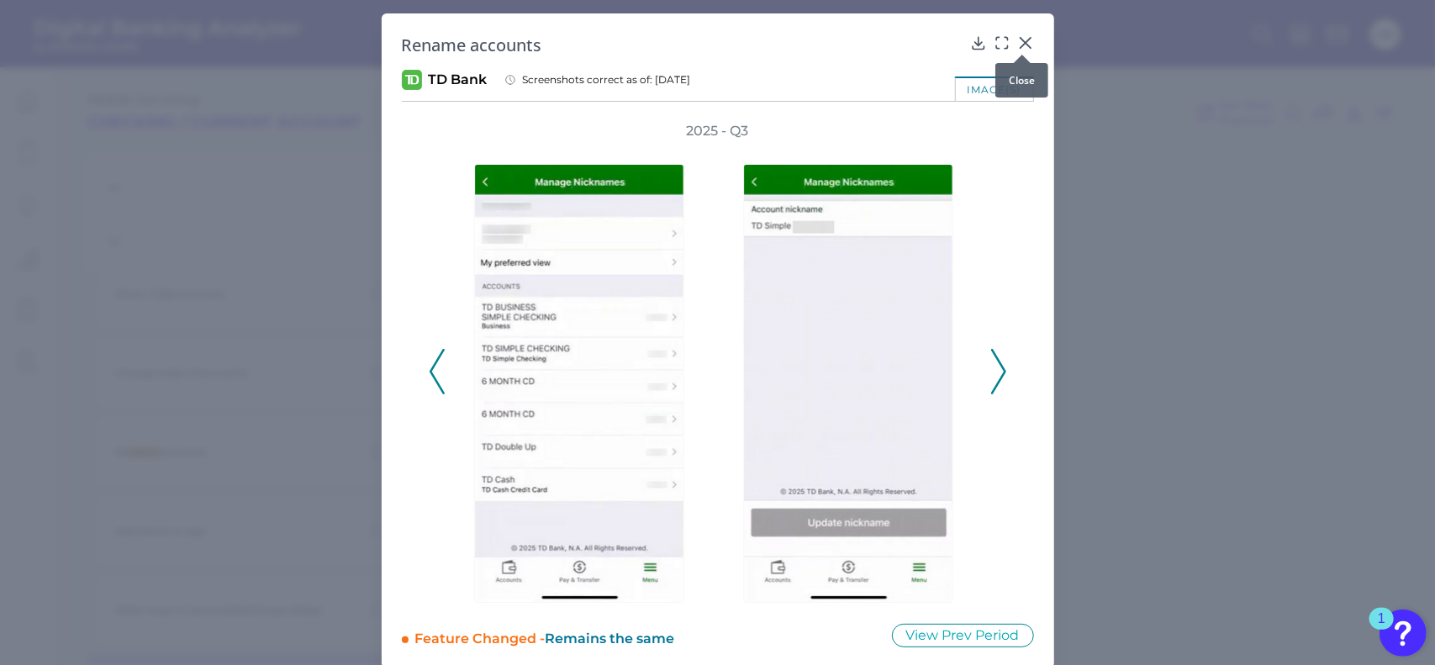
drag, startPoint x: 1023, startPoint y: 45, endPoint x: 1045, endPoint y: 57, distance: 24.8
click at [1023, 45] on icon at bounding box center [1025, 42] width 17 height 17
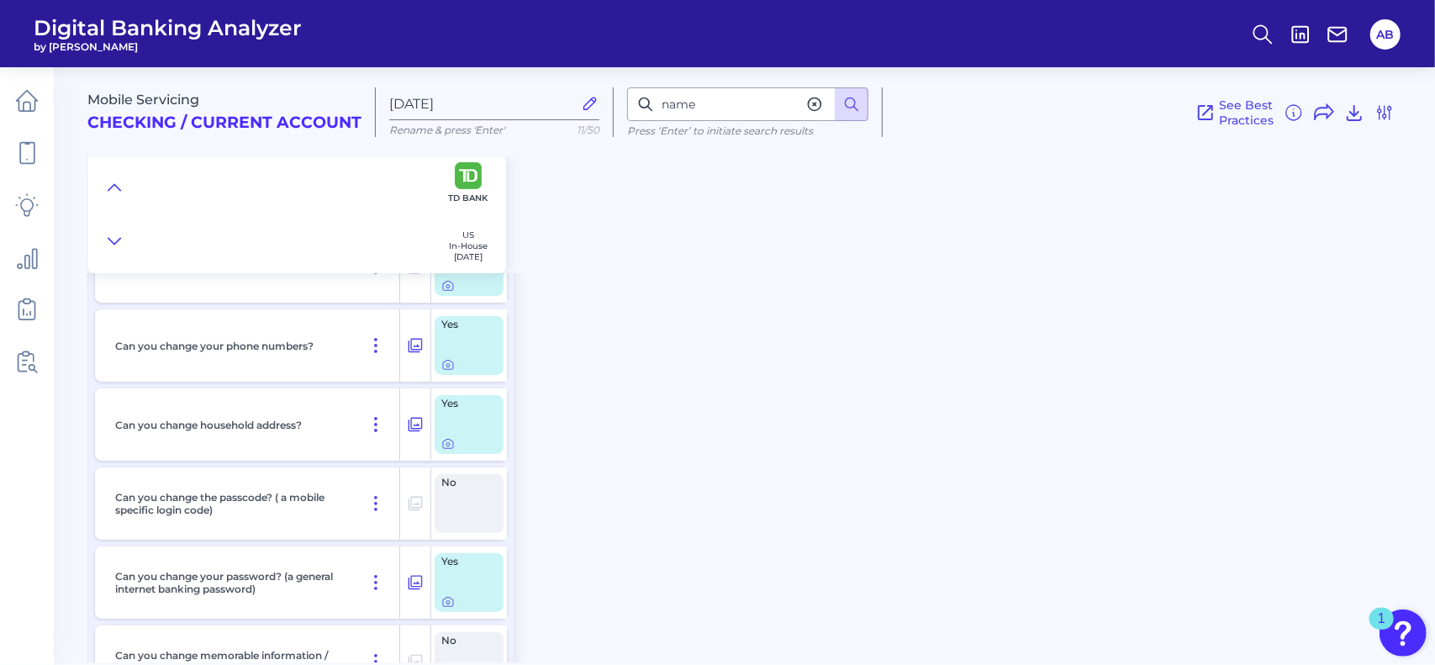
scroll to position [0, 0]
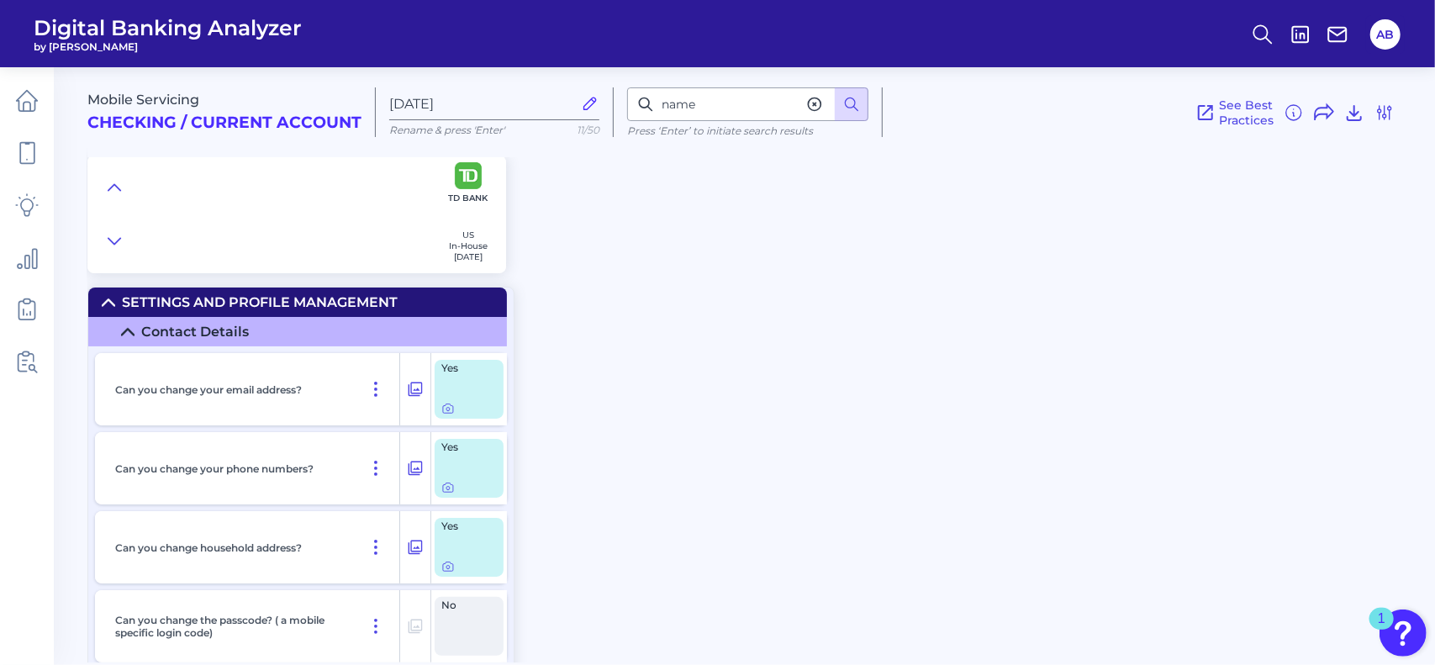
click at [103, 296] on icon at bounding box center [108, 302] width 13 height 13
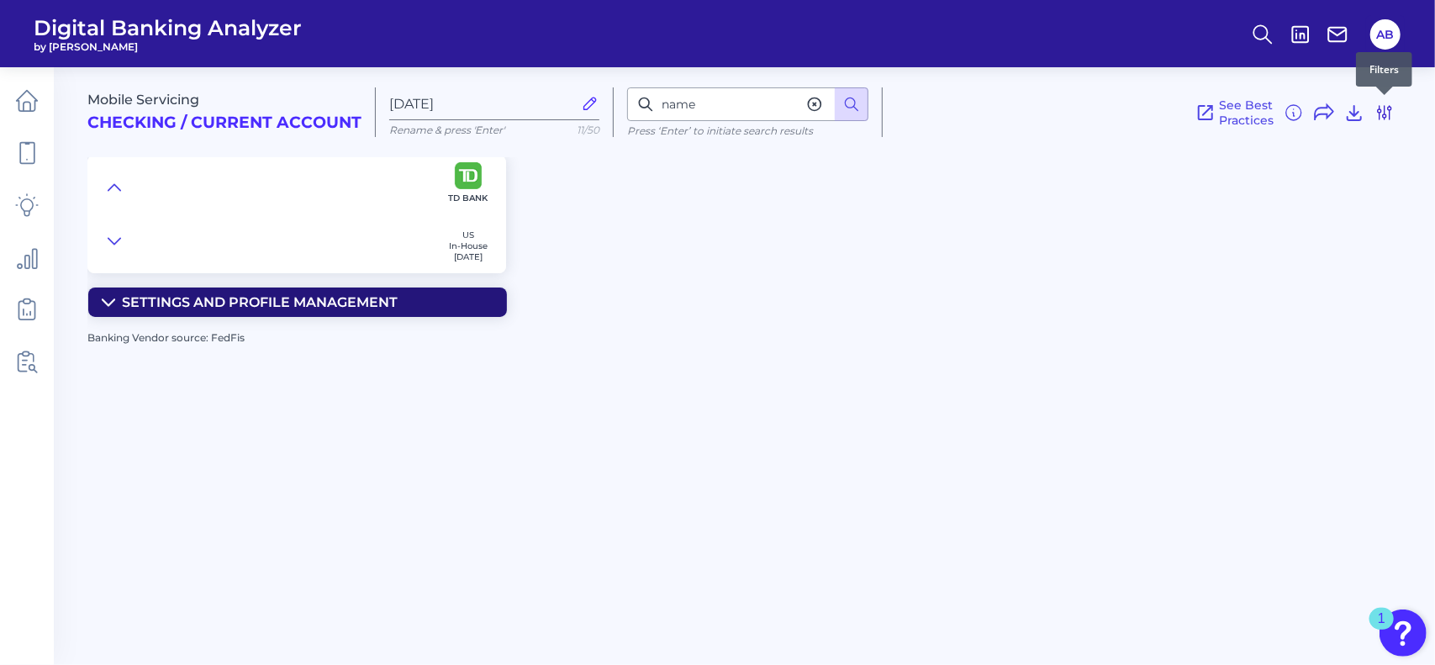
click at [1386, 114] on icon at bounding box center [1384, 112] width 13 height 13
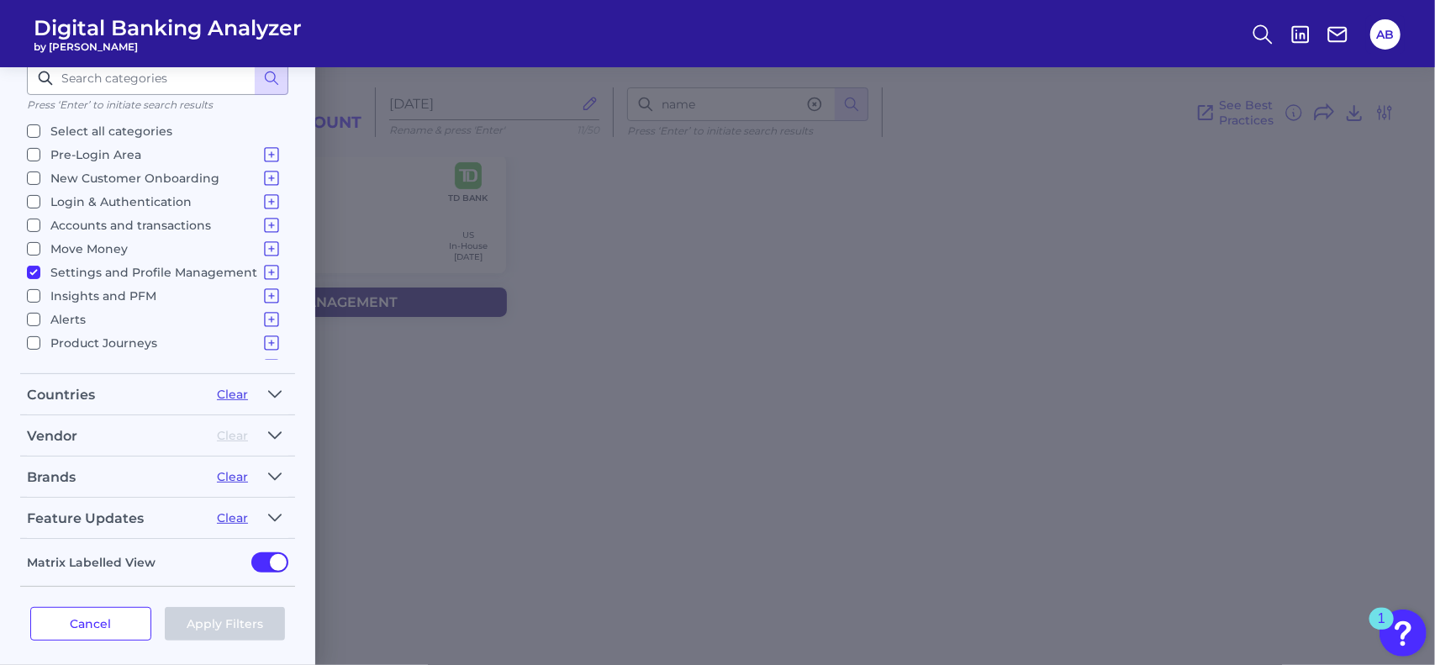
scroll to position [17, 0]
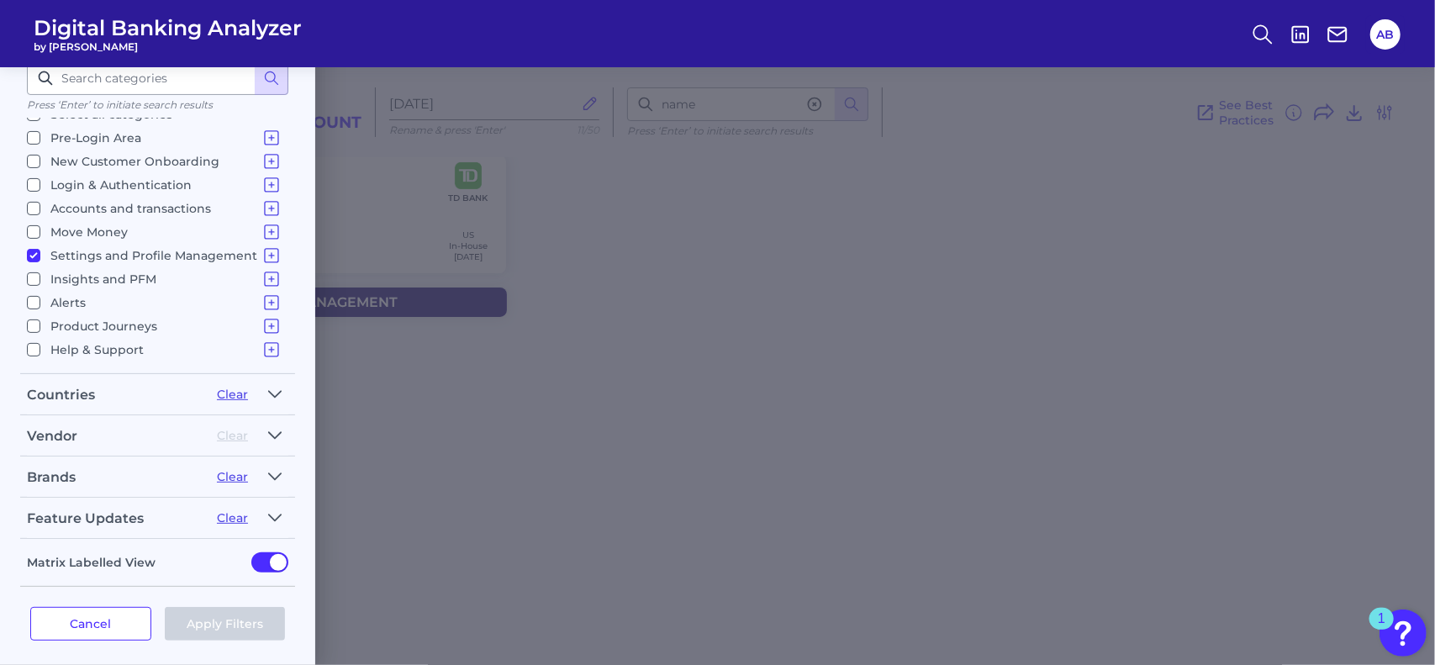
click at [32, 249] on input "Settings and Profile Management Contact Details Overdraft Management Marketing …" at bounding box center [33, 255] width 13 height 13
checkbox input "false"
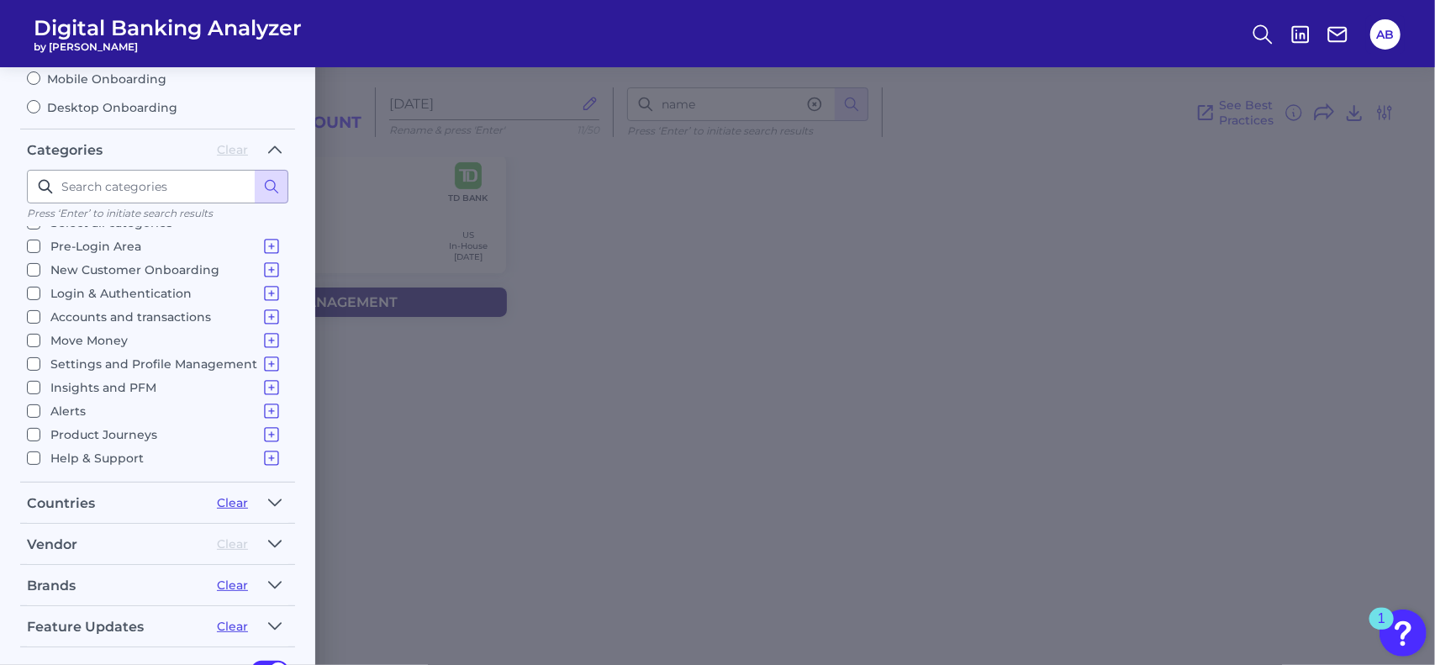
scroll to position [0, 0]
click at [34, 327] on input "Accounts and transactions Home Screen & Navigation Individual Account Overview …" at bounding box center [33, 333] width 13 height 13
checkbox input "true"
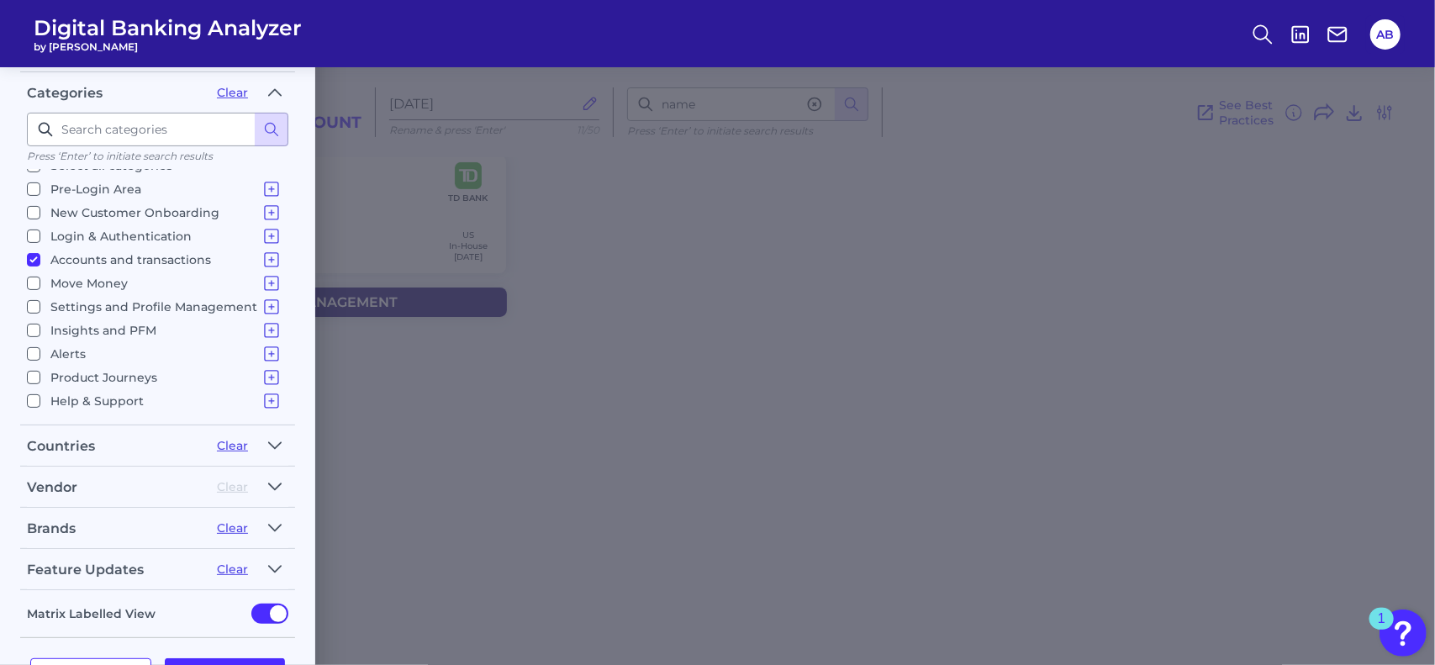
scroll to position [252, 0]
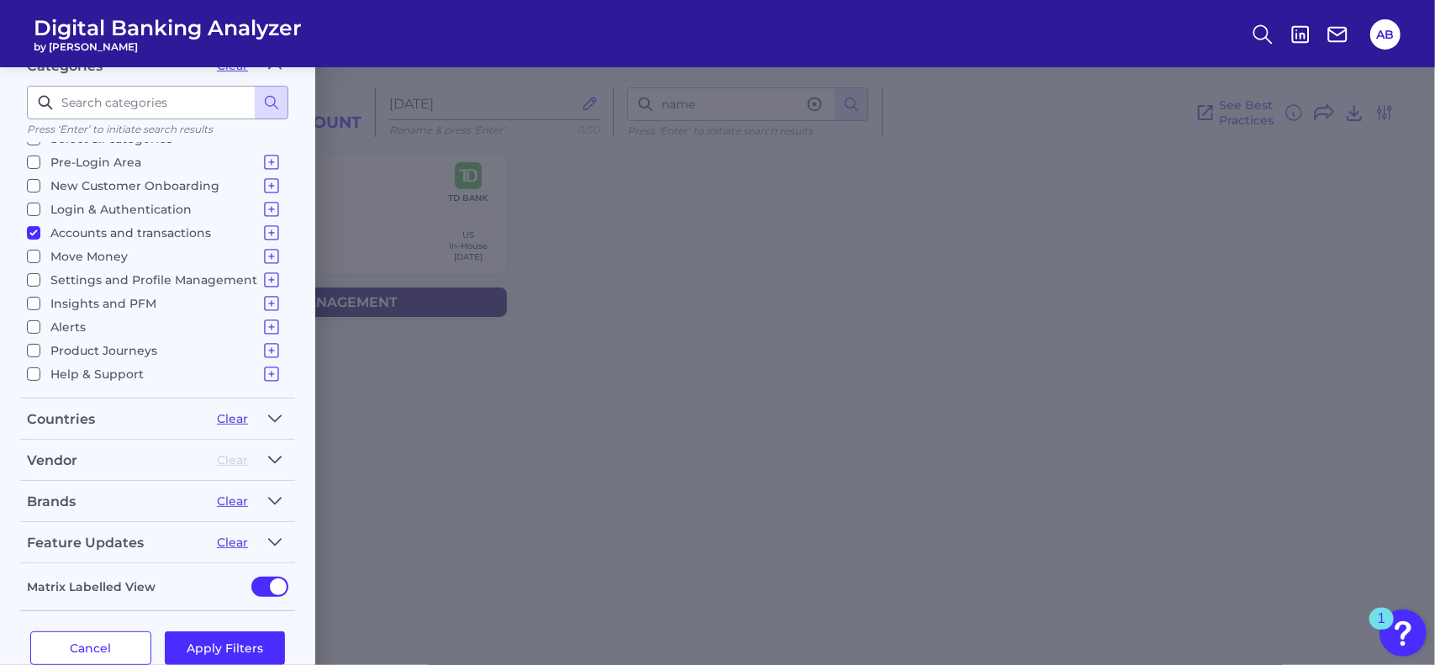
click at [29, 344] on input "Product Journeys Product Discovery Financial Products - Internal Bank Products …" at bounding box center [33, 350] width 13 height 13
checkbox input "true"
click at [225, 633] on button "Apply Filters" at bounding box center [225, 648] width 121 height 34
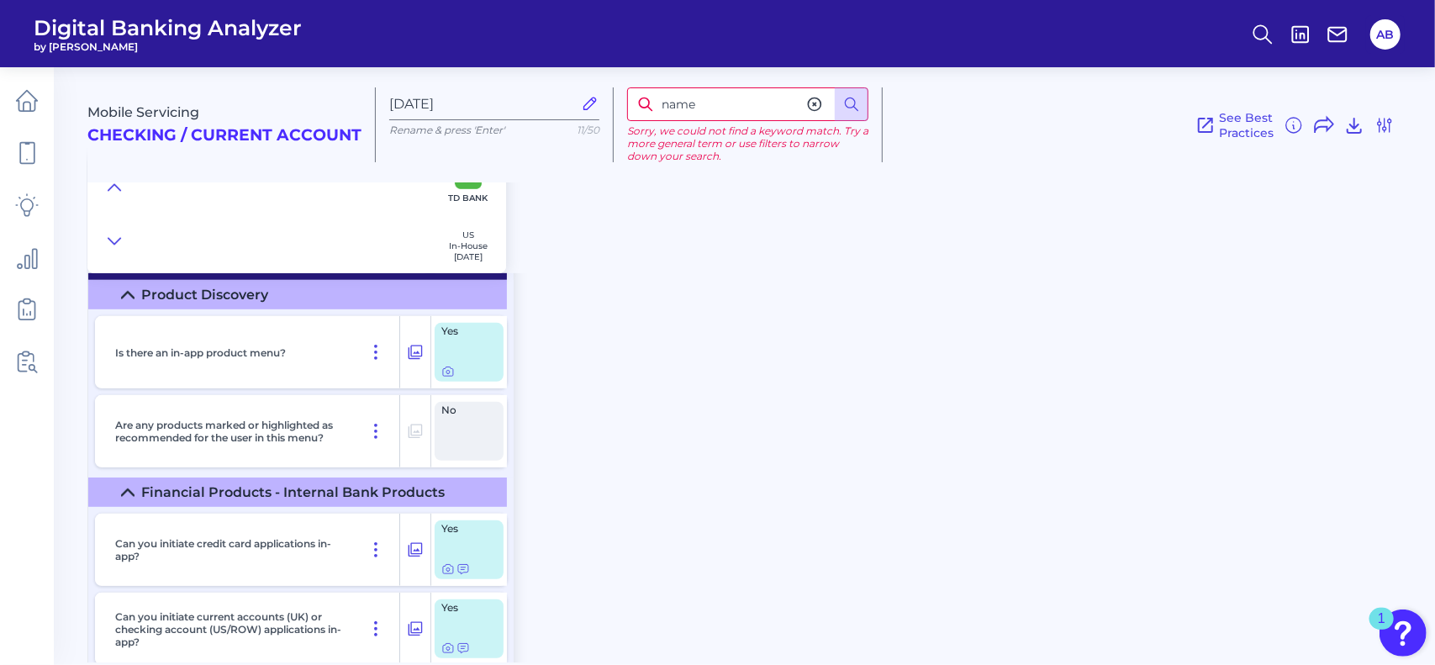
scroll to position [4708, 0]
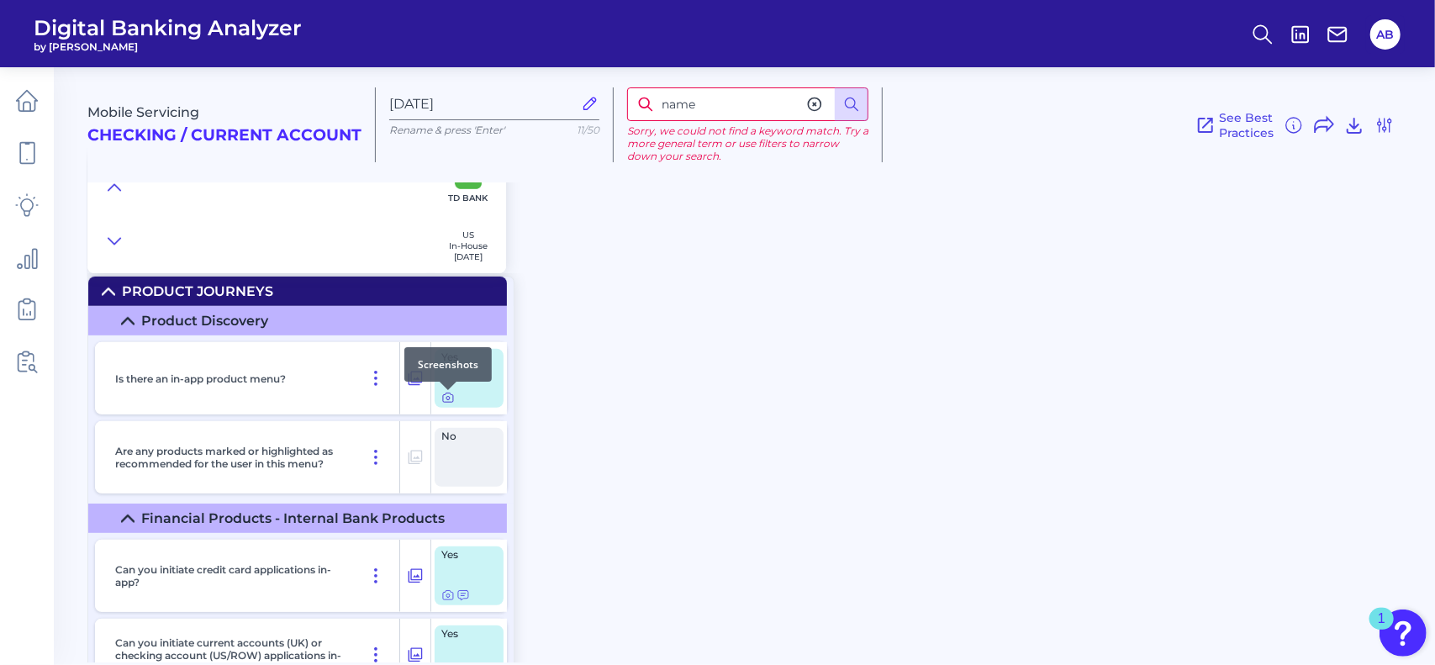
click at [448, 403] on icon at bounding box center [447, 397] width 13 height 13
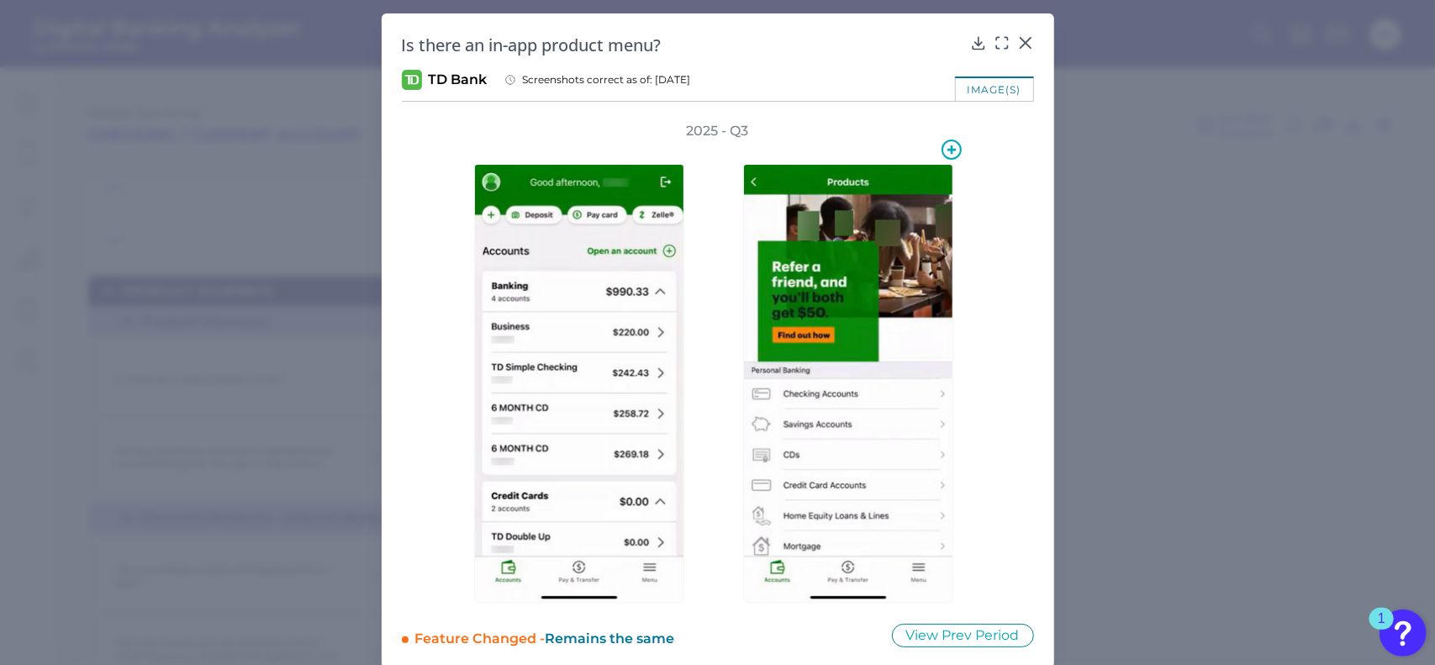
scroll to position [16, 0]
